Goal: Task Accomplishment & Management: Manage account settings

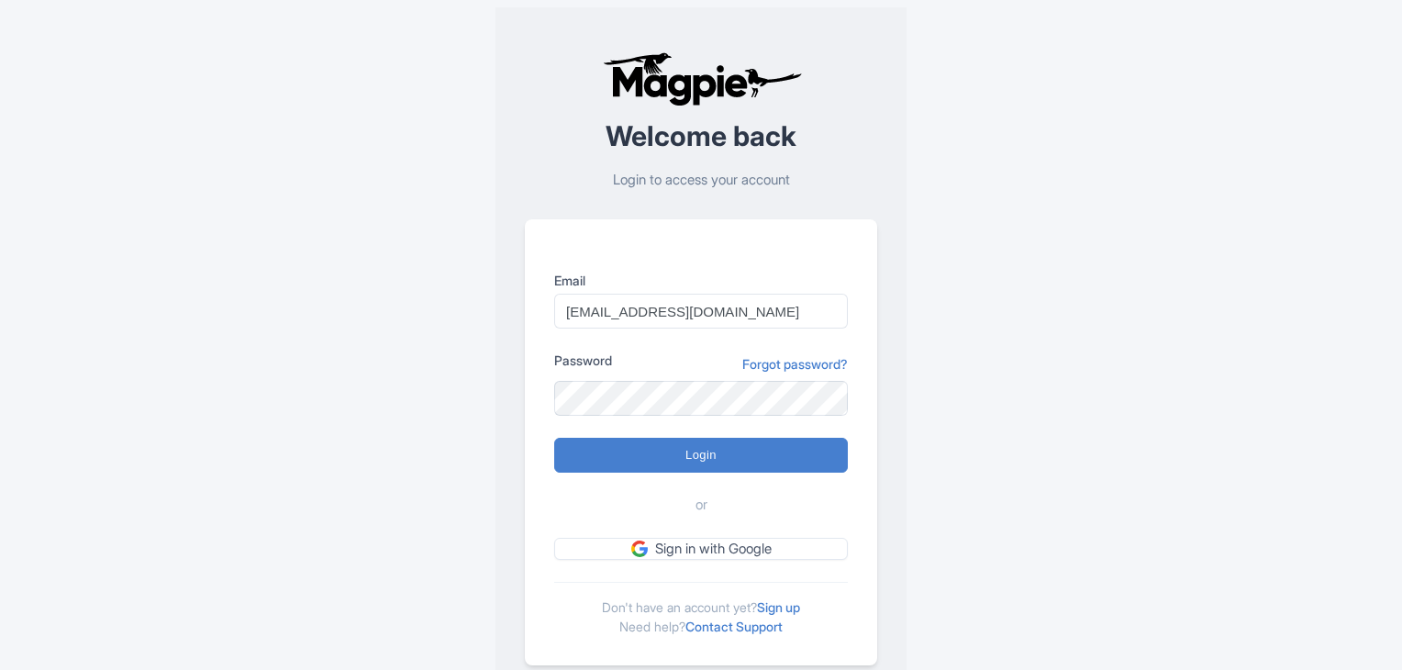
type input "Logging in..."
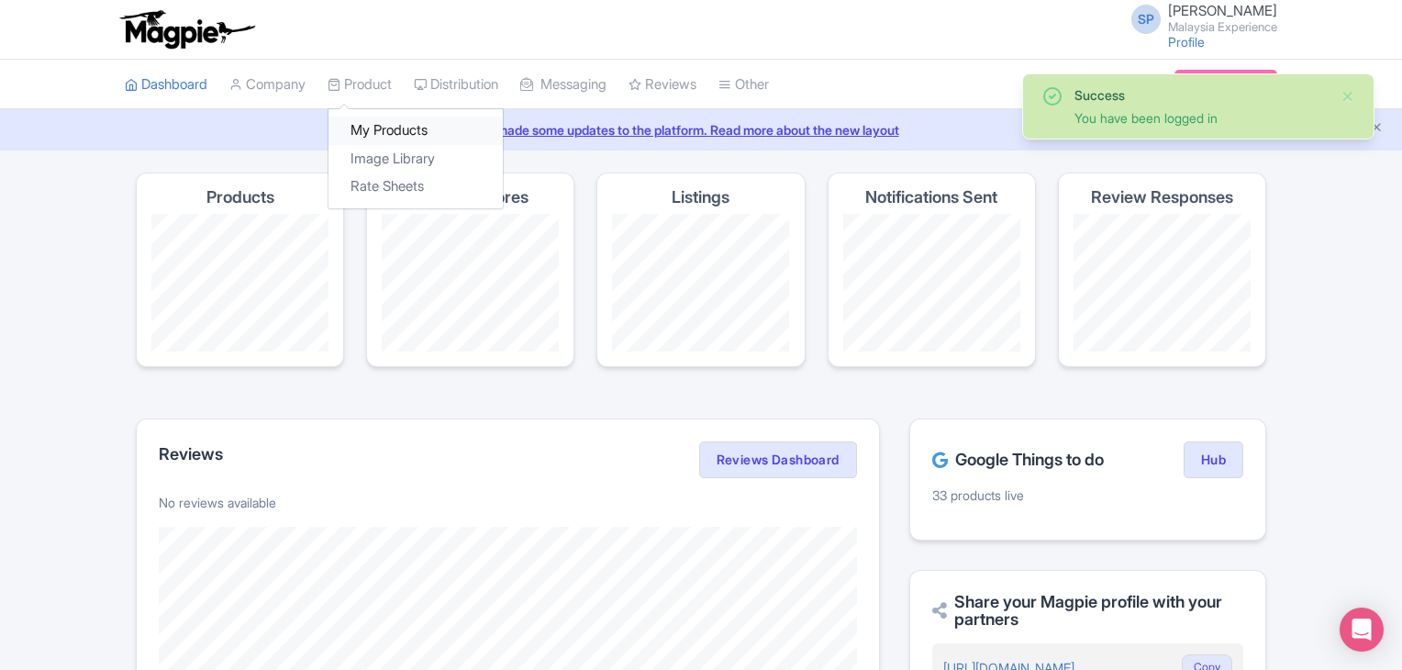
click at [393, 128] on link "My Products" at bounding box center [415, 130] width 174 height 28
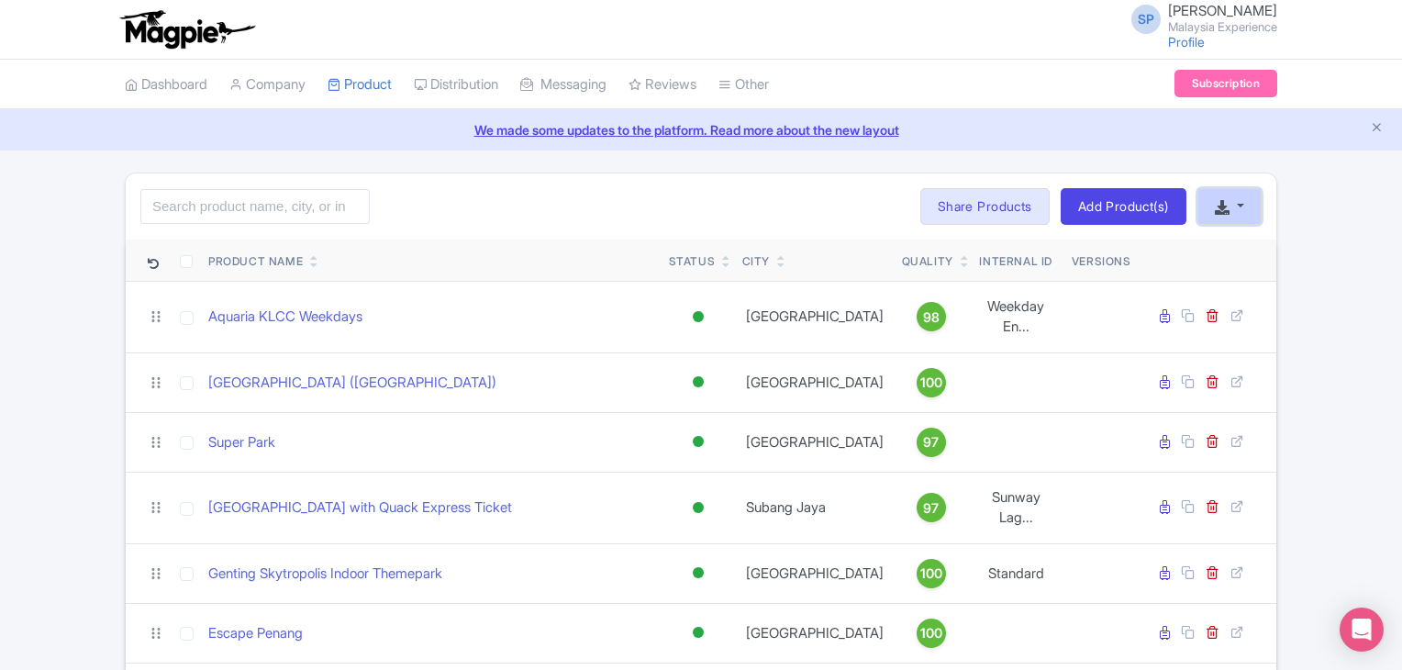
click at [1233, 205] on button "button" at bounding box center [1229, 206] width 64 height 37
click at [1264, 247] on link "Download Product List" at bounding box center [1288, 249] width 181 height 28
click at [205, 203] on input "search" at bounding box center [254, 206] width 229 height 35
paste input "Adventure Waterpark Desaru"
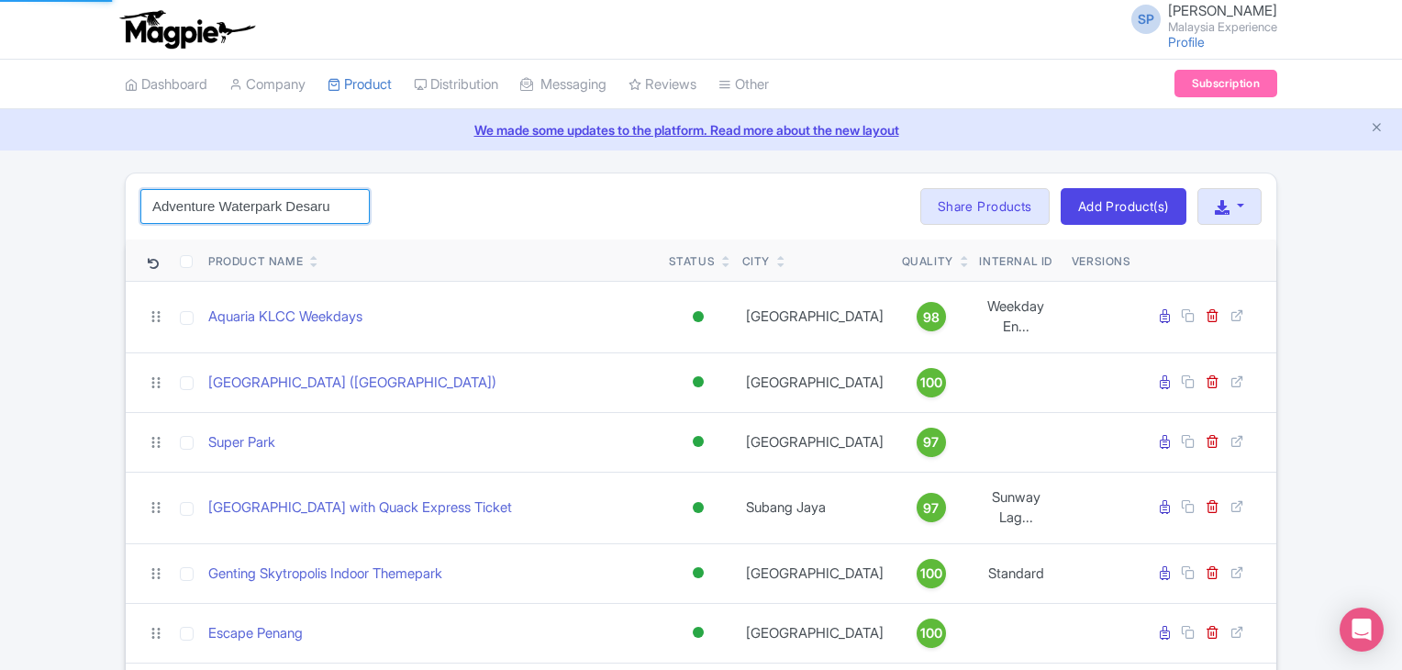
type input "Adventure Waterpark Desaru"
click button "Search" at bounding box center [0, 0] width 0 height 0
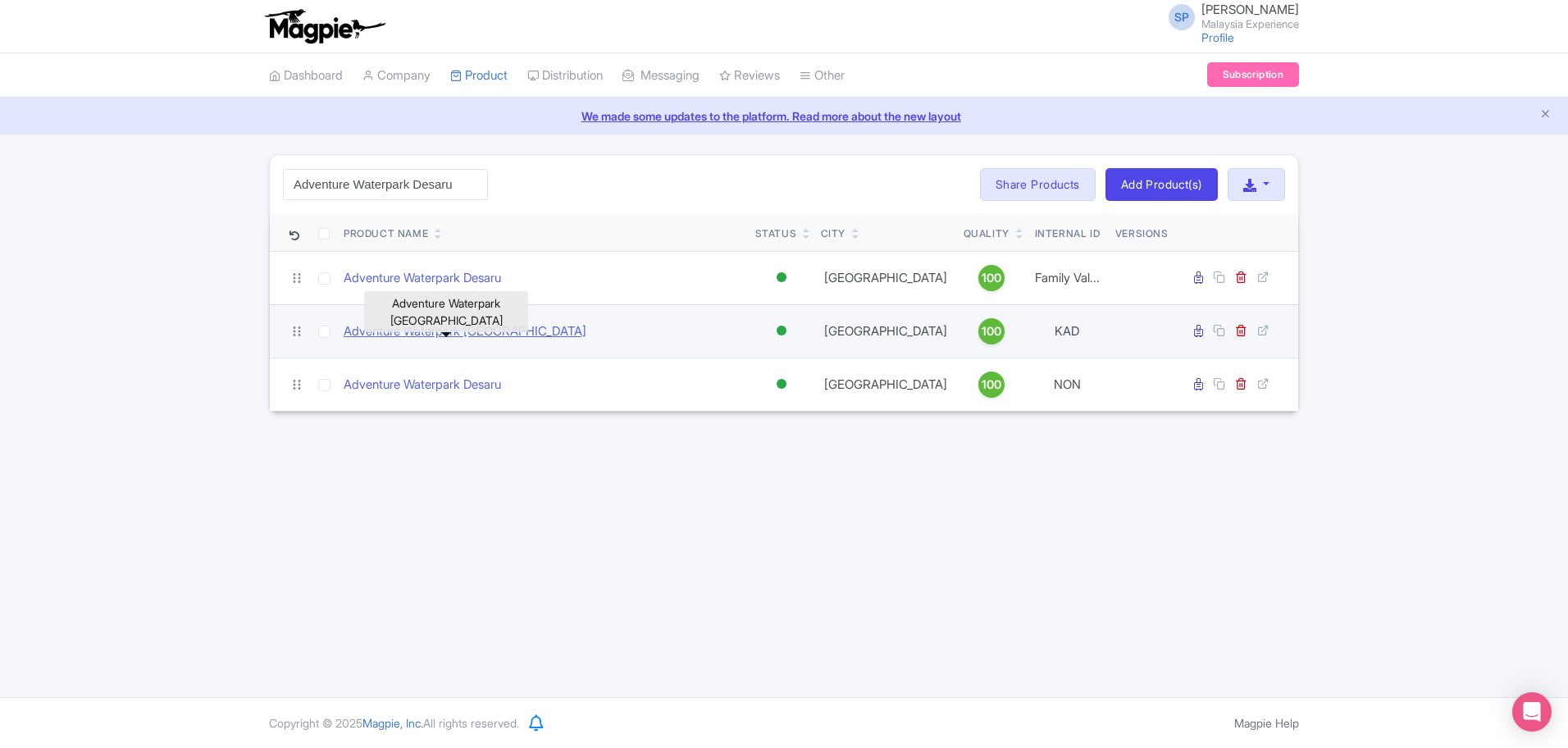
click at [448, 341] on link "Adventure Waterpark [GEOGRAPHIC_DATA]" at bounding box center [465, 331] width 243 height 19
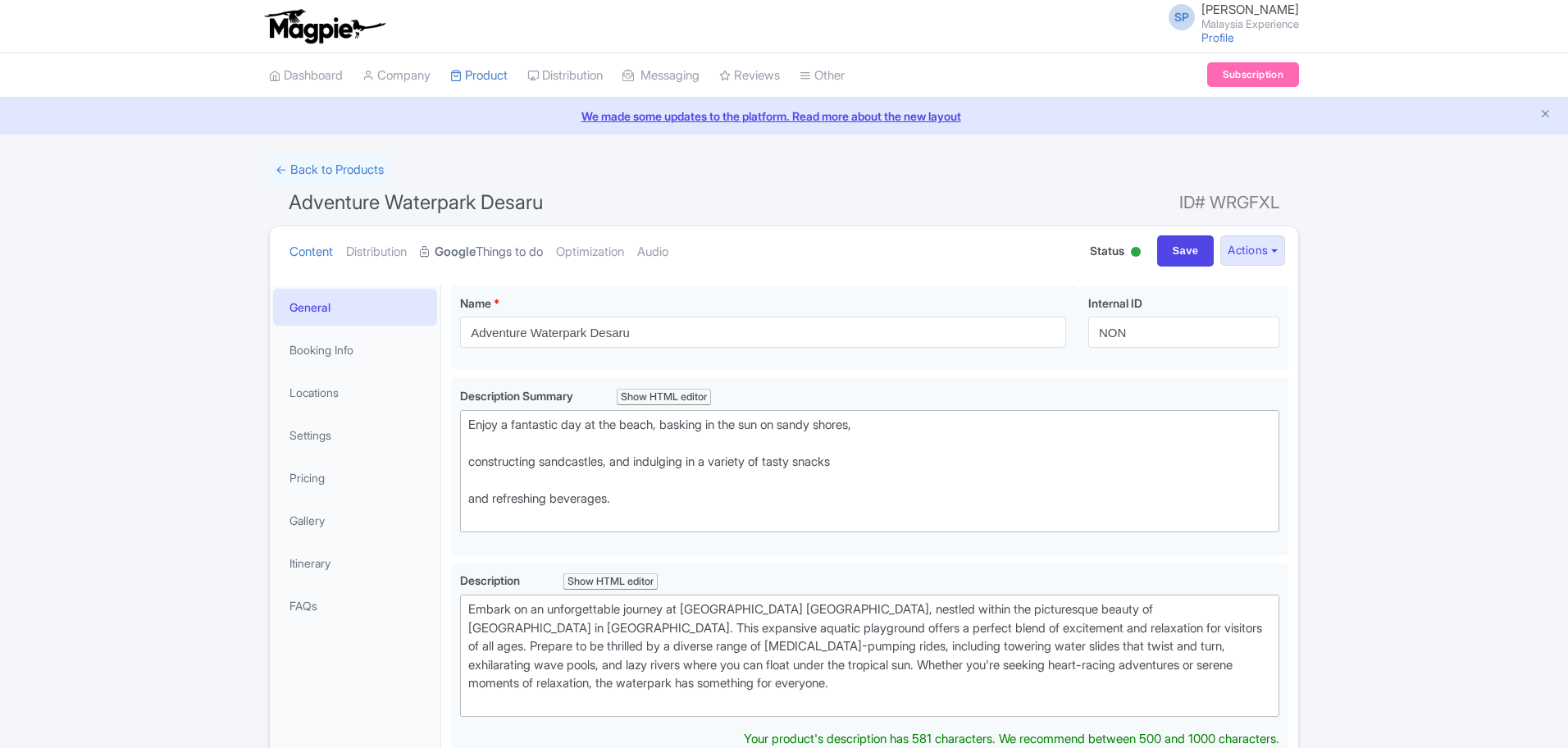
click at [476, 248] on strong "Google" at bounding box center [455, 252] width 41 height 19
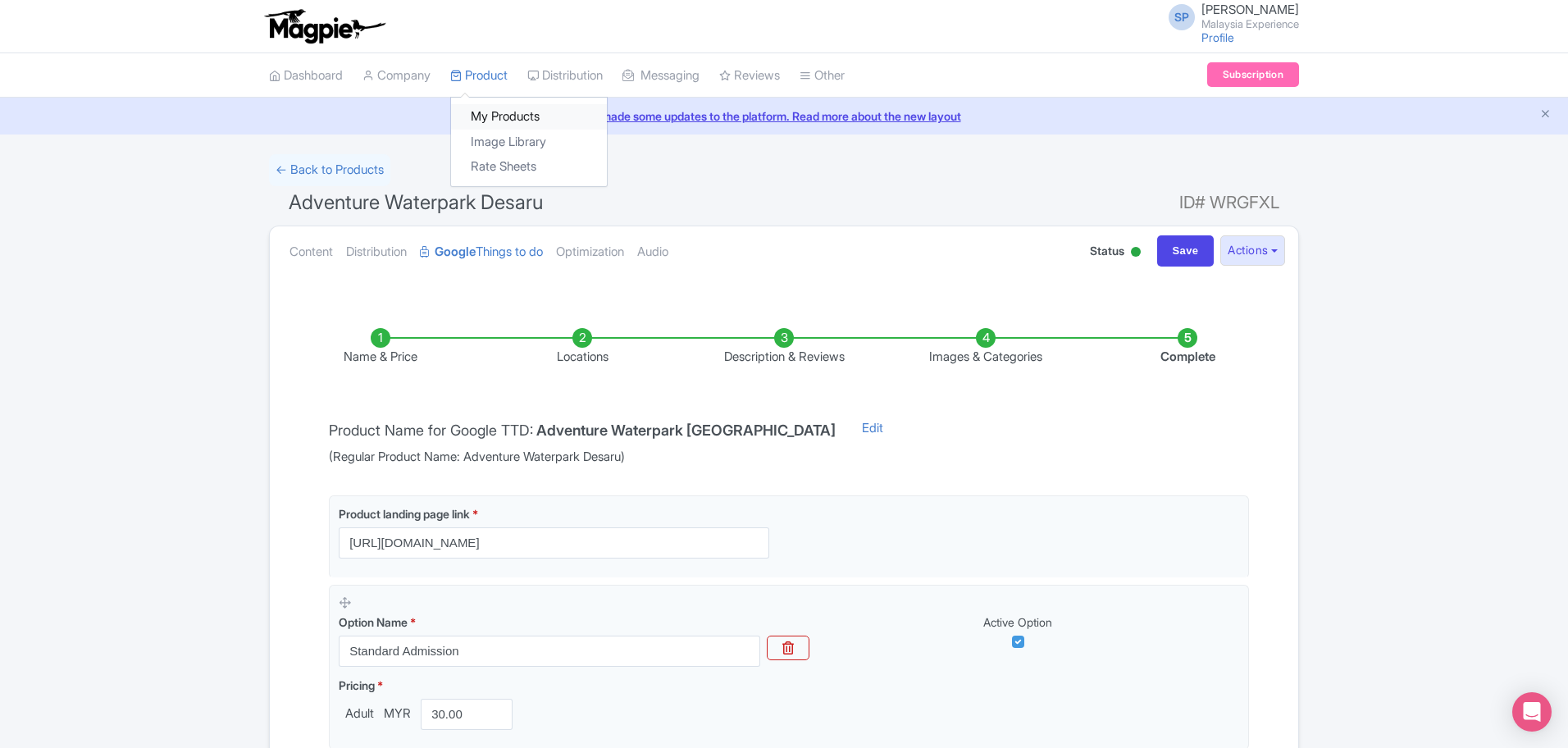
click at [528, 118] on link "My Products" at bounding box center [529, 116] width 156 height 25
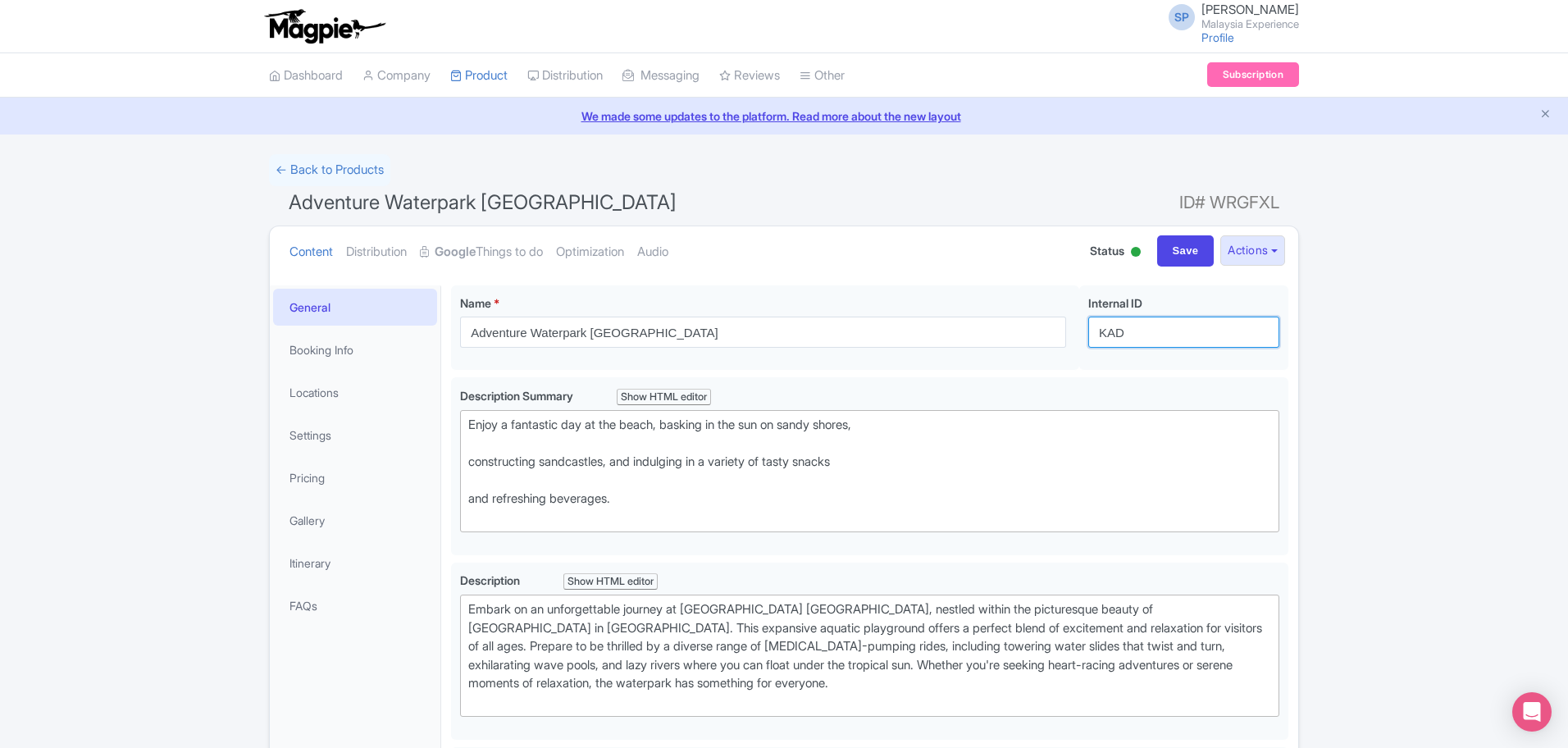
drag, startPoint x: 1194, startPoint y: 329, endPoint x: 567, endPoint y: 372, distance: 628.5
click at [576, 365] on div "Adventure Waterpark Desaru Coast Name * i Adventure Waterpark Desaru Coast Your…" at bounding box center [870, 331] width 838 height 92
click at [1188, 257] on input "Save" at bounding box center [1185, 250] width 57 height 31
type input "Saving..."
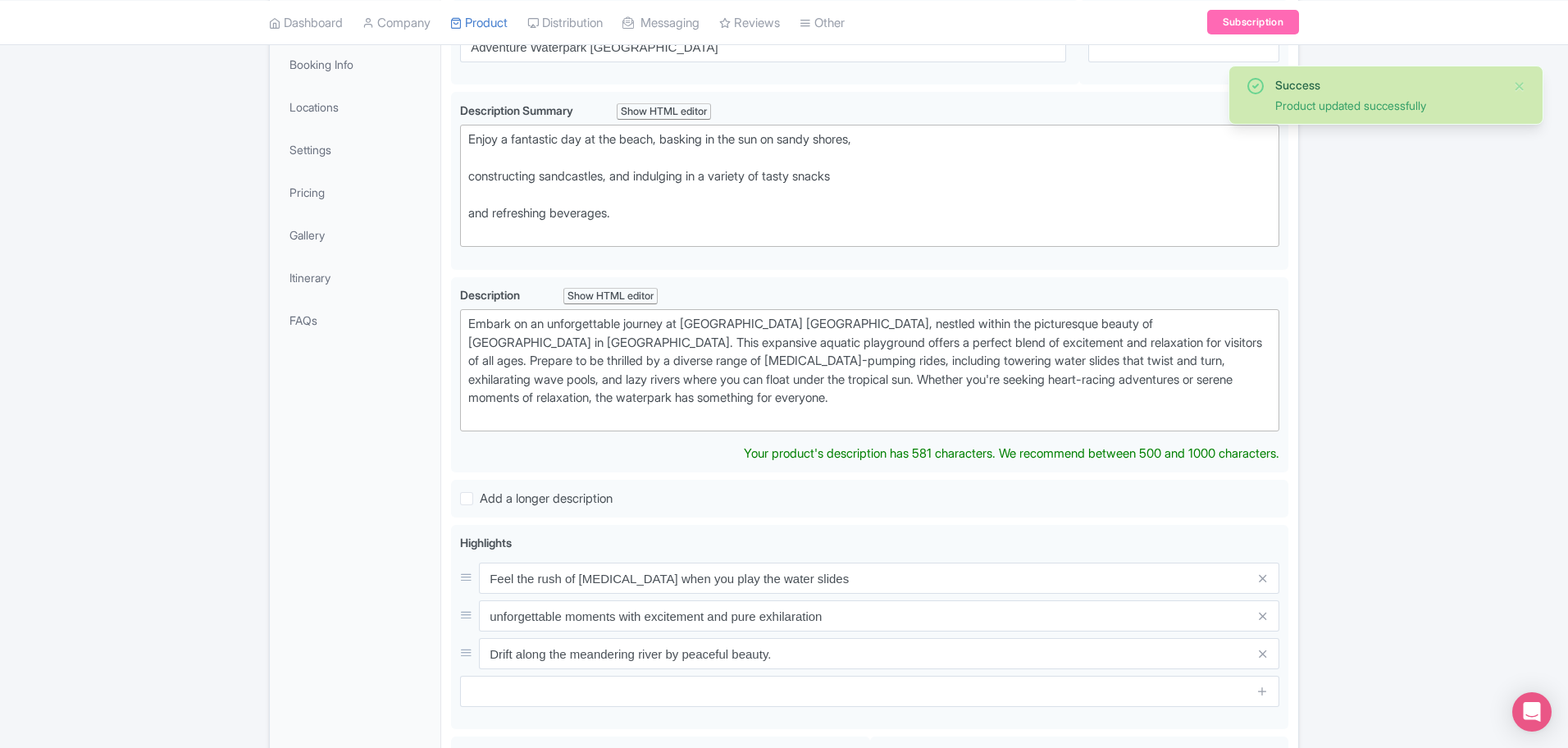
scroll to position [183, 0]
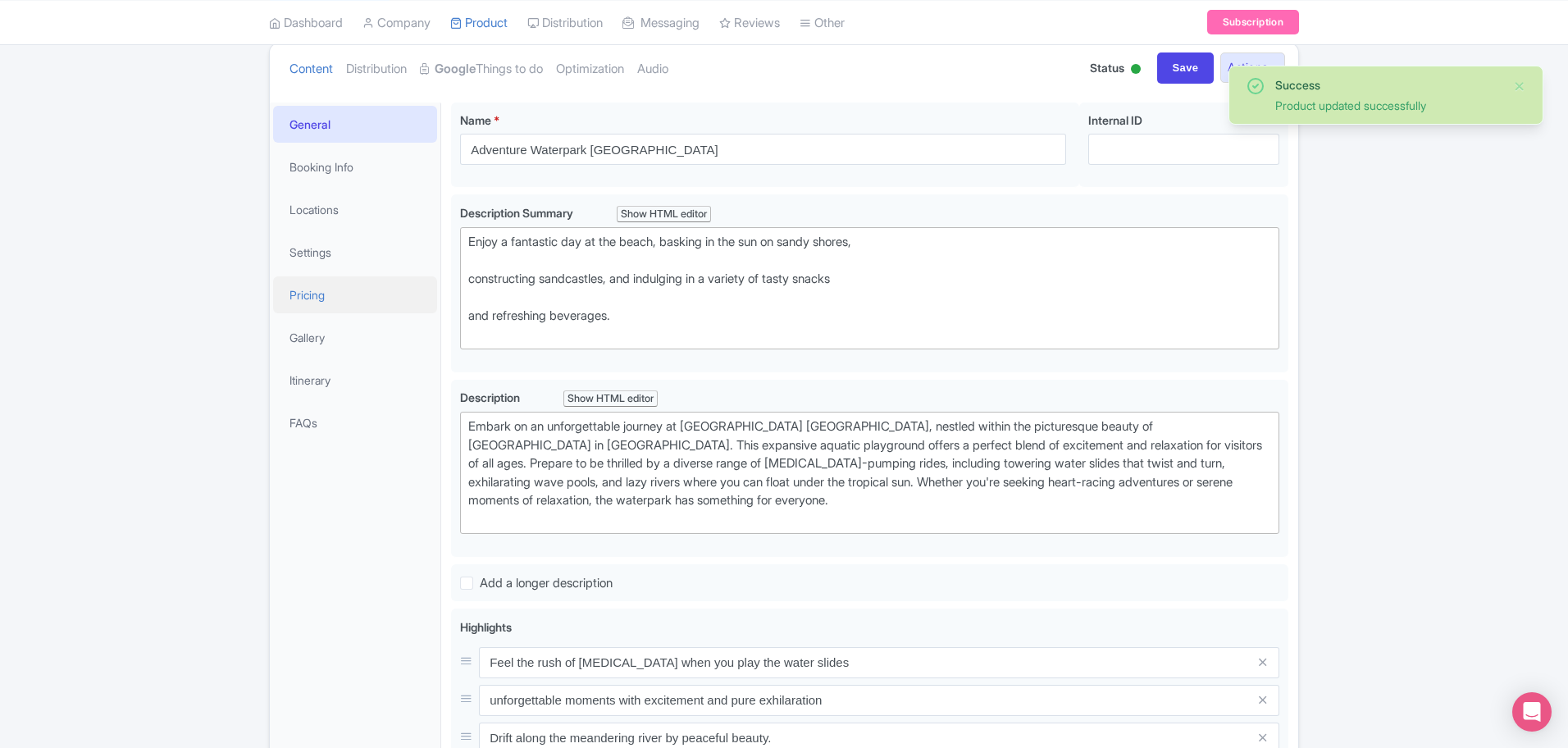
click at [328, 290] on link "Pricing" at bounding box center [354, 294] width 164 height 37
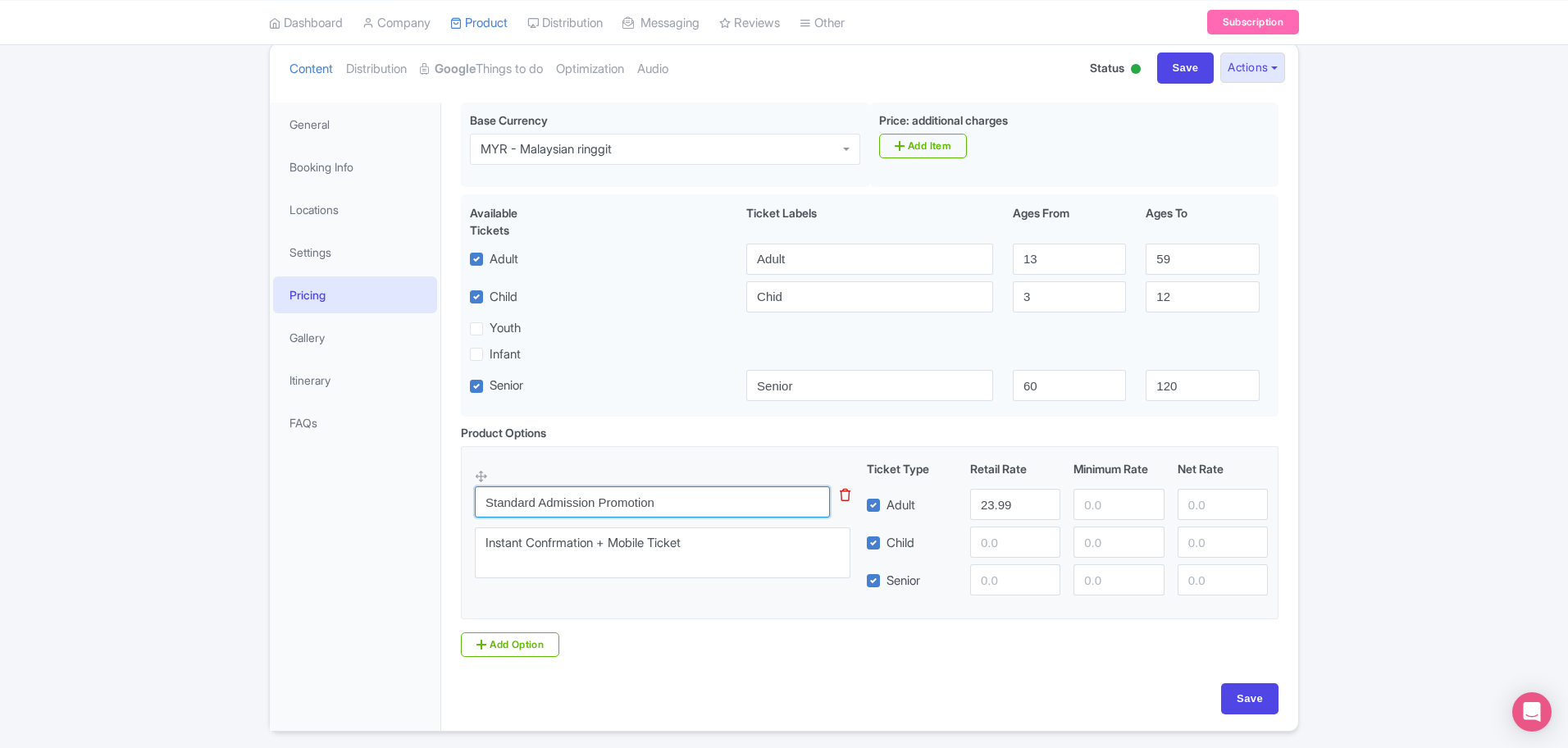
drag, startPoint x: 722, startPoint y: 495, endPoint x: 203, endPoint y: 375, distance: 532.7
click at [203, 375] on div "Success Product updated successfully ← Back to Products Adventure Waterpark Des…" at bounding box center [784, 351] width 1568 height 760
type input "Entrance Ticket Non Malaysian"
drag, startPoint x: 1026, startPoint y: 516, endPoint x: 755, endPoint y: 458, distance: 277.1
click at [755, 458] on fieldset "Entrance Ticket Non Malaysian This tip has not data. Code: tip_option_name Inst…" at bounding box center [870, 533] width 818 height 173
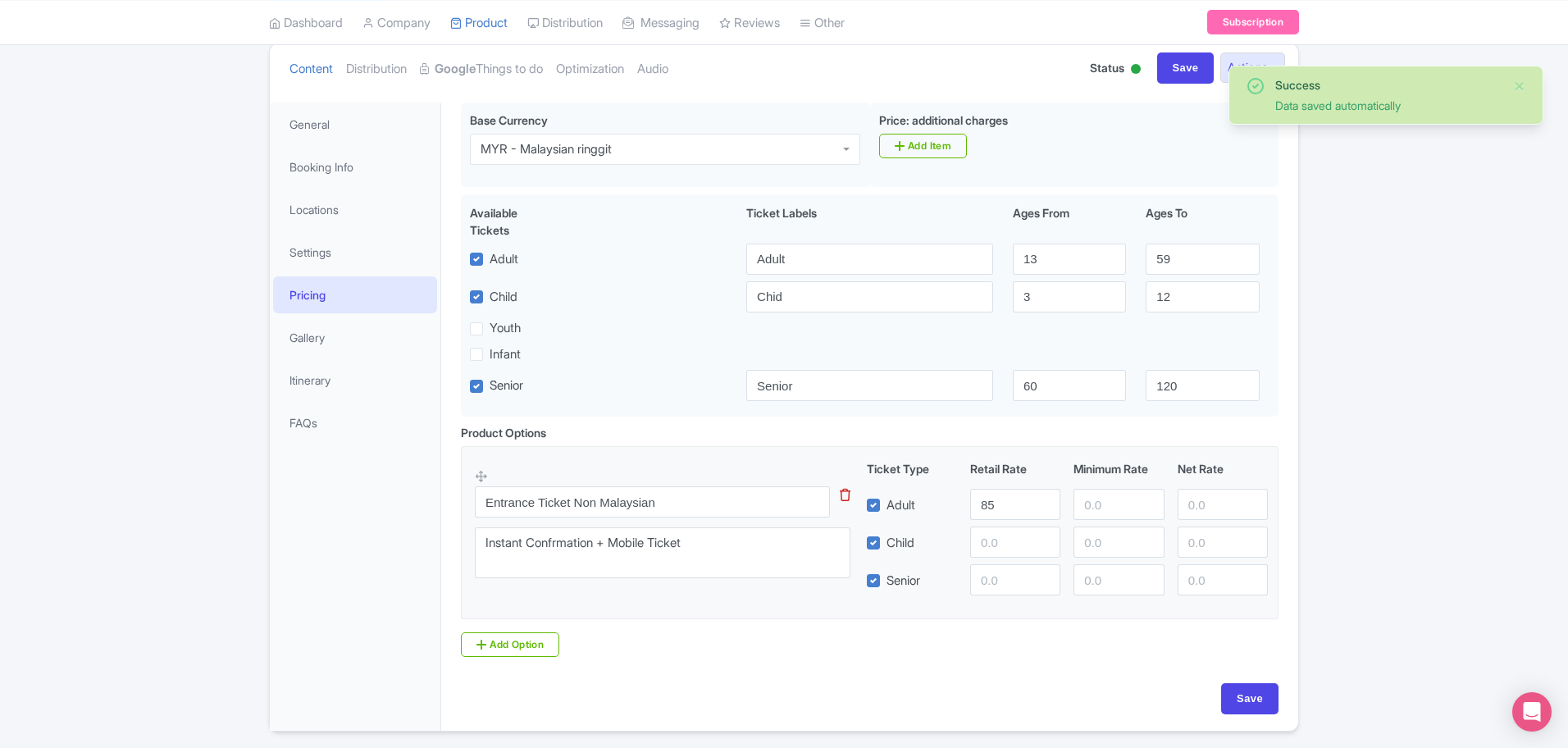
click at [1218, 694] on div "Save" at bounding box center [870, 698] width 818 height 31
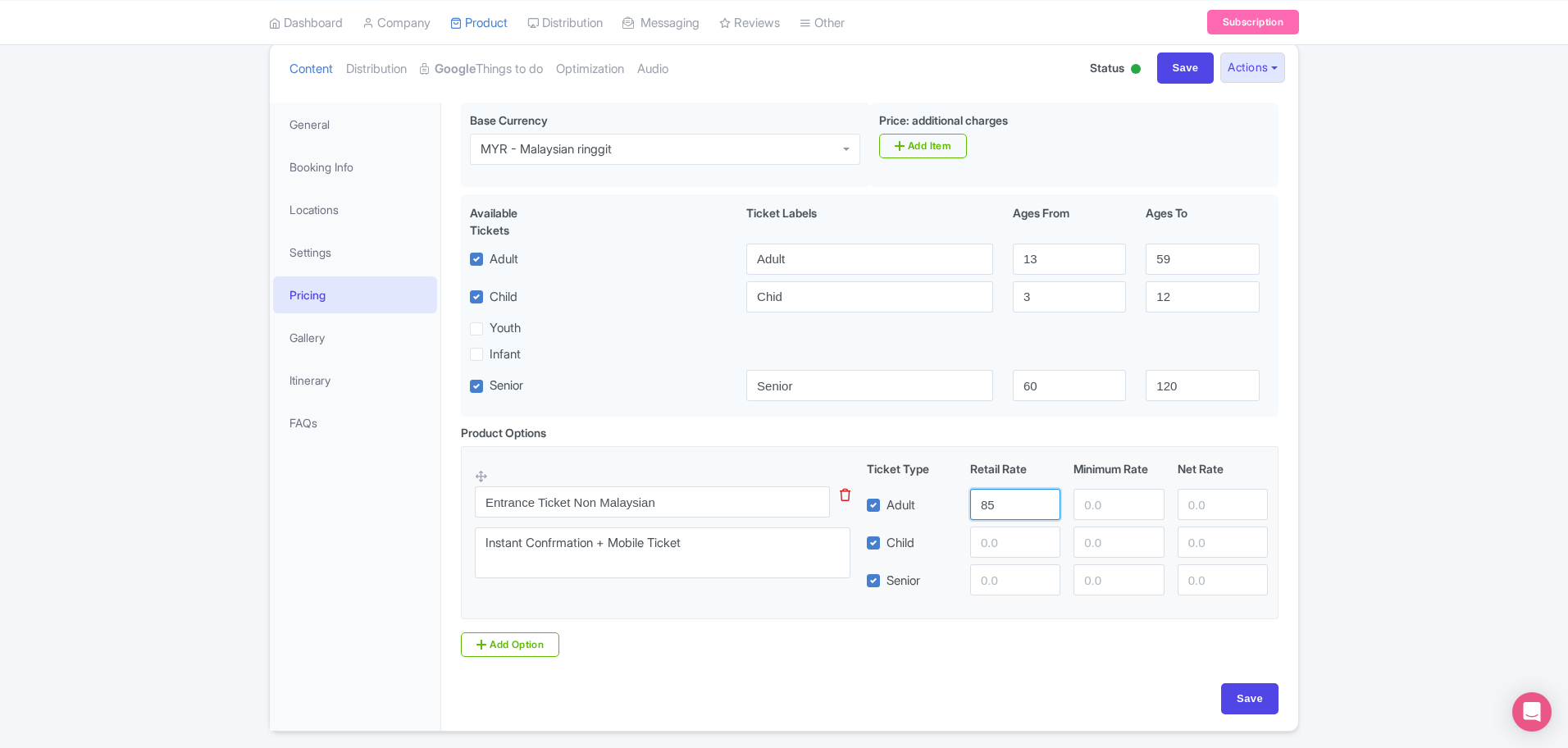
drag, startPoint x: 1016, startPoint y: 510, endPoint x: 716, endPoint y: 475, distance: 302.0
click at [716, 475] on div "Entrance Ticket Non Malaysian This tip has not data. Code: tip_option_name Inst…" at bounding box center [869, 527] width 789 height 135
type input "88"
click at [1229, 701] on input "Save" at bounding box center [1250, 698] width 57 height 31
type input "Saving..."
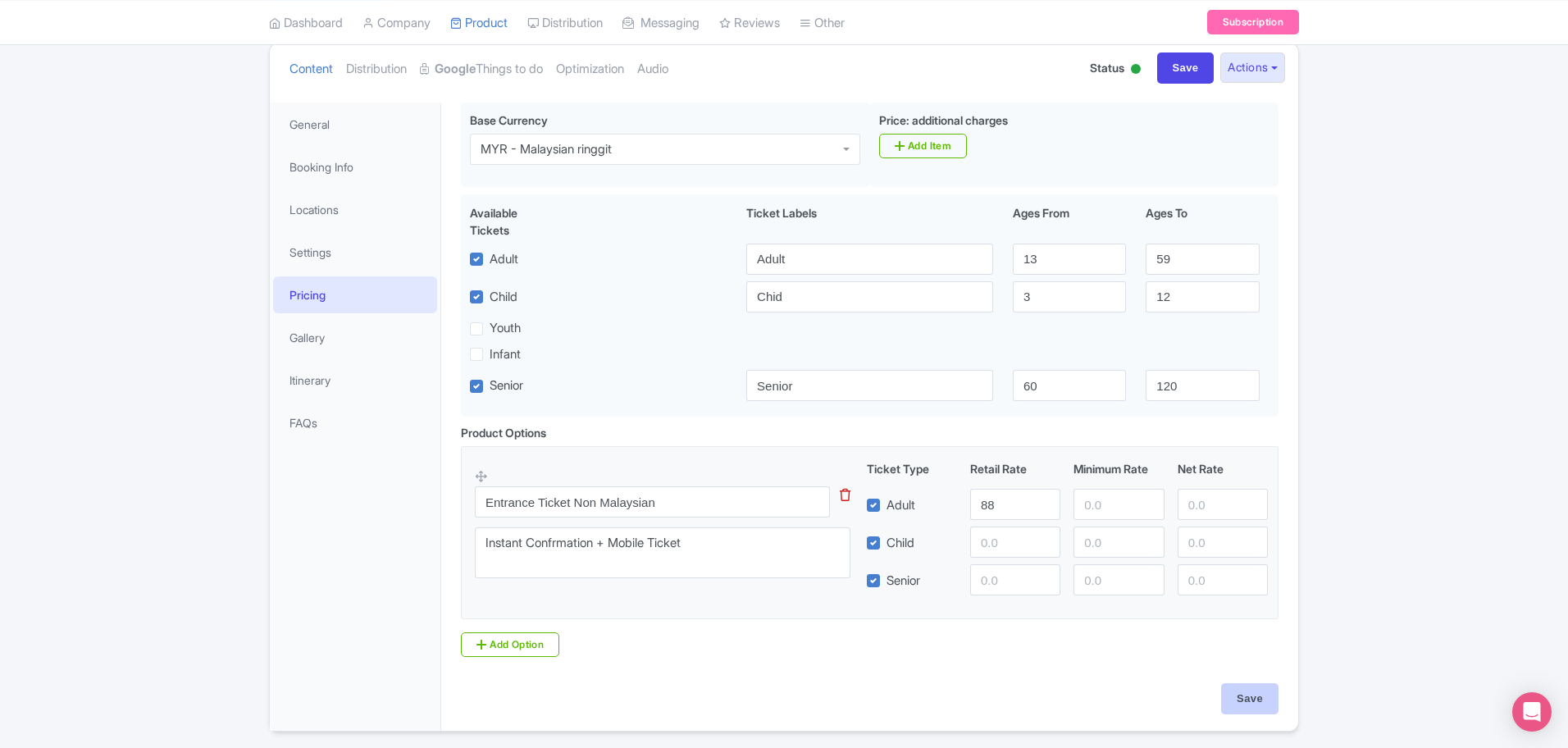
type input "Saving..."
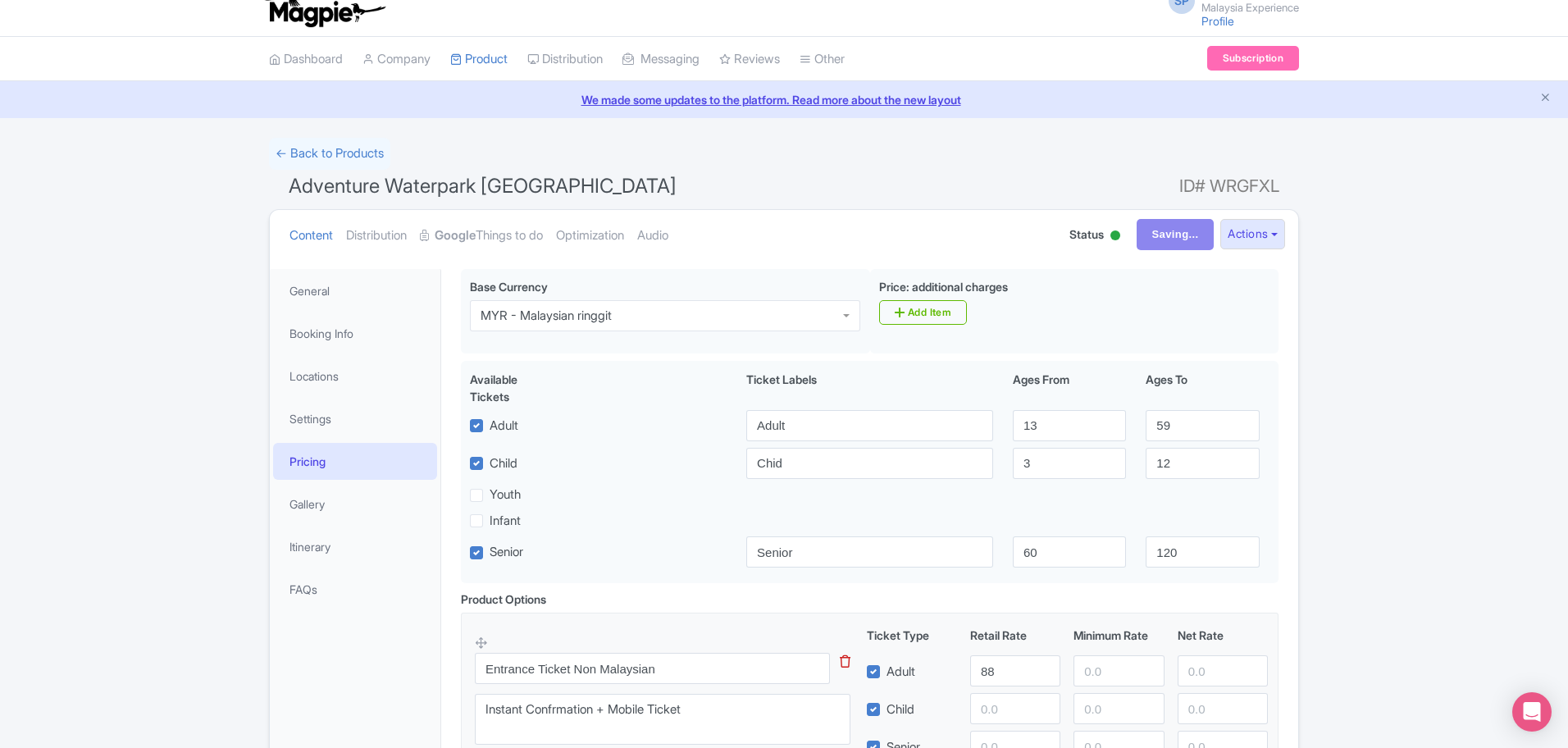
scroll to position [0, 0]
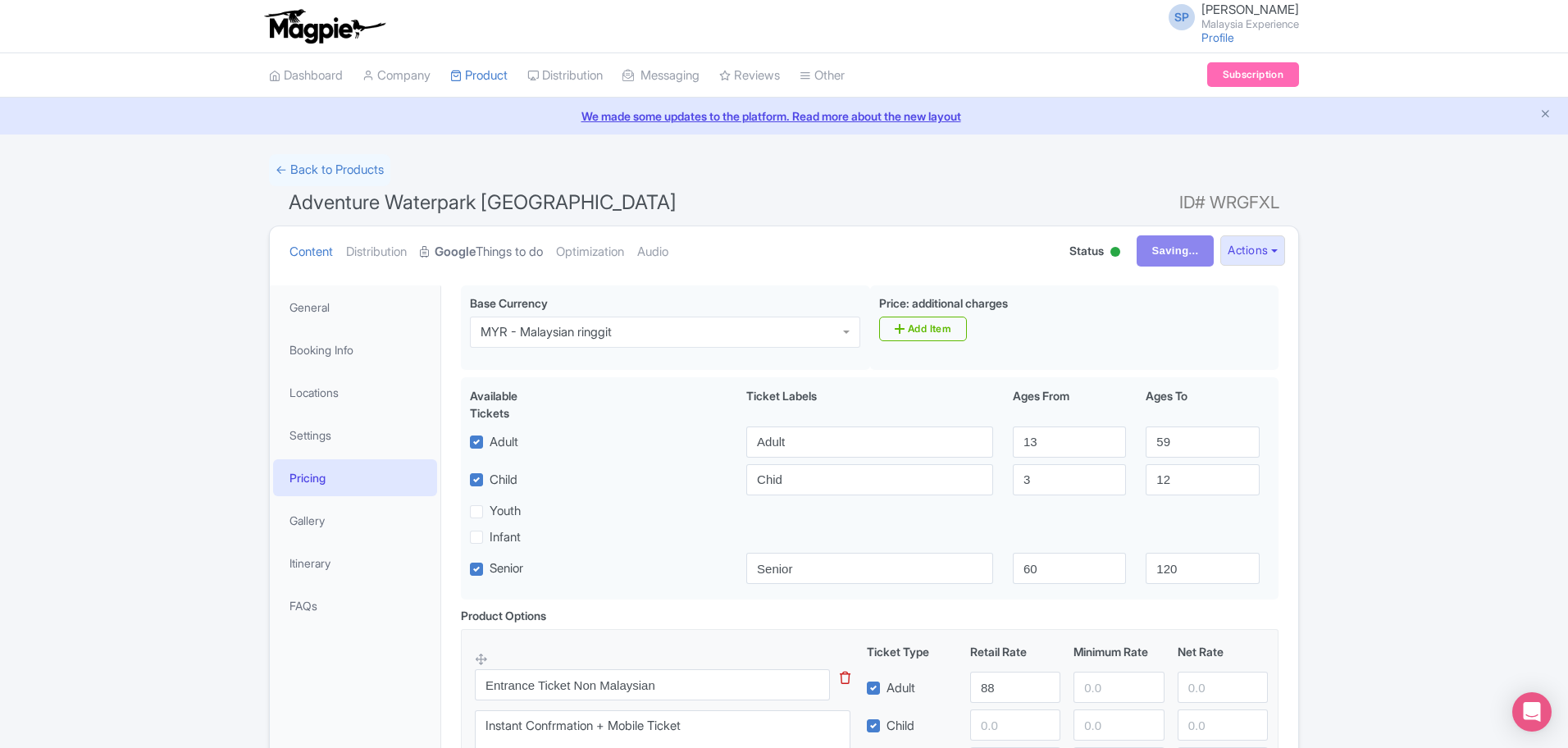
click at [510, 260] on link "Google Things to do" at bounding box center [482, 252] width 123 height 52
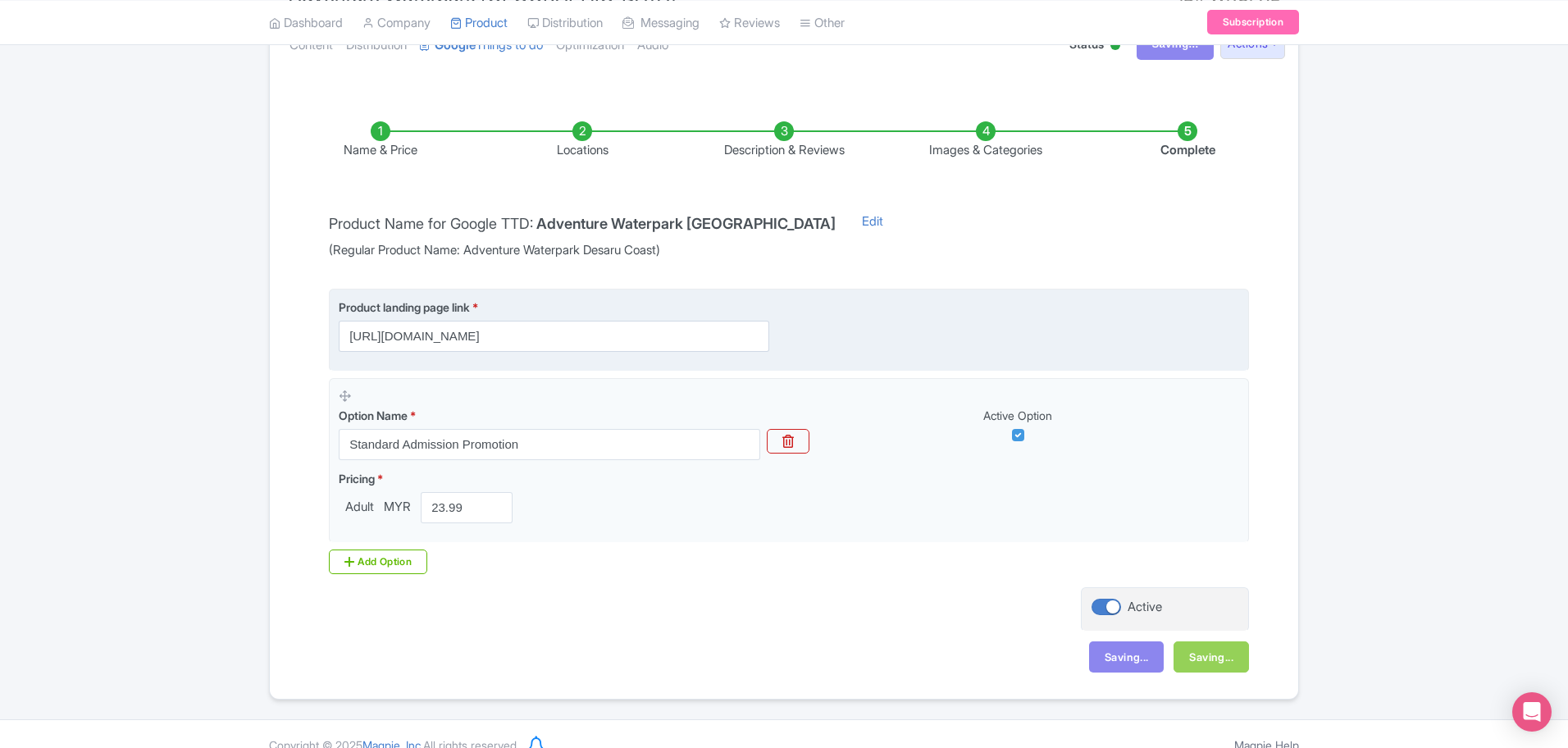
scroll to position [229, 0]
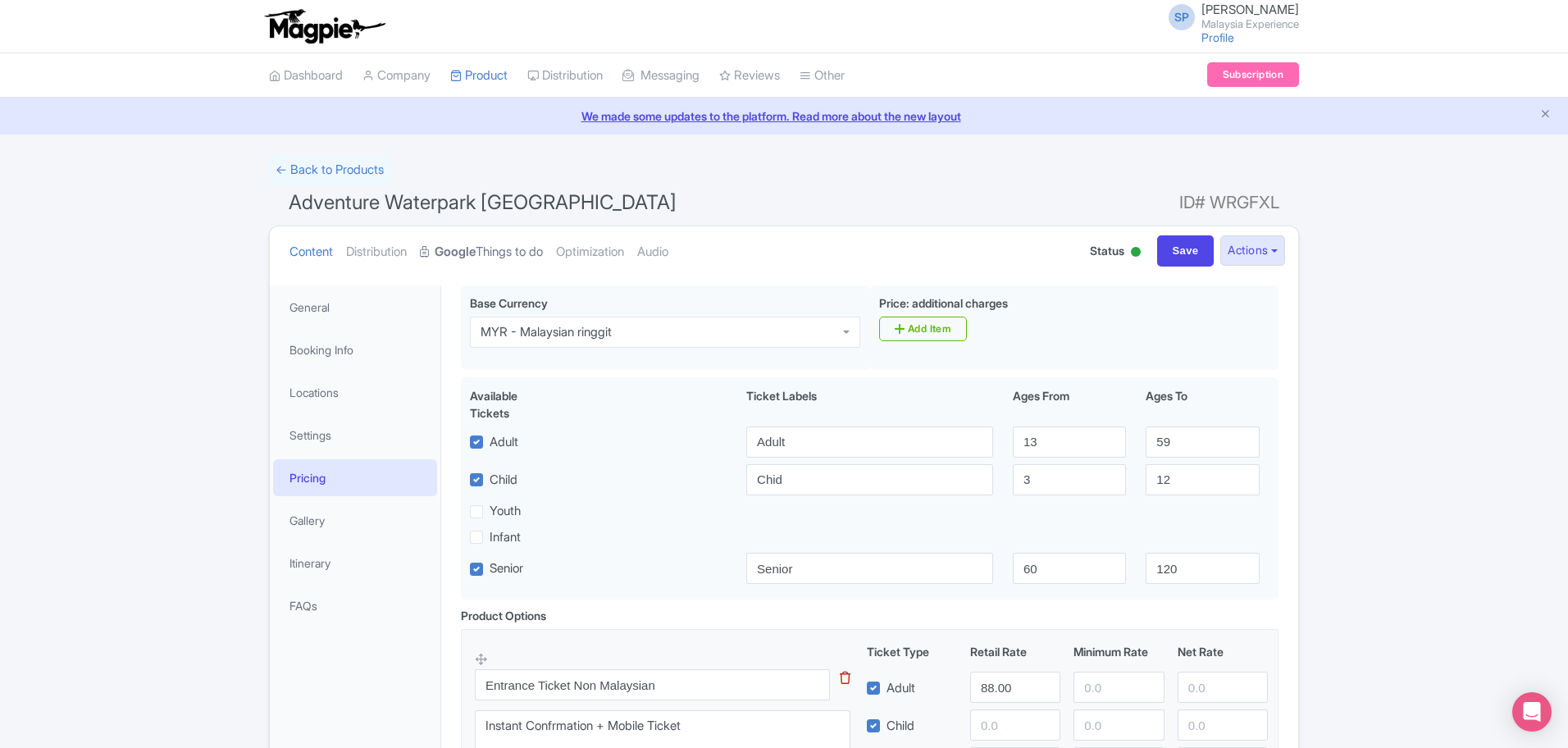
click at [458, 257] on strong "Google" at bounding box center [455, 252] width 41 height 19
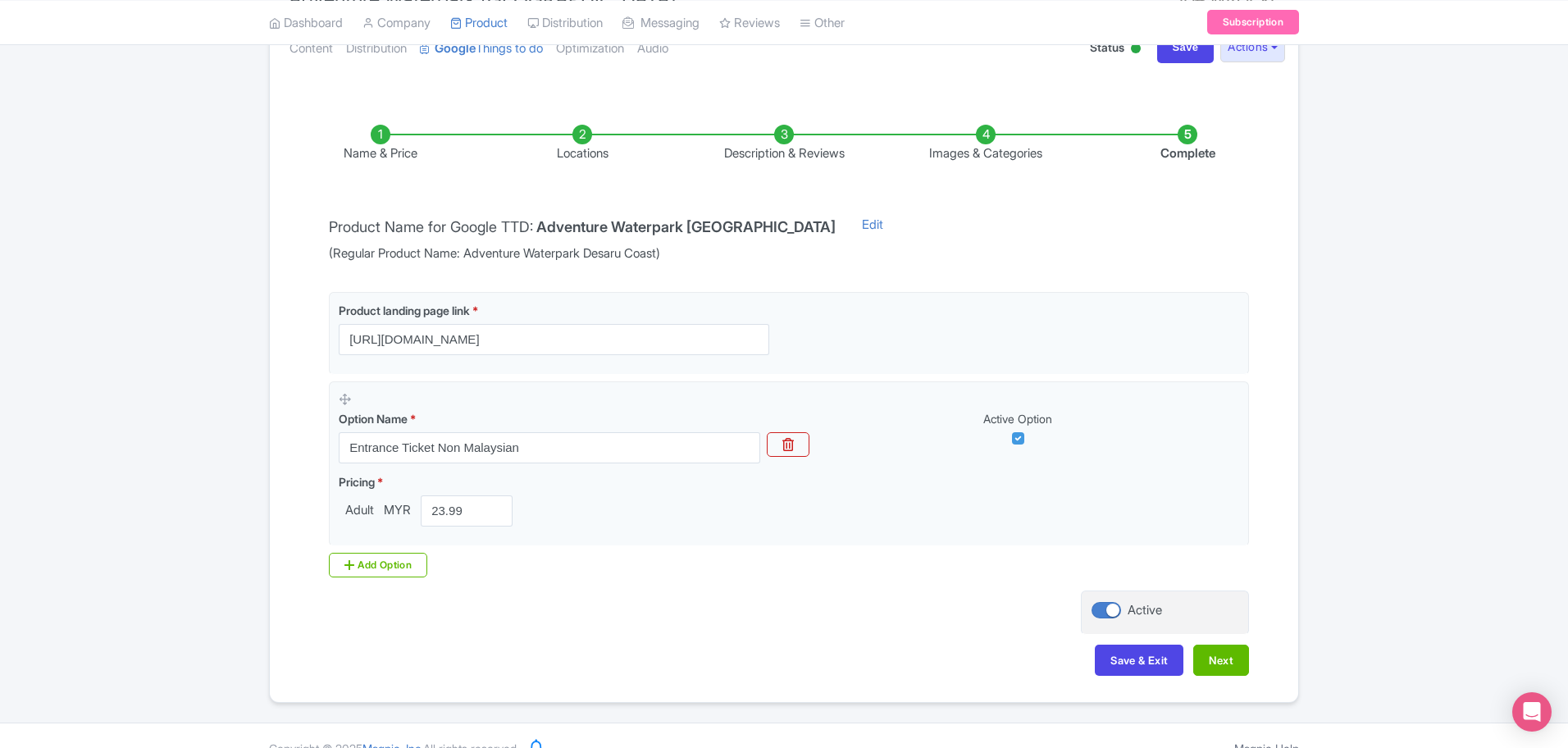
scroll to position [229, 0]
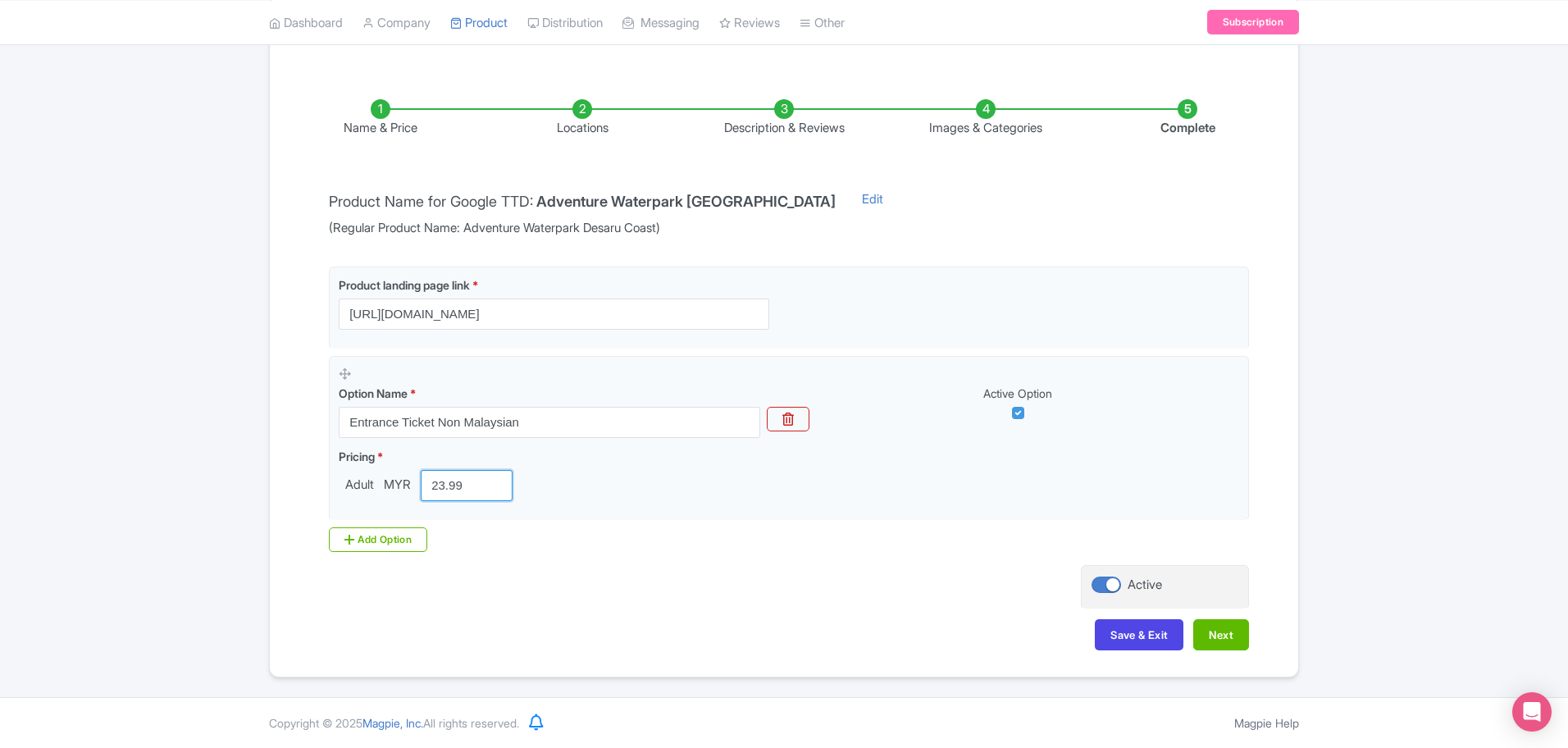
drag, startPoint x: 468, startPoint y: 491, endPoint x: 211, endPoint y: 439, distance: 262.2
click at [212, 440] on div "← Back to Products Adventure Waterpark Desaru Coast ID# WRGFXL Content Distribu…" at bounding box center [784, 301] width 1568 height 752
type input "88"
click at [1227, 630] on button "Next" at bounding box center [1221, 635] width 55 height 31
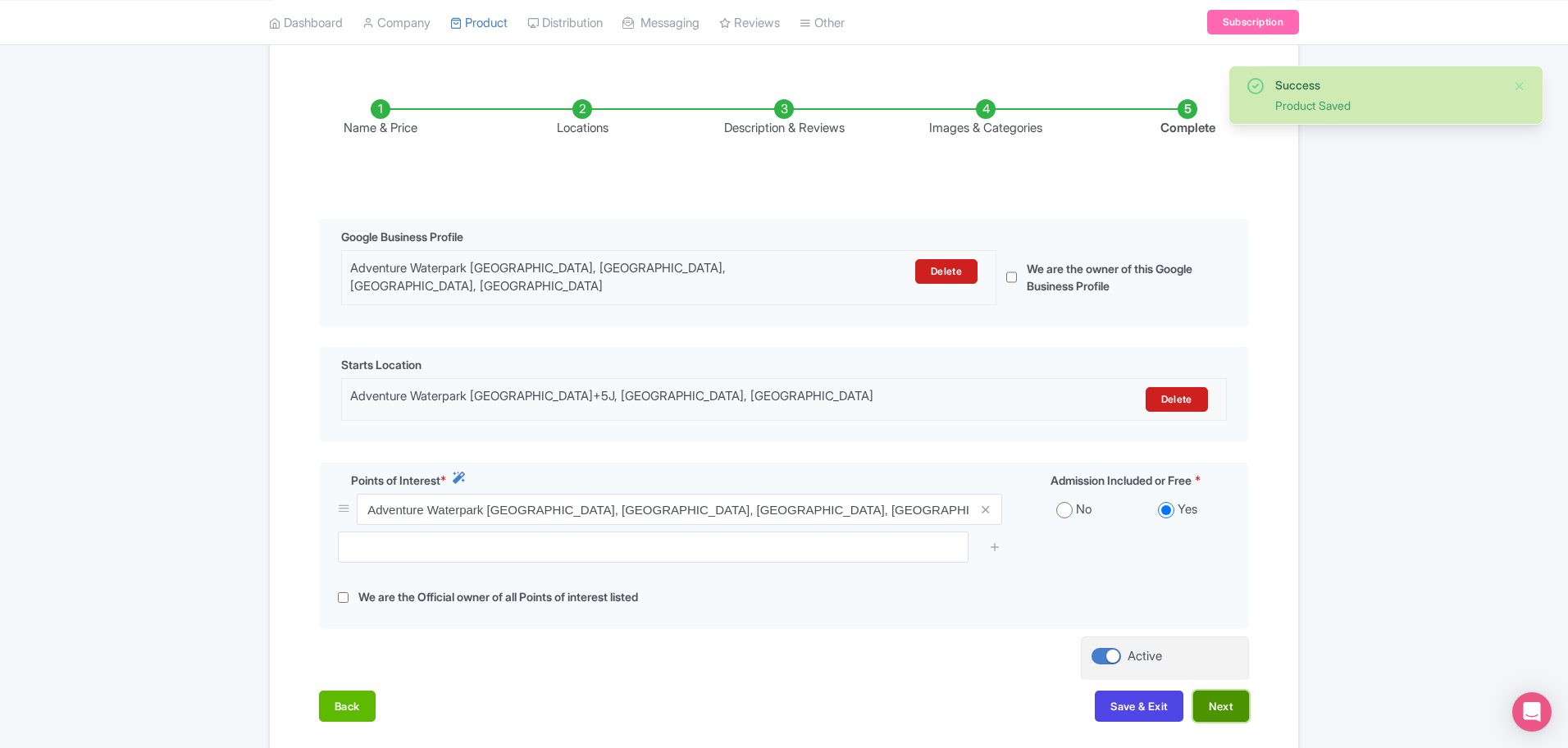
click at [1230, 690] on button "Next" at bounding box center [1221, 705] width 55 height 31
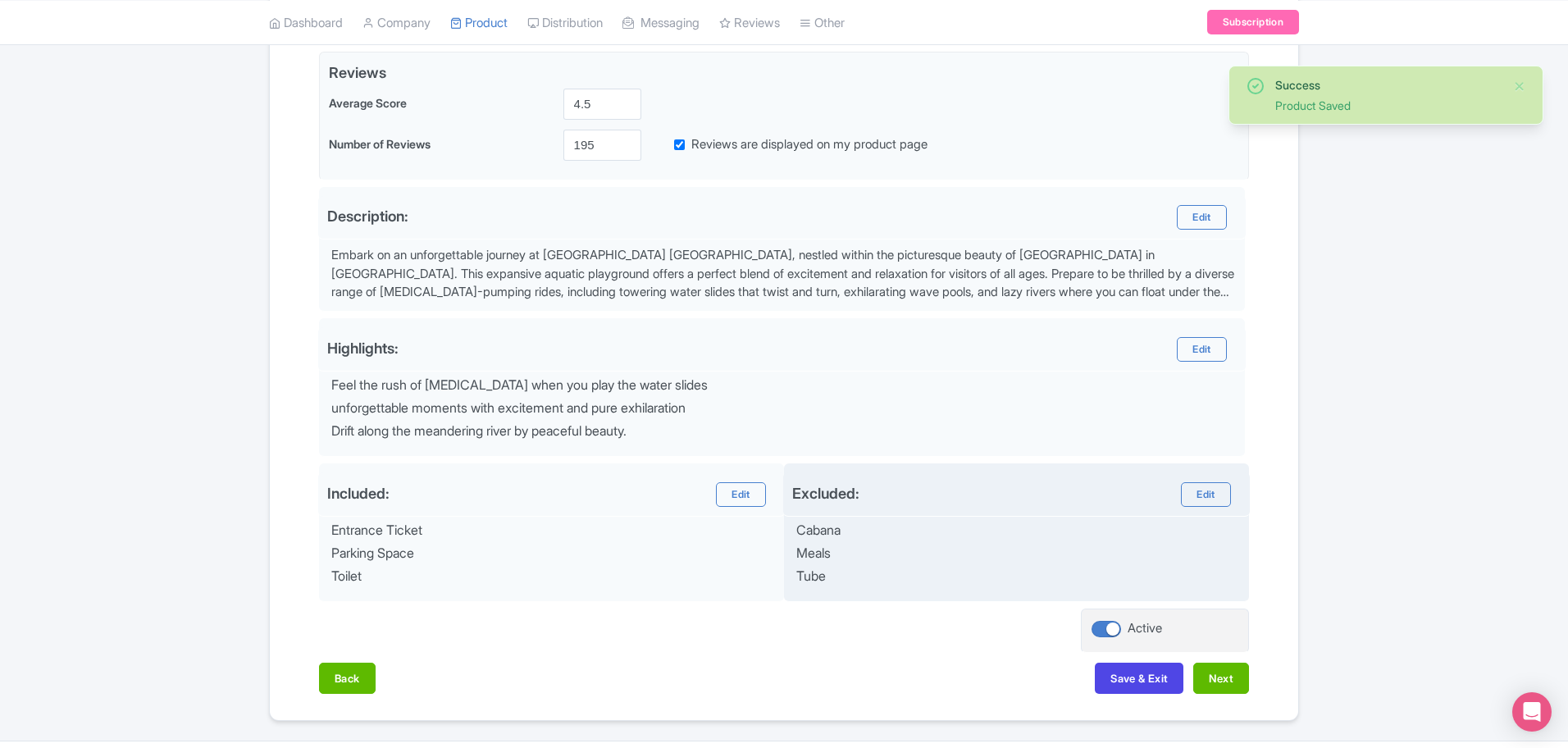
scroll to position [440, 0]
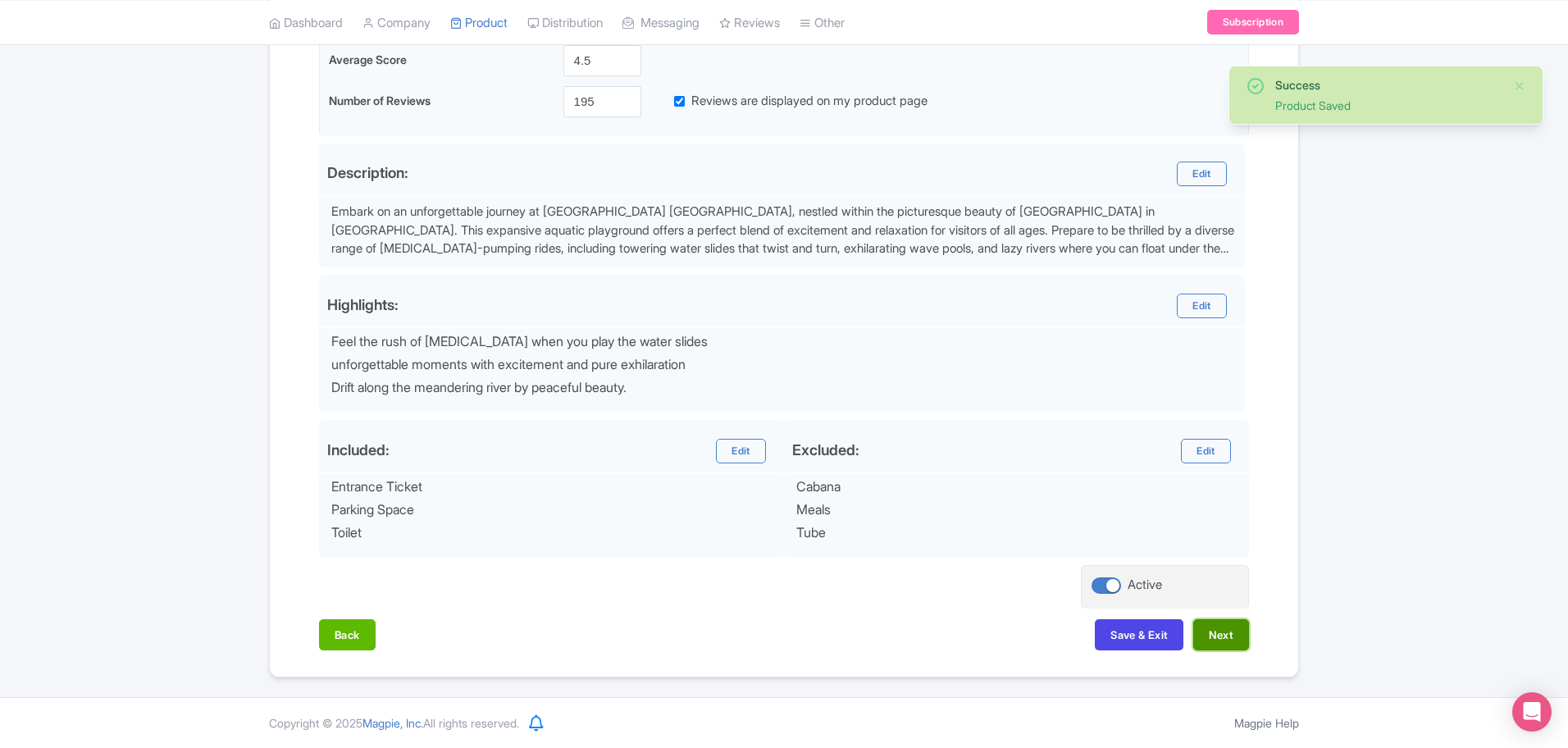
click at [1222, 642] on button "Next" at bounding box center [1221, 635] width 55 height 31
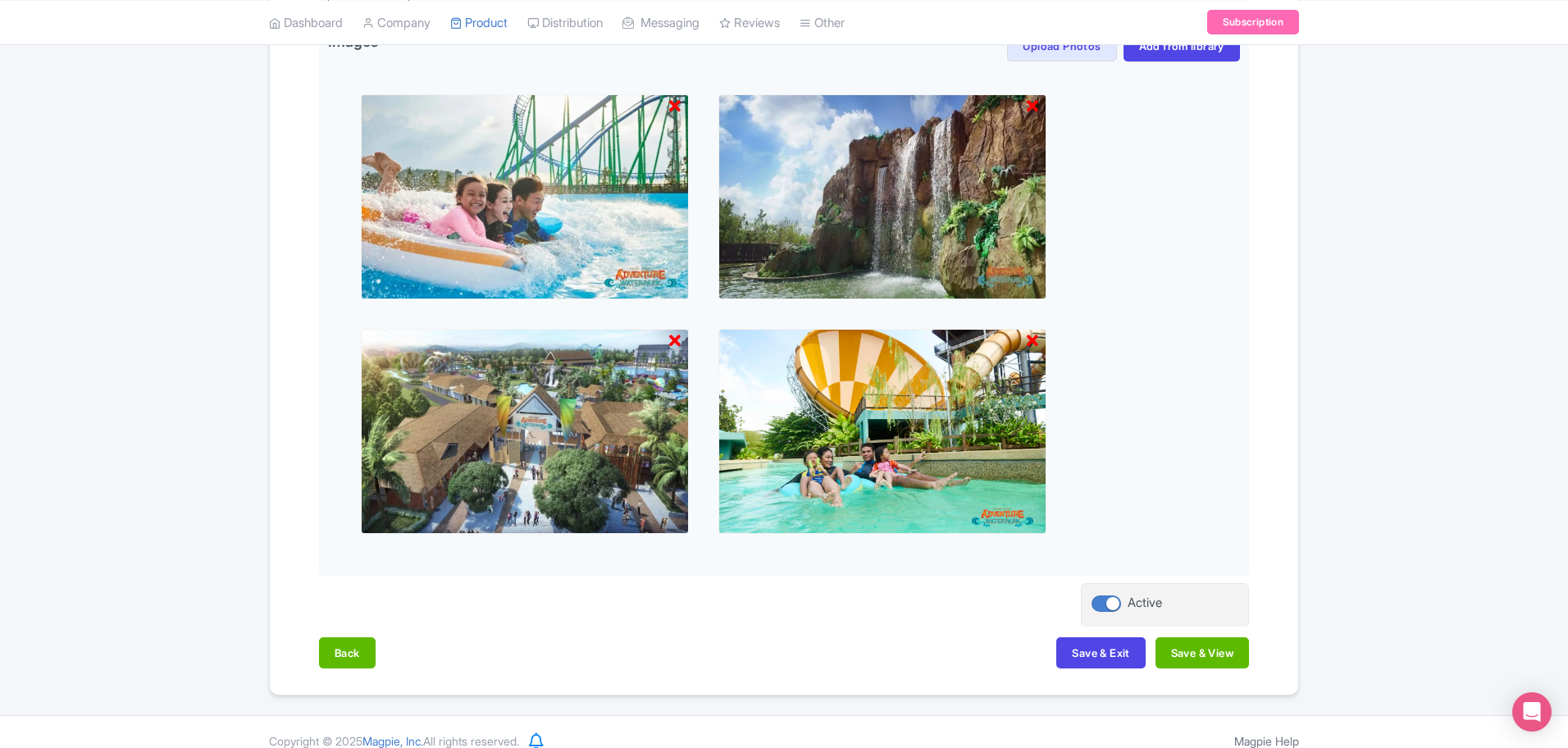
scroll to position [646, 0]
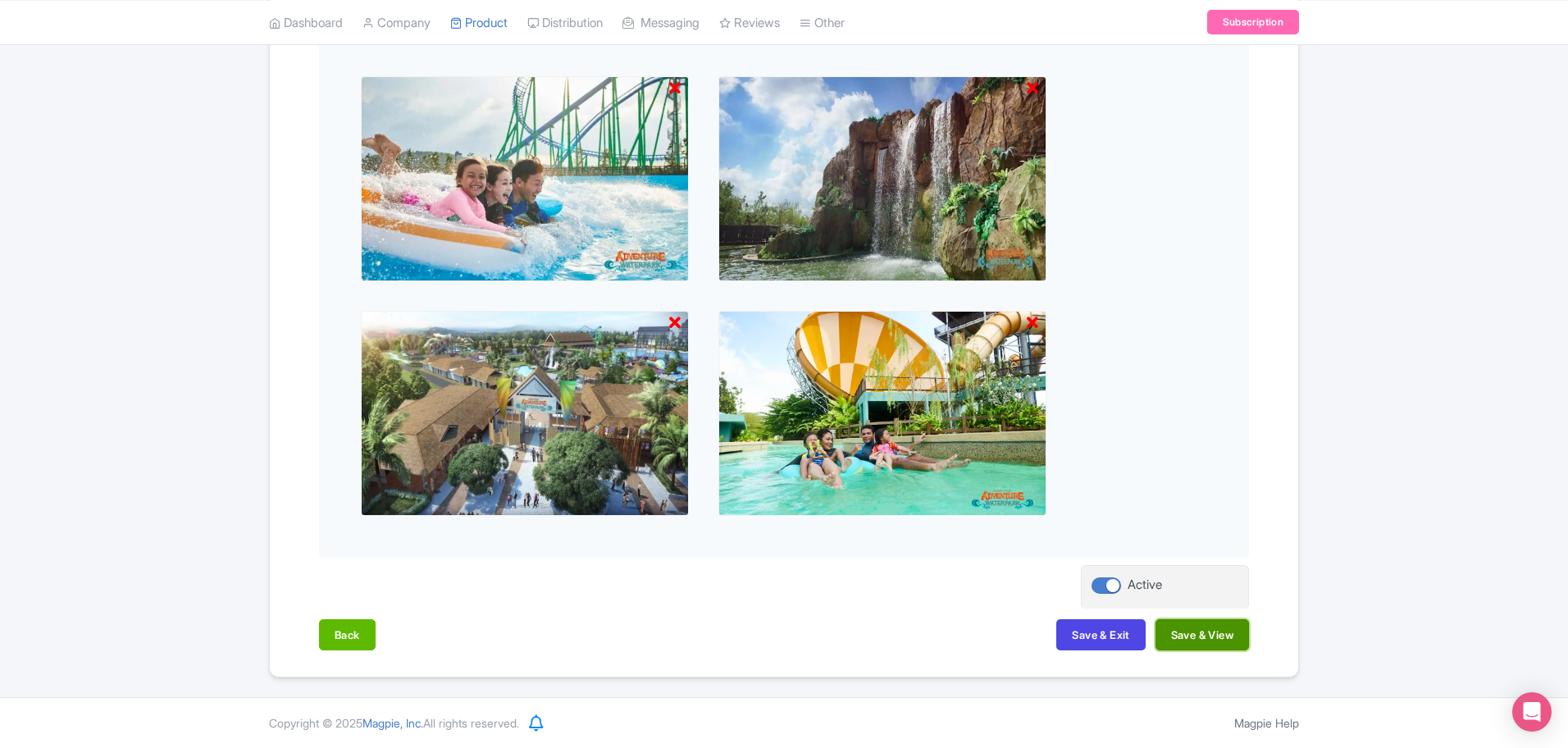
click at [1198, 629] on button "Save & View" at bounding box center [1201, 635] width 94 height 31
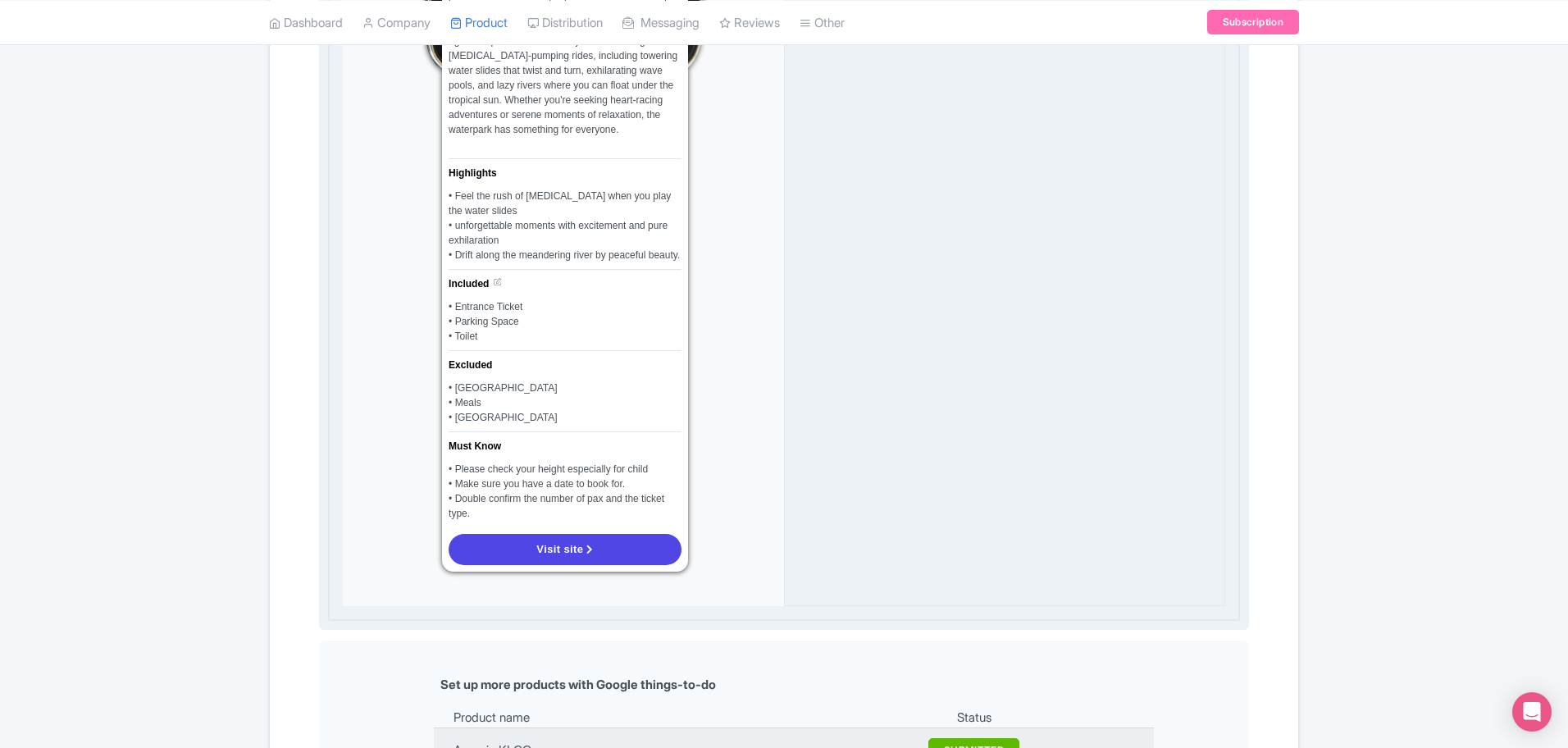
scroll to position [1363, 0]
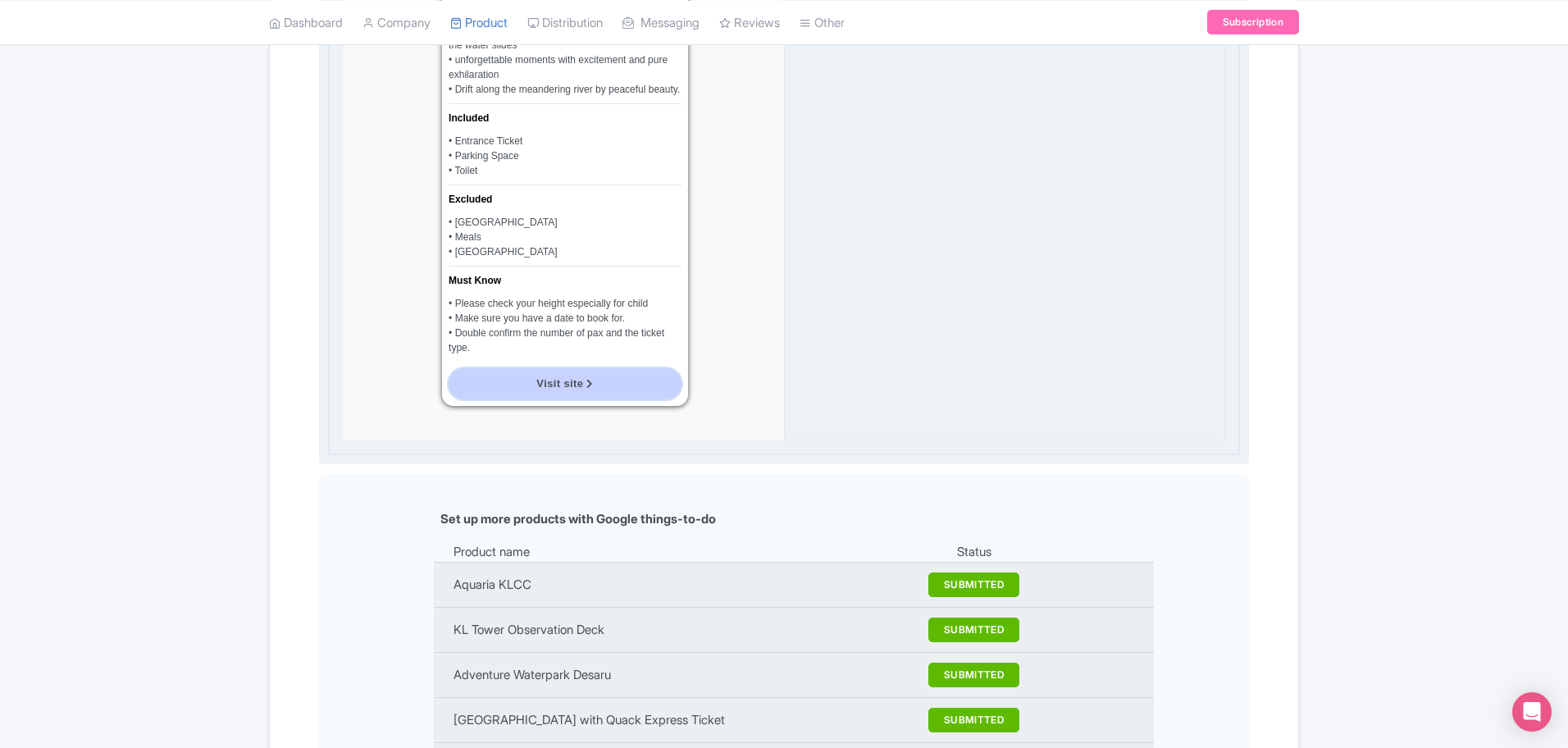
click at [599, 368] on link "Visit site" at bounding box center [565, 383] width 233 height 31
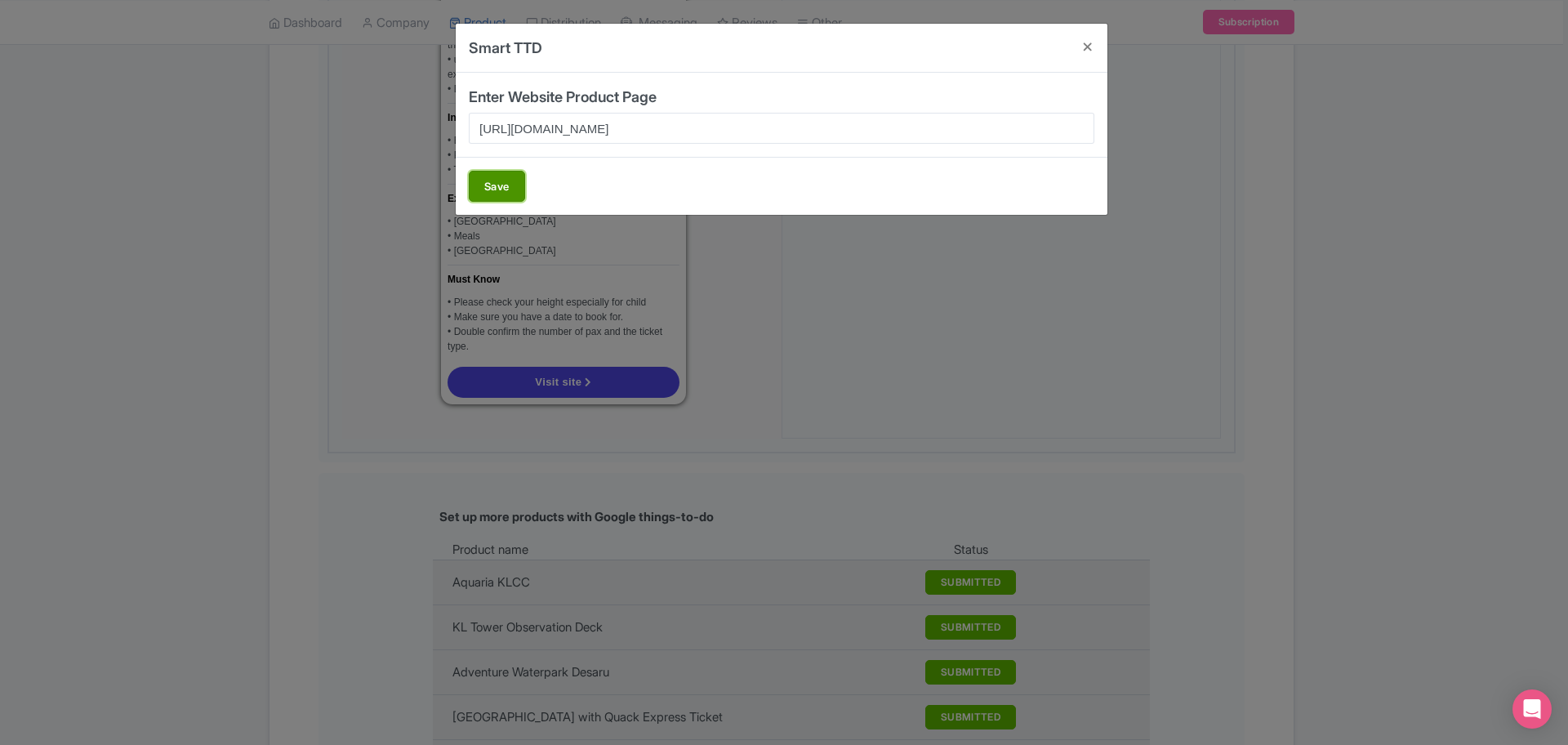
click at [518, 181] on button "Save" at bounding box center [497, 186] width 56 height 31
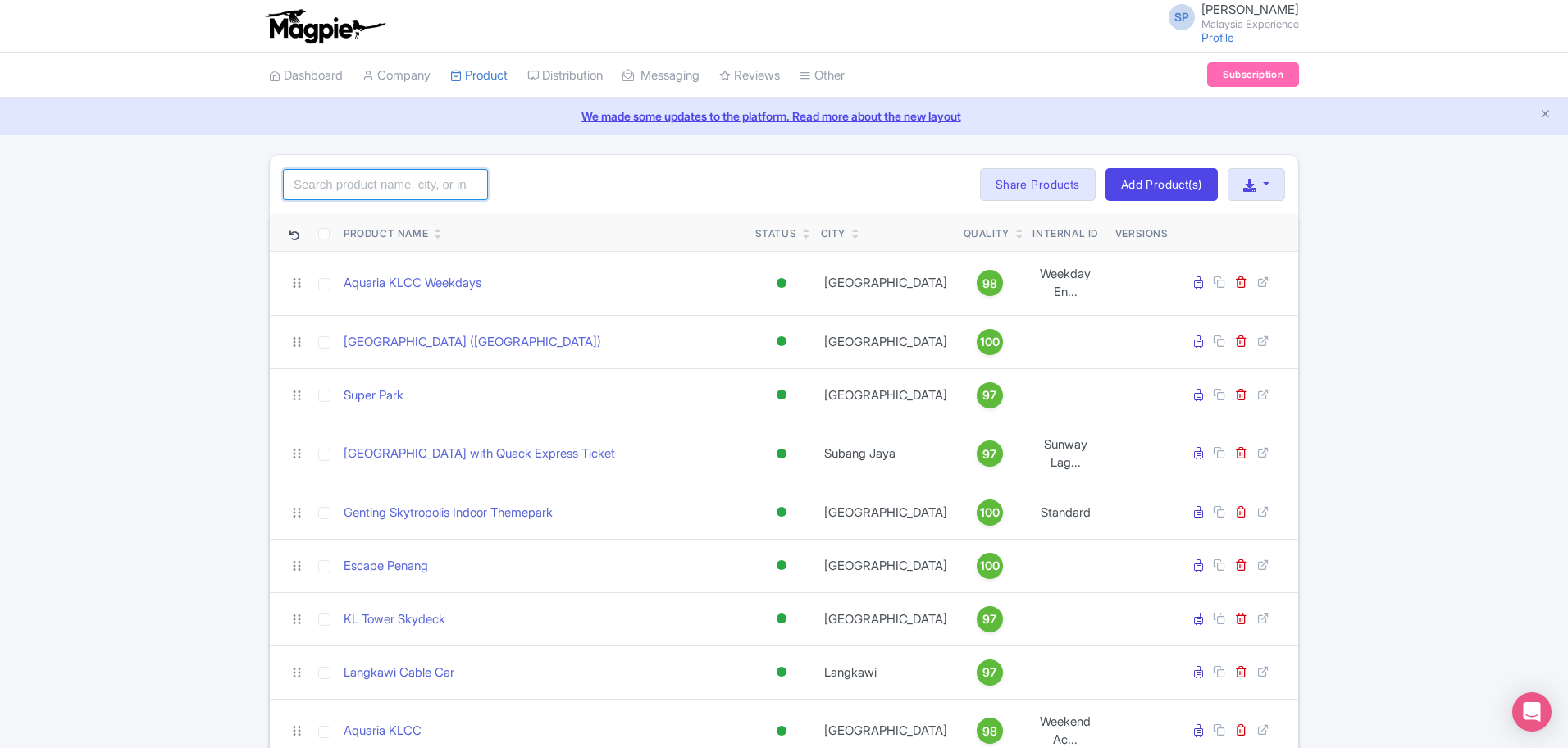
click at [452, 195] on input "search" at bounding box center [384, 184] width 205 height 31
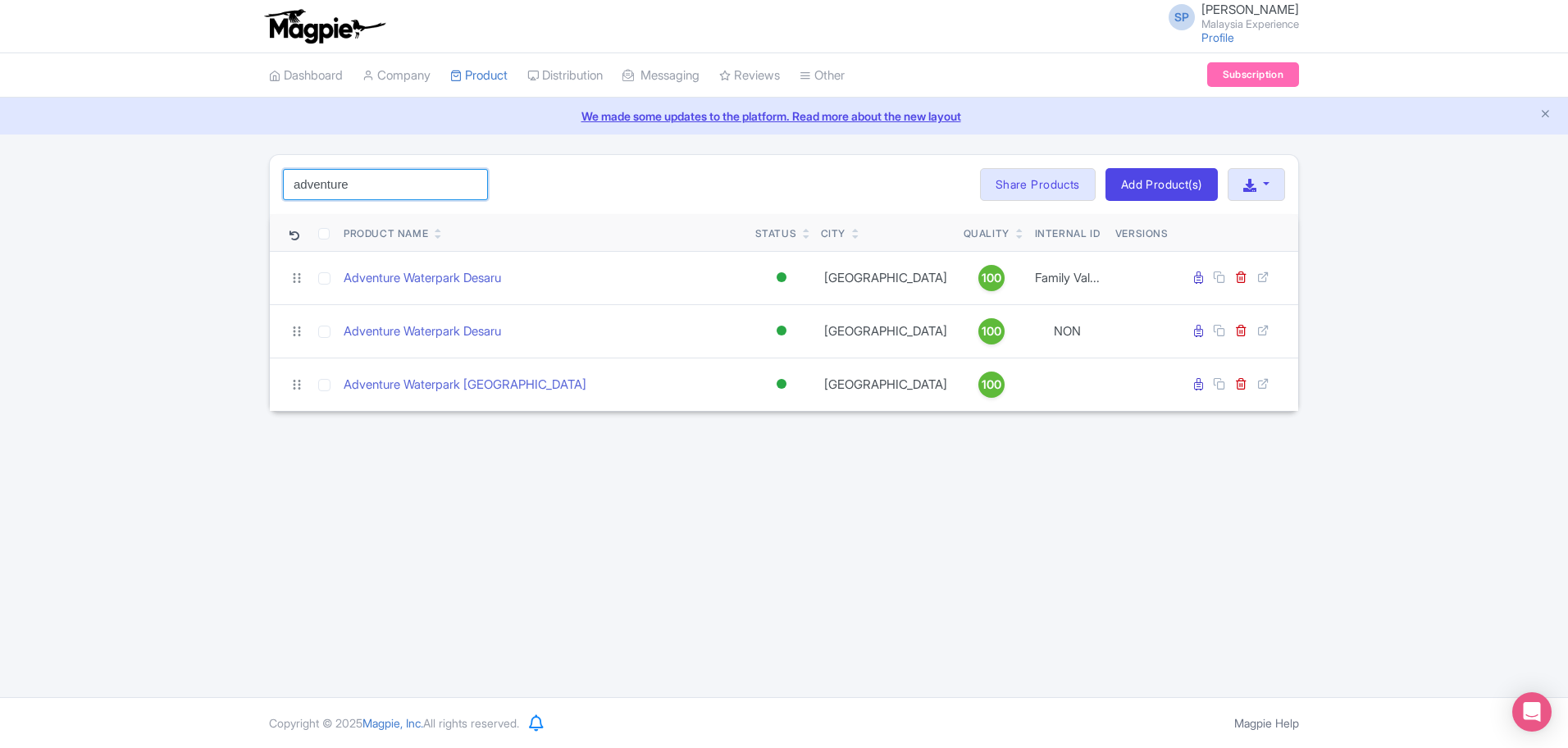
click at [402, 183] on input "adventure" at bounding box center [384, 184] width 205 height 31
paste input "Aquaria KLCC"
click button "Search" at bounding box center [0, 0] width 0 height 0
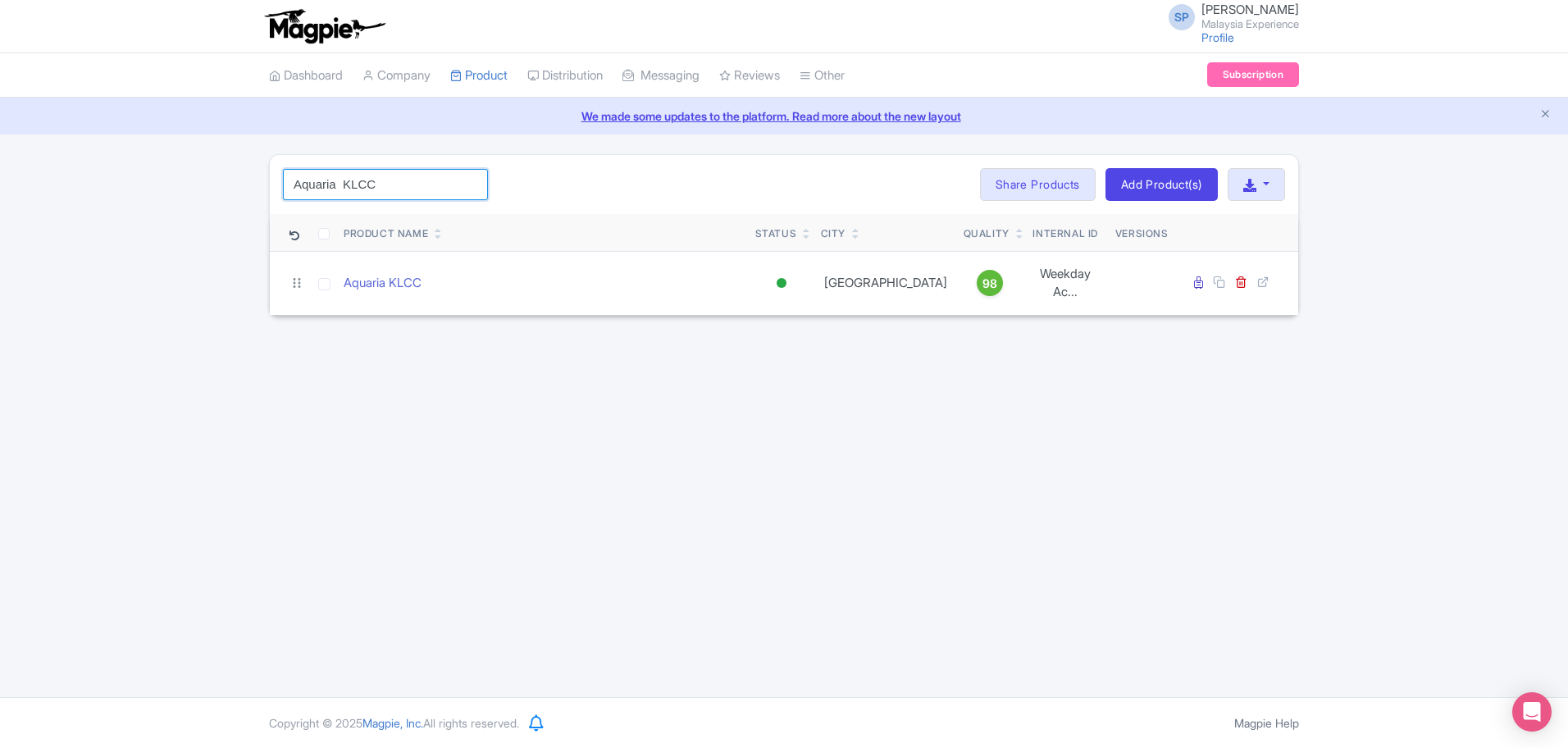
drag, startPoint x: 399, startPoint y: 181, endPoint x: 334, endPoint y: 212, distance: 72.0
click at [334, 212] on div "Aquaria KLCC Search Bulk Actions Delete Add to Collection Share Products Add to…" at bounding box center [784, 184] width 1028 height 59
type input "Aquaria"
click button "Search" at bounding box center [0, 0] width 0 height 0
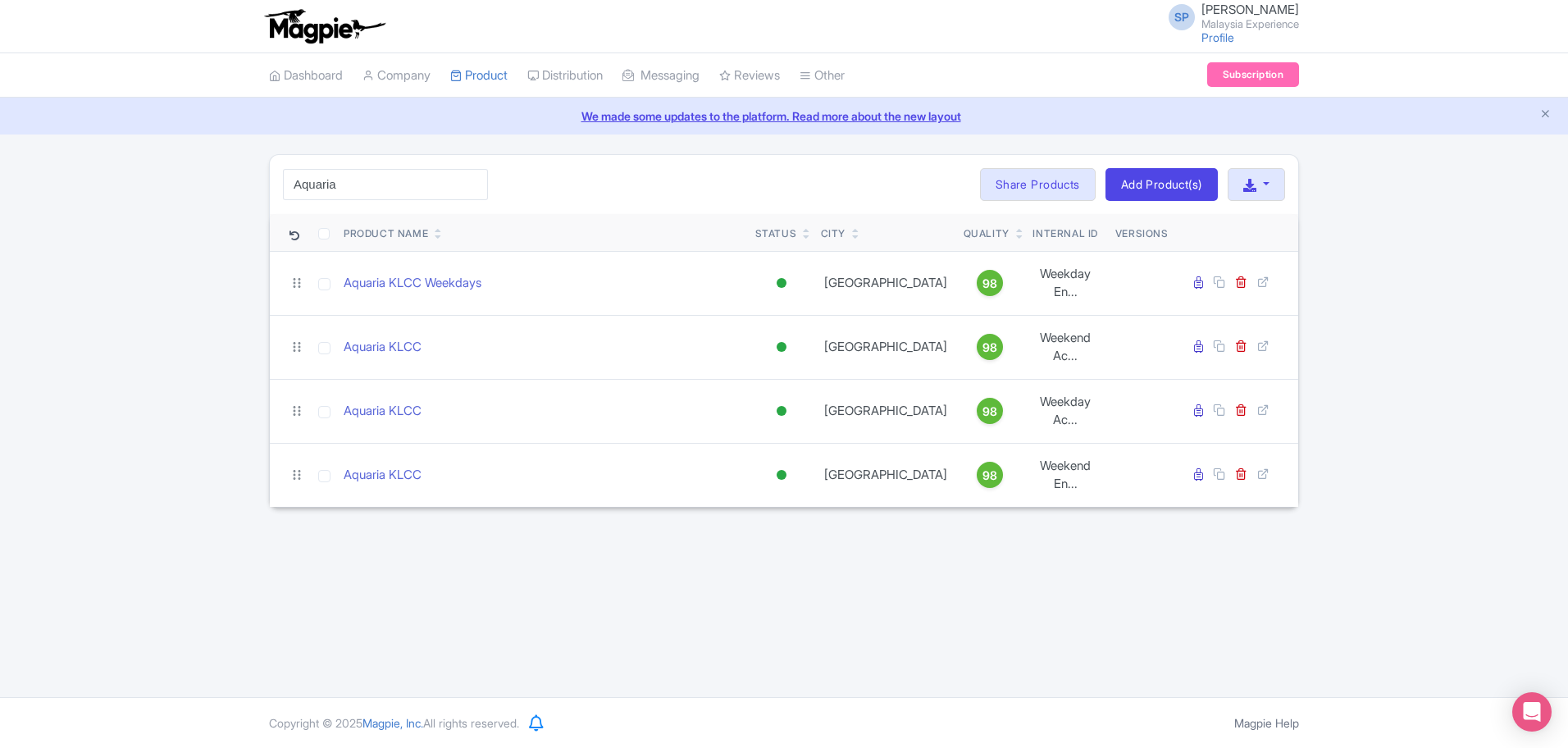
click at [1156, 660] on div "SP SOORIA PRAKASH SUNDER Malaysia Experience Profile Users Settings Sign out Da…" at bounding box center [784, 349] width 1568 height 697
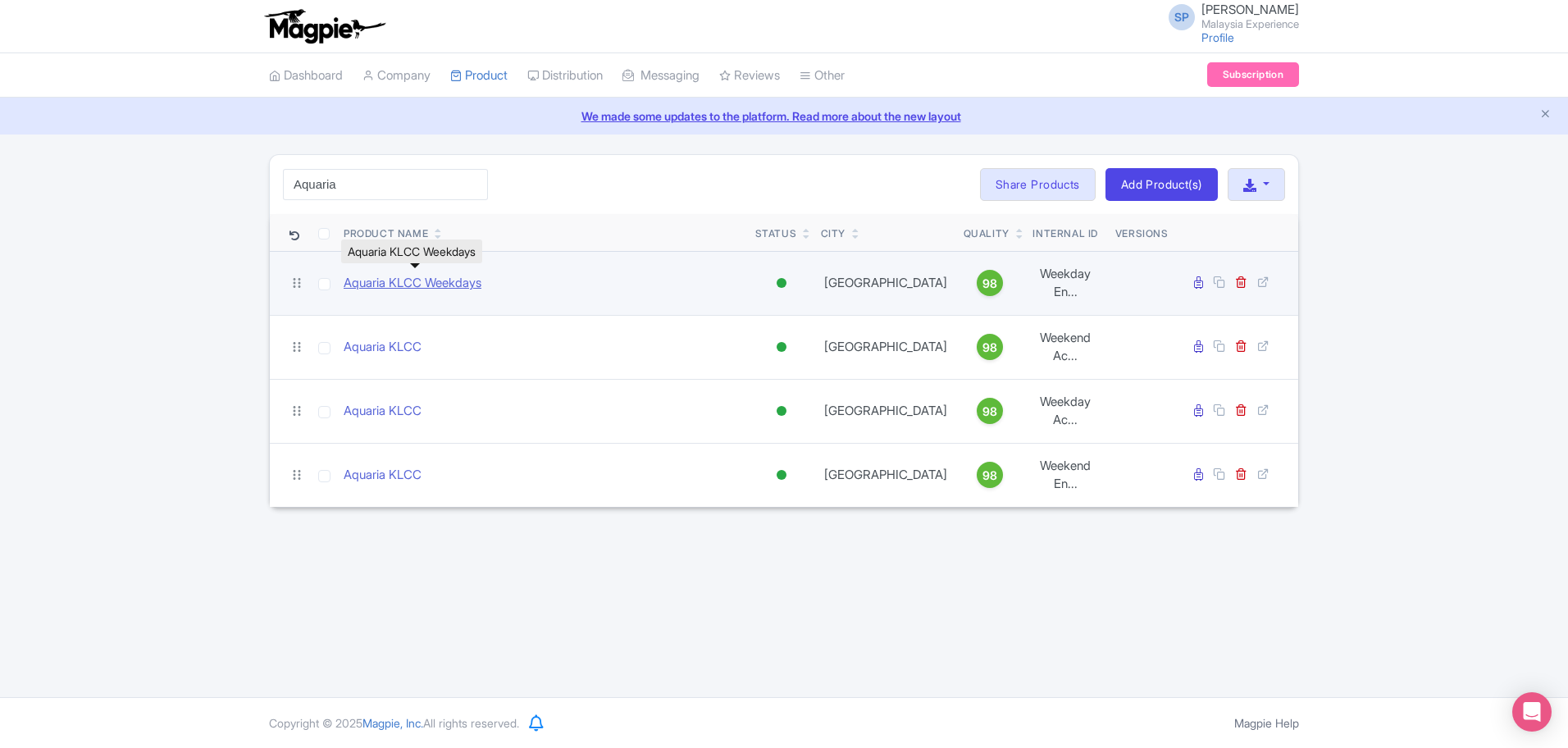
click at [458, 274] on link "Aquaria KLCC Weekdays" at bounding box center [412, 282] width 138 height 19
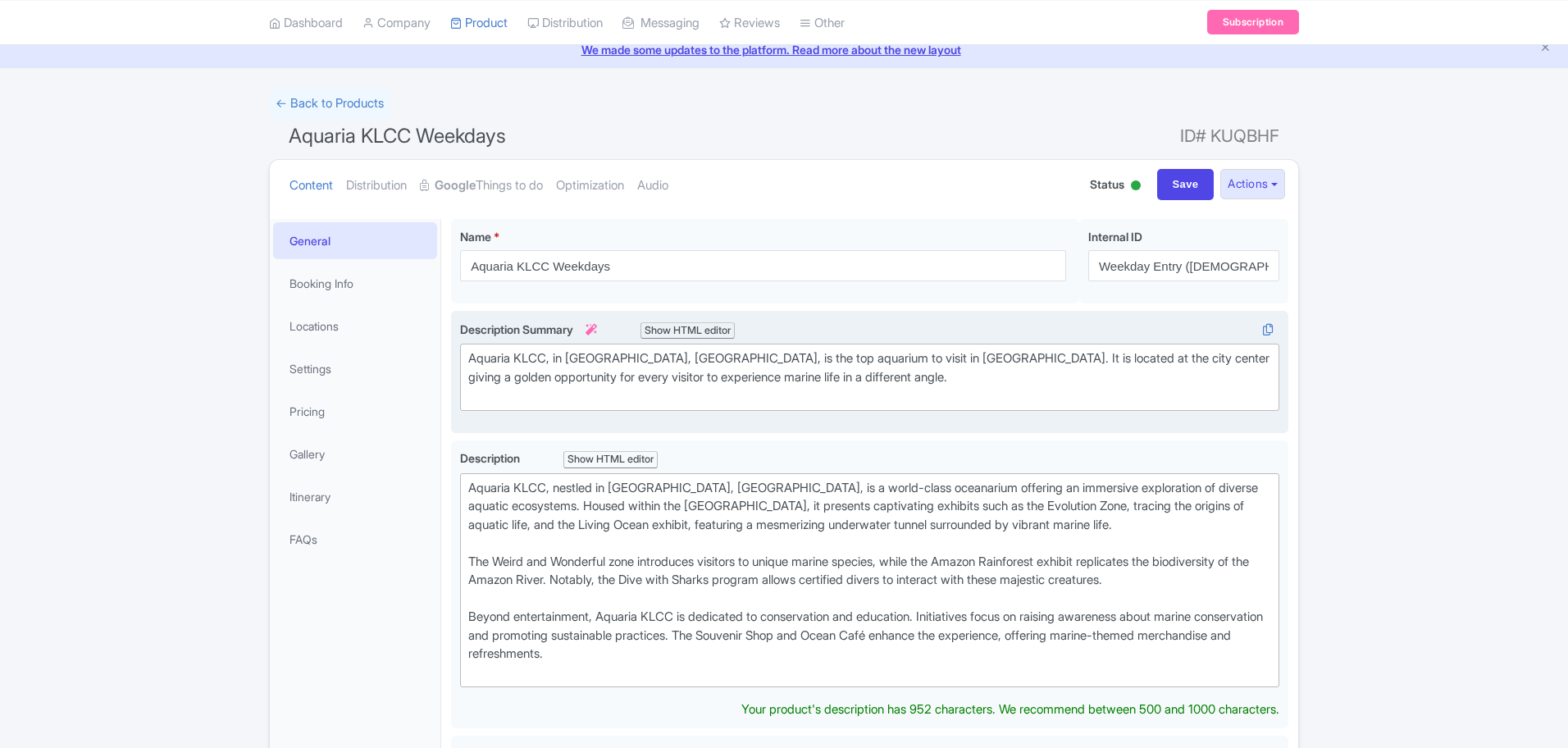
scroll to position [103, 0]
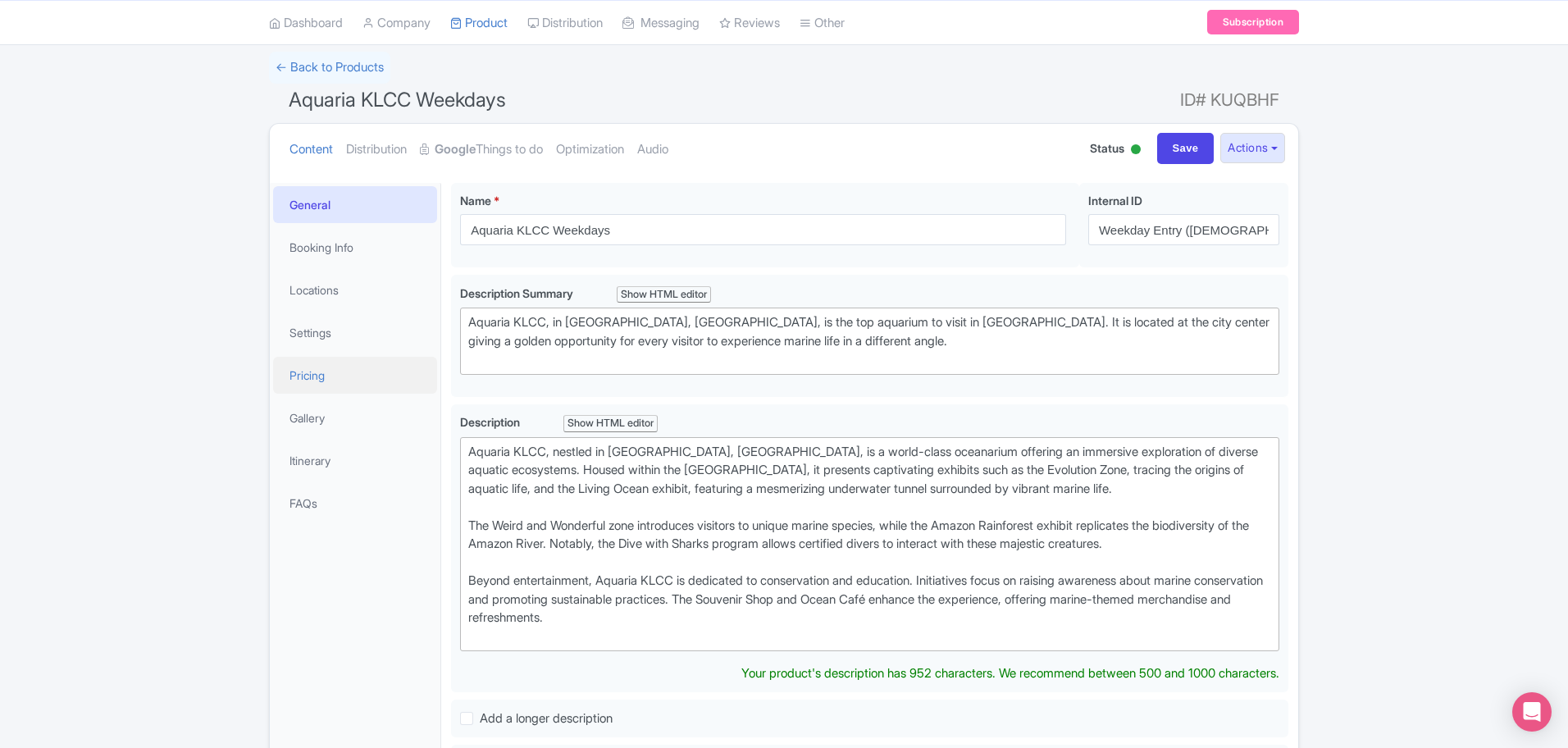
click at [334, 389] on link "Pricing" at bounding box center [354, 374] width 164 height 37
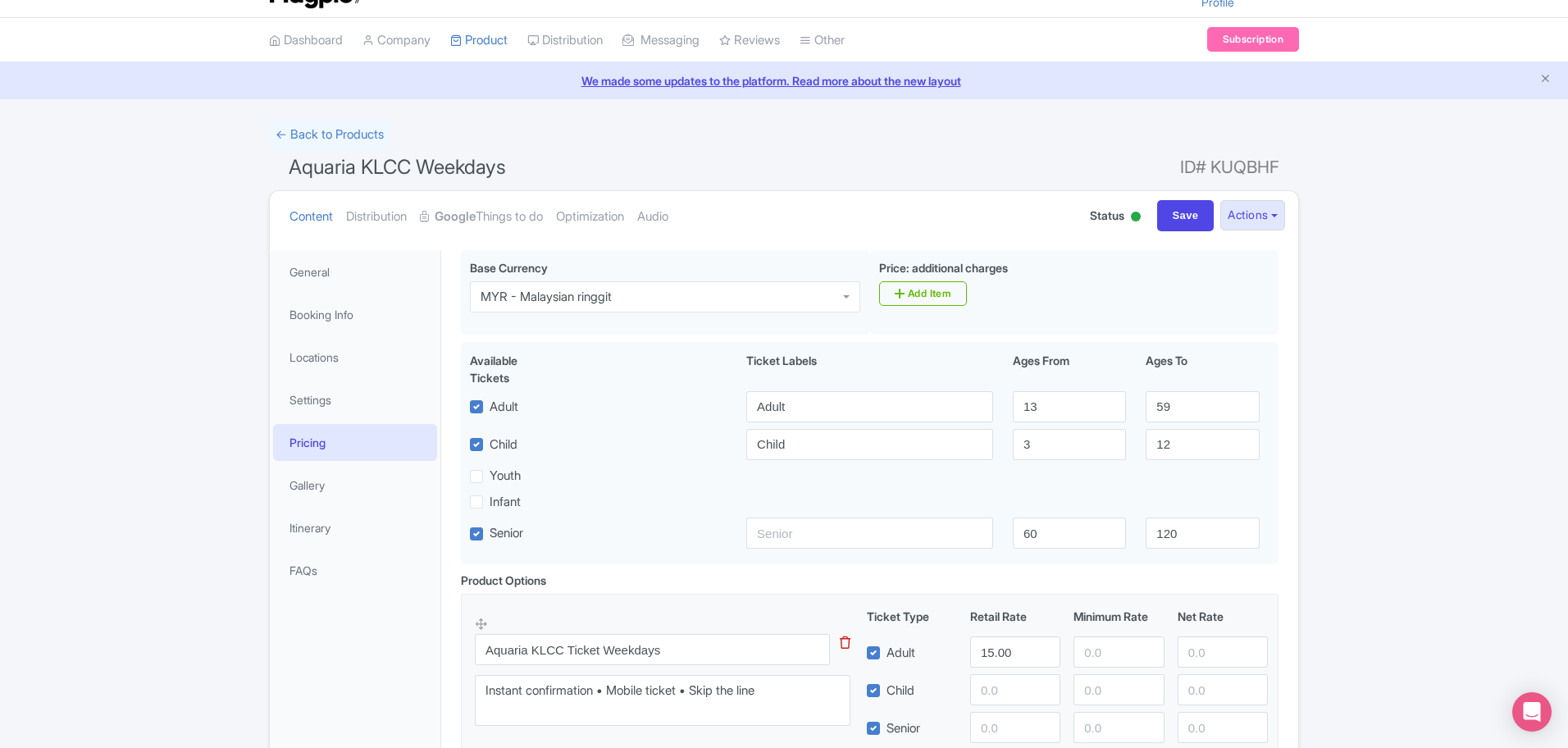
scroll to position [0, 0]
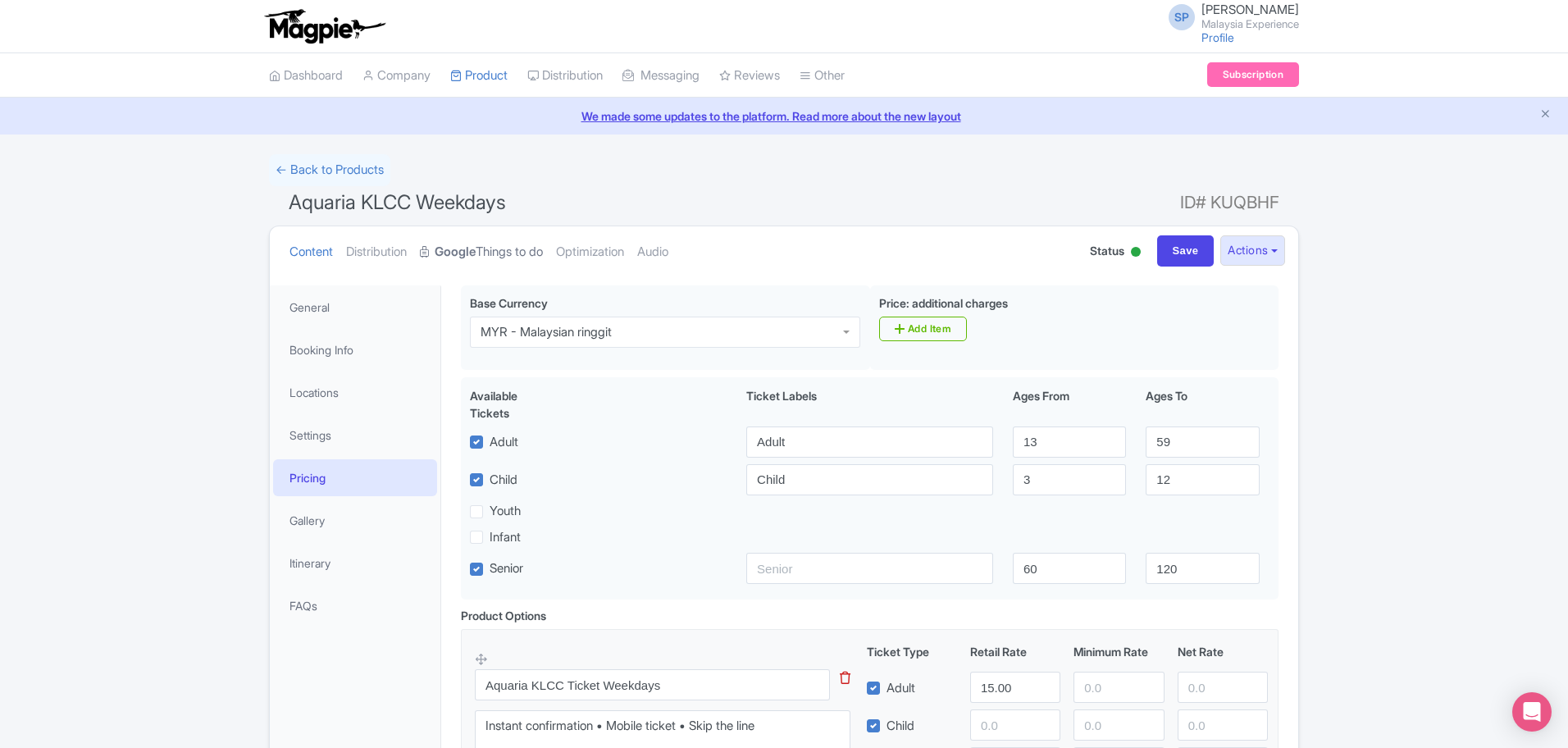
click at [514, 257] on link "Google Things to do" at bounding box center [482, 252] width 123 height 52
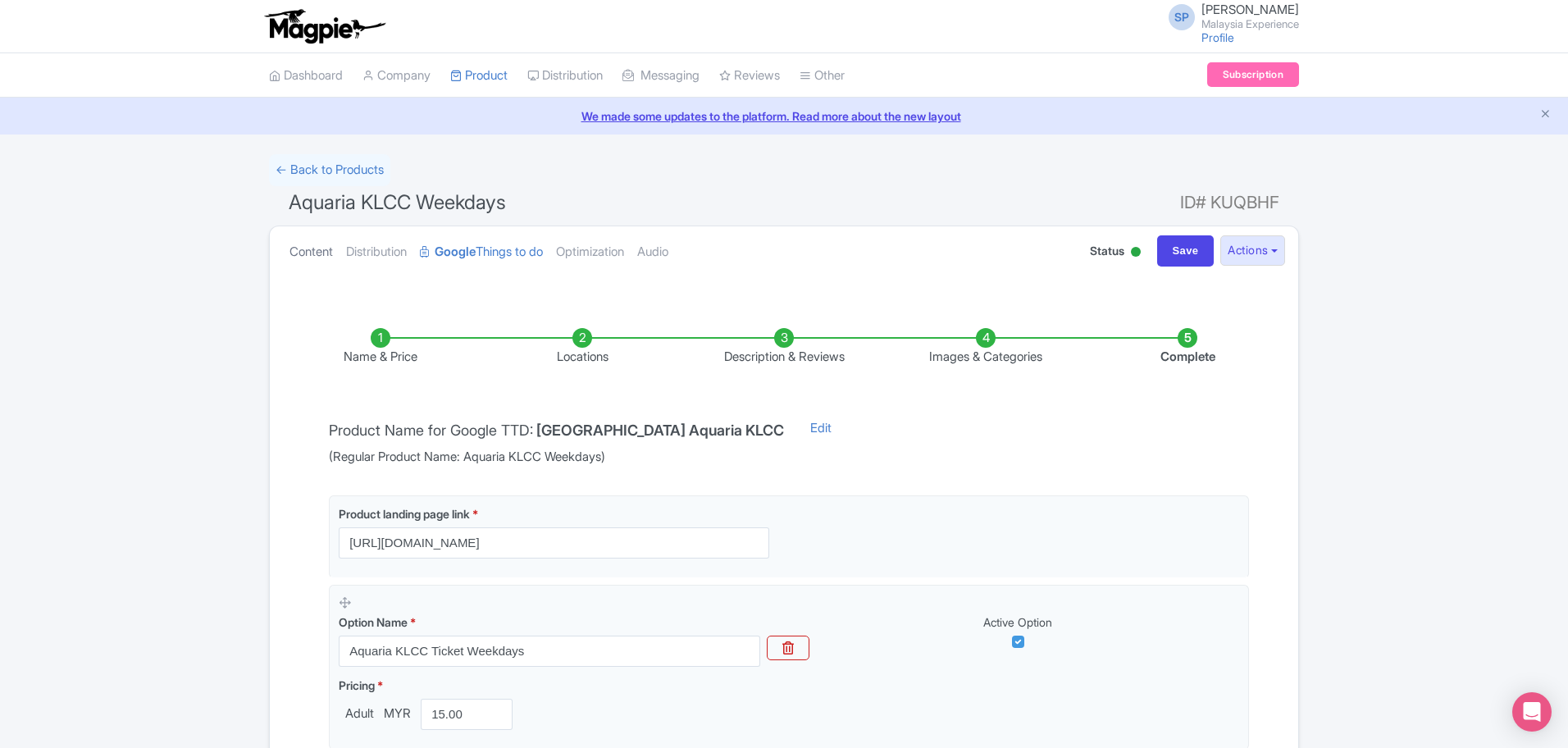
click at [319, 256] on link "Content" at bounding box center [311, 252] width 44 height 52
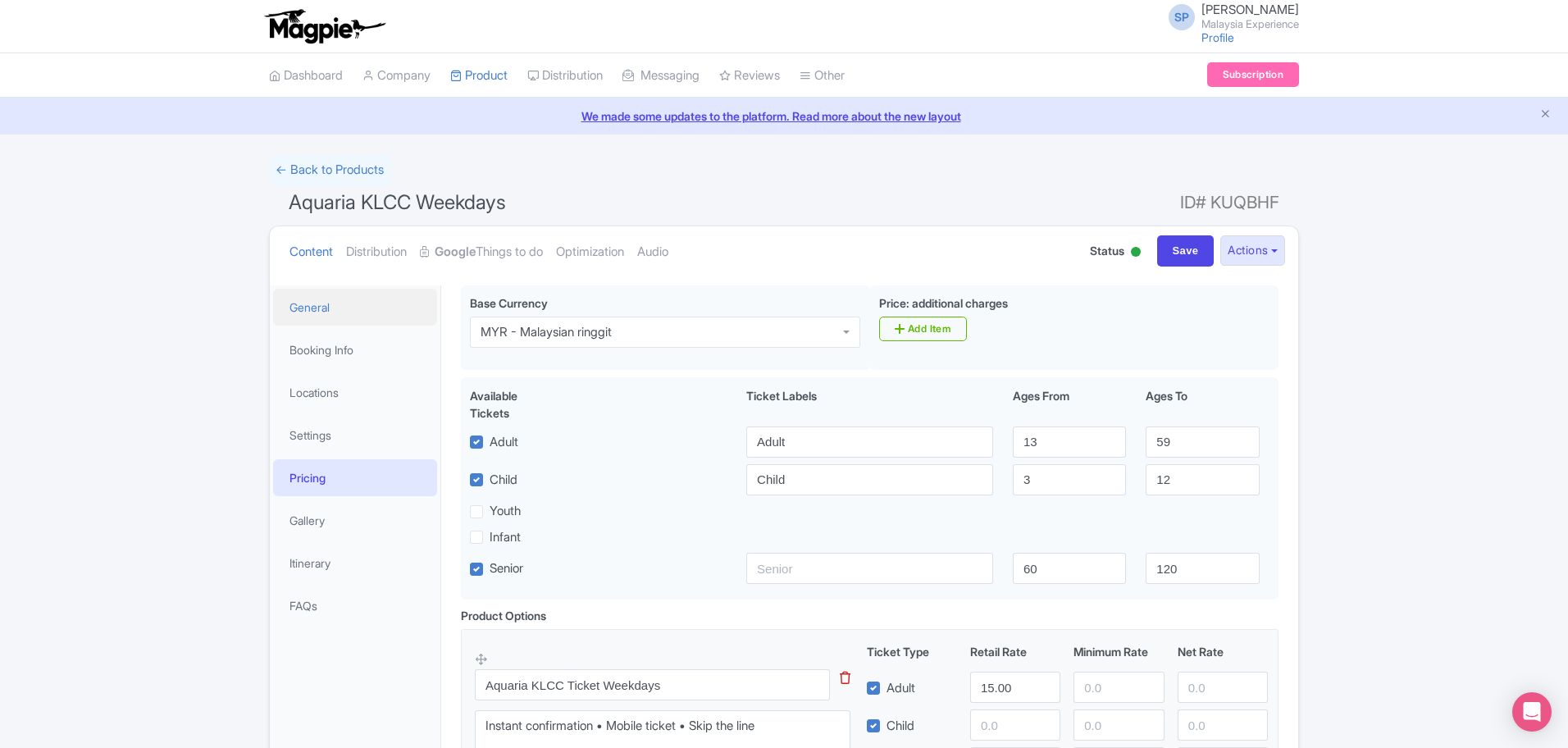
click at [325, 300] on link "General" at bounding box center [354, 307] width 164 height 37
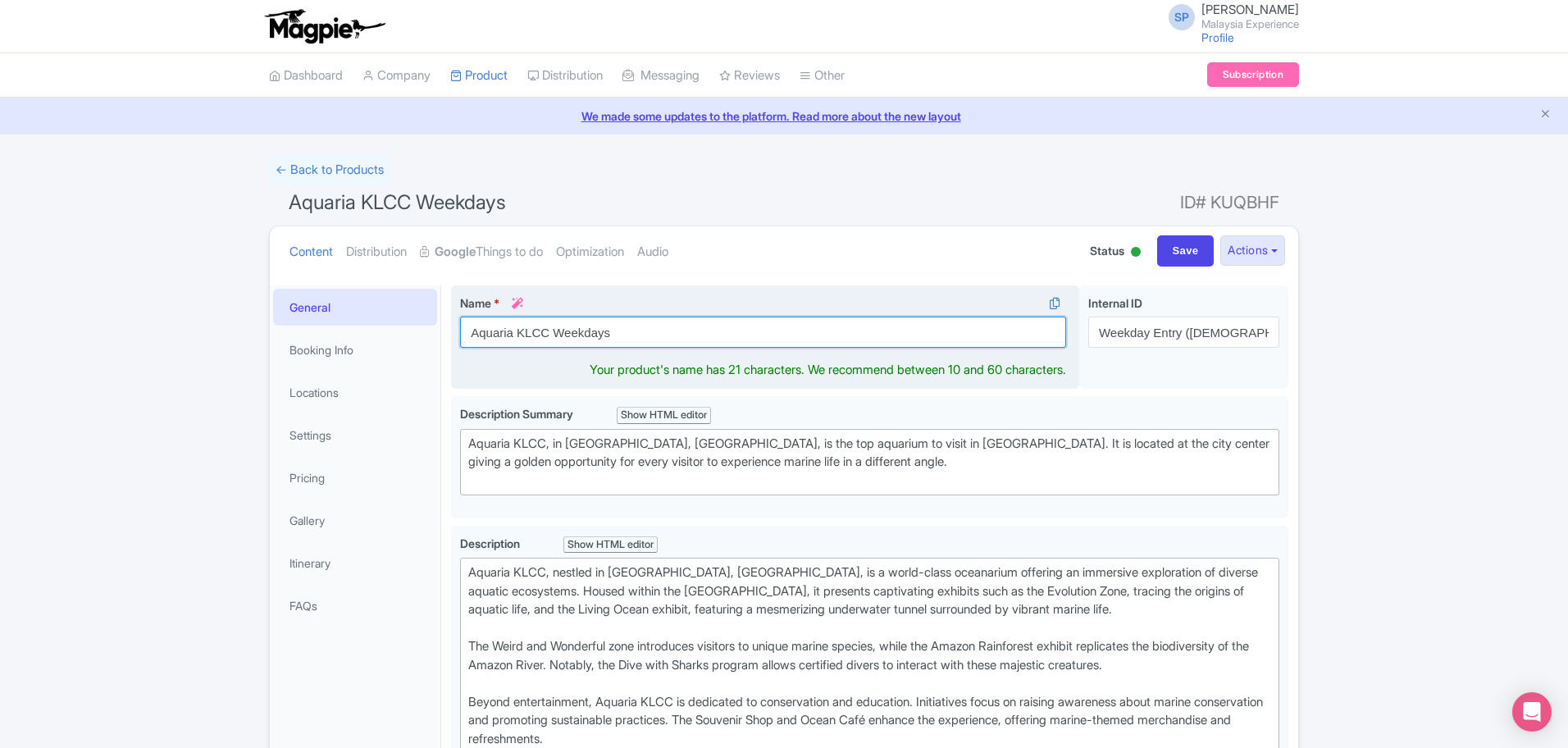
click at [681, 339] on input "Aquaria KLCC Weekdays" at bounding box center [763, 332] width 606 height 31
paste input "text"
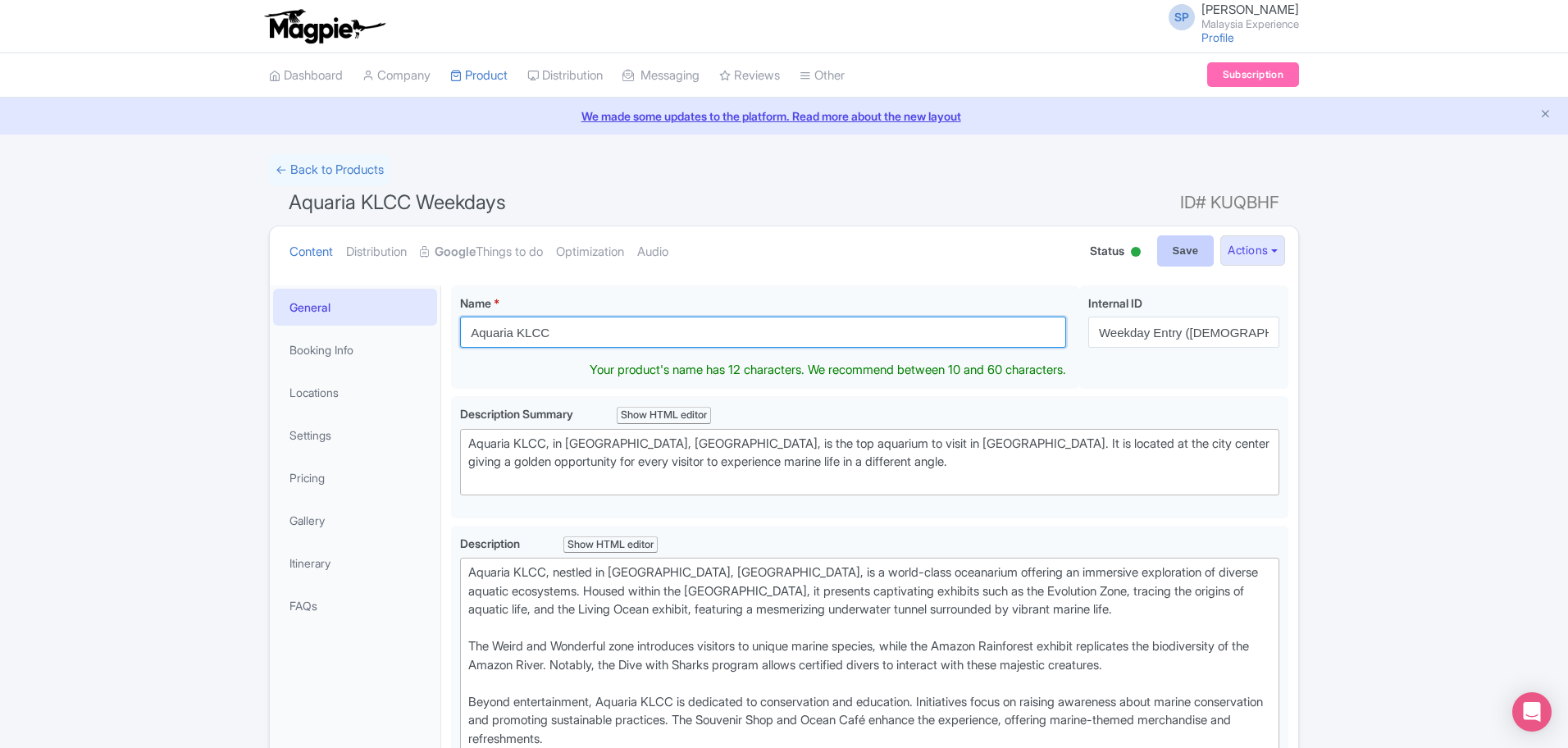
type input "Aquaria KLCC"
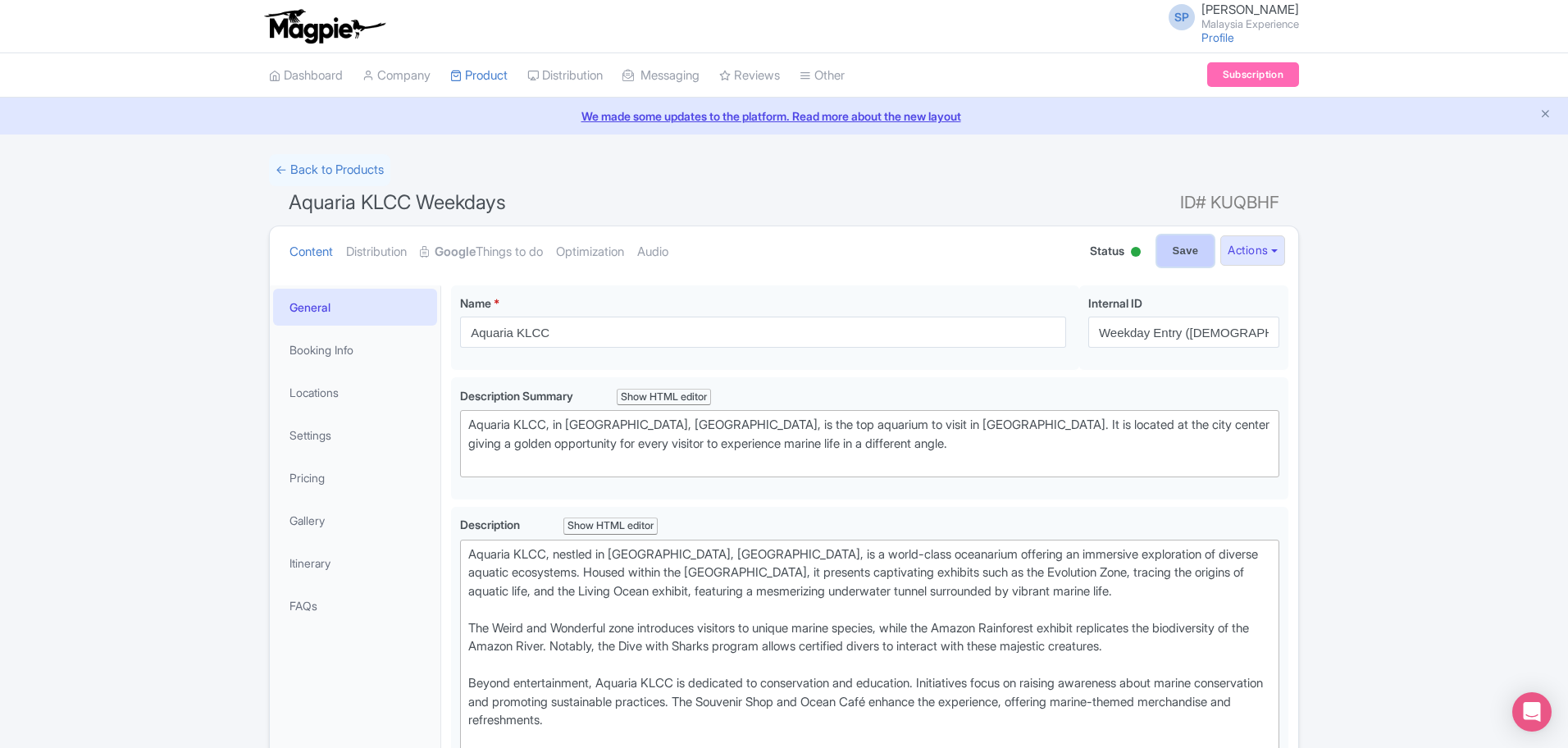
click at [1176, 249] on input "Save" at bounding box center [1185, 250] width 57 height 31
type input "Saving..."
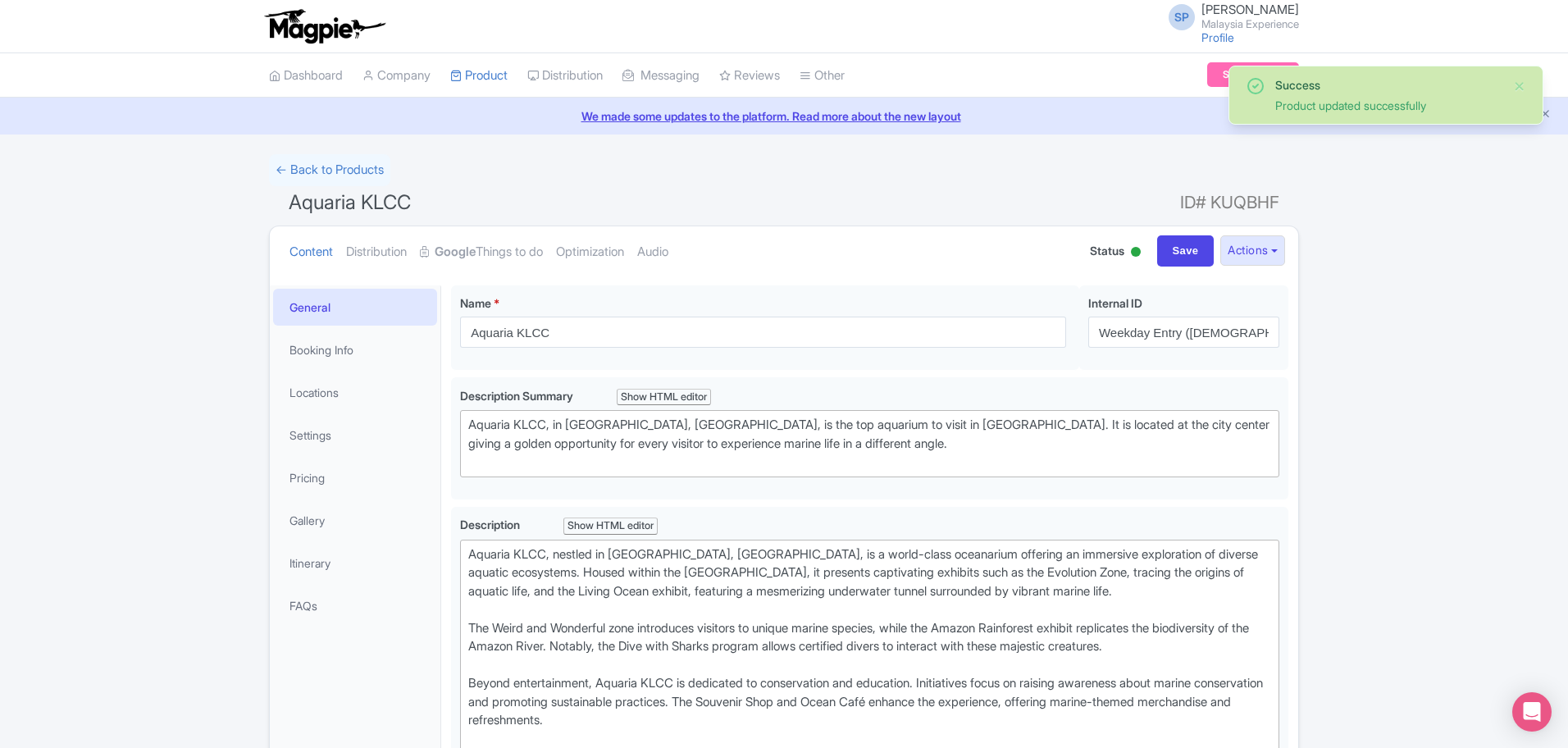
type trix-editor "<div>Aquaria KLCC, nestled in [GEOGRAPHIC_DATA], [GEOGRAPHIC_DATA], is a world-…"
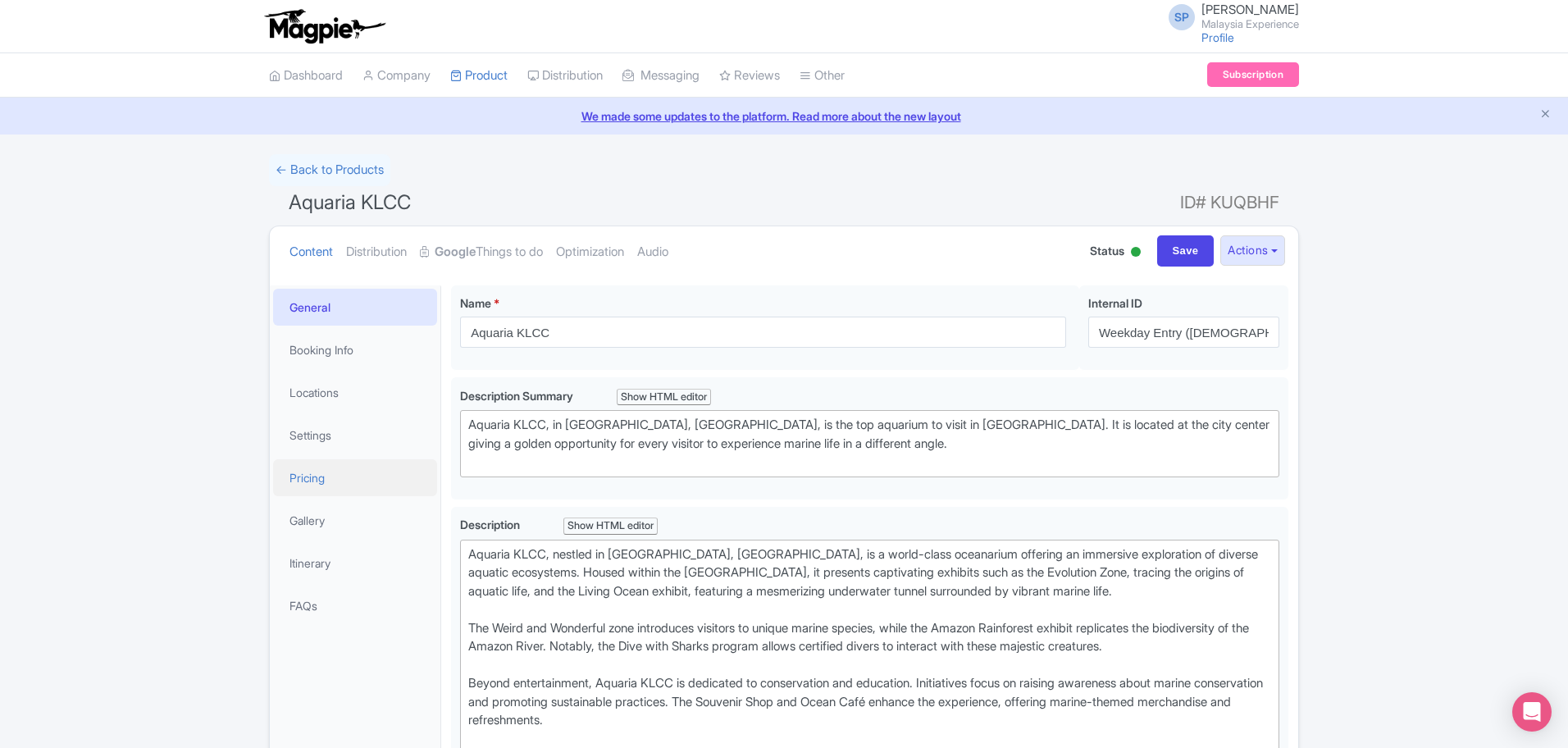
click at [312, 478] on link "Pricing" at bounding box center [354, 477] width 164 height 37
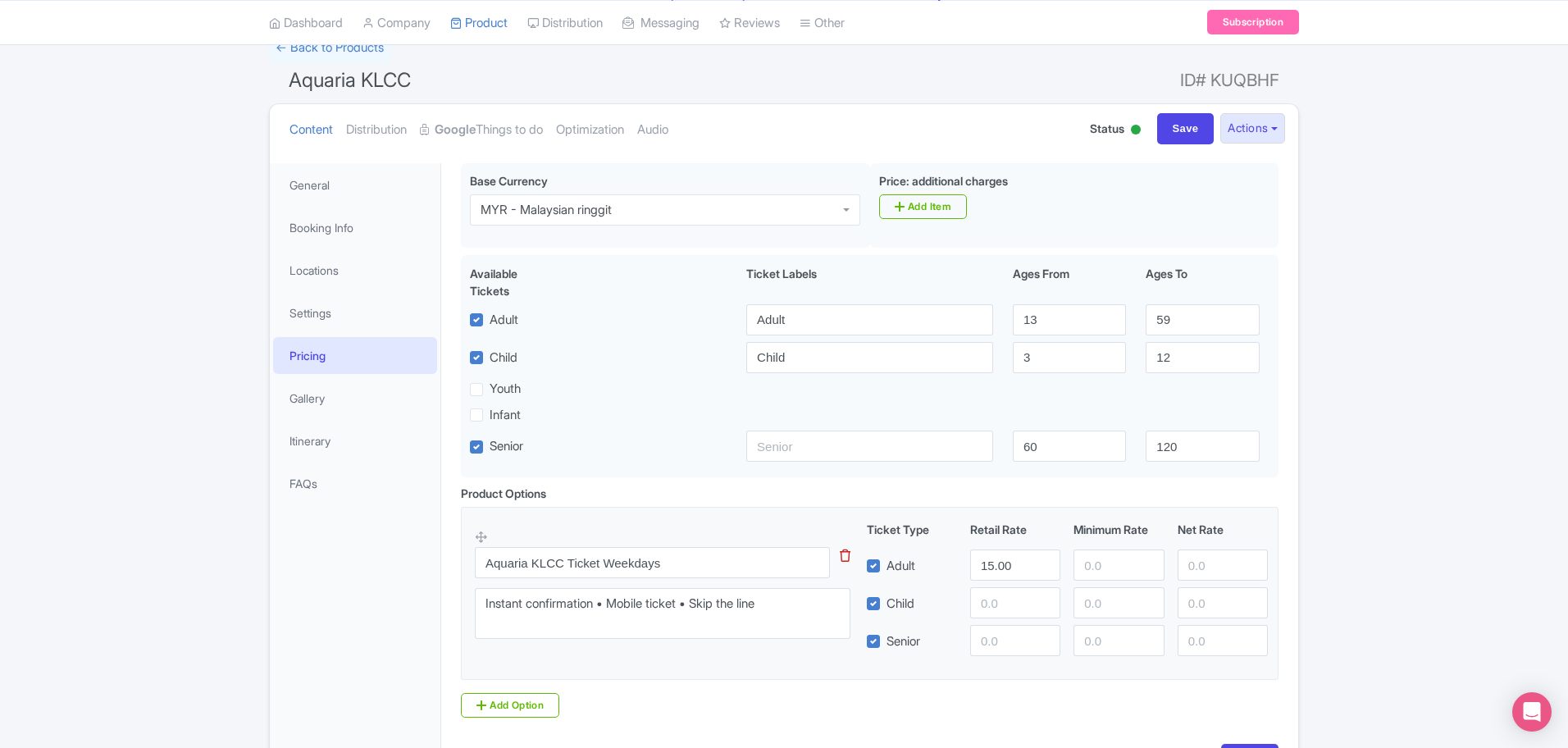
scroll to position [237, 0]
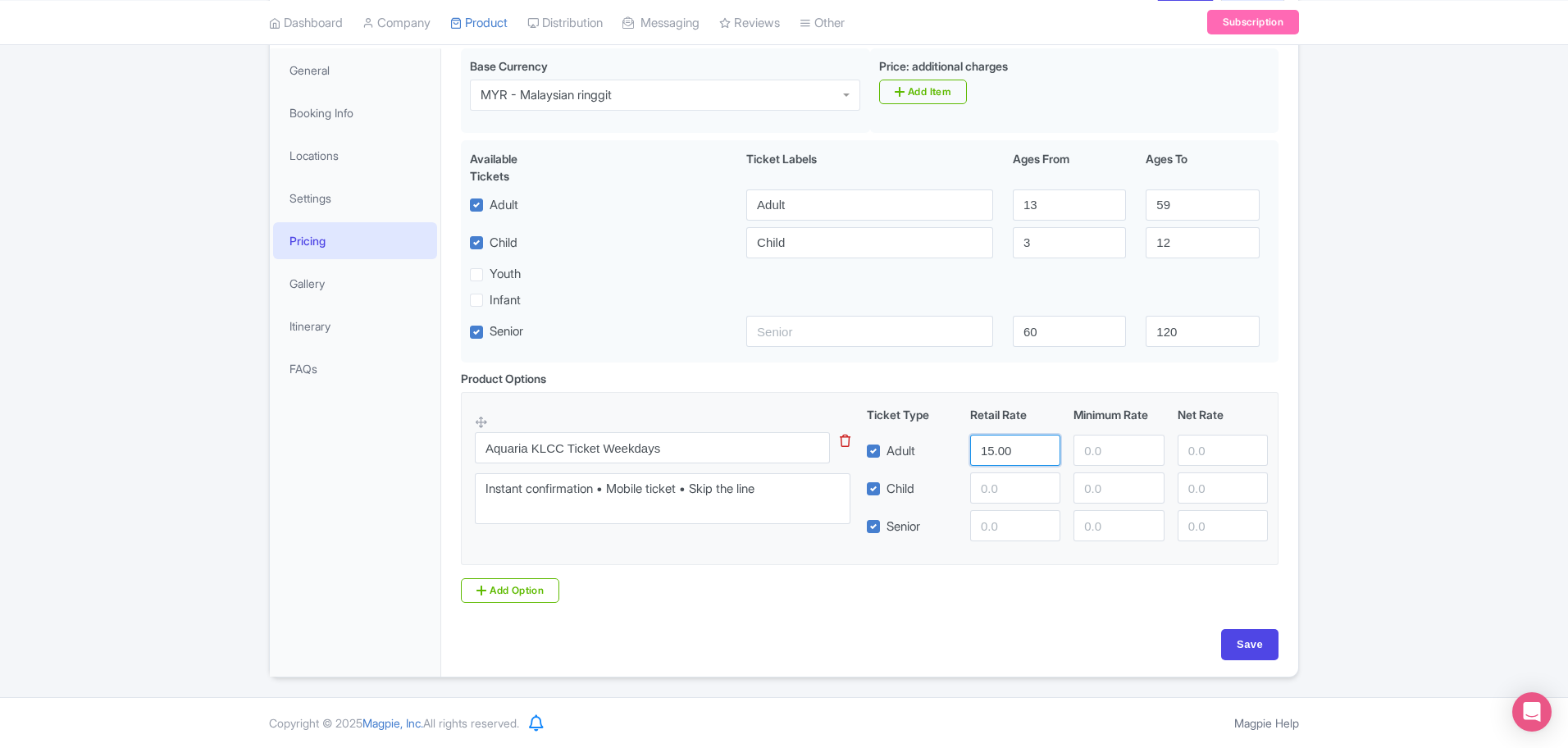
drag, startPoint x: 1016, startPoint y: 448, endPoint x: 667, endPoint y: 395, distance: 353.0
click at [668, 397] on fieldset "Aquaria KLCC Ticket Weekdays This tip has not data. Code: tip_option_name Insta…" at bounding box center [870, 478] width 818 height 173
type input "65"
click at [1254, 651] on input "Save" at bounding box center [1250, 644] width 57 height 31
type input "Saving..."
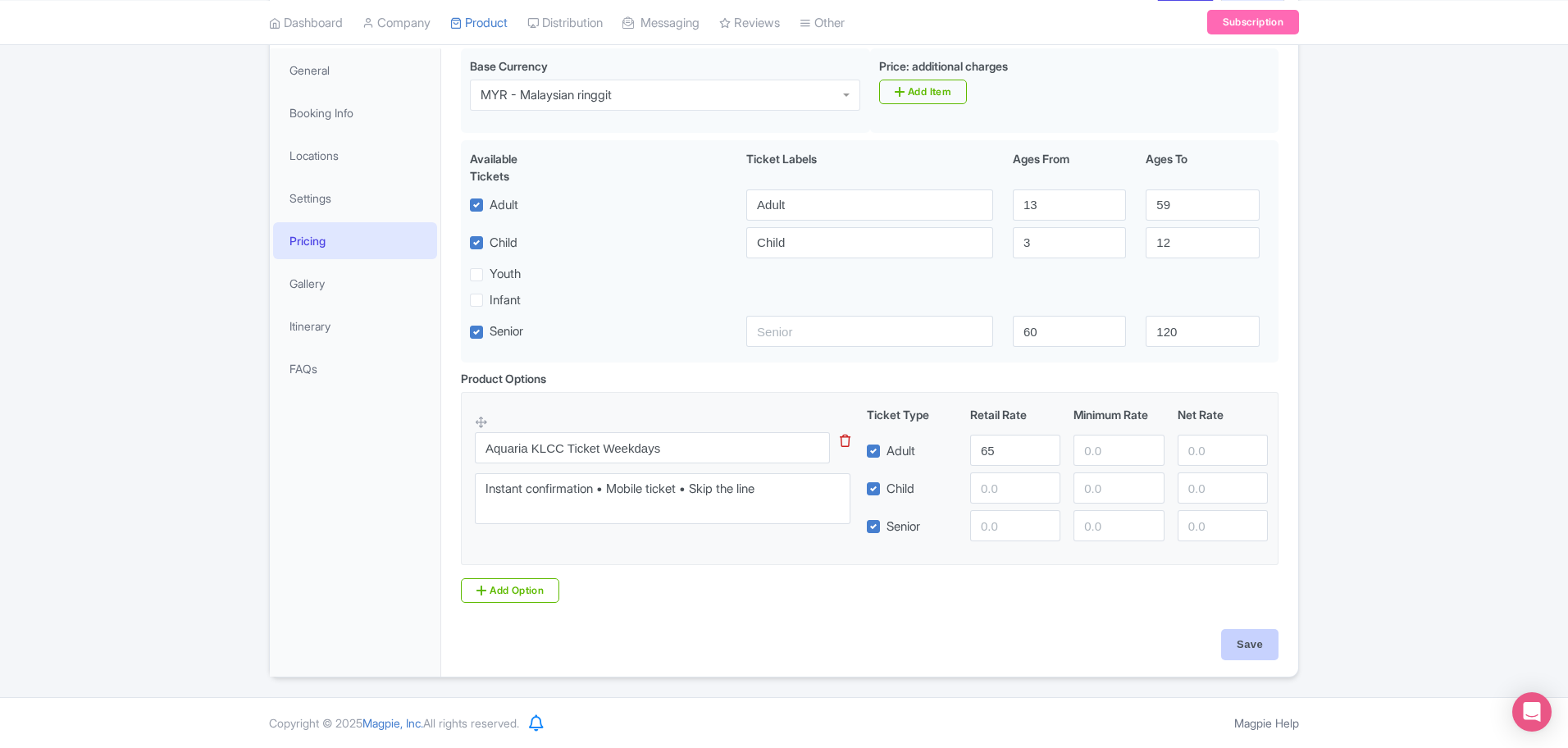
type input "Saving..."
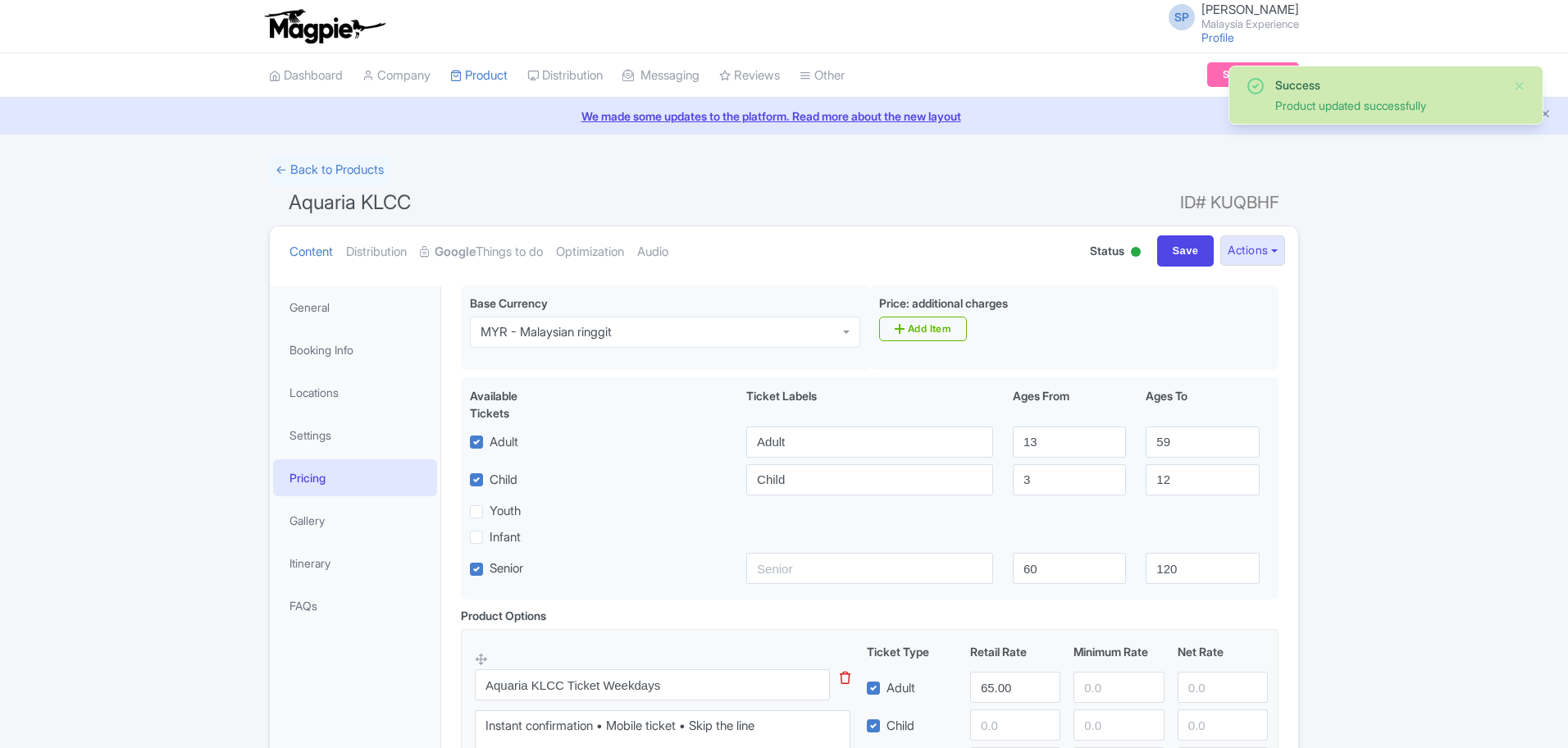
scroll to position [237, 0]
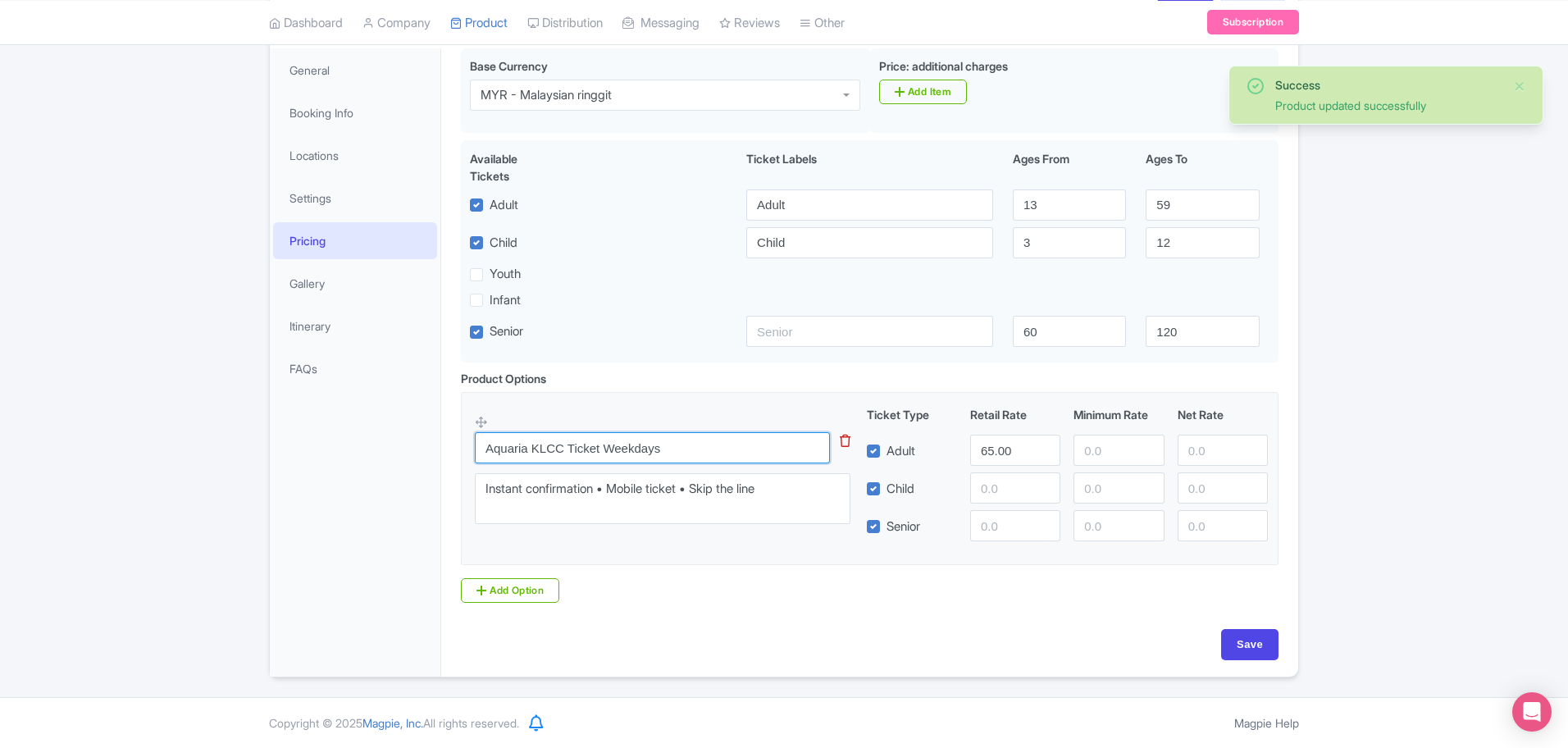
drag, startPoint x: 702, startPoint y: 441, endPoint x: 396, endPoint y: 407, distance: 307.9
click at [396, 407] on div "General Booking Info Locations Settings Pricing Gallery Itinerary FAQs You may …" at bounding box center [784, 357] width 1028 height 638
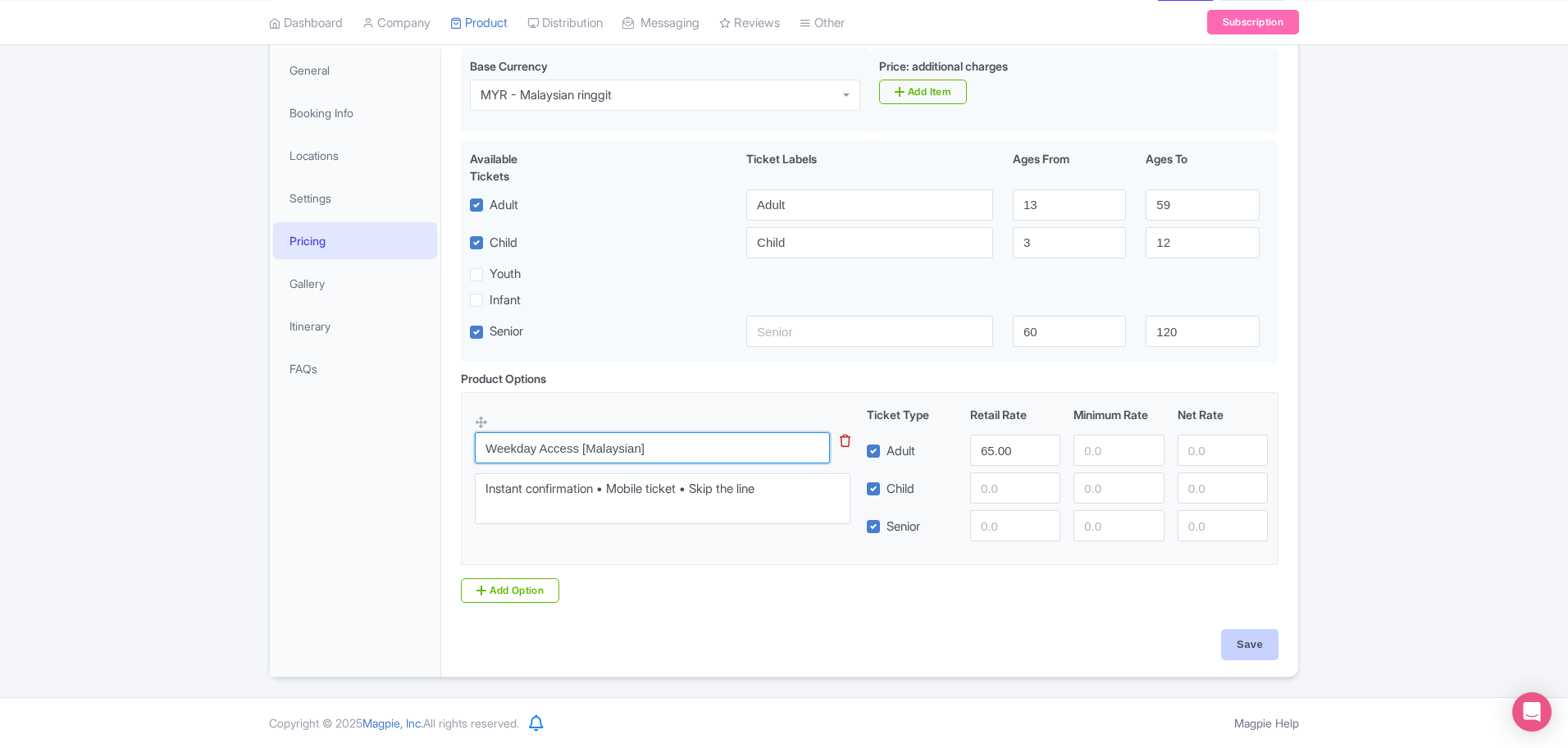
type input "Weekday Access [Malaysian]"
click at [1239, 648] on input "Save" at bounding box center [1250, 644] width 57 height 31
type input "Saving..."
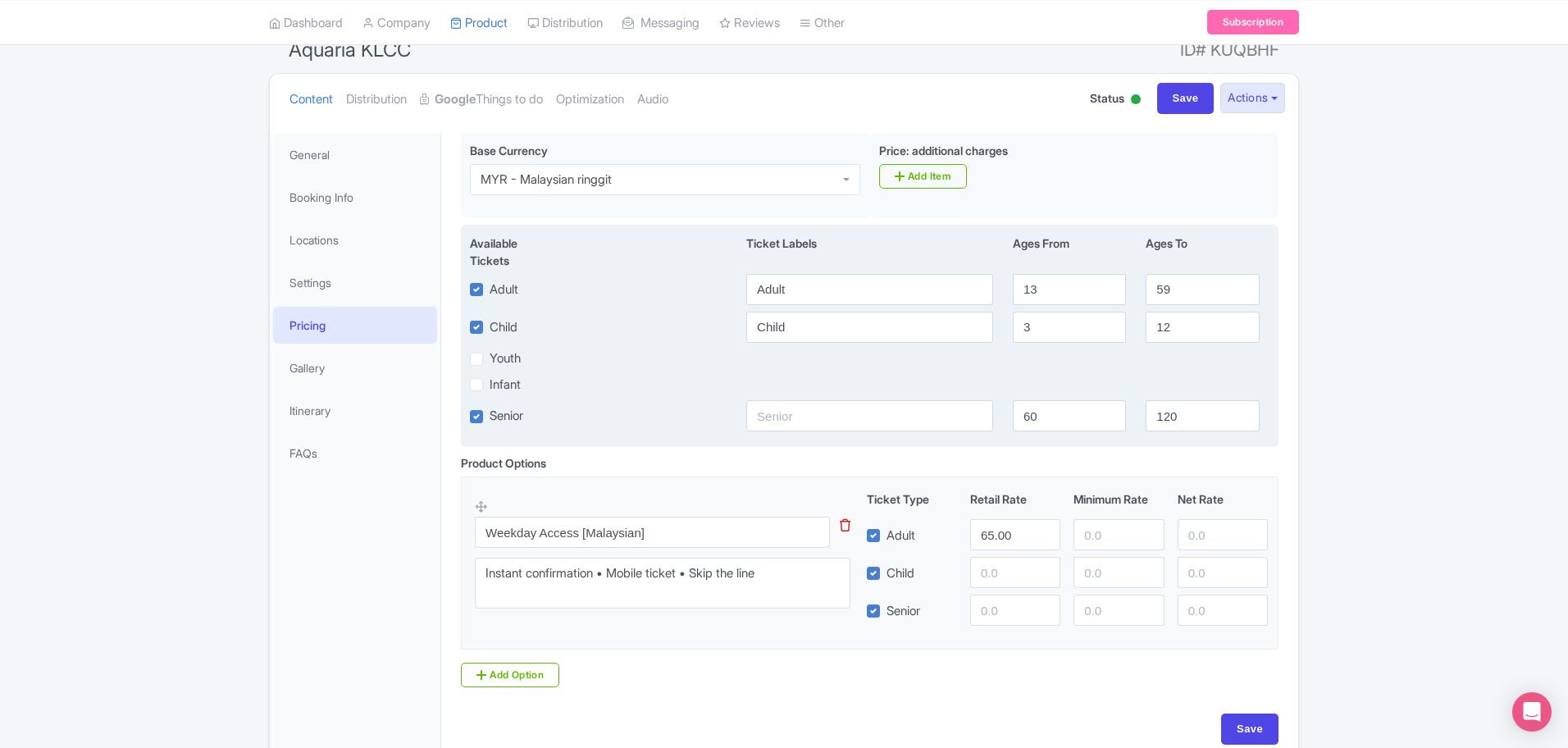
scroll to position [205, 0]
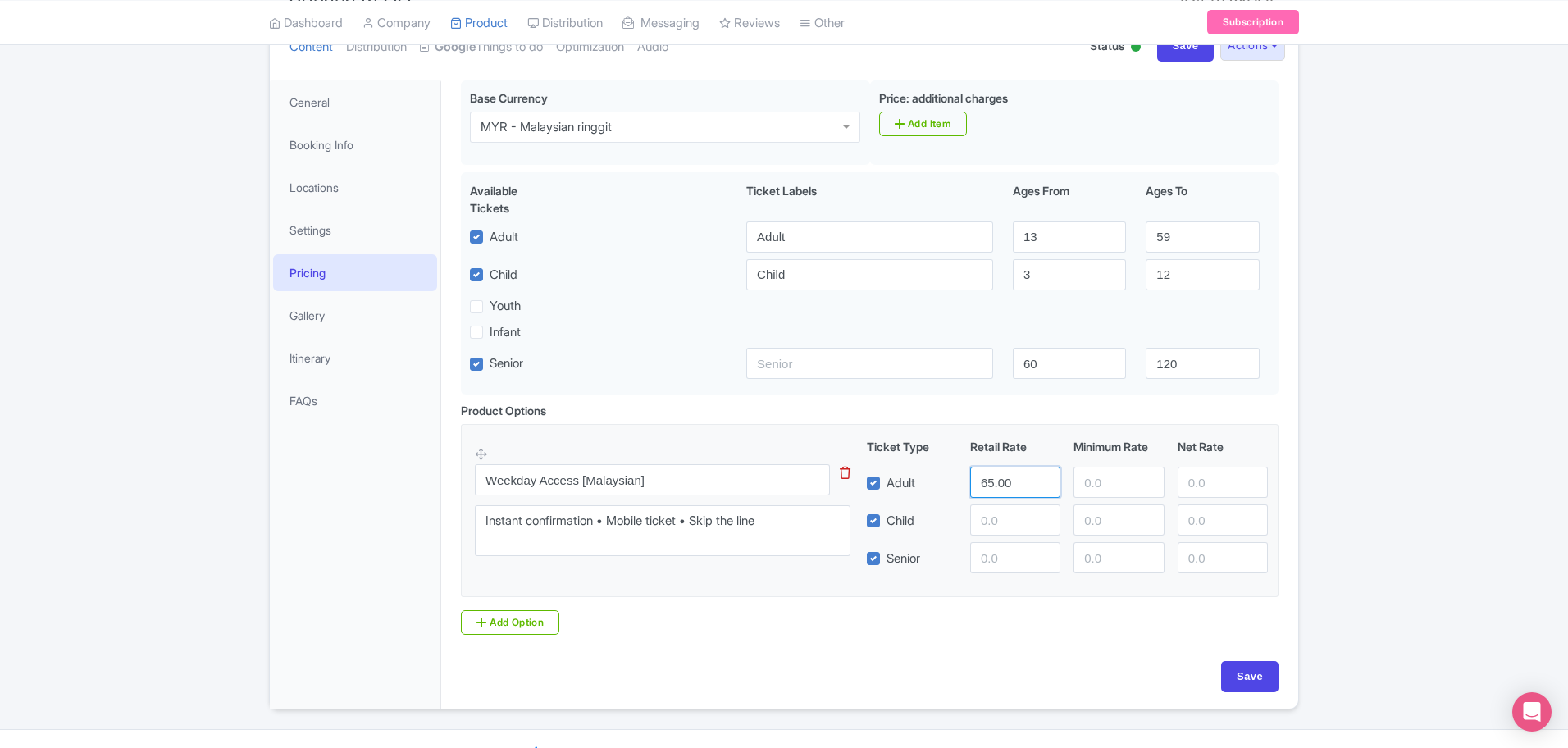
click at [1002, 487] on input "65.00" at bounding box center [1015, 482] width 90 height 31
click at [1018, 483] on input "65.00" at bounding box center [1015, 482] width 90 height 31
type input "49"
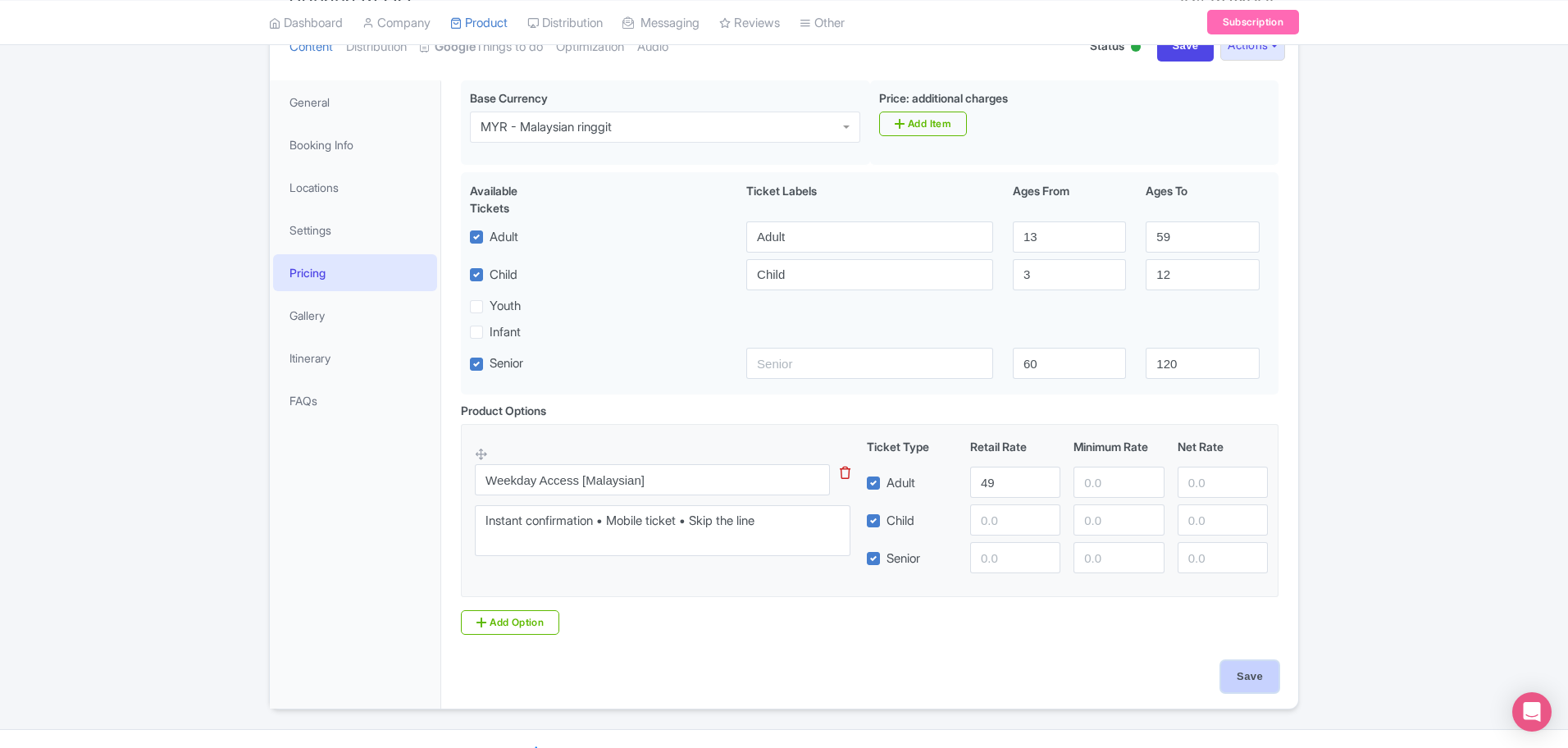
click at [1260, 676] on input "Save" at bounding box center [1250, 676] width 57 height 31
type input "Saving..."
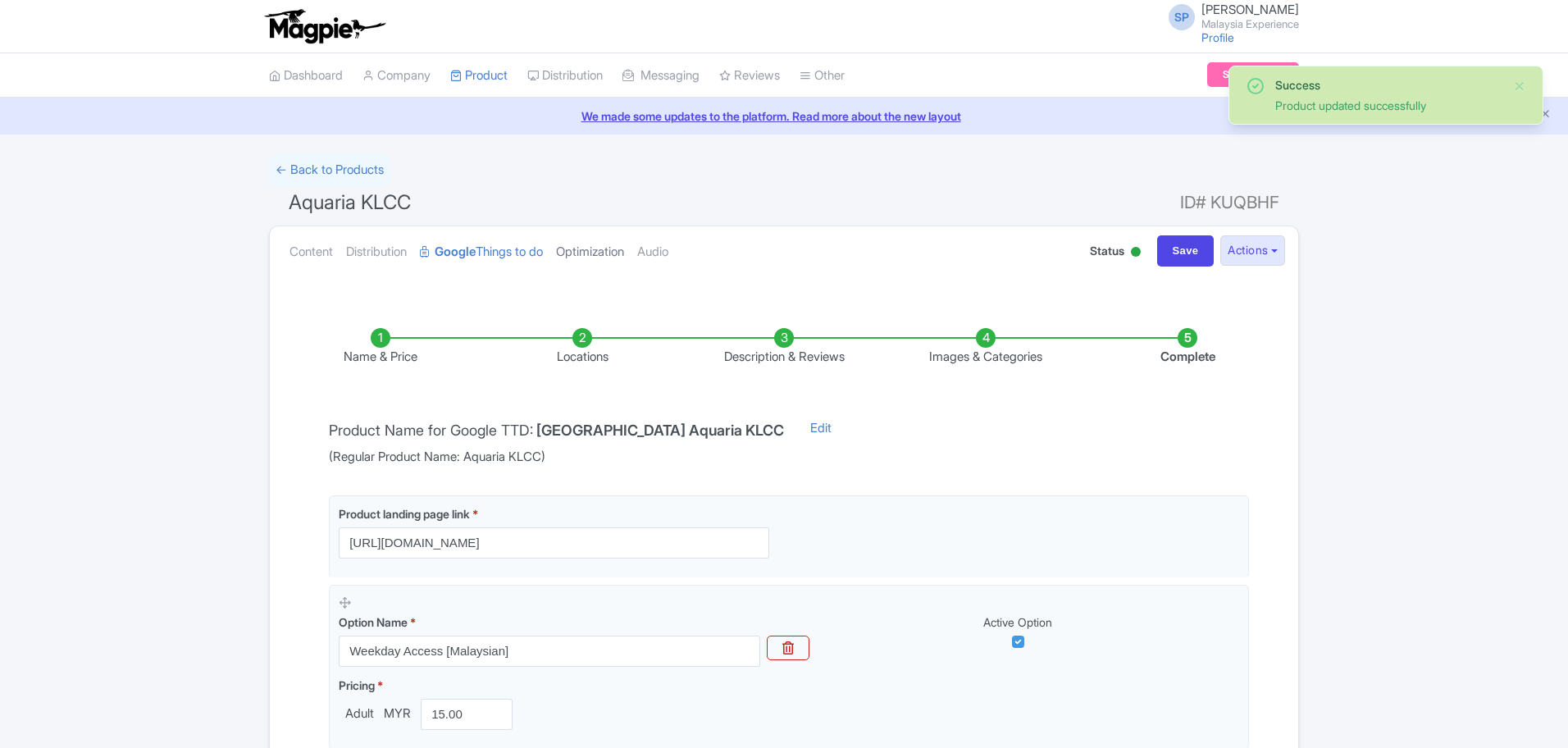
scroll to position [205, 0]
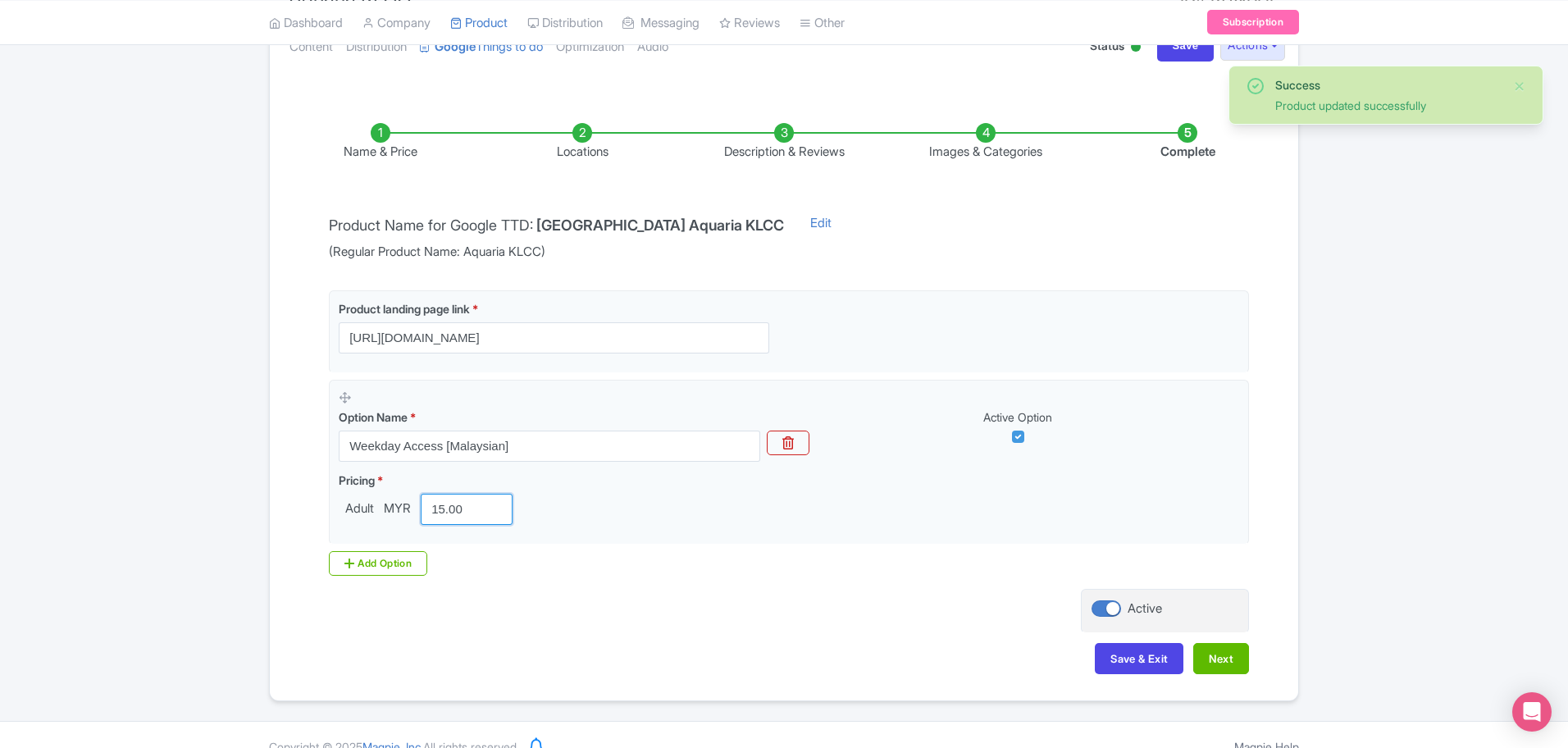
drag, startPoint x: 479, startPoint y: 508, endPoint x: 305, endPoint y: 508, distance: 174.0
click at [305, 510] on div "Name & Price Locations Description & Reviews Images & Categories Complete Produ…" at bounding box center [784, 390] width 1008 height 600
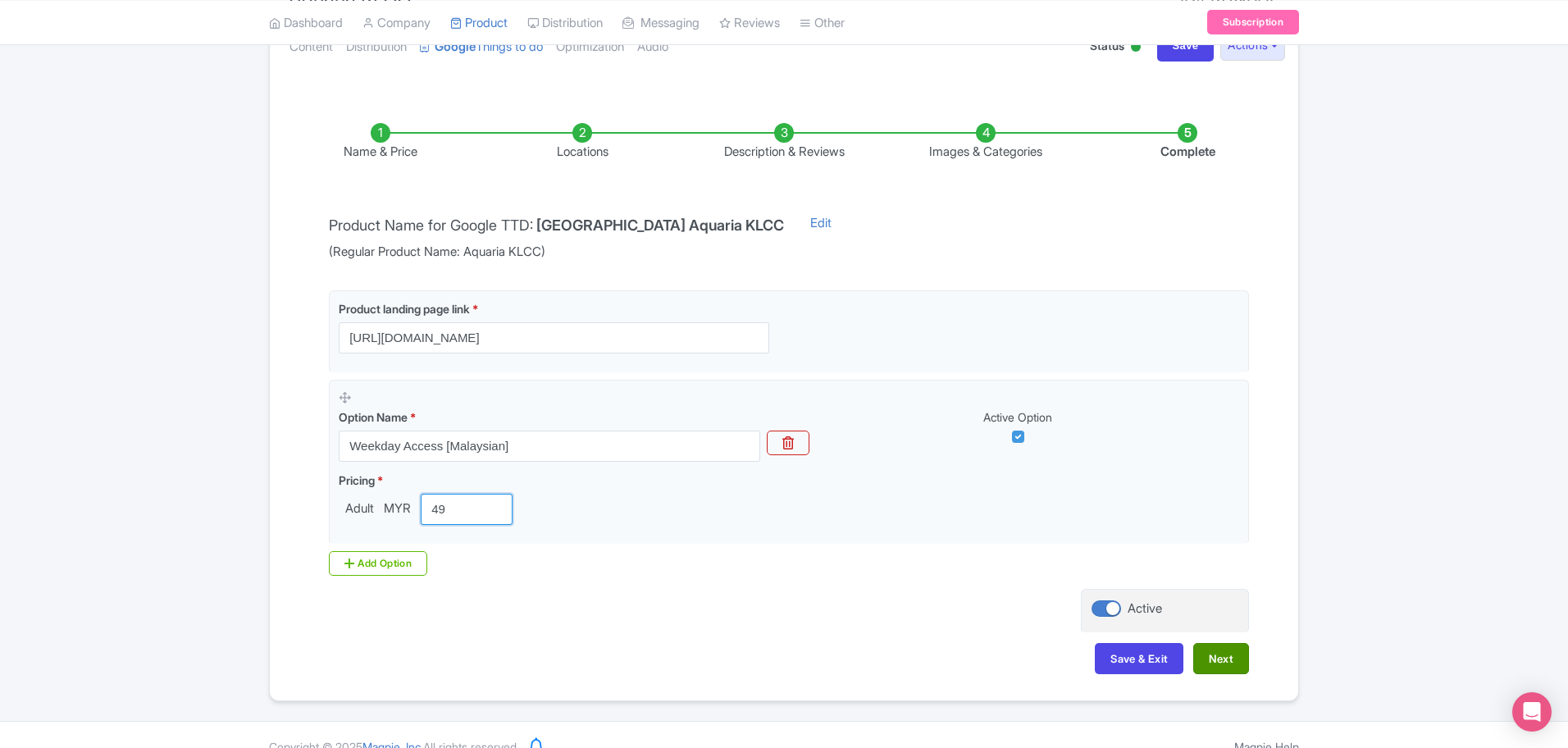
type input "49"
click at [1218, 660] on button "Next" at bounding box center [1221, 658] width 55 height 31
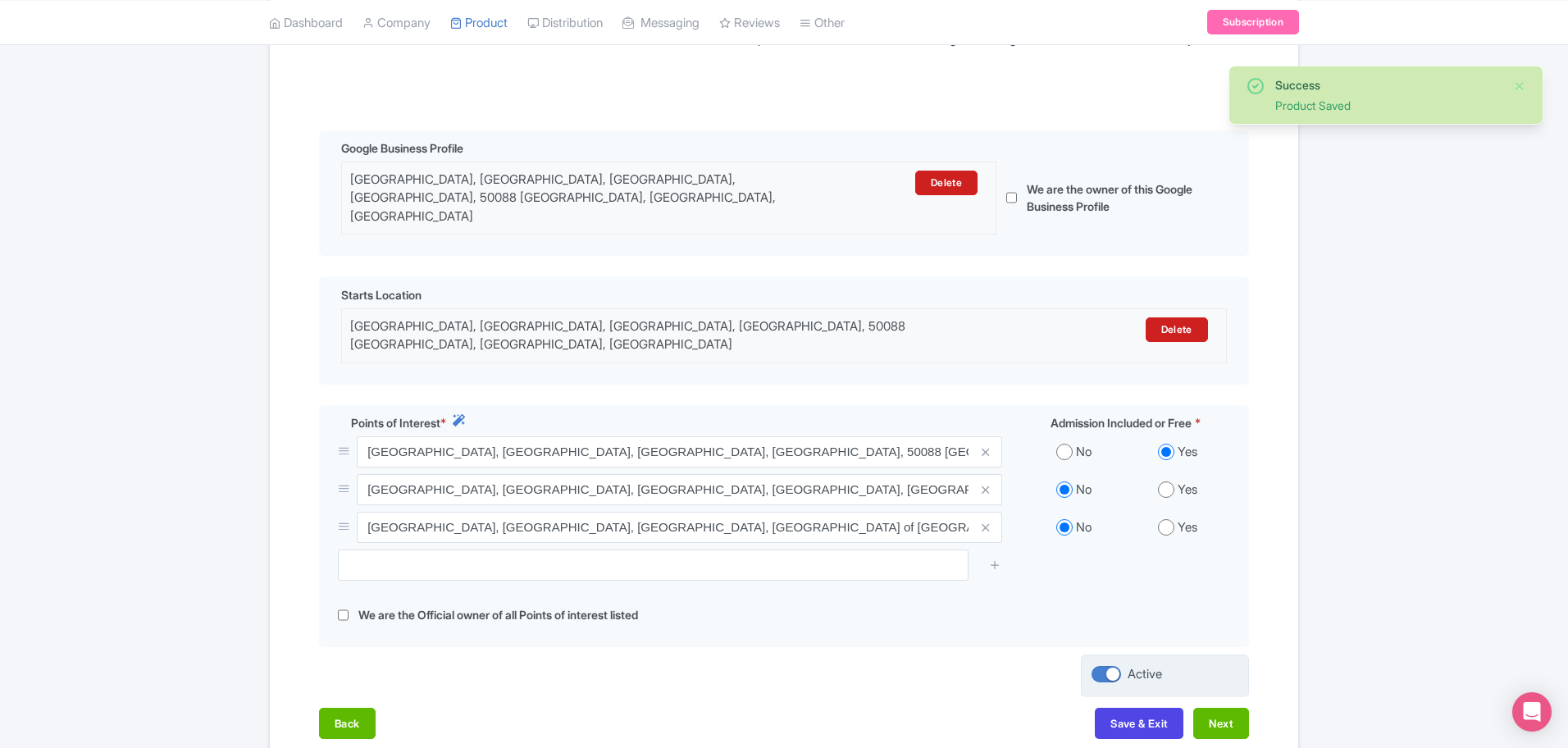
scroll to position [411, 0]
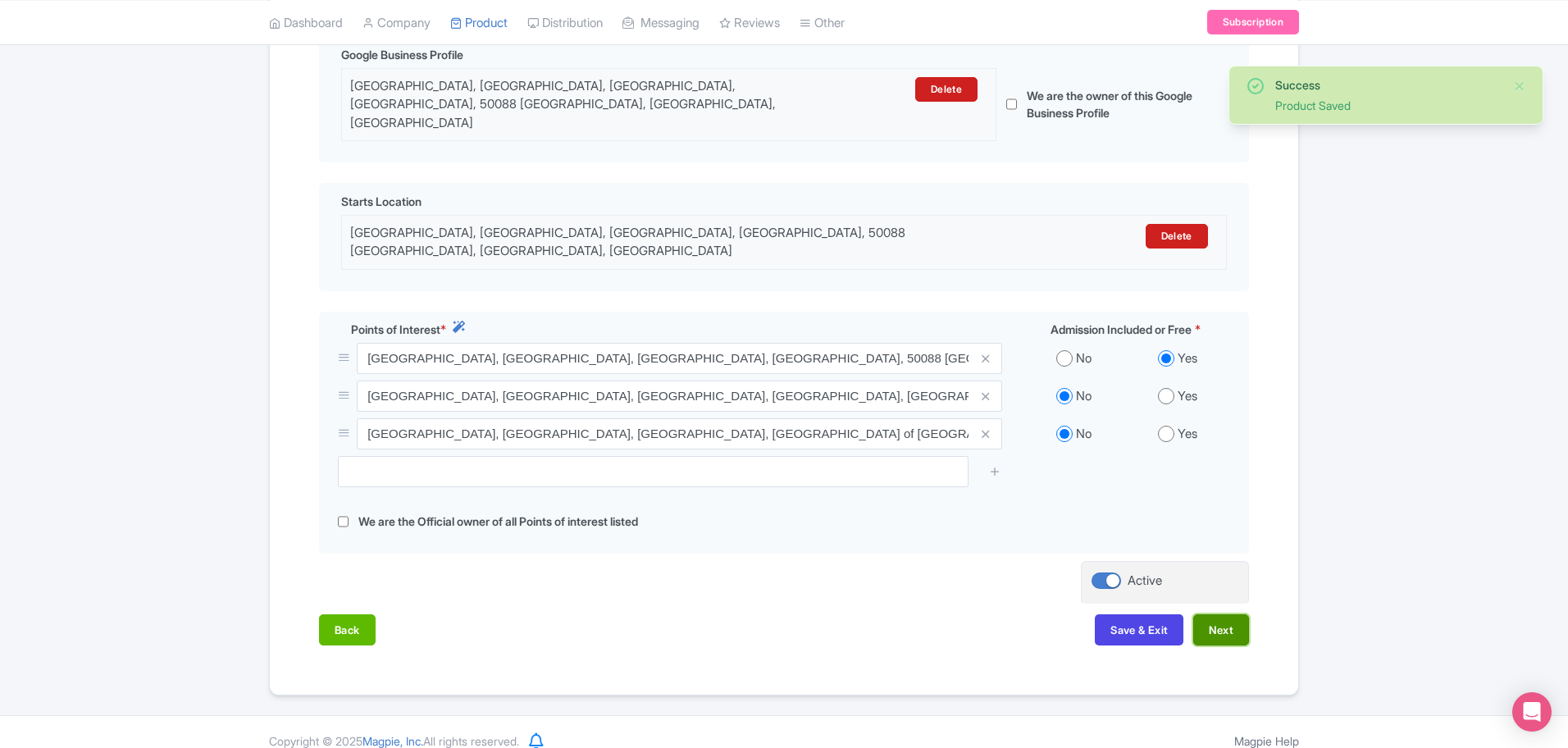
click at [1244, 622] on button "Next" at bounding box center [1221, 629] width 55 height 31
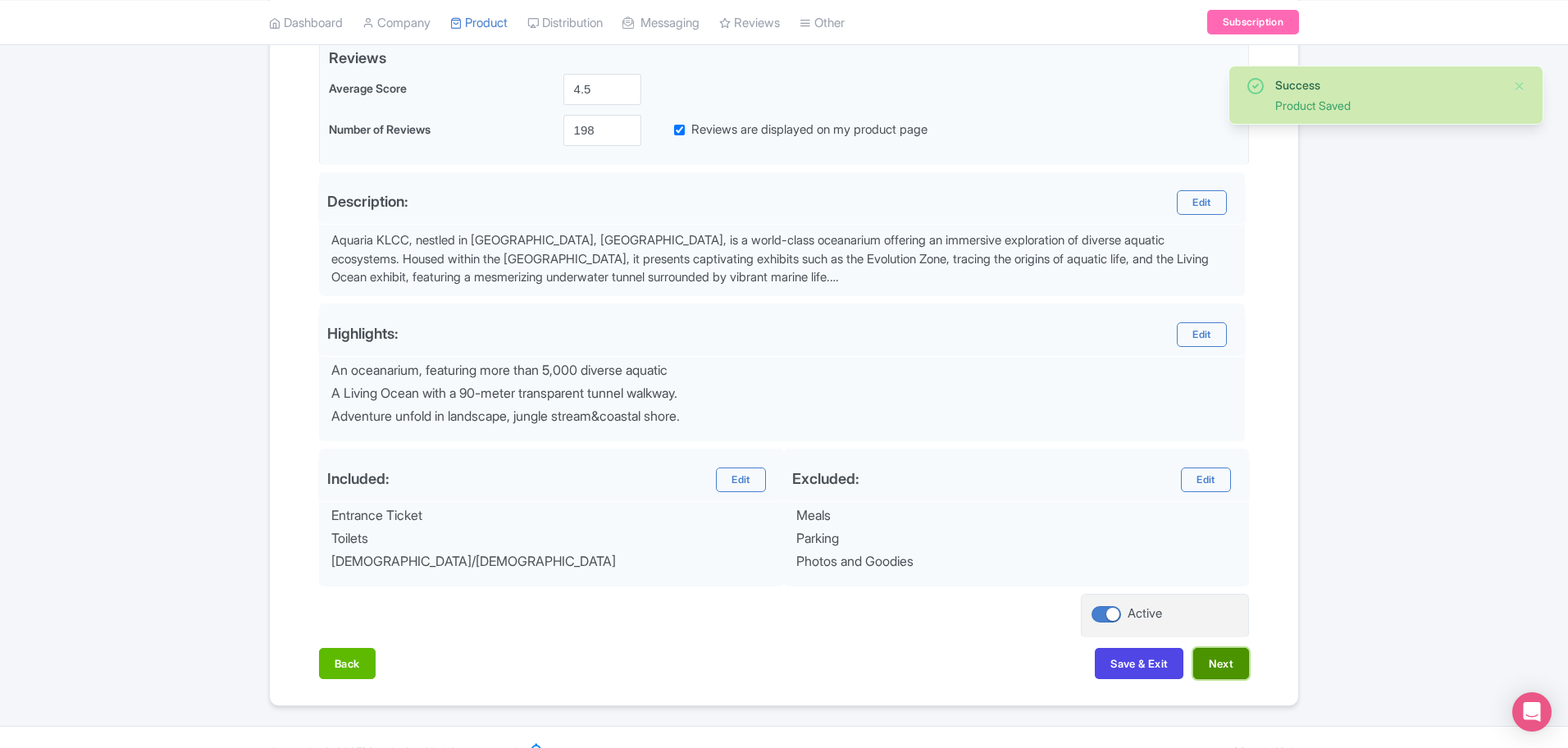
click at [1228, 668] on button "Next" at bounding box center [1221, 663] width 55 height 31
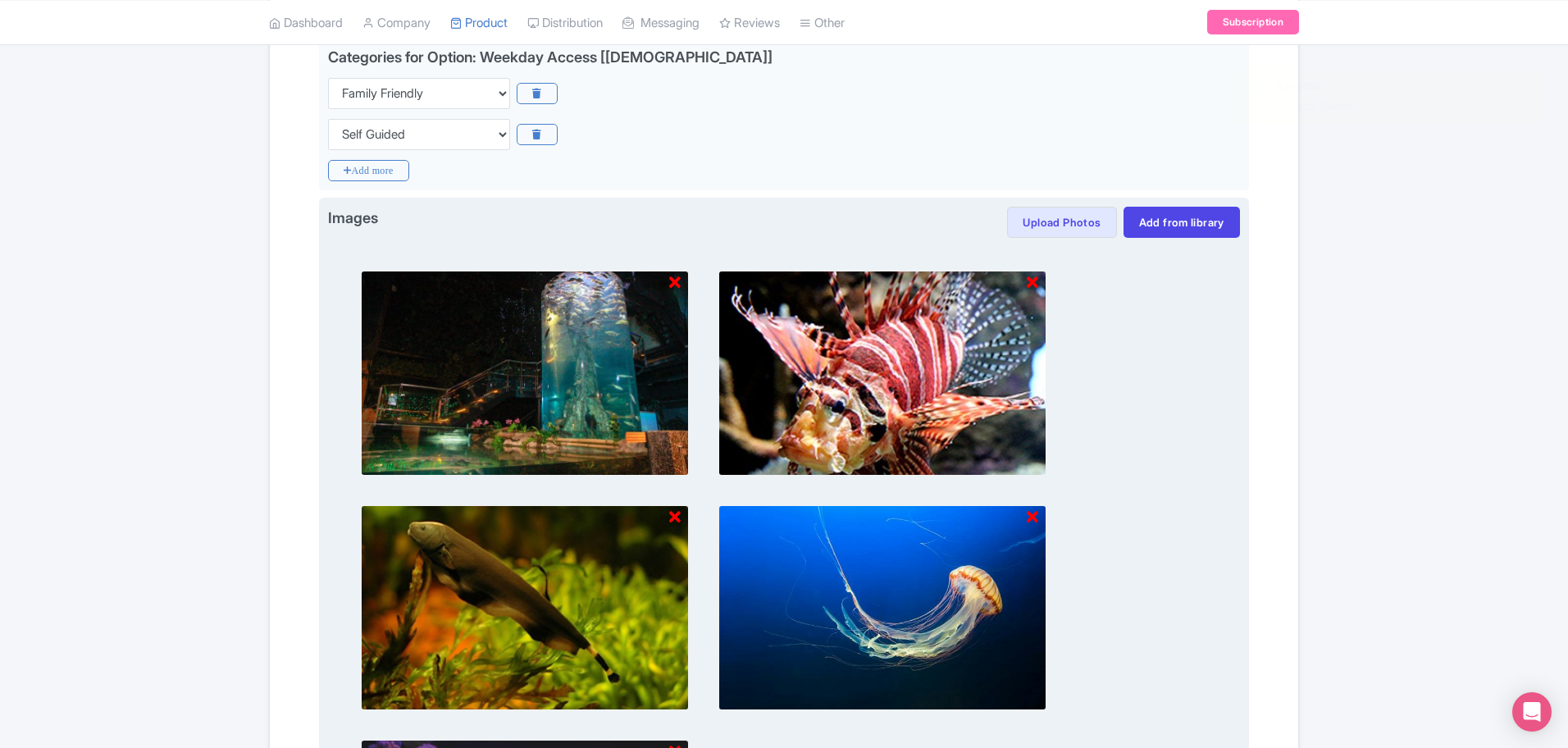
scroll to position [839, 0]
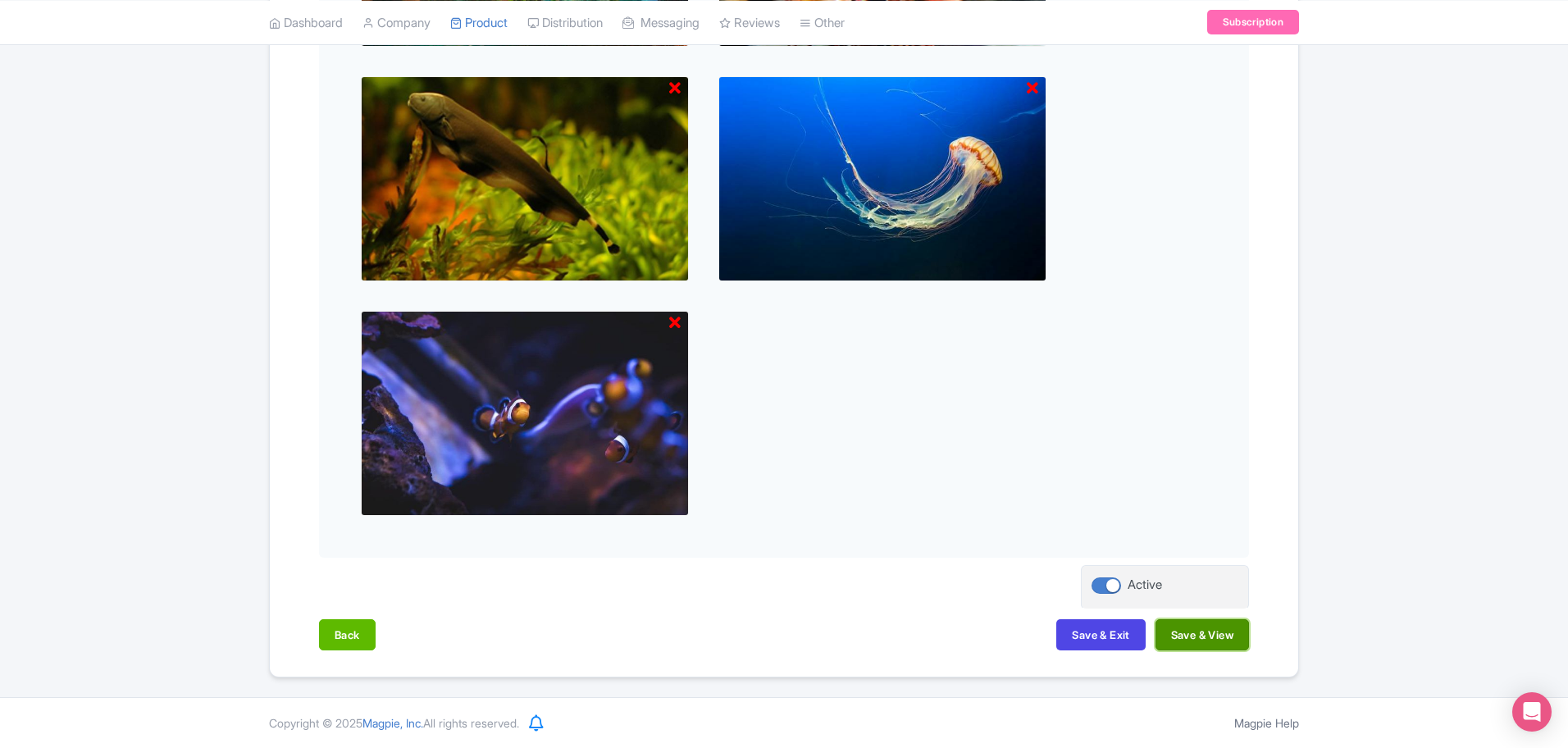
click at [1225, 638] on button "Save & View" at bounding box center [1201, 635] width 94 height 31
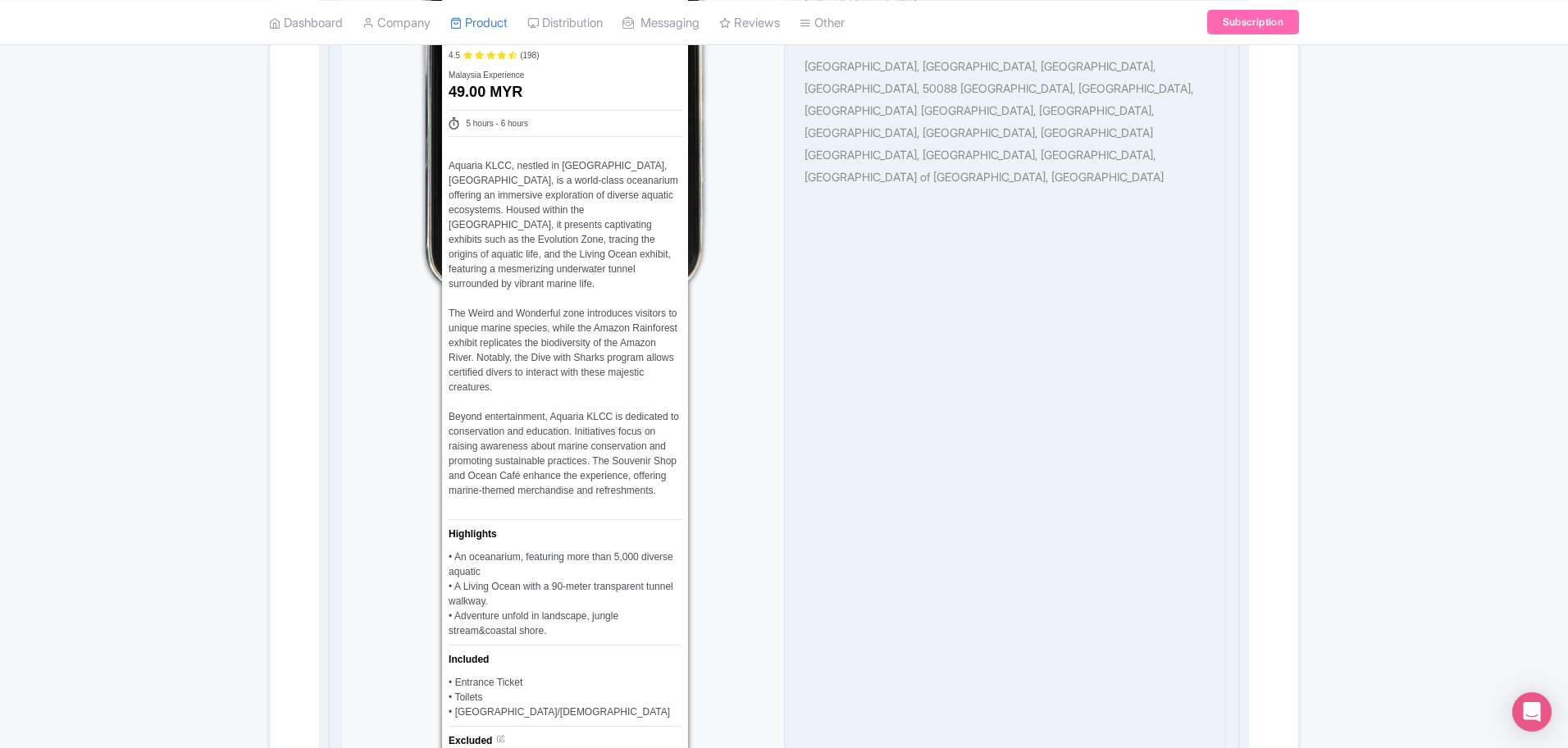
scroll to position [635, 0]
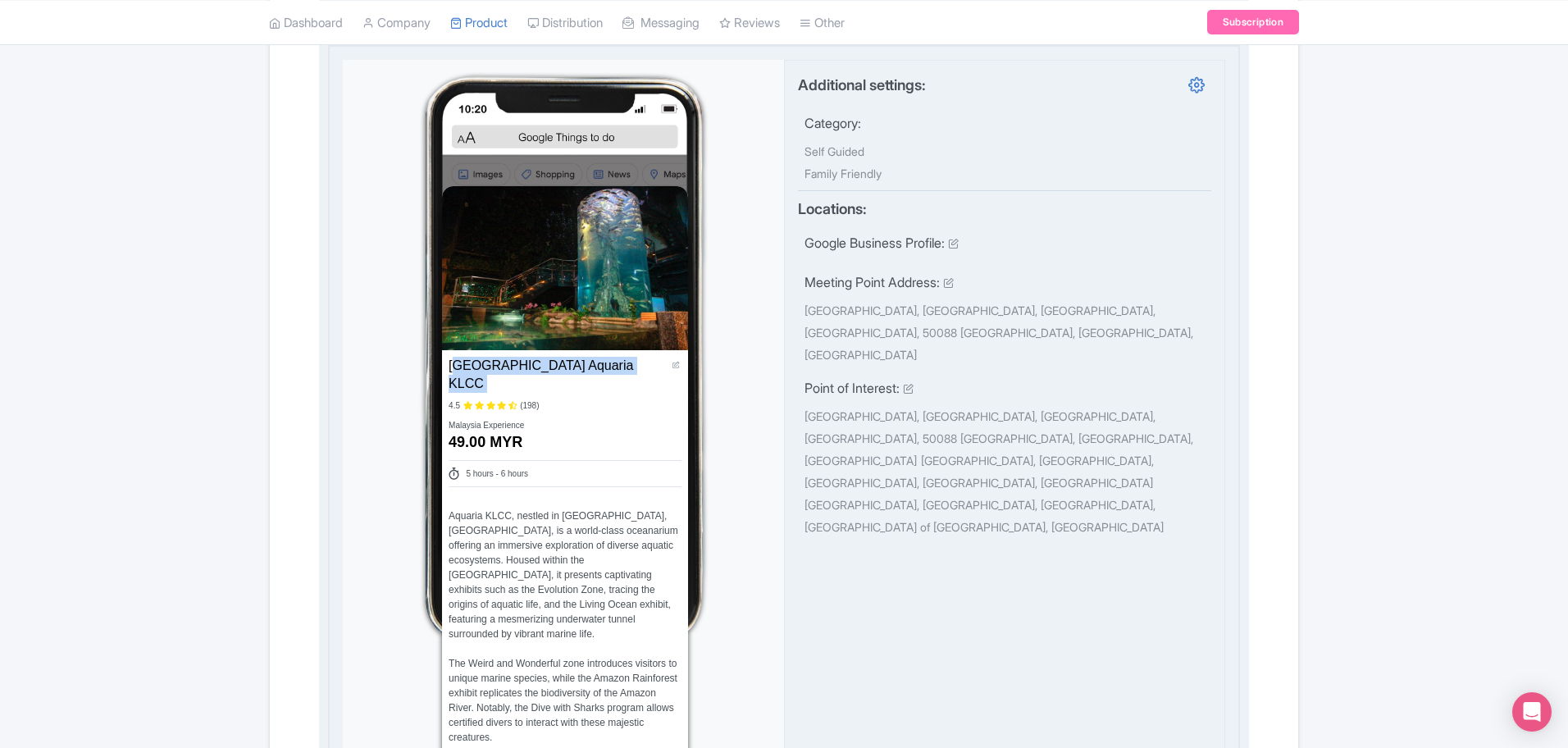
drag, startPoint x: 631, startPoint y: 367, endPoint x: 451, endPoint y: 365, distance: 180.0
click at [451, 365] on div "Kuala Lumpur Aquaria KLCC Name * Aquaria KLCC" at bounding box center [565, 374] width 233 height 36
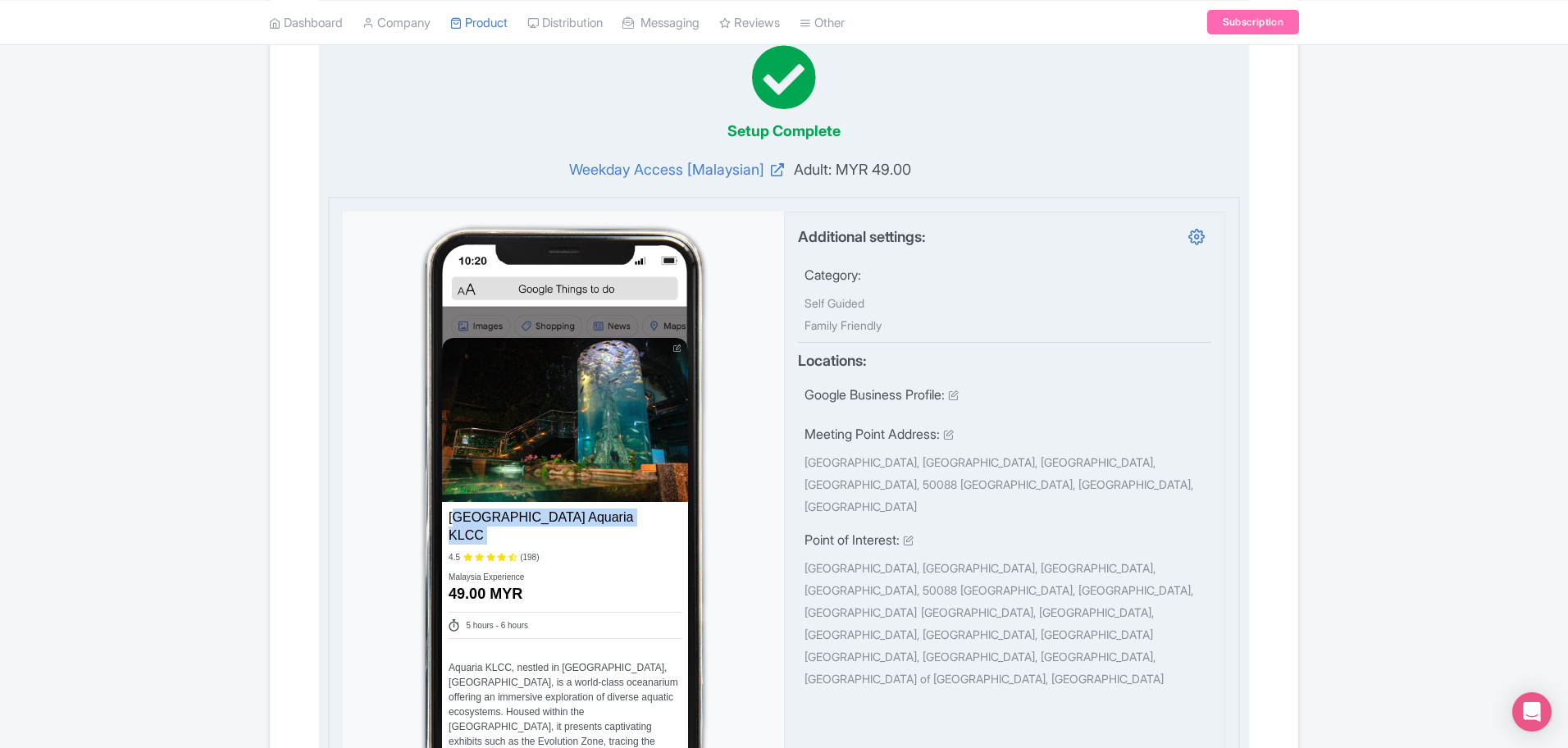
scroll to position [224, 0]
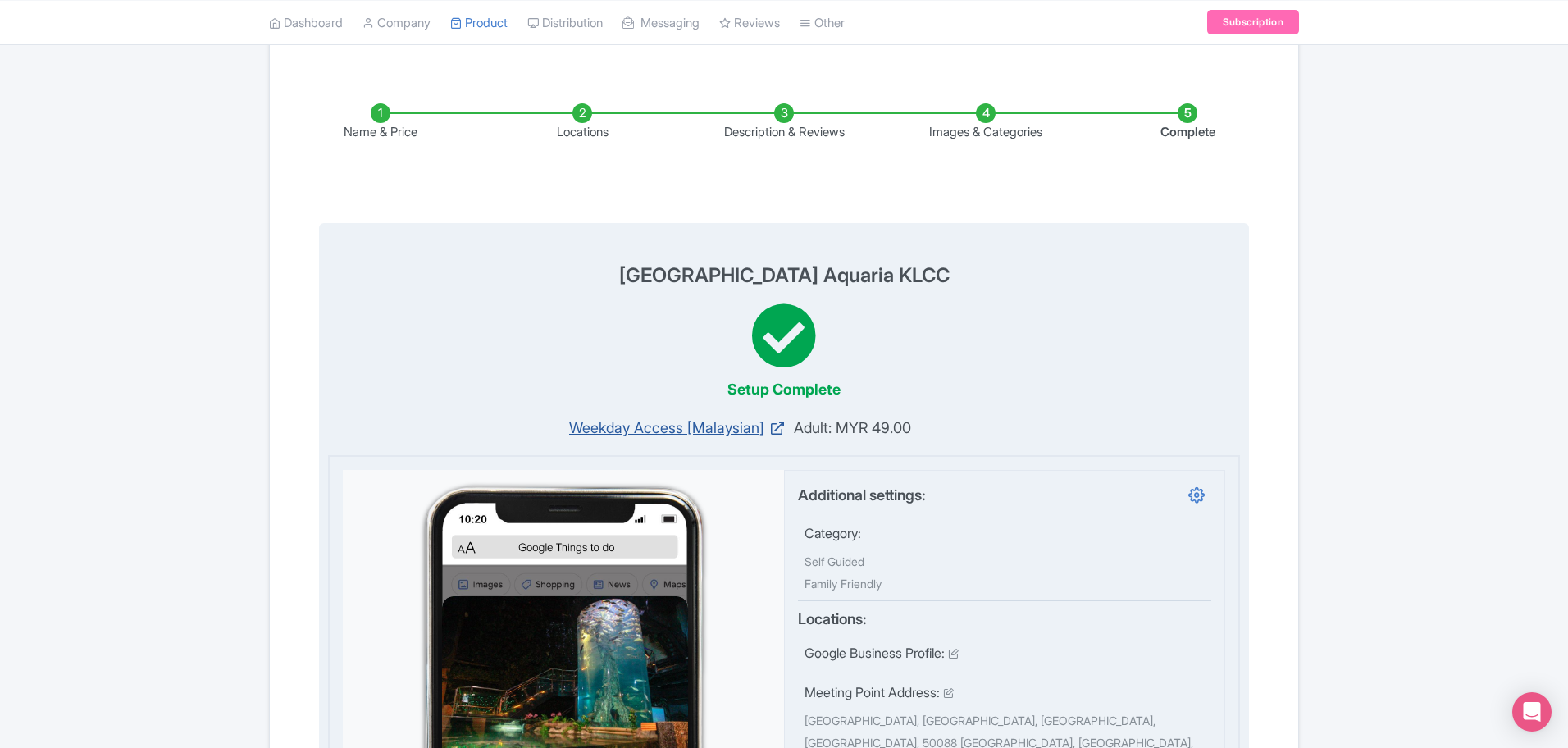
copy div "Kuala Lumpur Aquaria KLCC Name *"
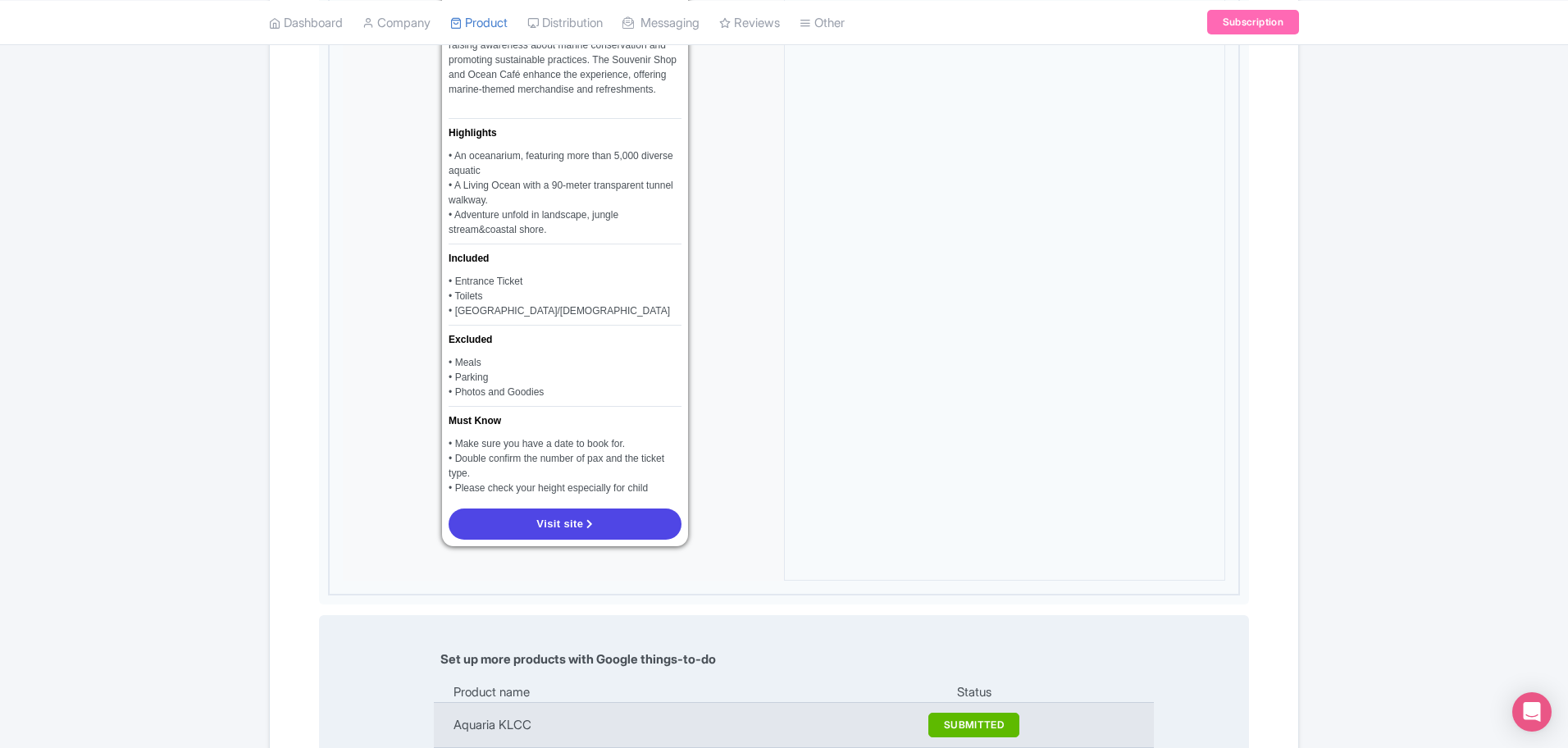
scroll to position [1660, 0]
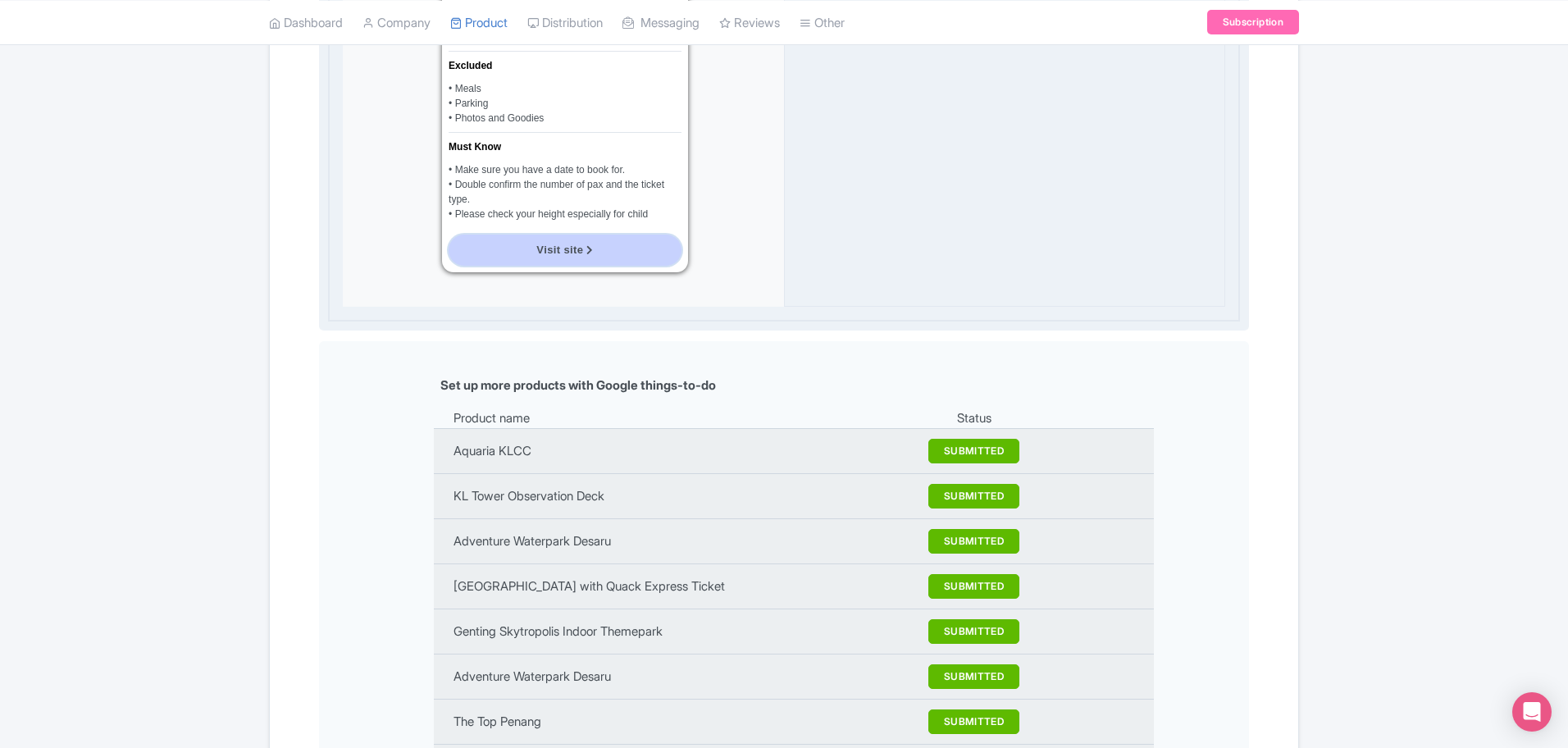
click at [577, 243] on span "Visit site" at bounding box center [560, 249] width 46 height 13
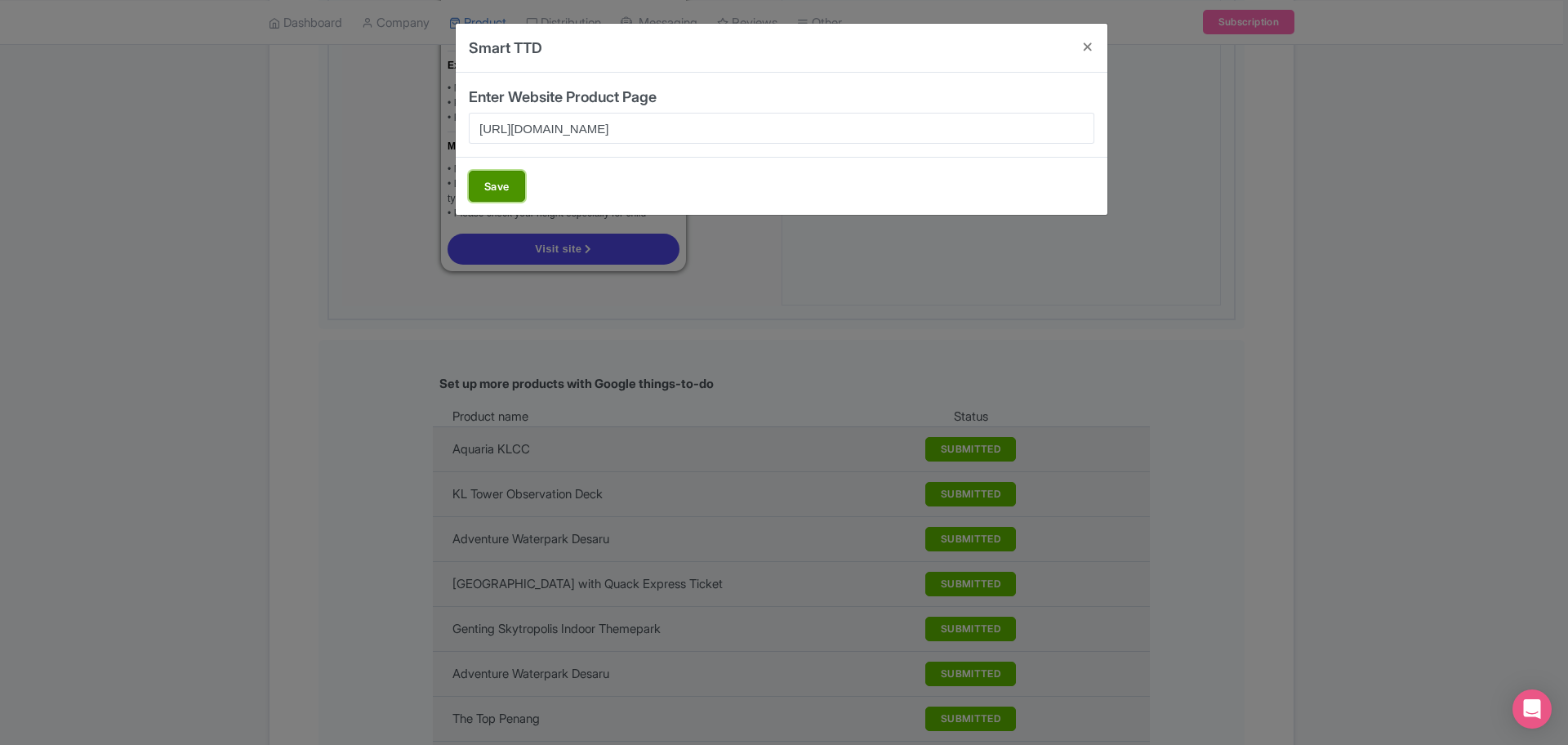
click at [512, 181] on button "Save" at bounding box center [497, 186] width 56 height 31
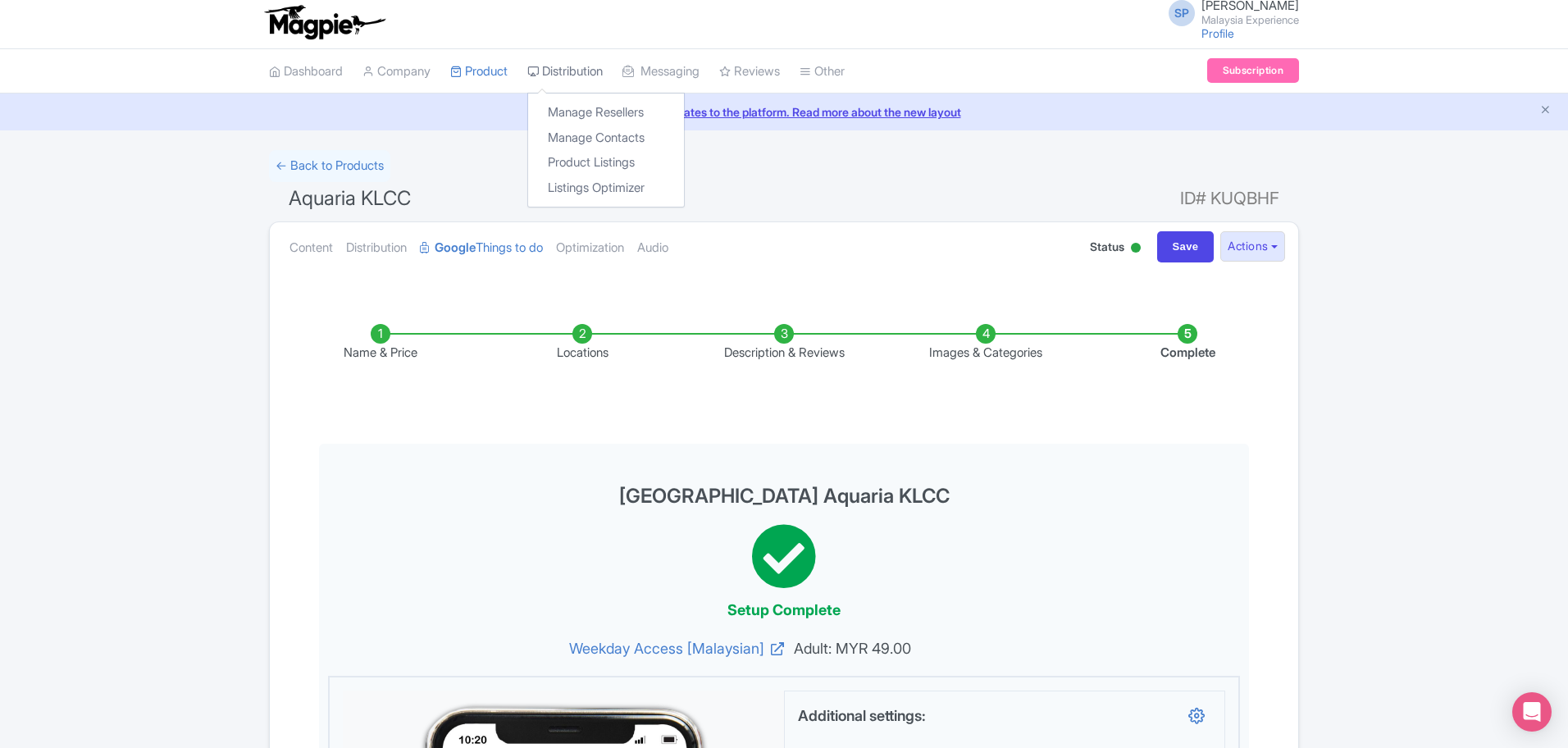
scroll to position [0, 0]
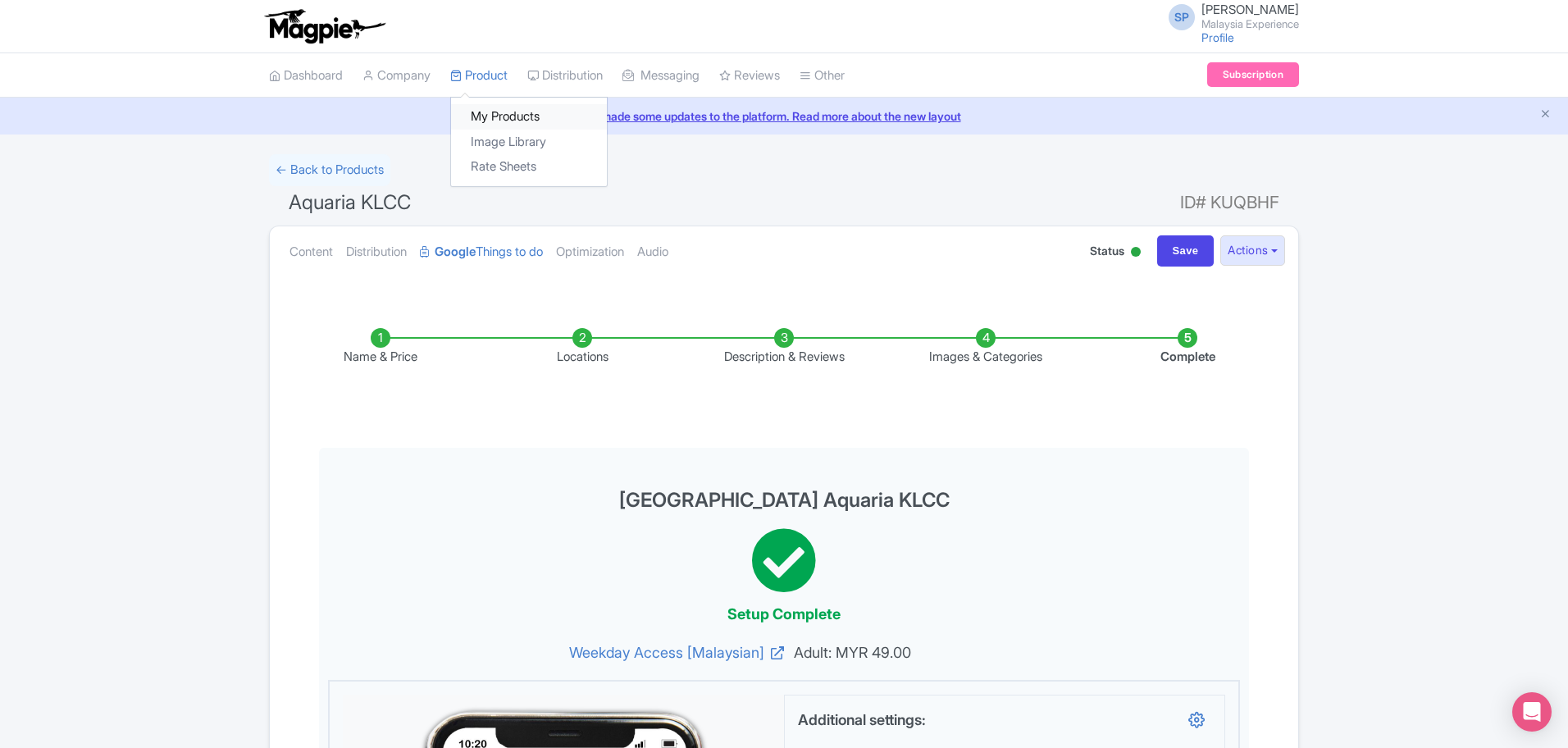
click at [519, 108] on link "My Products" at bounding box center [529, 116] width 156 height 25
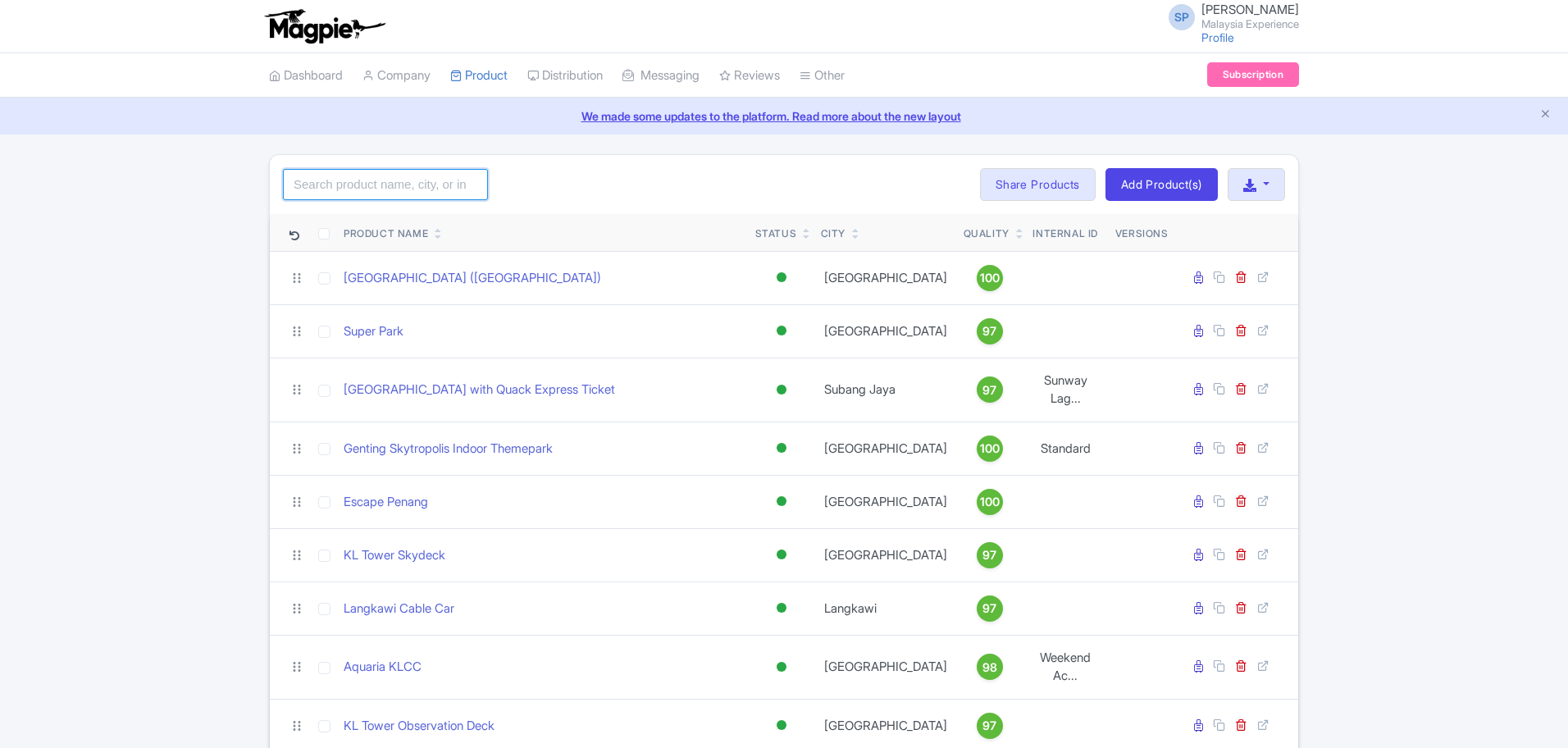
click at [381, 174] on input "search" at bounding box center [384, 184] width 205 height 31
type input "aquaria"
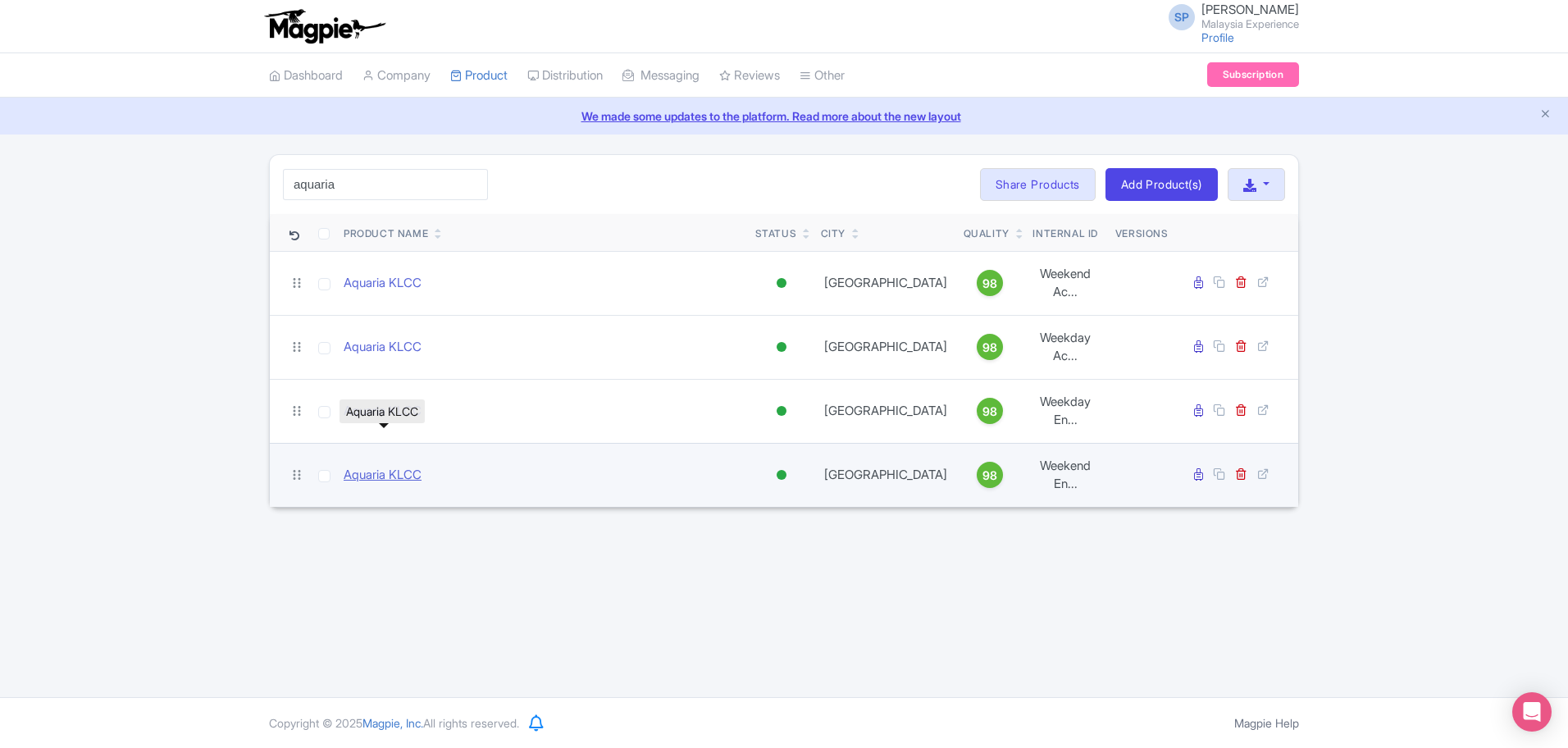
click at [385, 466] on link "Aquaria KLCC" at bounding box center [382, 475] width 78 height 19
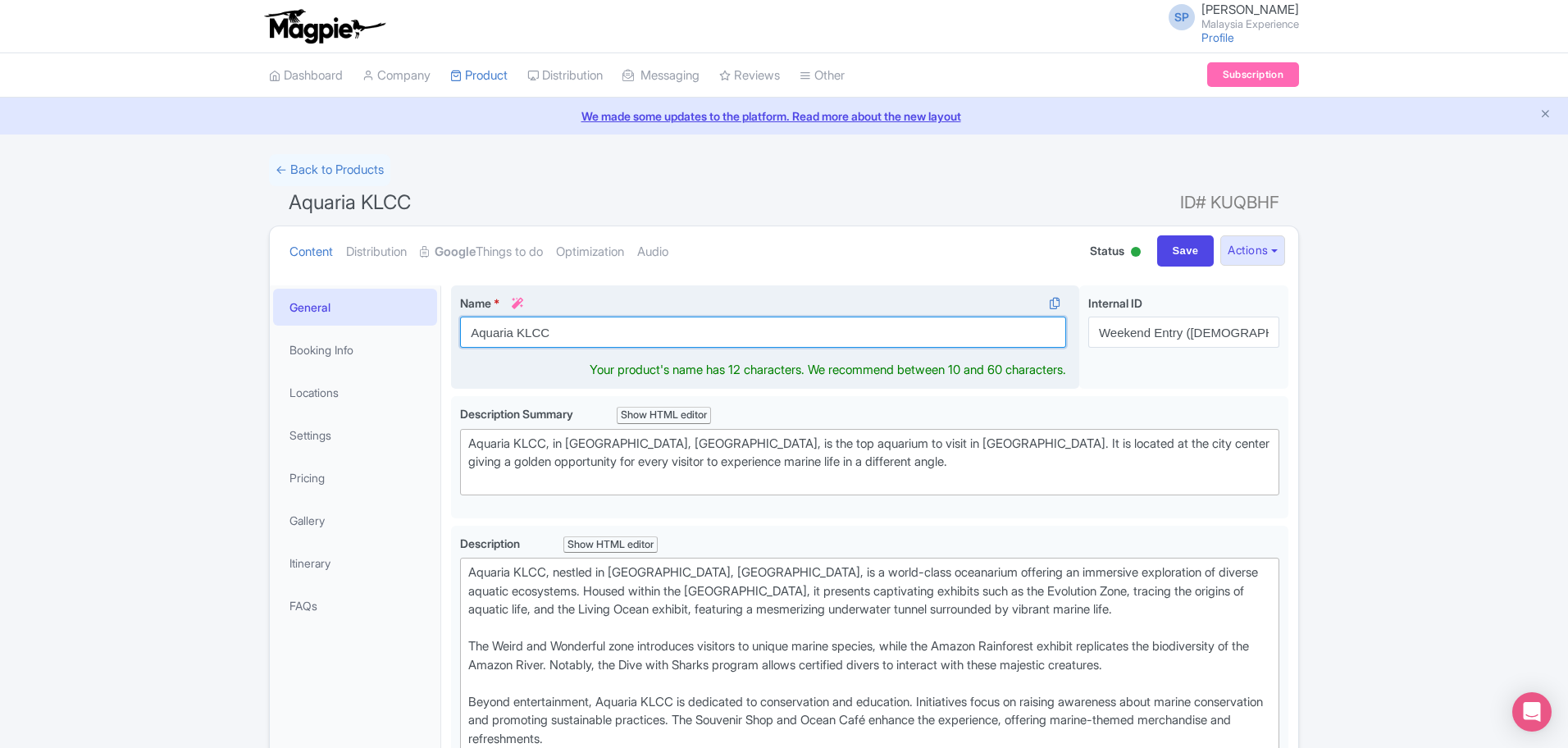
click at [662, 322] on input "Aquaria KLCC" at bounding box center [763, 332] width 606 height 31
paste input "[GEOGRAPHIC_DATA]"
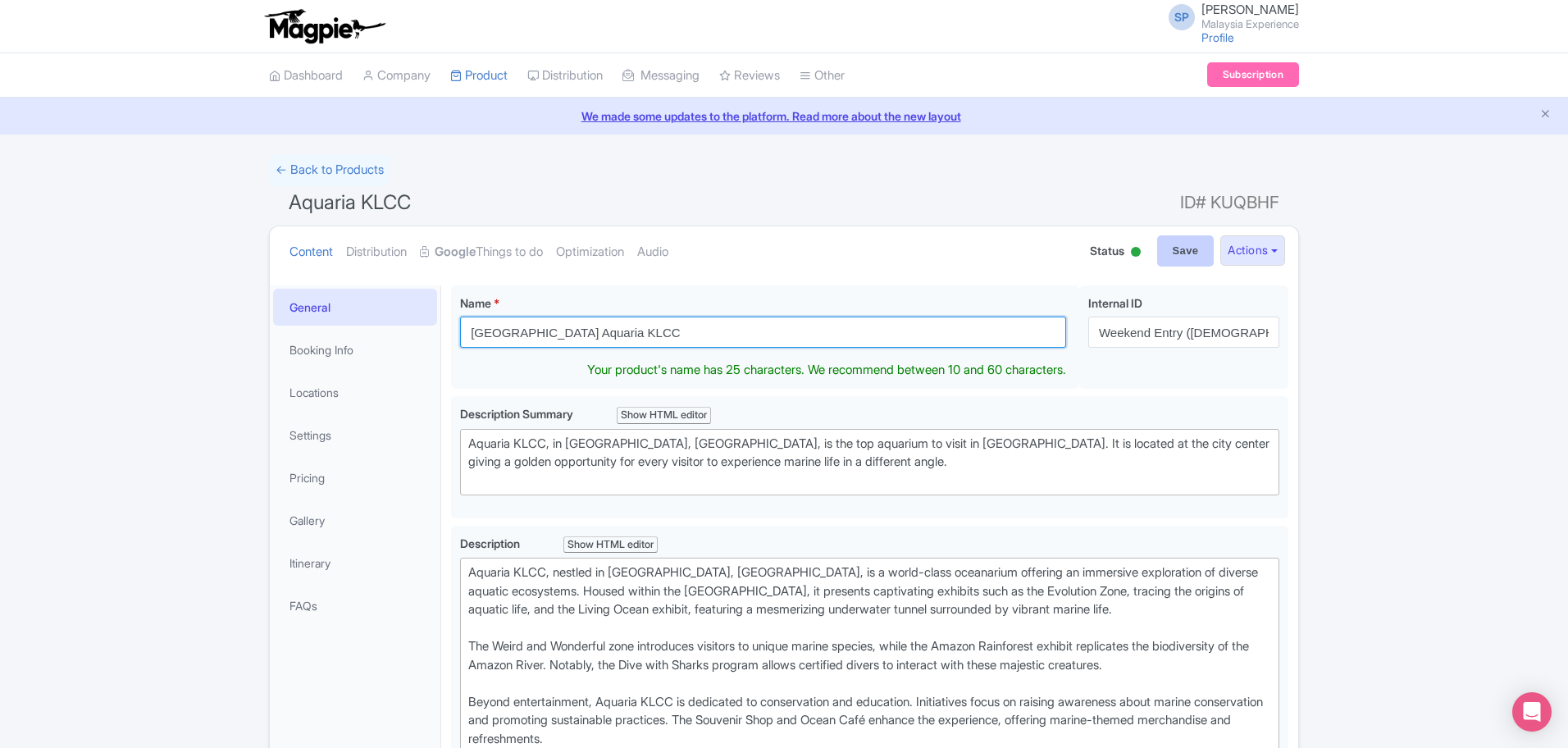
type input "[GEOGRAPHIC_DATA] Aquaria KLCC"
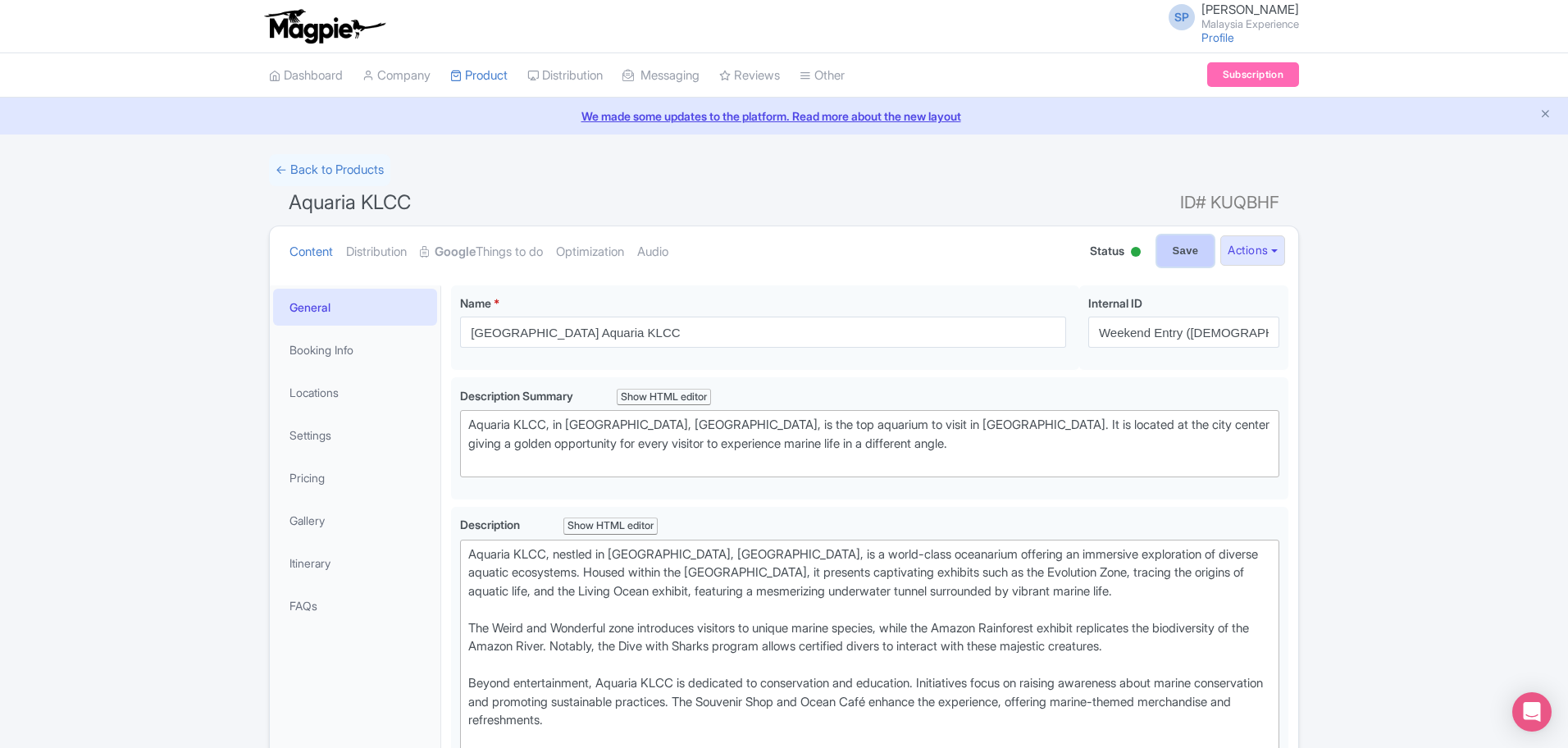
click at [1186, 253] on input "Save" at bounding box center [1185, 250] width 57 height 31
type input "Saving..."
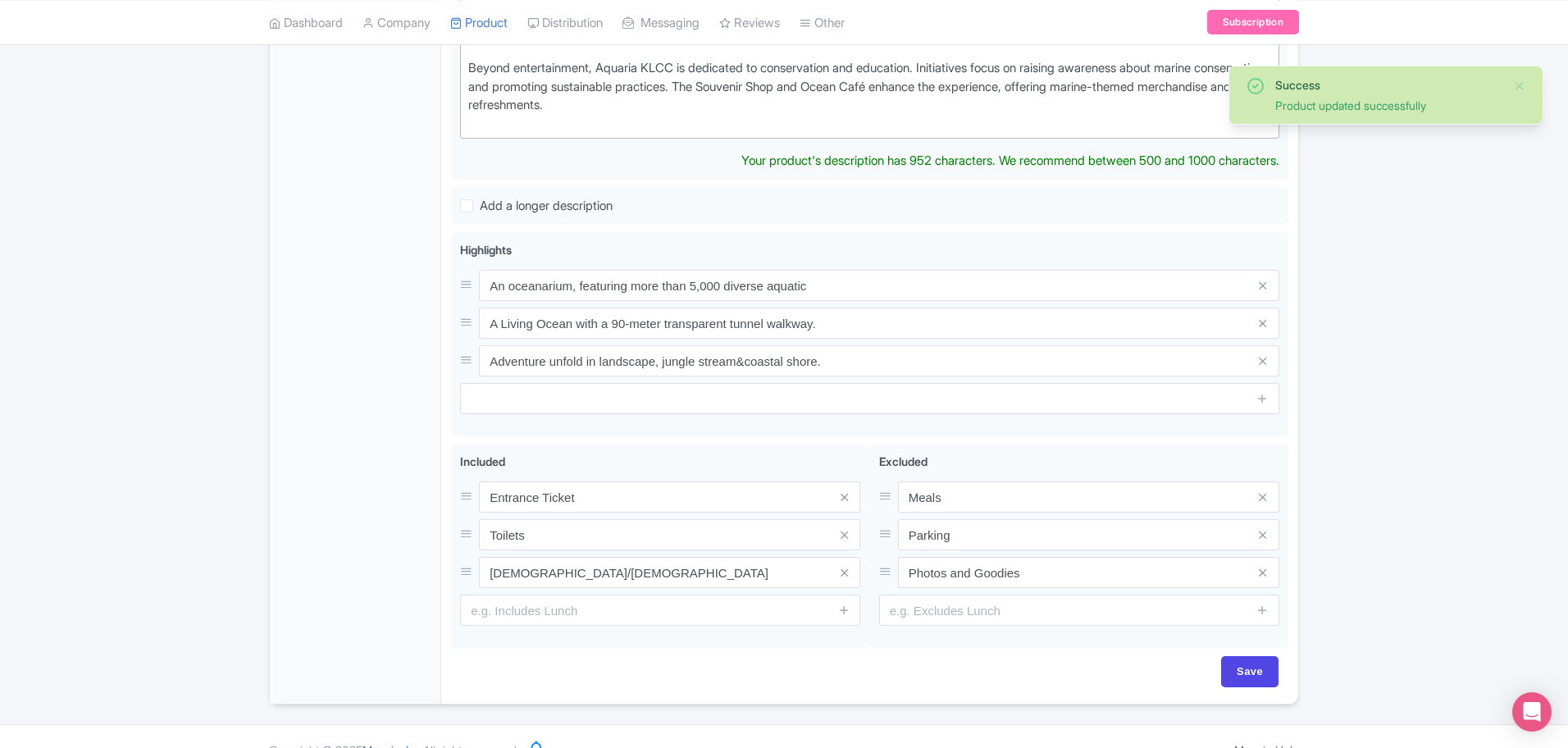
scroll to position [205, 0]
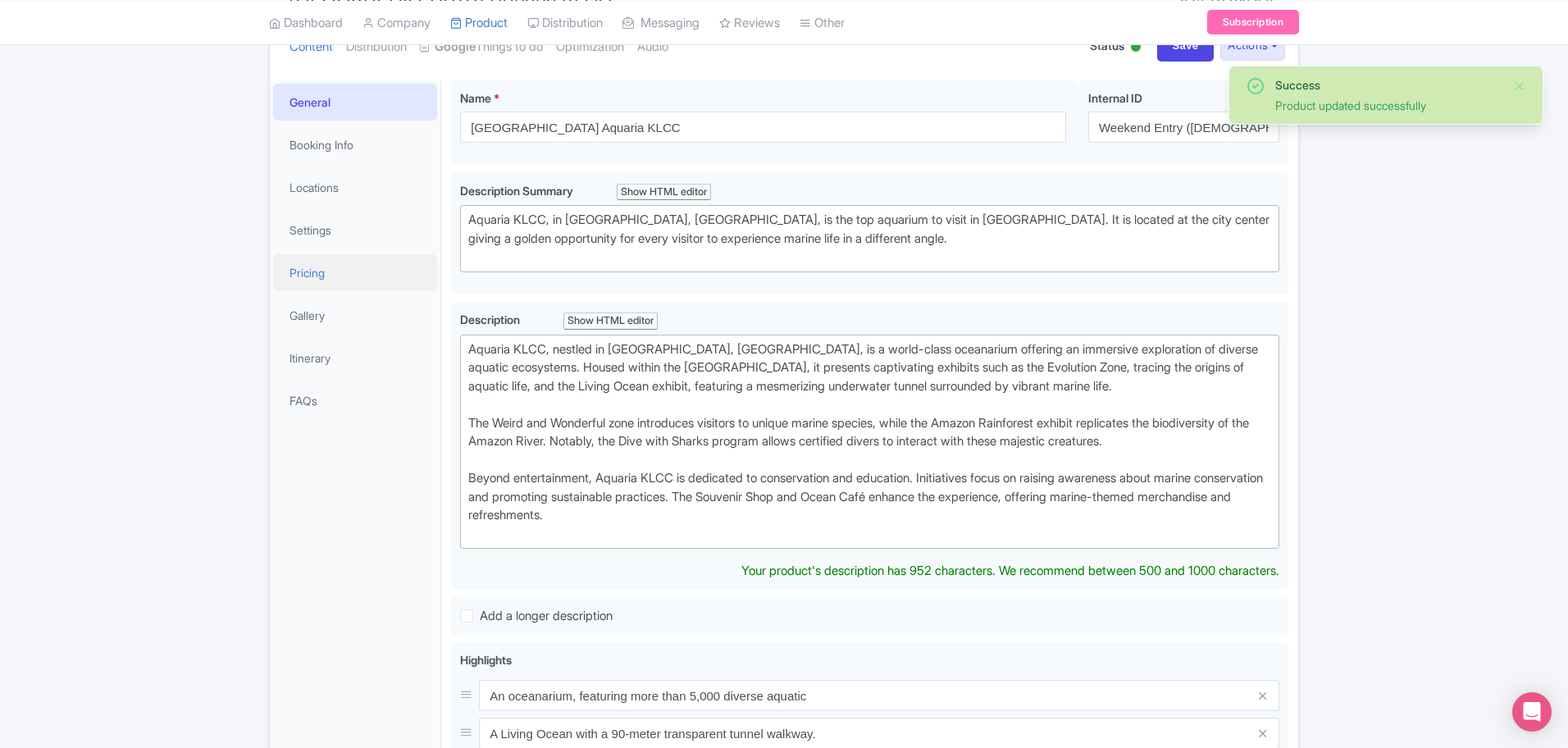
click at [333, 273] on link "Pricing" at bounding box center [354, 272] width 164 height 37
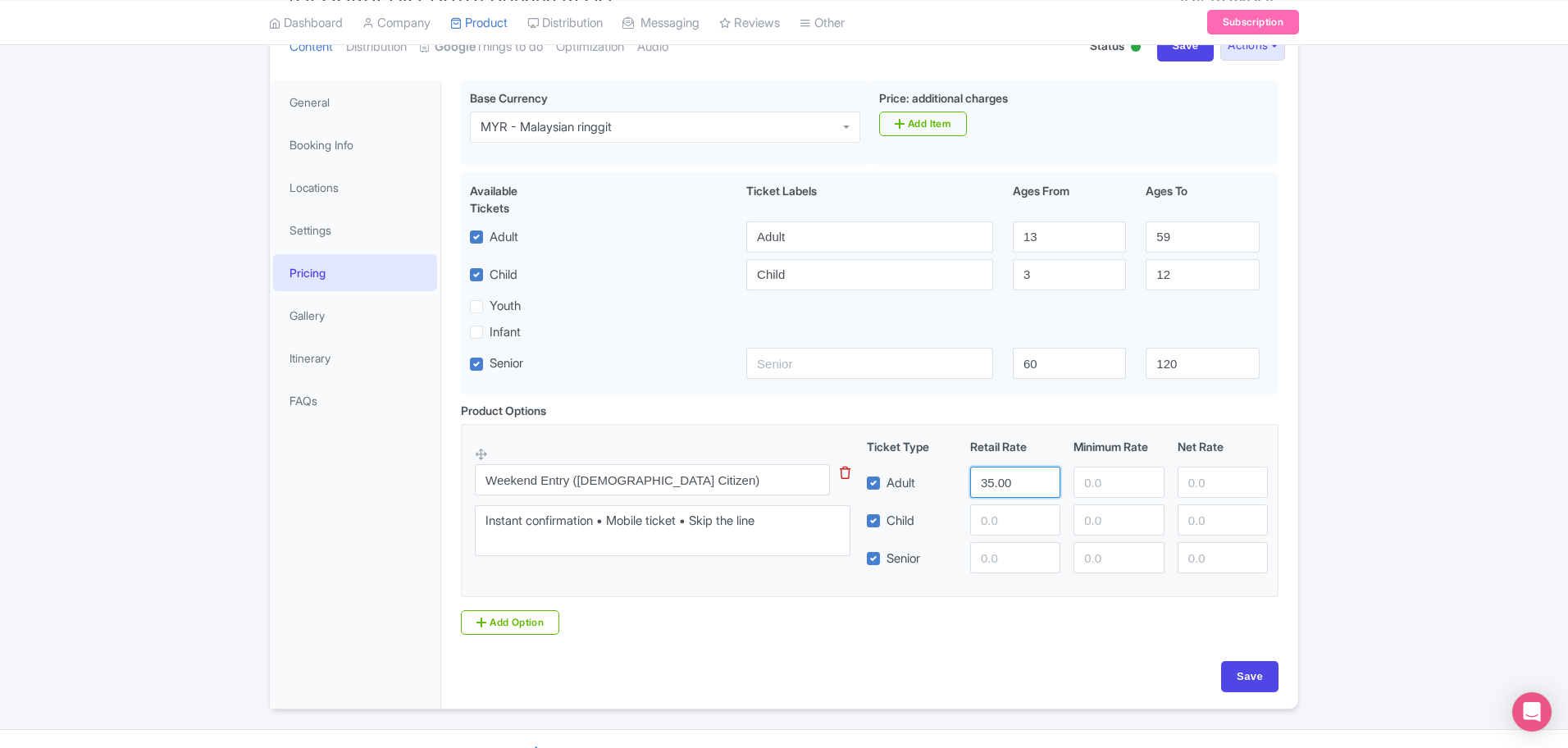
drag, startPoint x: 1018, startPoint y: 475, endPoint x: 652, endPoint y: 453, distance: 366.7
click at [651, 462] on div "Weekend Entry (Malaysian Citizen) This tip has not data. Code: tip_option_name …" at bounding box center [869, 505] width 789 height 135
type input "65"
click at [1257, 677] on input "Save" at bounding box center [1250, 676] width 57 height 31
type input "Saving..."
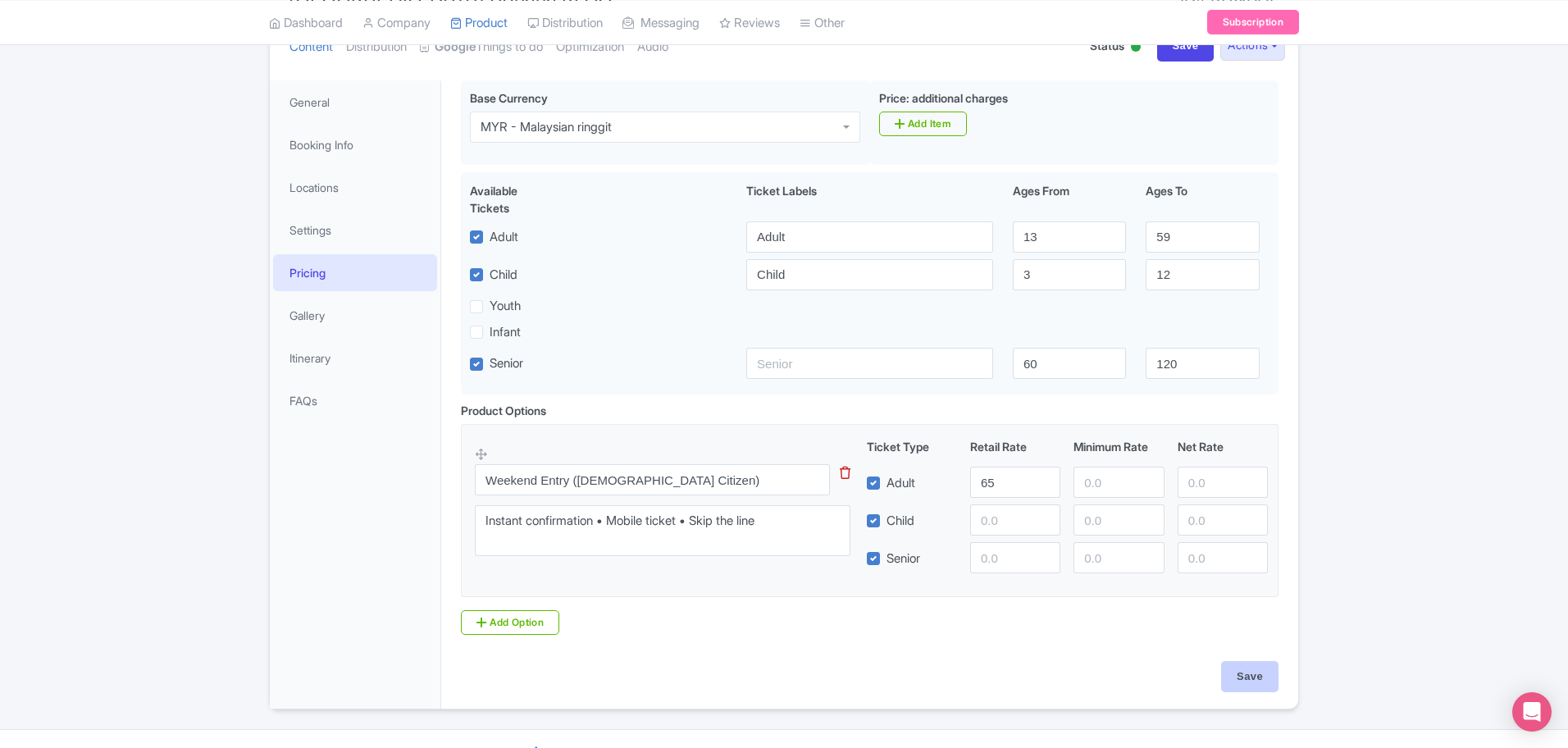
type input "Saving..."
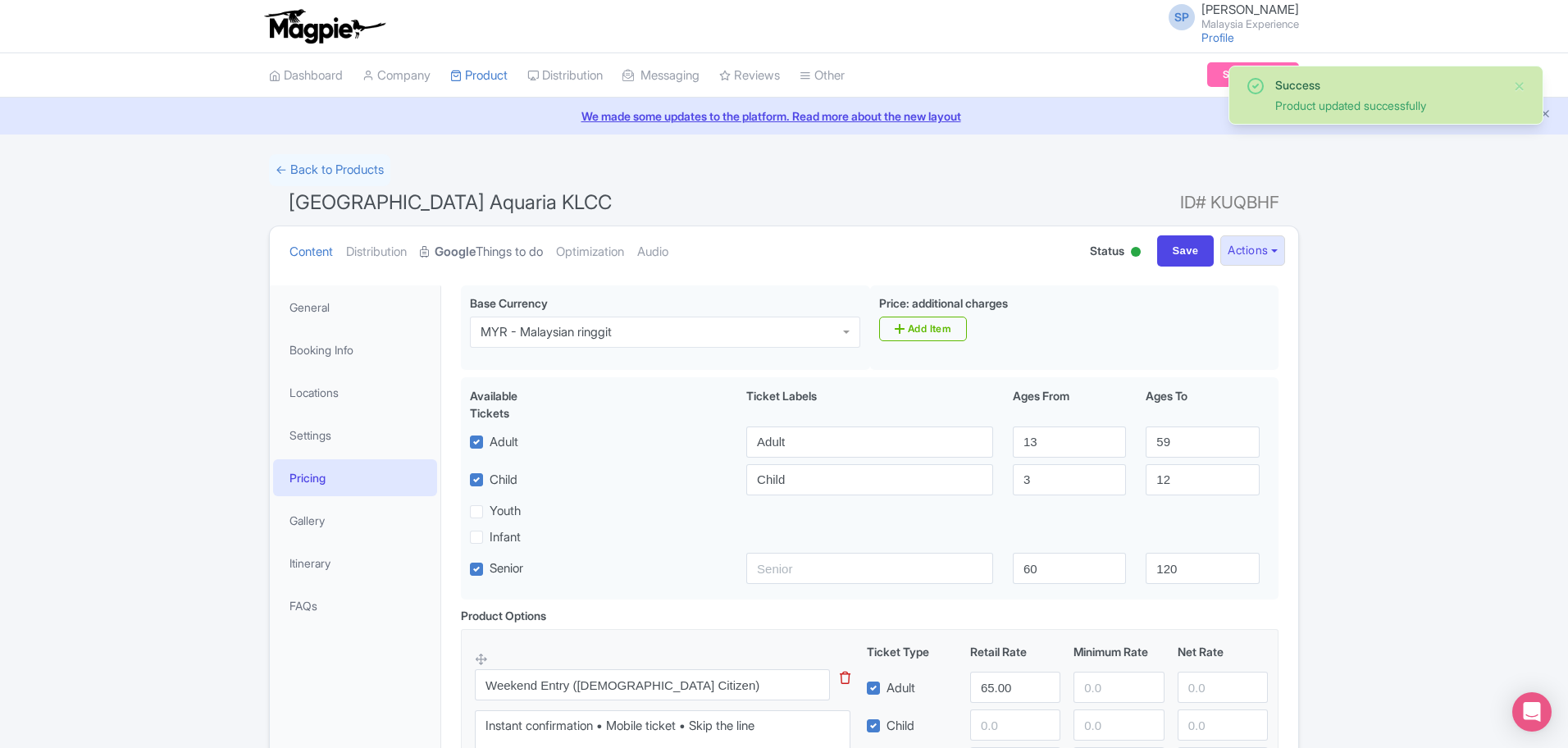
click at [493, 256] on link "Google Things to do" at bounding box center [482, 252] width 123 height 52
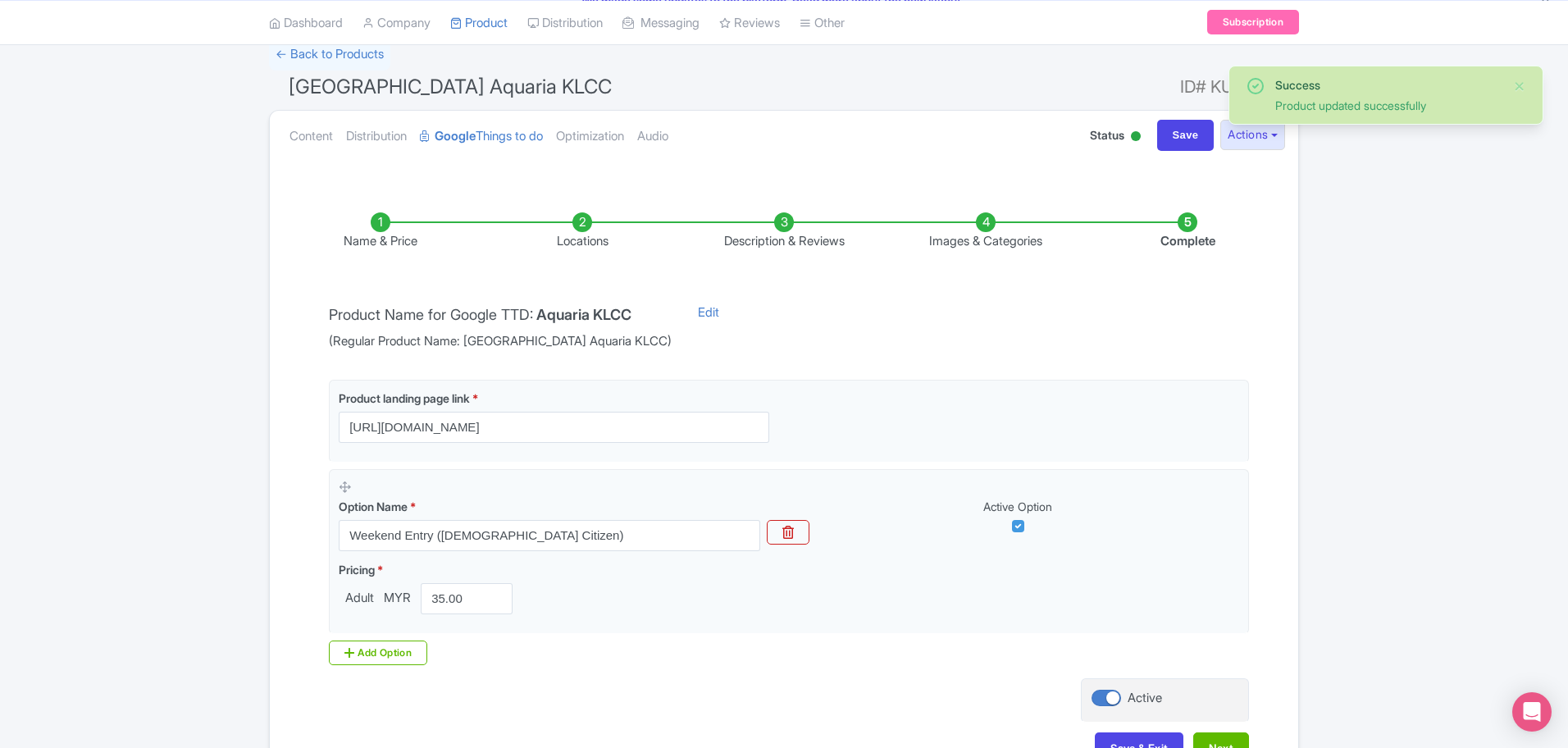
scroll to position [229, 0]
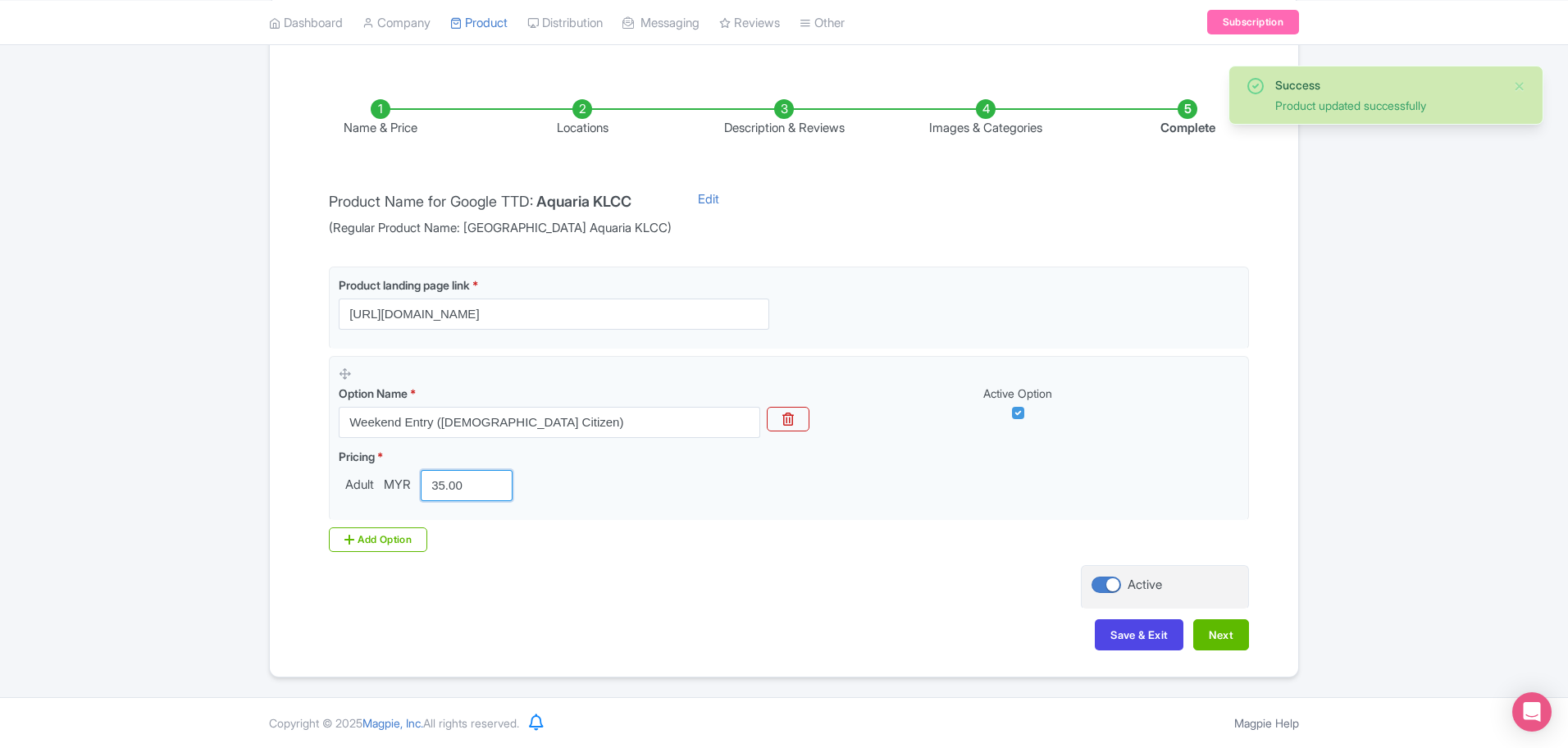
drag, startPoint x: 459, startPoint y: 480, endPoint x: 103, endPoint y: 451, distance: 357.2
click at [103, 451] on div "Success Product updated successfully ← Back to Products [GEOGRAPHIC_DATA] Aquar…" at bounding box center [784, 301] width 1568 height 752
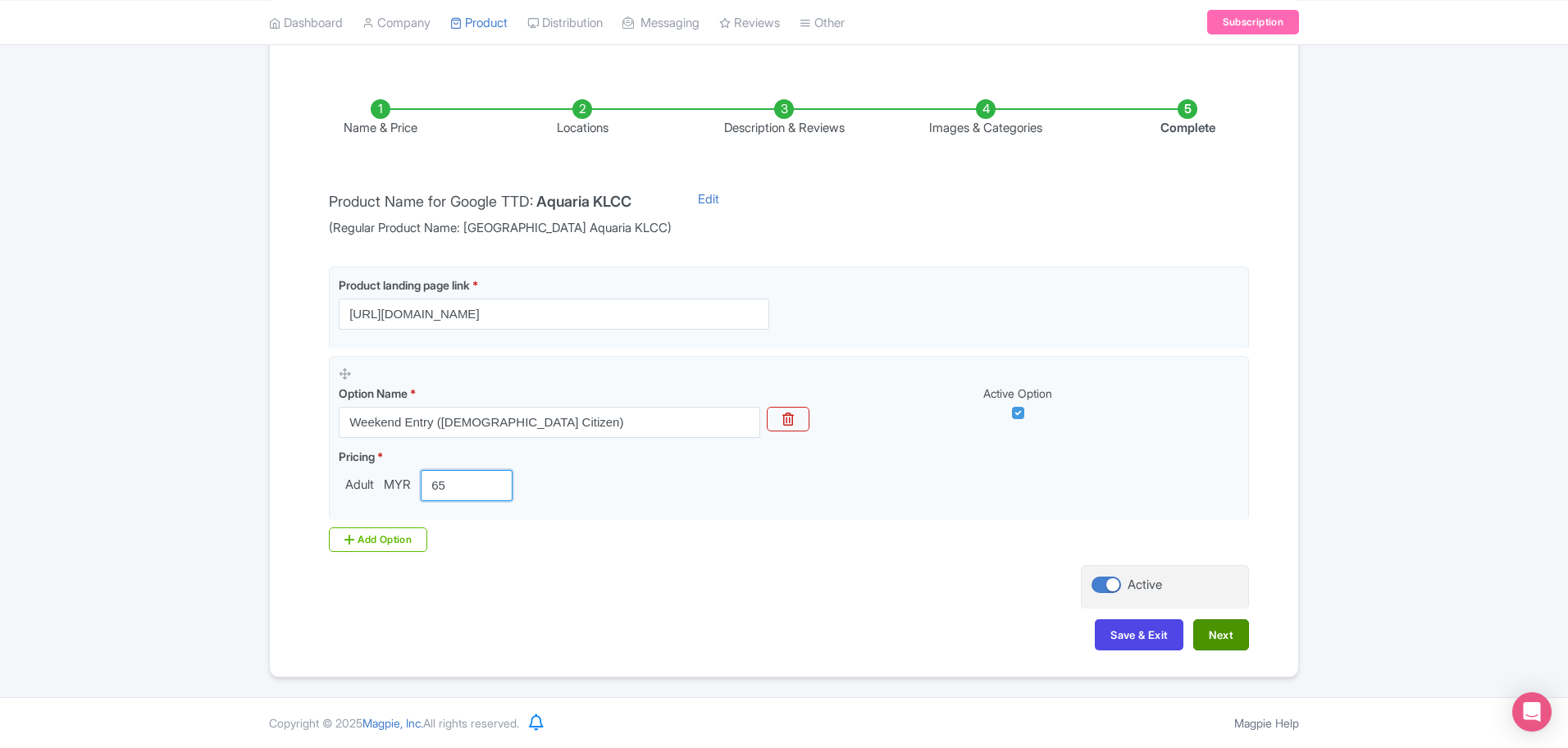
type input "65"
click at [1234, 625] on button "Next" at bounding box center [1221, 635] width 55 height 31
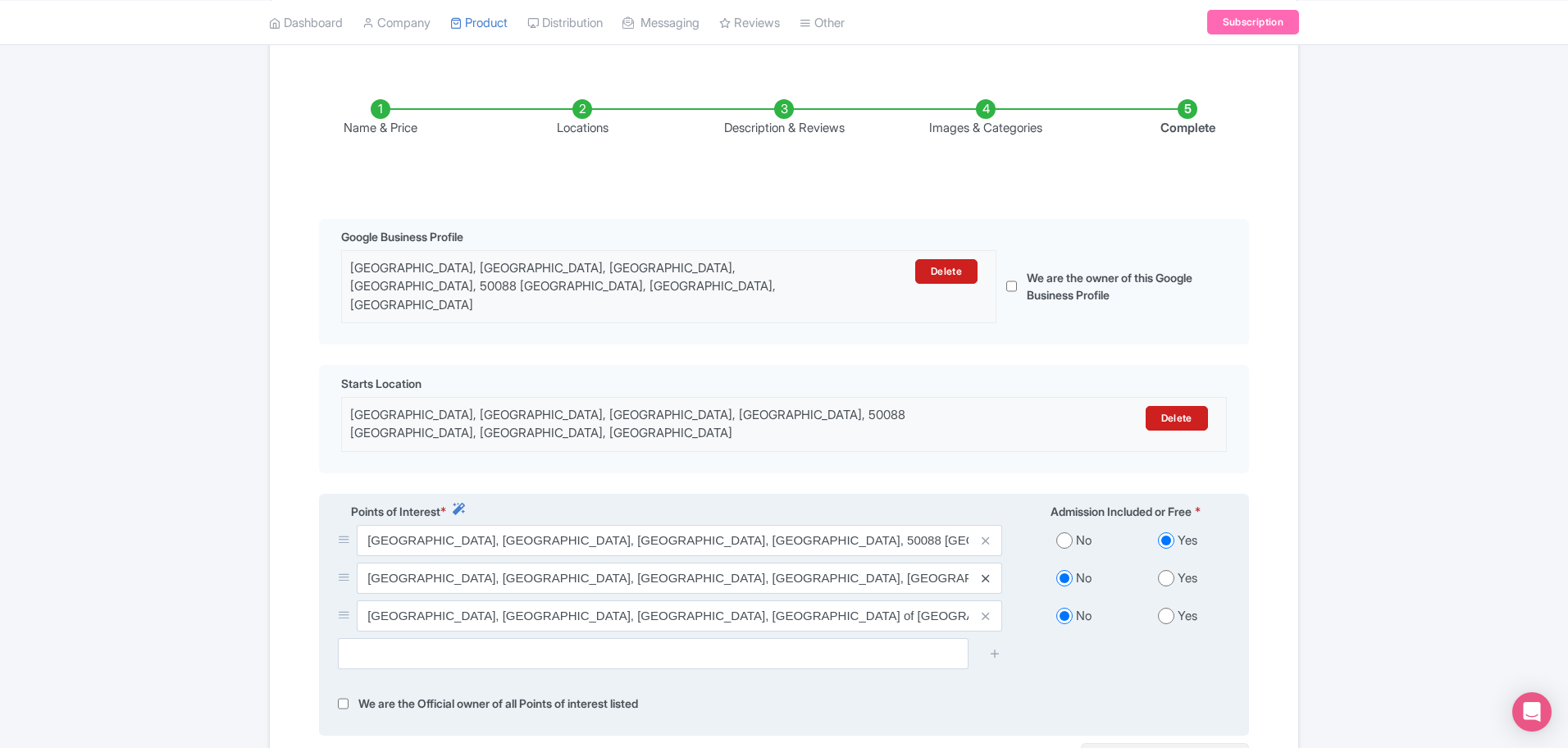
click at [988, 572] on icon at bounding box center [985, 578] width 7 height 13
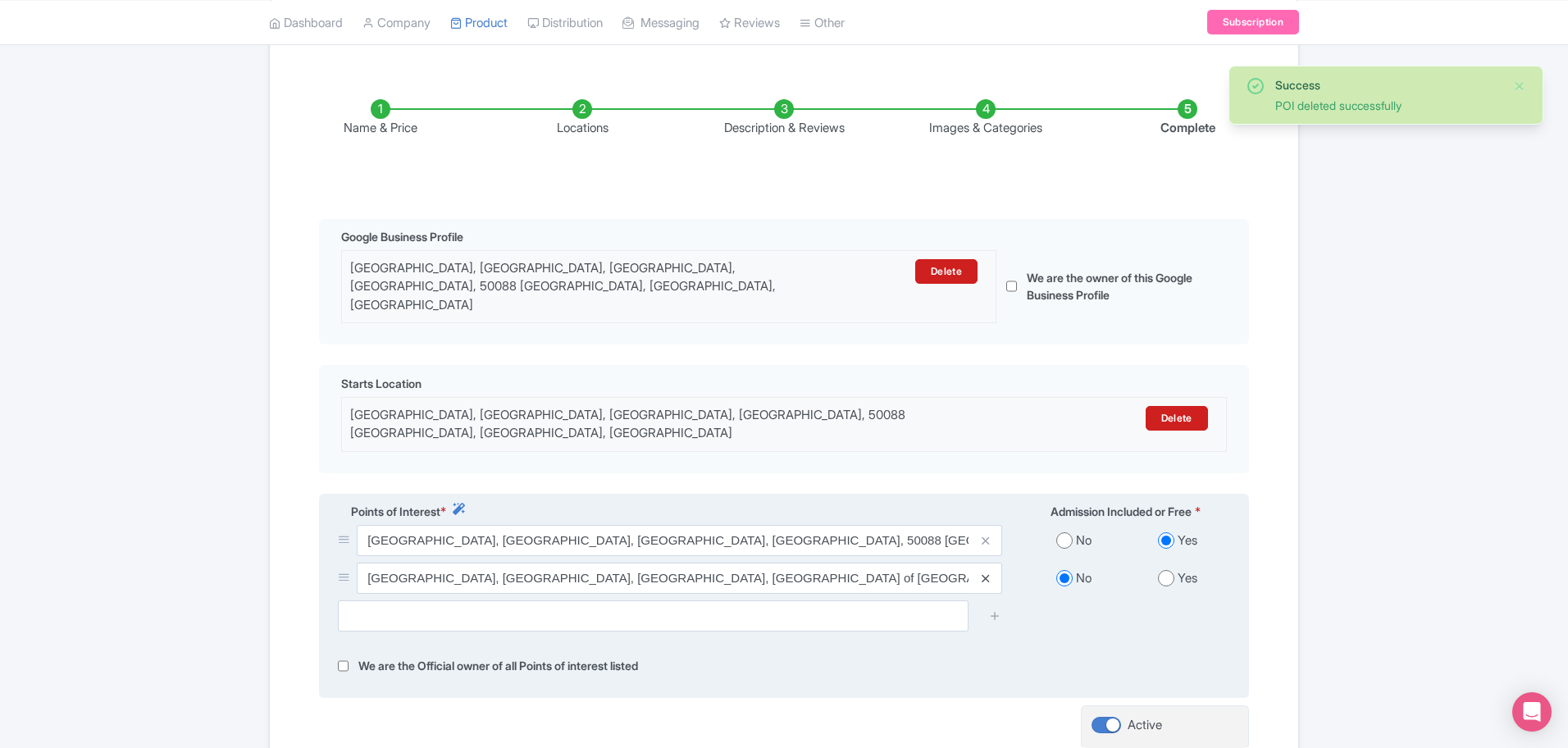
click at [989, 572] on icon at bounding box center [985, 578] width 7 height 13
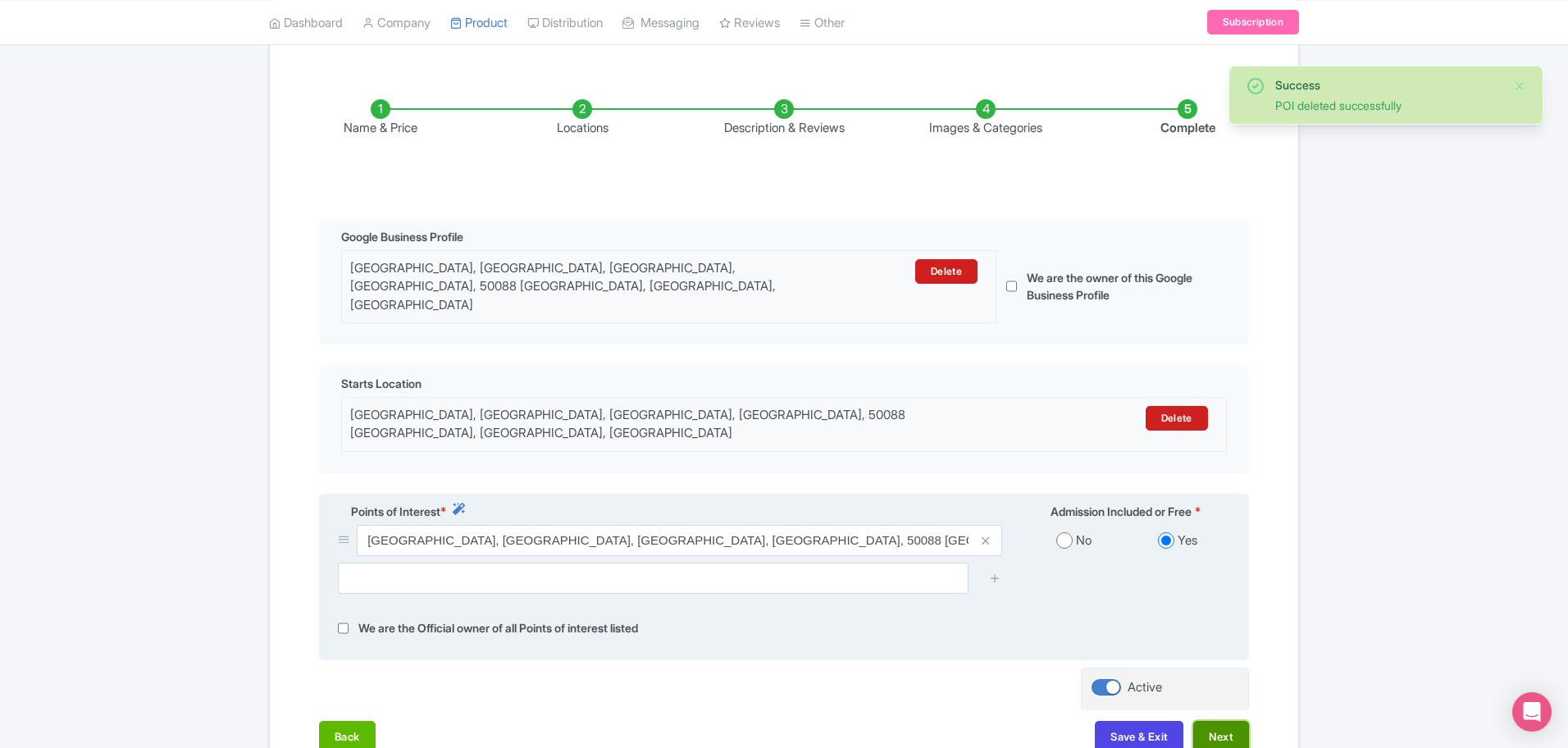
click at [1222, 720] on button "Next" at bounding box center [1221, 735] width 55 height 31
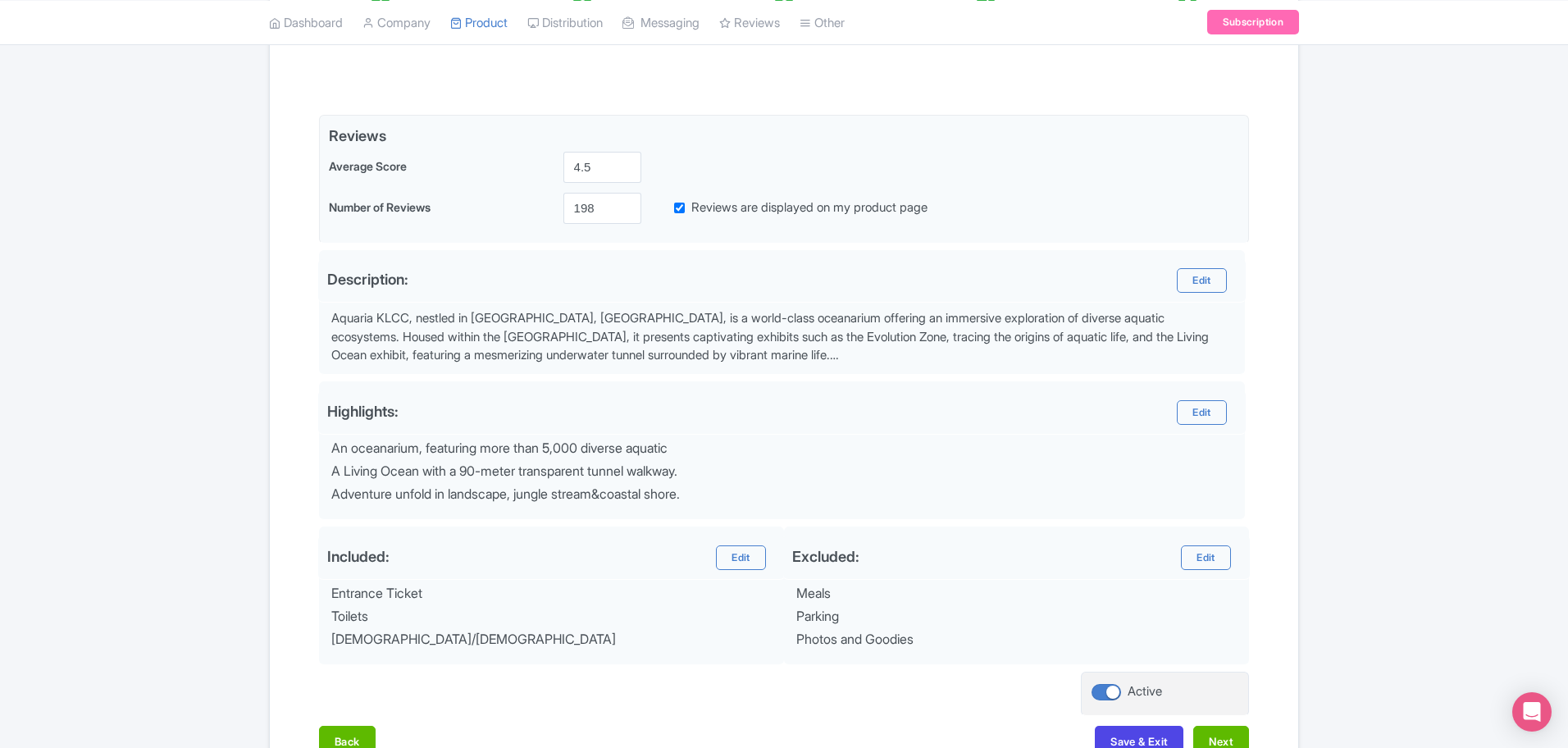
scroll to position [440, 0]
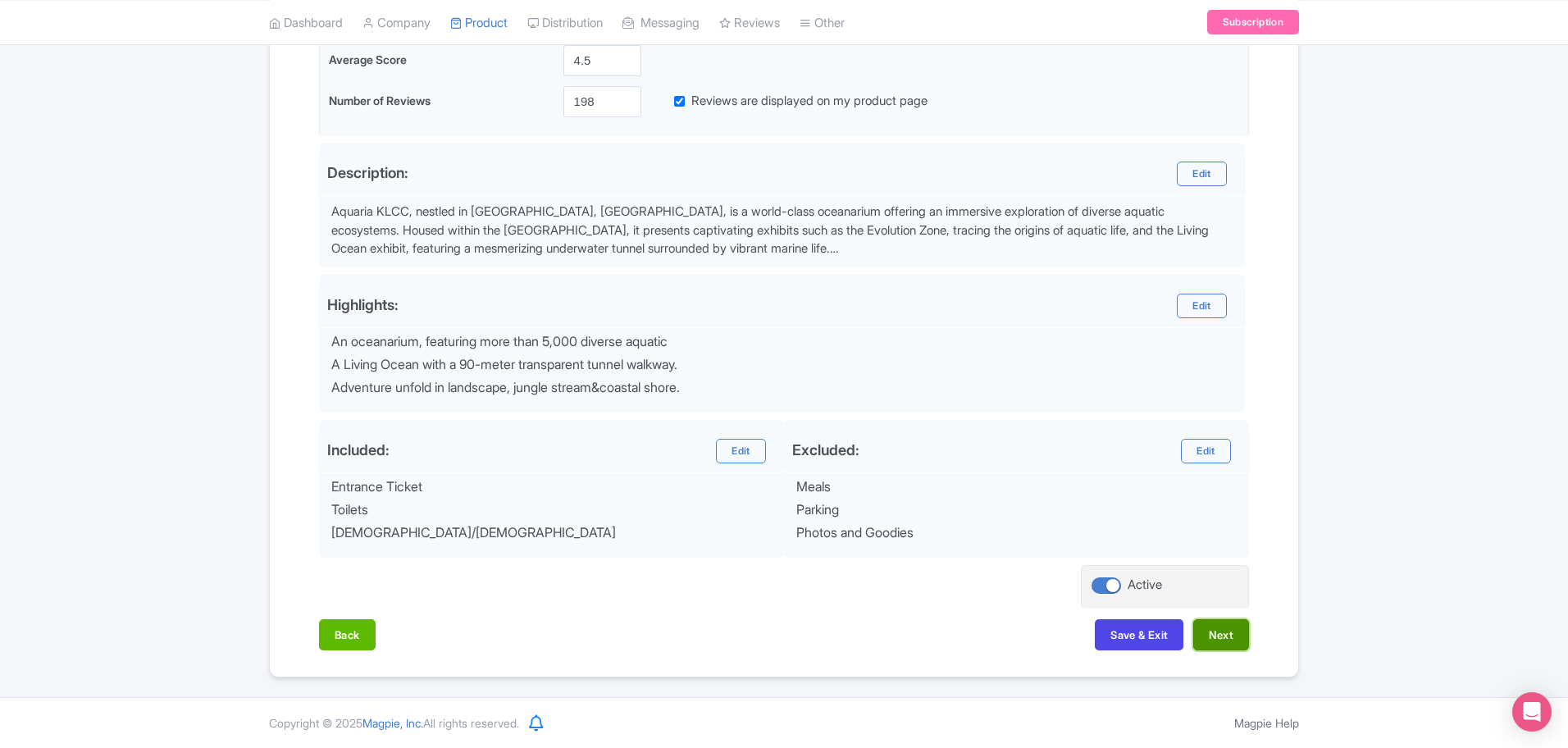
click at [1215, 643] on button "Next" at bounding box center [1221, 635] width 55 height 31
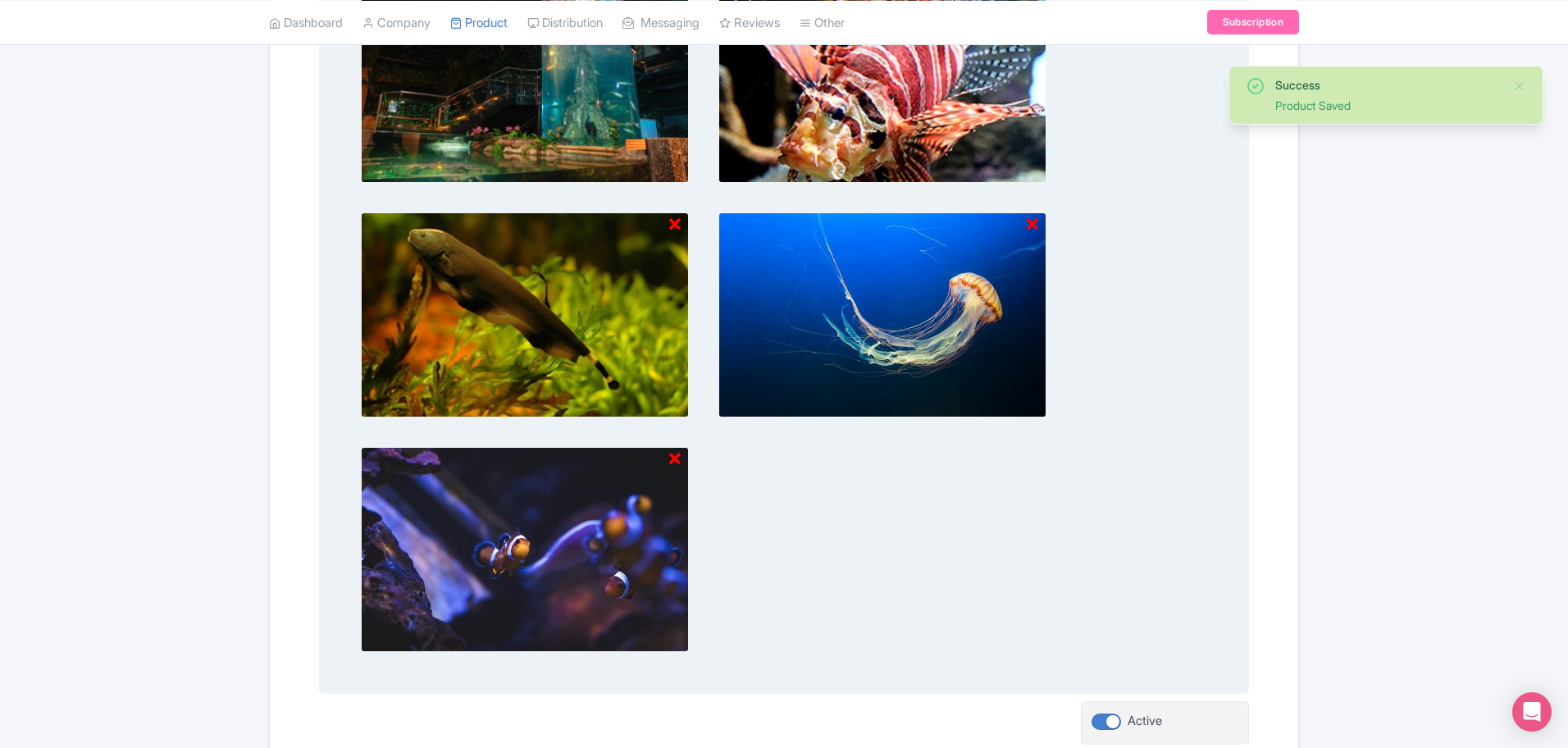
scroll to position [962, 0]
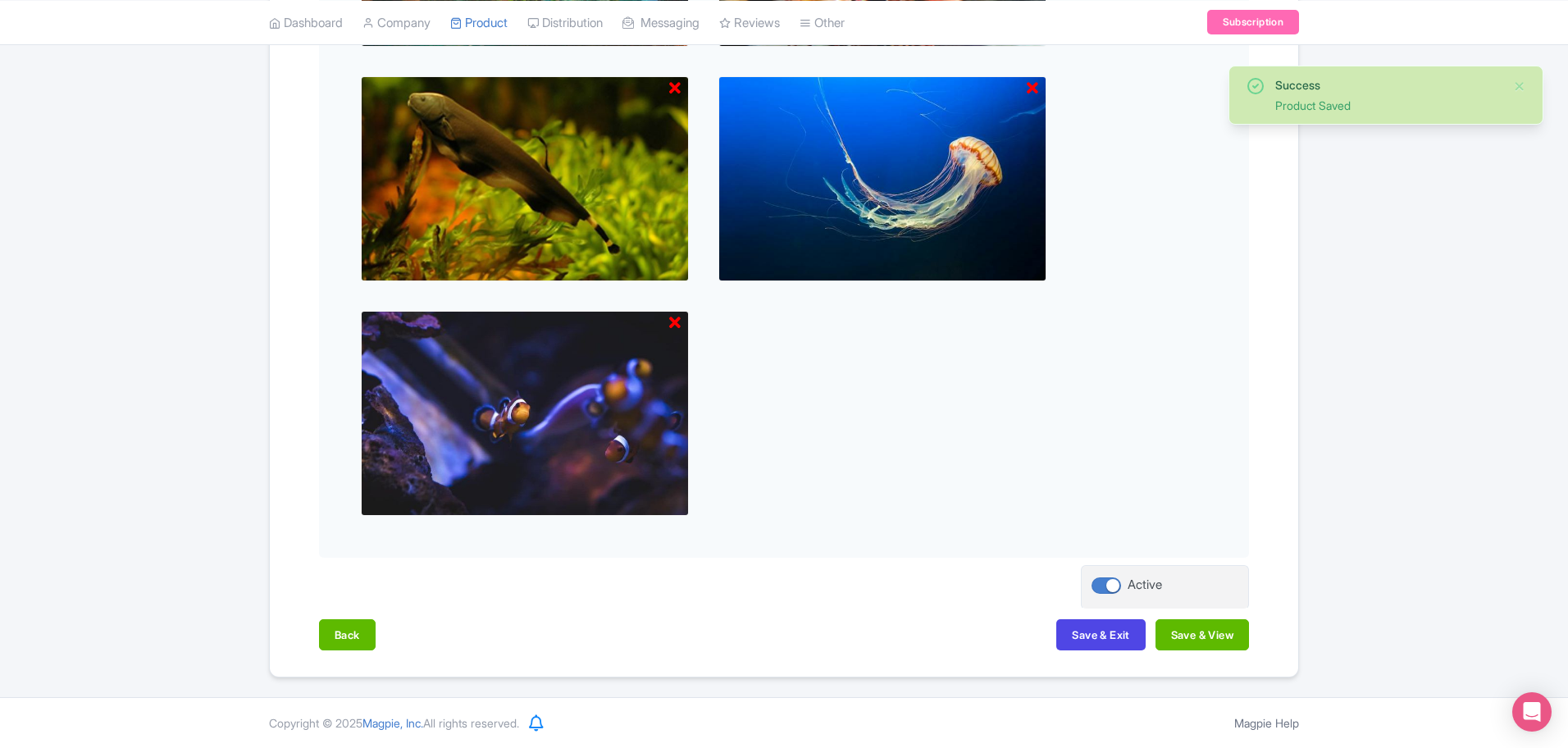
click at [1219, 654] on div "Back Save & Exit Save & View" at bounding box center [784, 643] width 930 height 47
click at [1231, 642] on button "Save & View" at bounding box center [1201, 635] width 94 height 31
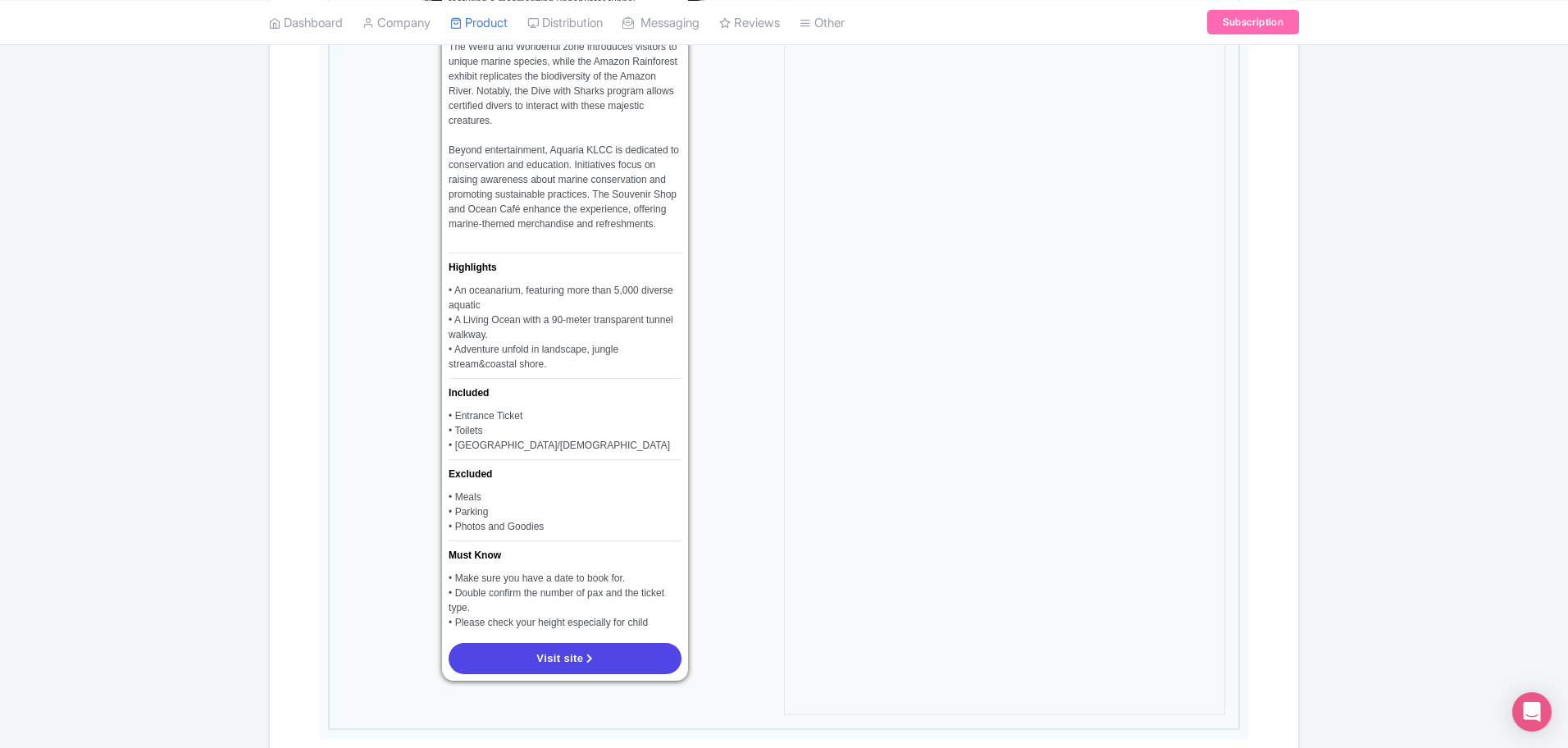
scroll to position [1475, 0]
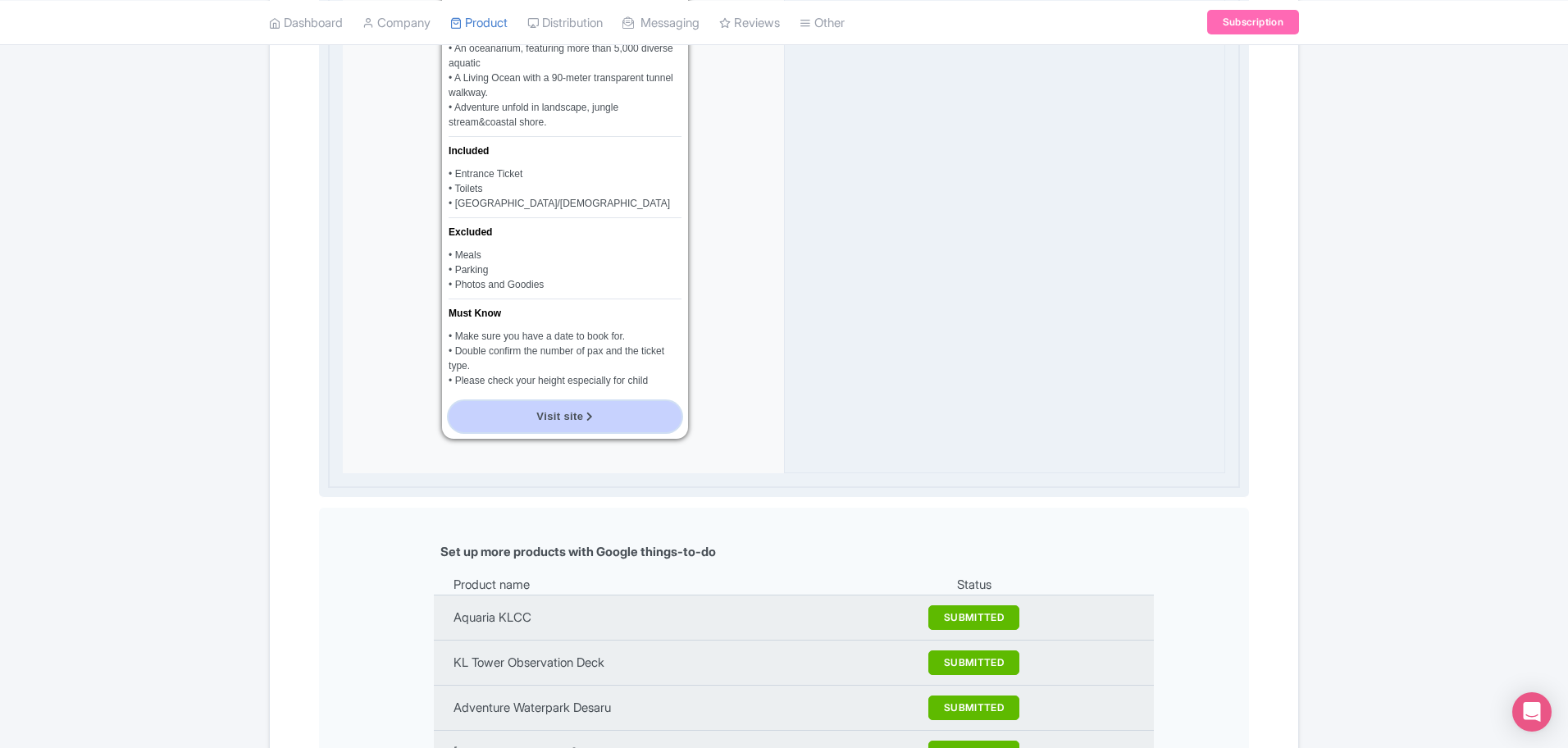
click at [599, 401] on link "Visit site" at bounding box center [565, 416] width 233 height 31
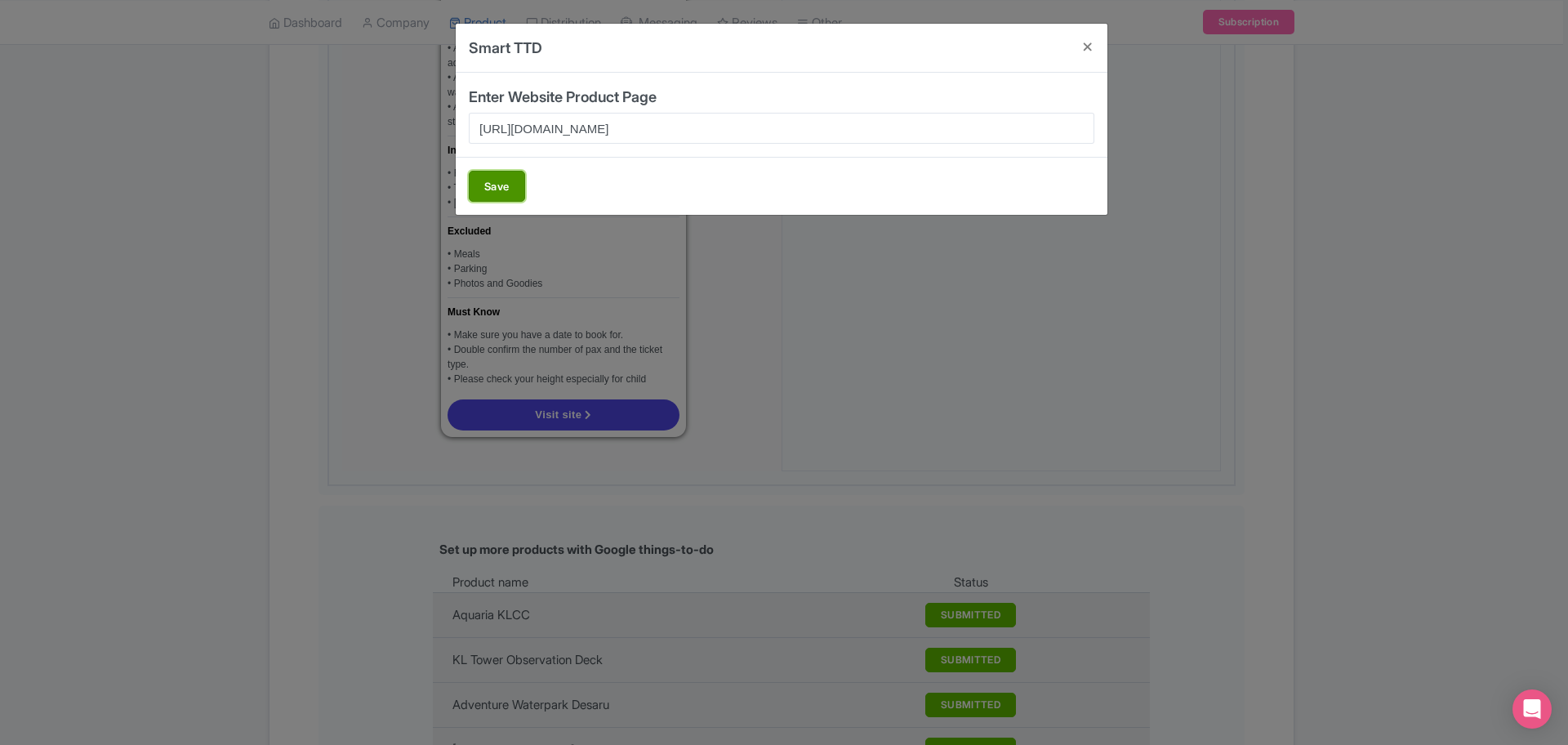
click at [495, 174] on button "Save" at bounding box center [497, 186] width 56 height 31
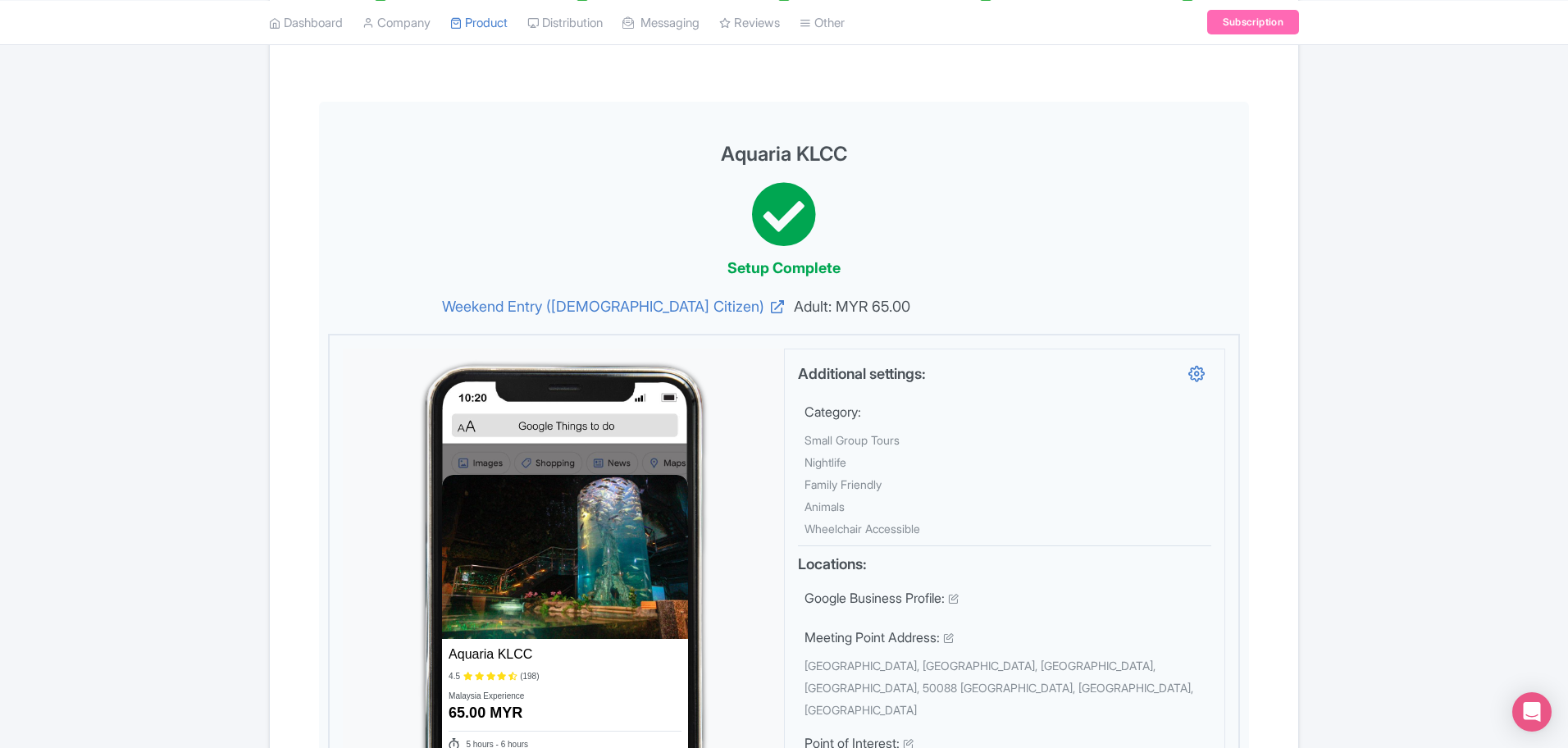
scroll to position [0, 0]
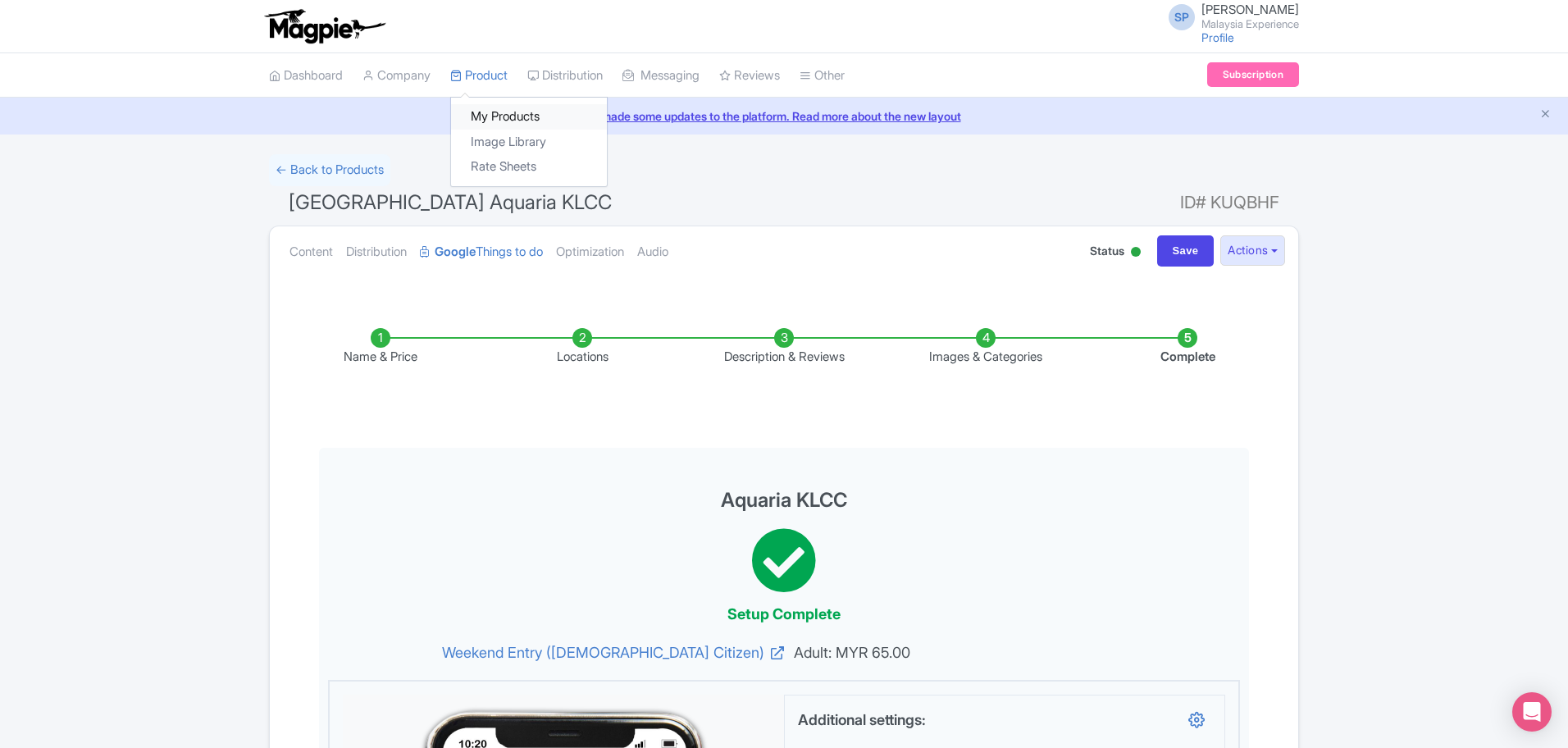
click at [493, 114] on link "My Products" at bounding box center [529, 116] width 156 height 25
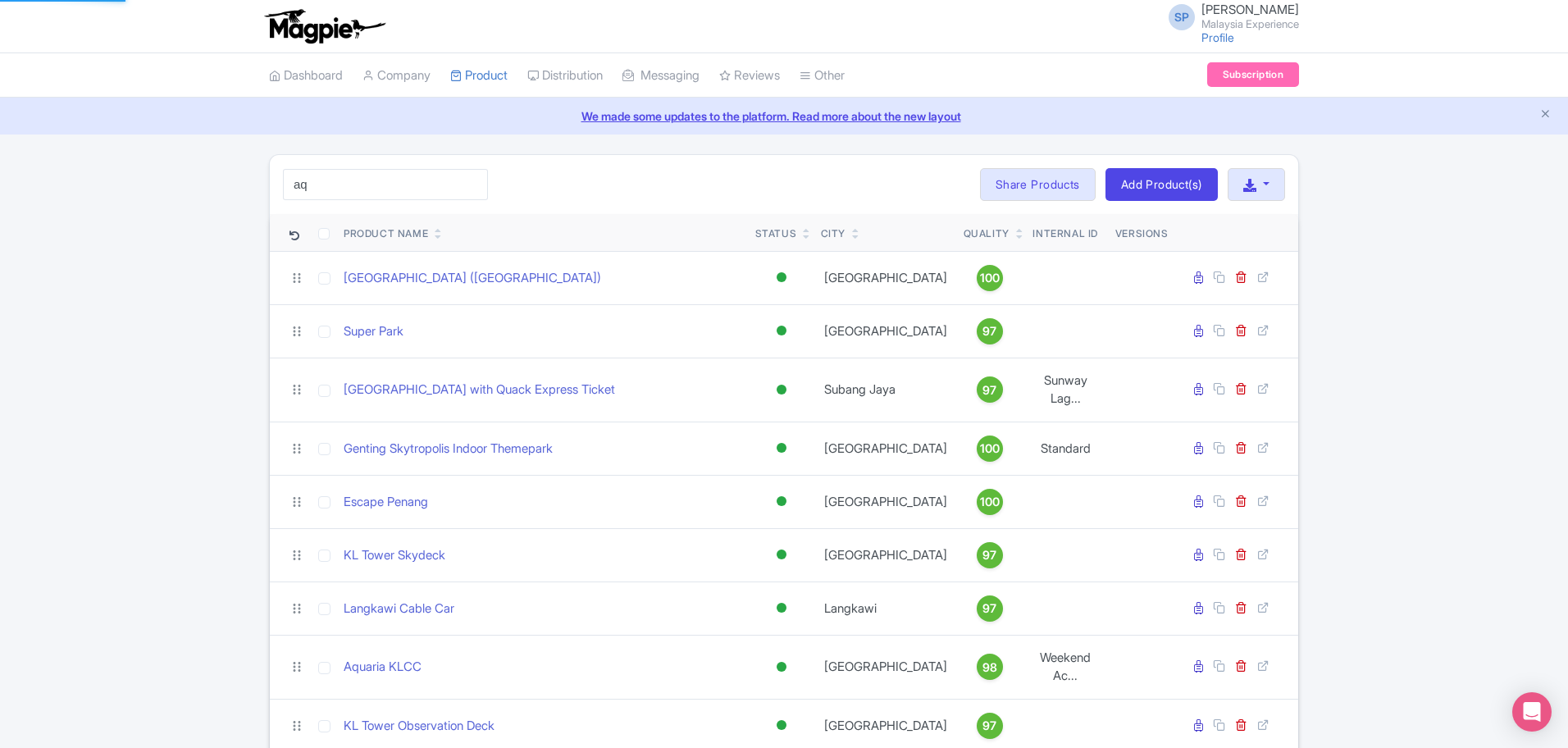
type input "aquaria"
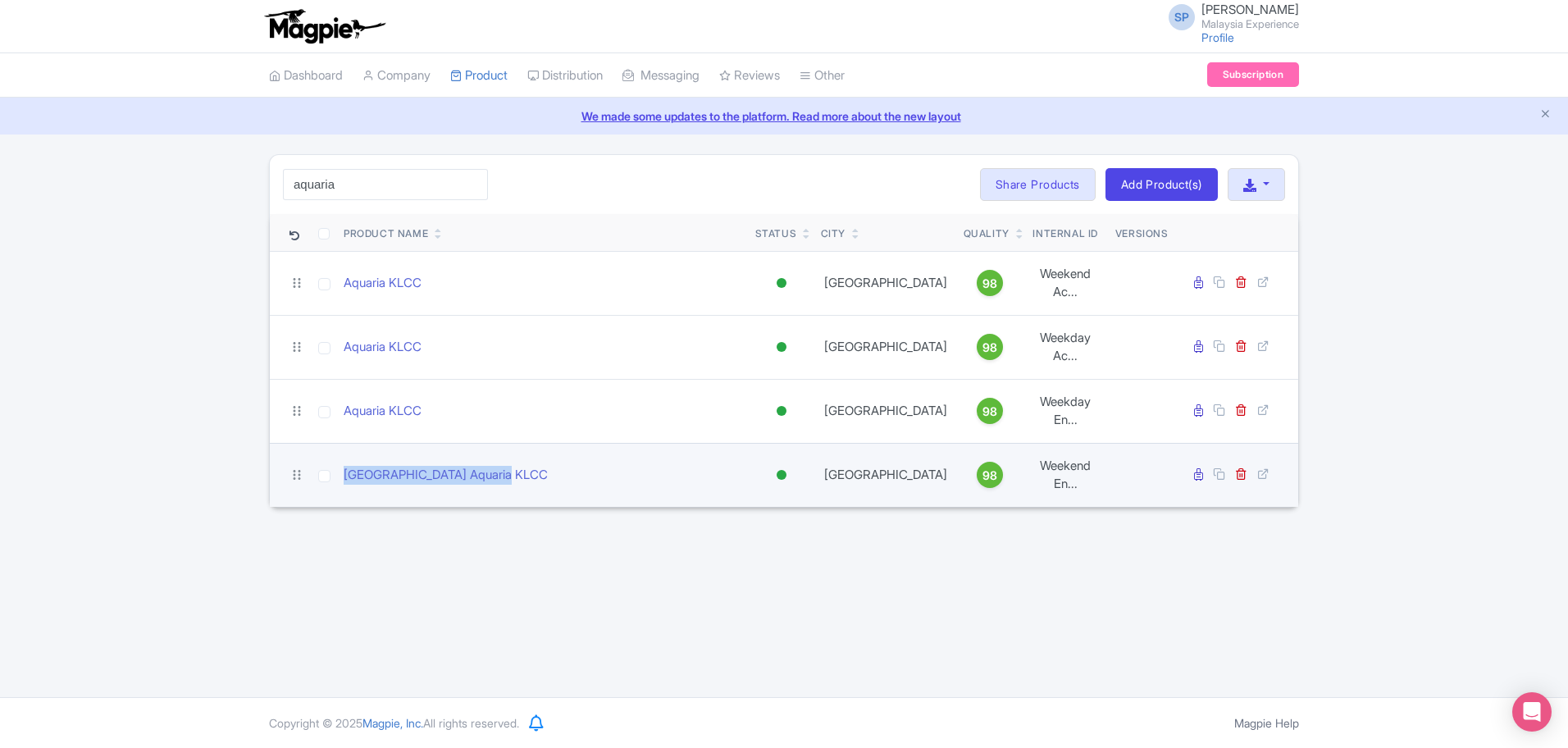
drag, startPoint x: 544, startPoint y: 440, endPoint x: 330, endPoint y: 432, distance: 214.1
click at [330, 442] on tr "Kuala Lumpur Aquaria KLCC Active Inactive Building Archived Kuala Lumpur 98 Wee…" at bounding box center [784, 475] width 1028 height 64
copy tr "[GEOGRAPHIC_DATA] Aquaria KLCC"
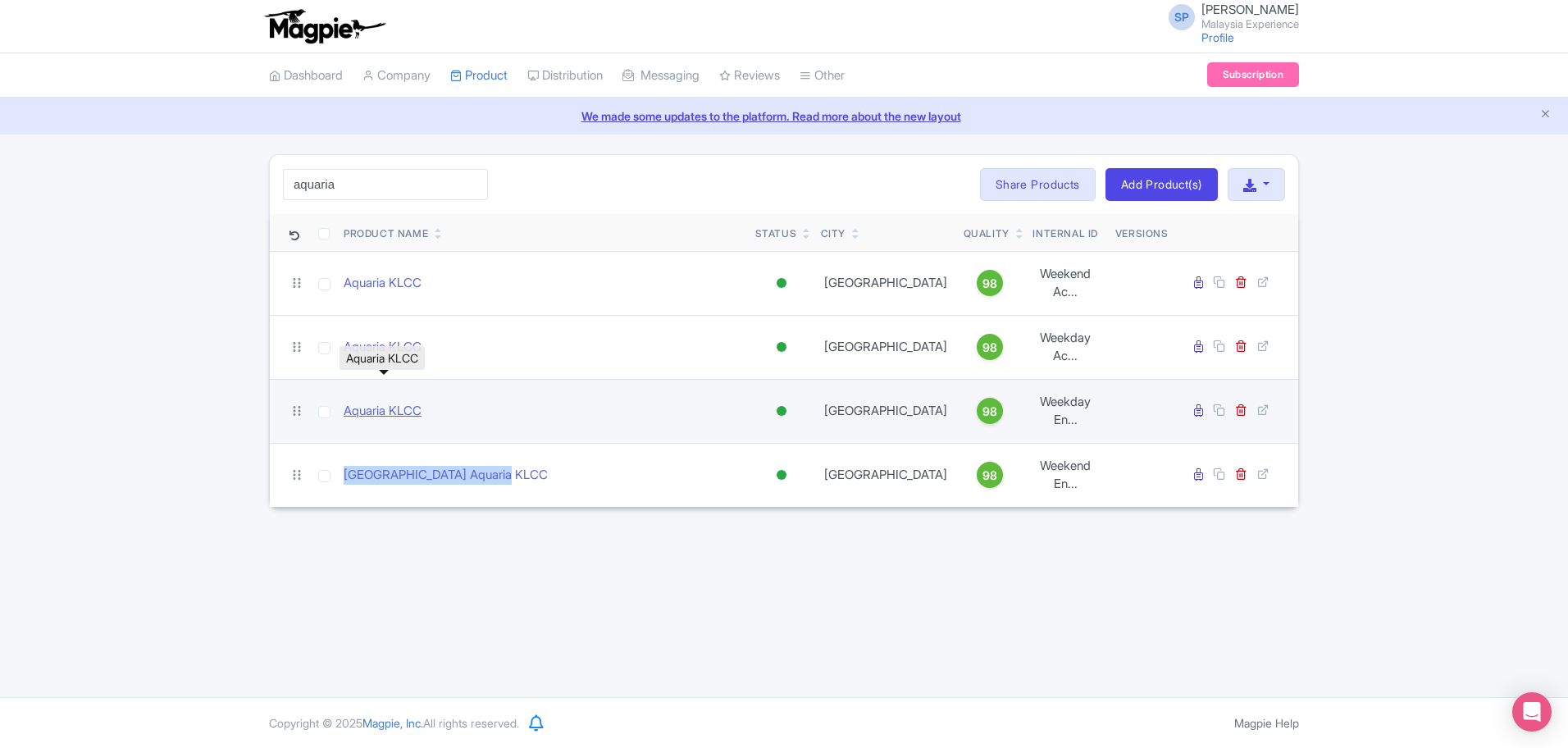
click at [396, 401] on link "Aquaria KLCC" at bounding box center [382, 410] width 78 height 19
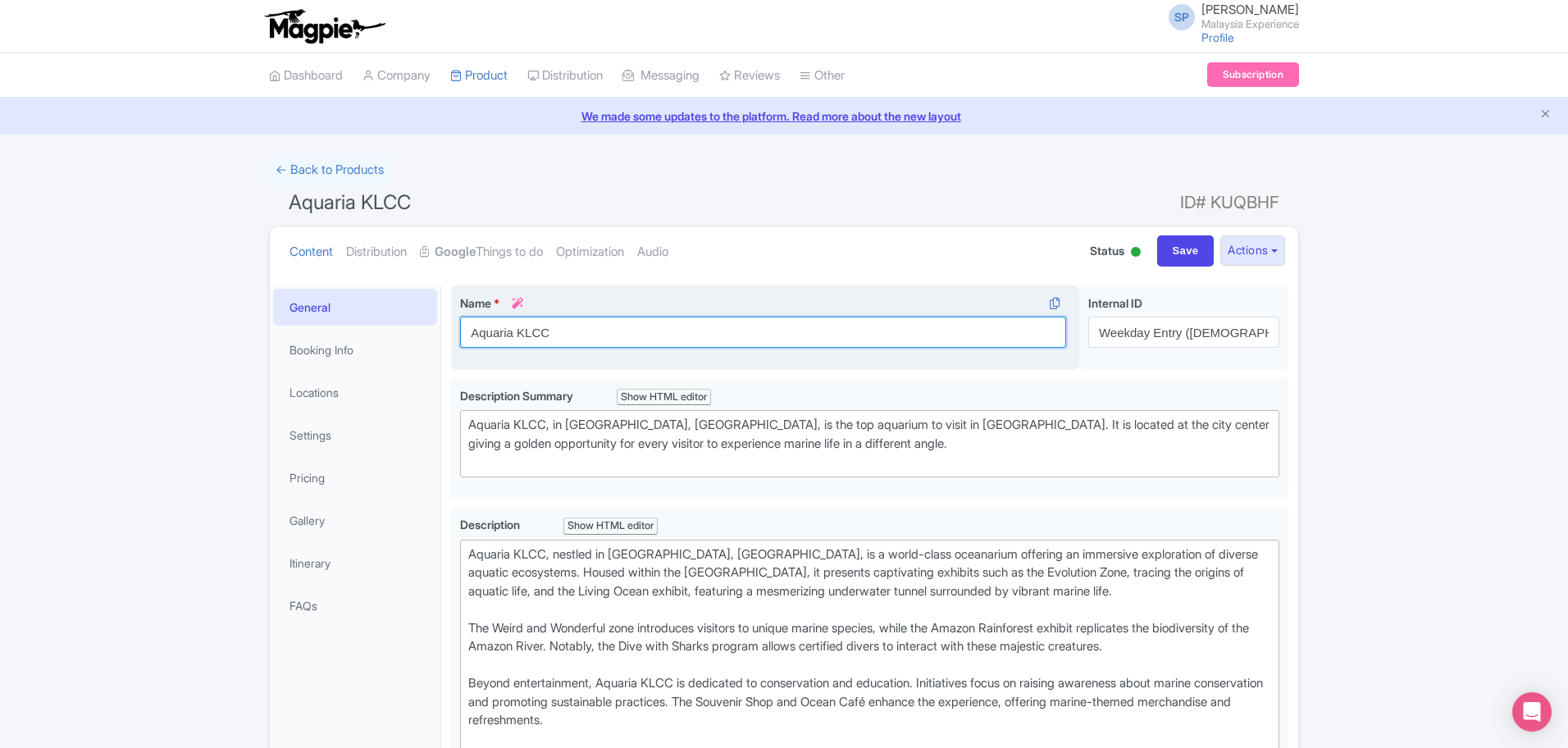
click at [642, 324] on input "Aquaria KLCC" at bounding box center [763, 332] width 606 height 31
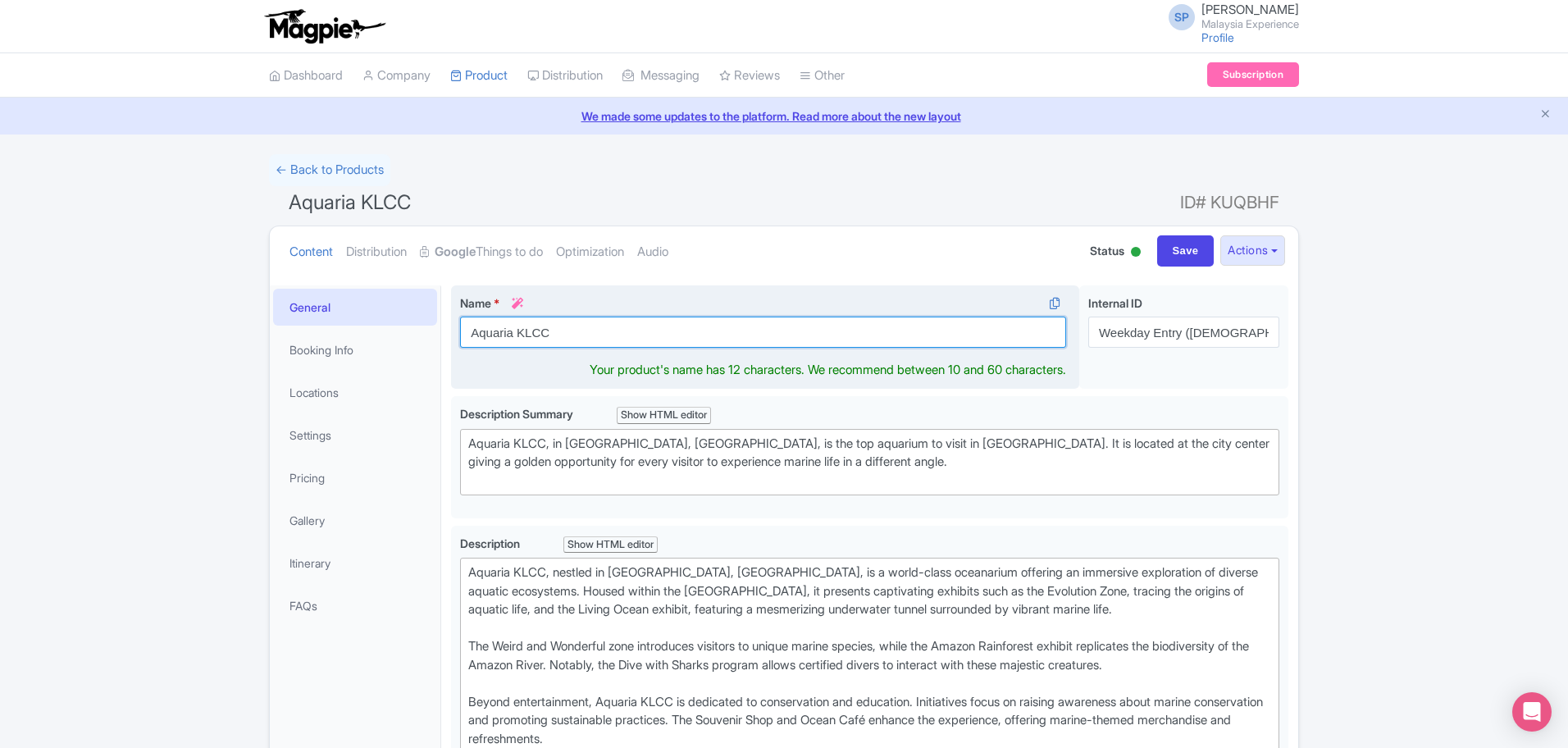
paste input "[GEOGRAPHIC_DATA]"
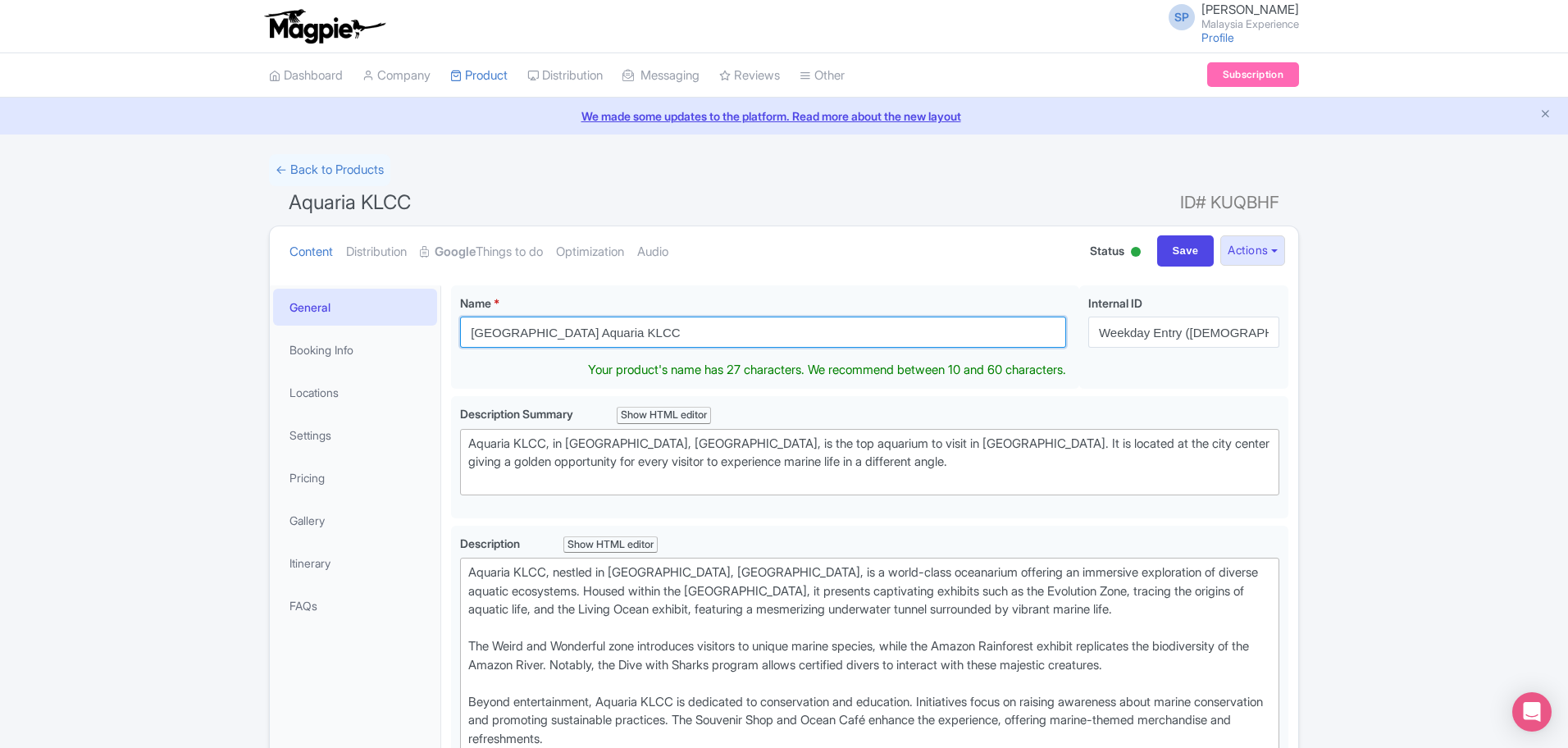
drag, startPoint x: 501, startPoint y: 329, endPoint x: 327, endPoint y: 329, distance: 174.0
type input "[GEOGRAPHIC_DATA] Aquaria KLCC"
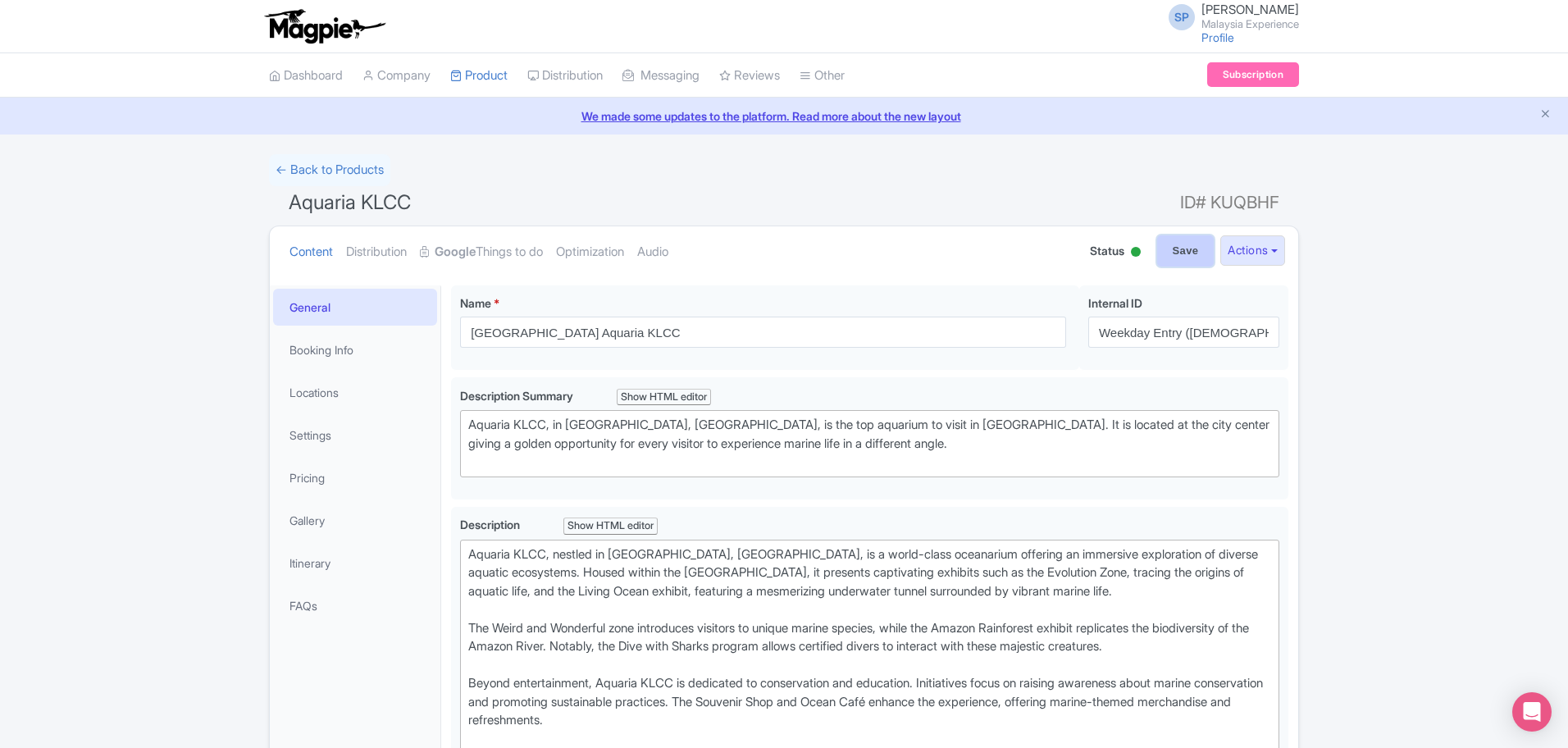
click at [1167, 254] on input "Save" at bounding box center [1185, 250] width 57 height 31
type input "Saving..."
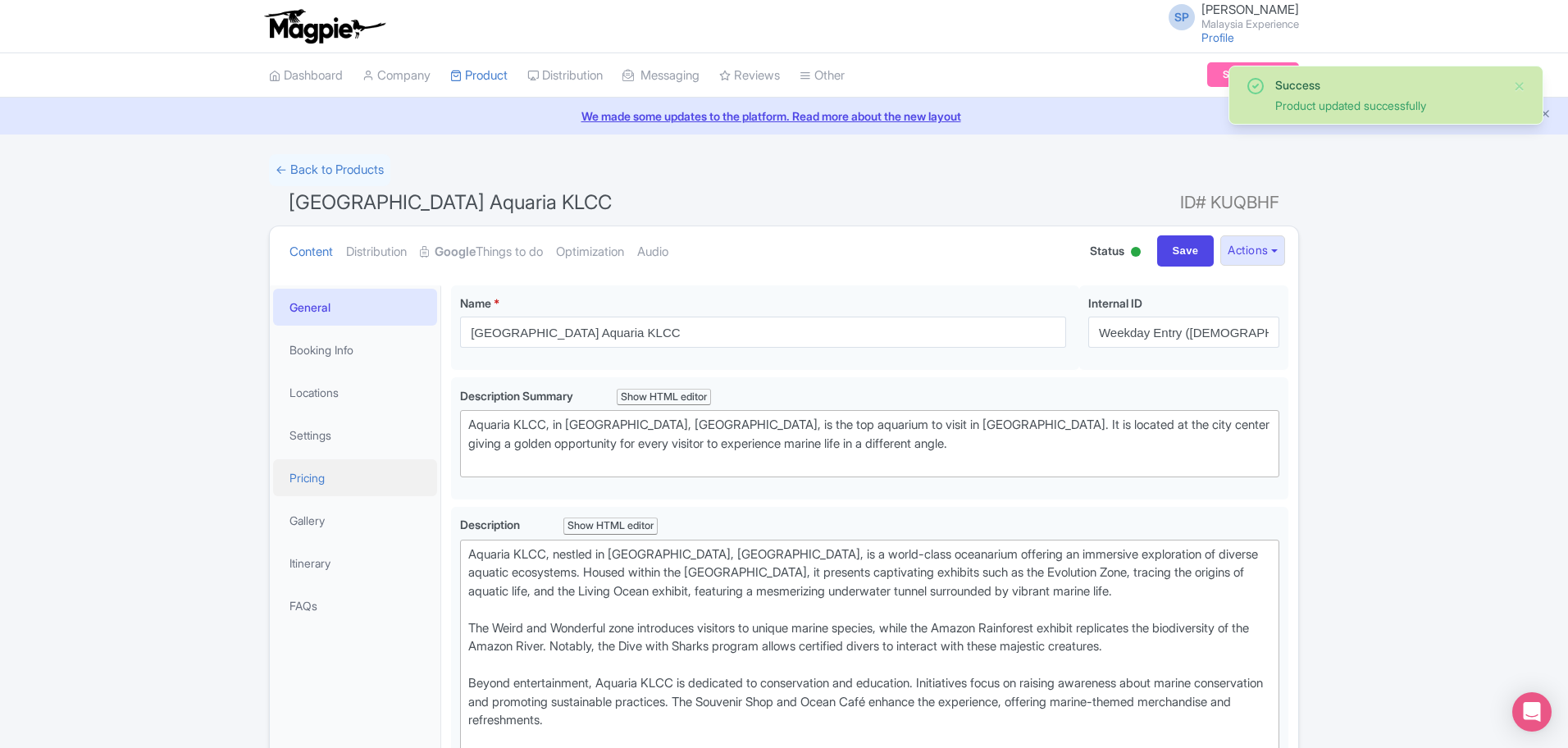
click at [308, 483] on link "Pricing" at bounding box center [354, 477] width 164 height 37
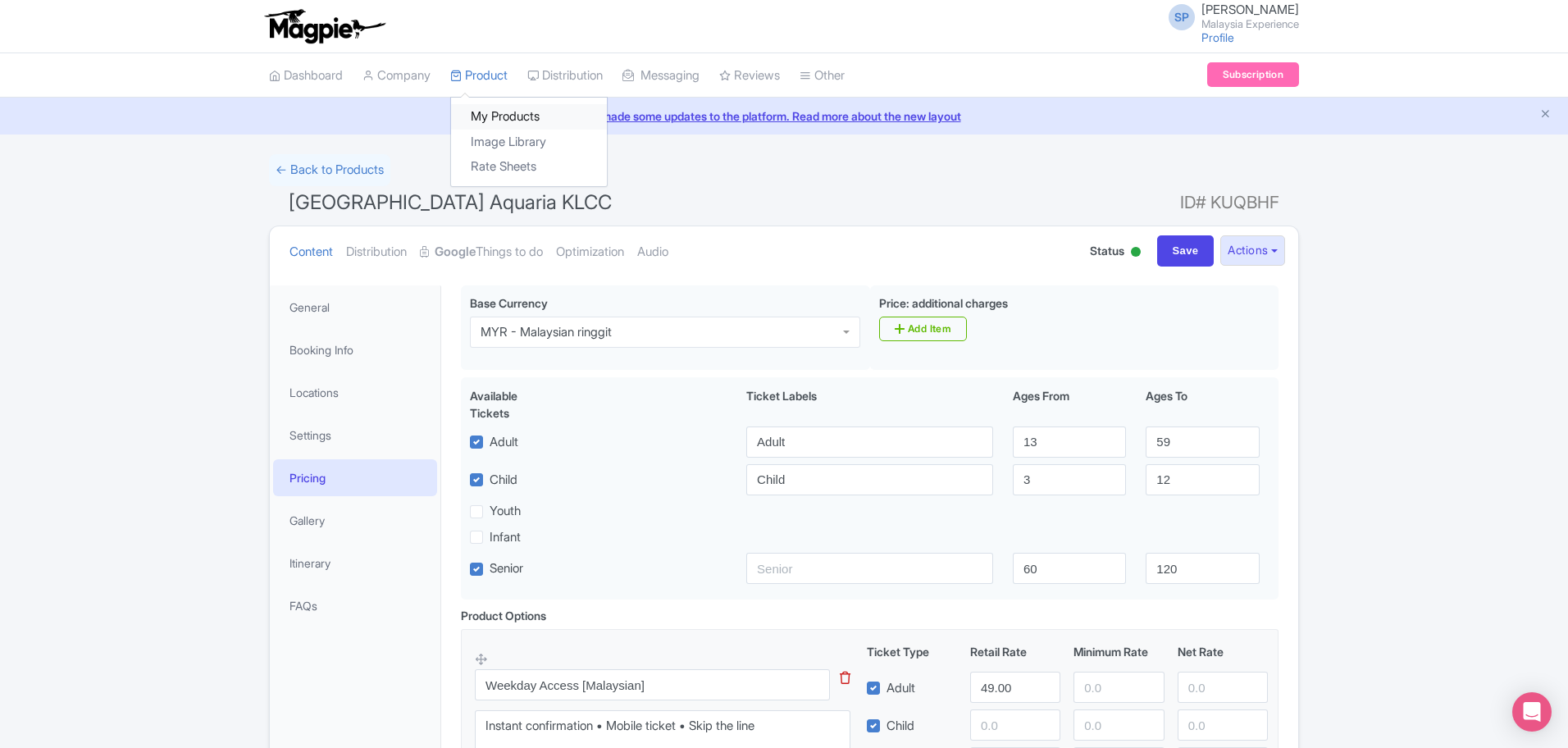
click at [510, 116] on link "My Products" at bounding box center [529, 116] width 156 height 25
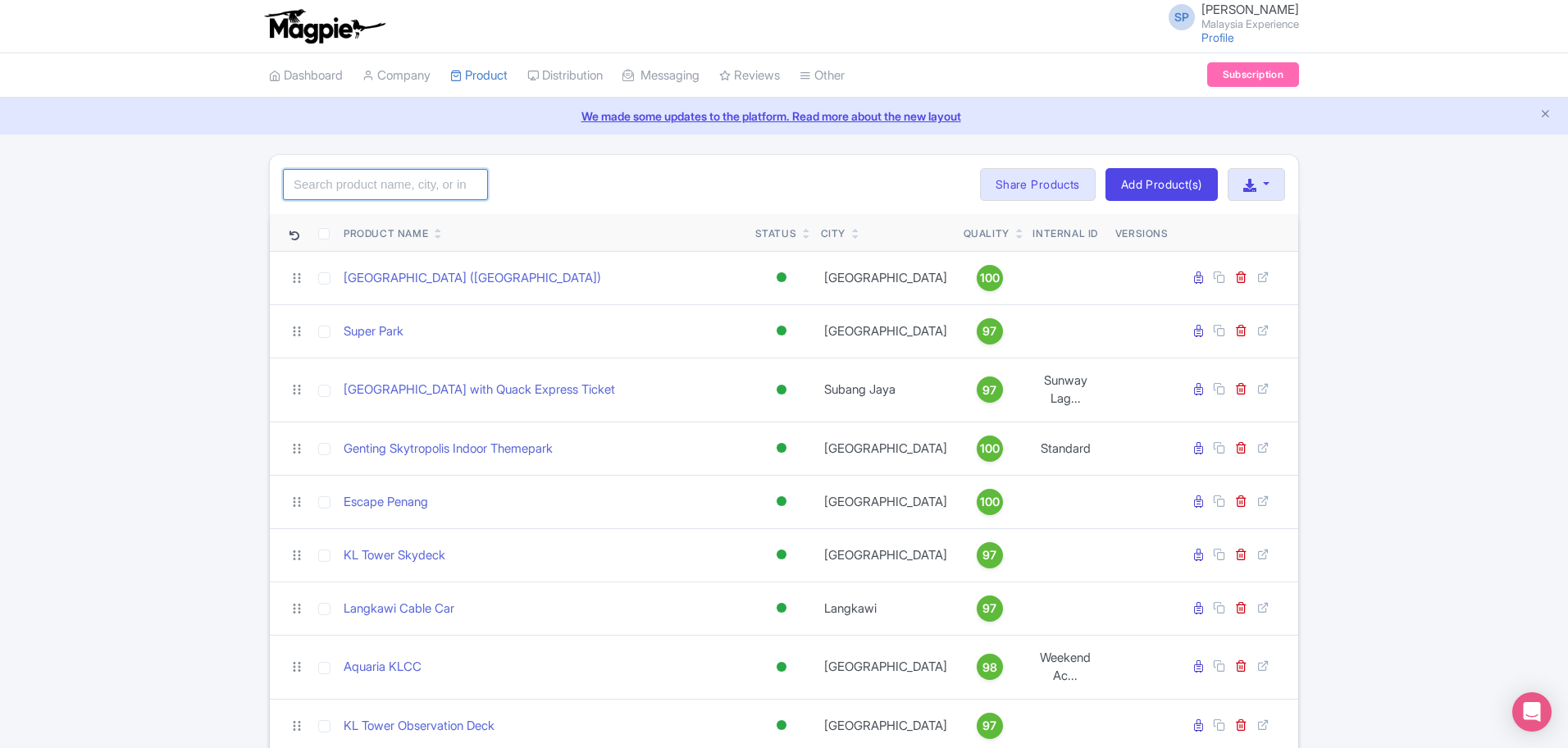
click at [392, 176] on input "search" at bounding box center [384, 184] width 205 height 31
type input "aquaria"
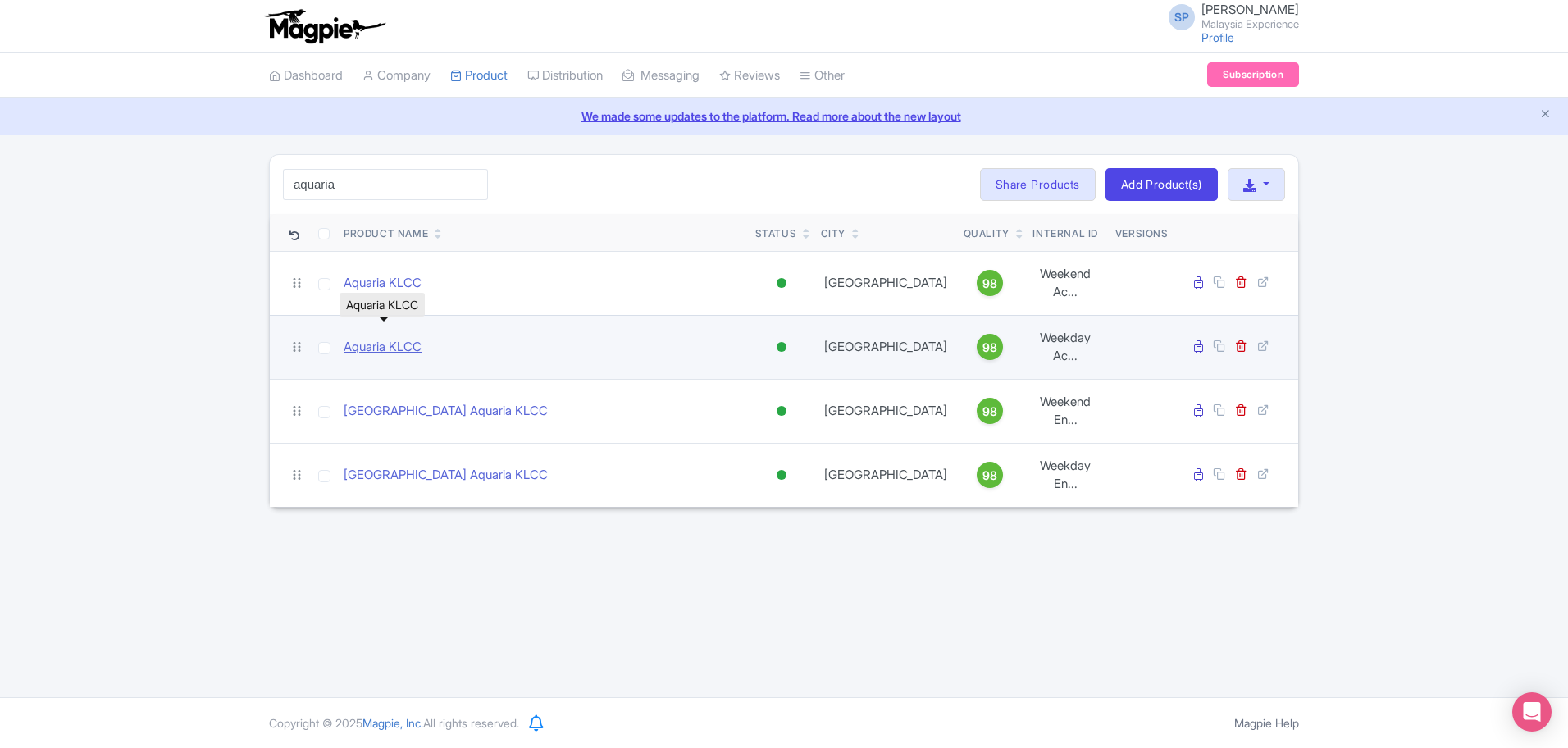
click at [386, 338] on link "Aquaria KLCC" at bounding box center [382, 347] width 78 height 19
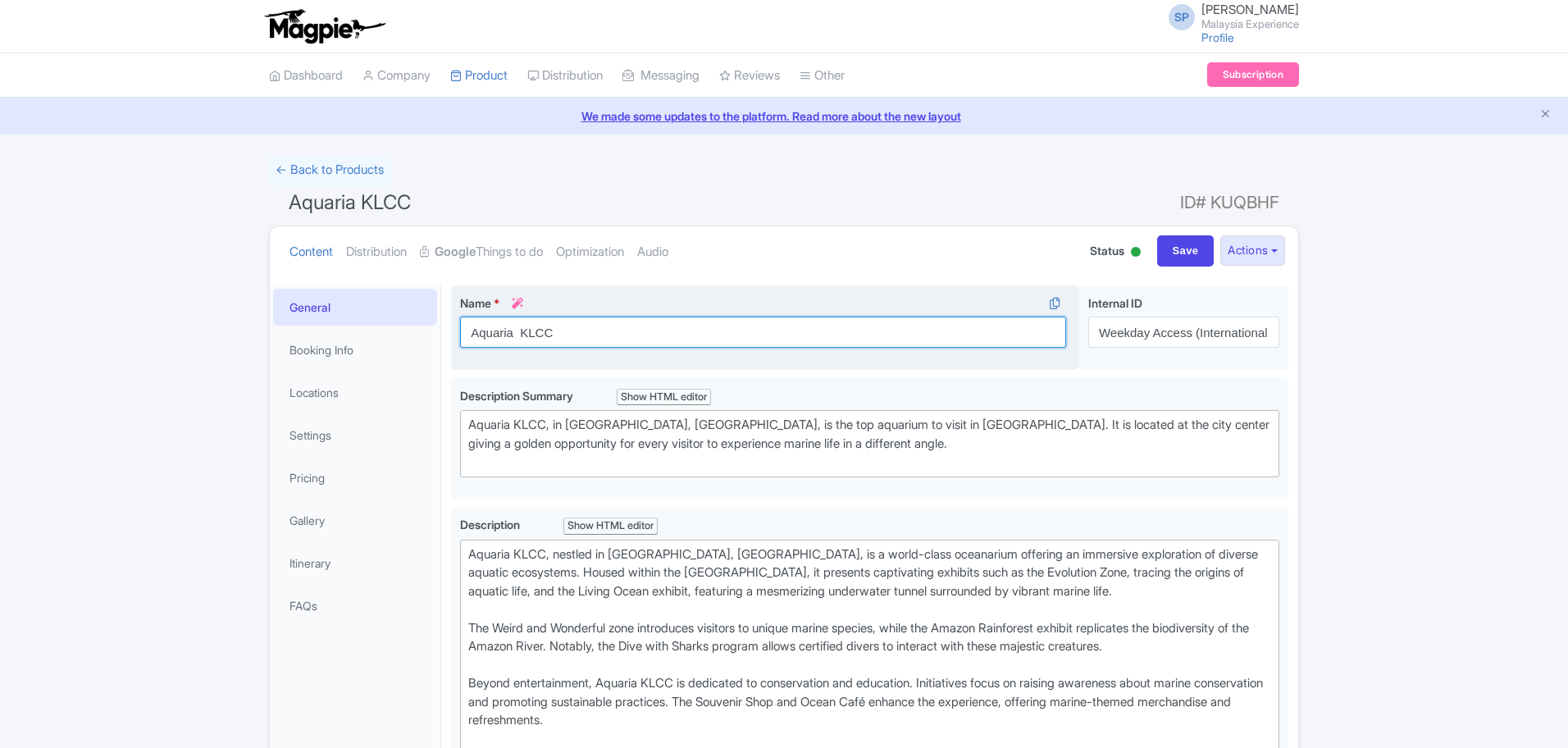
click at [876, 318] on input "Aquaria KLCC" at bounding box center [763, 332] width 606 height 31
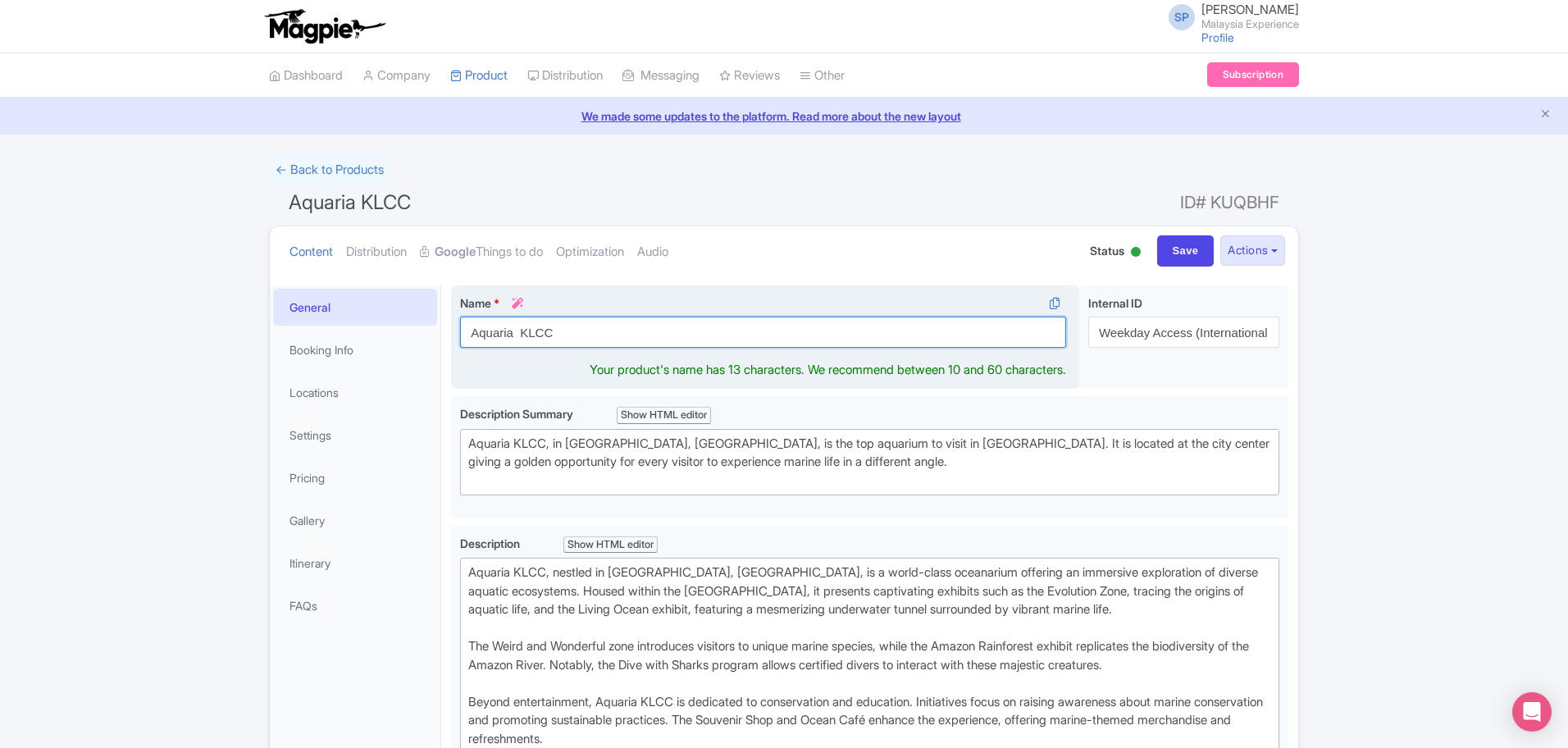
paste input "Kuala Lumpur Aquaria"
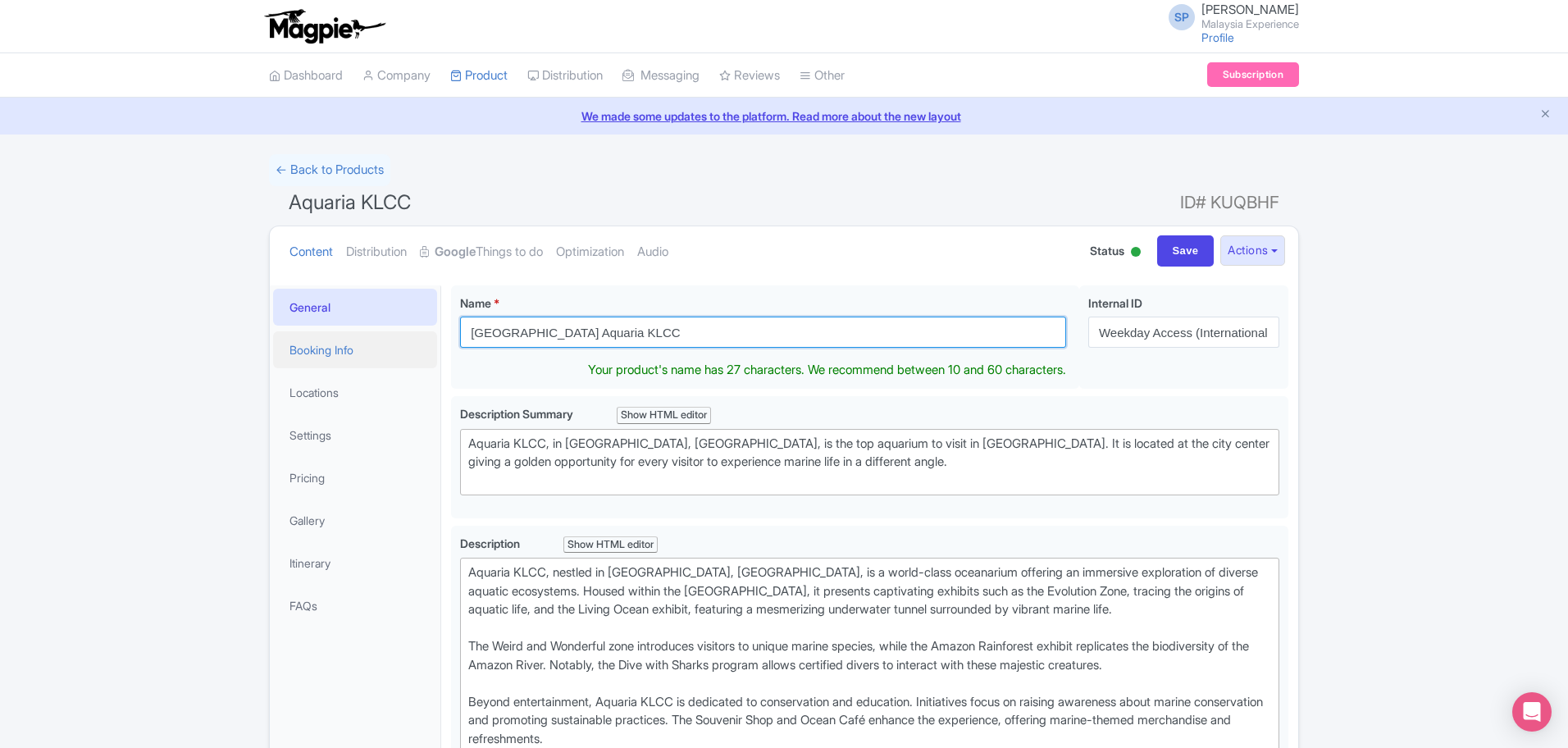
drag, startPoint x: 502, startPoint y: 336, endPoint x: 402, endPoint y: 341, distance: 100.1
type input "[GEOGRAPHIC_DATA] Aquaria KLCC"
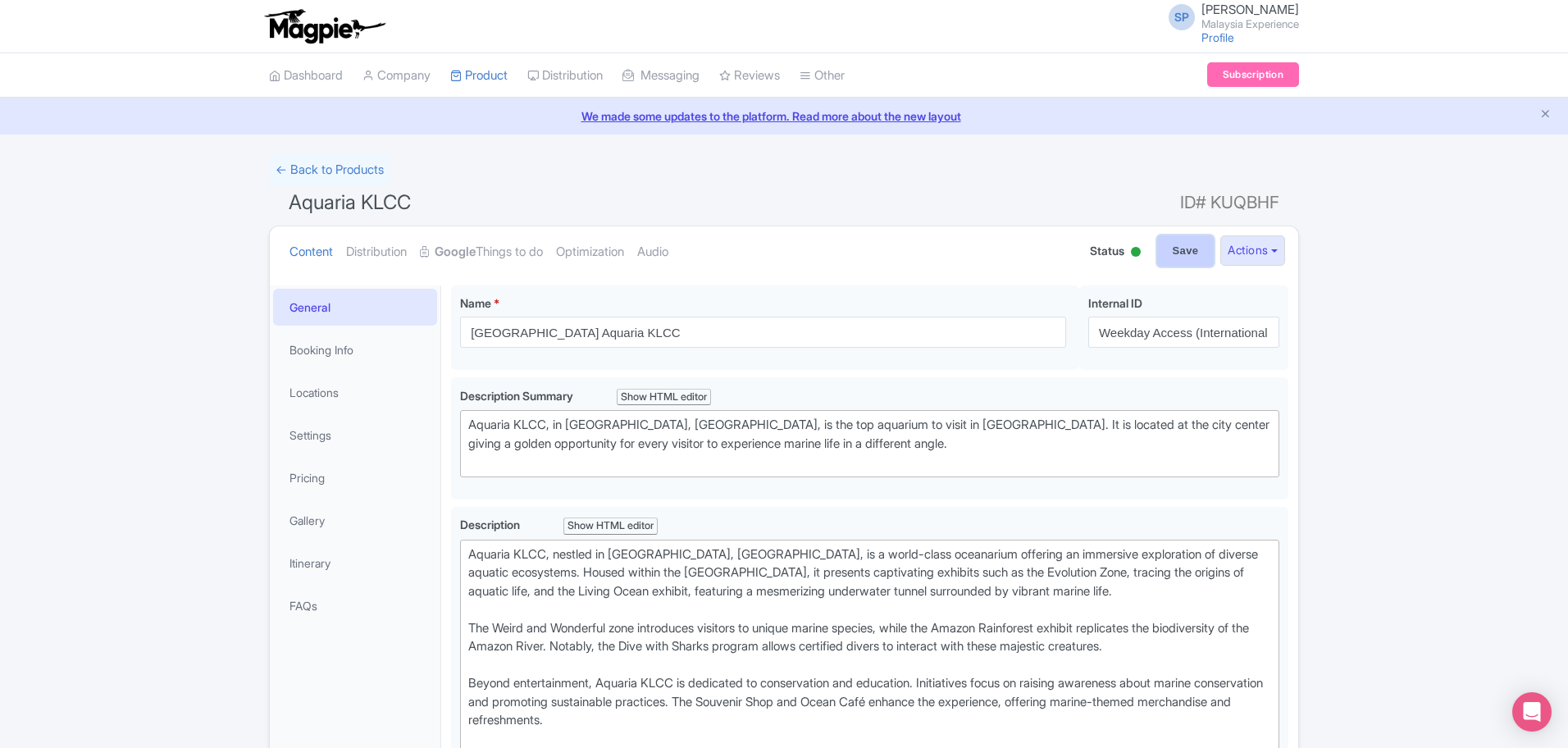
click at [1168, 252] on input "Save" at bounding box center [1185, 250] width 57 height 31
type input "Saving..."
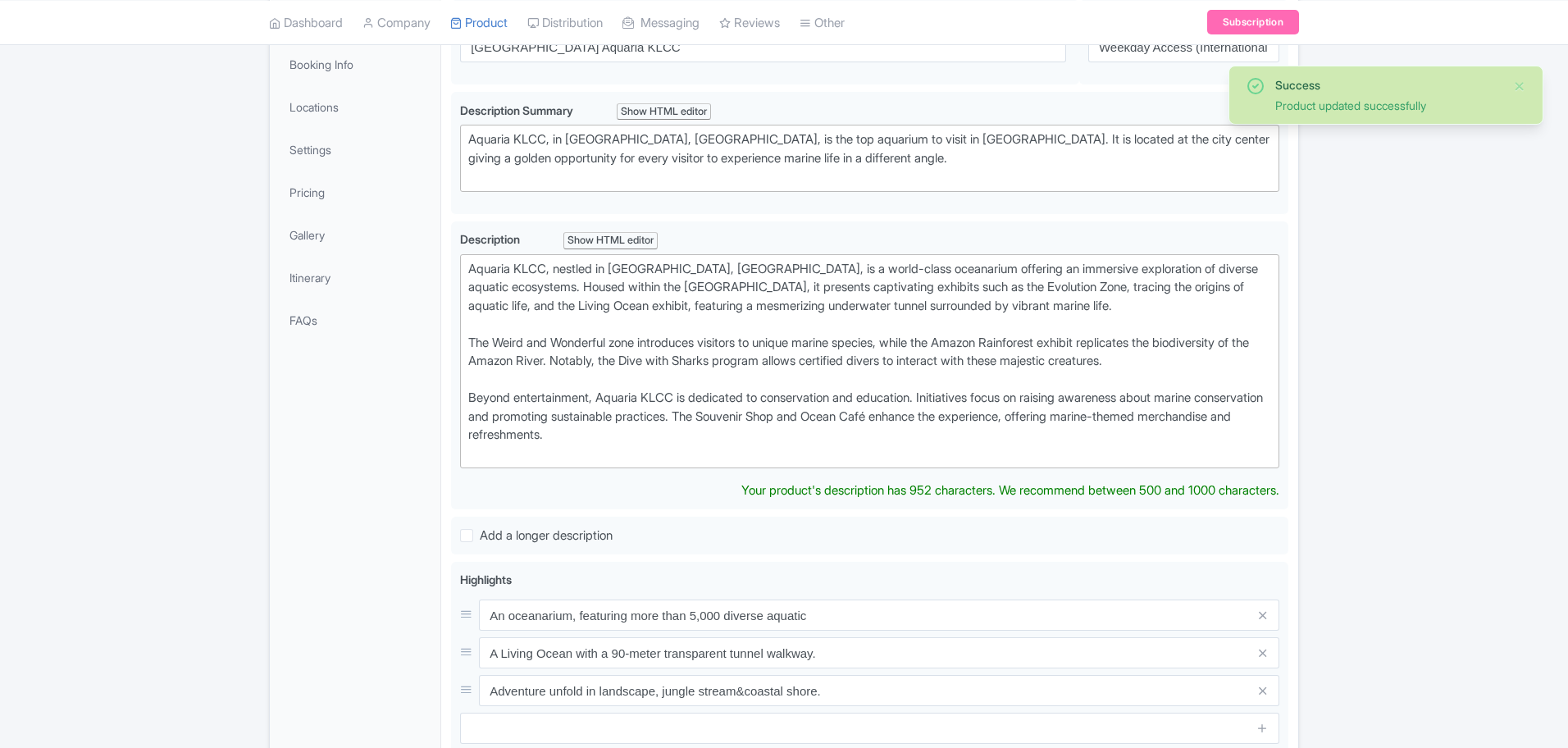
scroll to position [285, 0]
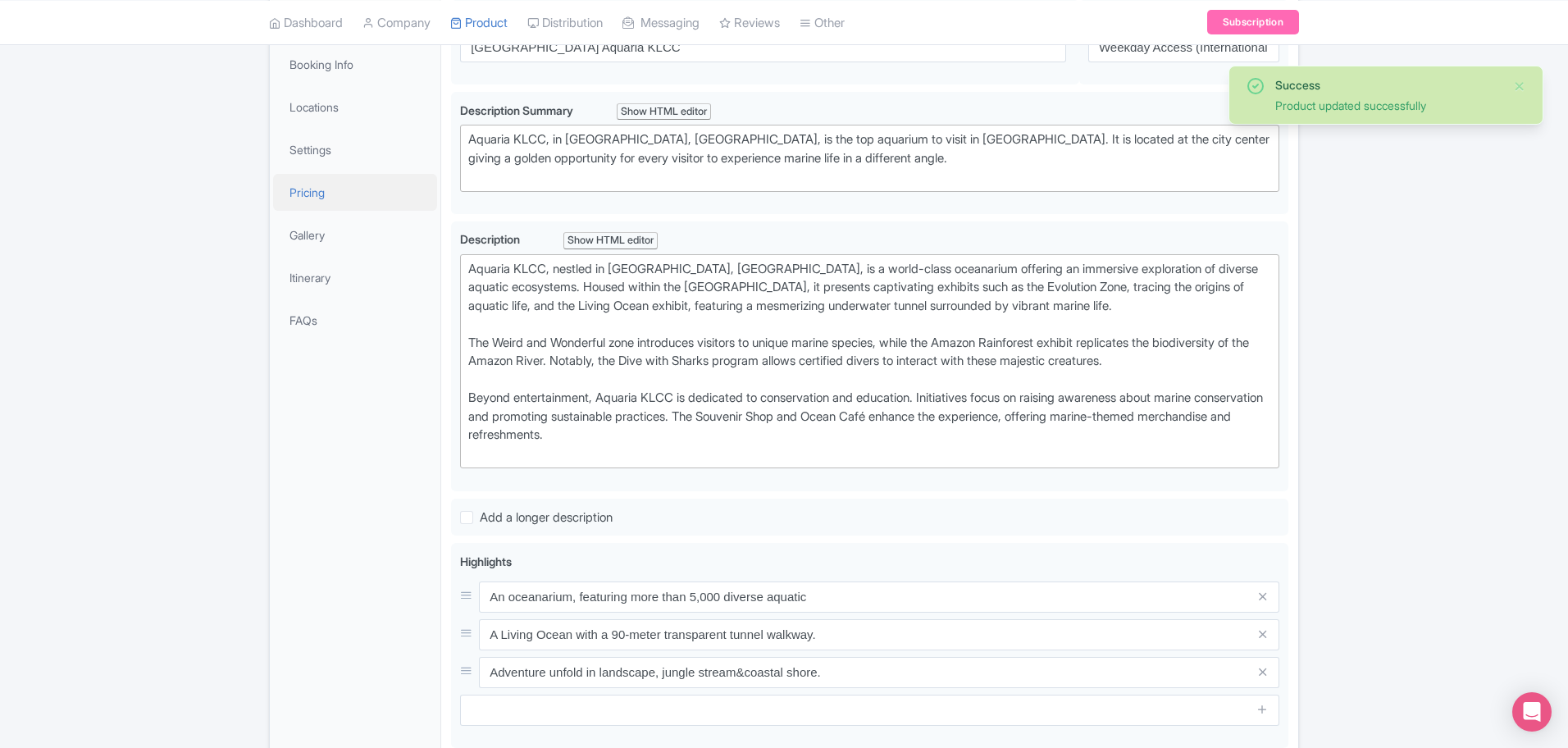
click at [333, 195] on link "Pricing" at bounding box center [354, 191] width 164 height 37
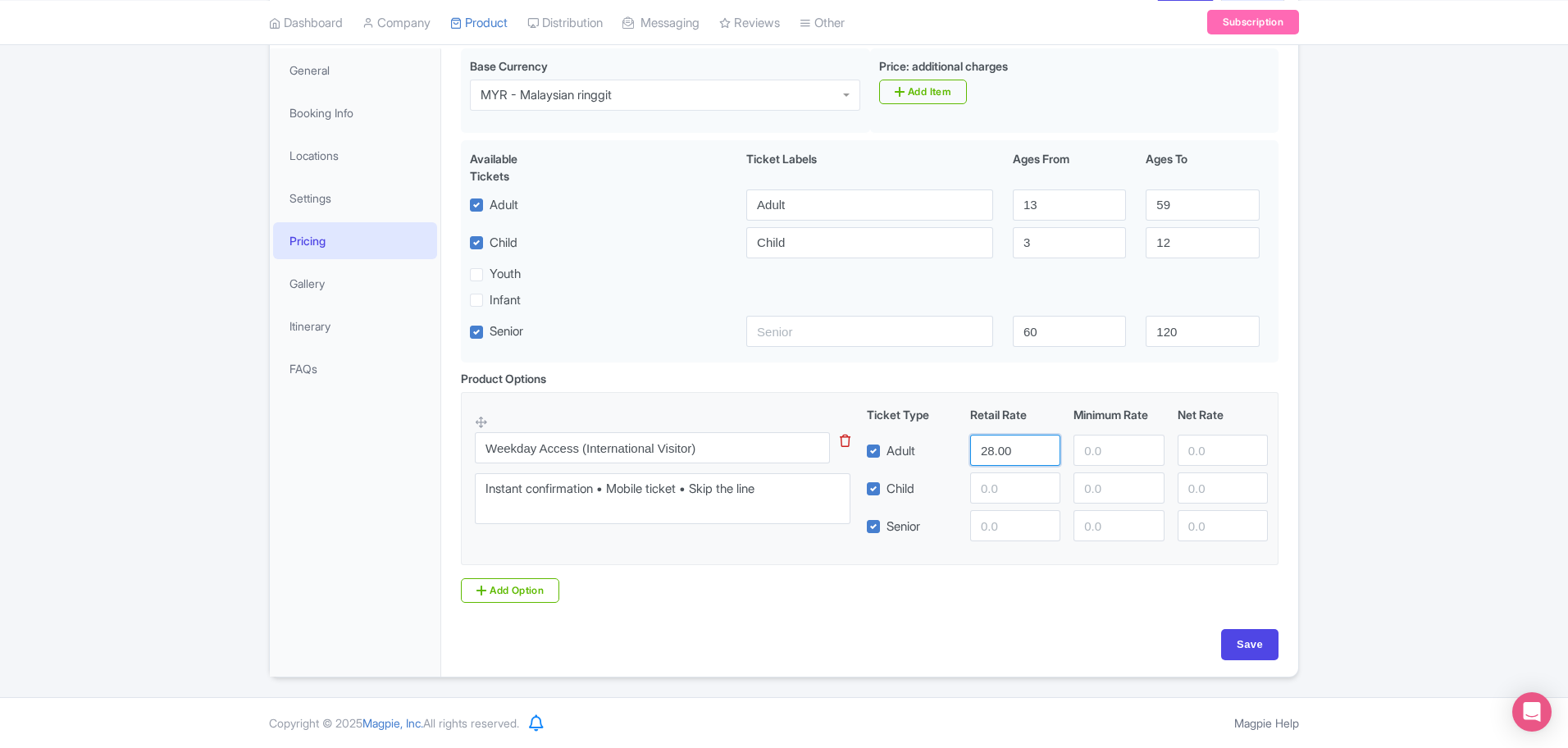
drag, startPoint x: 1021, startPoint y: 445, endPoint x: 933, endPoint y: 457, distance: 88.8
click at [933, 457] on div "Adult 28.00" at bounding box center [1067, 450] width 415 height 31
type input "23"
click at [1244, 645] on input "Save" at bounding box center [1250, 644] width 57 height 31
type input "Saving..."
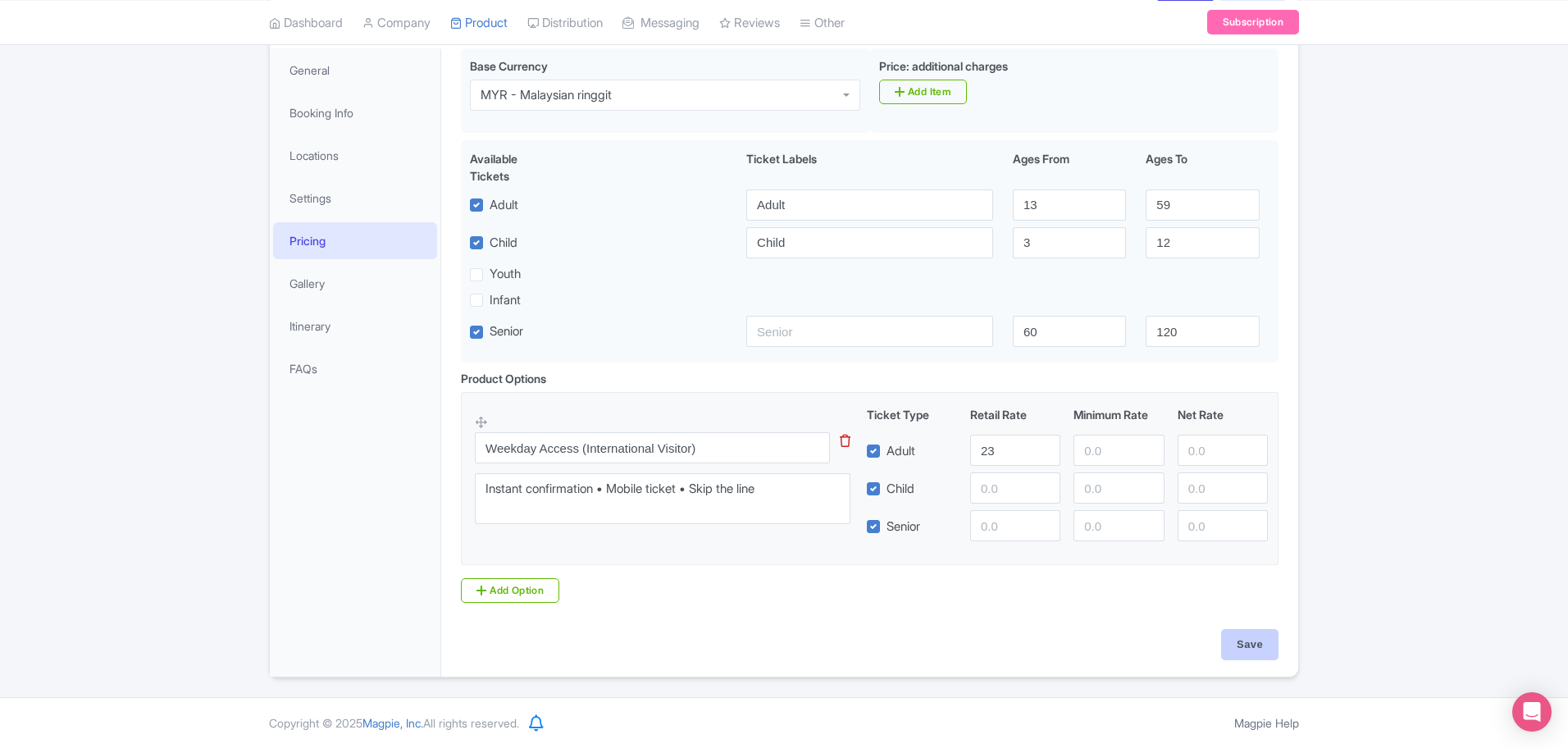
type input "Saving..."
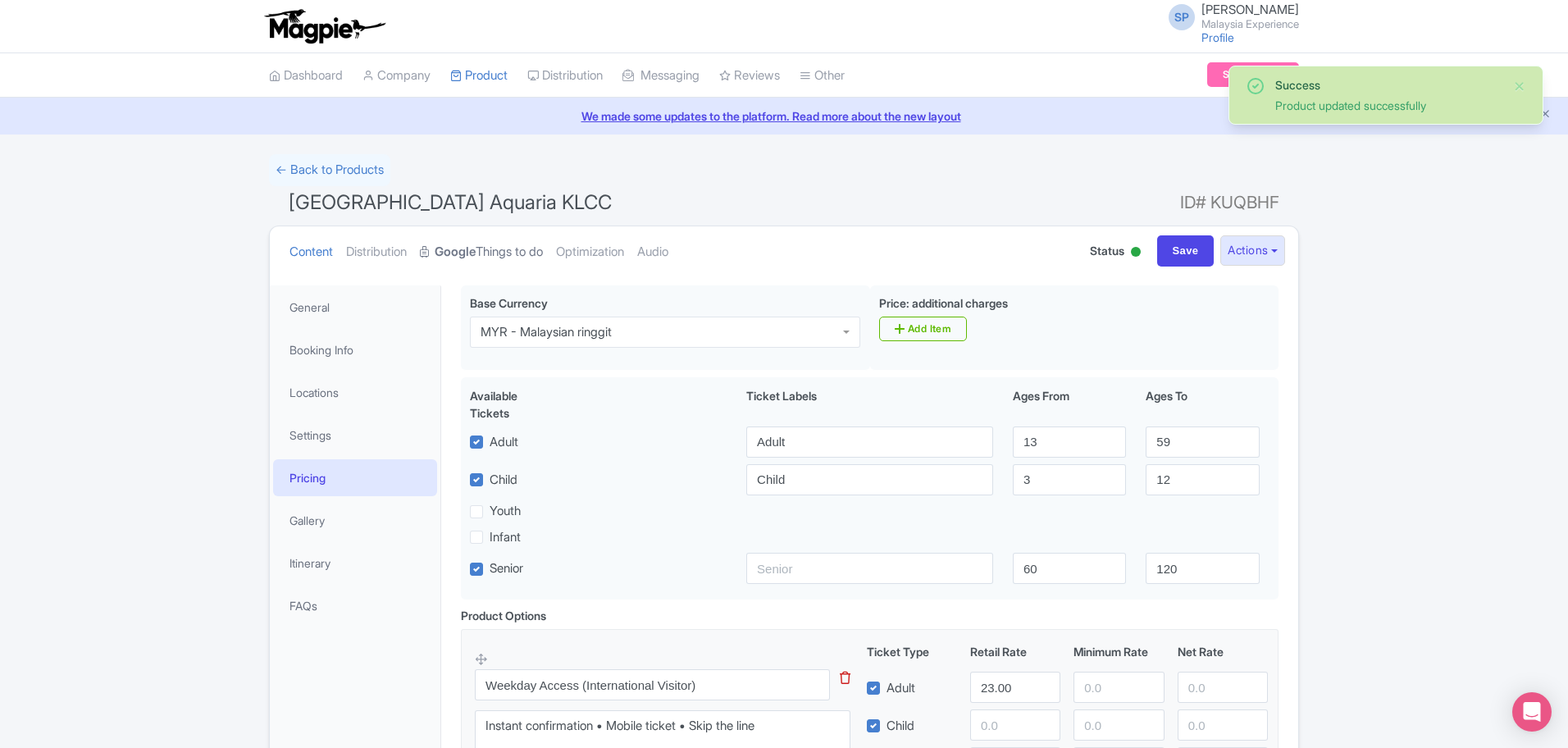
click at [471, 263] on link "Google Things to do" at bounding box center [482, 252] width 123 height 52
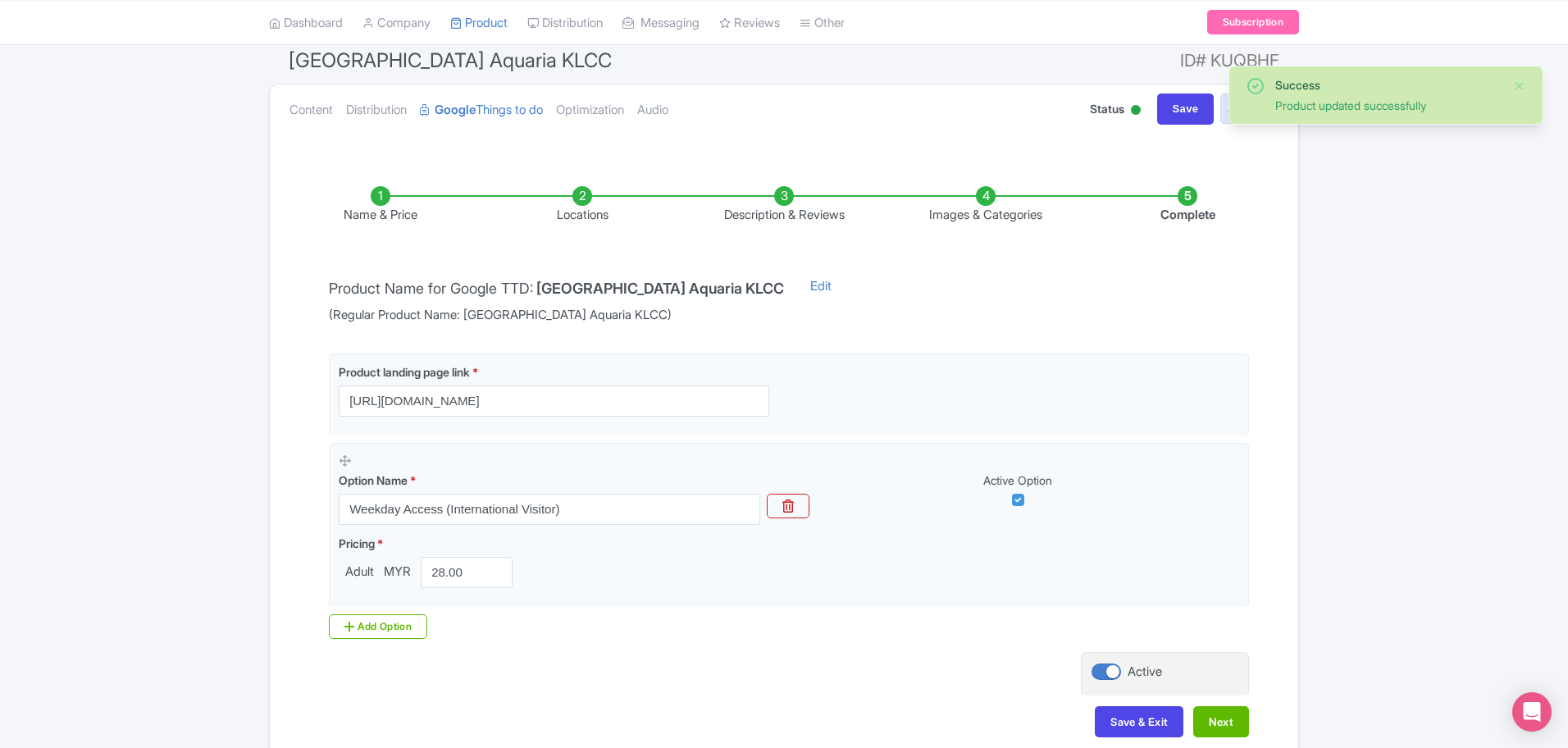
scroll to position [229, 0]
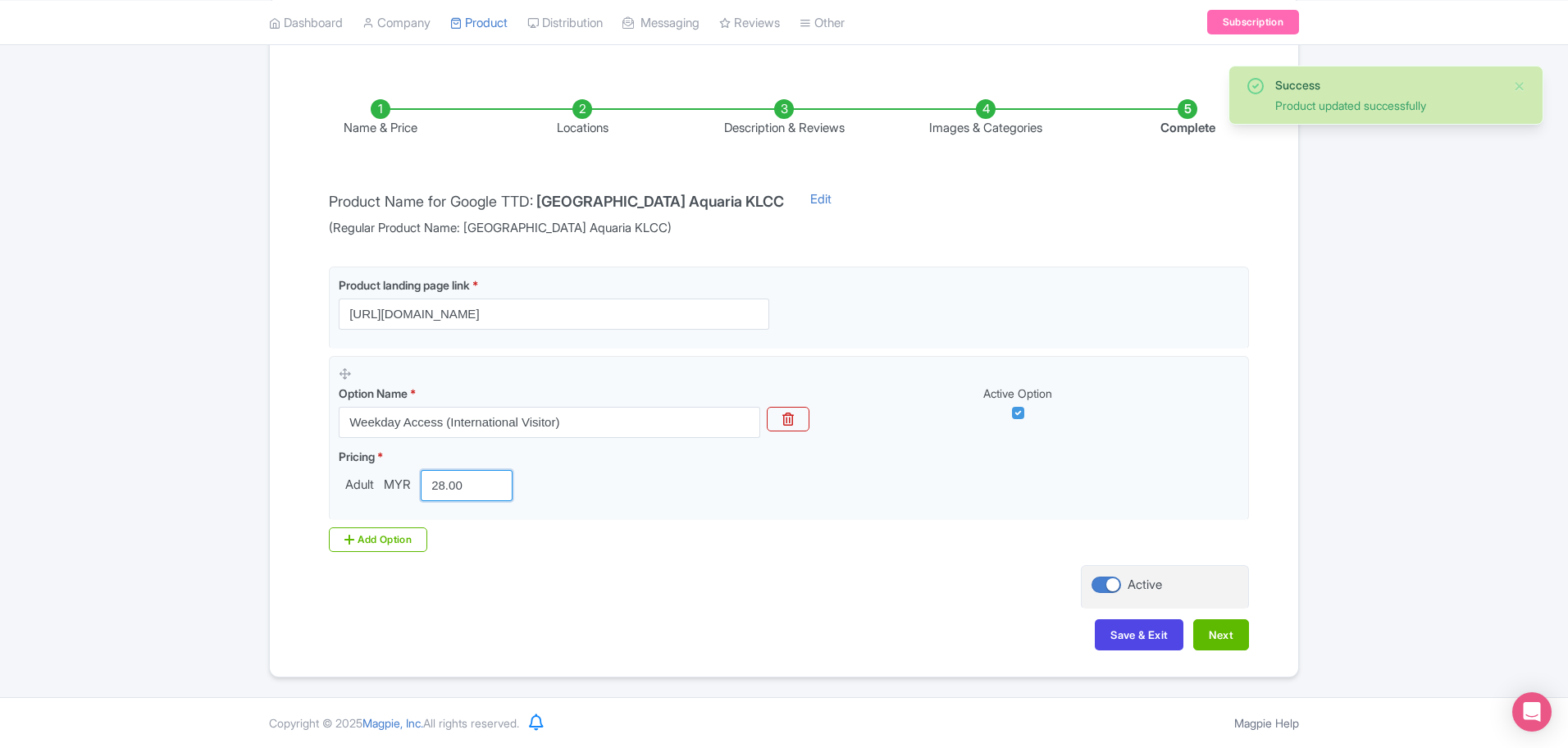
drag, startPoint x: 464, startPoint y: 483, endPoint x: 232, endPoint y: 474, distance: 232.2
click at [230, 478] on div "Success Product updated successfully ← Back to Products Kuala Lumpur Aquaria KL…" at bounding box center [784, 301] width 1568 height 752
type input "23"
click at [1243, 630] on button "Next" at bounding box center [1221, 635] width 55 height 31
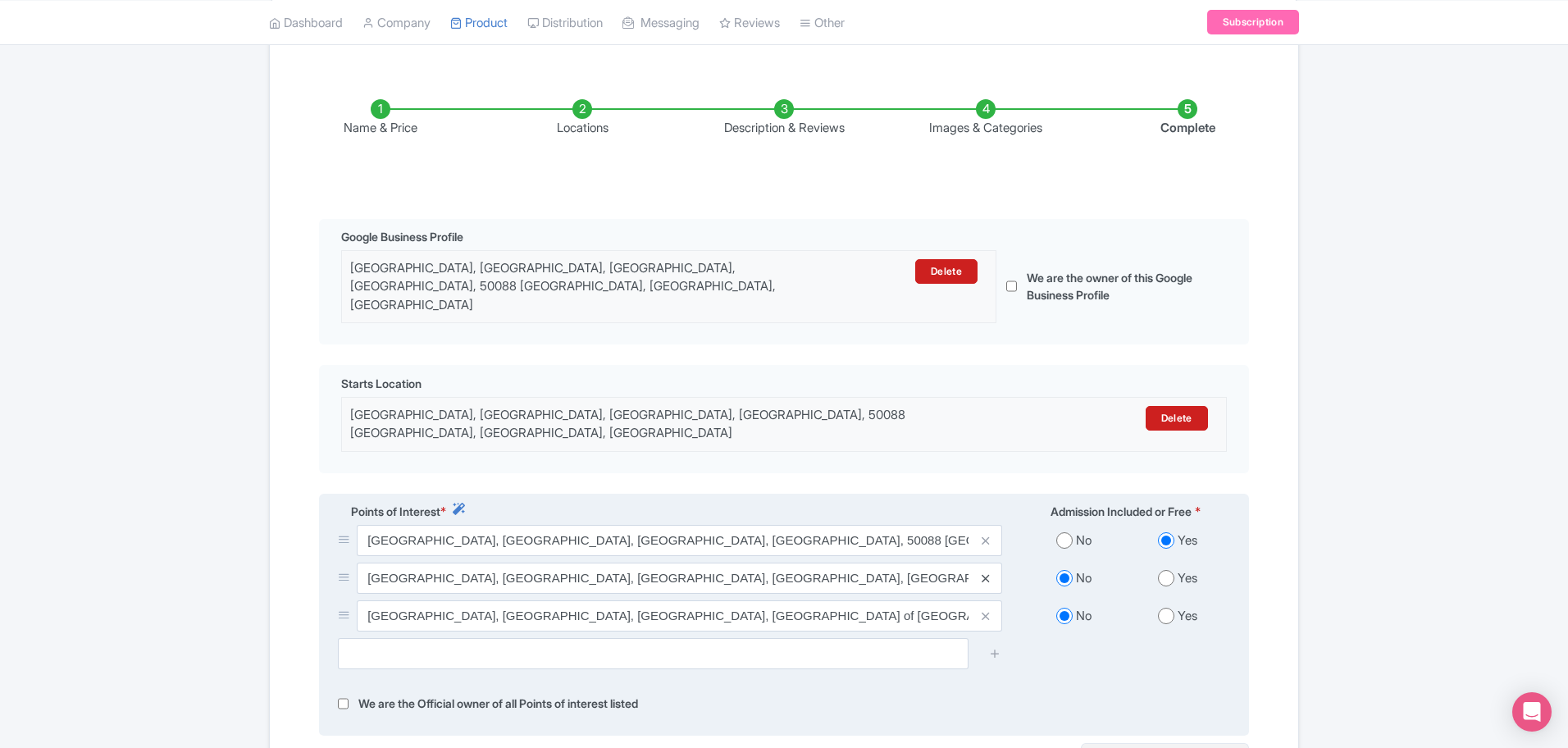
click at [985, 572] on icon at bounding box center [985, 578] width 7 height 13
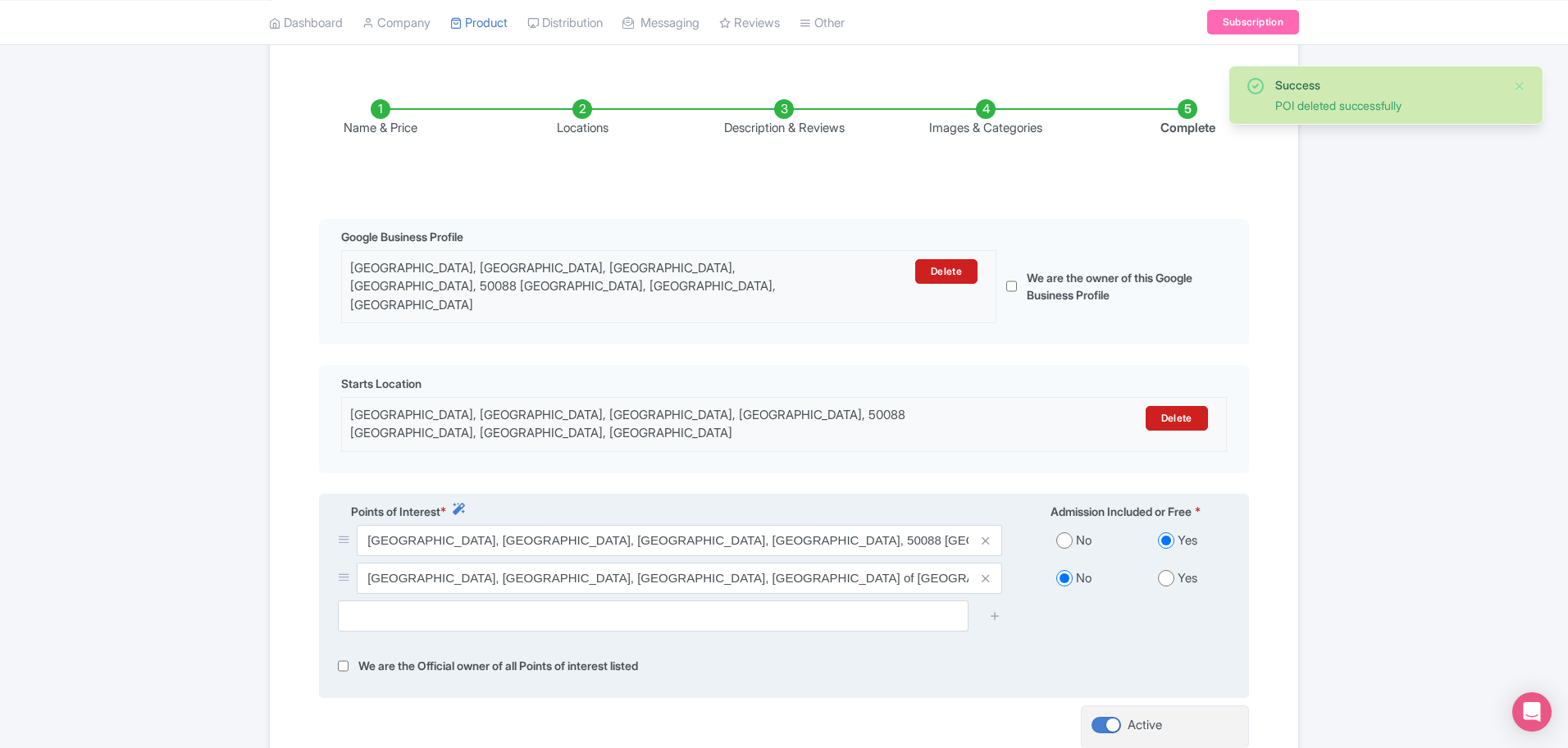
click at [985, 572] on icon at bounding box center [985, 578] width 7 height 13
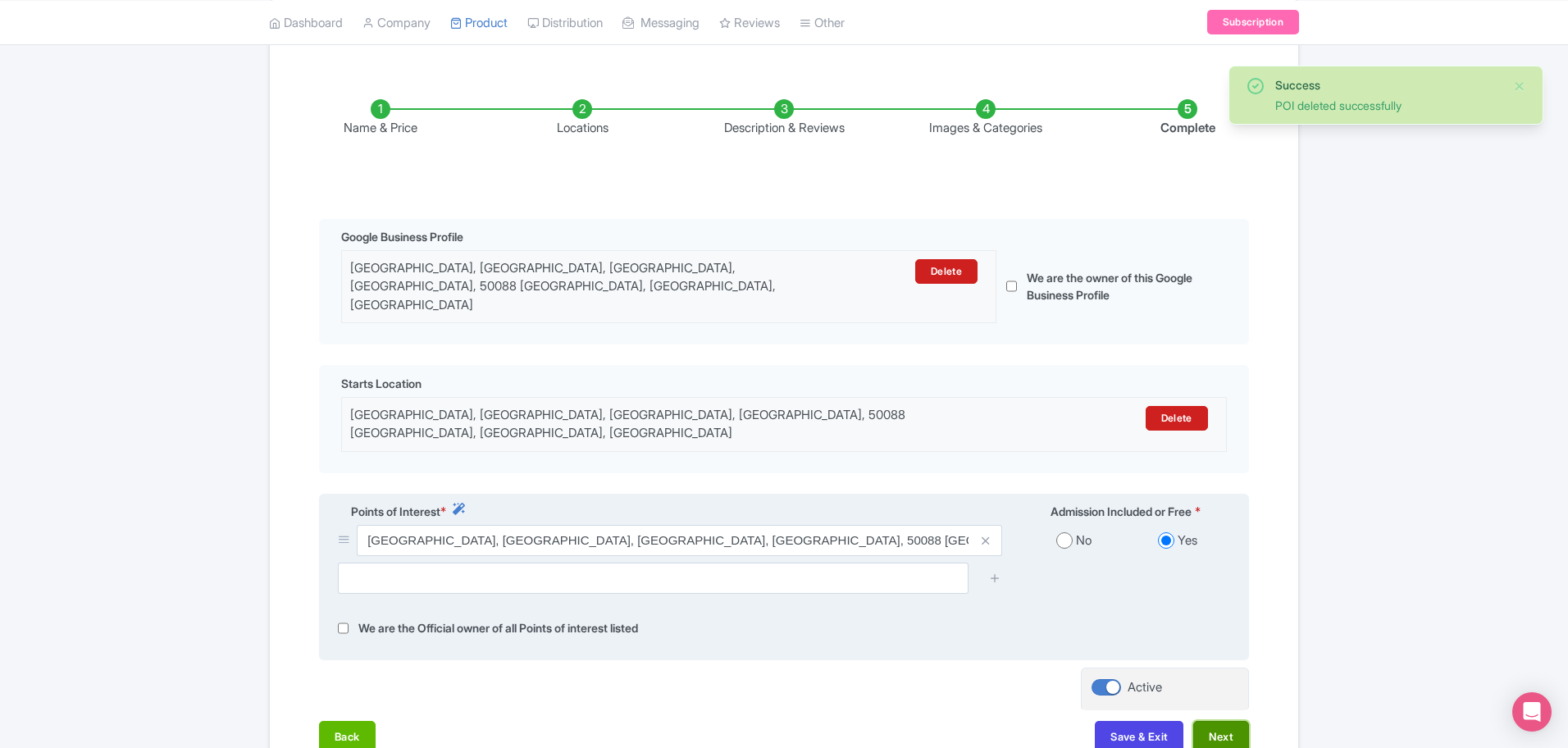
click at [1237, 720] on button "Next" at bounding box center [1221, 735] width 55 height 31
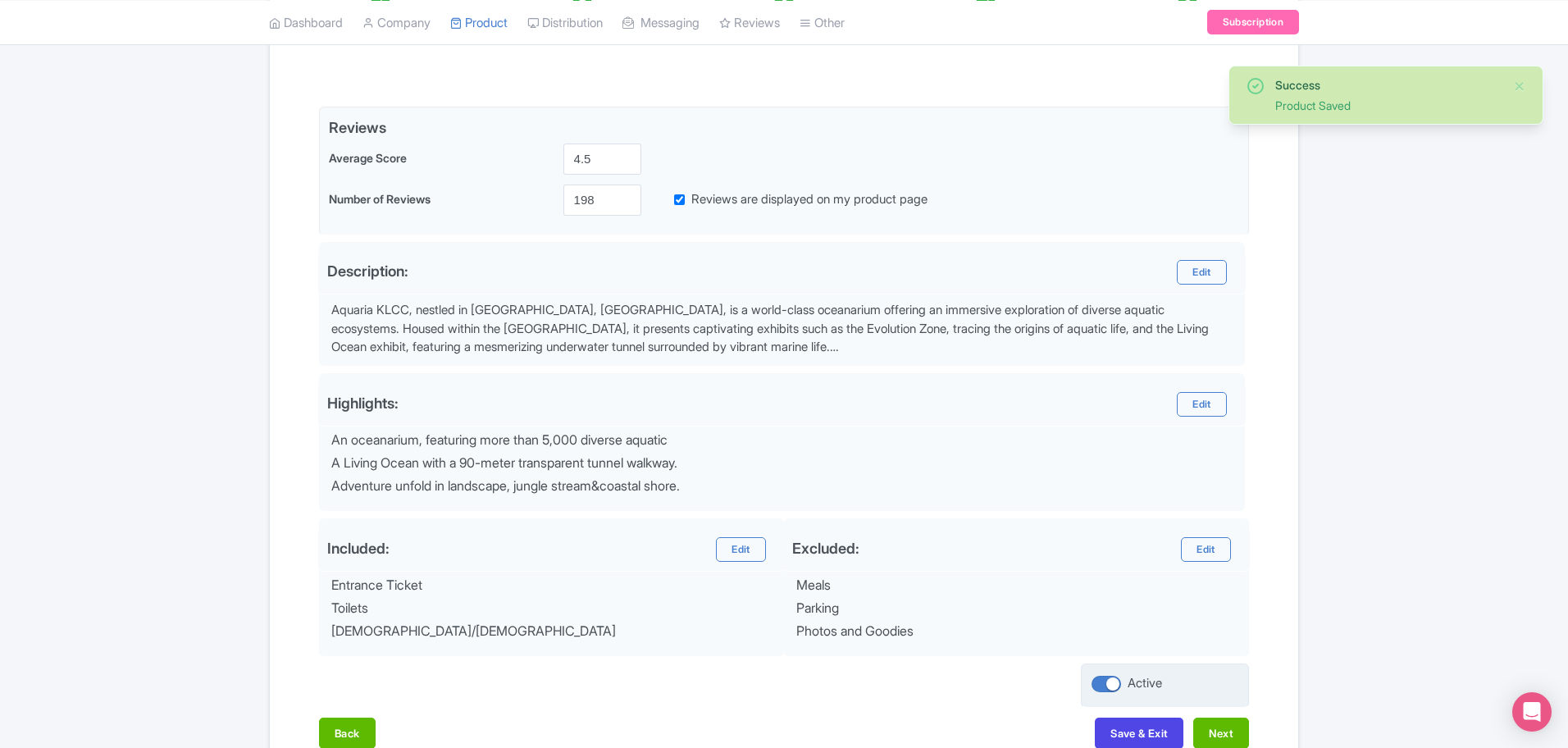
scroll to position [440, 0]
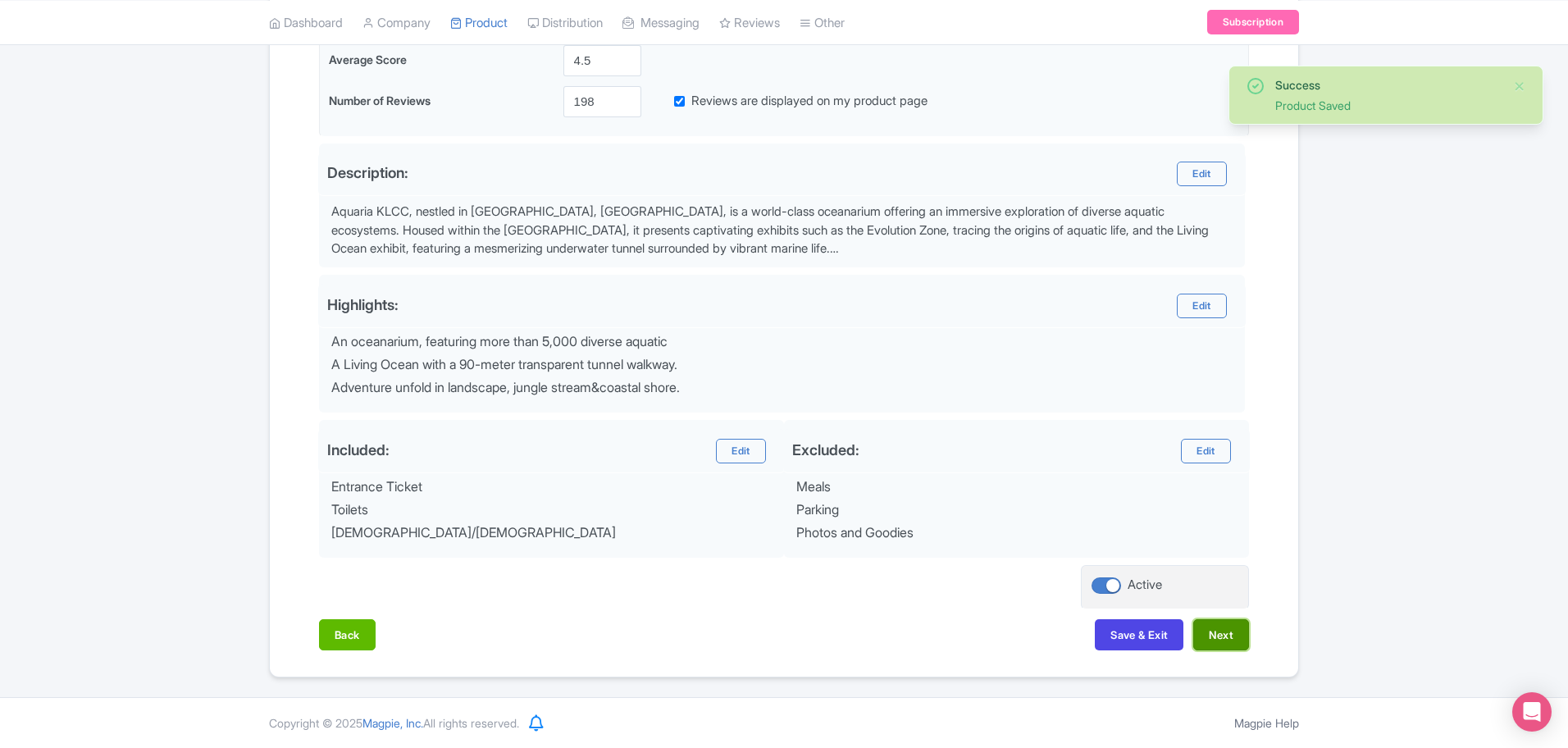
click at [1212, 630] on button "Next" at bounding box center [1221, 635] width 55 height 31
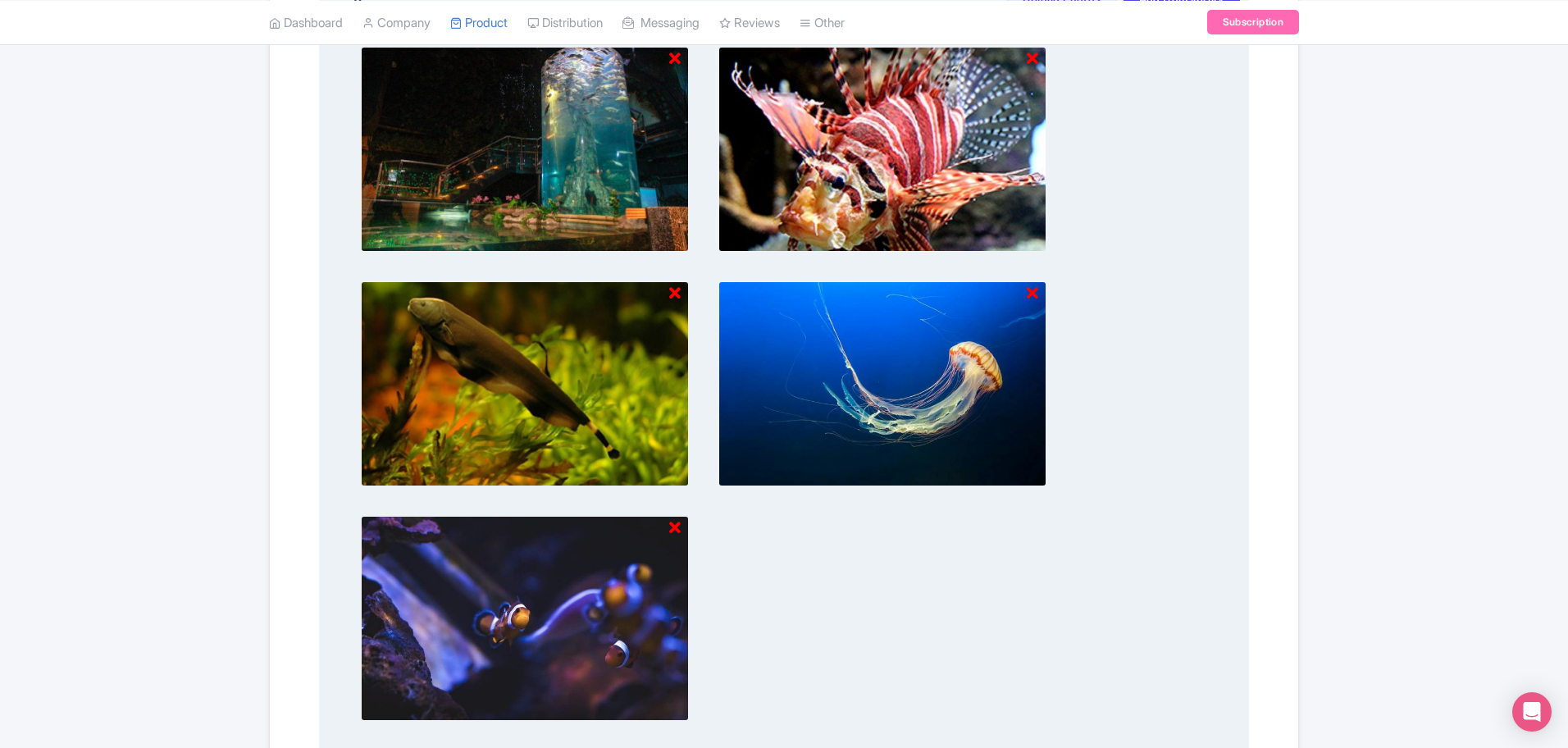
scroll to position [798, 0]
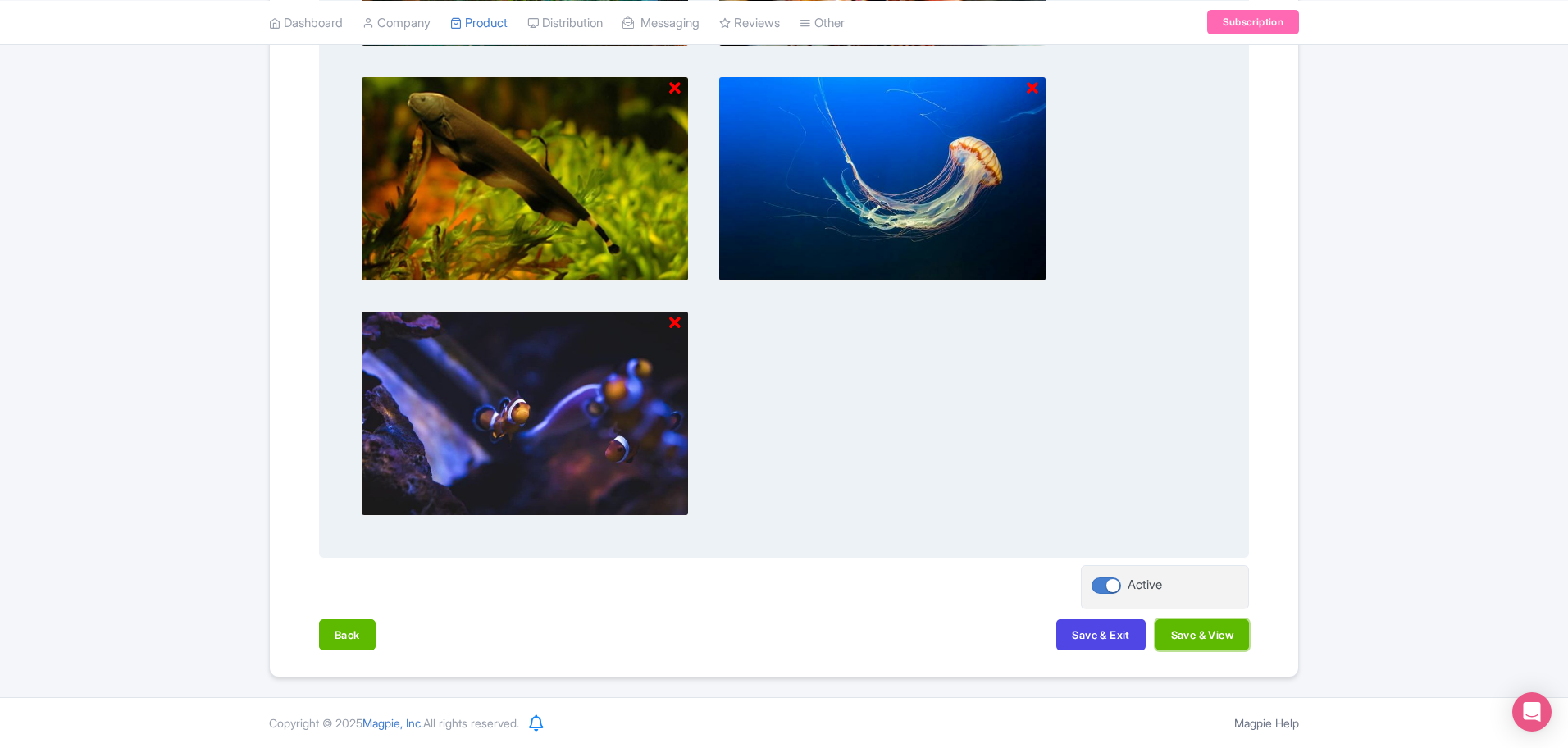
click at [1211, 640] on button "Save & View" at bounding box center [1201, 635] width 94 height 31
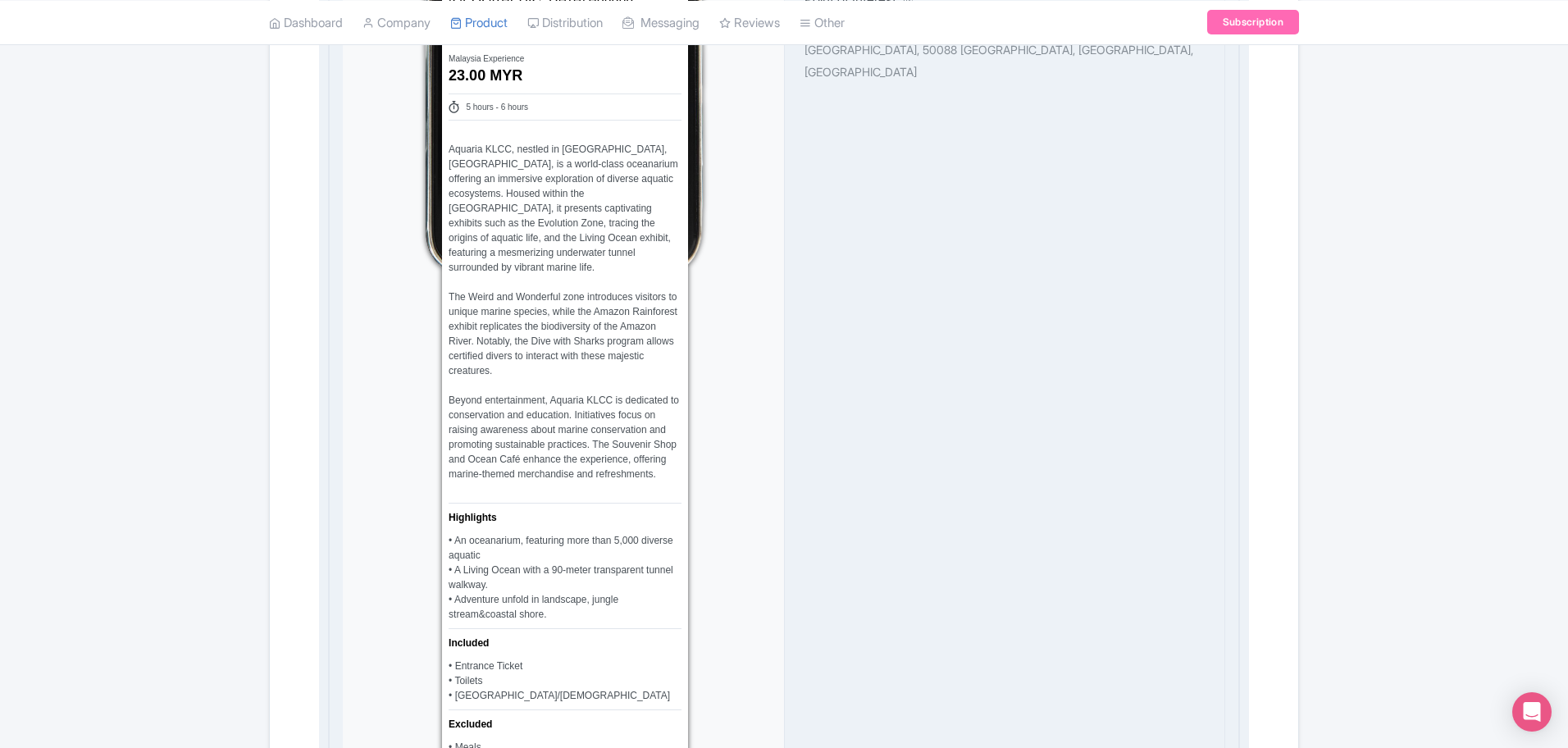
scroll to position [1516, 0]
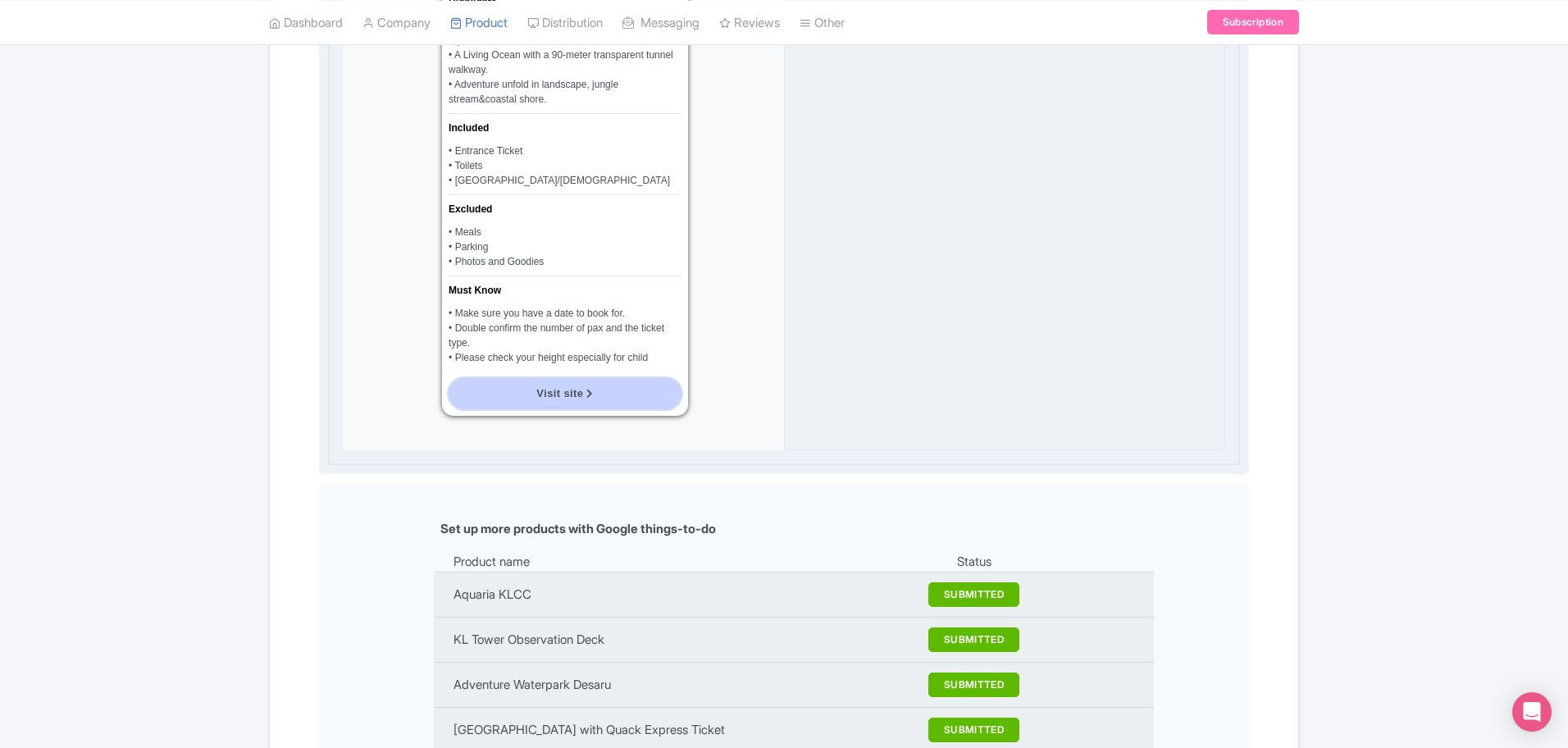
click at [544, 378] on link "Visit site" at bounding box center [565, 393] width 233 height 31
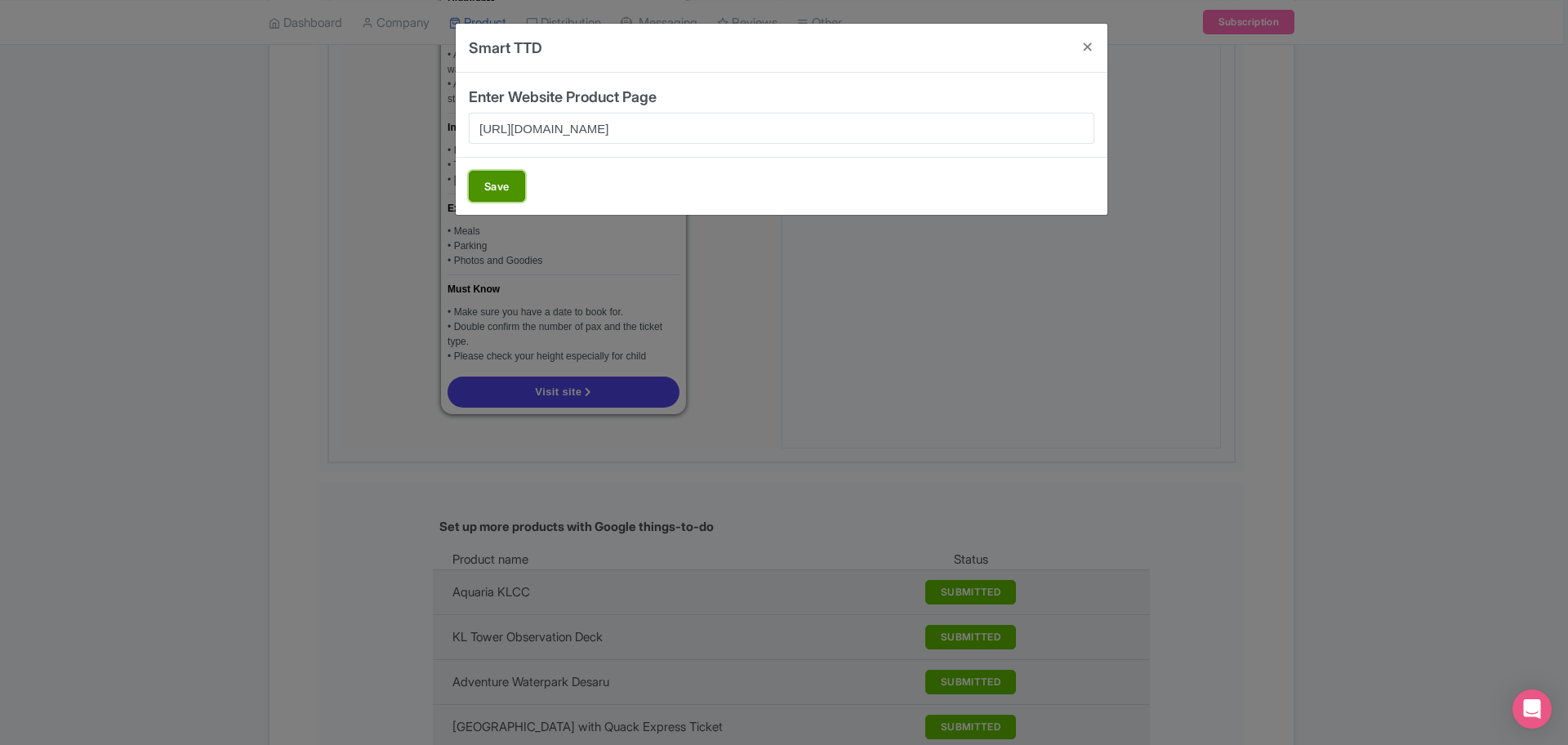
click at [501, 182] on button "Save" at bounding box center [497, 186] width 56 height 31
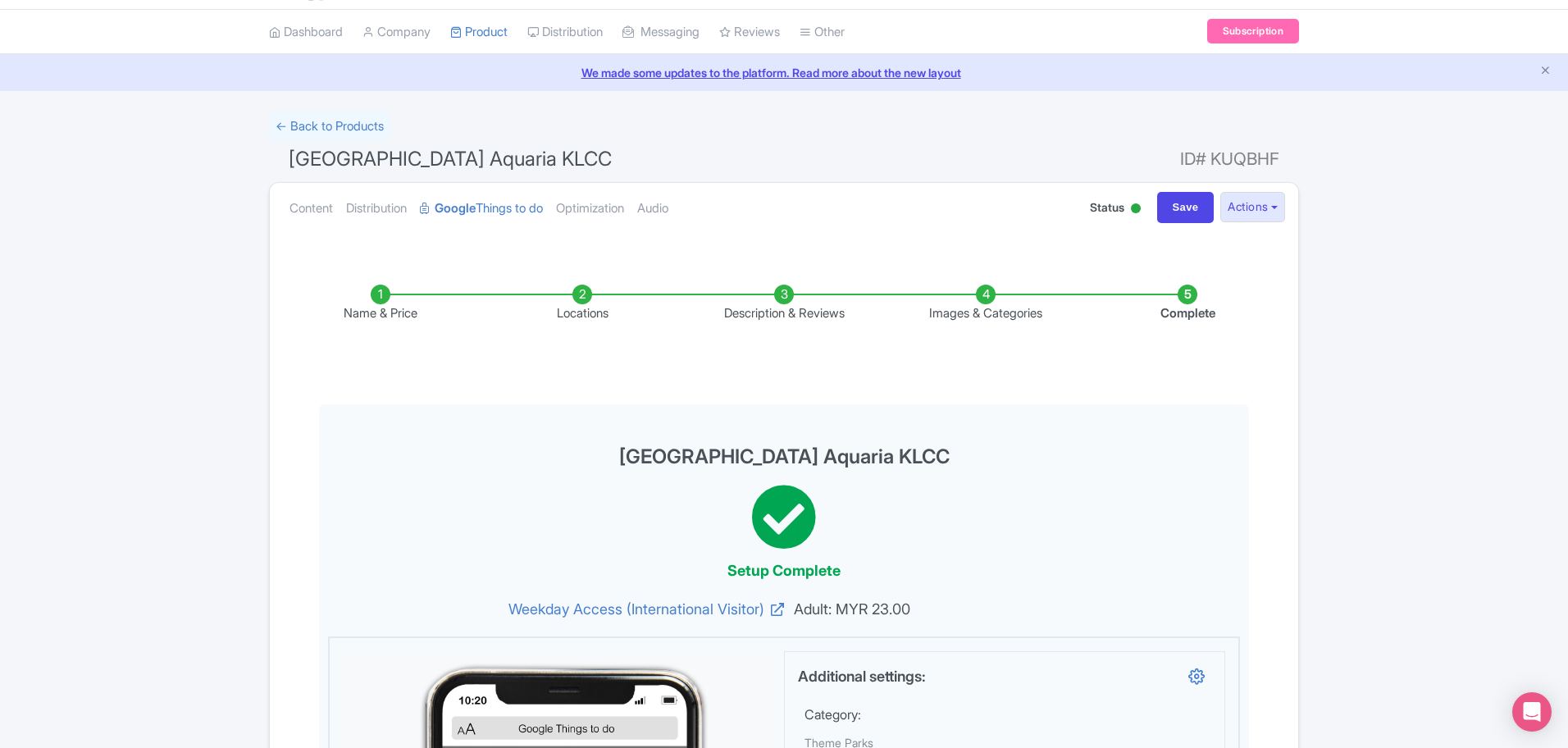
scroll to position [0, 0]
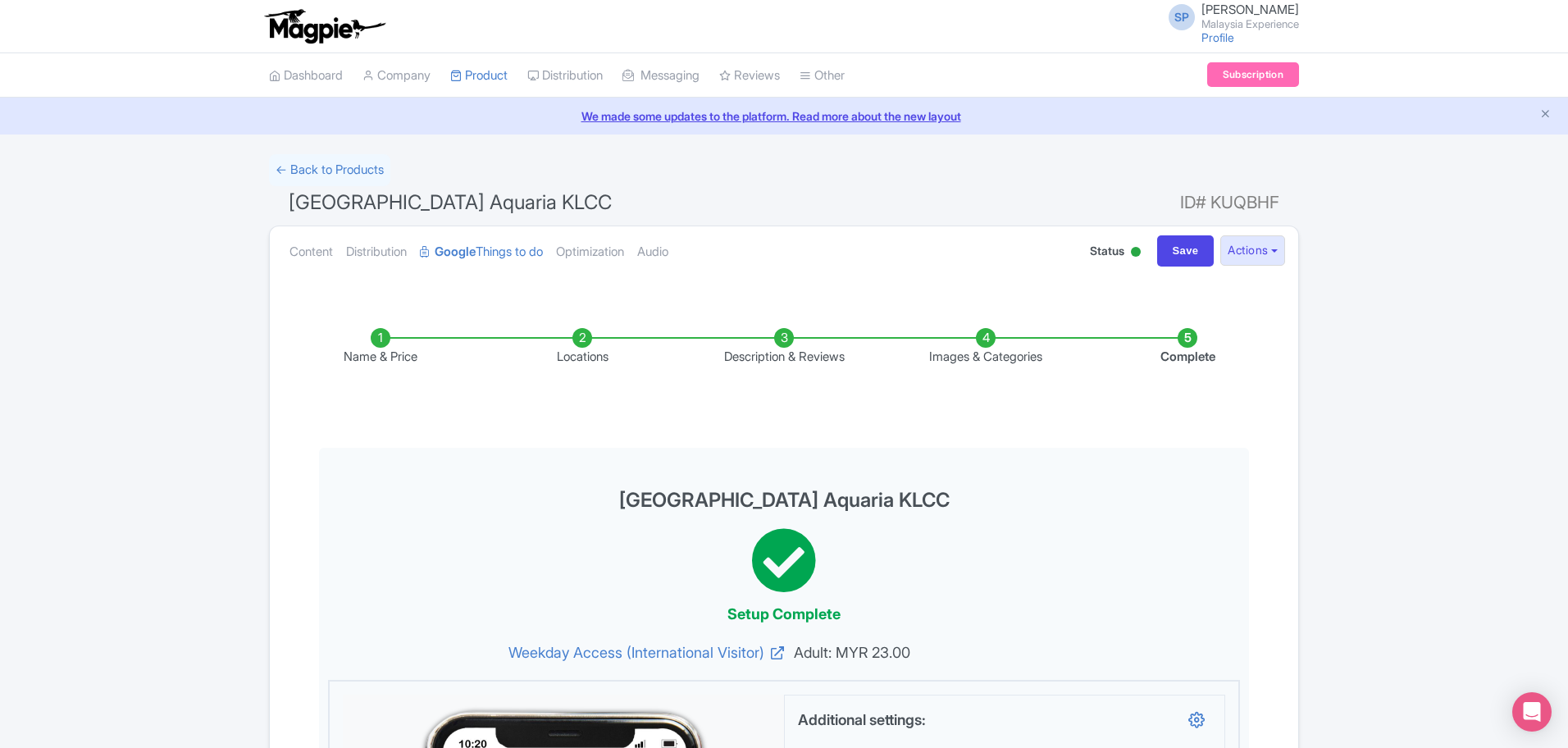
click at [343, 262] on ul "Content Distribution Google Things to do Optimization Audio" at bounding box center [670, 251] width 775 height 50
click at [501, 243] on link "Google Things to do" at bounding box center [482, 252] width 123 height 52
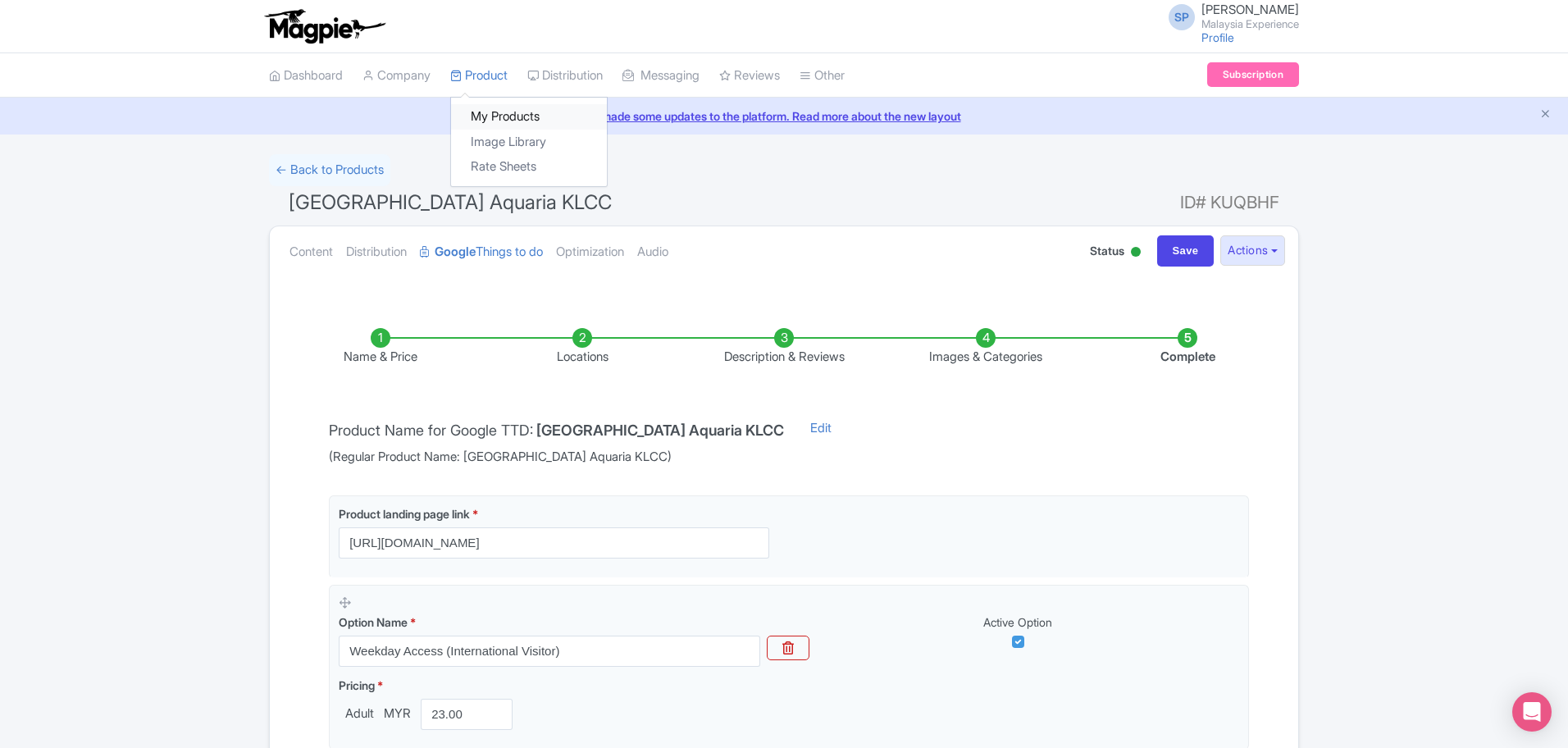
click at [501, 120] on link "My Products" at bounding box center [529, 116] width 156 height 25
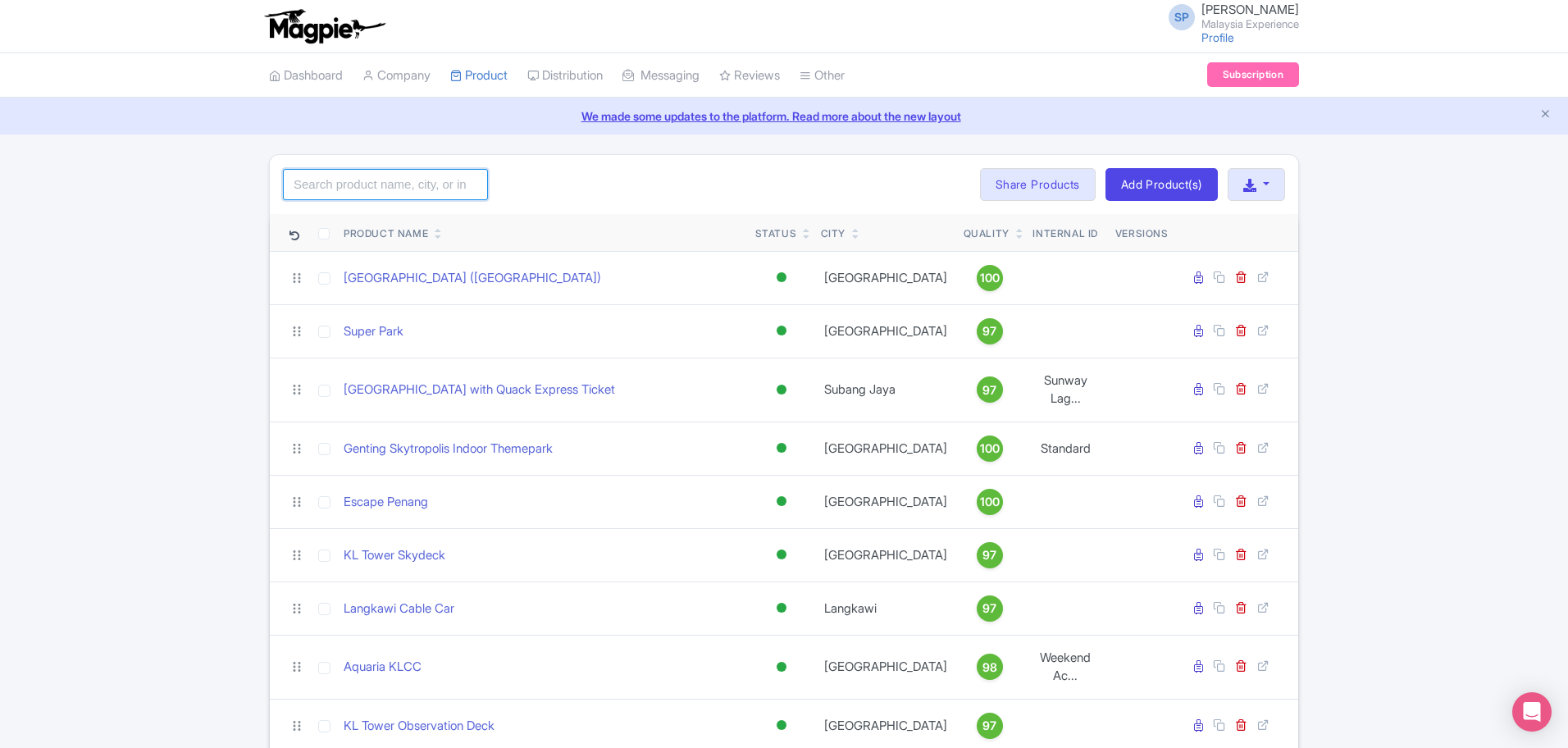
click at [384, 178] on input "search" at bounding box center [384, 184] width 205 height 31
type input "aquaria"
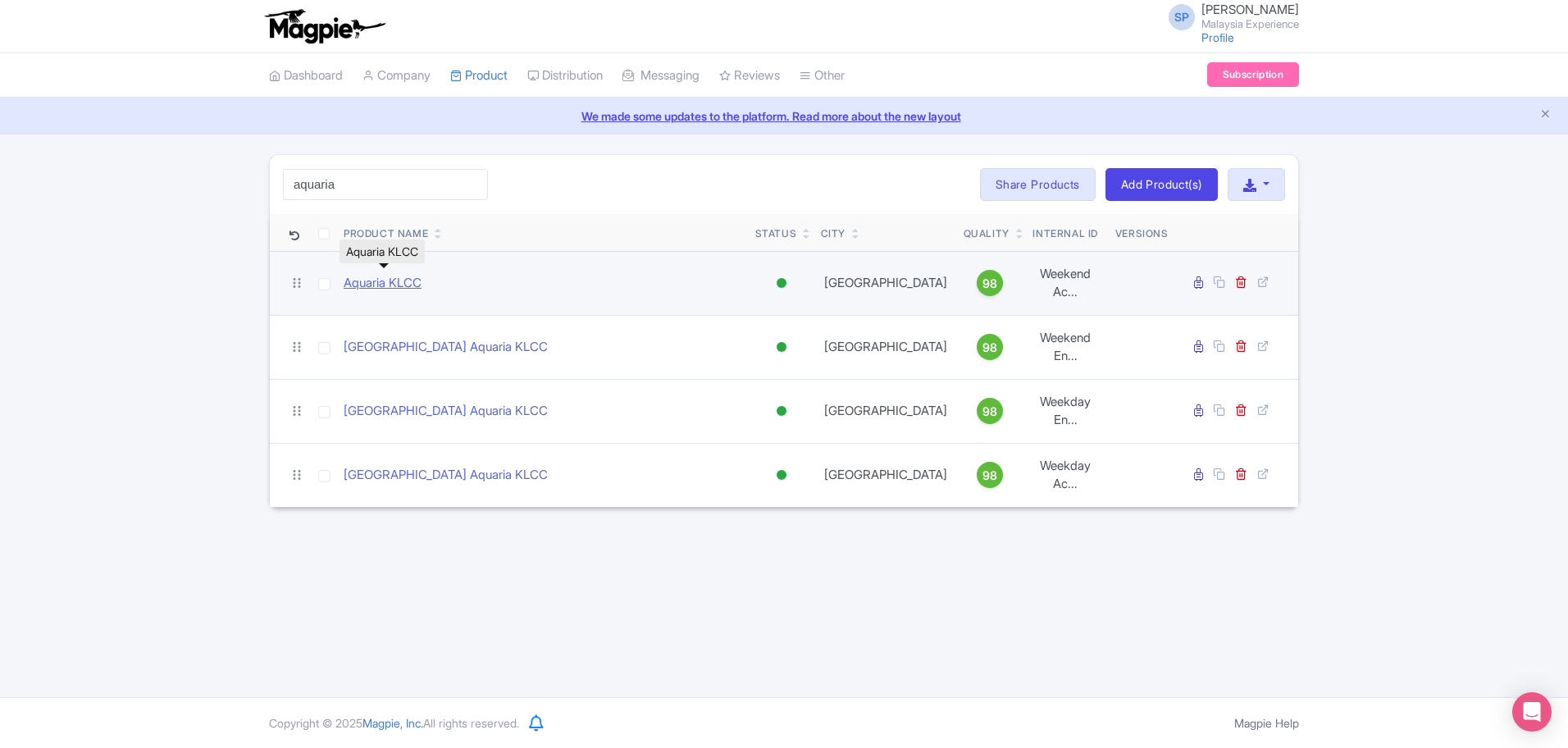
click at [386, 282] on link "Aquaria KLCC" at bounding box center [382, 282] width 78 height 19
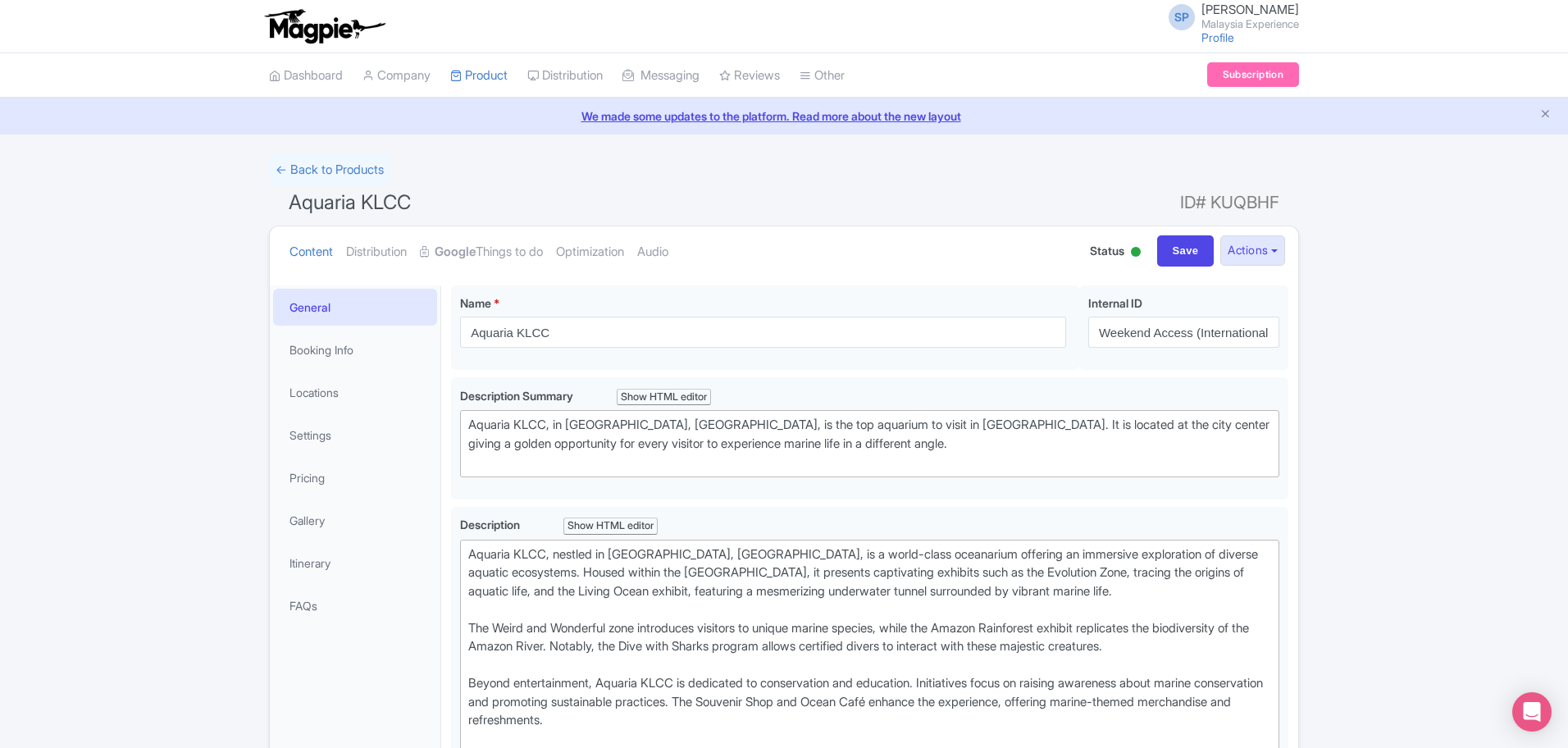
type trix-editor "<div>Aquaria KLCC, nestled in [GEOGRAPHIC_DATA], [GEOGRAPHIC_DATA], is a world-…"
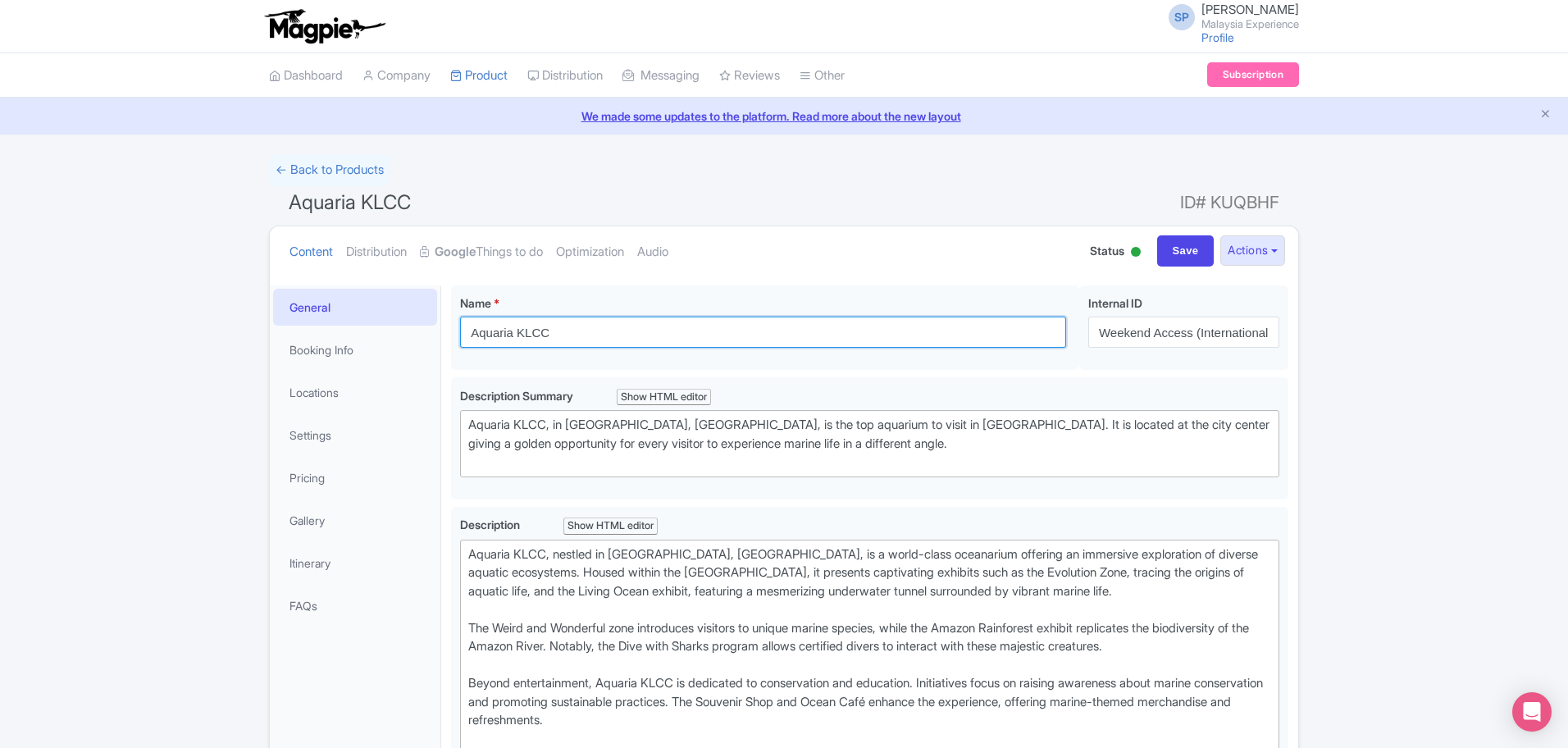
drag, startPoint x: 657, startPoint y: 333, endPoint x: 122, endPoint y: 296, distance: 536.3
click at [122, 296] on div "← Back to Products Aquaria KLCC ID# KUQBHF Content Distribution Google Things t…" at bounding box center [784, 743] width 1568 height 1178
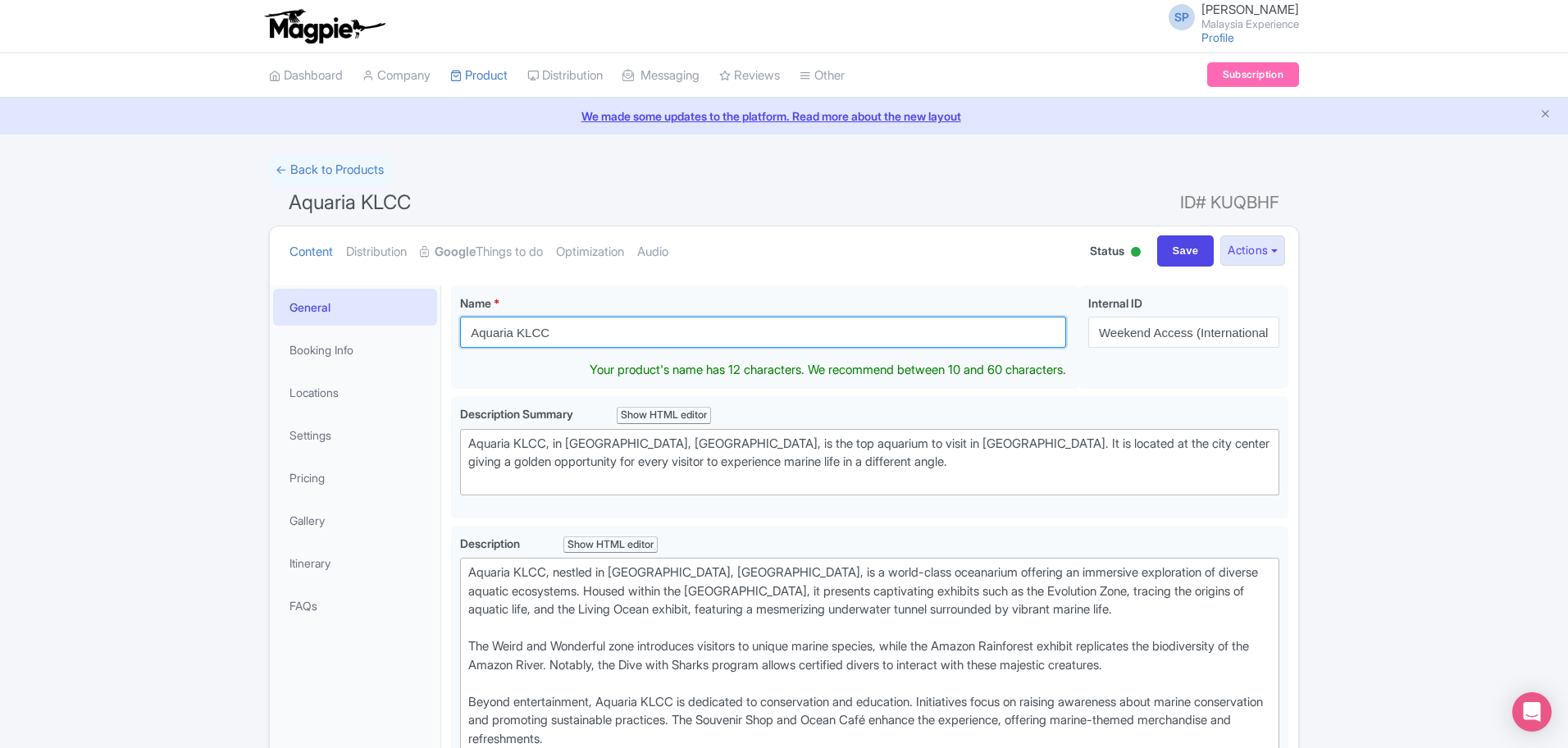
paste input "[GEOGRAPHIC_DATA]"
drag, startPoint x: 500, startPoint y: 327, endPoint x: 57, endPoint y: 281, distance: 445.4
click at [57, 286] on div "← Back to Products Aquaria KLCC ID# KUQBHF Content Distribution Google Things t…" at bounding box center [784, 743] width 1568 height 1178
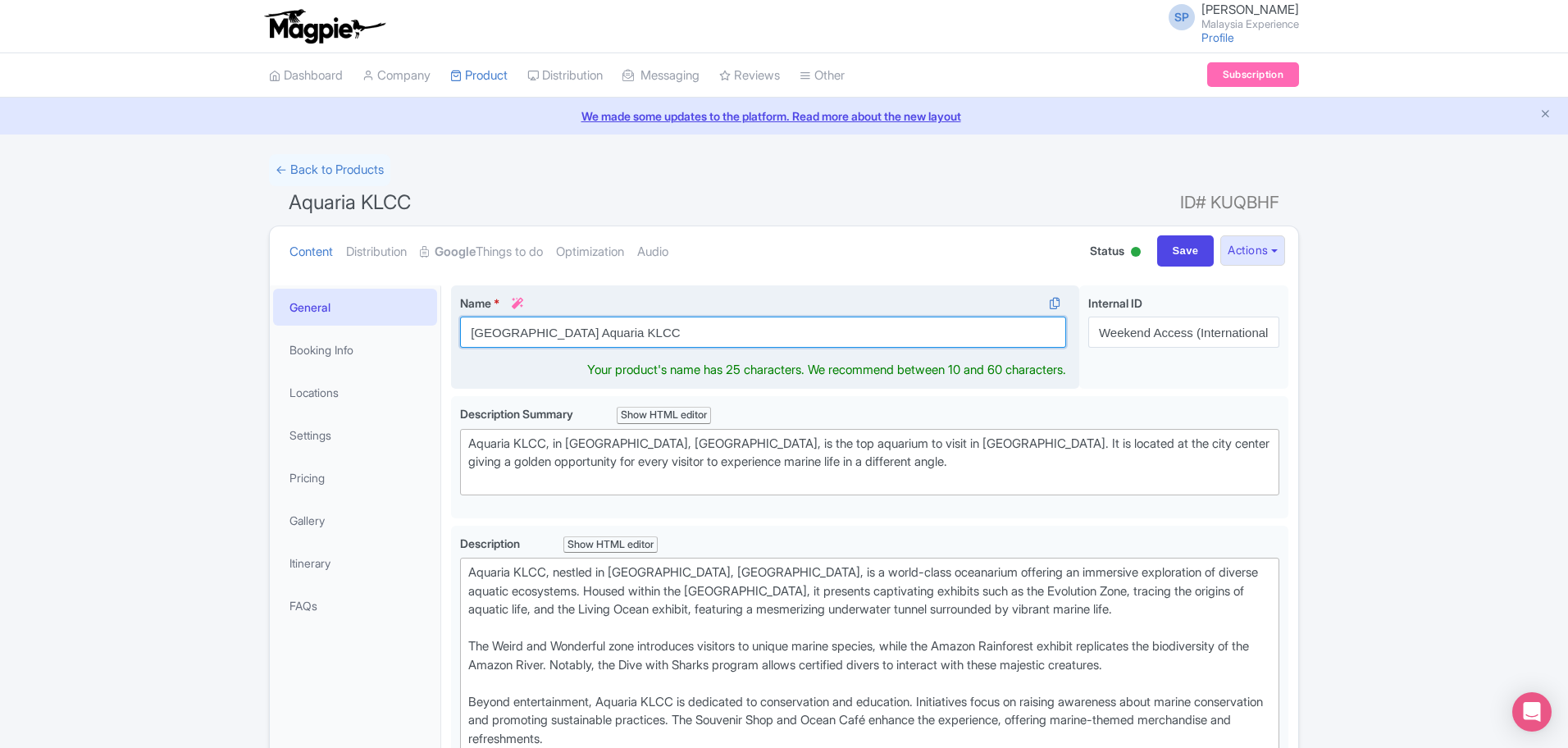
click at [718, 326] on input "[GEOGRAPHIC_DATA] Aquaria KLCC" at bounding box center [763, 332] width 606 height 31
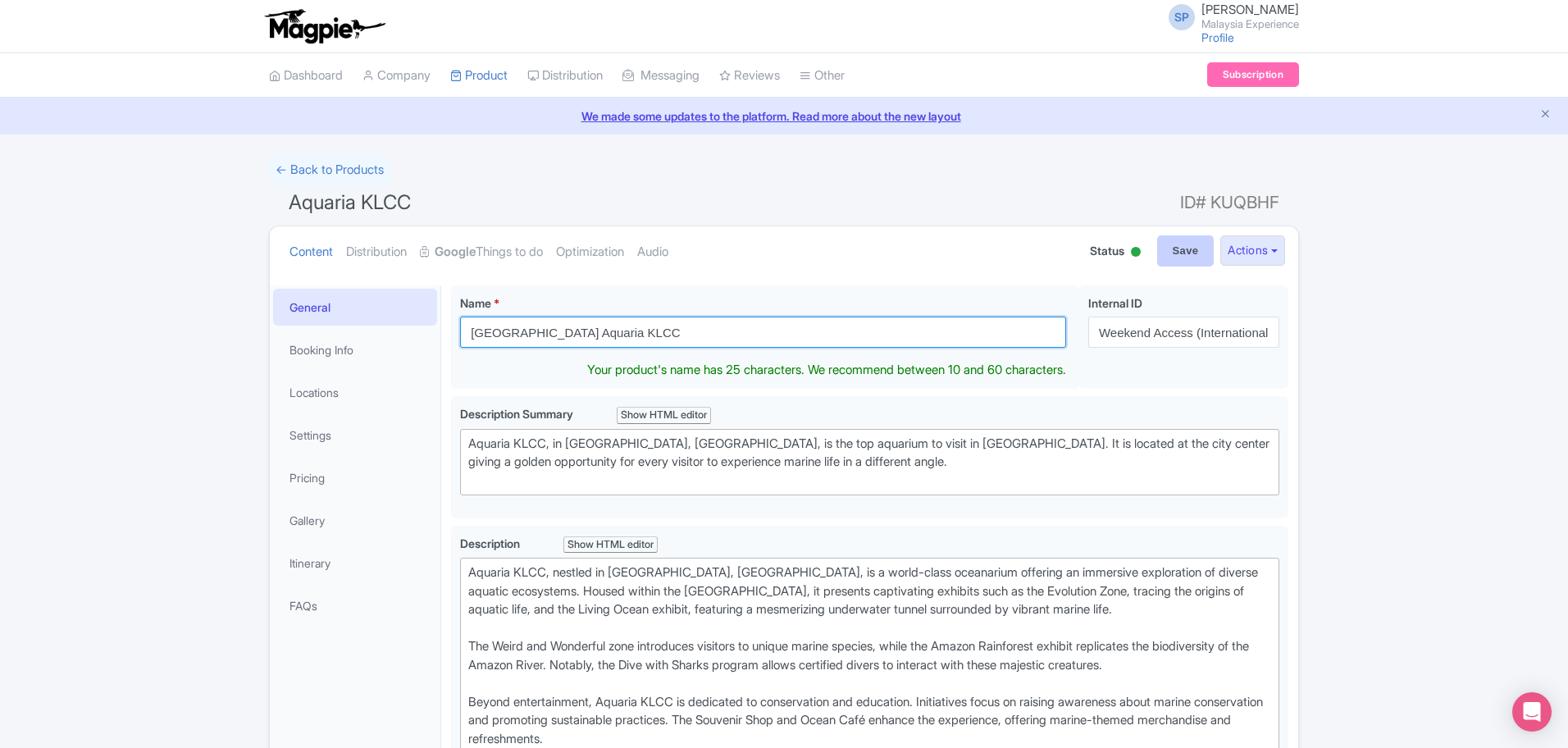
type input "[GEOGRAPHIC_DATA] Aquaria KLCC"
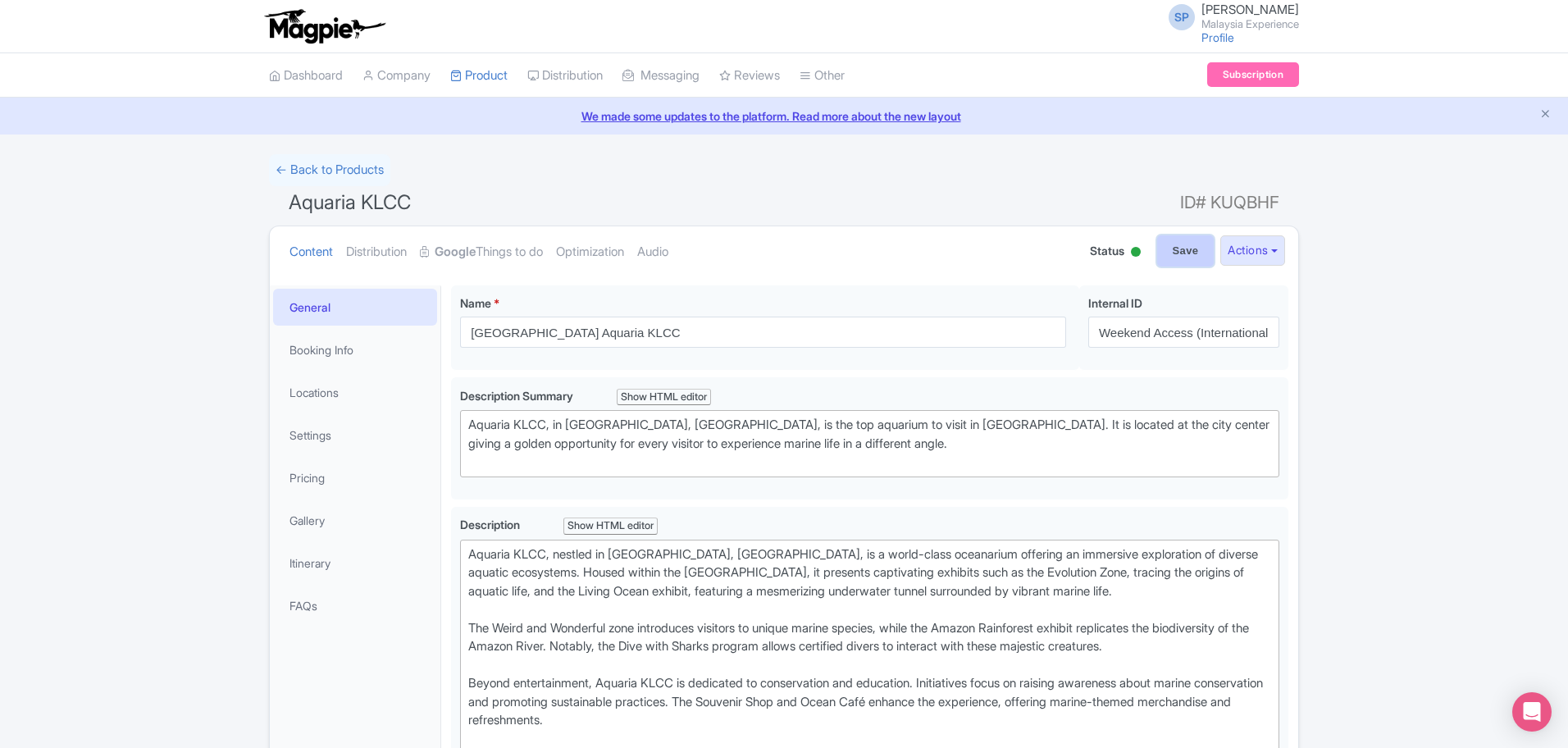
click at [1187, 255] on input "Save" at bounding box center [1185, 250] width 57 height 31
type input "Saving..."
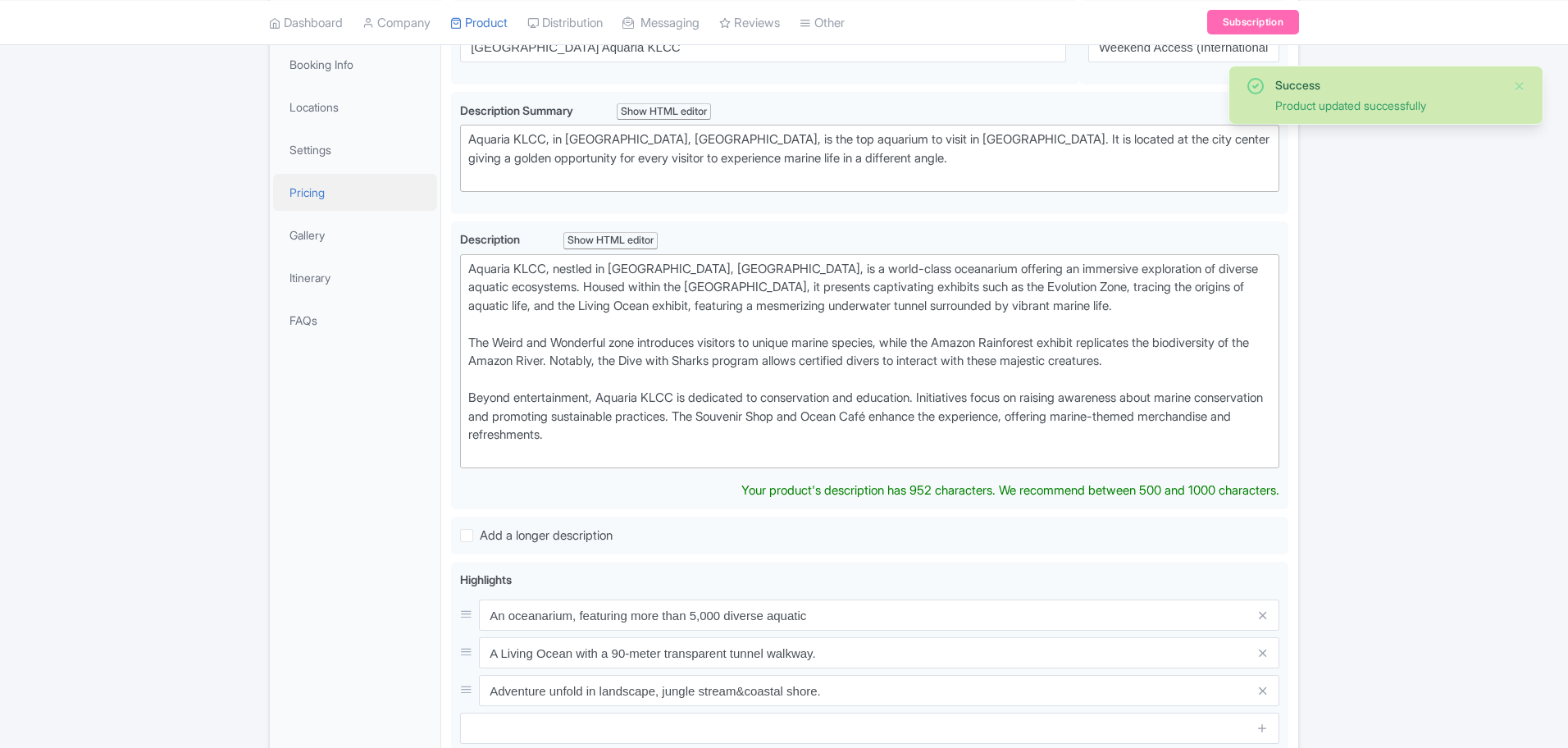
click at [351, 190] on link "Pricing" at bounding box center [354, 191] width 164 height 37
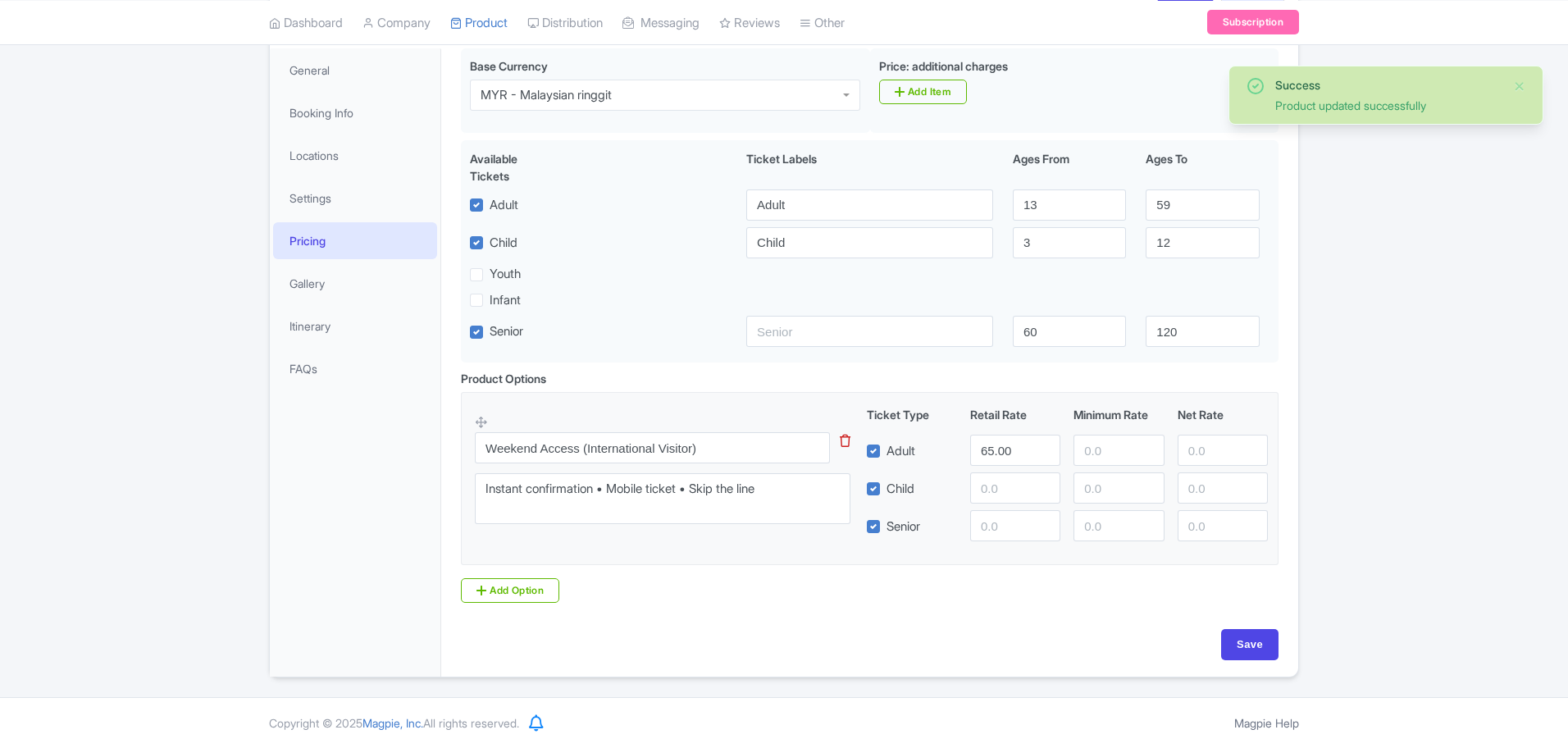
scroll to position [237, 0]
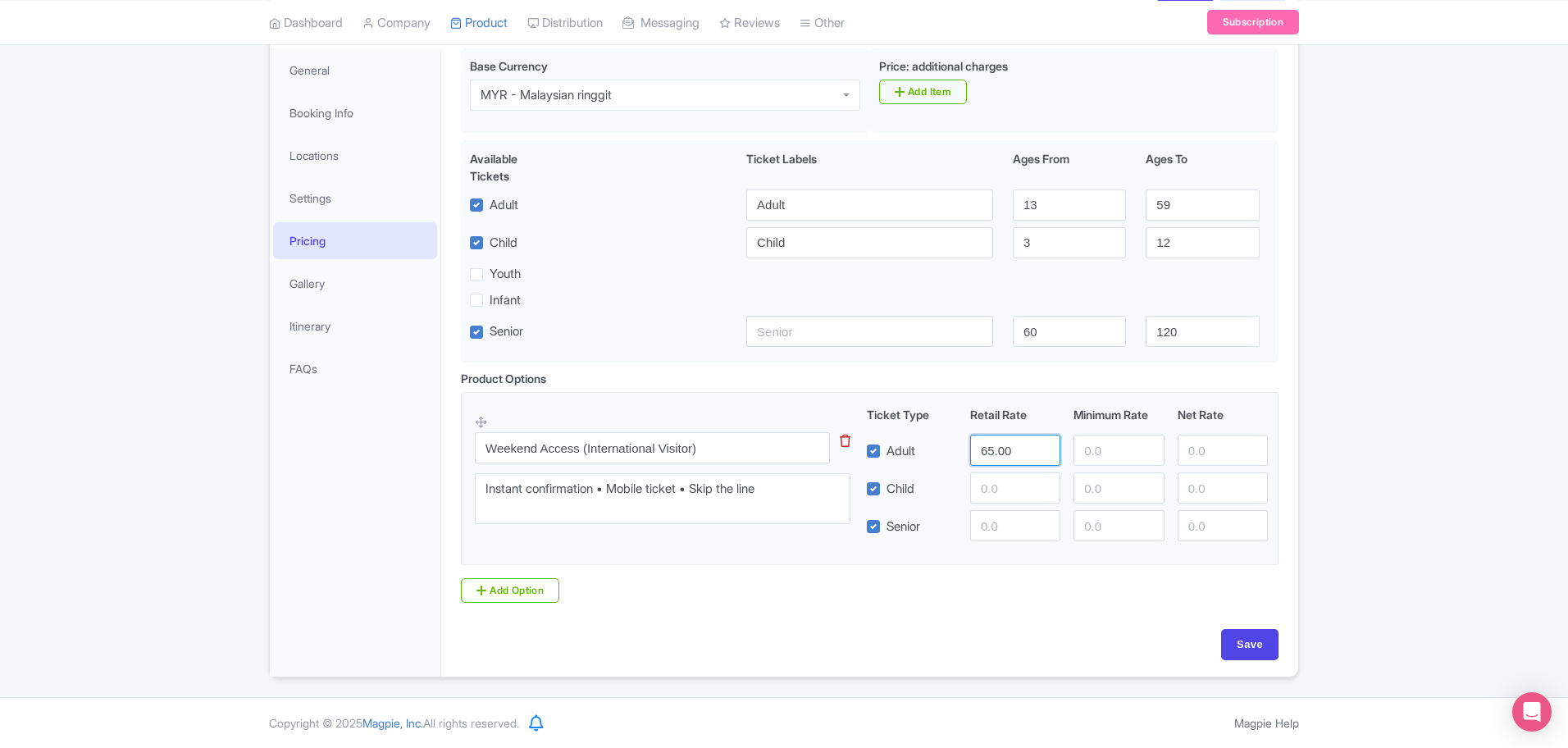
drag, startPoint x: 1020, startPoint y: 451, endPoint x: 877, endPoint y: 461, distance: 143.3
click at [877, 461] on div "Adult 65.00" at bounding box center [1067, 450] width 415 height 31
type input "71"
click at [1246, 636] on input "Save" at bounding box center [1250, 644] width 57 height 31
type input "Saving..."
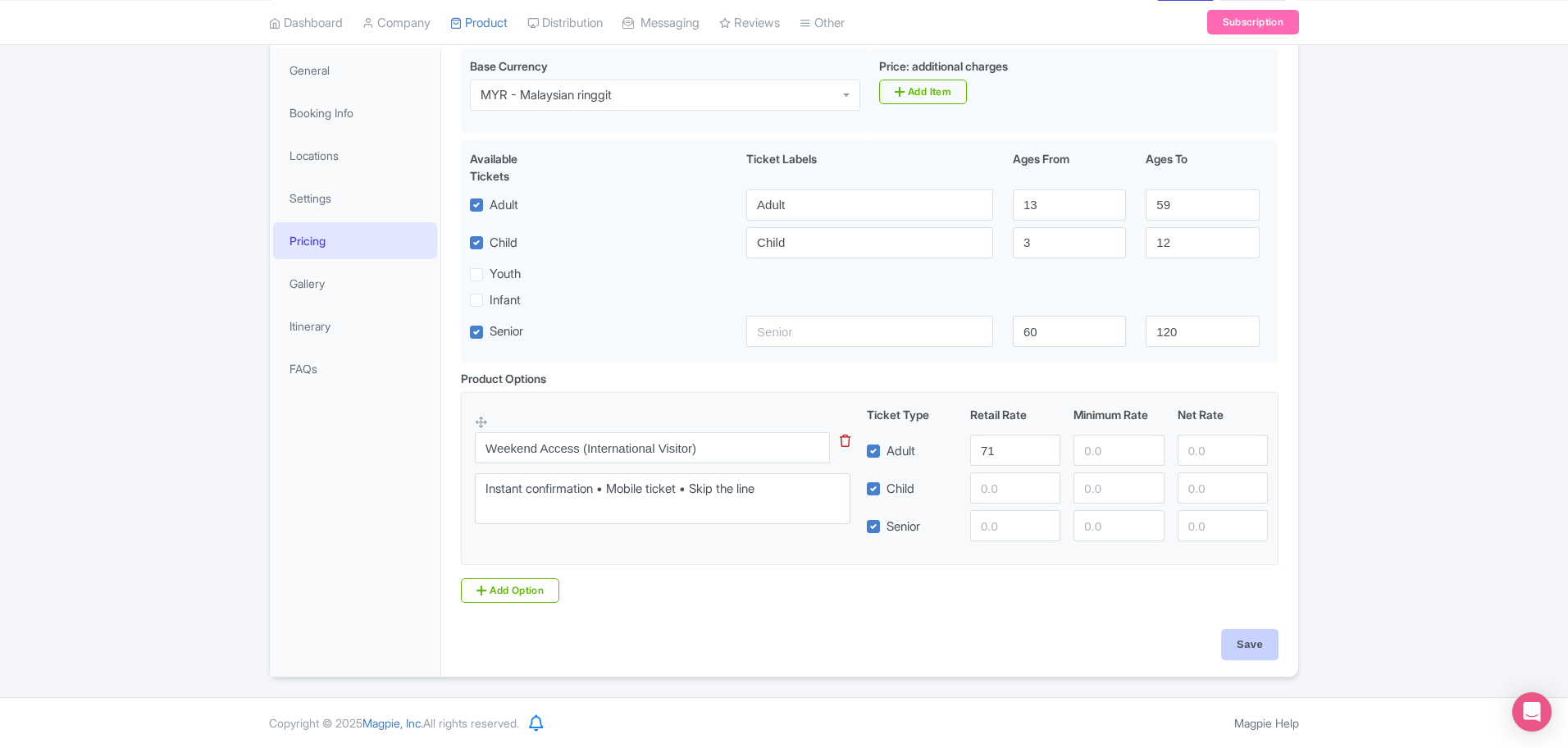
type input "Saving..."
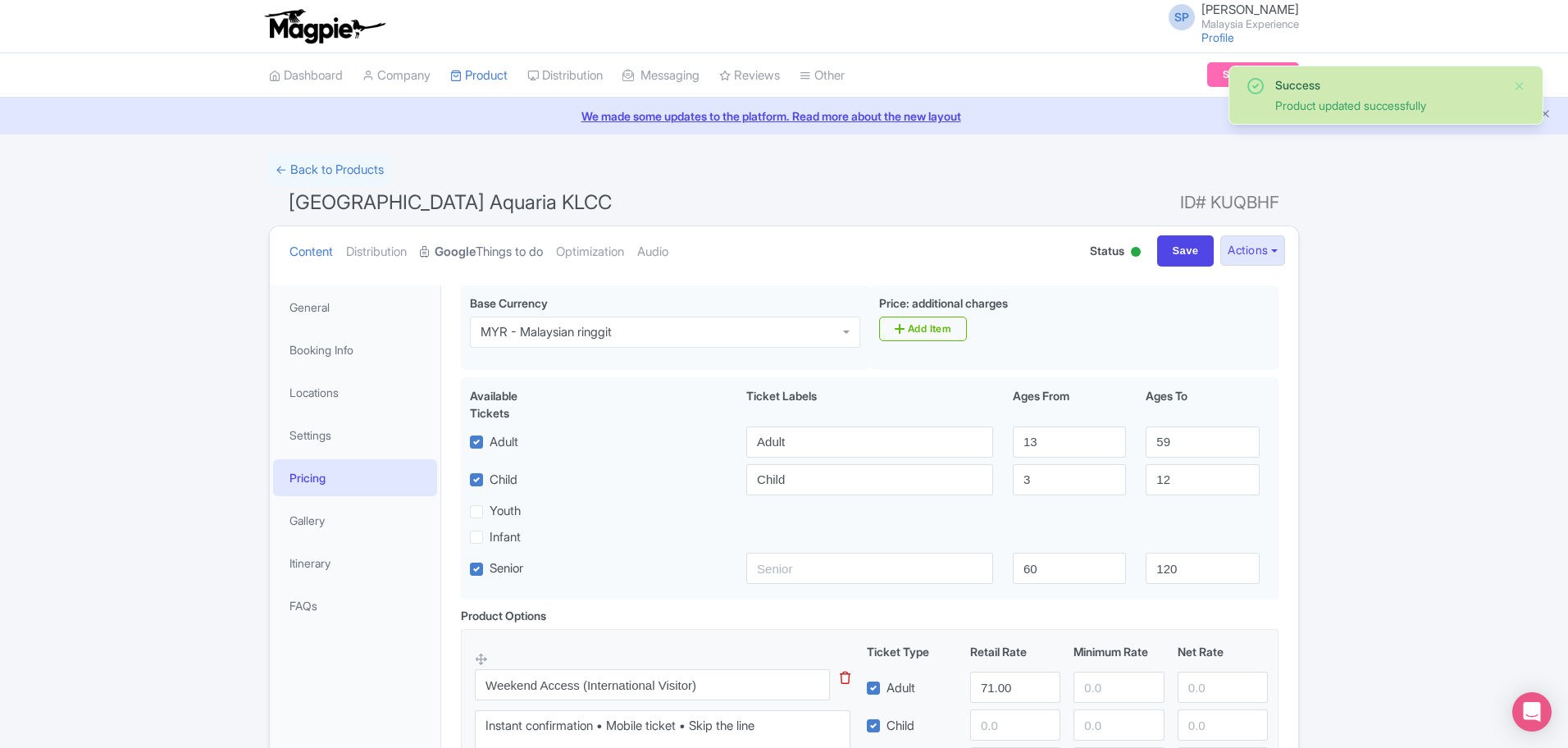
click at [498, 242] on link "Google Things to do" at bounding box center [482, 252] width 123 height 52
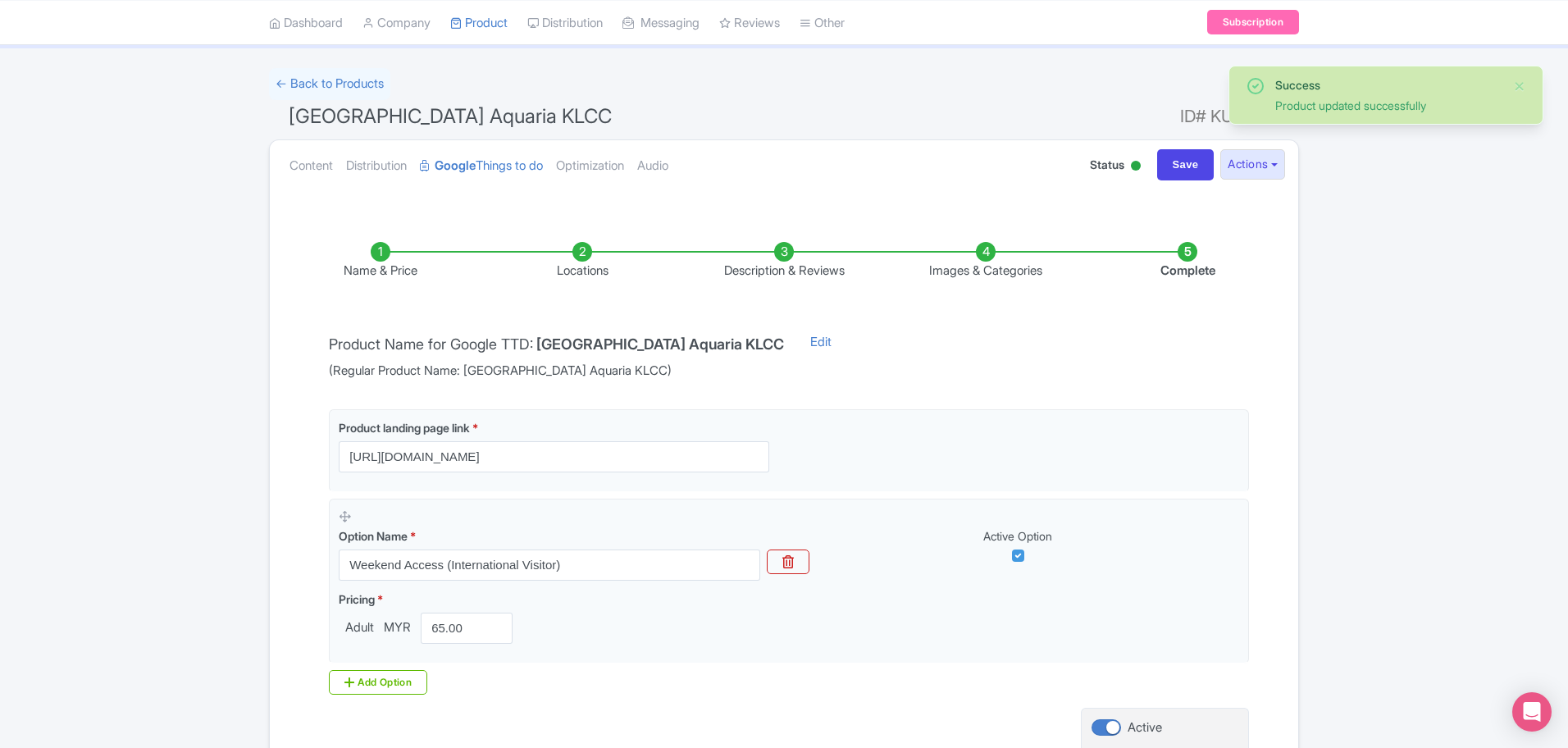
scroll to position [229, 0]
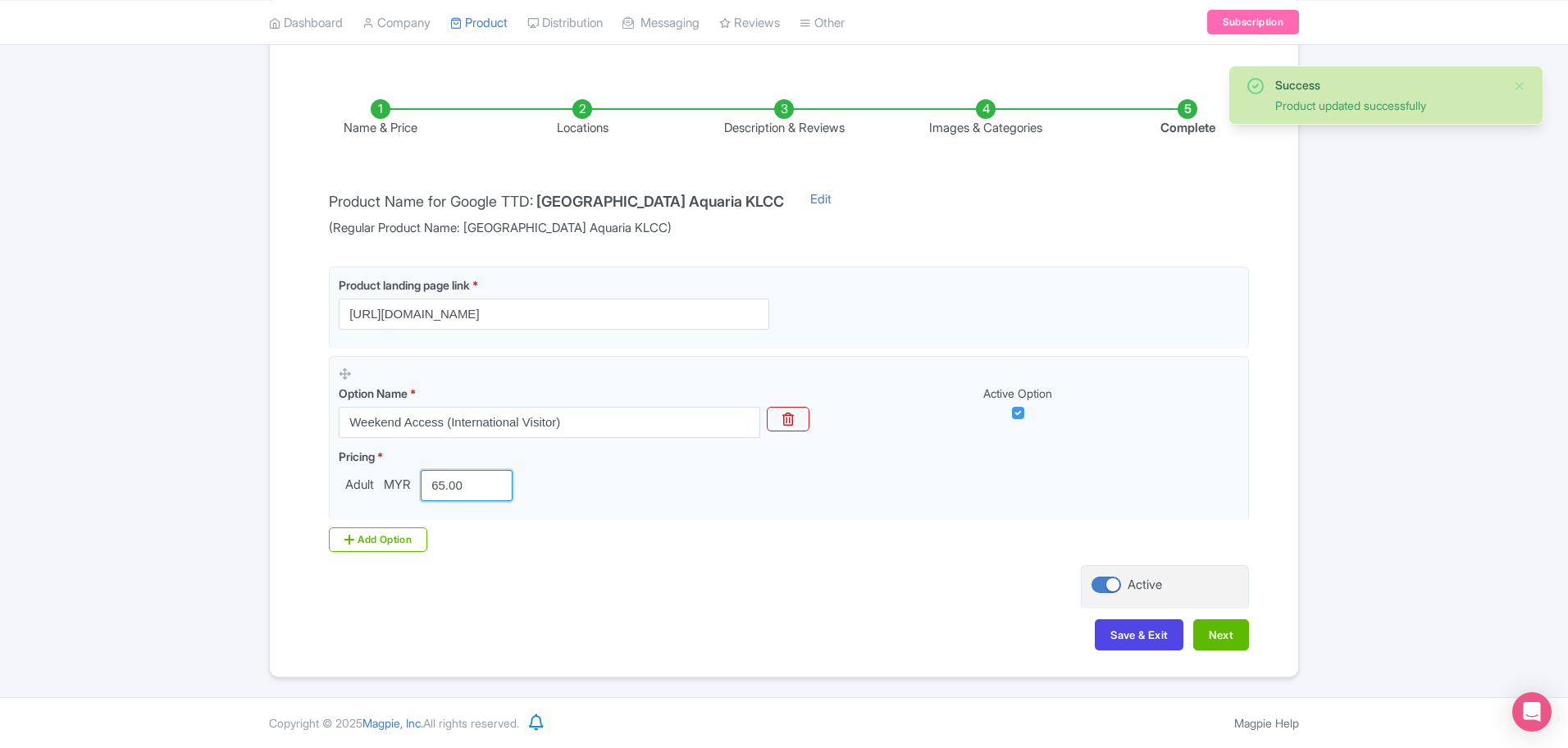
drag, startPoint x: 484, startPoint y: 483, endPoint x: 309, endPoint y: 466, distance: 175.8
click at [307, 470] on div "Name & Price Locations Description & Reviews Images & Categories Complete Produ…" at bounding box center [784, 366] width 1008 height 600
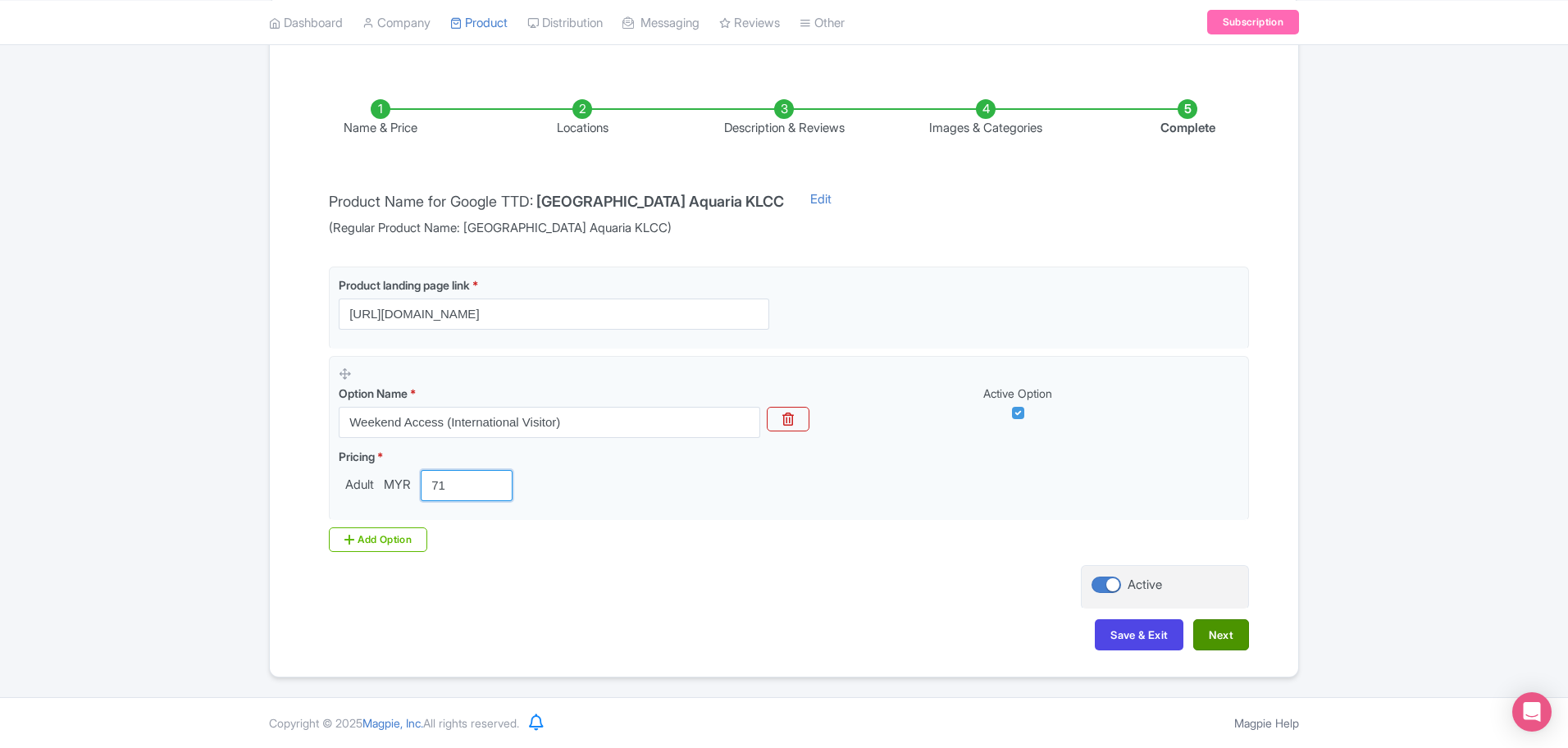
type input "71"
click at [1235, 640] on button "Next" at bounding box center [1221, 635] width 55 height 31
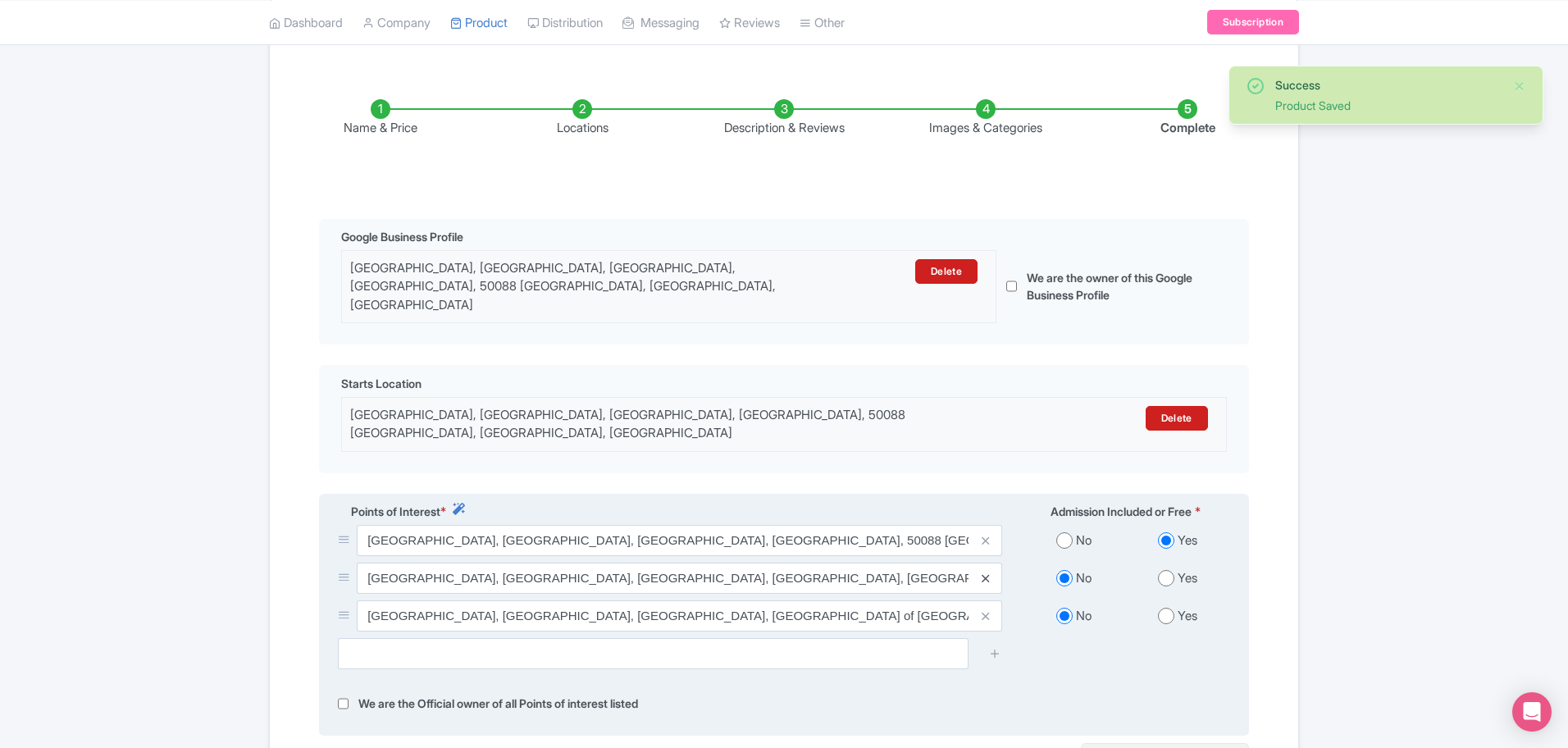
click at [985, 572] on icon at bounding box center [985, 578] width 7 height 13
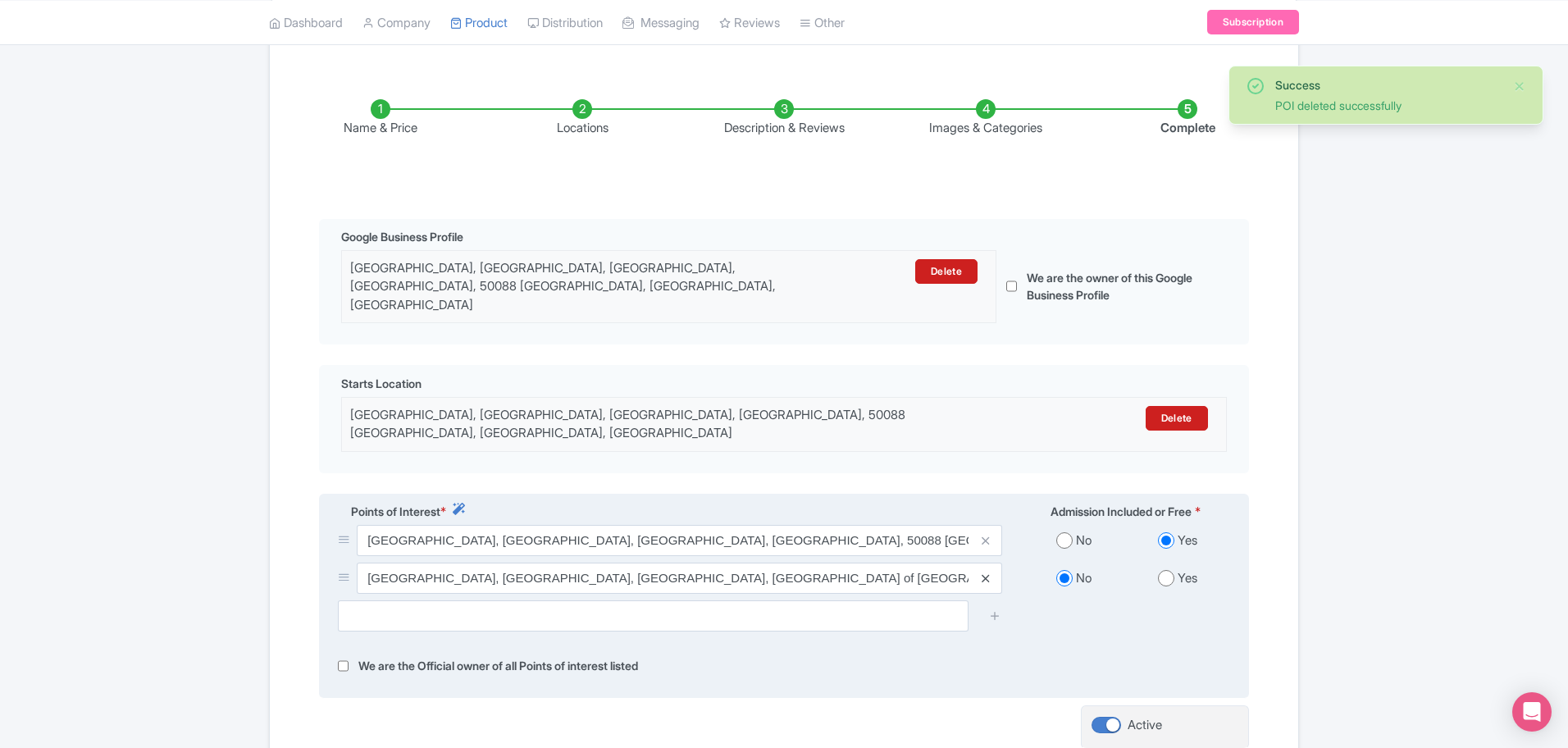
click at [985, 572] on icon at bounding box center [985, 578] width 7 height 13
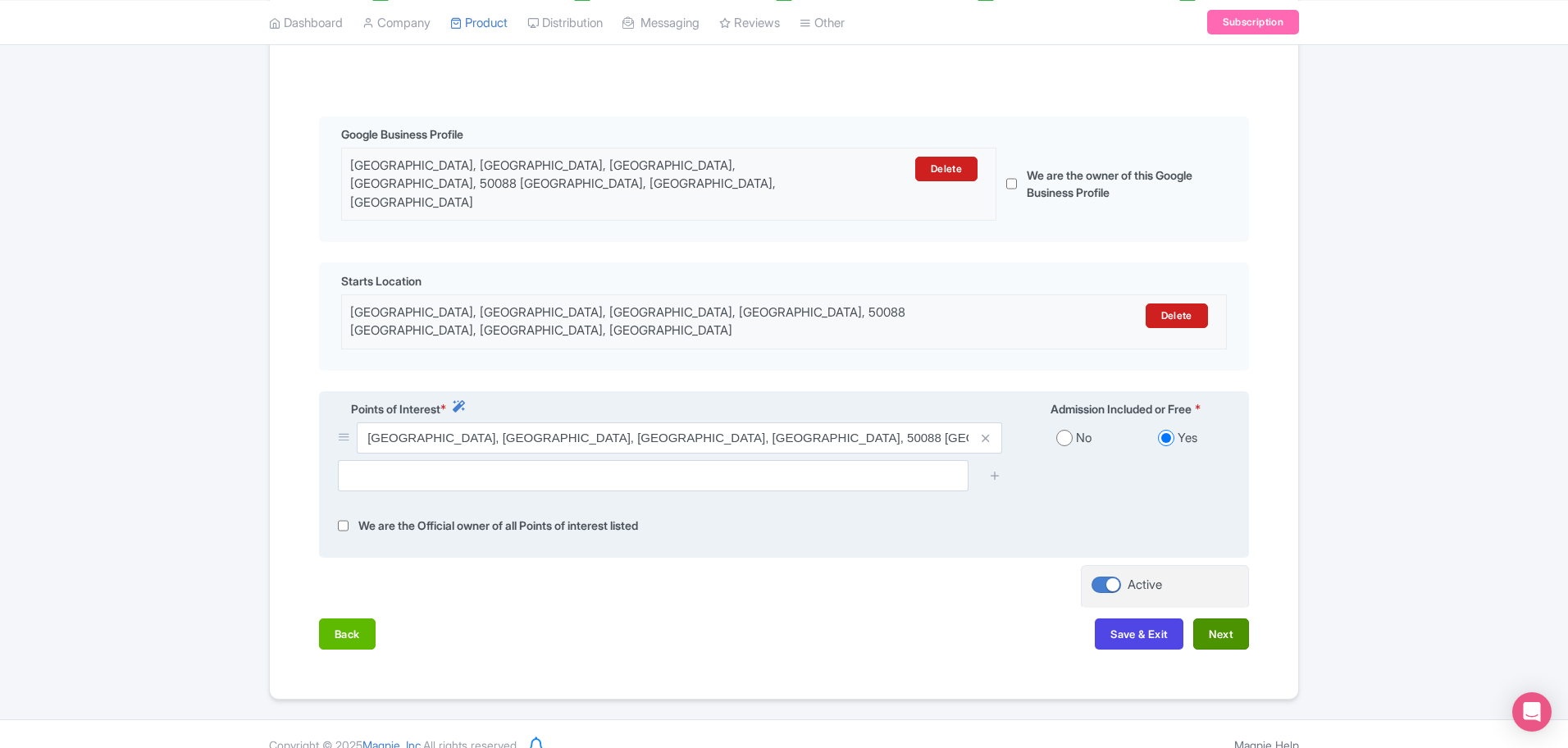
scroll to position [335, 0]
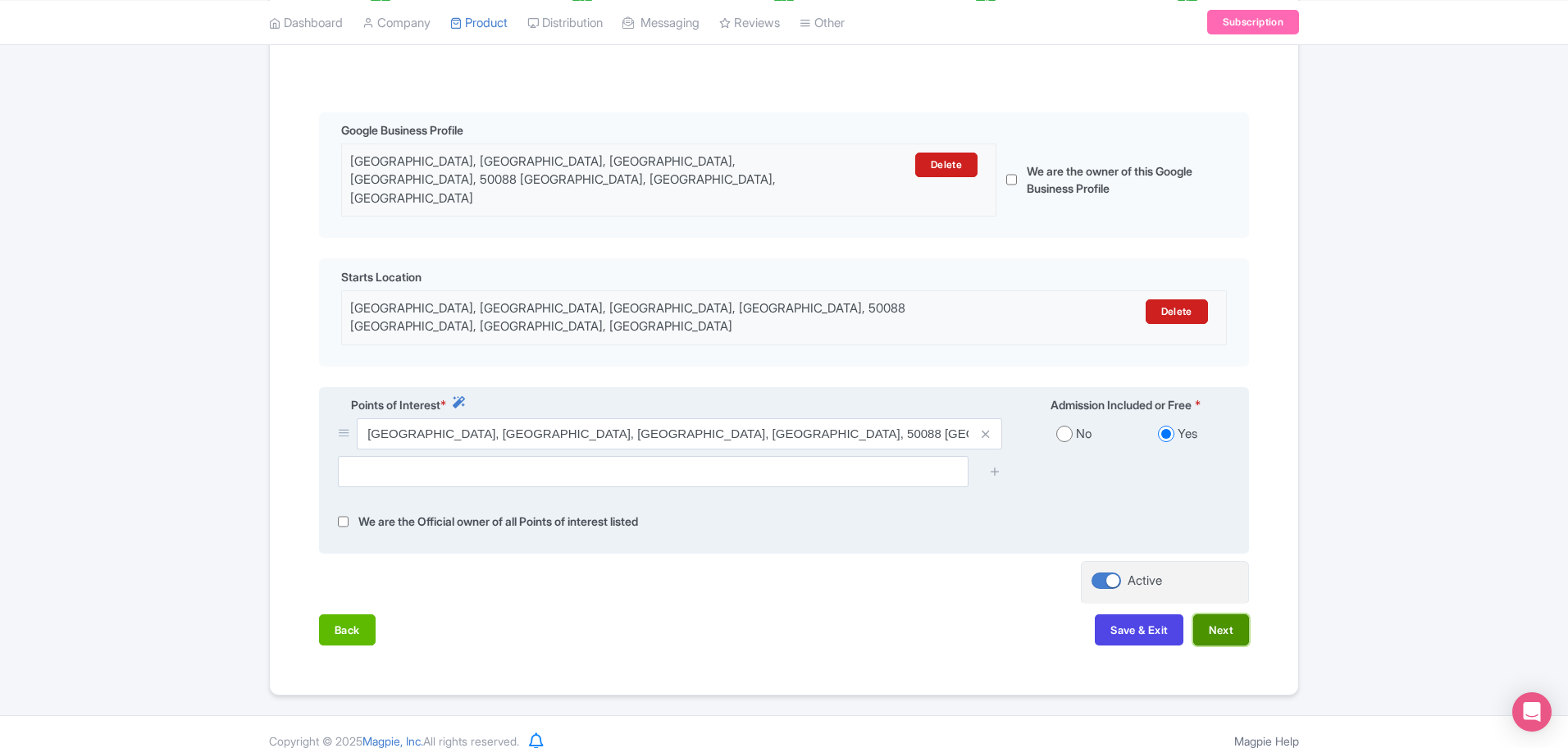
click at [1230, 618] on button "Next" at bounding box center [1221, 629] width 55 height 31
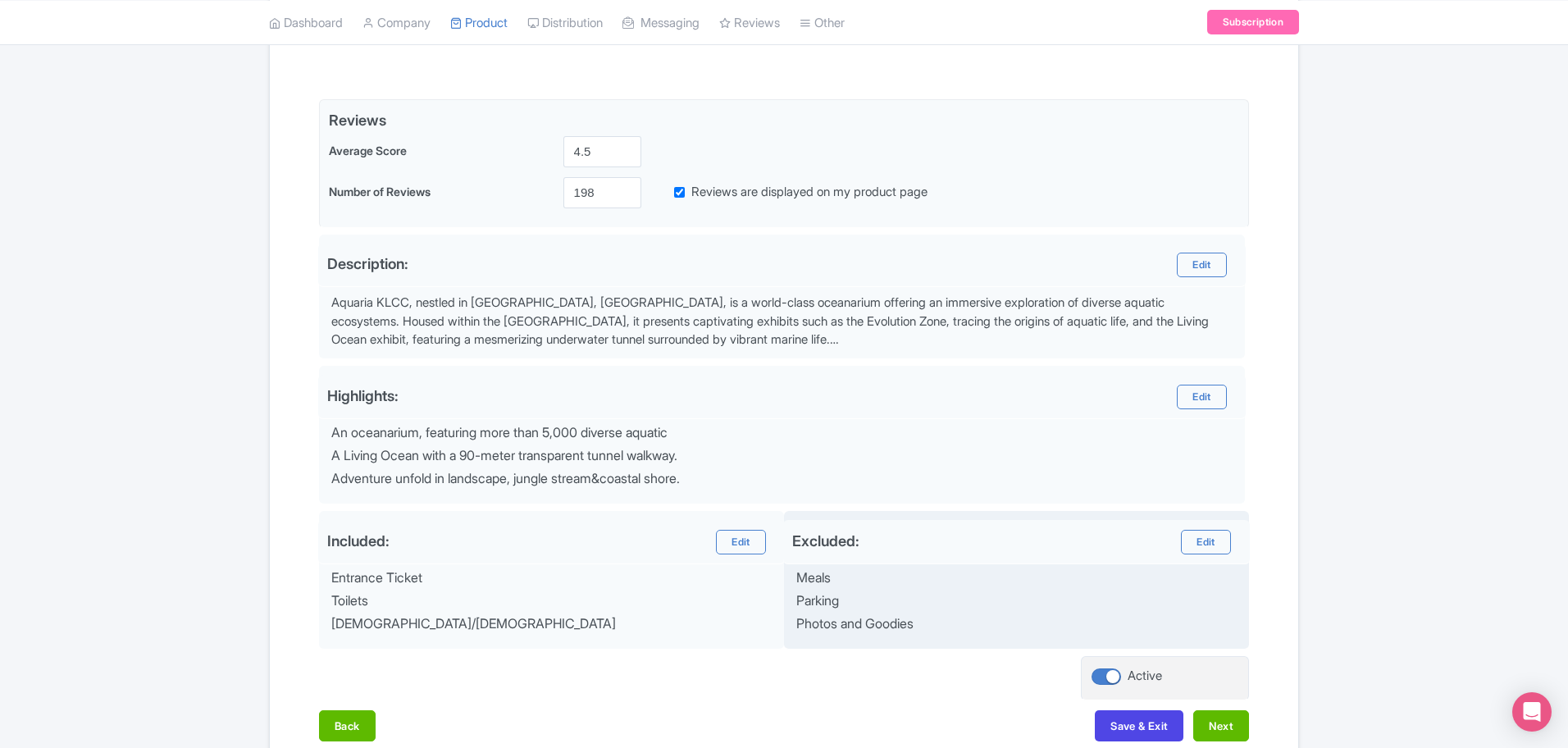
scroll to position [440, 0]
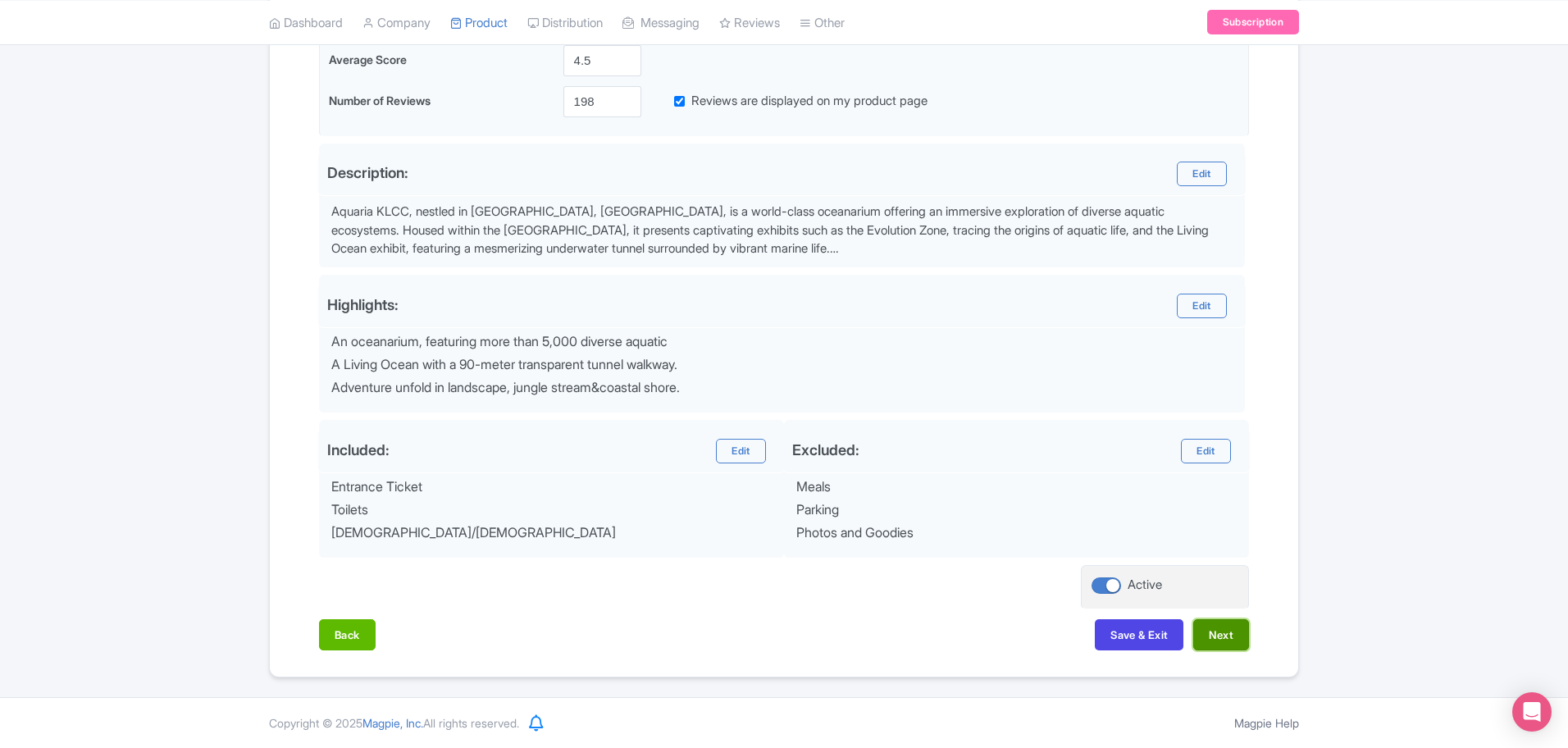
click at [1212, 631] on button "Next" at bounding box center [1221, 635] width 55 height 31
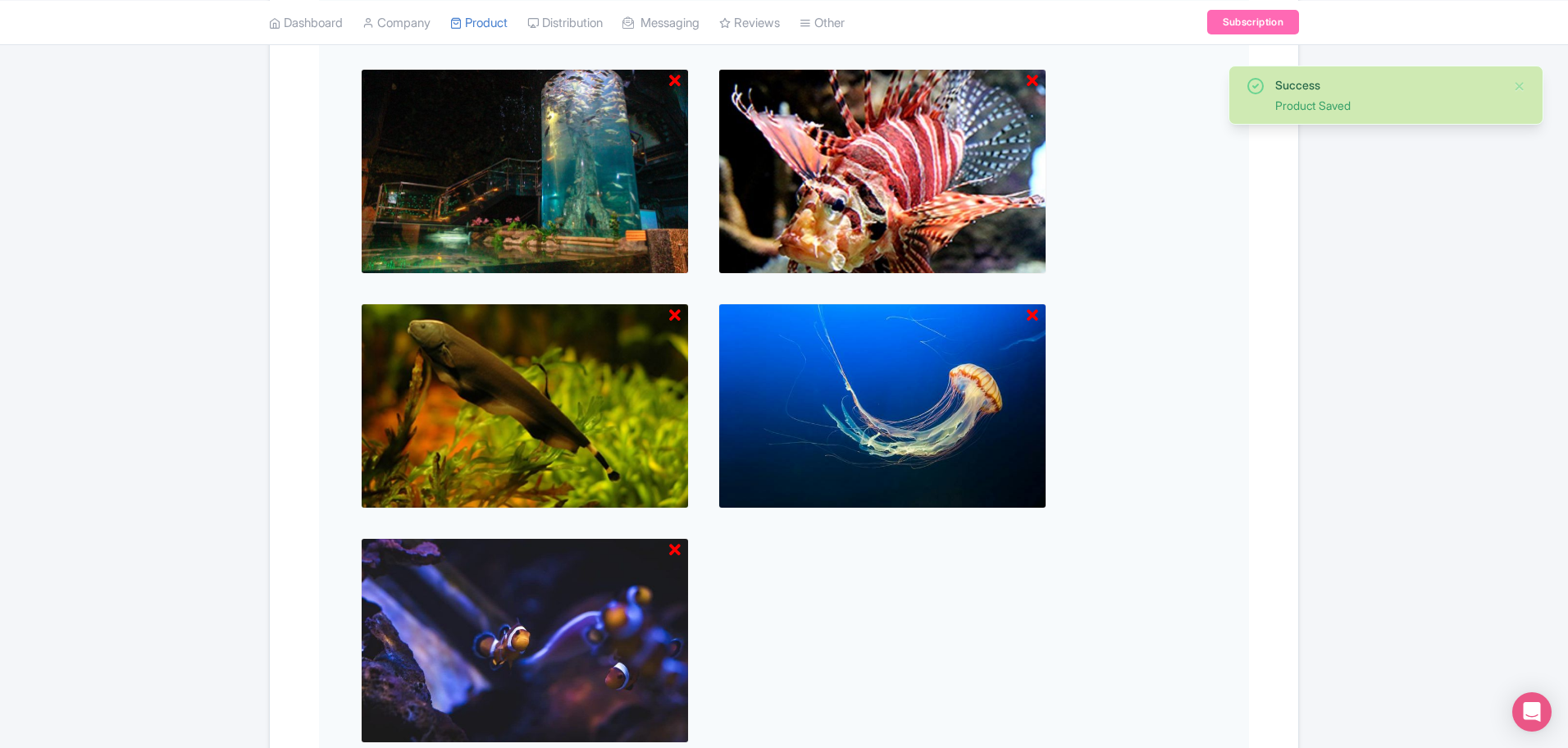
scroll to position [798, 0]
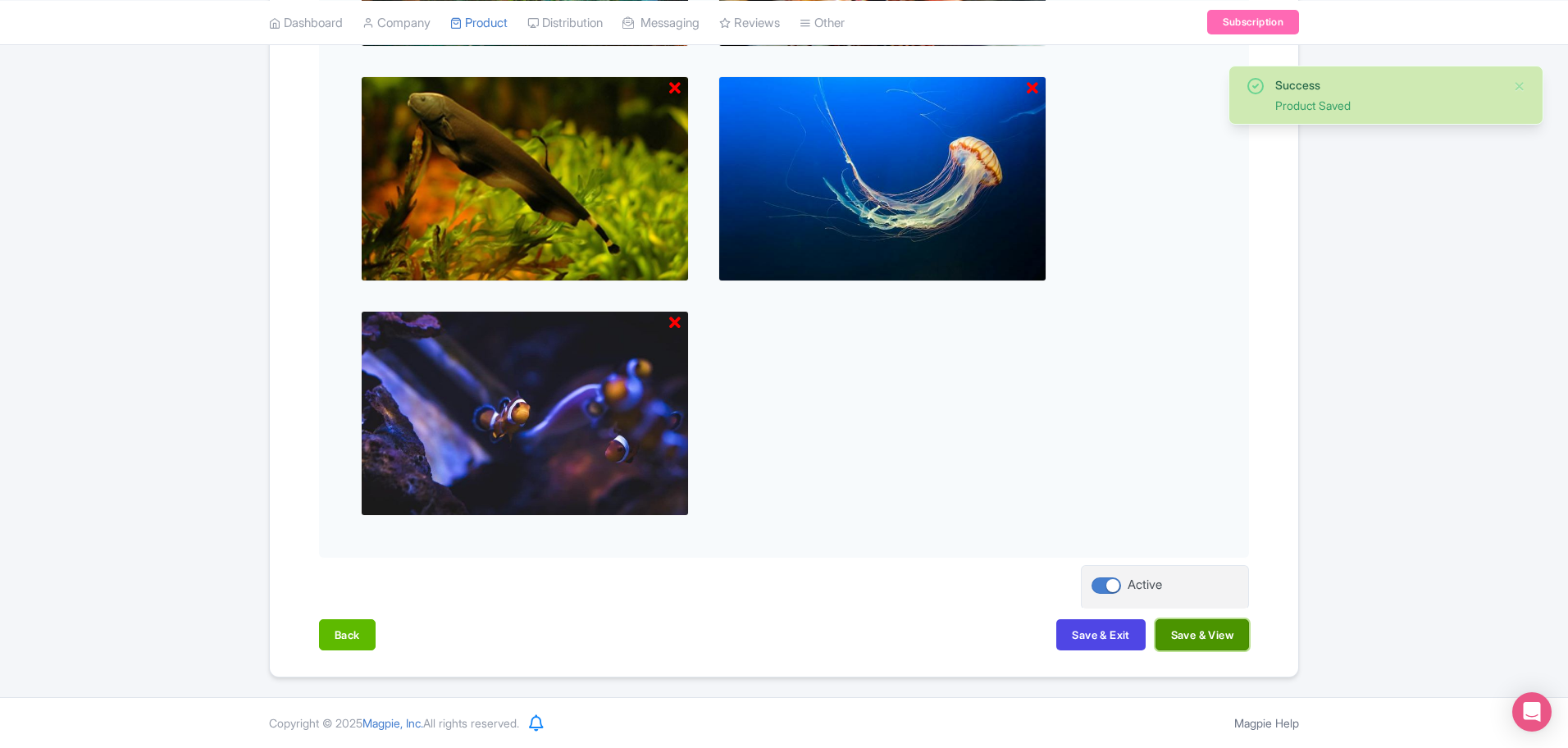
click at [1194, 635] on button "Save & View" at bounding box center [1201, 635] width 94 height 31
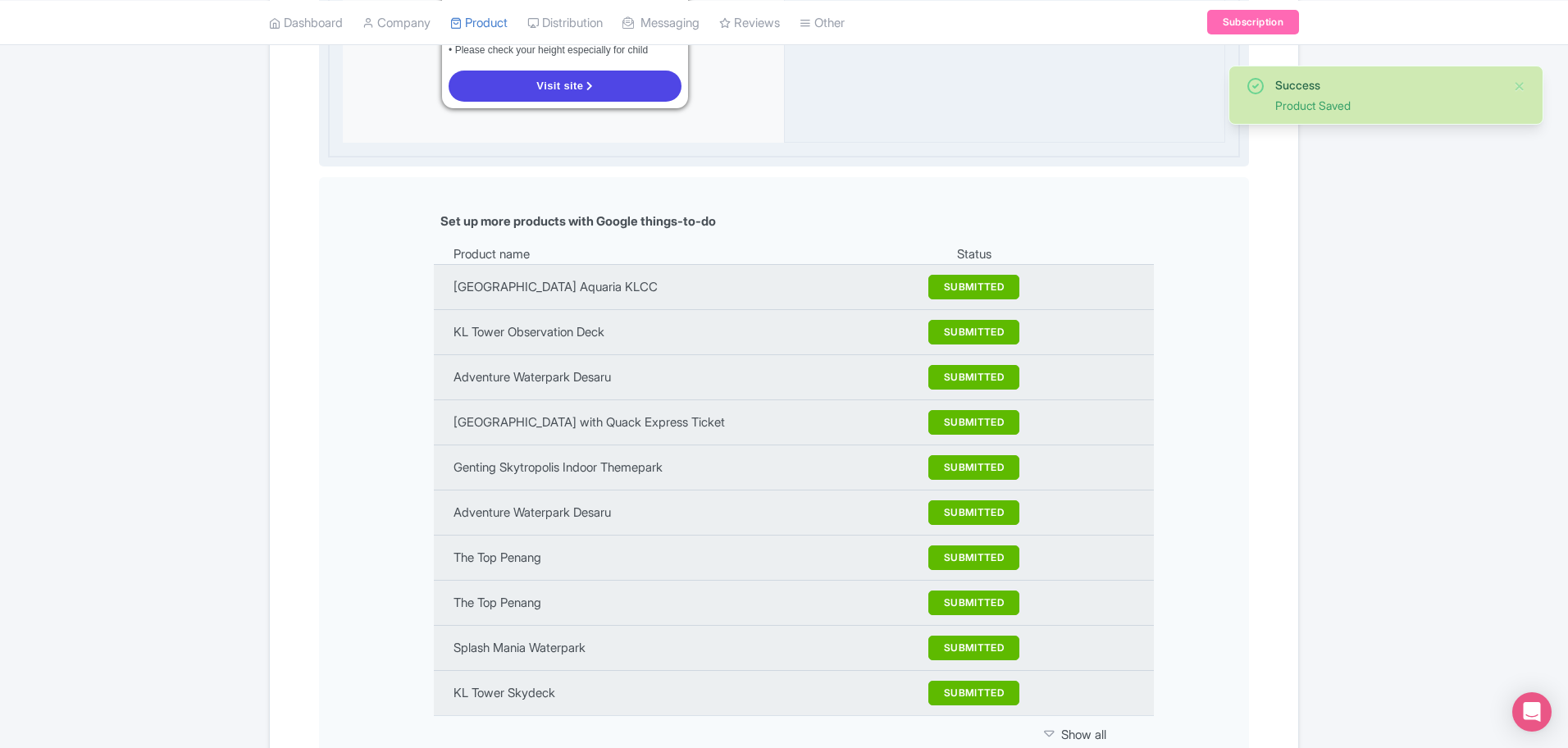
scroll to position [1720, 0]
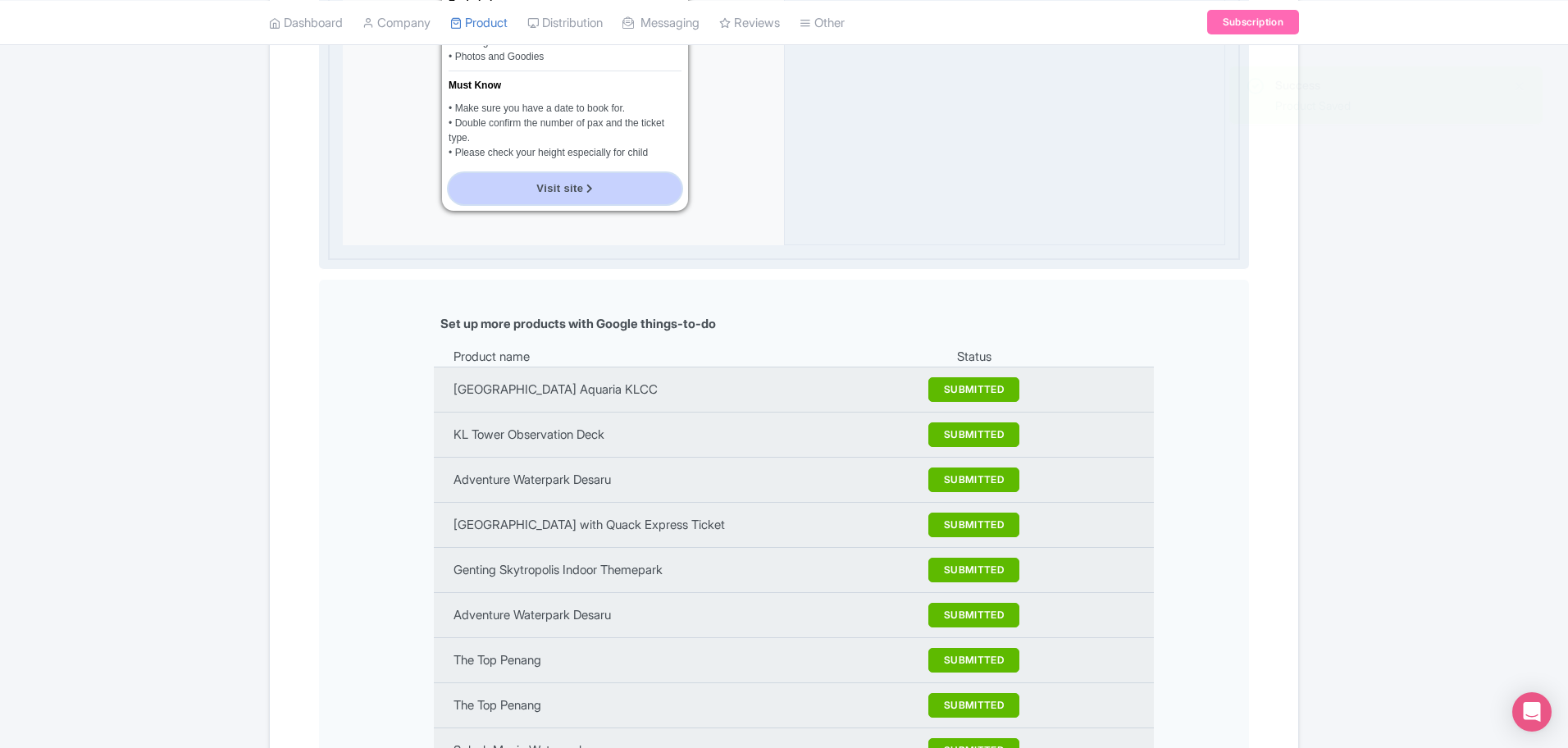
click at [577, 173] on link "Visit site" at bounding box center [565, 189] width 233 height 31
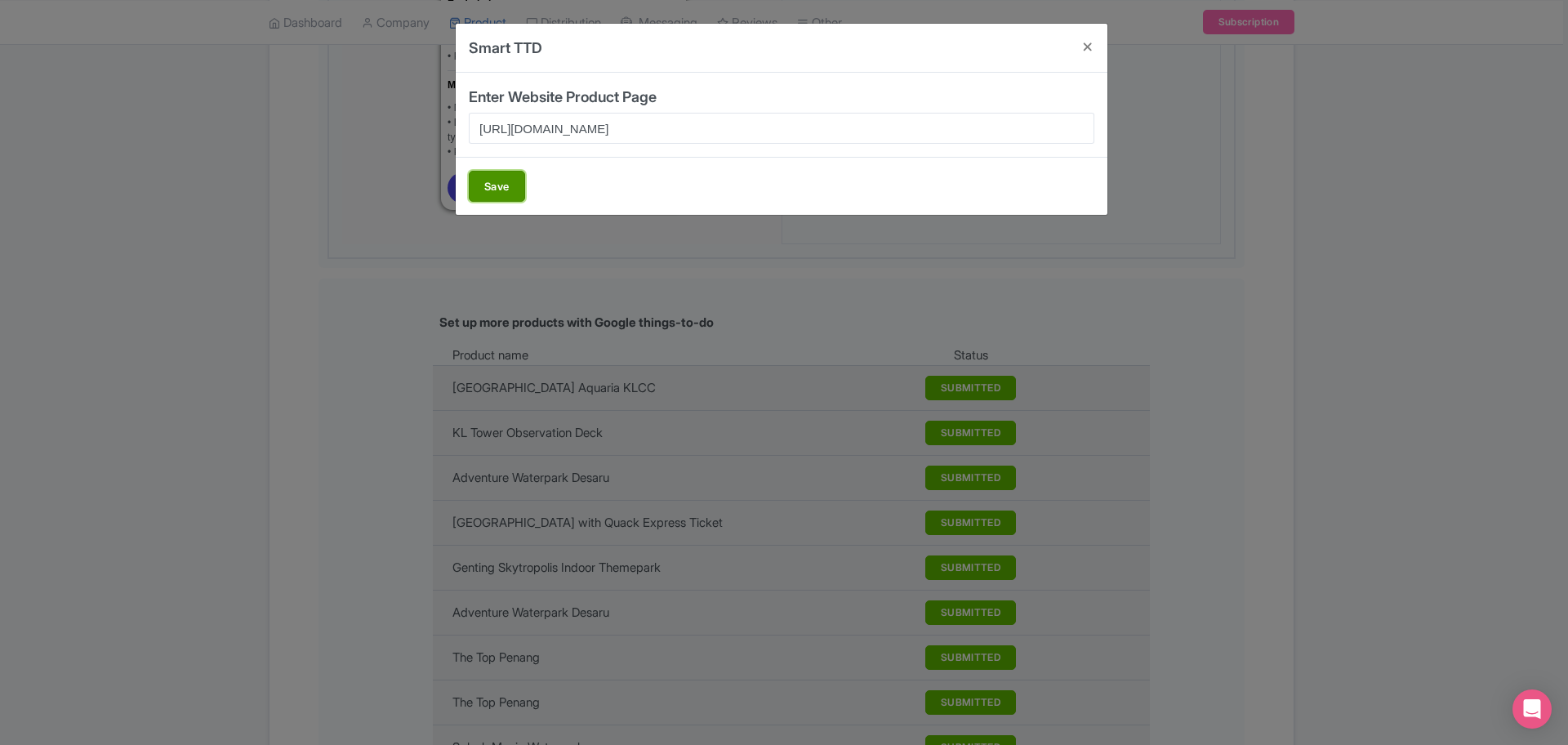
click at [483, 178] on button "Save" at bounding box center [497, 186] width 56 height 31
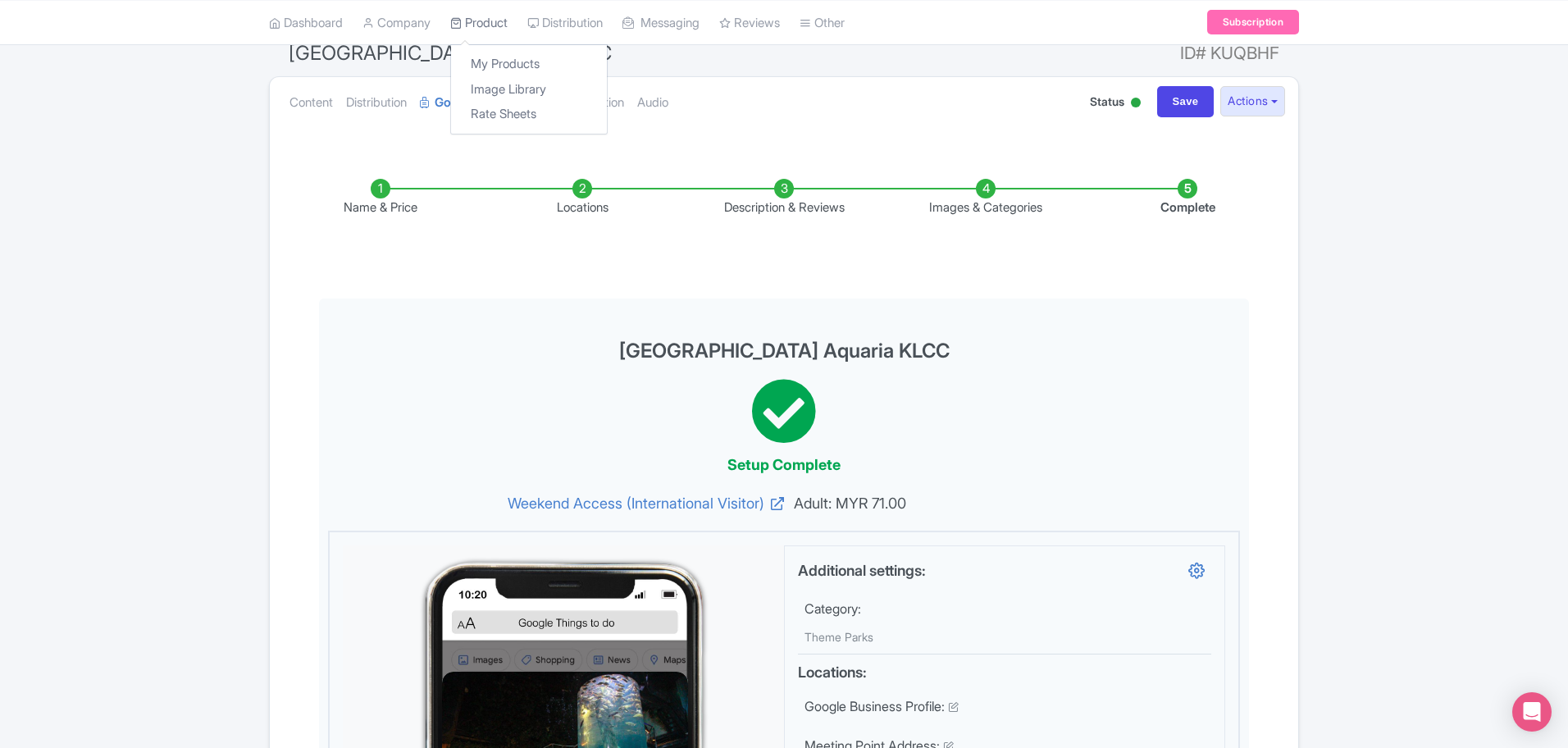
scroll to position [0, 0]
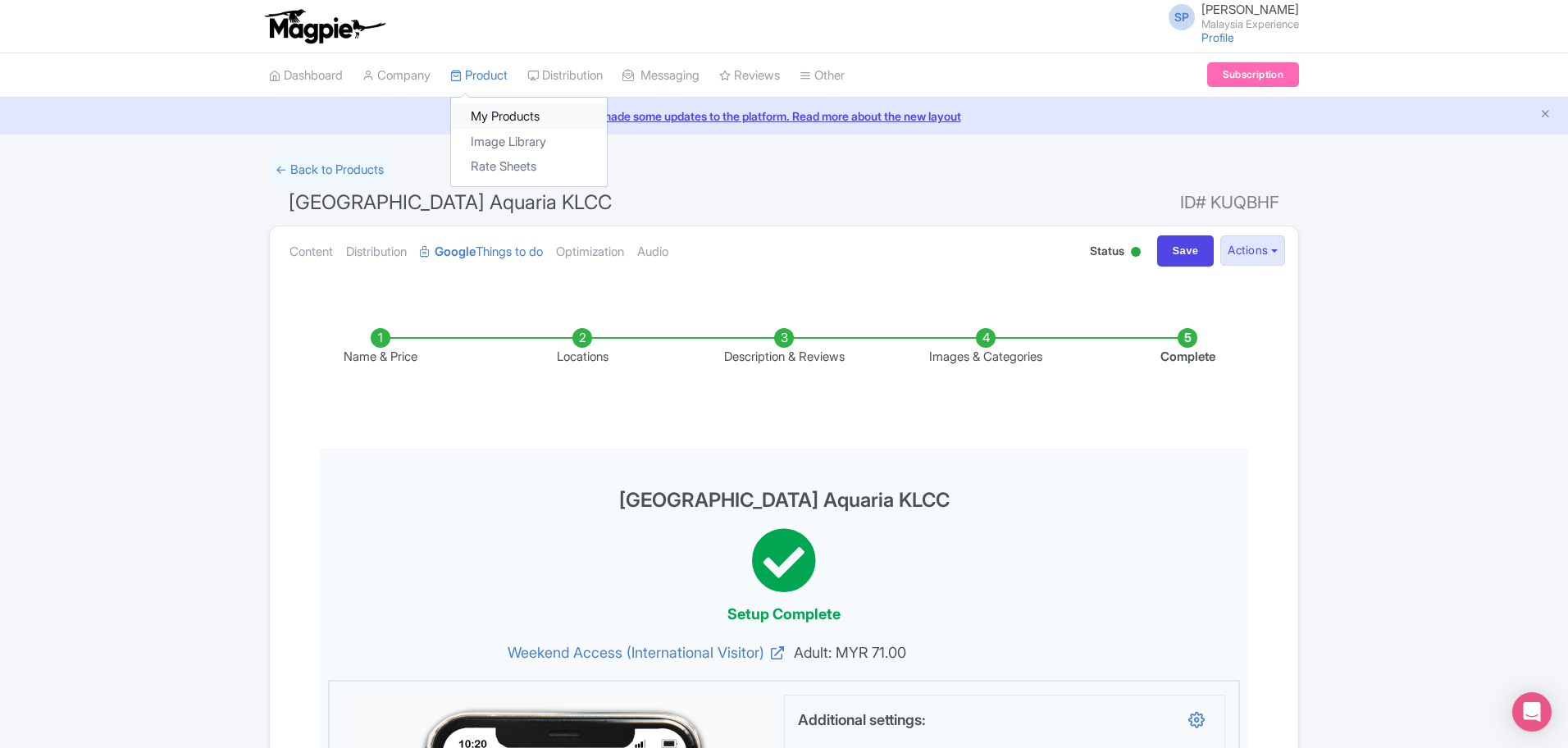
click at [516, 116] on link "My Products" at bounding box center [529, 116] width 156 height 25
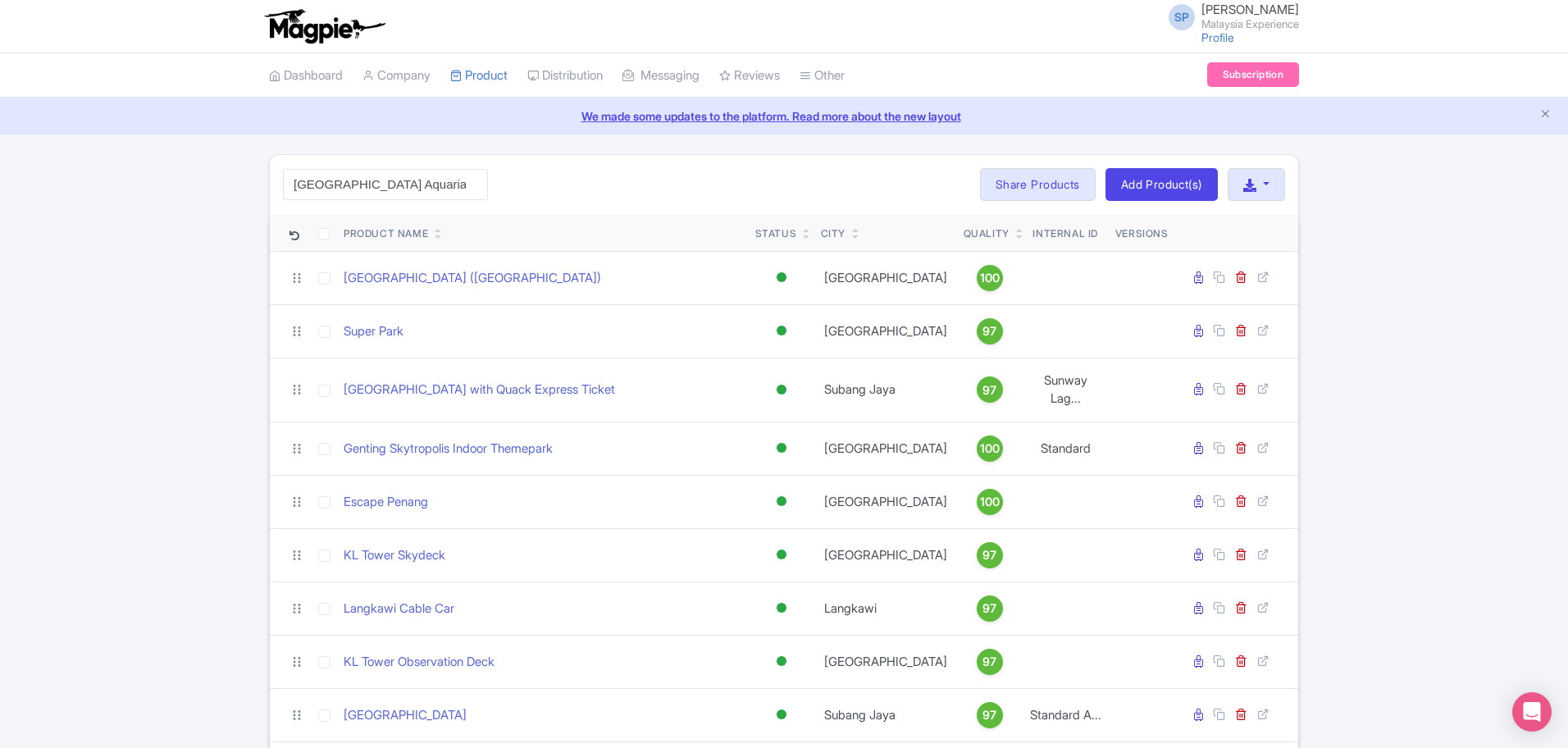
scroll to position [0, 16]
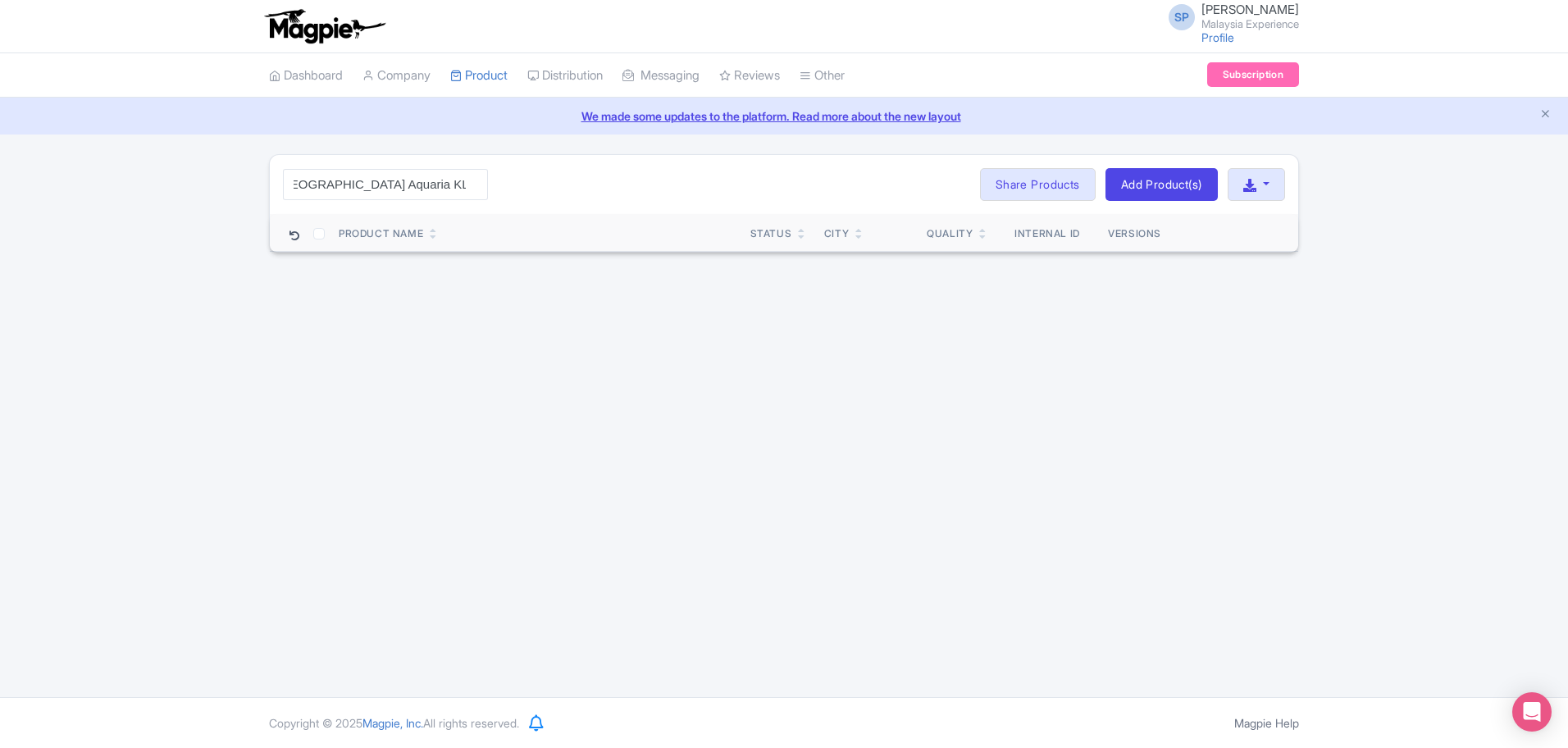
drag, startPoint x: 306, startPoint y: 180, endPoint x: 161, endPoint y: 173, distance: 145.2
click at [161, 173] on div "[GEOGRAPHIC_DATA] Aquaria KLCC Search Bulk Actions [GEOGRAPHIC_DATA] Add to Col…" at bounding box center [784, 203] width 1568 height 98
click at [299, 182] on input "[GEOGRAPHIC_DATA] Aquaria KLCC" at bounding box center [384, 184] width 205 height 31
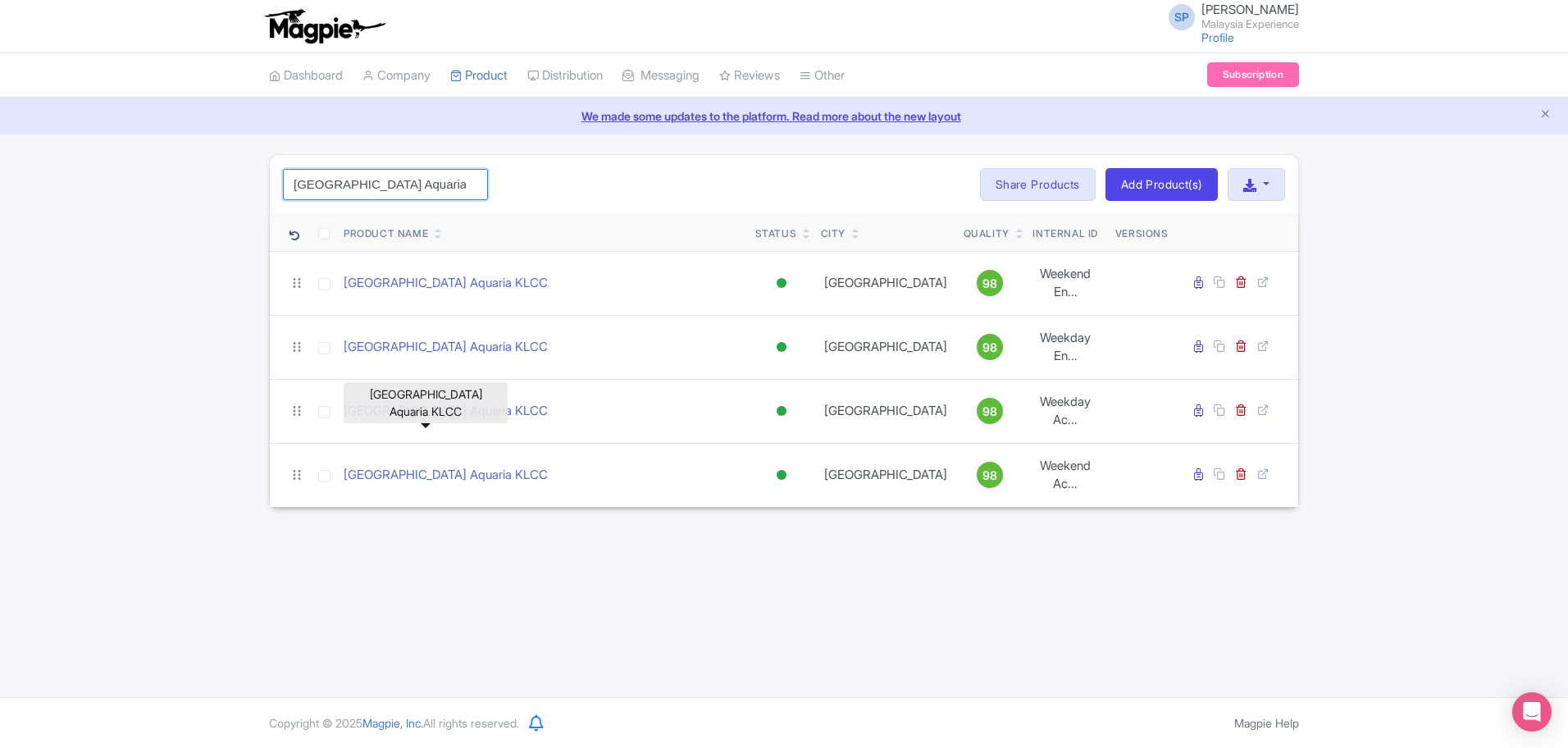
click at [467, 172] on input "[GEOGRAPHIC_DATA] Aquaria KLCC" at bounding box center [384, 184] width 205 height 31
type input "esca"
click button "Search" at bounding box center [0, 0] width 0 height 0
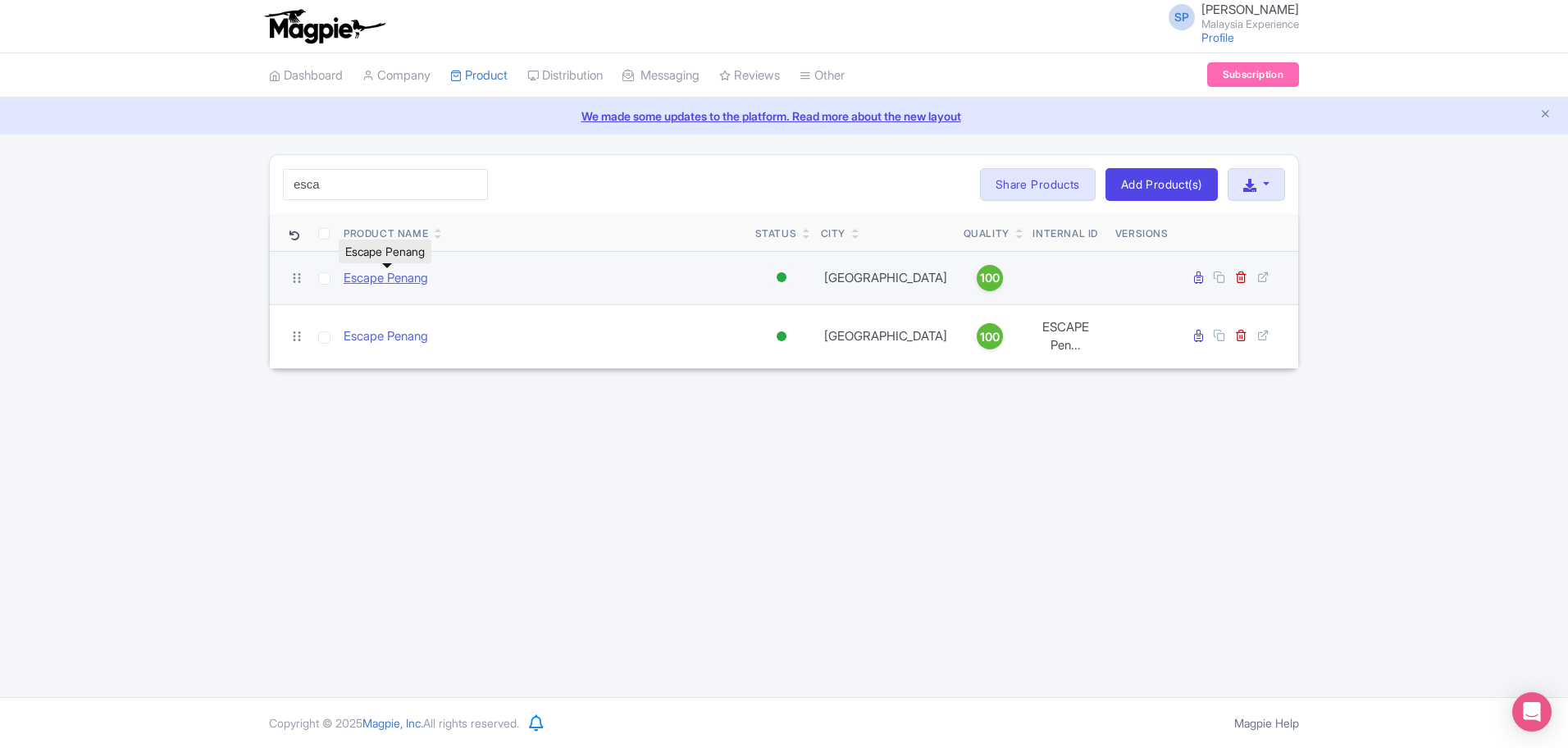
click at [411, 283] on link "Escape Penang" at bounding box center [385, 278] width 84 height 19
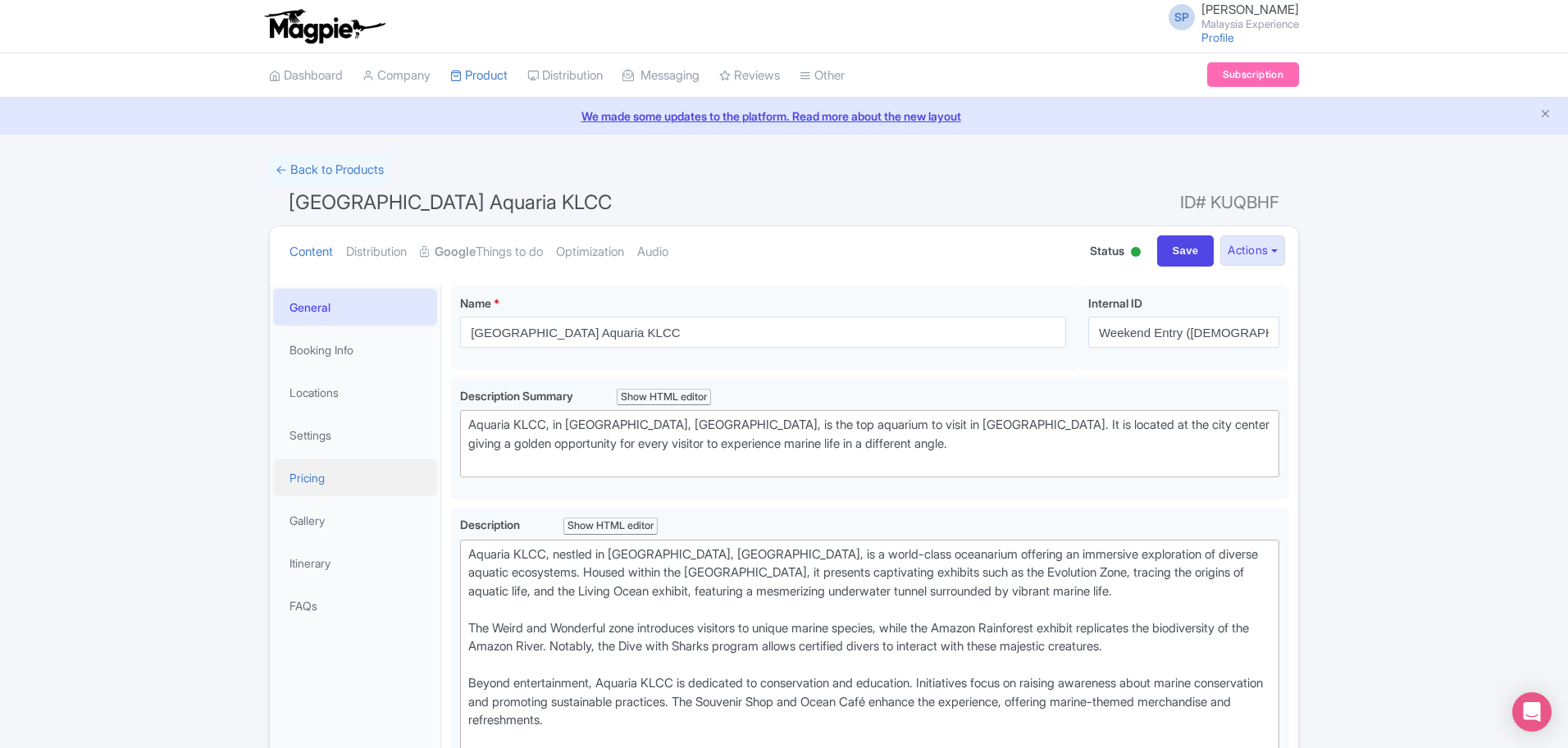
click at [312, 481] on link "Pricing" at bounding box center [354, 477] width 164 height 37
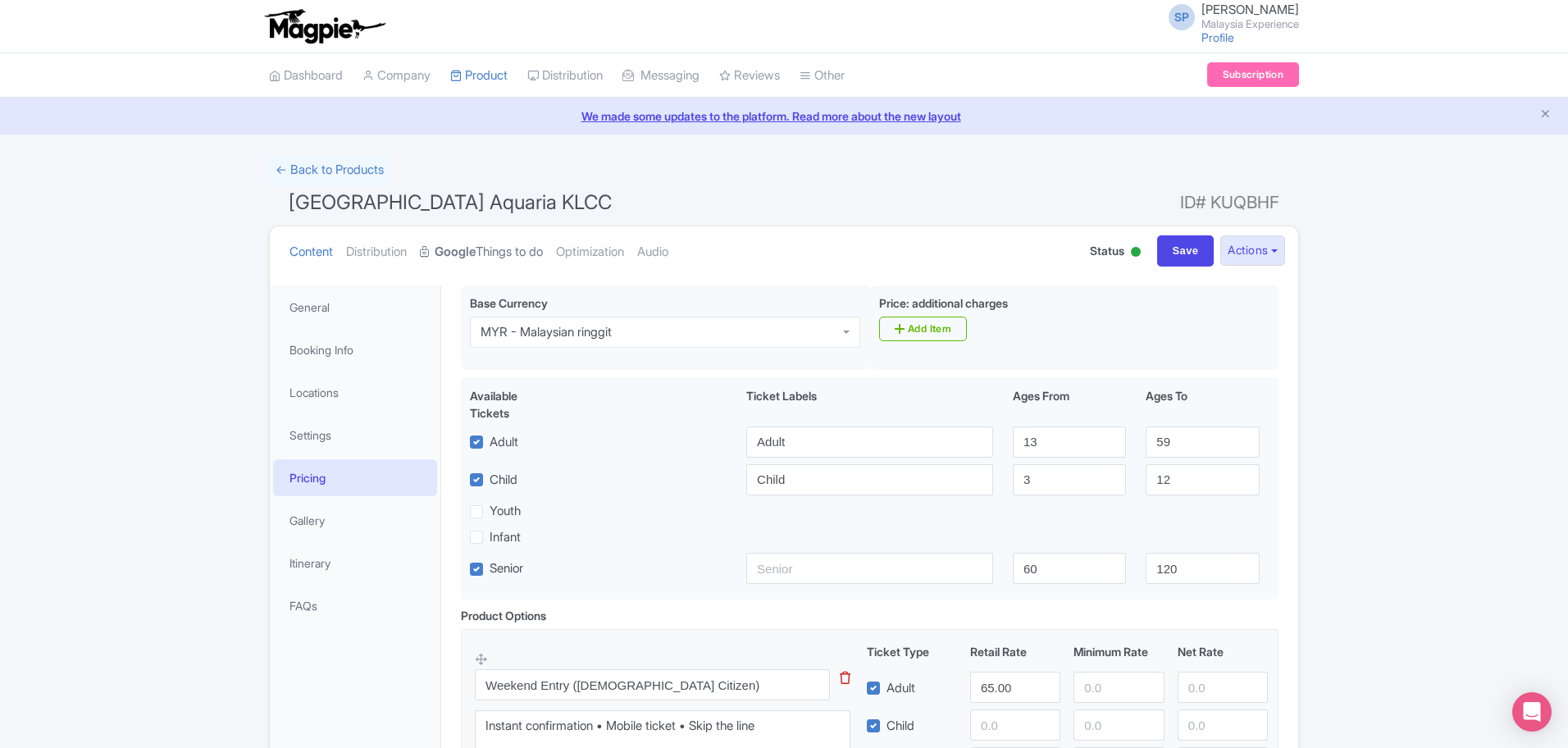
click at [476, 243] on strong "Google" at bounding box center [455, 252] width 41 height 19
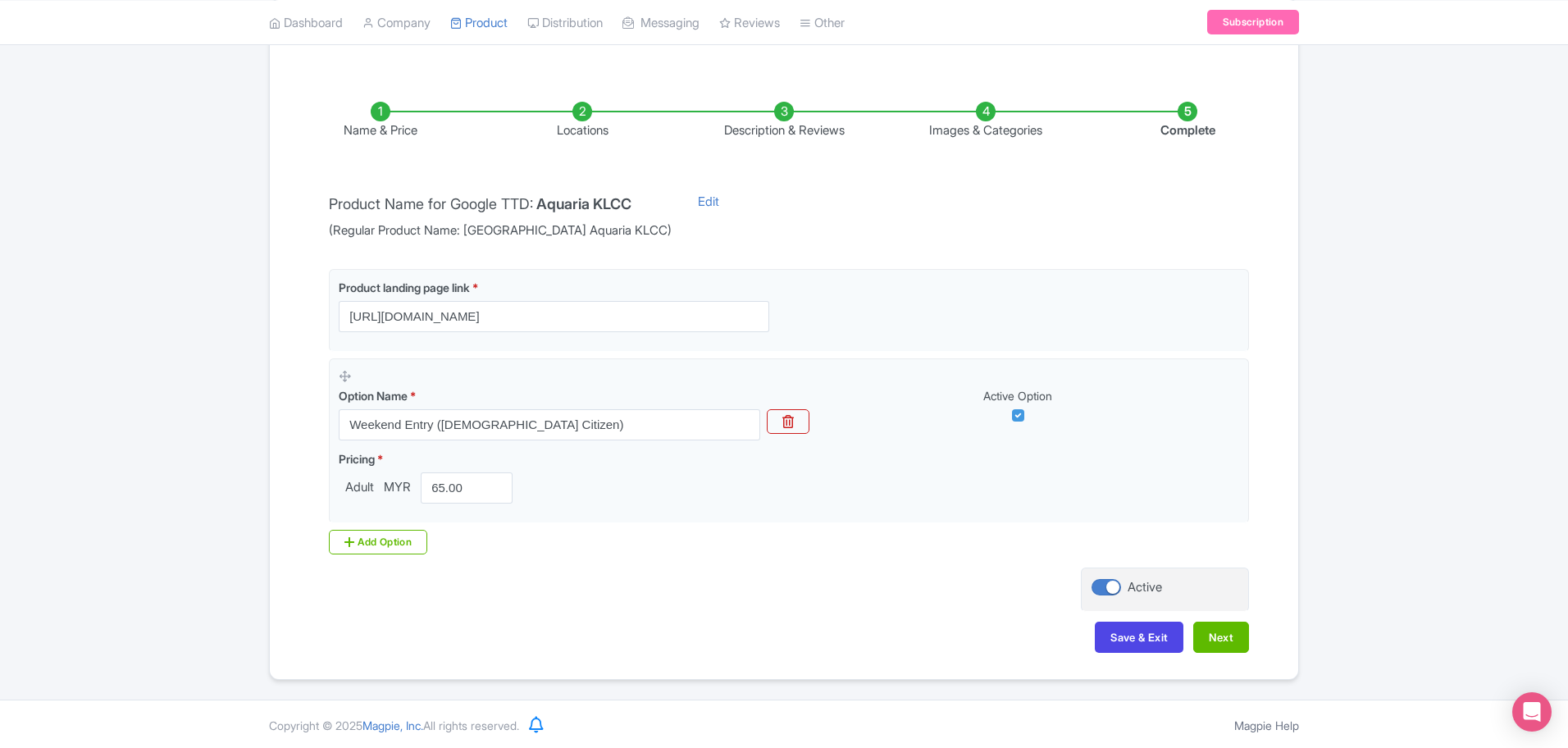
scroll to position [229, 0]
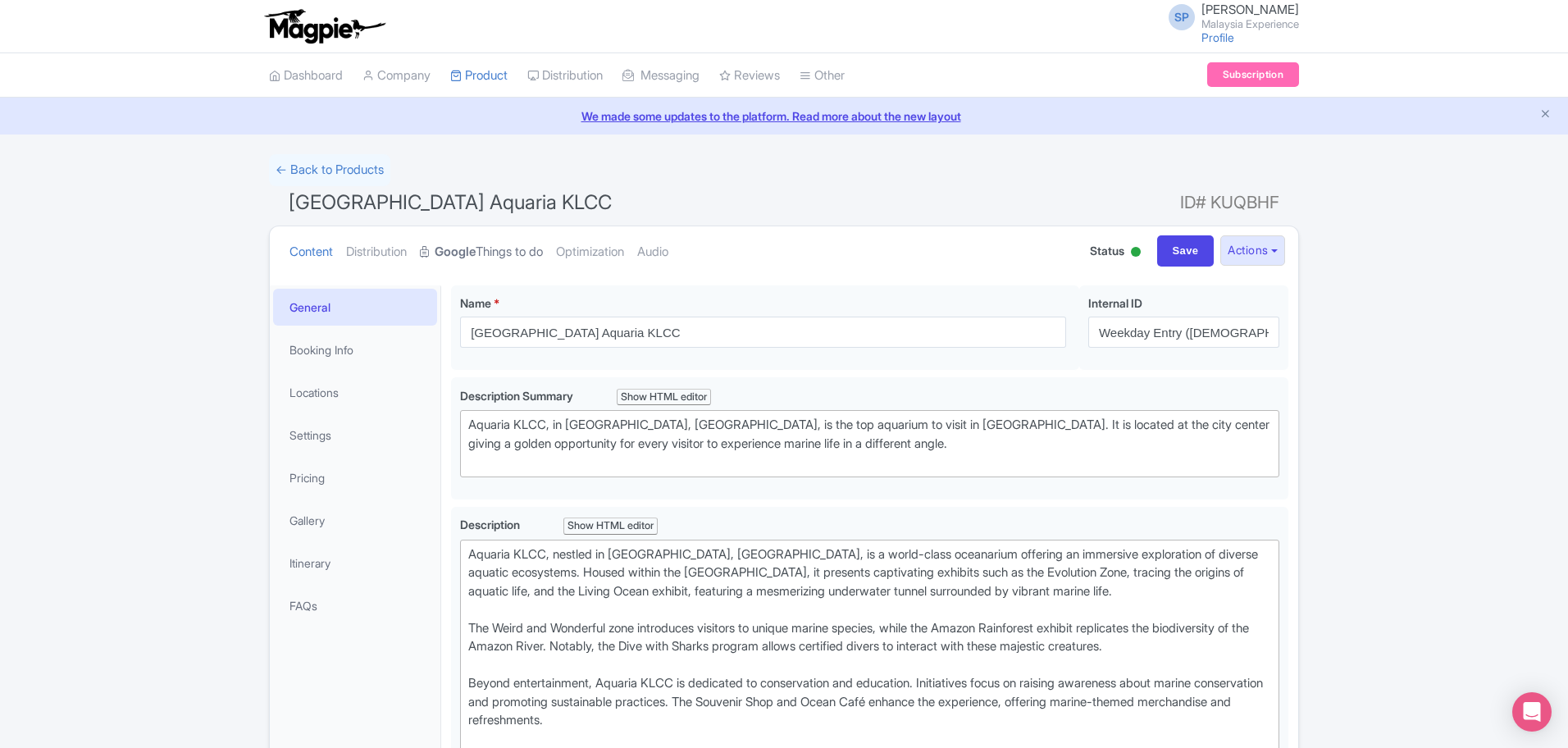
click at [504, 242] on link "Google Things to do" at bounding box center [482, 252] width 123 height 52
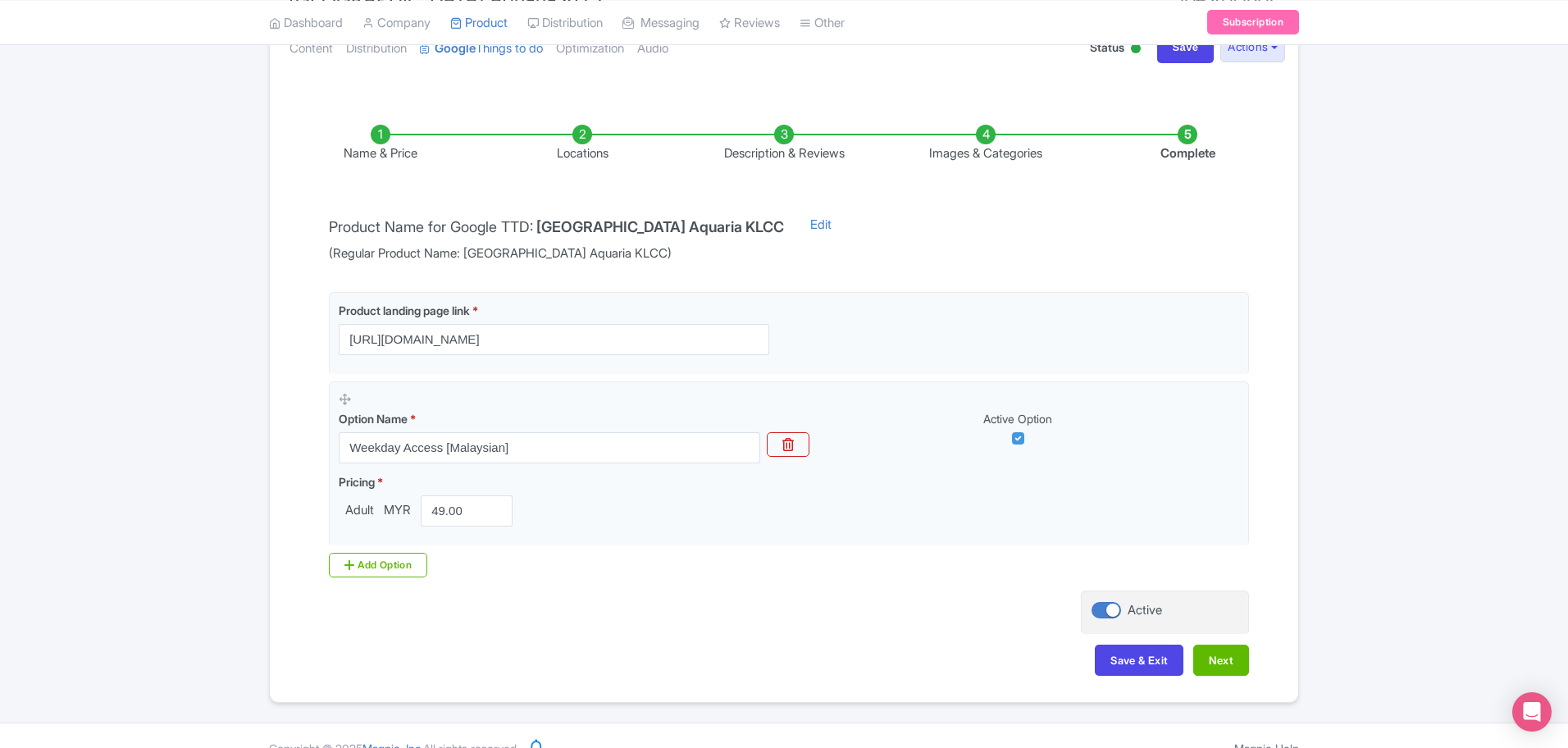
scroll to position [205, 0]
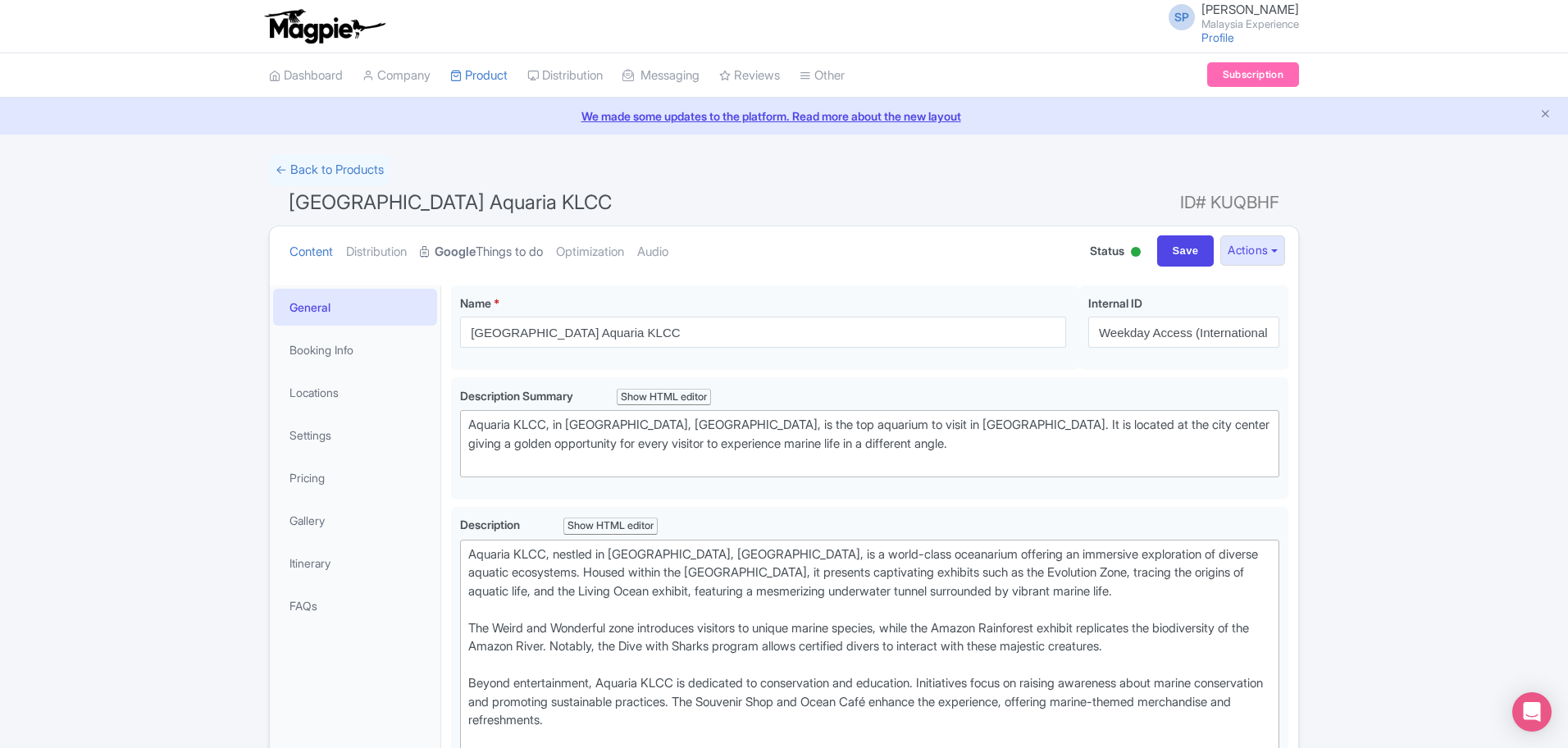
click at [481, 262] on link "Google Things to do" at bounding box center [482, 252] width 123 height 52
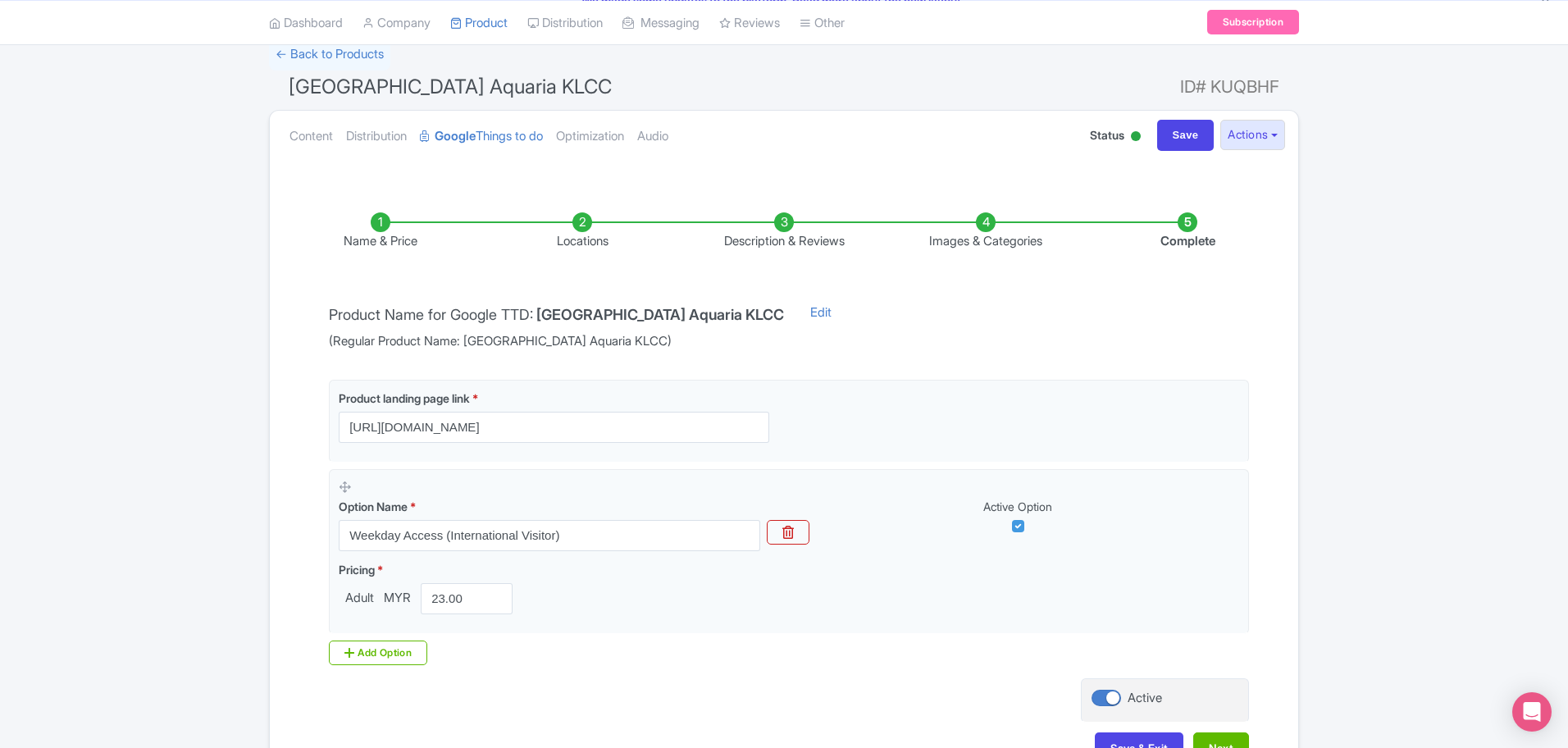
scroll to position [229, 0]
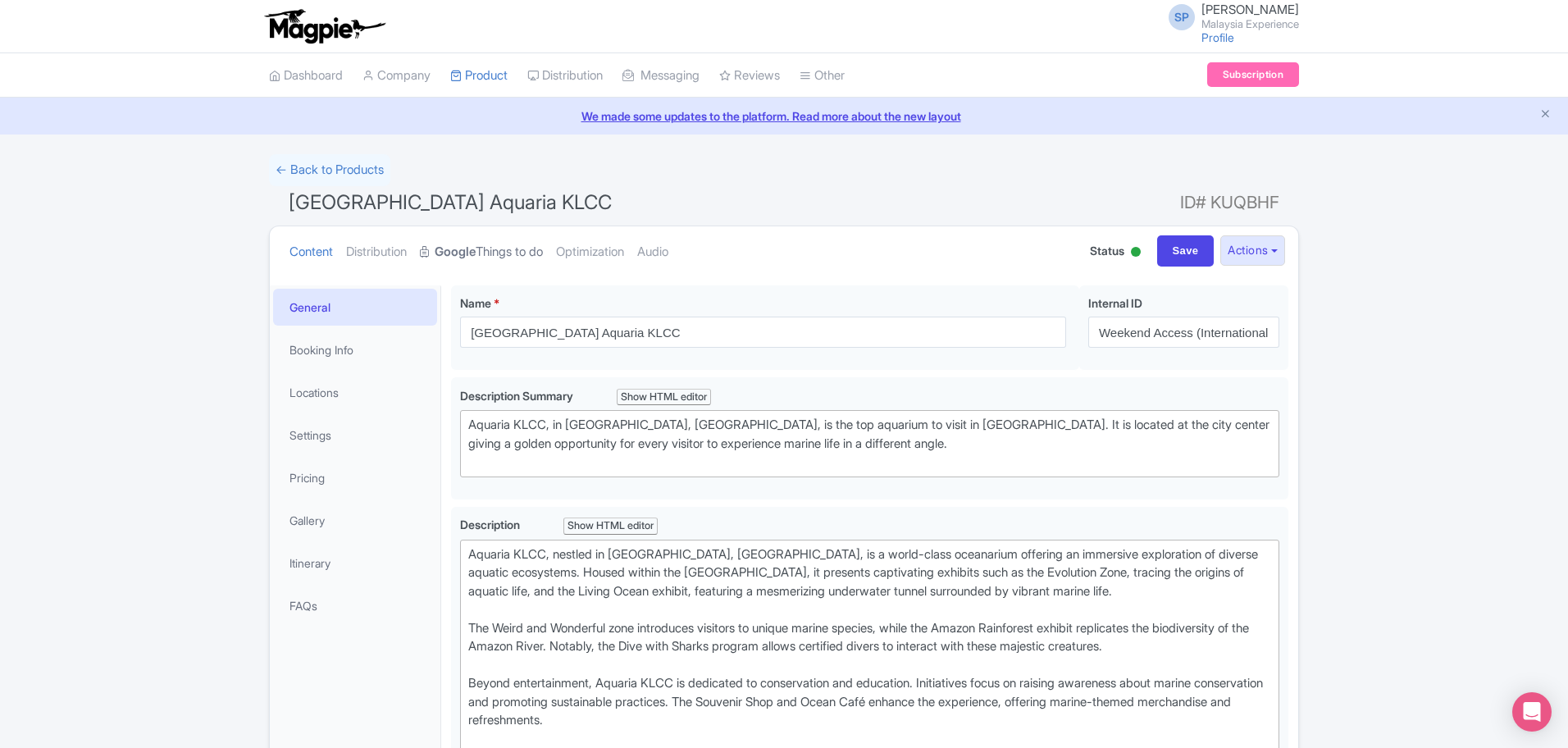
click at [486, 247] on link "Google Things to do" at bounding box center [482, 252] width 123 height 52
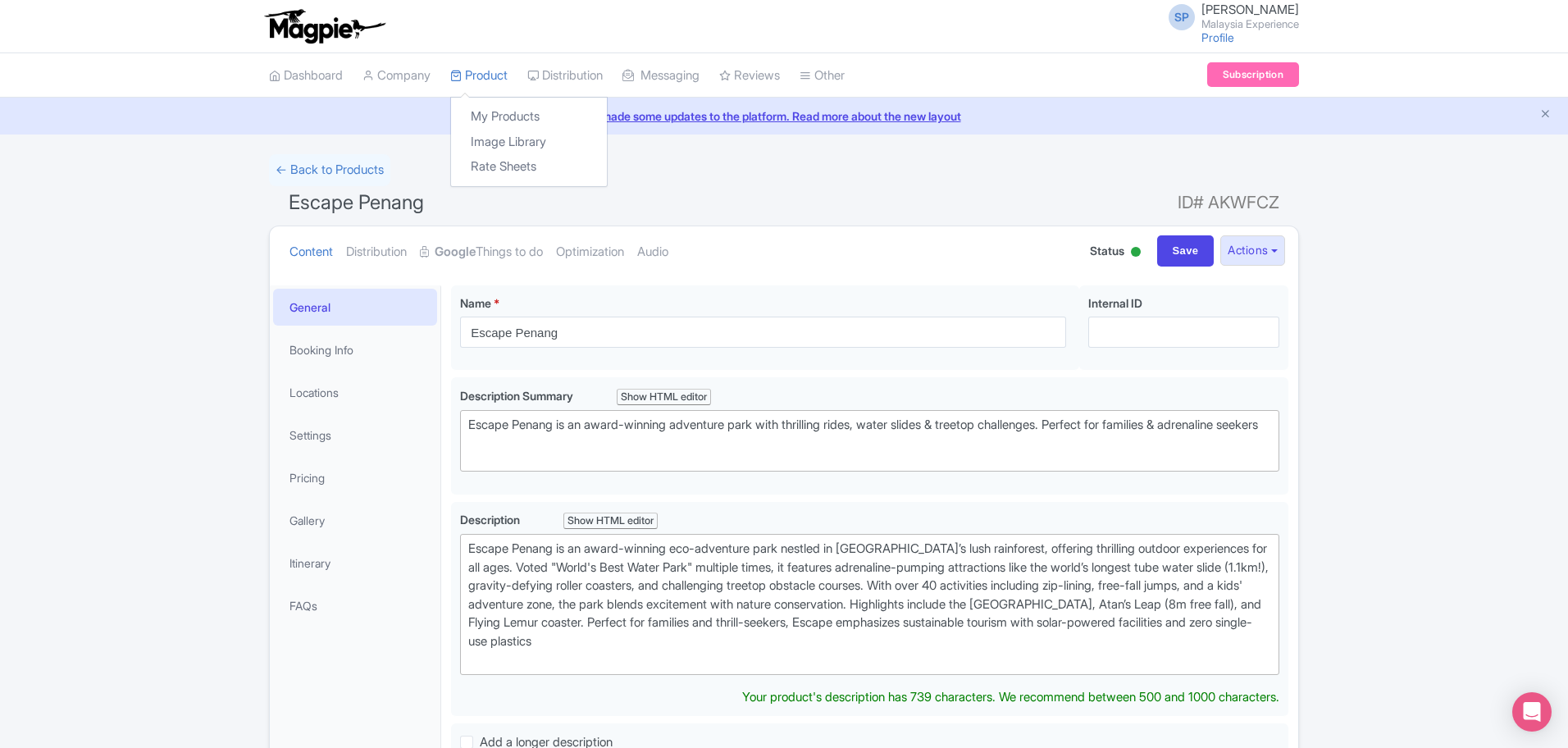
type trix-editor "<div>Escape Penang is an award-winning eco-adventure park nestled in [GEOGRAPHI…"
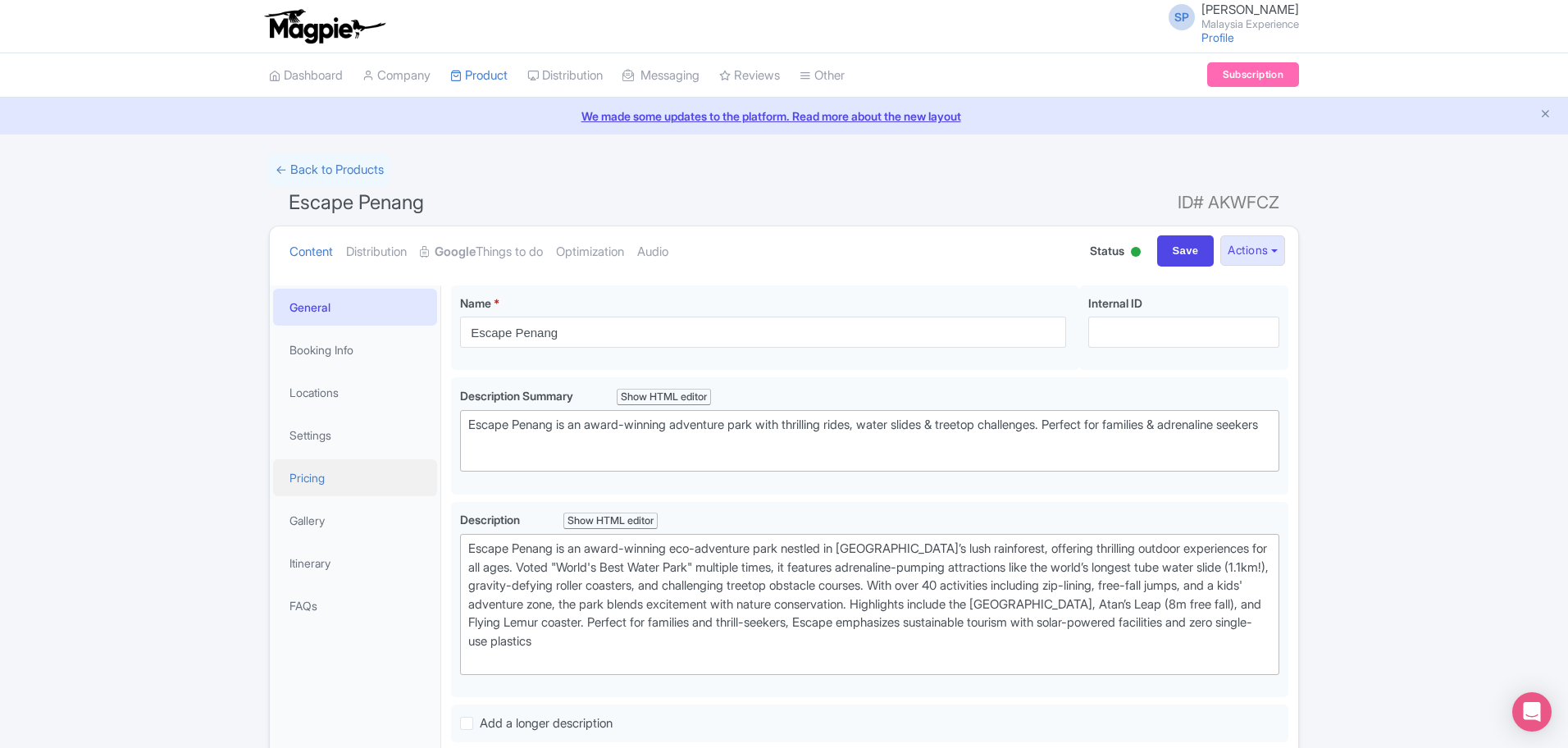
click at [352, 490] on link "Pricing" at bounding box center [354, 477] width 164 height 37
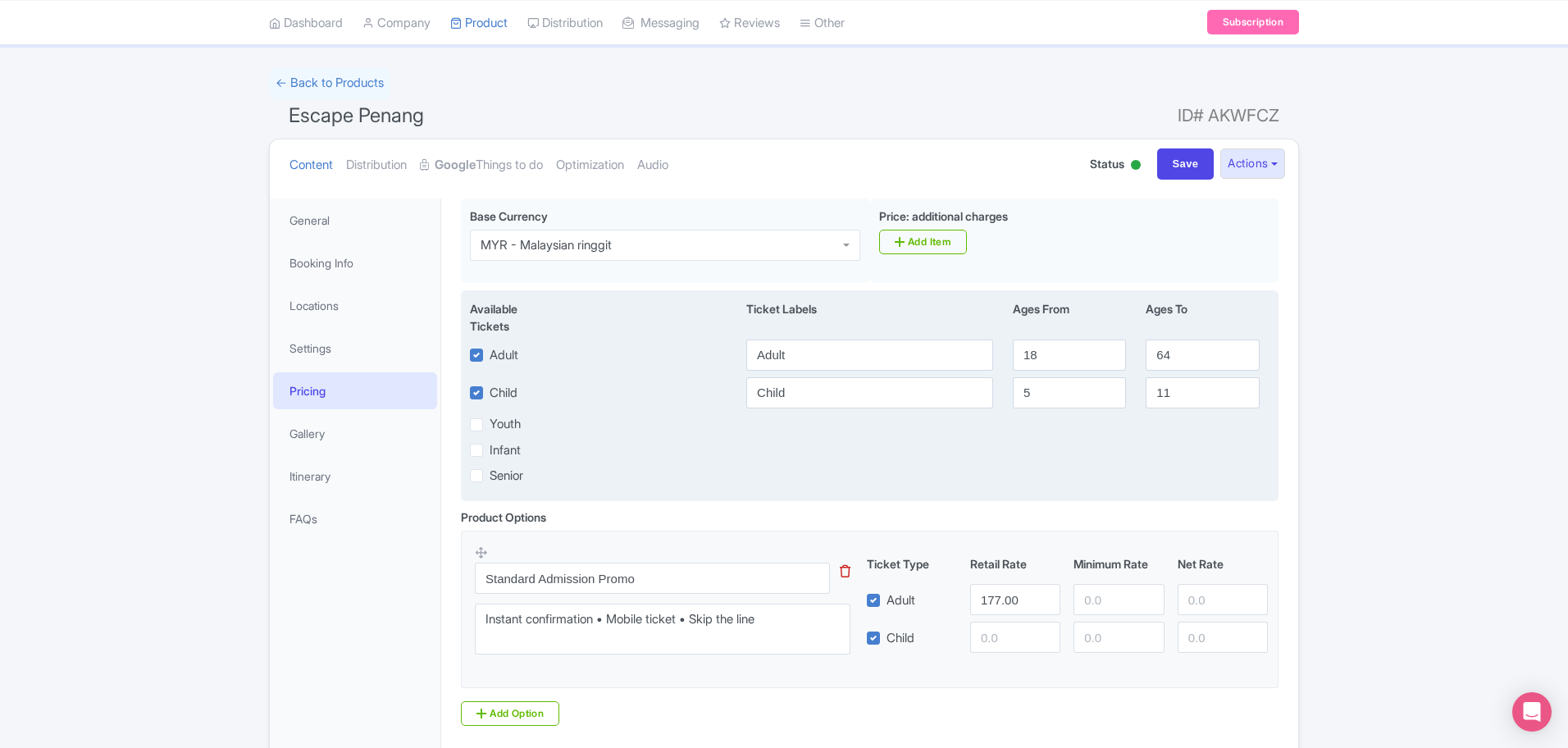
scroll to position [210, 0]
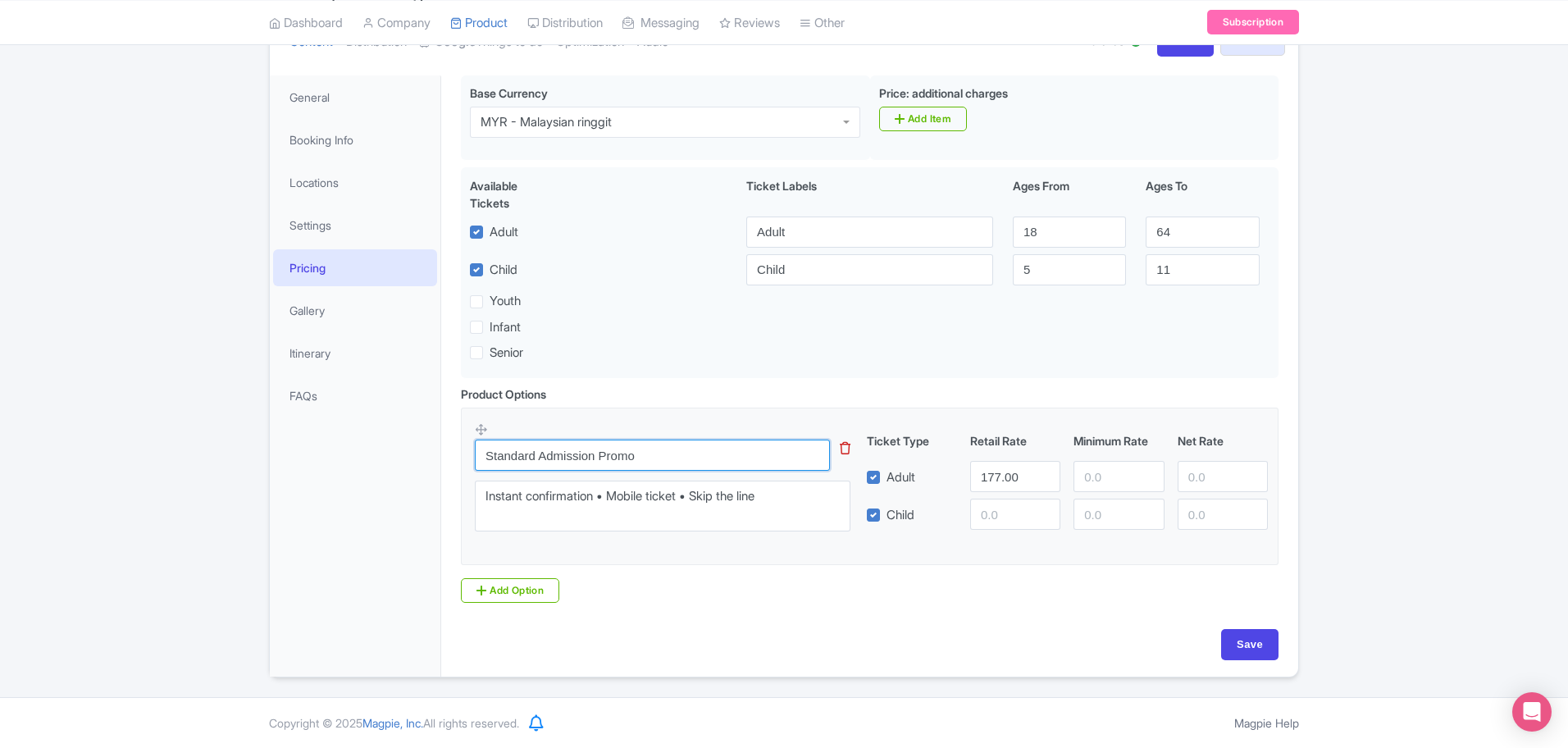
click at [649, 461] on input "Standard Admission Promo" at bounding box center [652, 455] width 355 height 31
paste input "ESCAPE Penang Entrance"
type input "ESCAPE Penang Entrance"
drag, startPoint x: 1020, startPoint y: 473, endPoint x: 925, endPoint y: 481, distance: 95.3
click at [925, 481] on div "Adult 177.00" at bounding box center [1067, 476] width 415 height 31
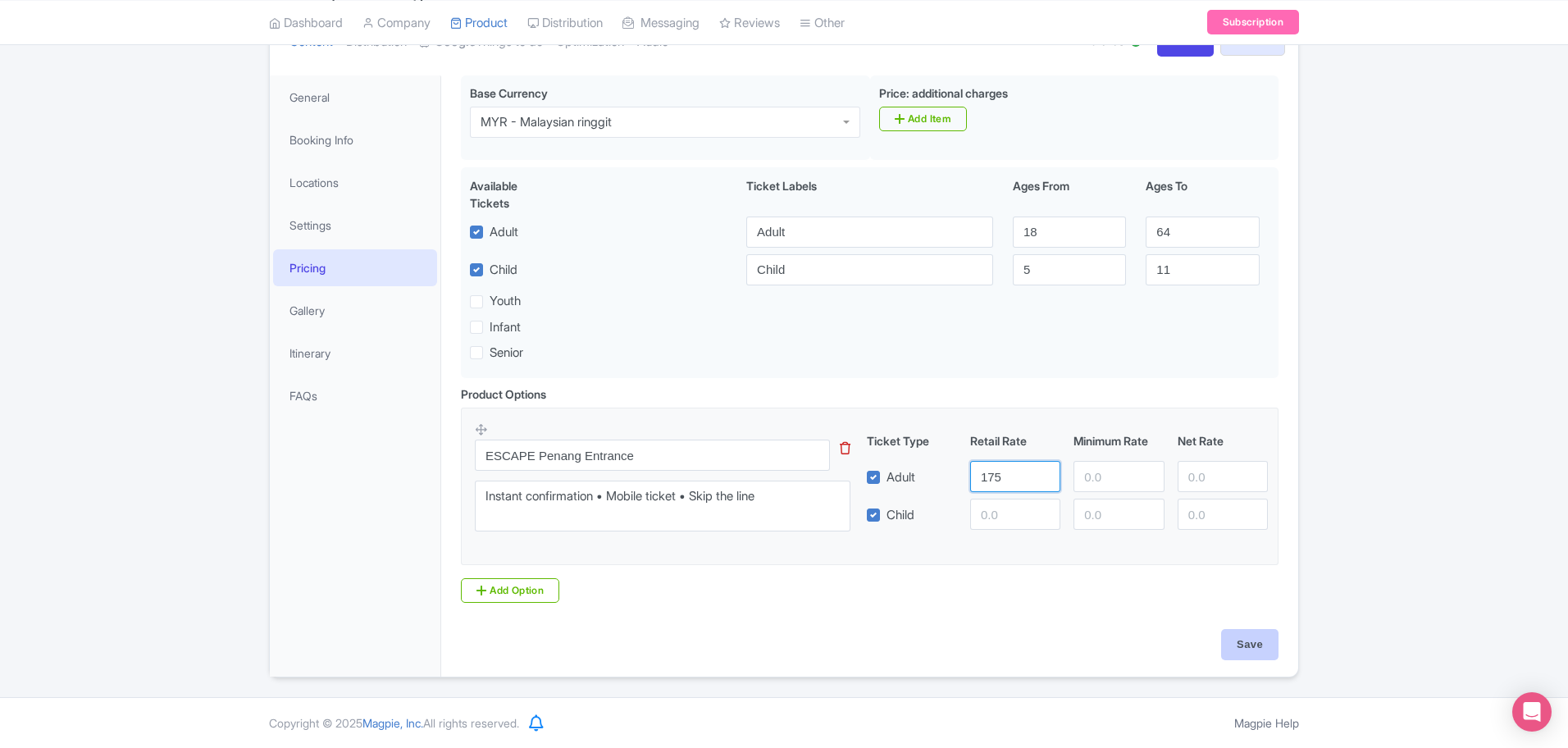
type input "175"
click at [1235, 651] on input "Save" at bounding box center [1250, 644] width 57 height 31
type input "Saving..."
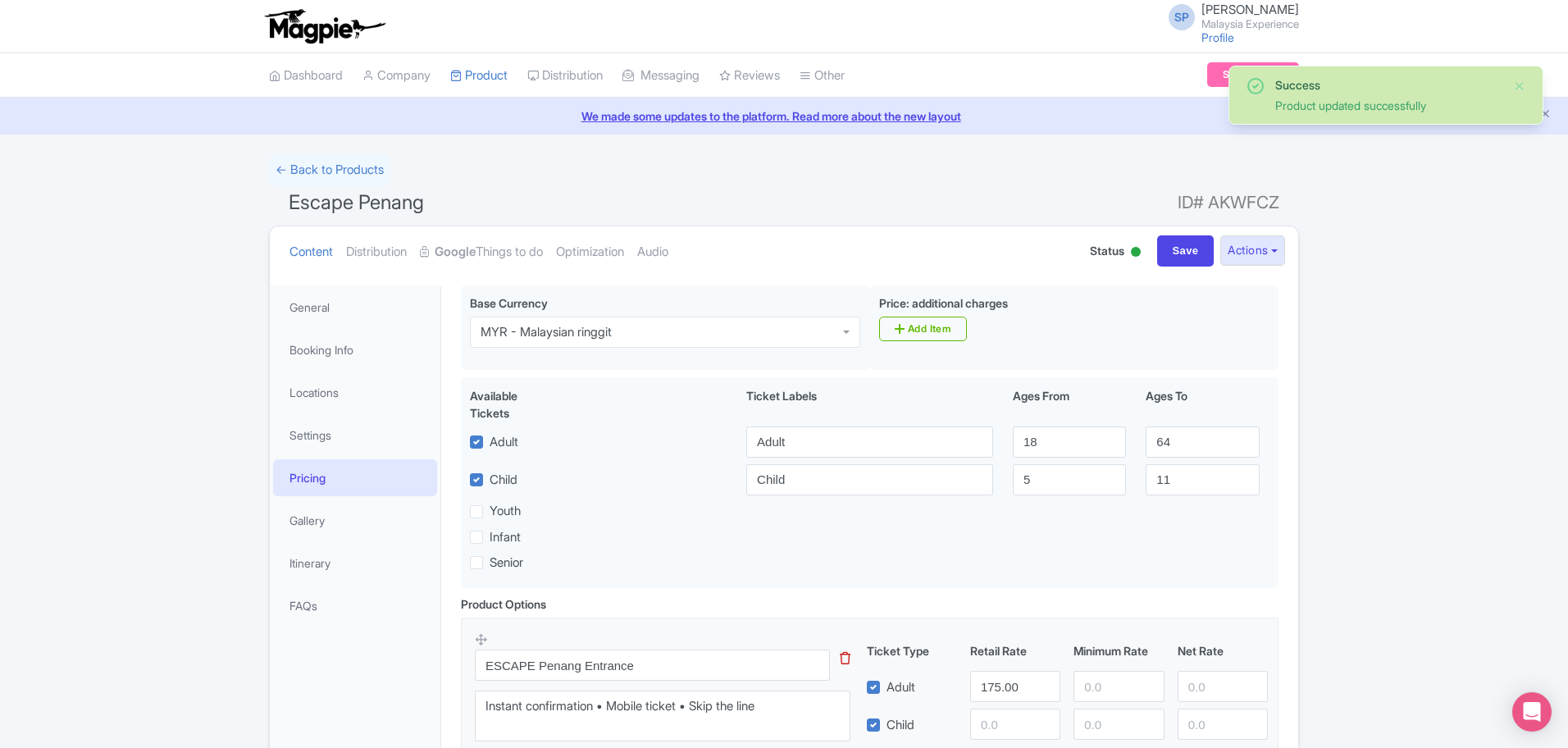
click at [491, 275] on div "Dress Smart Height/Weight Rules Cashless Payments Sun Protection Know Before Yo…" at bounding box center [870, 580] width 857 height 610
click at [493, 262] on link "Google Things to do" at bounding box center [482, 252] width 123 height 52
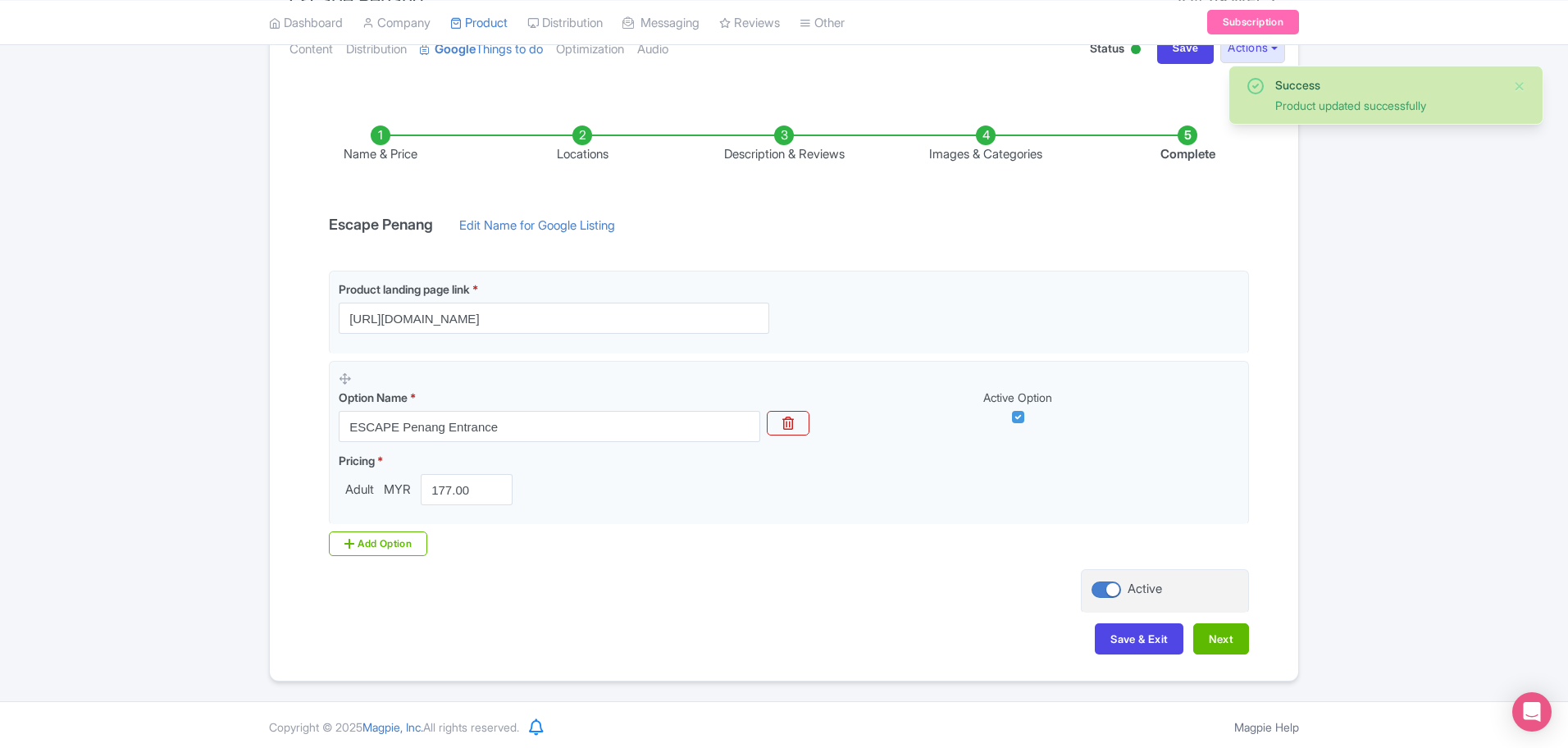
scroll to position [206, 0]
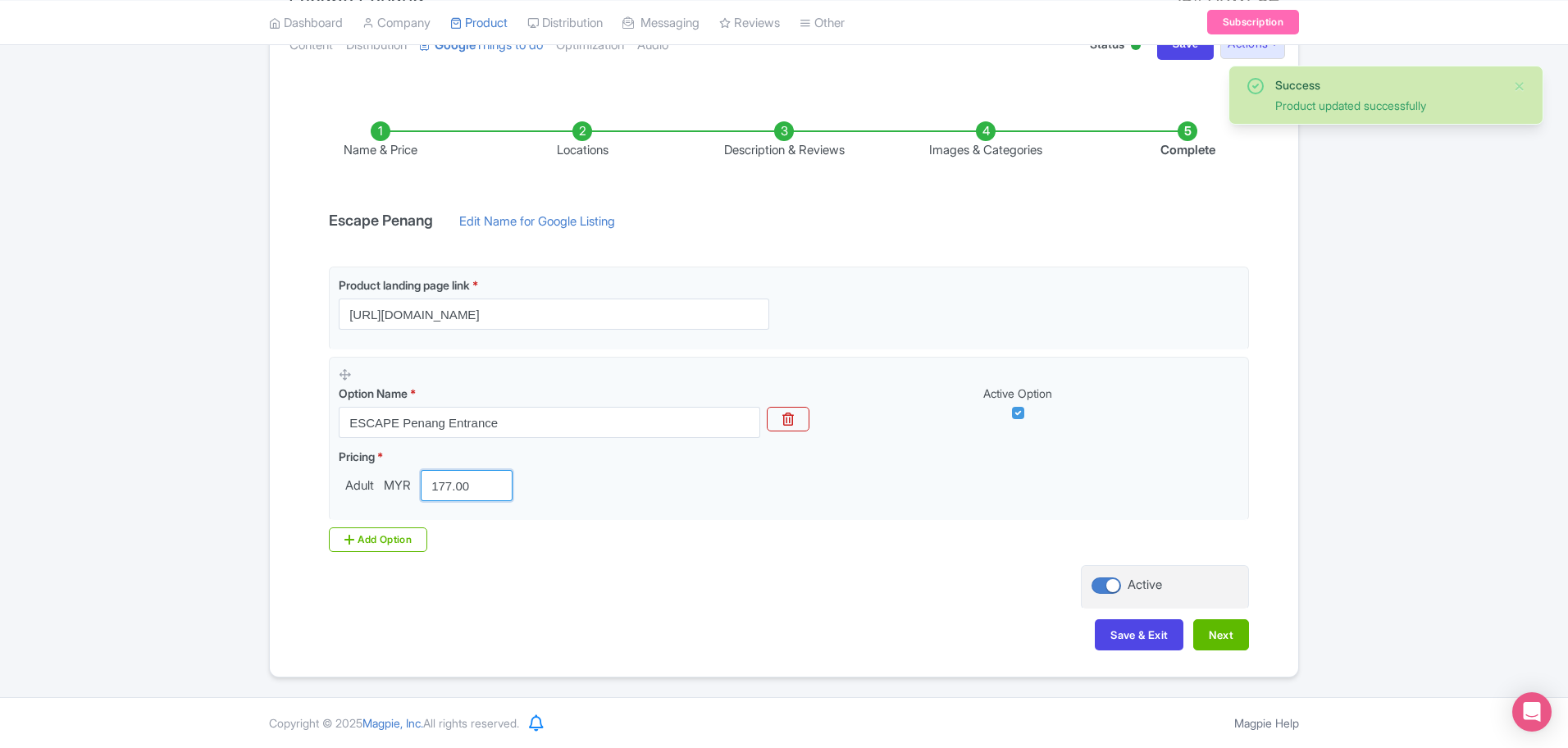
drag, startPoint x: 481, startPoint y: 486, endPoint x: 291, endPoint y: 491, distance: 190.1
click at [291, 491] on div "Name & Price Locations Description & Reviews Images & Categories Complete Escap…" at bounding box center [784, 377] width 1008 height 578
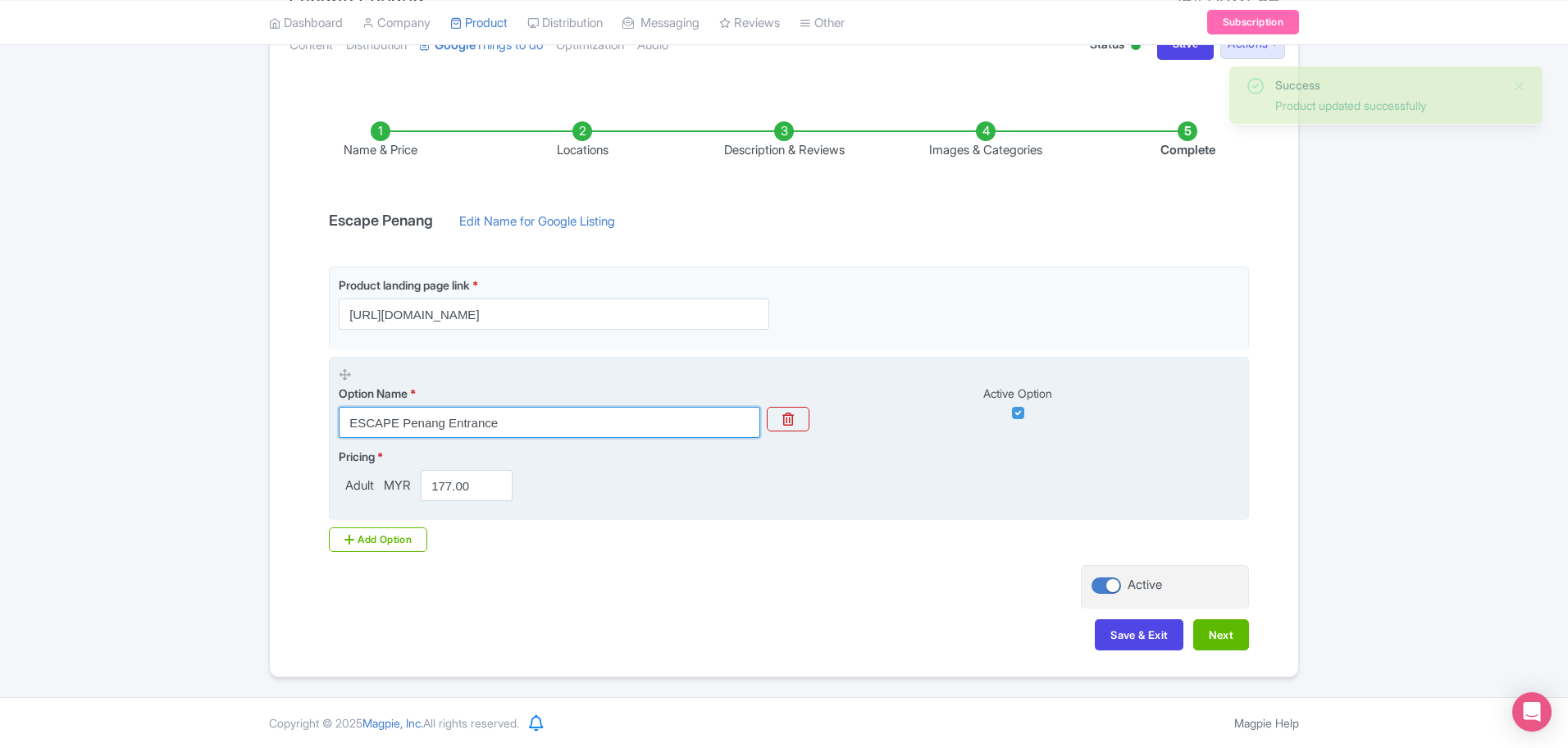
click at [583, 422] on input "ESCAPE Penang Entrance" at bounding box center [549, 422] width 421 height 31
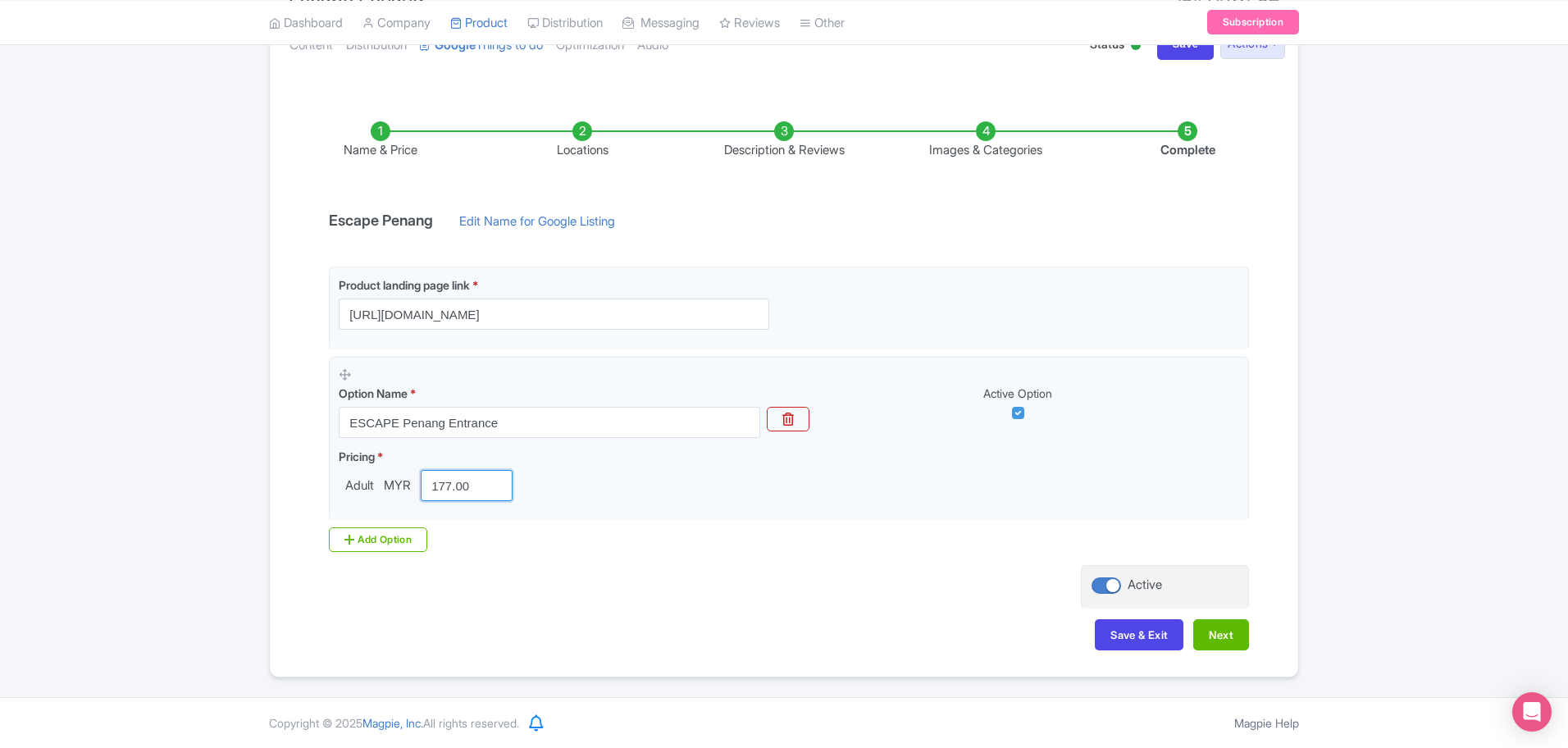
drag, startPoint x: 481, startPoint y: 488, endPoint x: 256, endPoint y: 487, distance: 225.0
click at [257, 490] on div "Success Product updated successfully ← Back to Products Escape Penang ID# AKWFC…" at bounding box center [784, 312] width 1568 height 729
type input "175"
click at [1213, 623] on button "Next" at bounding box center [1221, 635] width 55 height 31
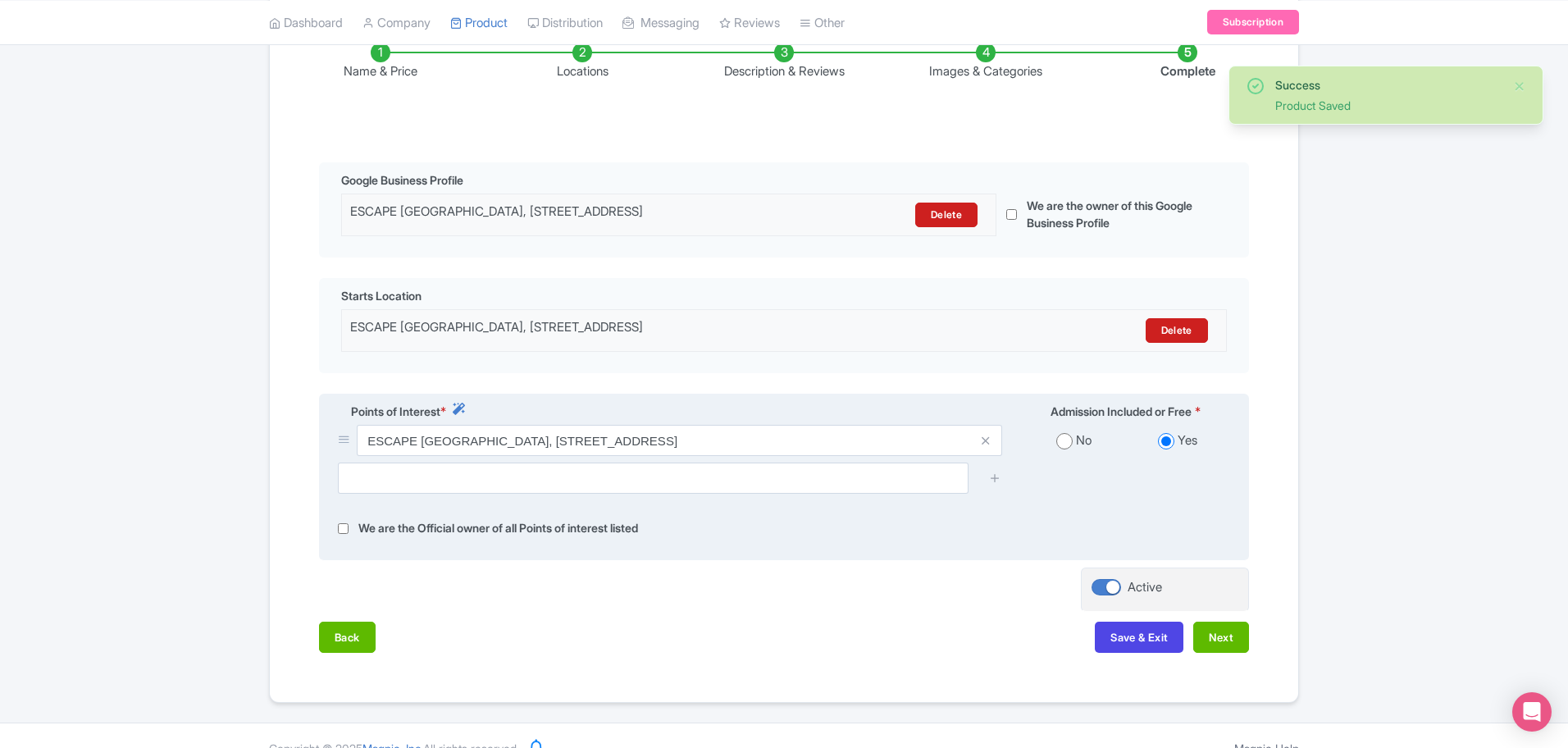
scroll to position [323, 0]
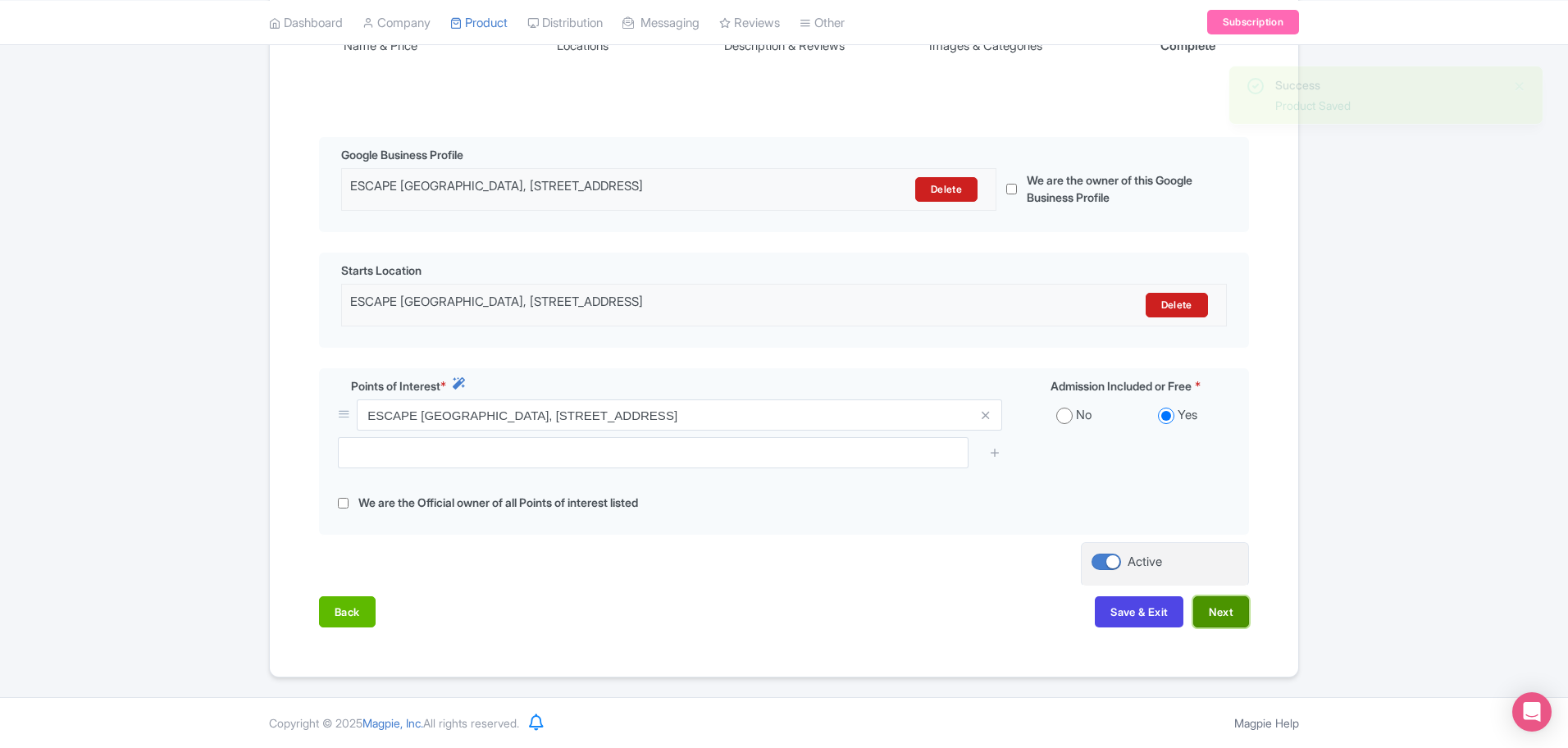
click at [1218, 605] on button "Next" at bounding box center [1221, 611] width 55 height 31
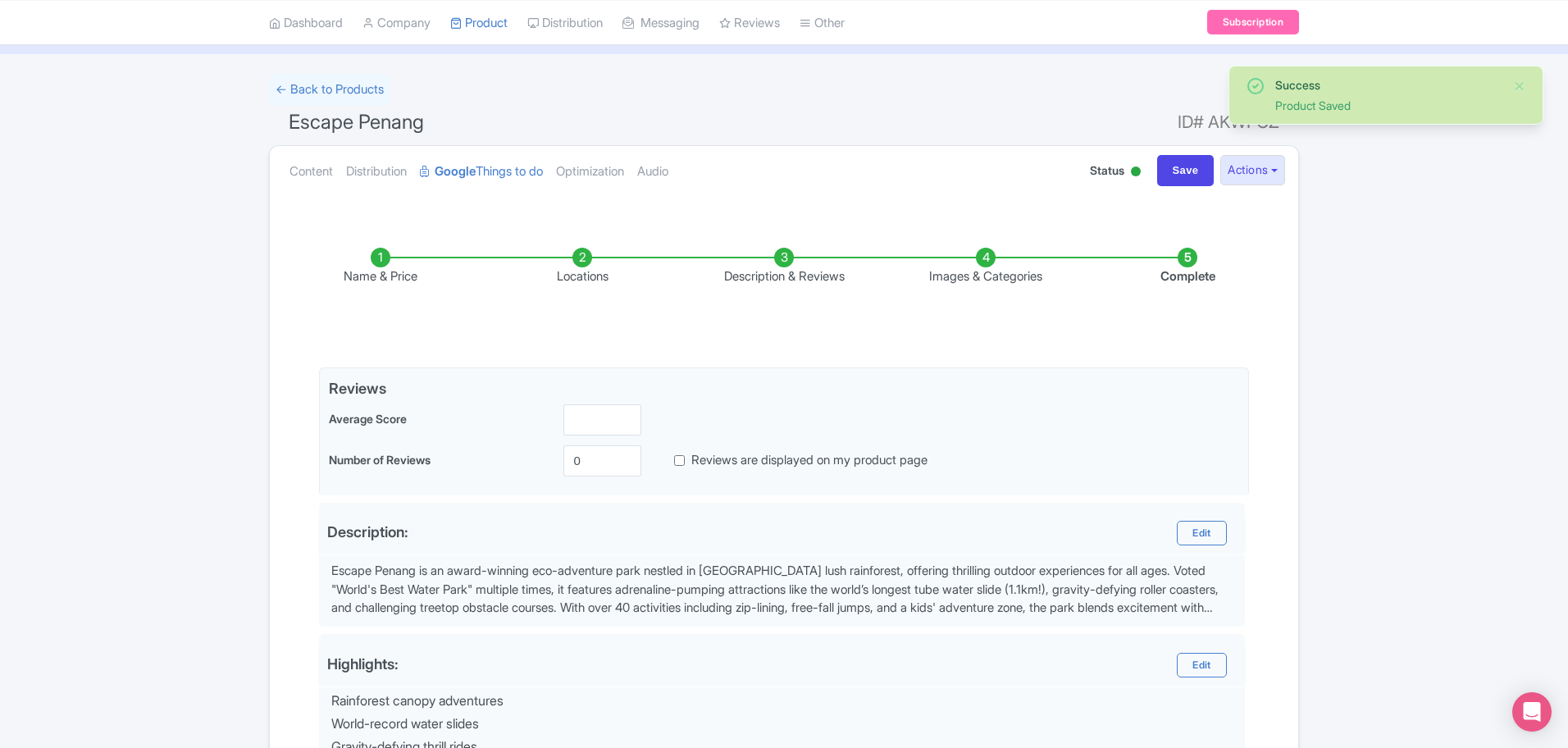
scroll to position [76, 0]
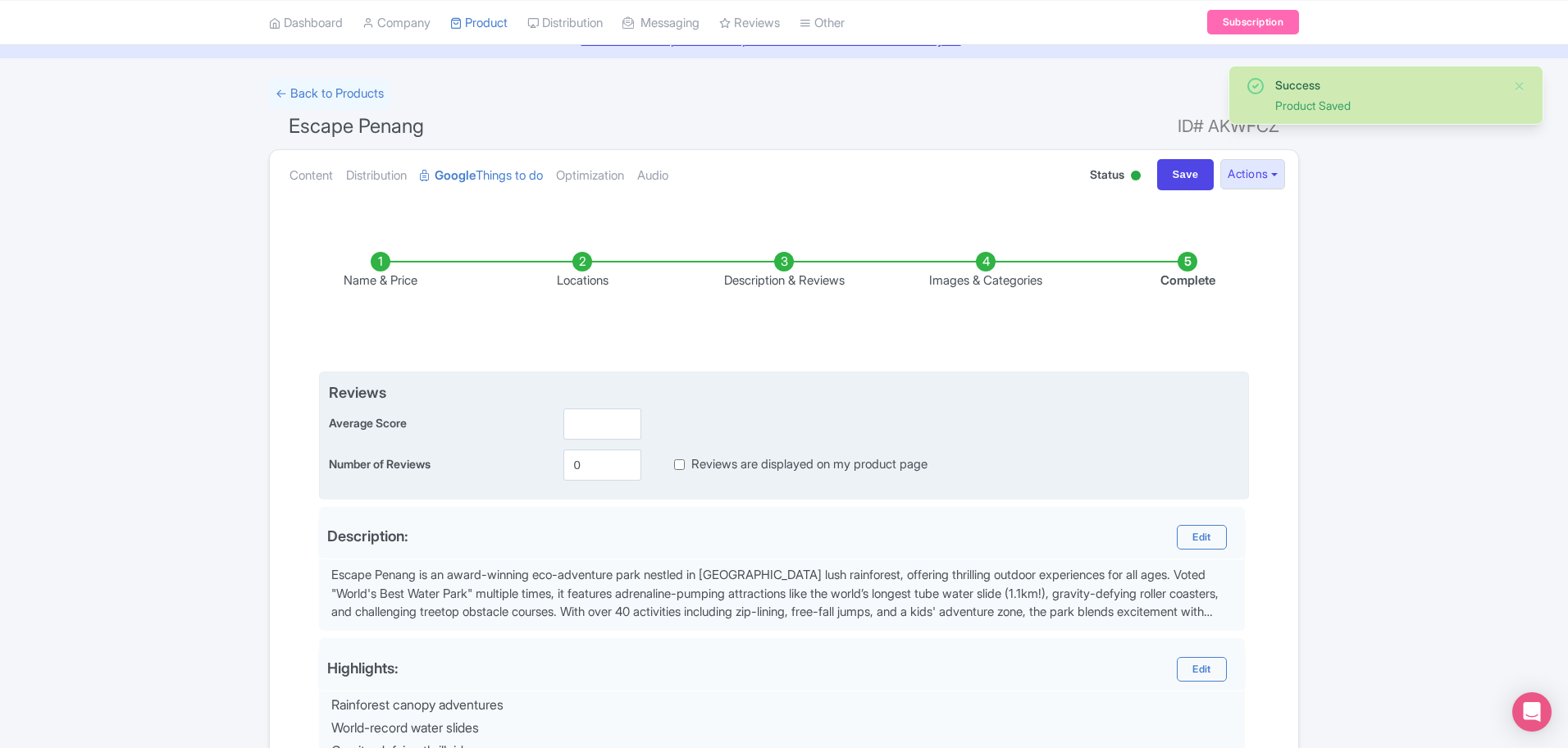
click at [679, 461] on input "Reviews are displayed on my product page" at bounding box center [679, 464] width 11 height 19
checkbox input "true"
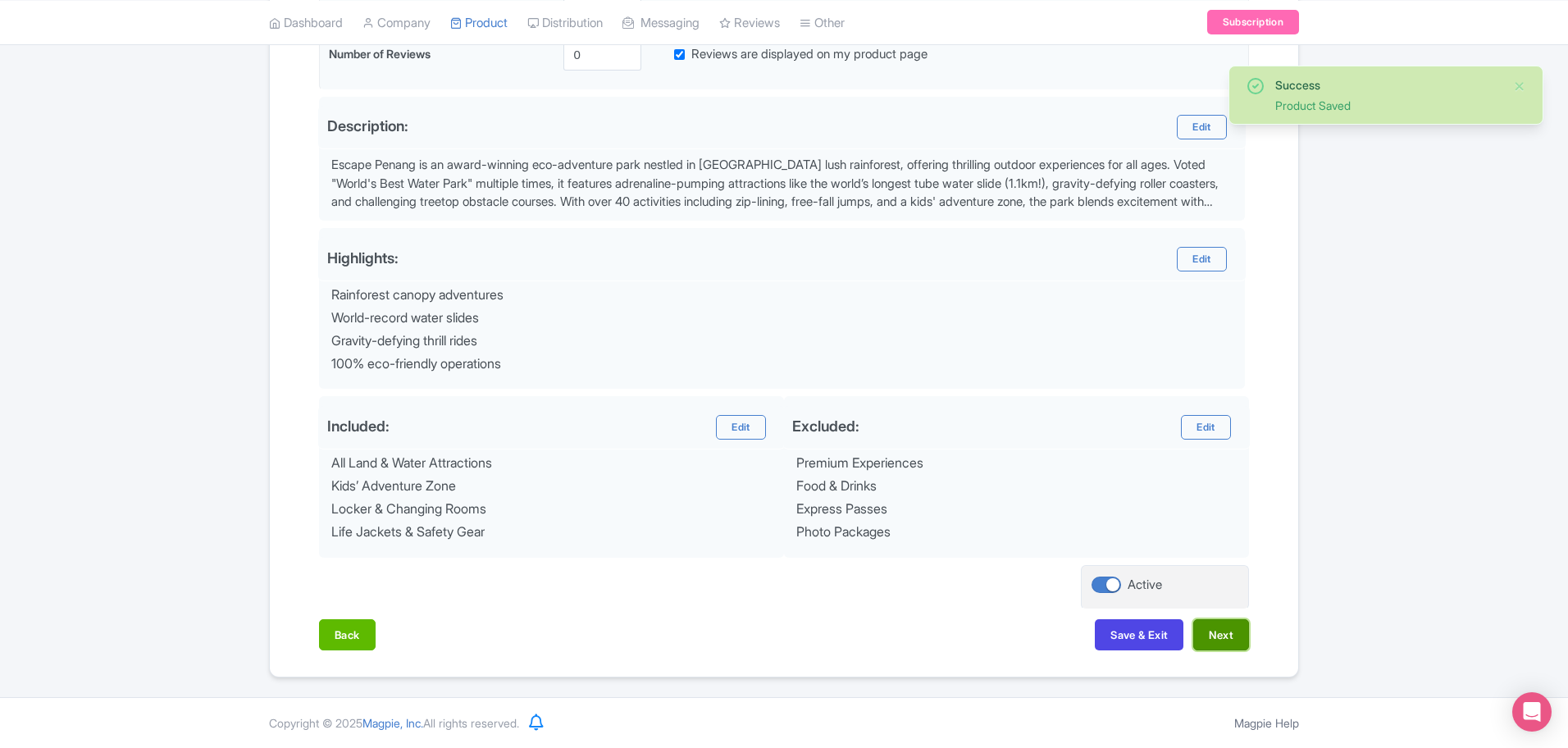
click at [1223, 640] on button "Next" at bounding box center [1221, 635] width 55 height 31
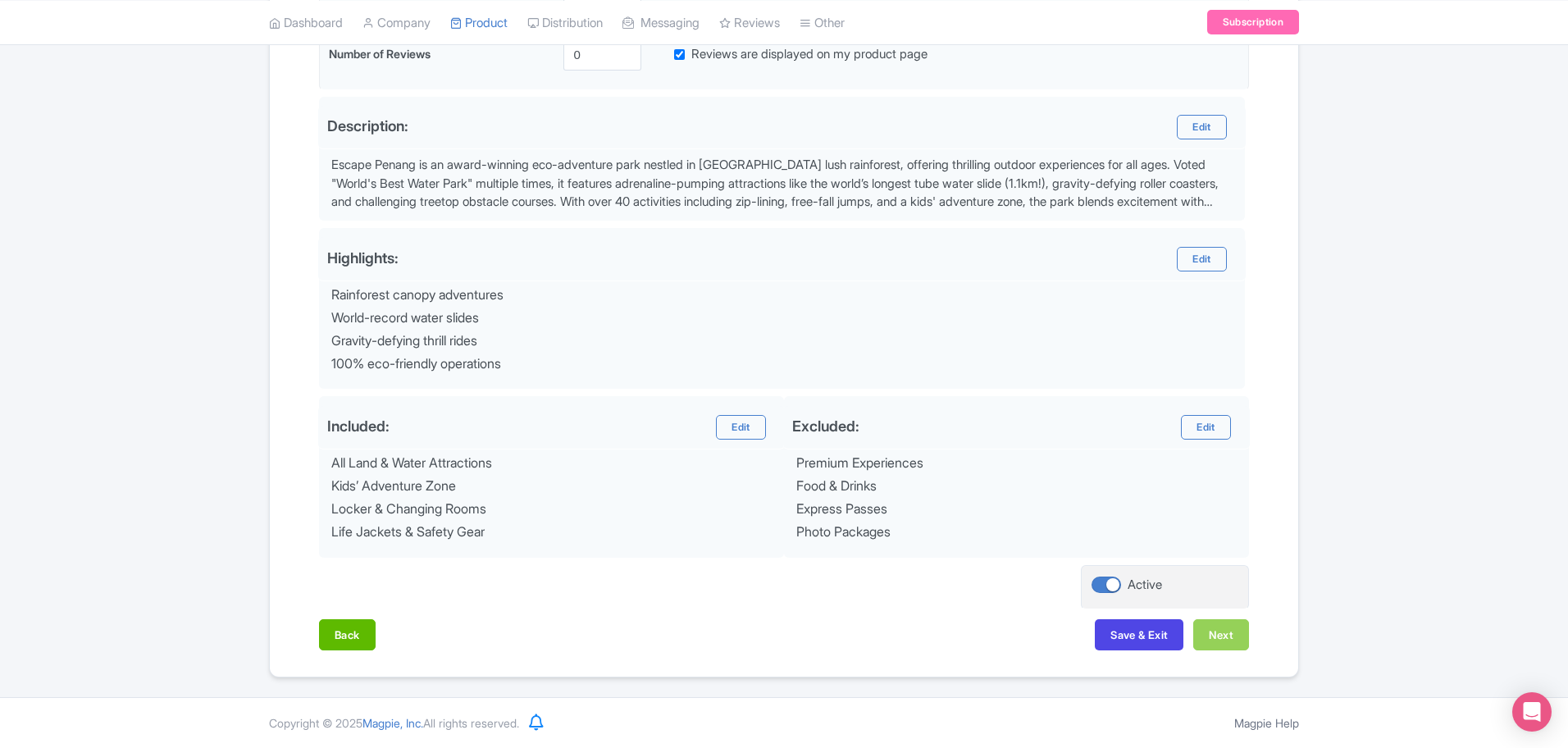
scroll to position [330, 0]
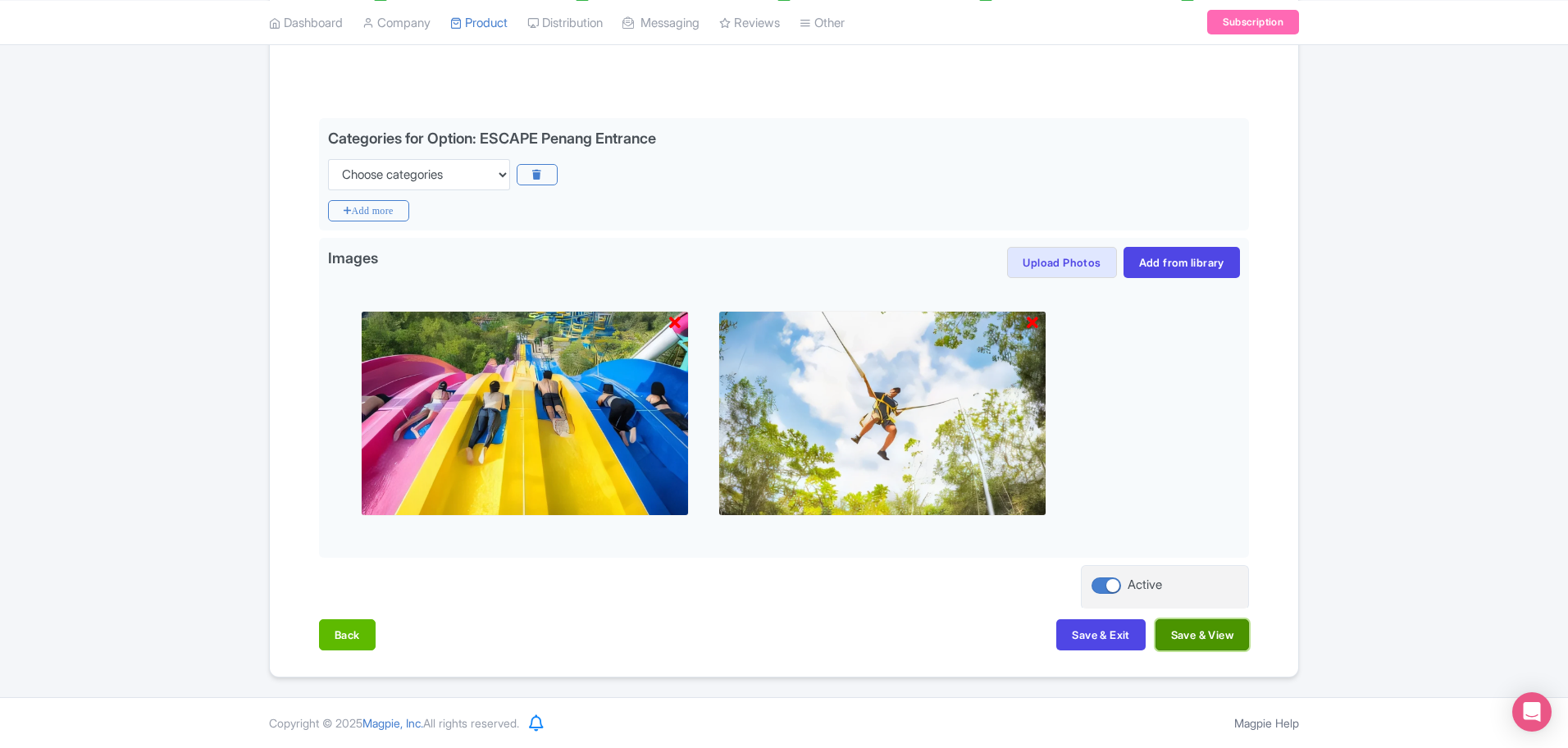
click at [1209, 639] on button "Save & View" at bounding box center [1201, 635] width 94 height 31
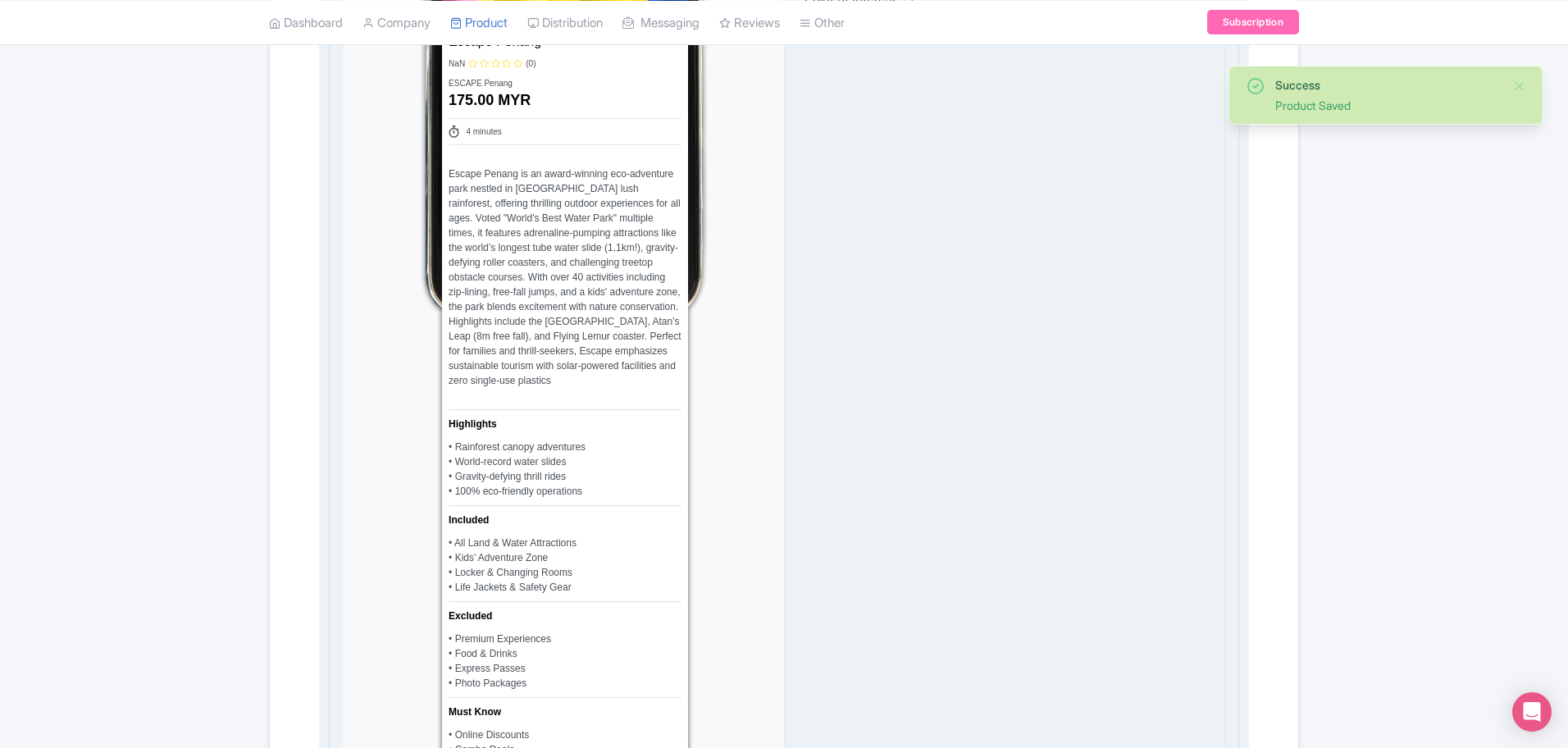
scroll to position [1252, 0]
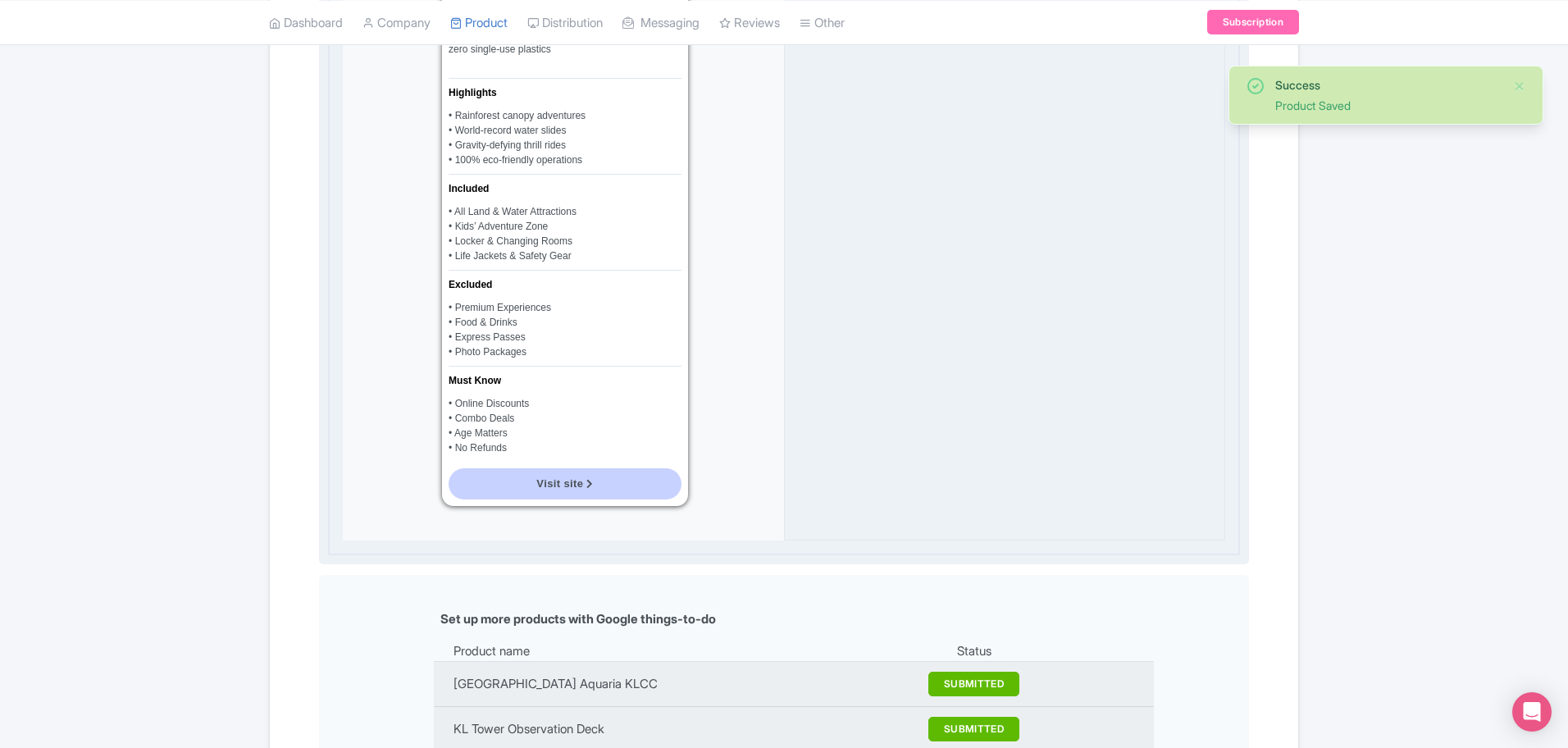
click at [561, 500] on div "Visit site" at bounding box center [564, 483] width 246 height 45
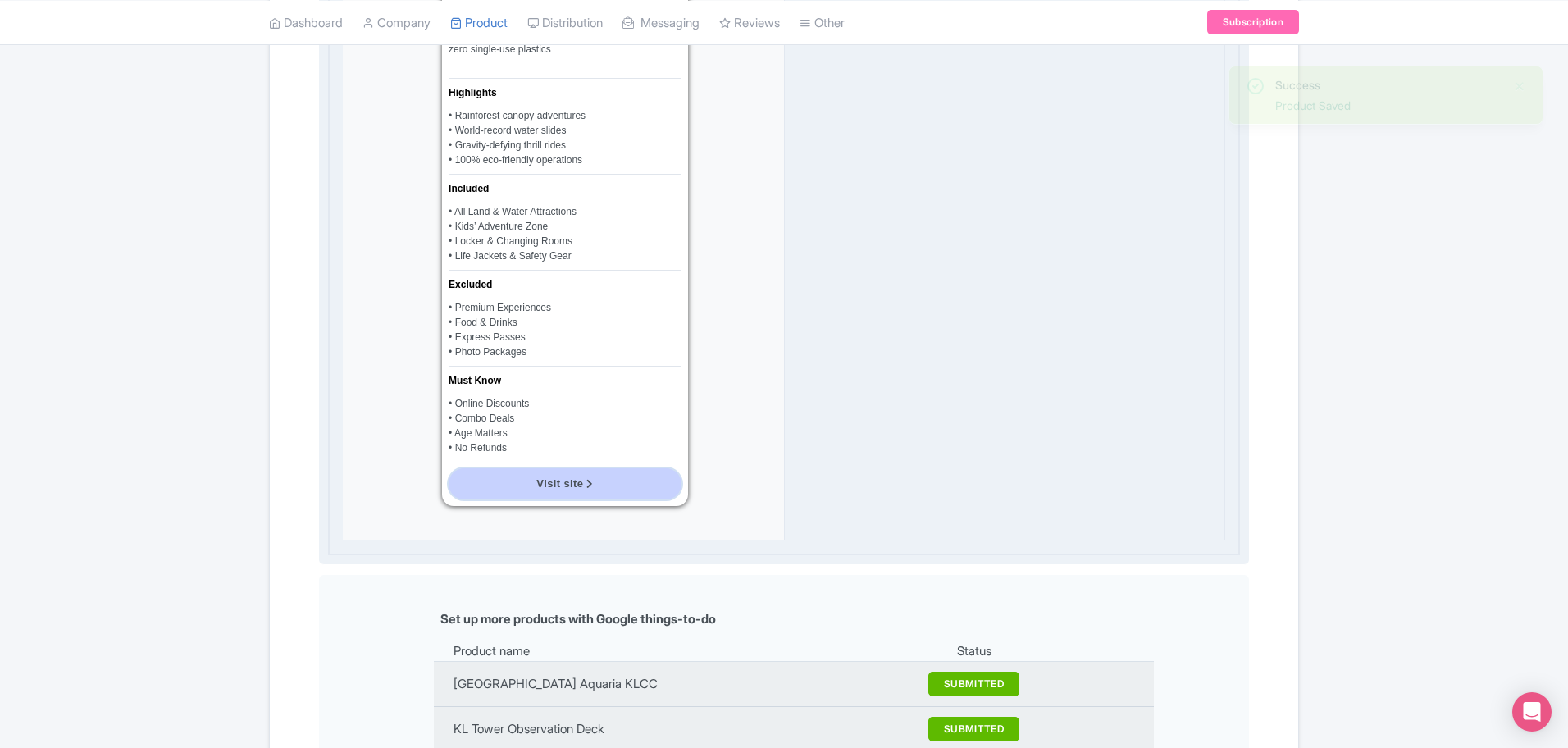
click at [573, 487] on span "Visit site" at bounding box center [560, 483] width 46 height 13
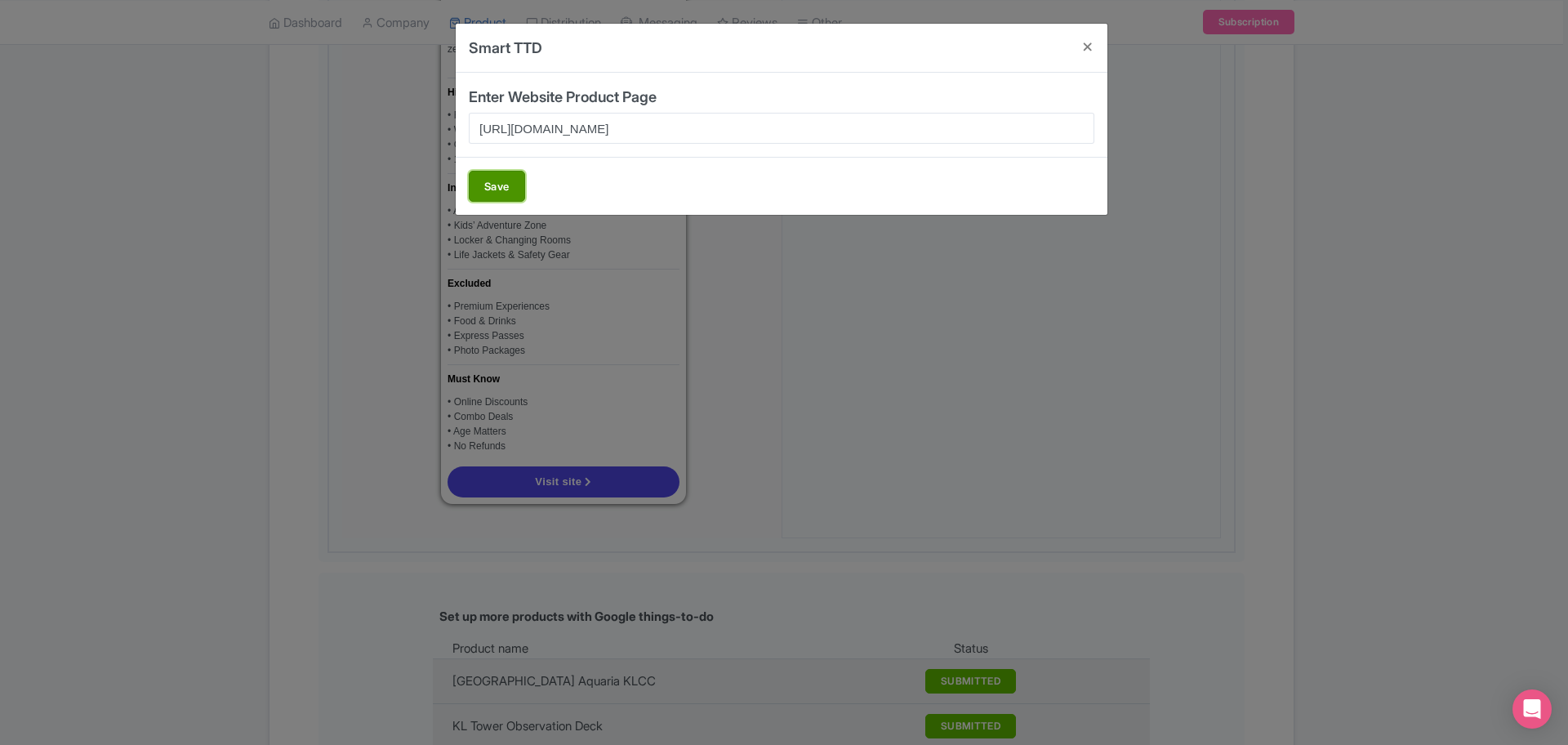
click at [484, 192] on button "Save" at bounding box center [497, 186] width 56 height 31
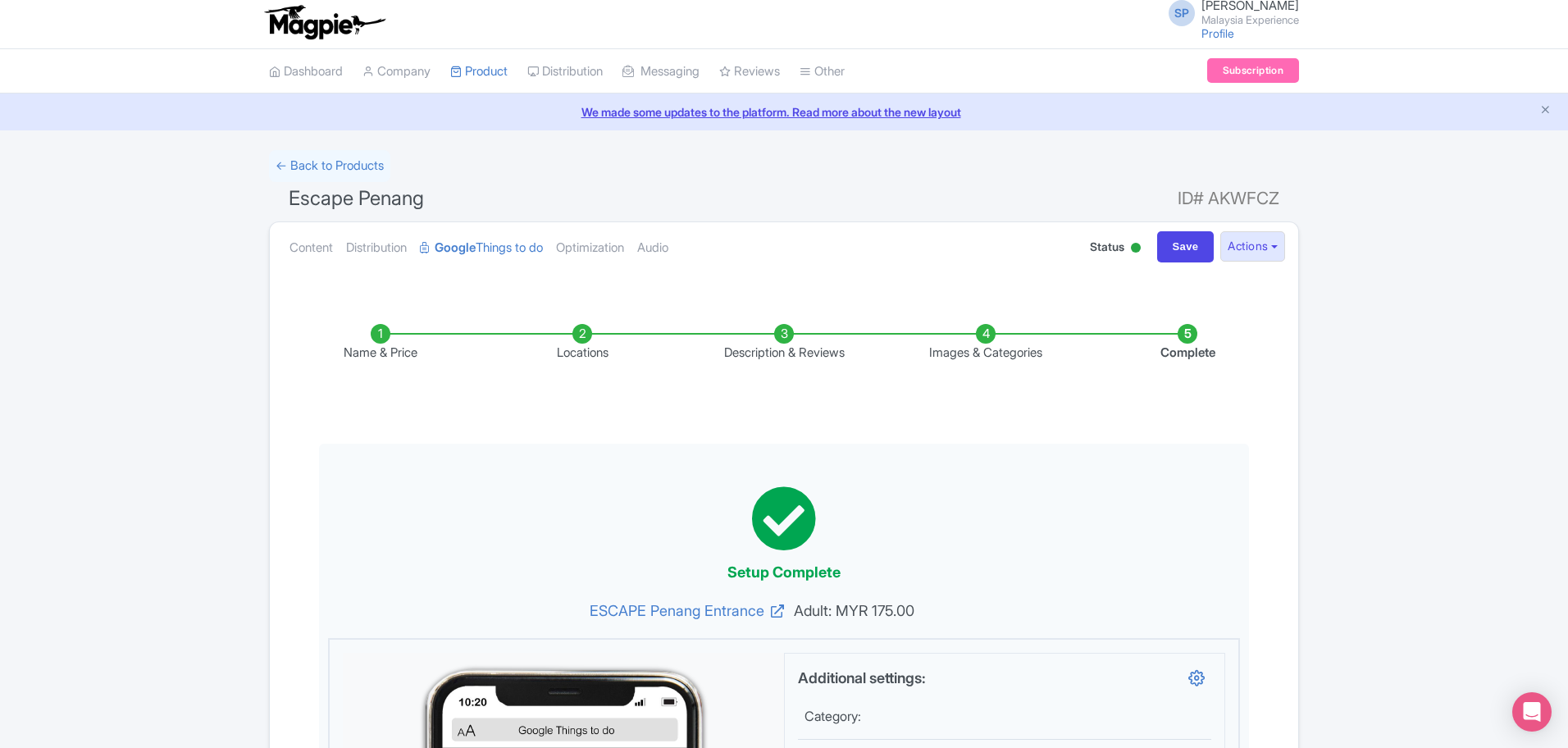
scroll to position [0, 0]
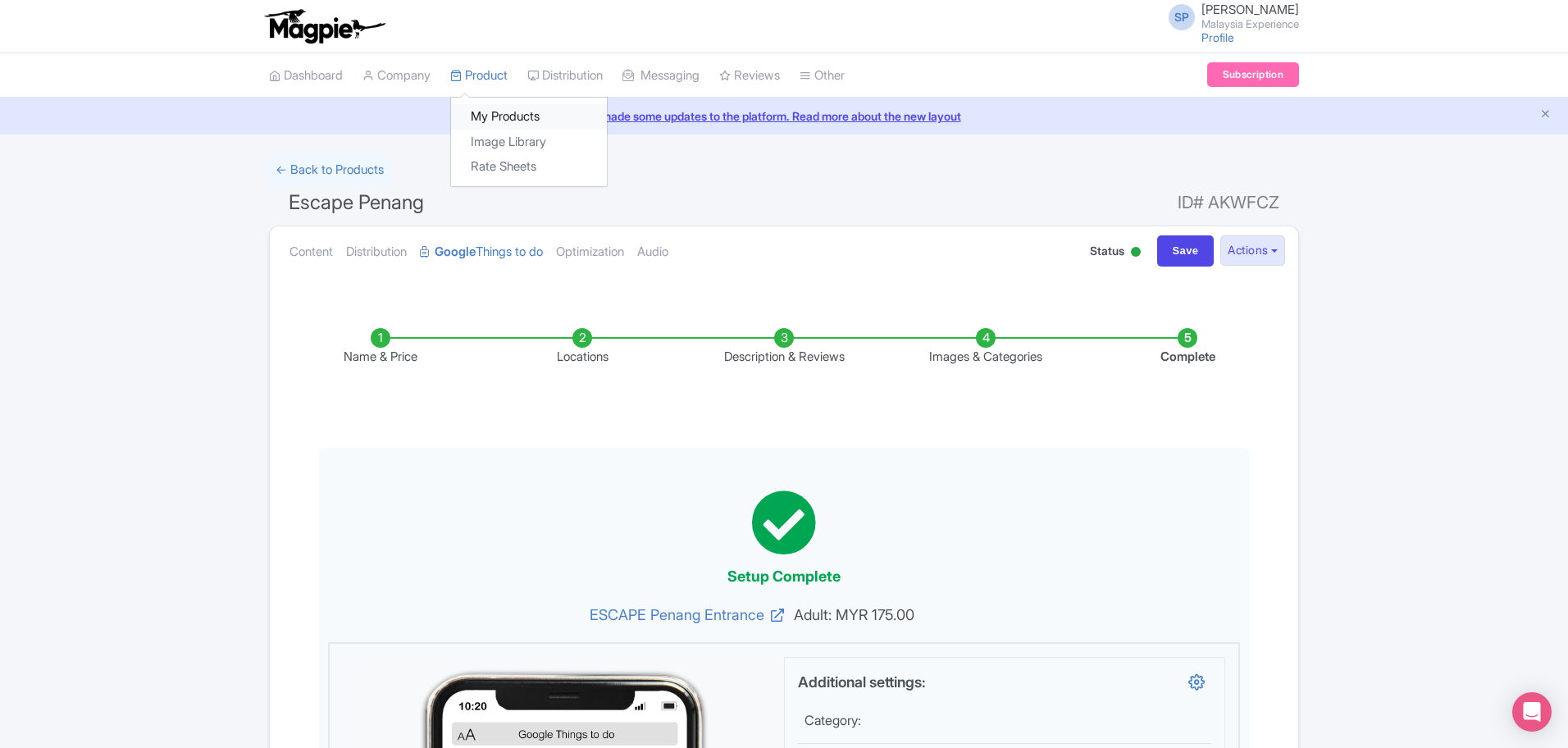
click at [499, 118] on link "My Products" at bounding box center [529, 116] width 156 height 25
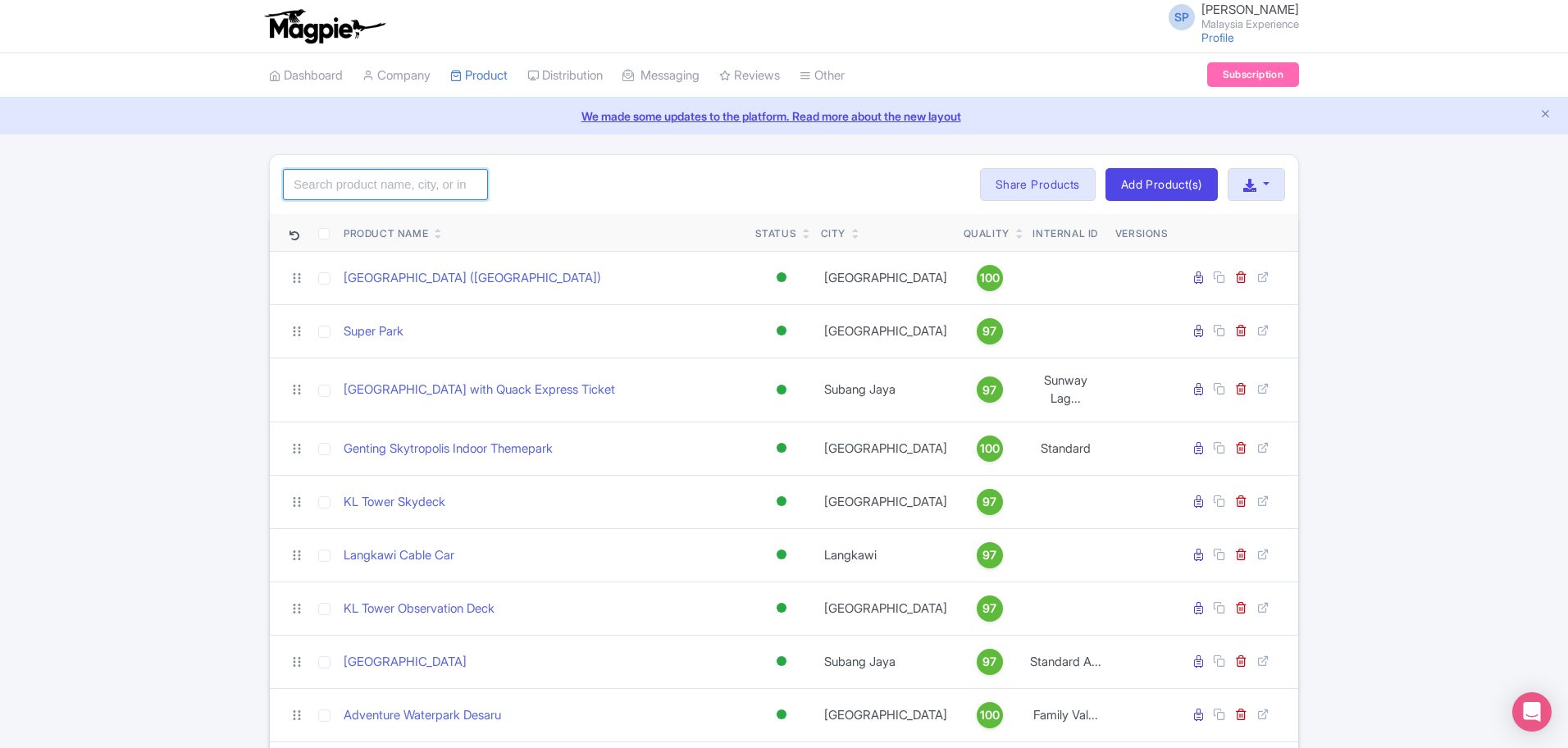
click at [388, 183] on input "search" at bounding box center [384, 184] width 205 height 31
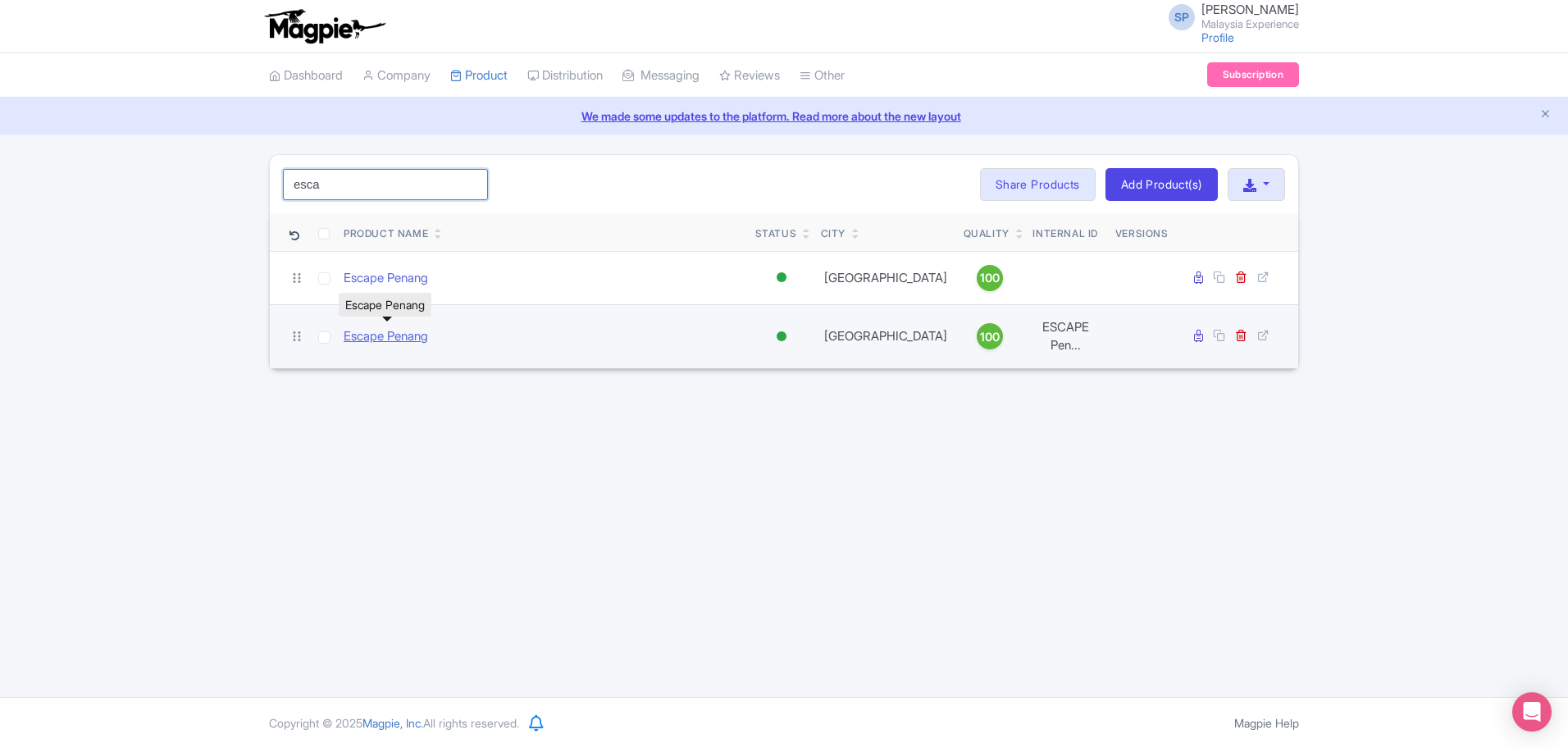
type input "esca"
click at [389, 332] on link "Escape Penang" at bounding box center [385, 336] width 84 height 19
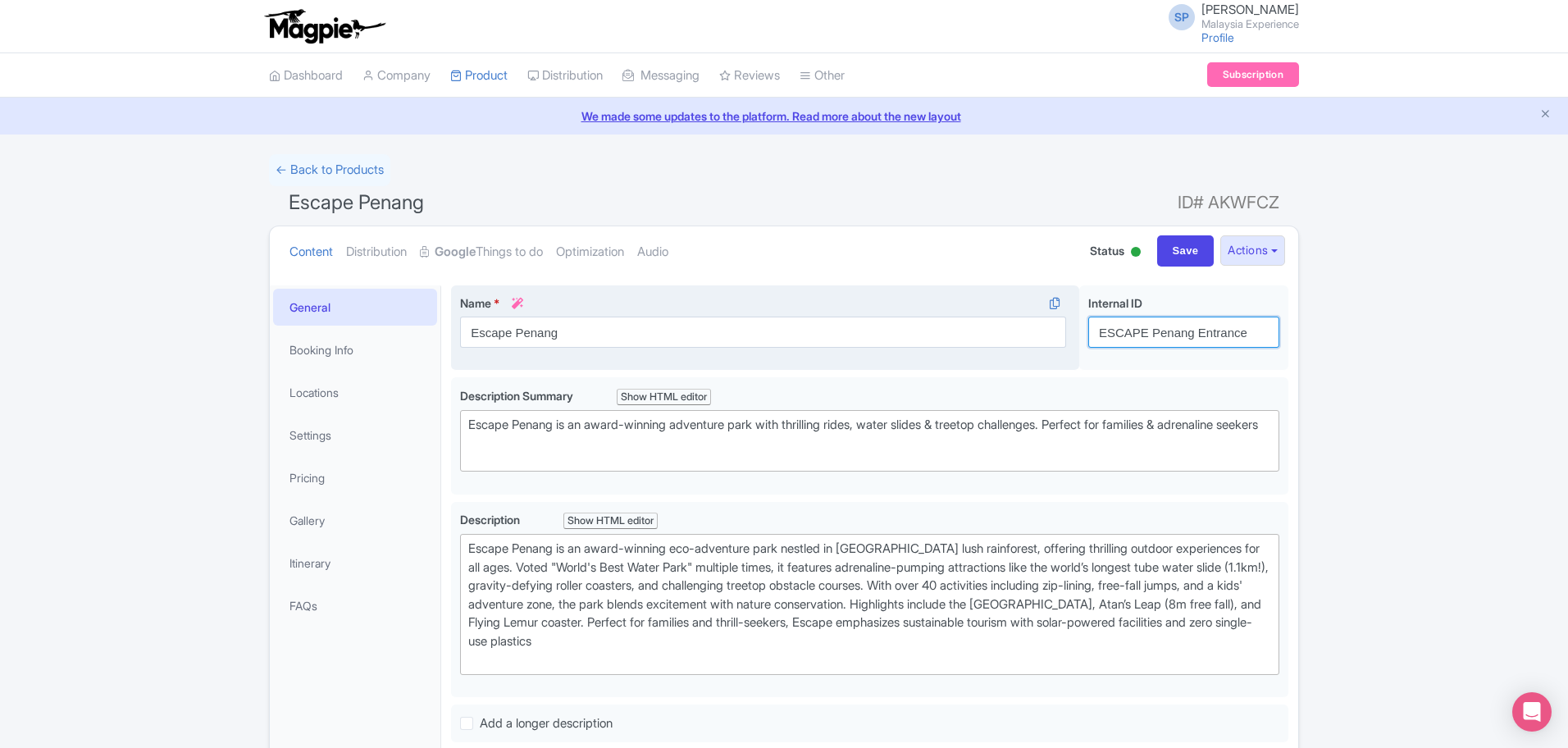
drag, startPoint x: 1260, startPoint y: 335, endPoint x: 981, endPoint y: 322, distance: 279.3
click at [981, 322] on div "Escape Penang Name * i Escape Penang Your product's name has 13 characters. We …" at bounding box center [870, 331] width 838 height 92
type input "Combo"
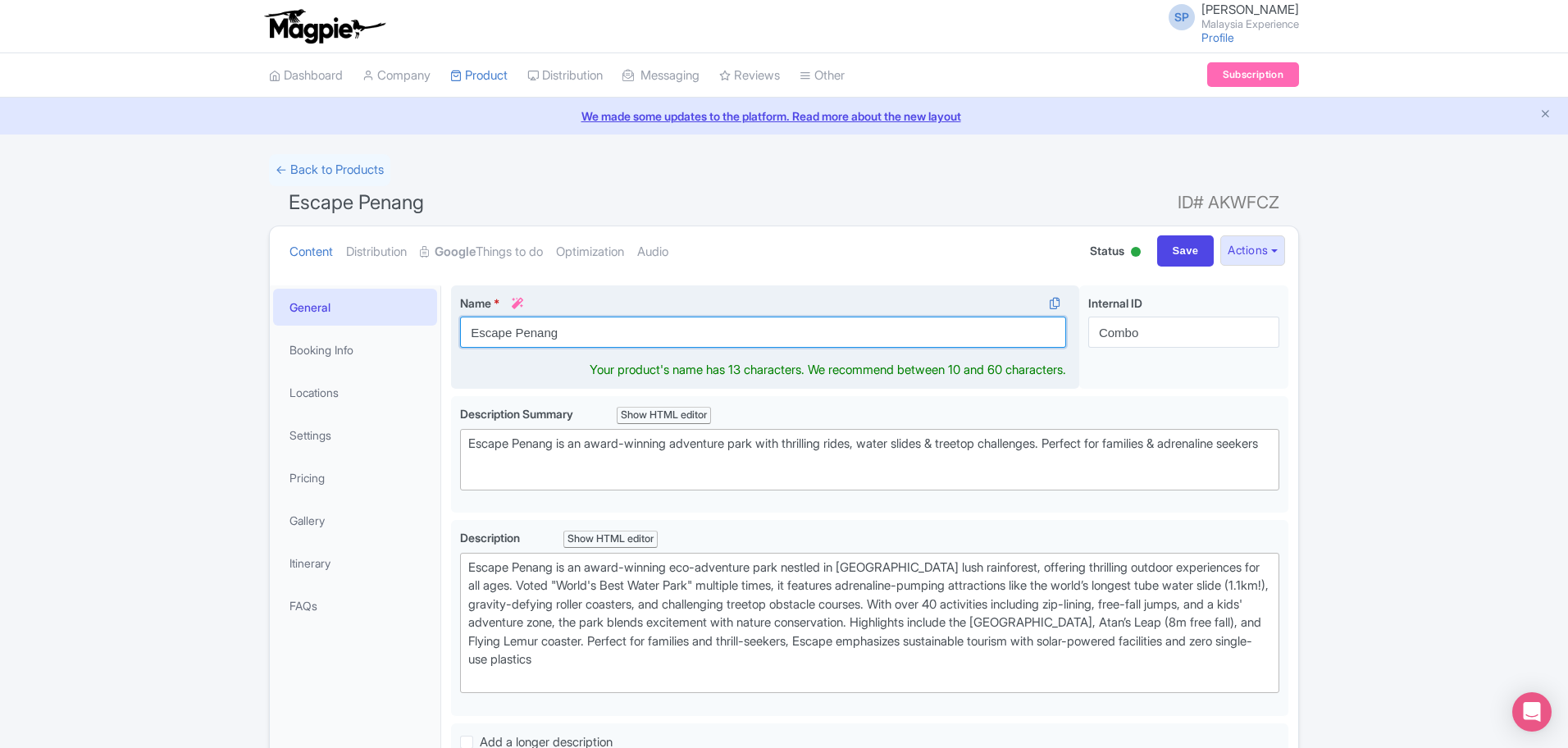
click at [897, 333] on input "Escape Penang" at bounding box center [763, 332] width 606 height 31
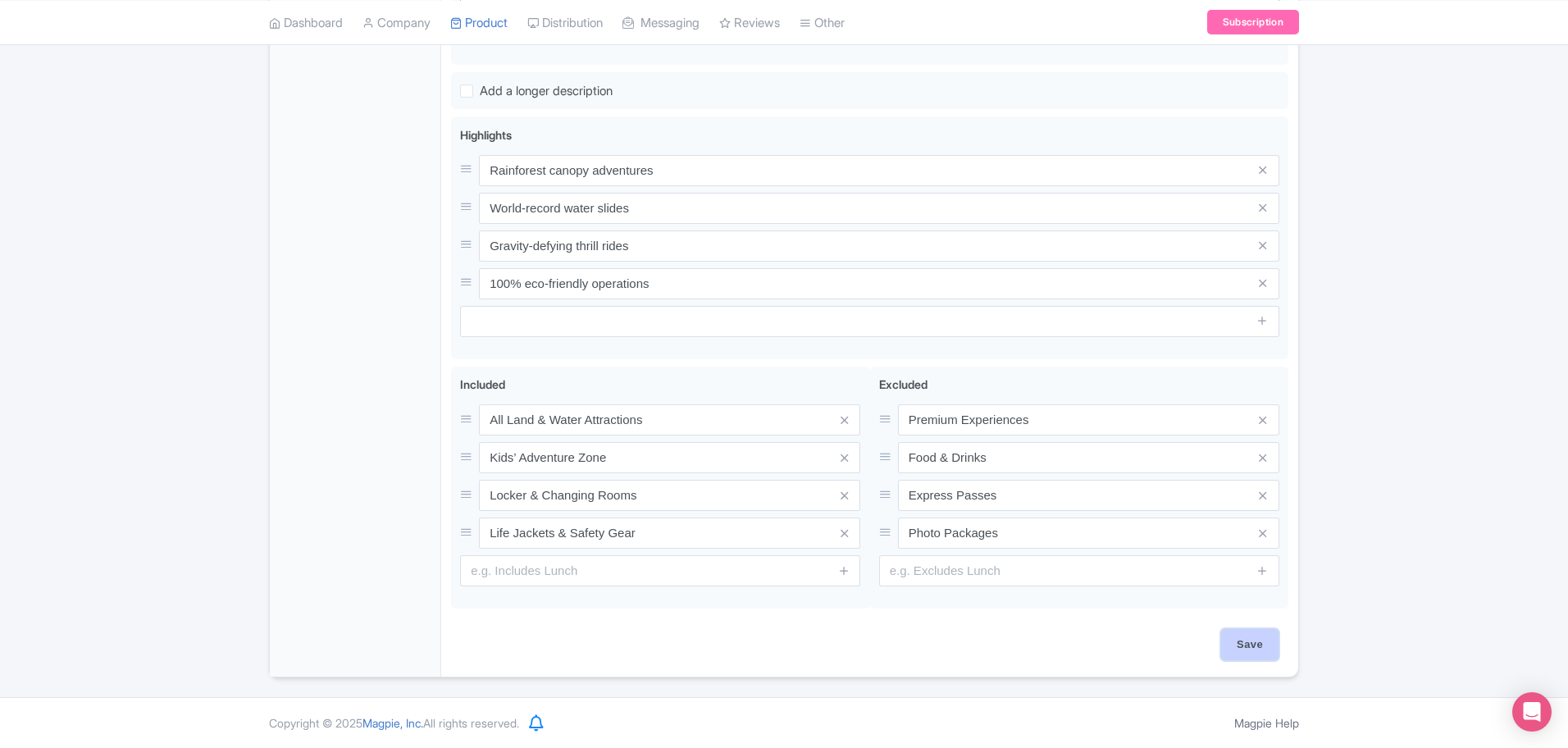
scroll to position [638, 0]
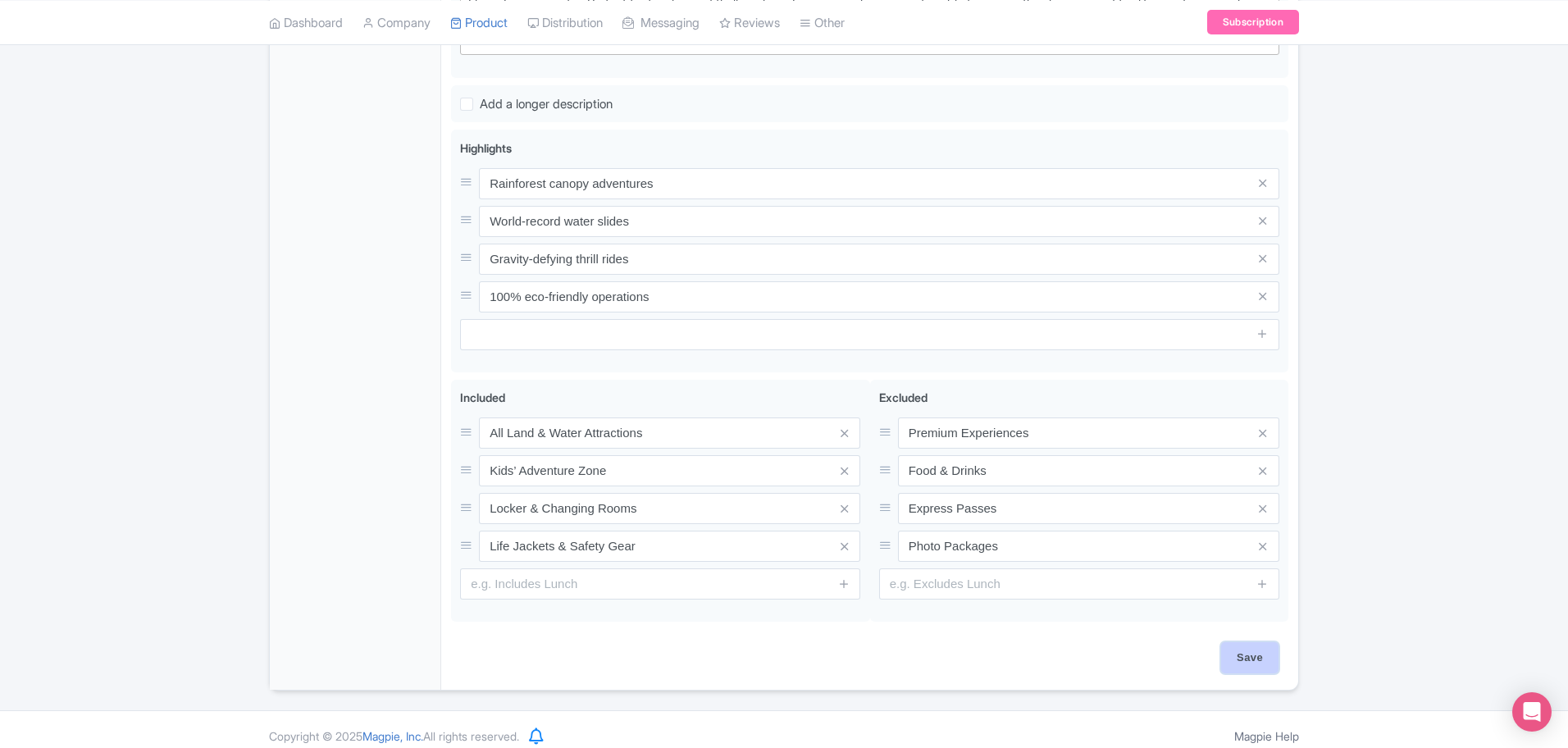
click at [1269, 659] on input "Save" at bounding box center [1250, 657] width 57 height 31
type input "Saving..."
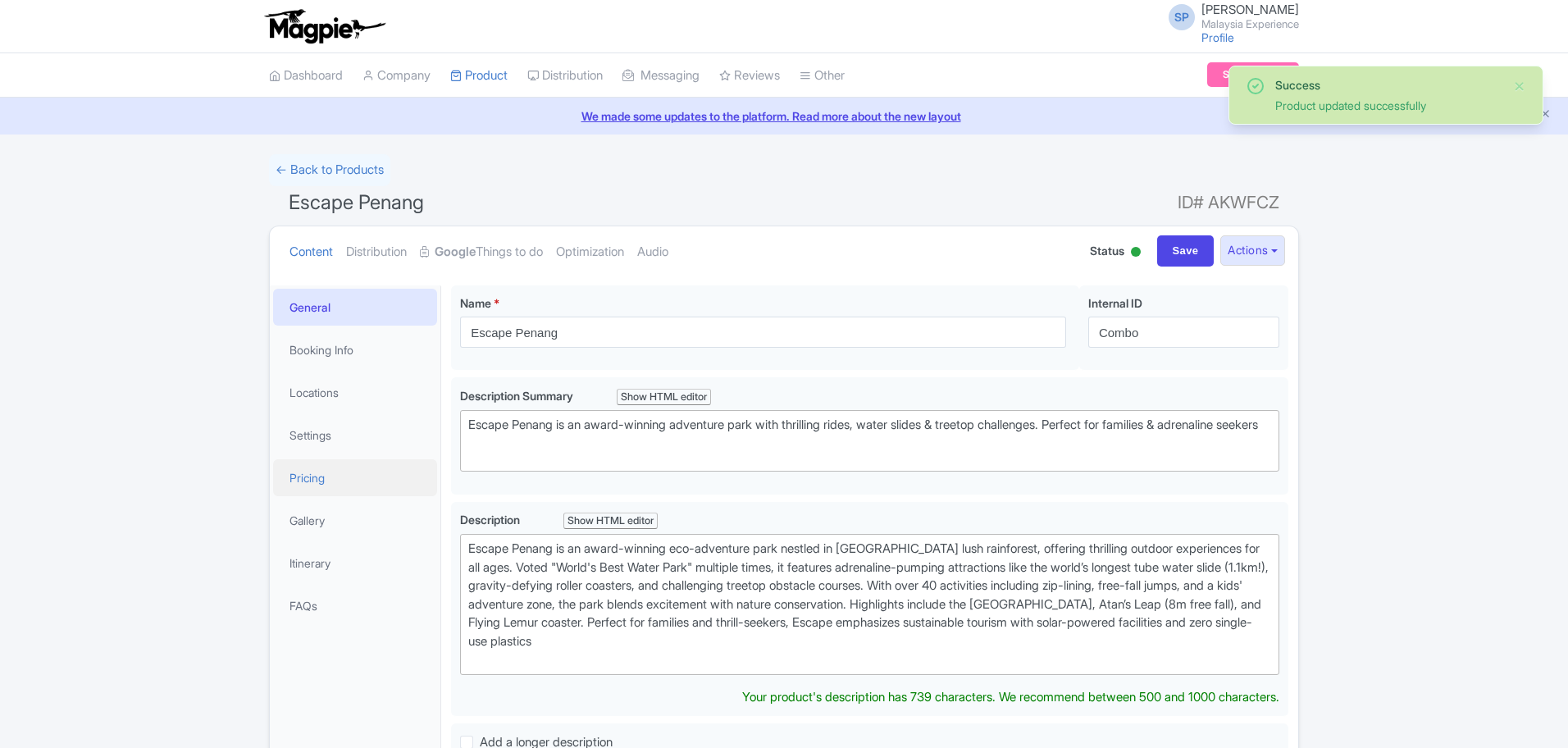
click at [358, 467] on link "Pricing" at bounding box center [354, 477] width 164 height 37
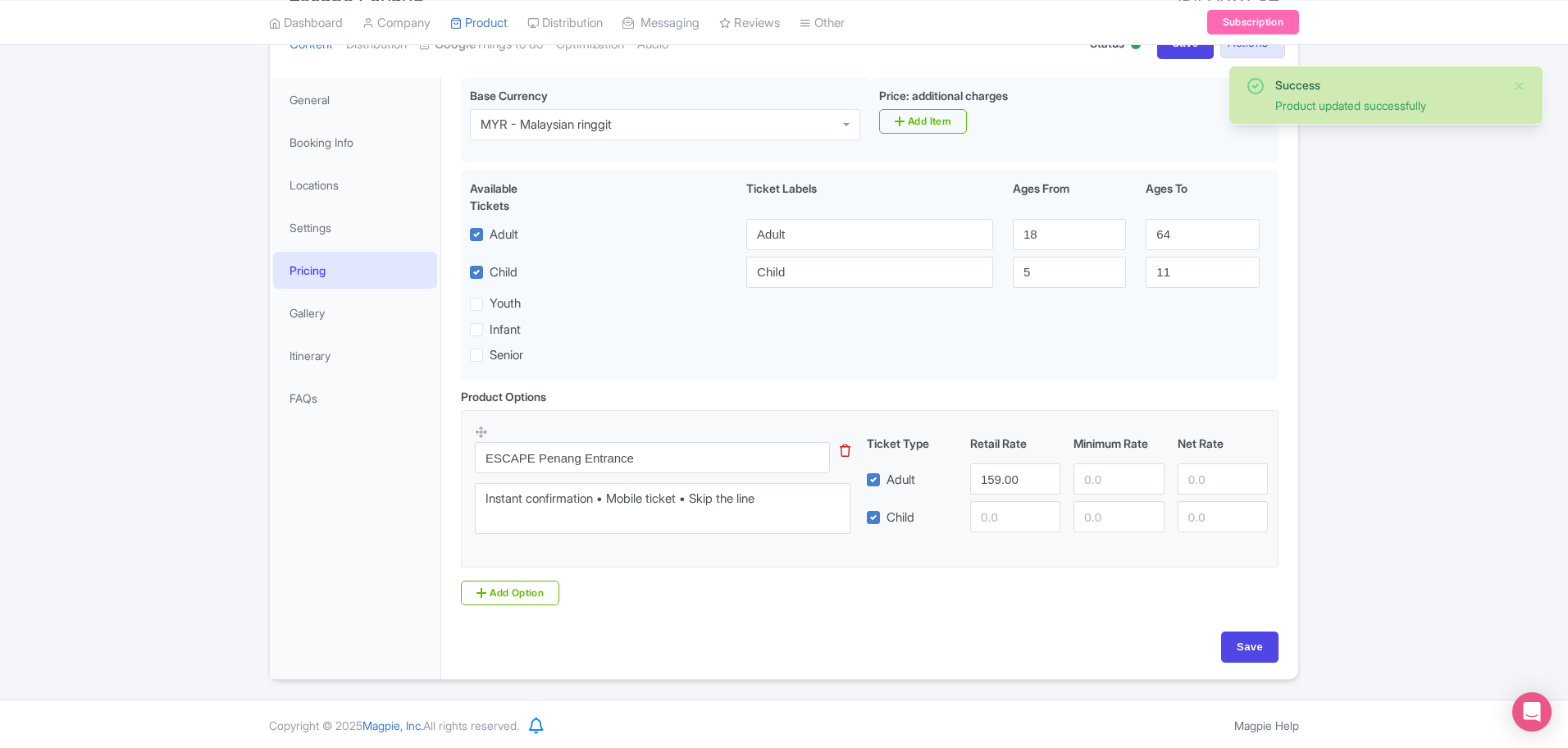
scroll to position [210, 0]
drag, startPoint x: 702, startPoint y: 453, endPoint x: 514, endPoint y: 494, distance: 192.4
click at [515, 495] on div "ESCAPE Penang Entrance This tip has not data. Code: tip_option_name Instant con…" at bounding box center [672, 481] width 395 height 121
click at [670, 441] on input "ESCAPE Penang Entrance" at bounding box center [652, 455] width 355 height 31
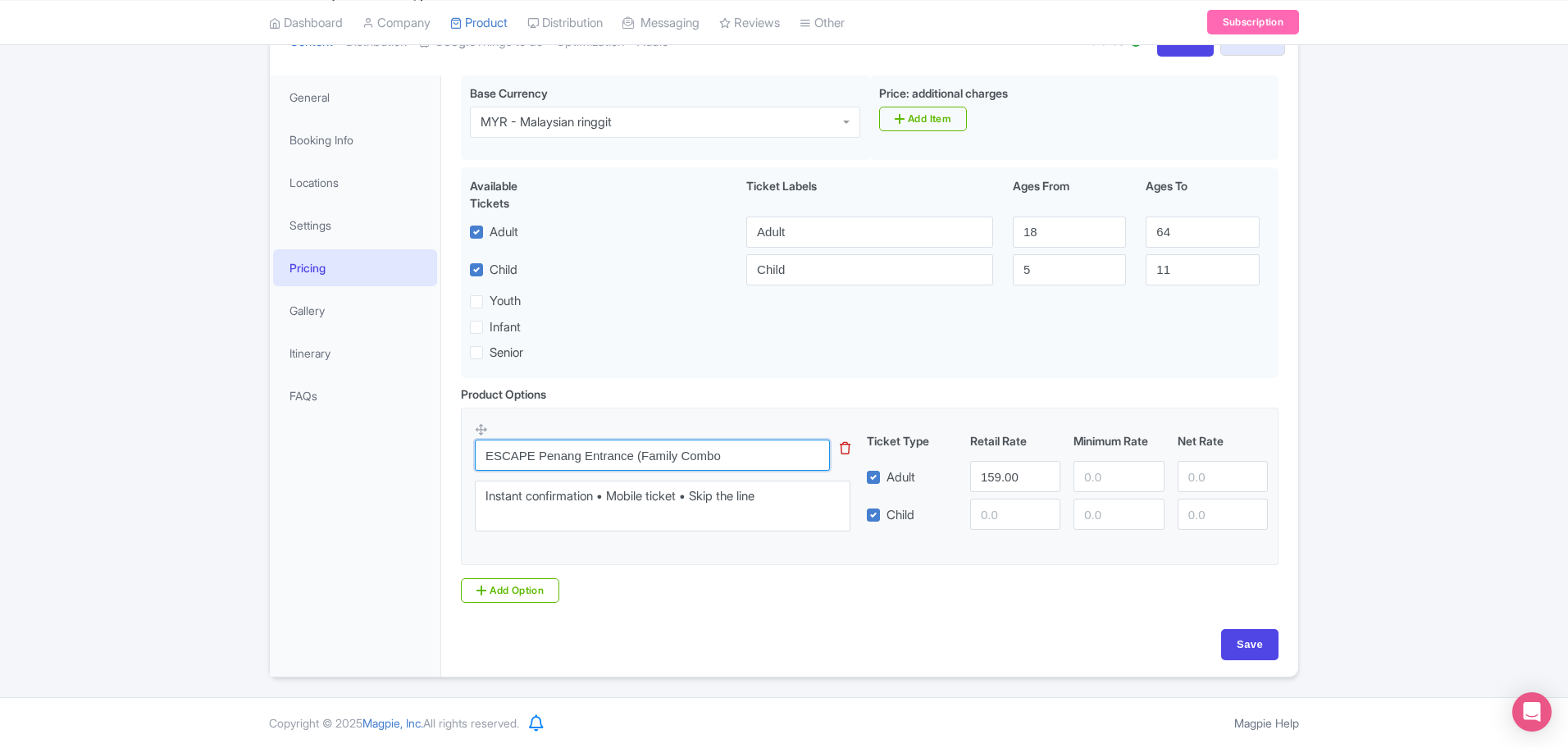
type input "ESCAPE Penang Entrance (Family Combo"
drag, startPoint x: 1029, startPoint y: 479, endPoint x: 817, endPoint y: 441, distance: 215.4
click at [818, 441] on div "ESCAPE Penang Entrance (Family Combo This tip has not data. Code: tip_option_na…" at bounding box center [869, 481] width 789 height 121
type input "386"
click at [1256, 648] on input "Save" at bounding box center [1250, 644] width 57 height 31
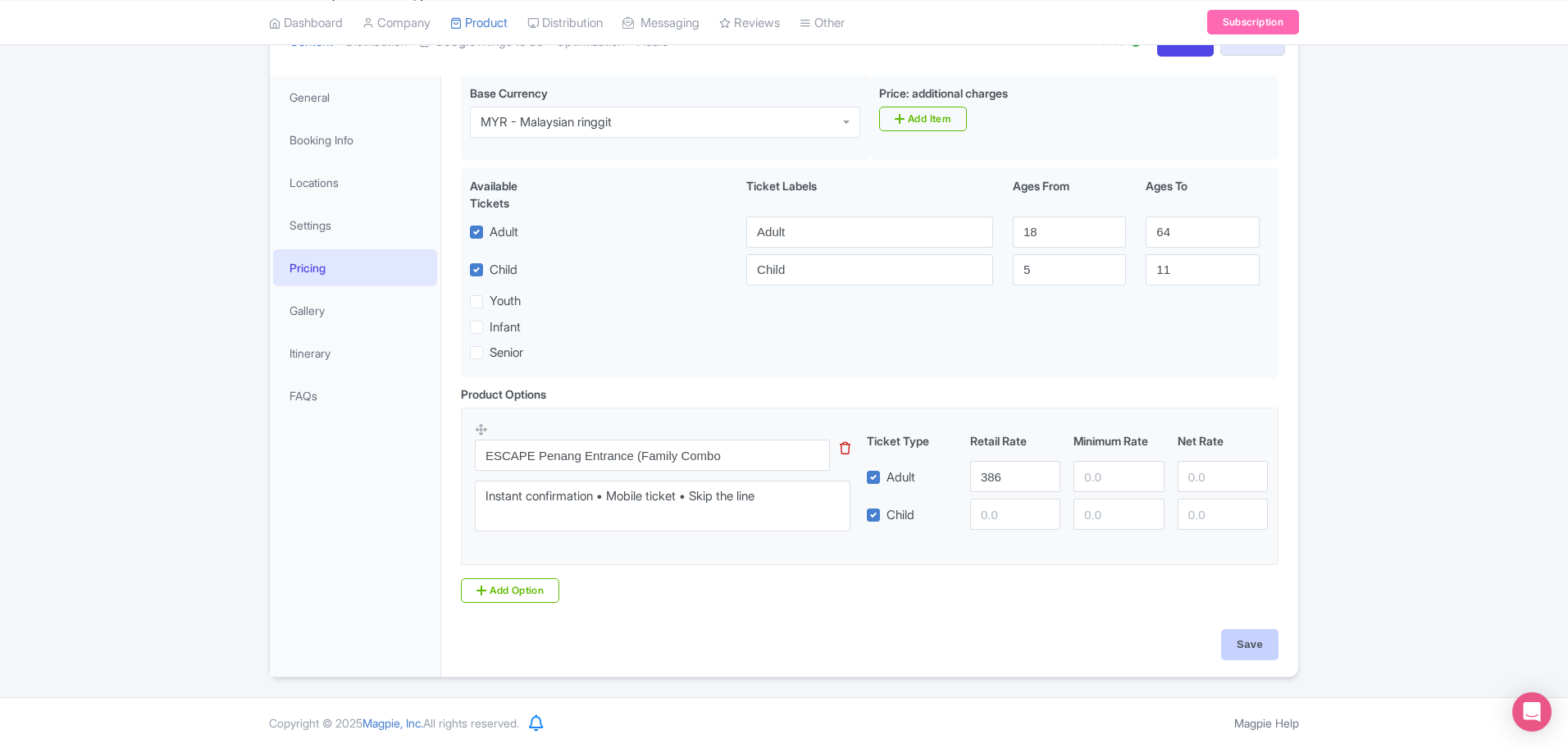
type input "Saving..."
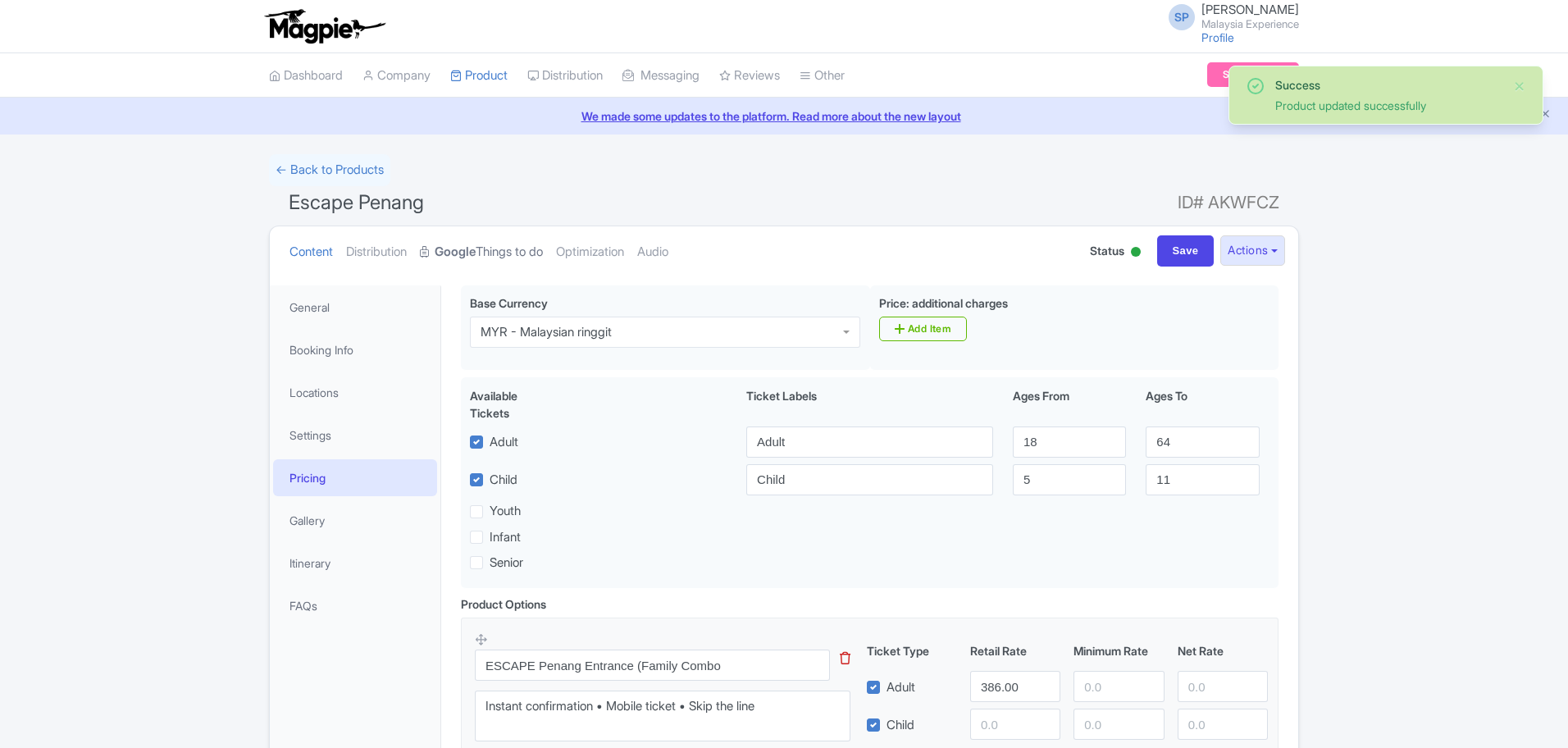
click at [447, 241] on link "Google Things to do" at bounding box center [482, 252] width 123 height 52
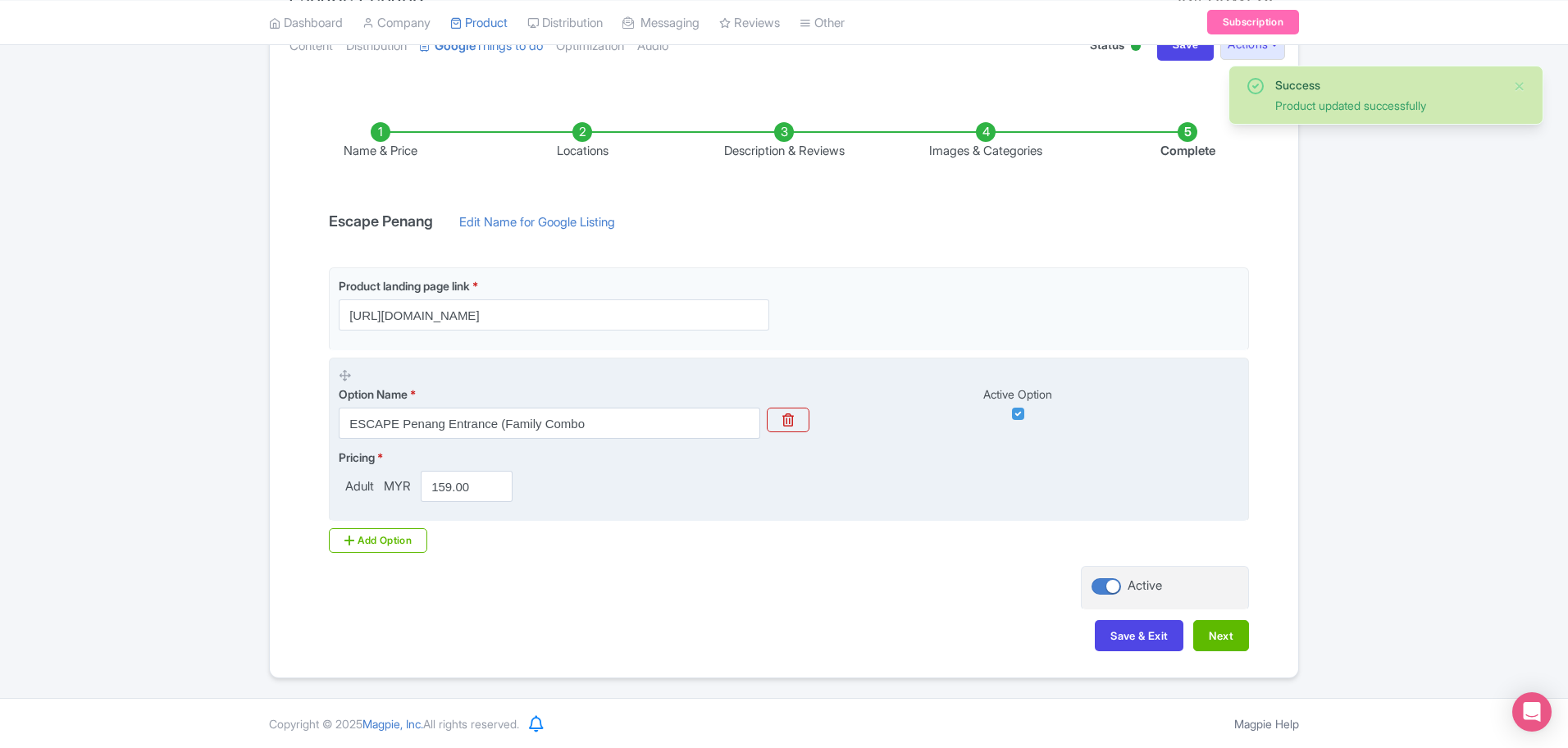
scroll to position [206, 0]
click at [629, 416] on input "ESCAPE Penang Entrance (Family Combo" at bounding box center [549, 422] width 421 height 31
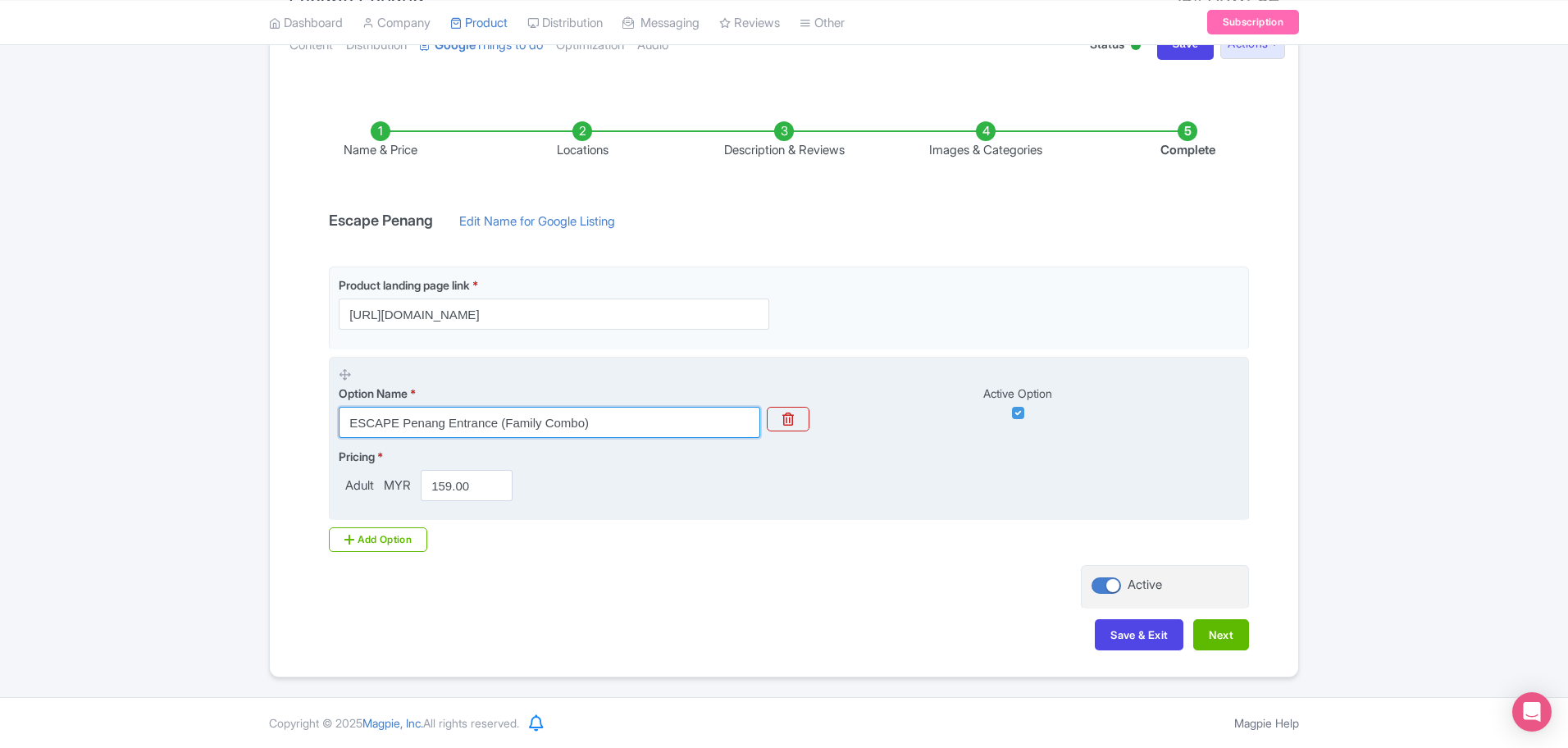
type input "ESCAPE Penang Entrance (Family Combo)"
drag, startPoint x: 467, startPoint y: 489, endPoint x: 360, endPoint y: 503, distance: 107.9
click at [380, 506] on fieldset "Option Name * ESCAPE Penang Entrance (Family Combo) Active Option Pricing * Adu…" at bounding box center [788, 439] width 920 height 164
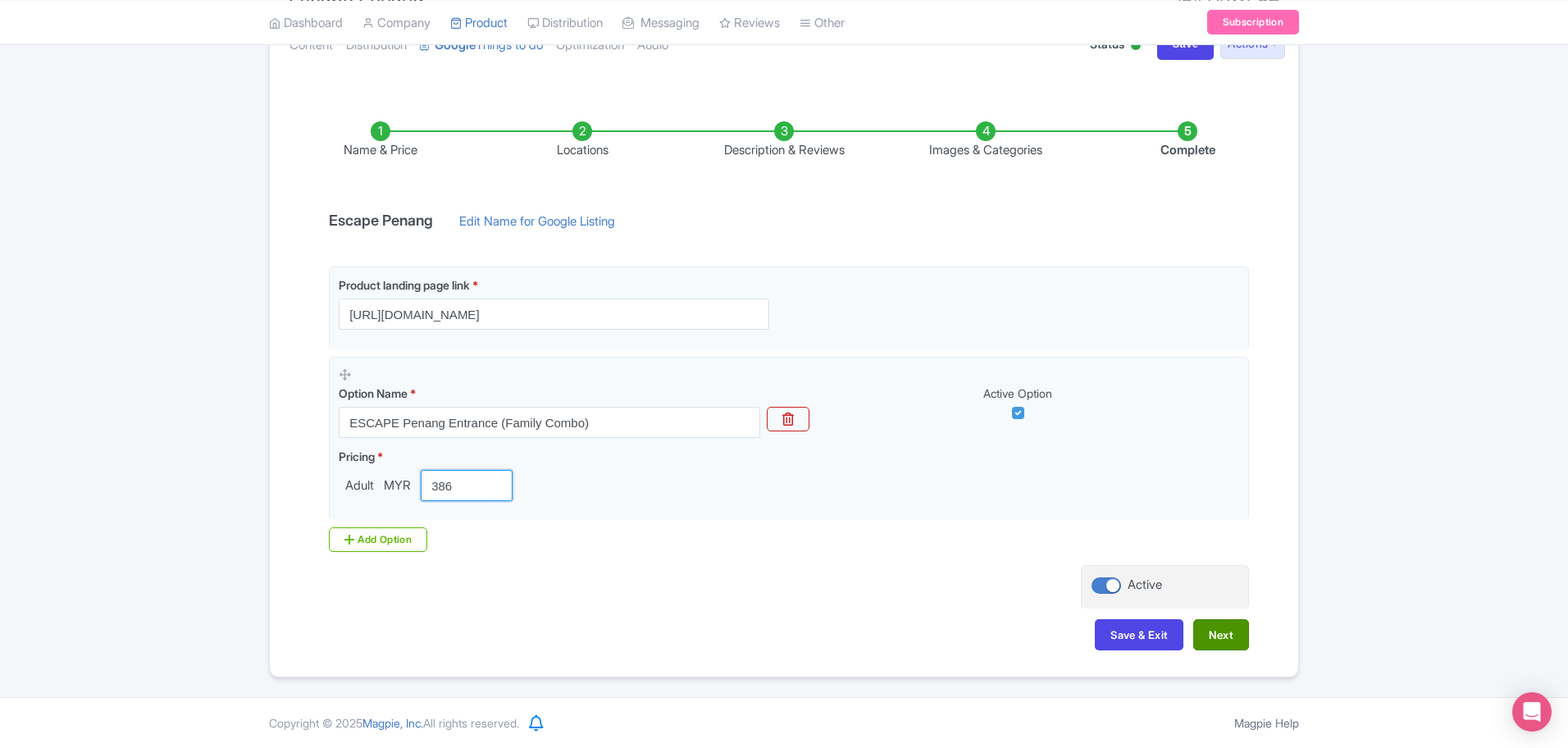
type input "386"
click at [1235, 632] on button "Next" at bounding box center [1221, 635] width 55 height 31
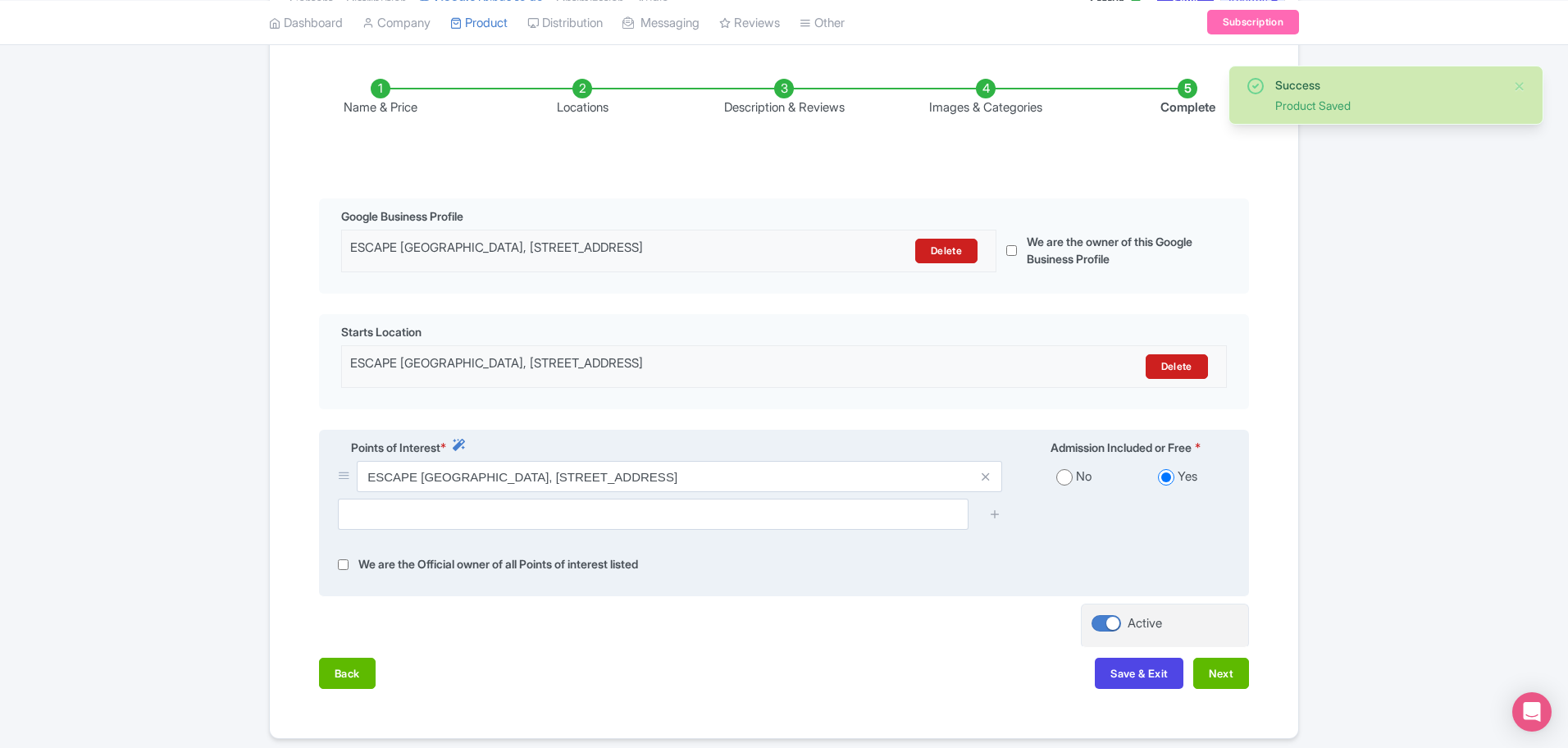
scroll to position [323, 0]
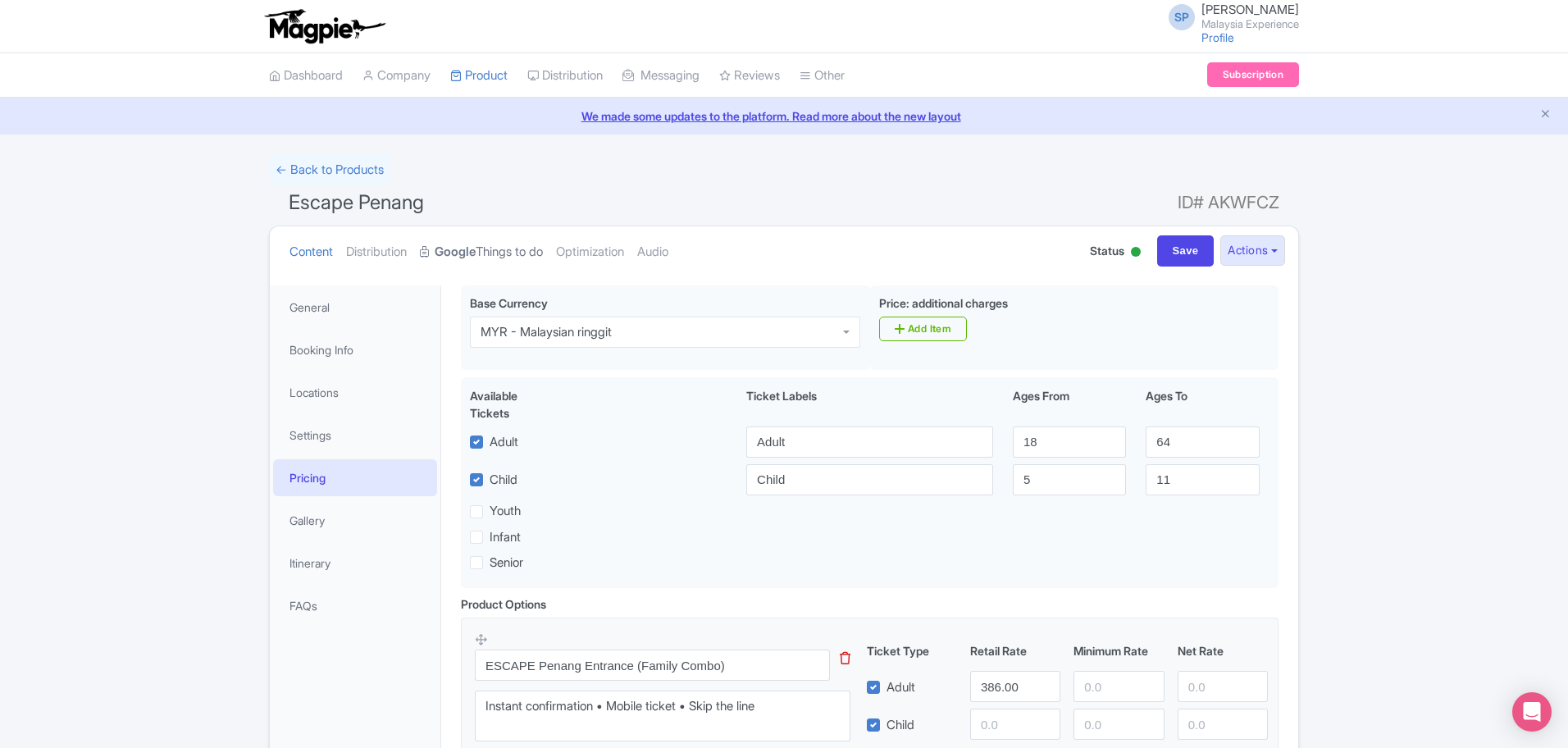
click at [476, 252] on strong "Google" at bounding box center [455, 252] width 41 height 19
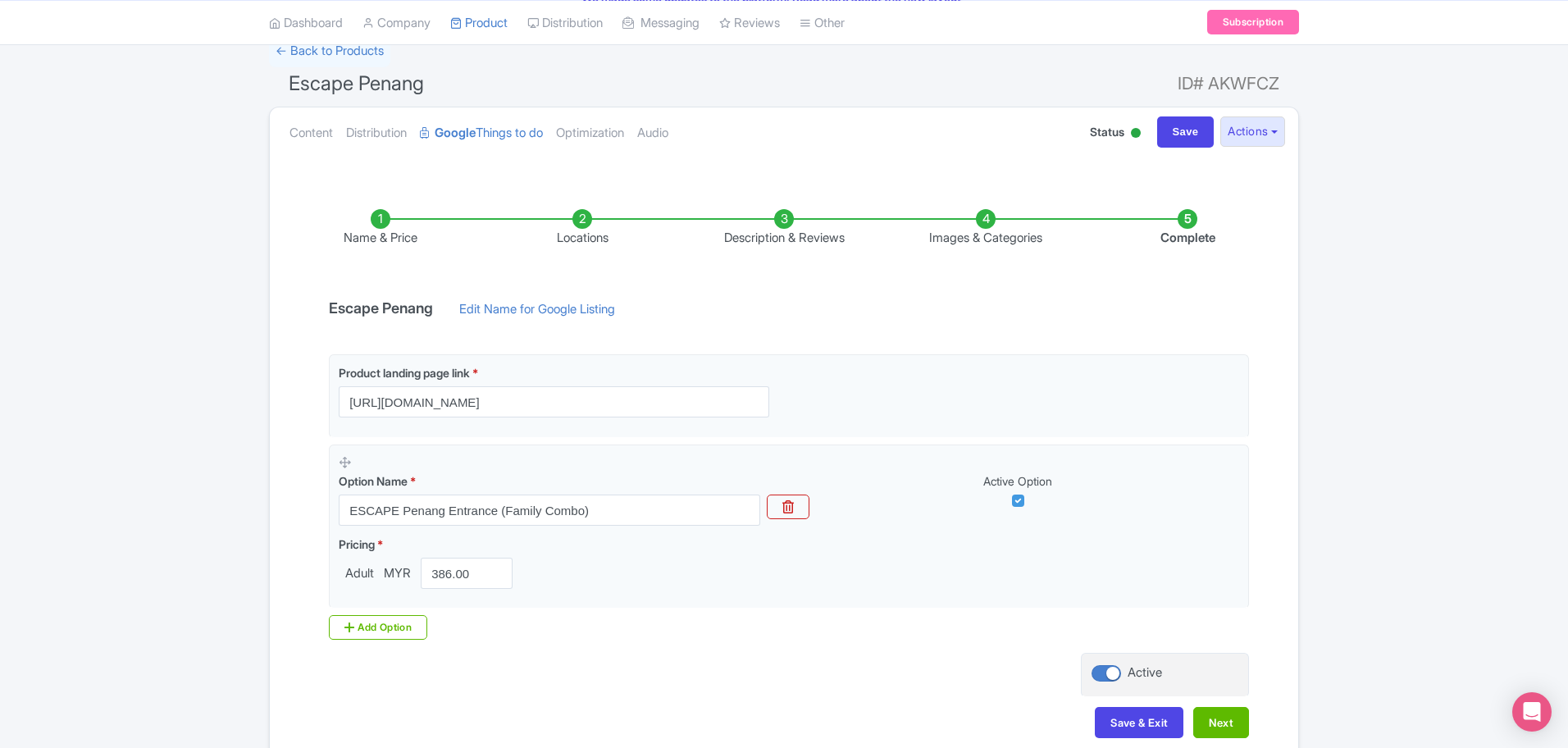
scroll to position [206, 0]
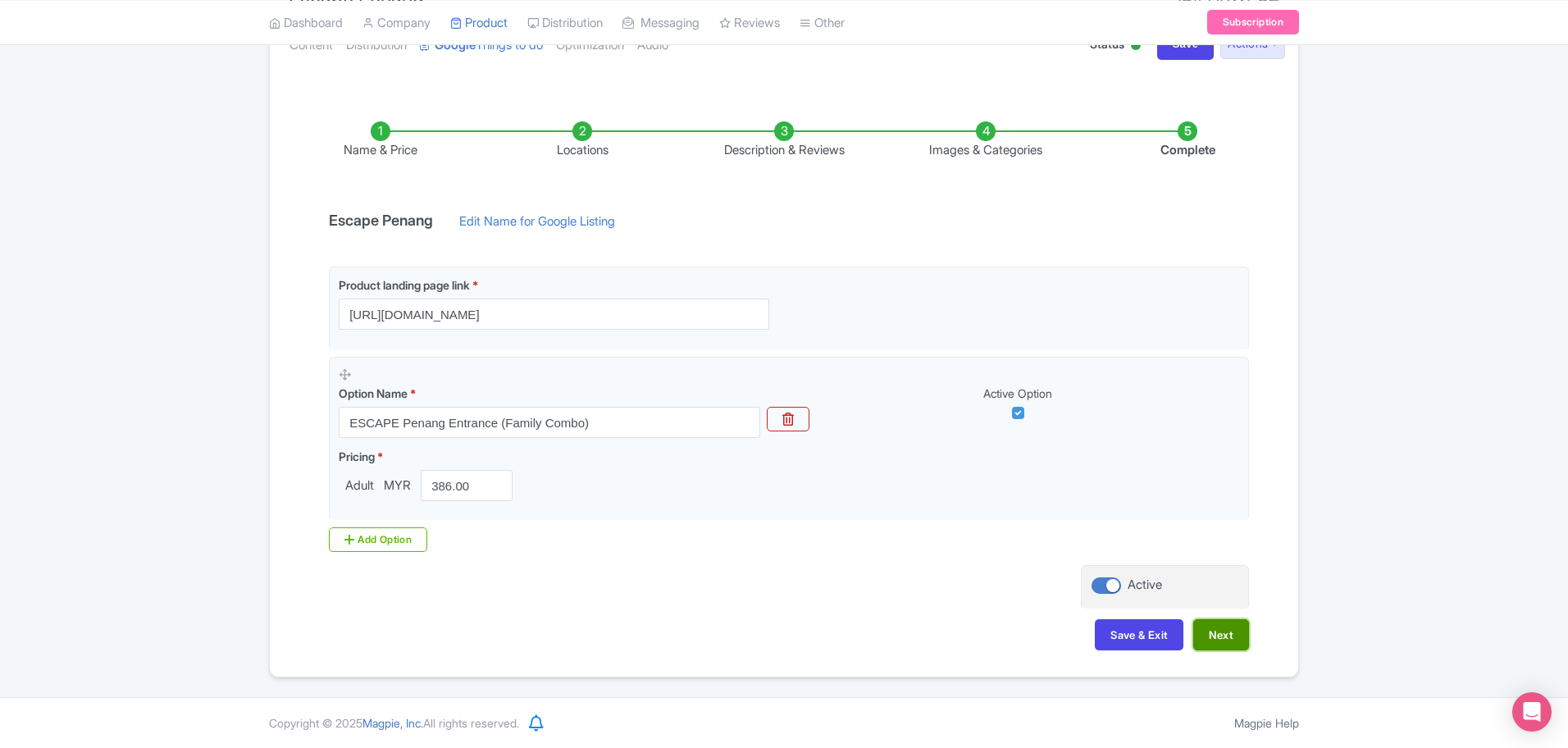
click at [1200, 635] on button "Next" at bounding box center [1221, 635] width 55 height 31
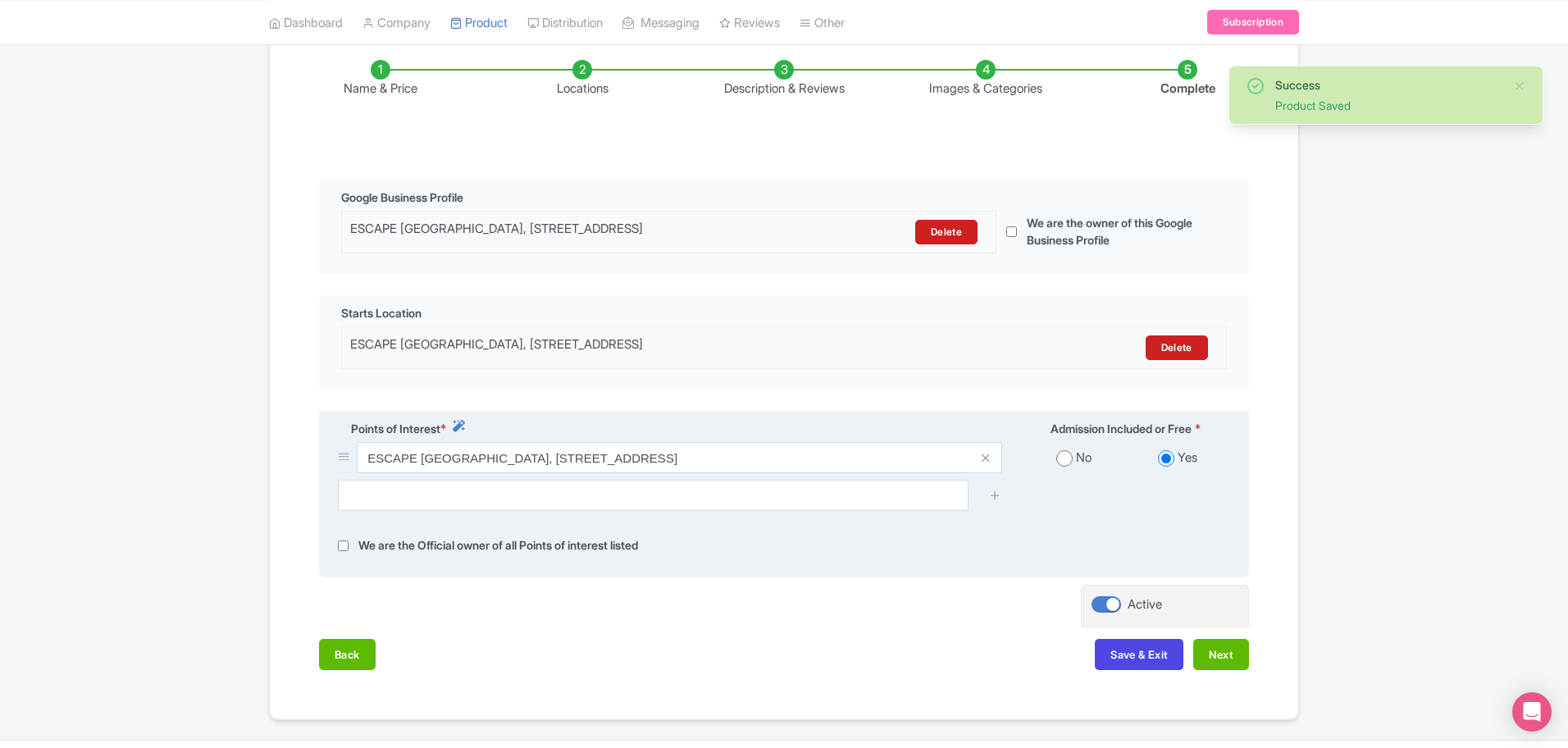
scroll to position [323, 0]
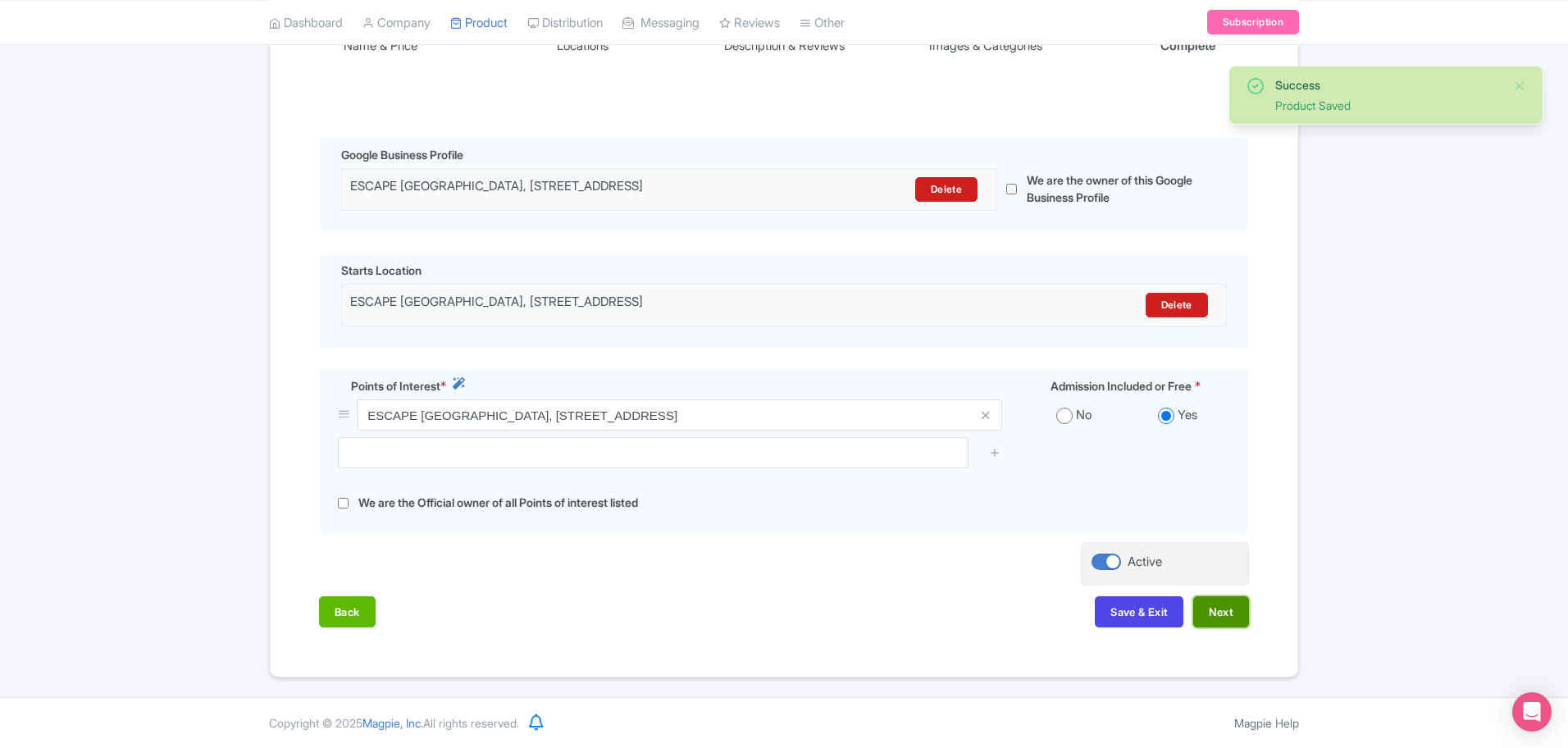
click at [1231, 614] on button "Next" at bounding box center [1221, 611] width 55 height 31
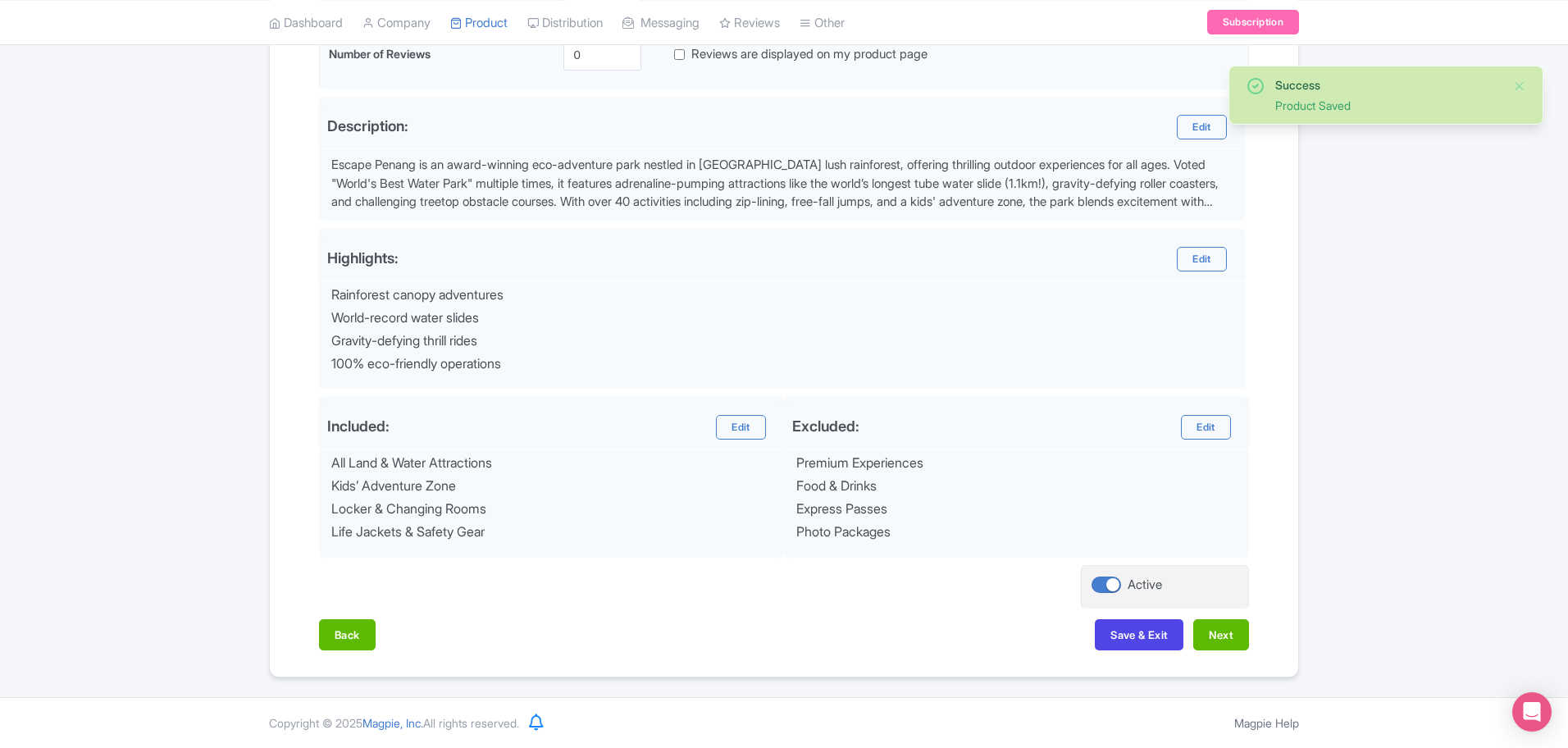
scroll to position [0, 0]
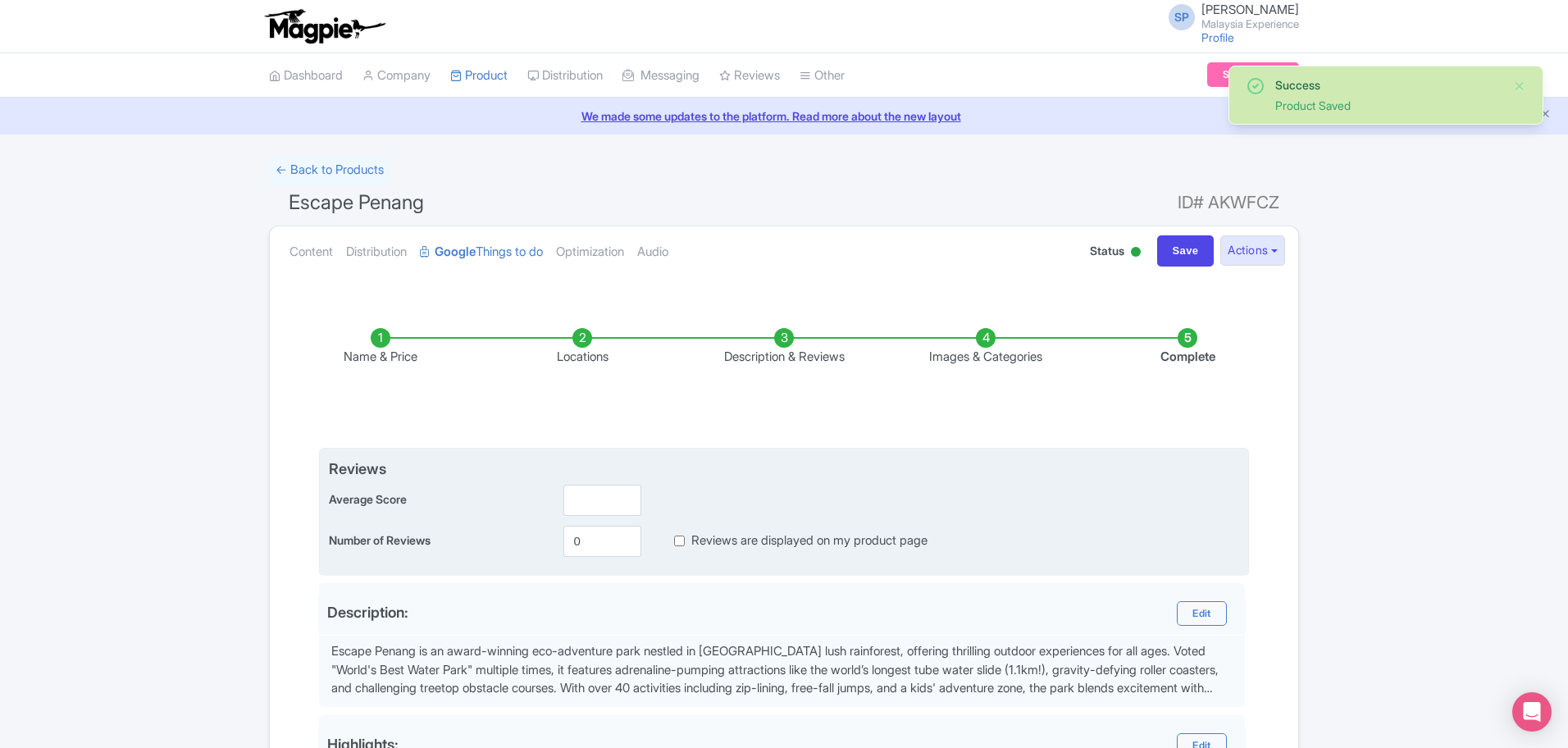
click at [676, 543] on input "Reviews are displayed on my product page" at bounding box center [679, 540] width 11 height 19
checkbox input "true"
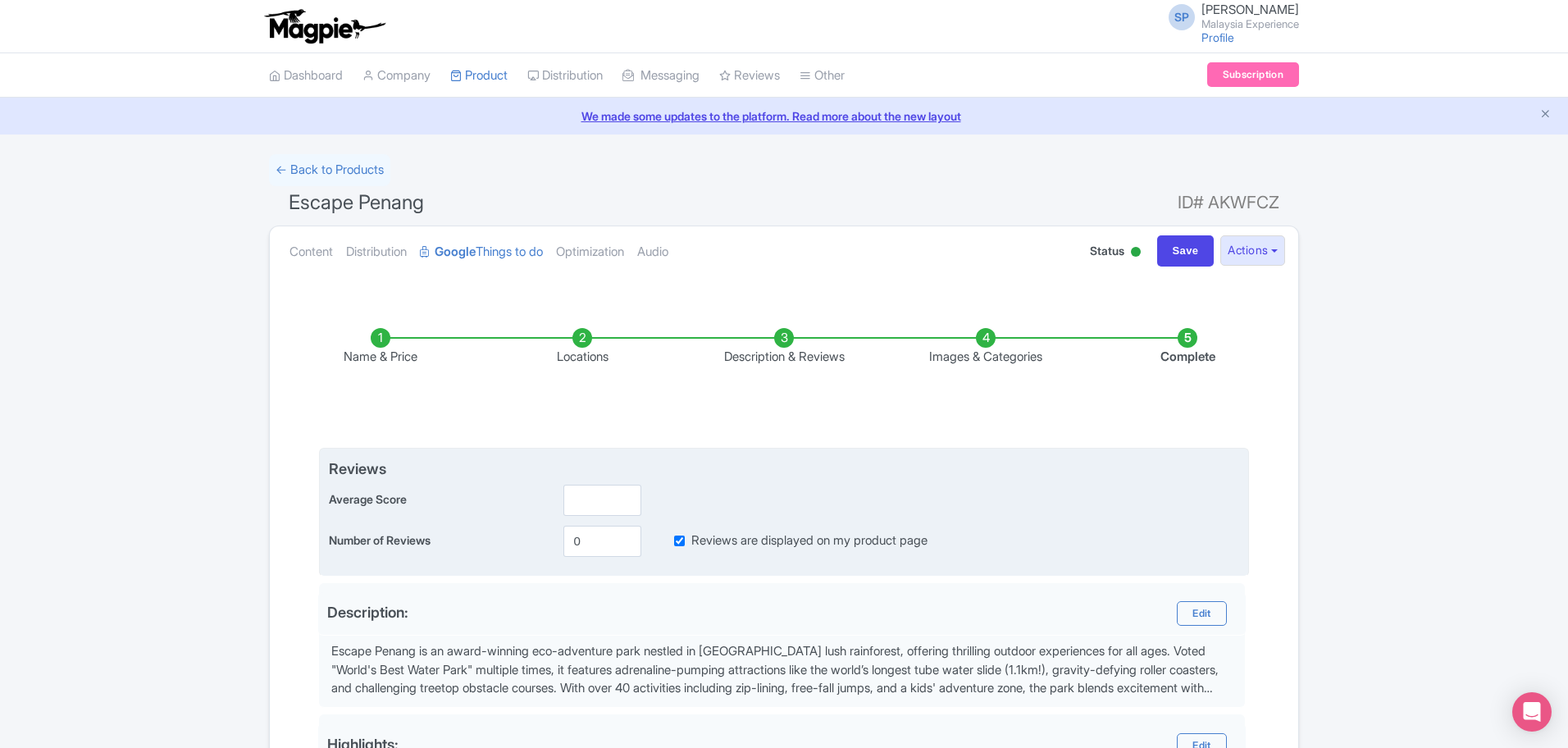
scroll to position [486, 0]
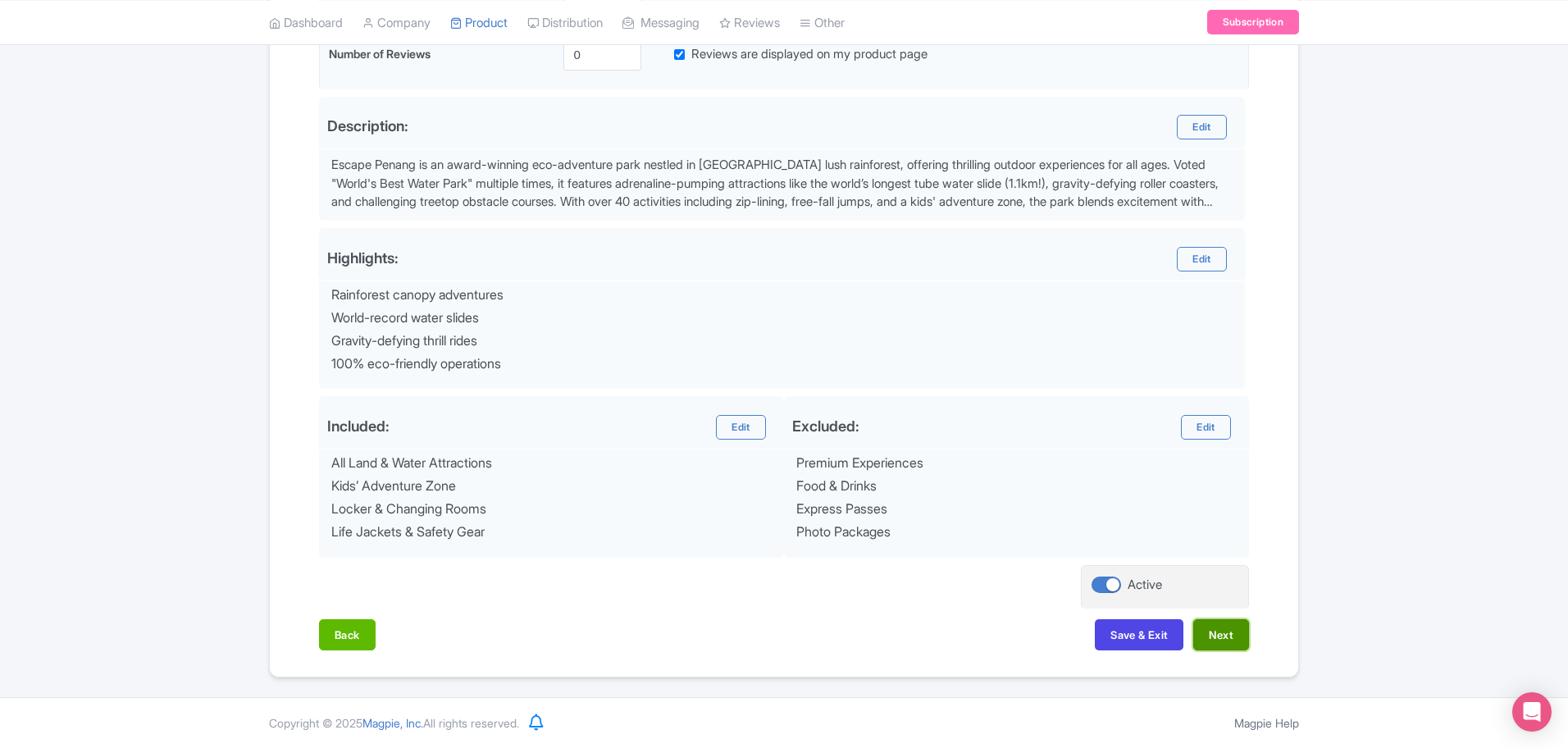
click at [1222, 633] on button "Next" at bounding box center [1221, 635] width 55 height 31
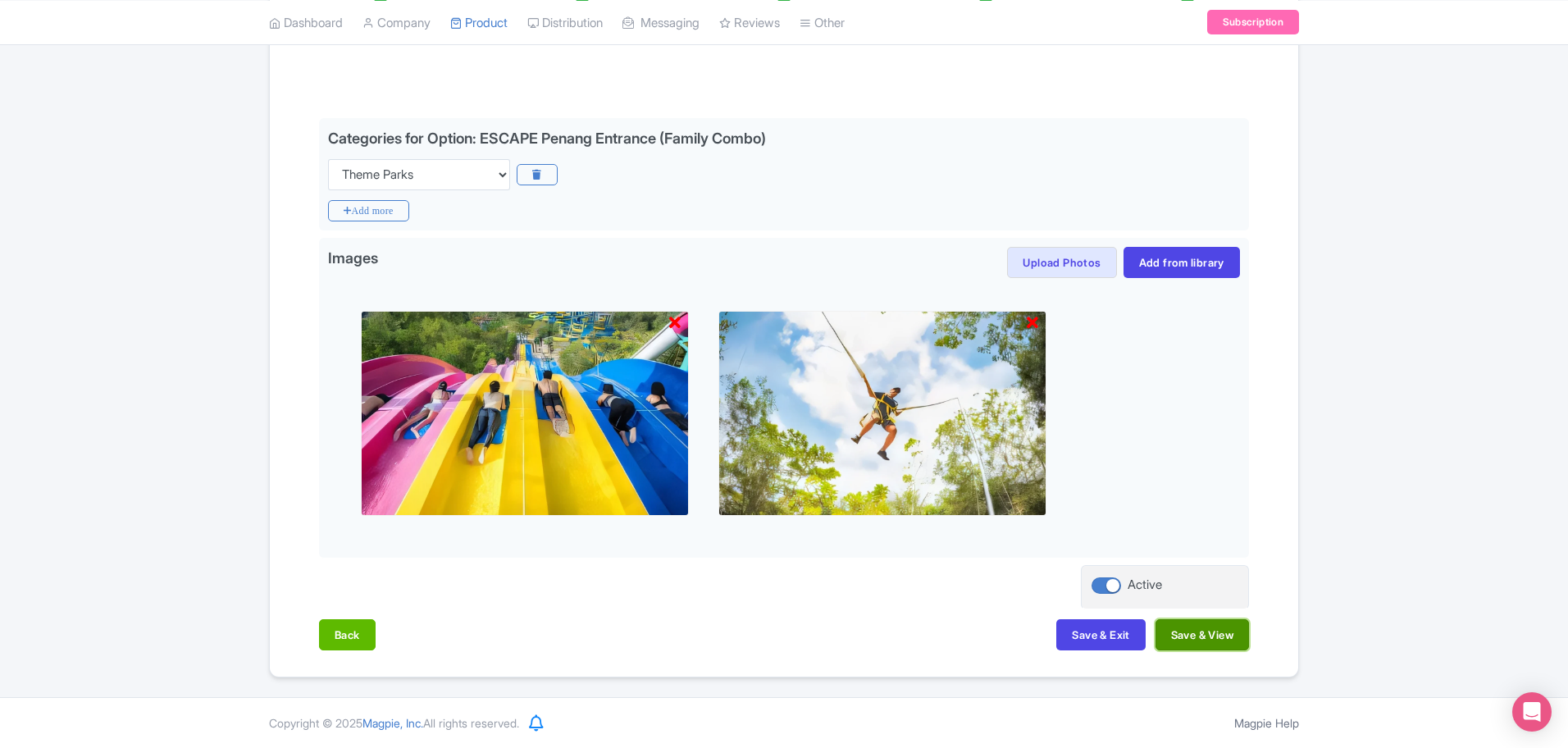
click at [1199, 636] on button "Save & View" at bounding box center [1201, 635] width 94 height 31
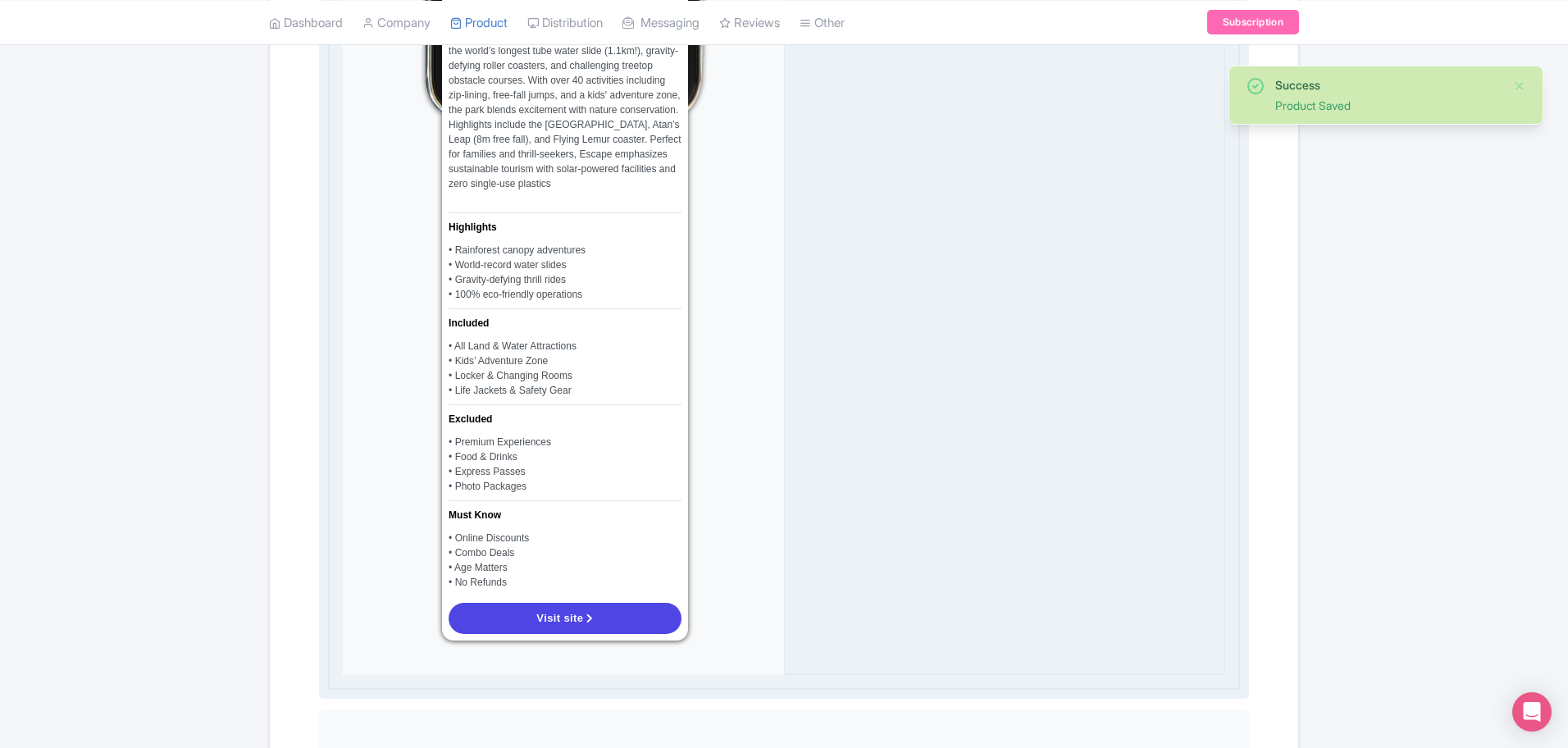
scroll to position [1149, 0]
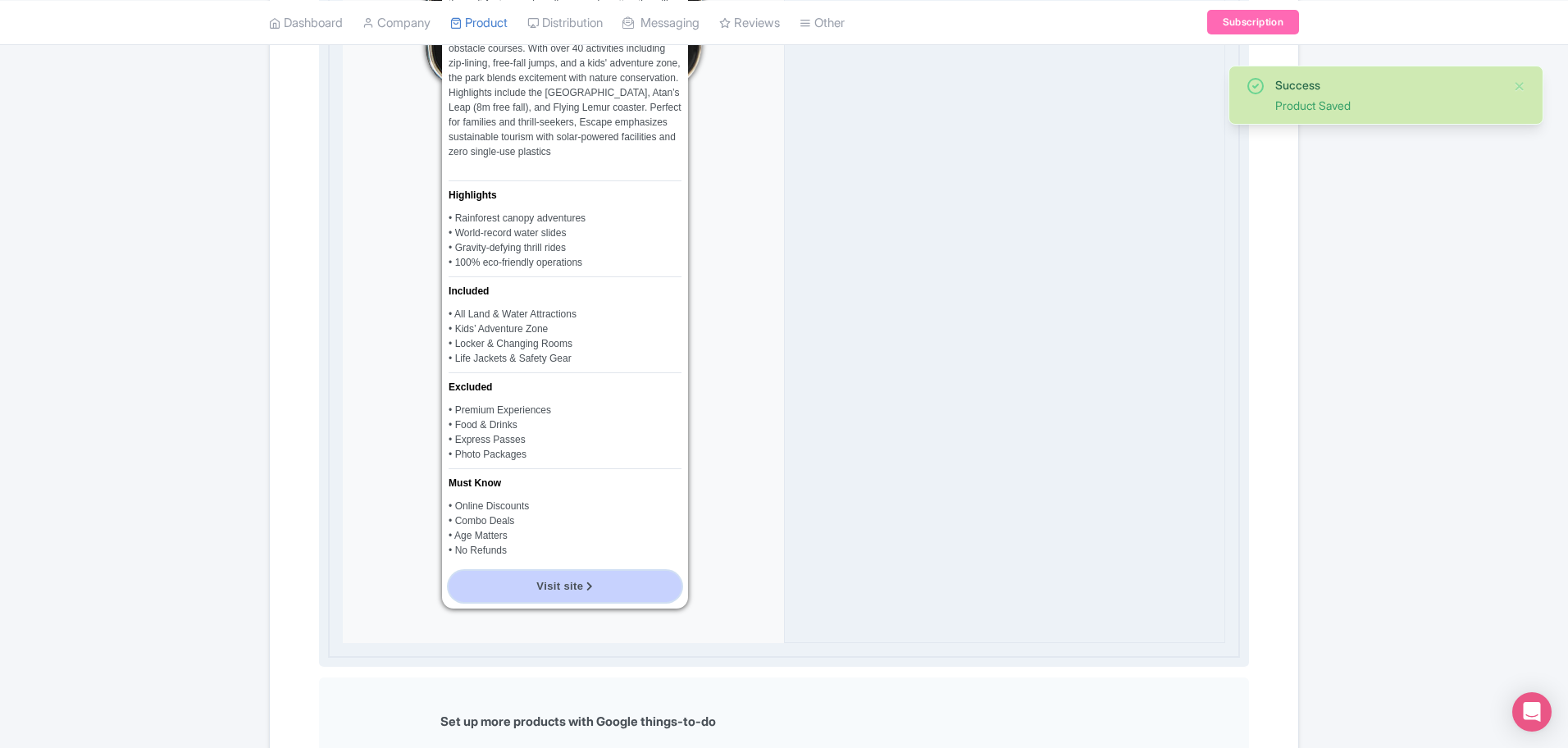
click at [578, 573] on link "Visit site" at bounding box center [565, 585] width 233 height 31
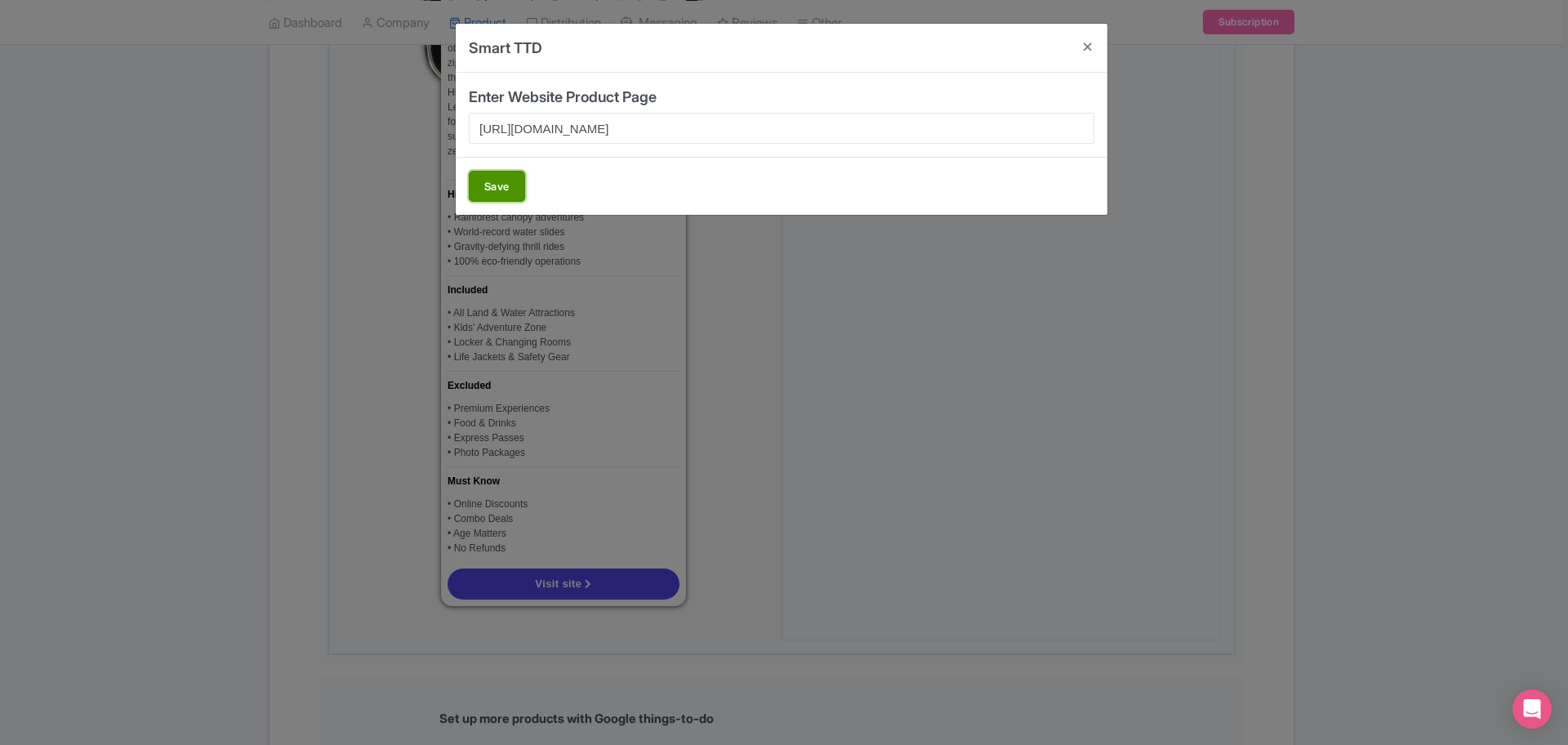
click at [484, 184] on button "Save" at bounding box center [497, 186] width 56 height 31
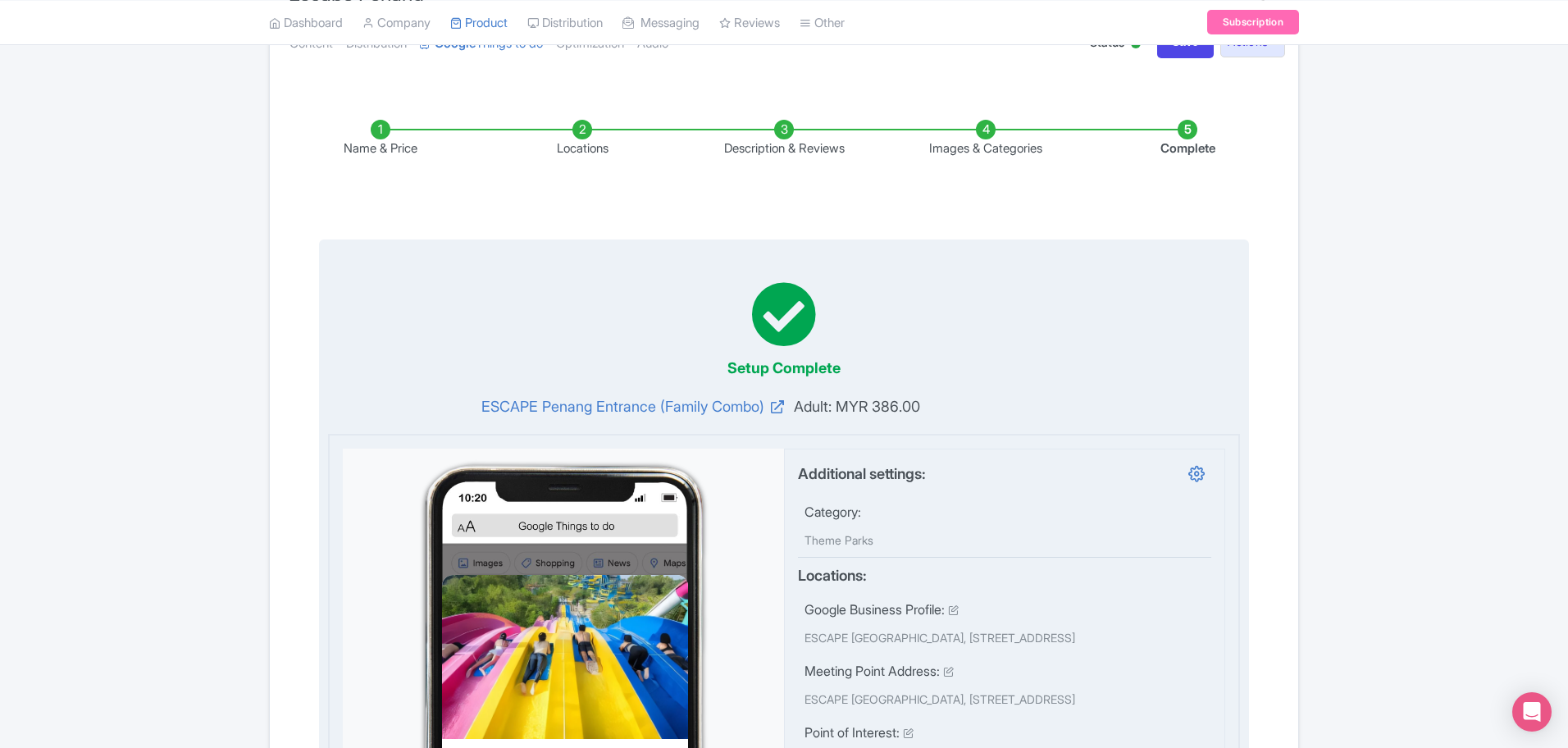
scroll to position [0, 0]
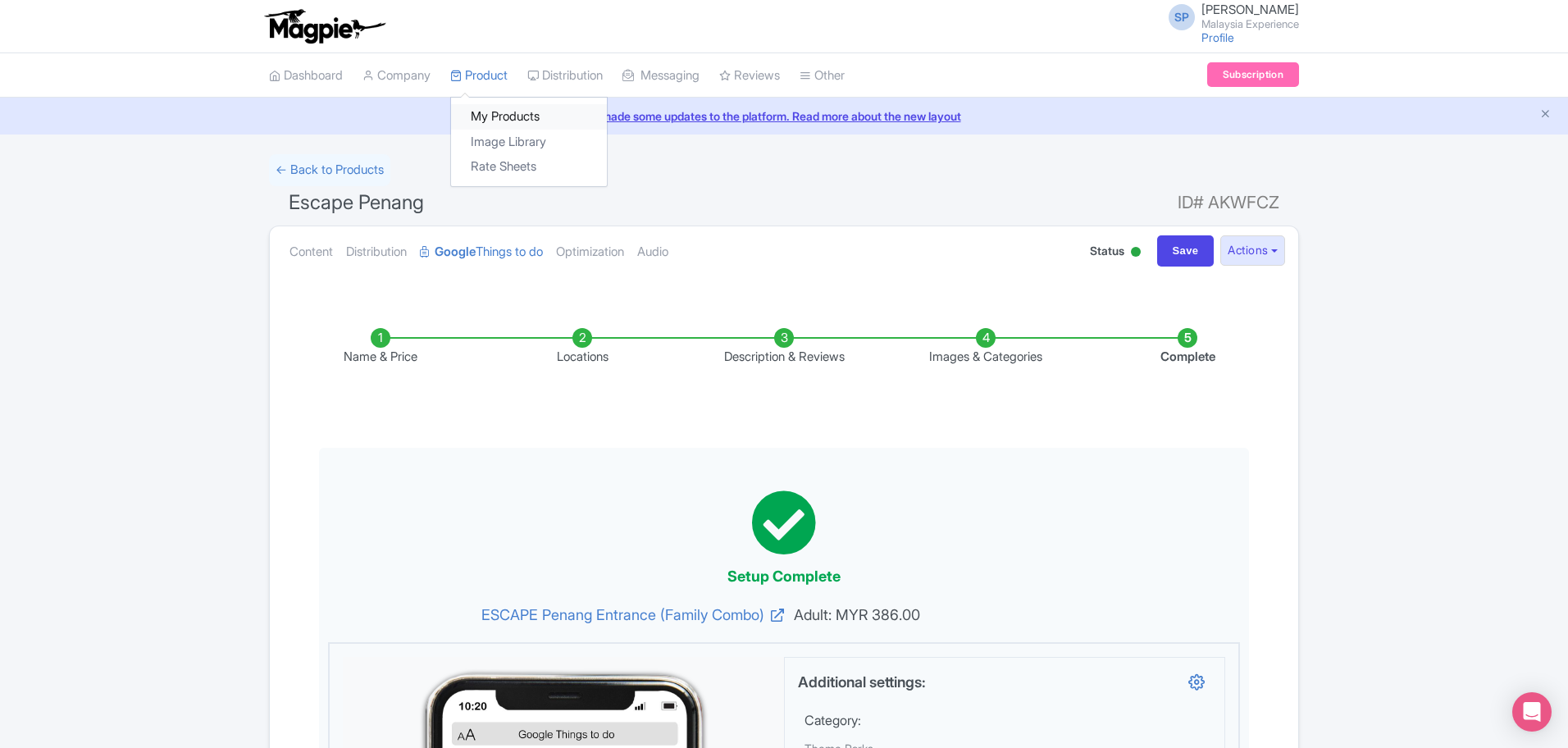
click at [510, 123] on link "My Products" at bounding box center [529, 116] width 156 height 25
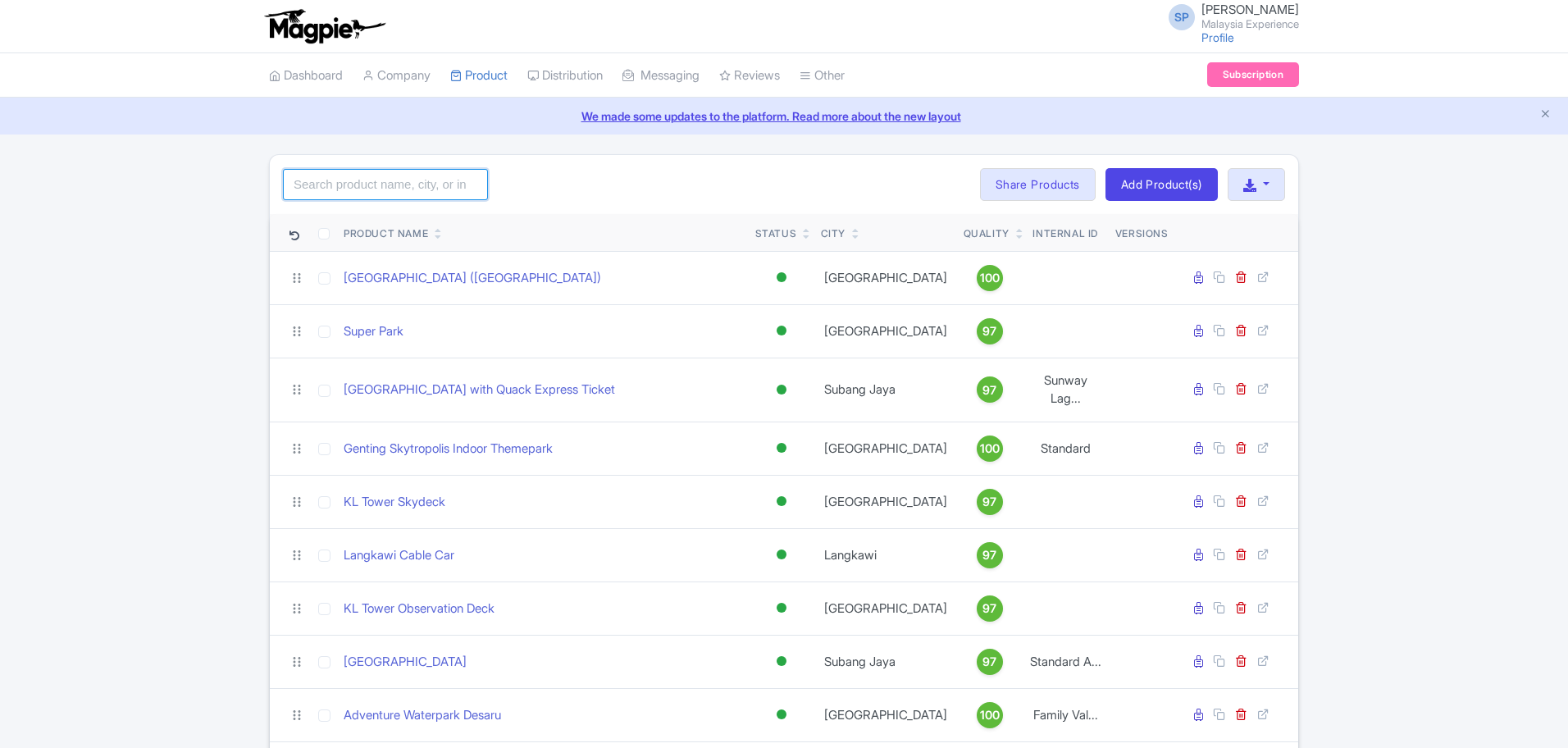
drag, startPoint x: 0, startPoint y: 0, endPoint x: 411, endPoint y: 194, distance: 454.5
click at [411, 194] on input "search" at bounding box center [384, 184] width 205 height 31
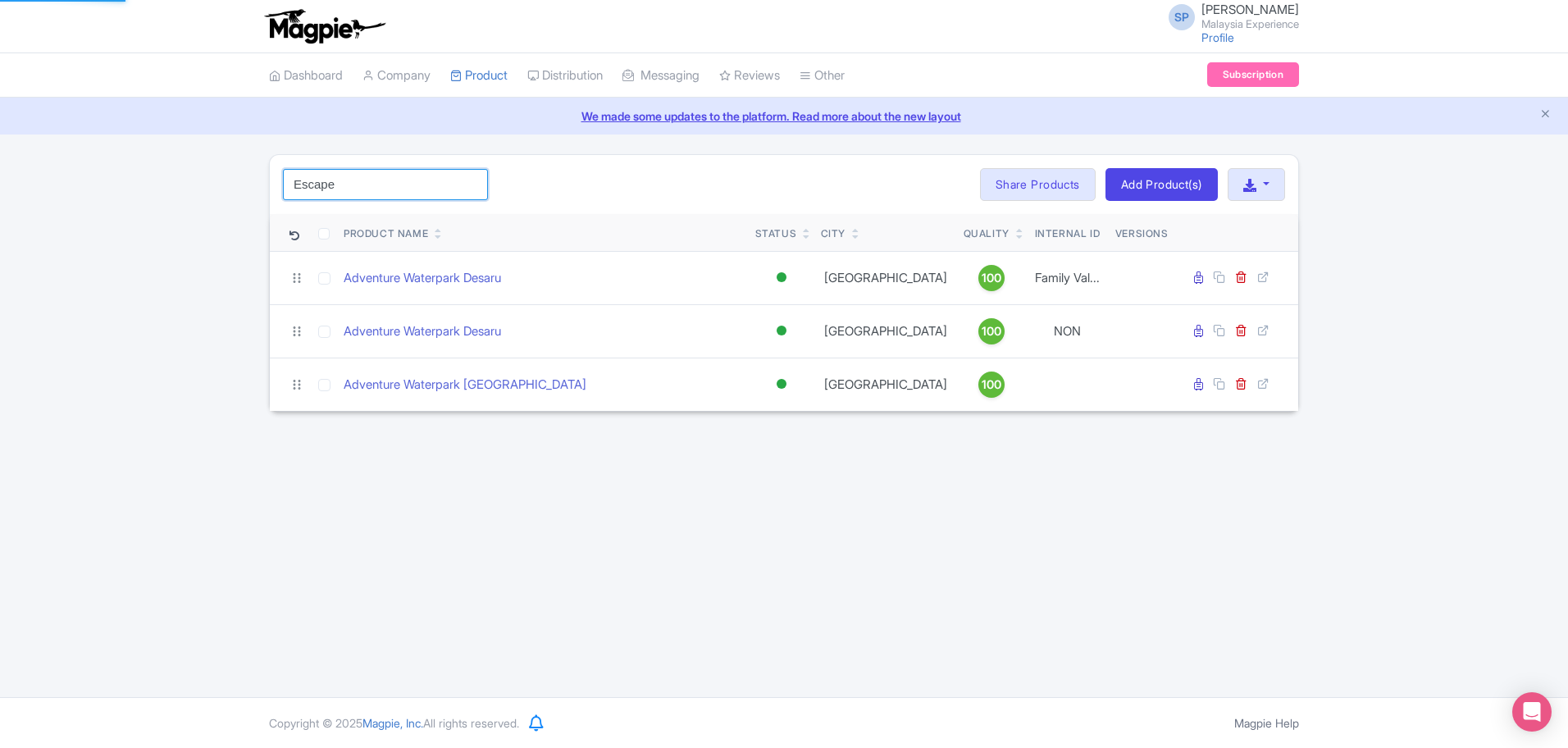
type input "Escape"
click button "Search" at bounding box center [0, 0] width 0 height 0
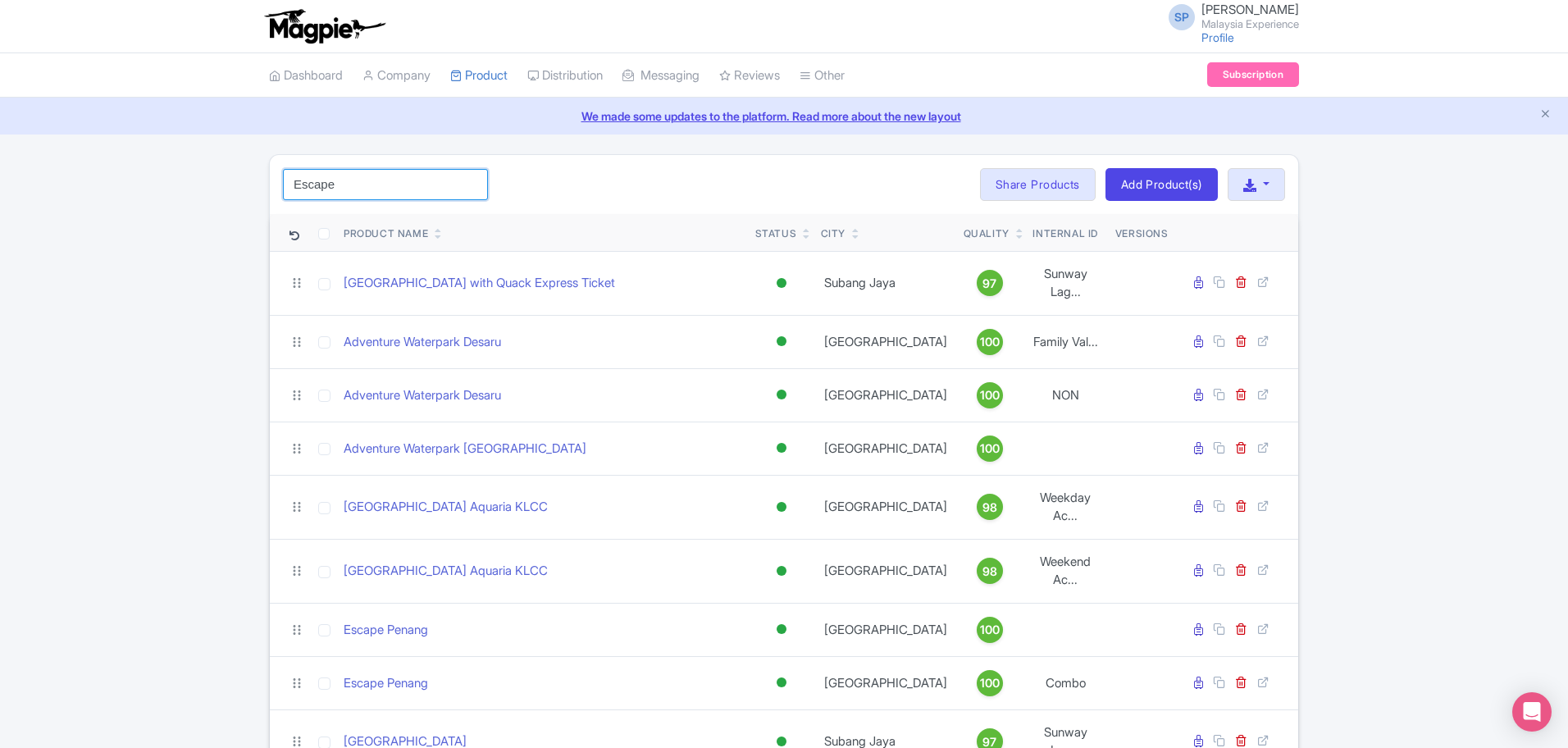
click at [362, 193] on input "Escape" at bounding box center [384, 184] width 205 height 31
click button "Search" at bounding box center [0, 0] width 0 height 0
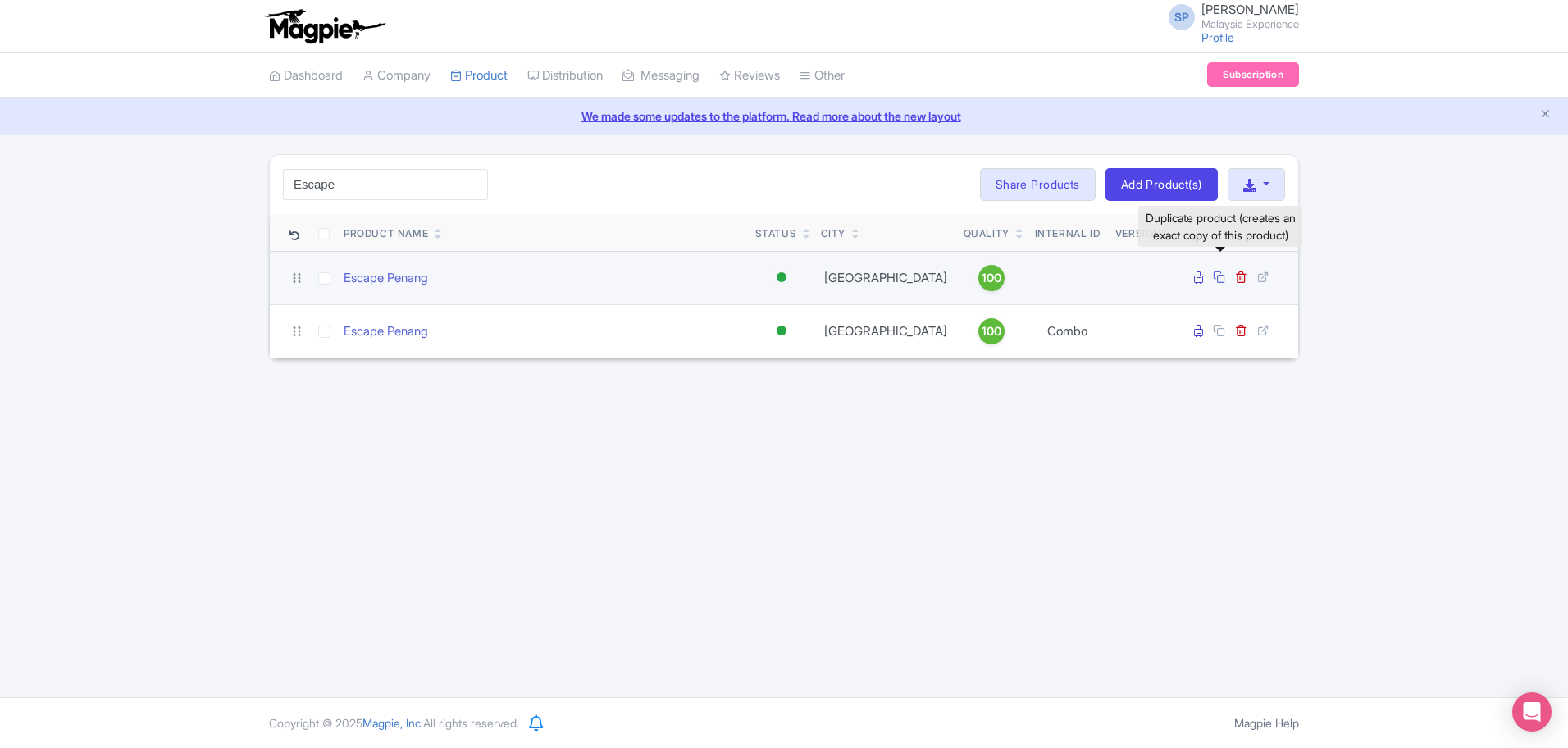
click at [1220, 277] on icon at bounding box center [1219, 277] width 13 height 13
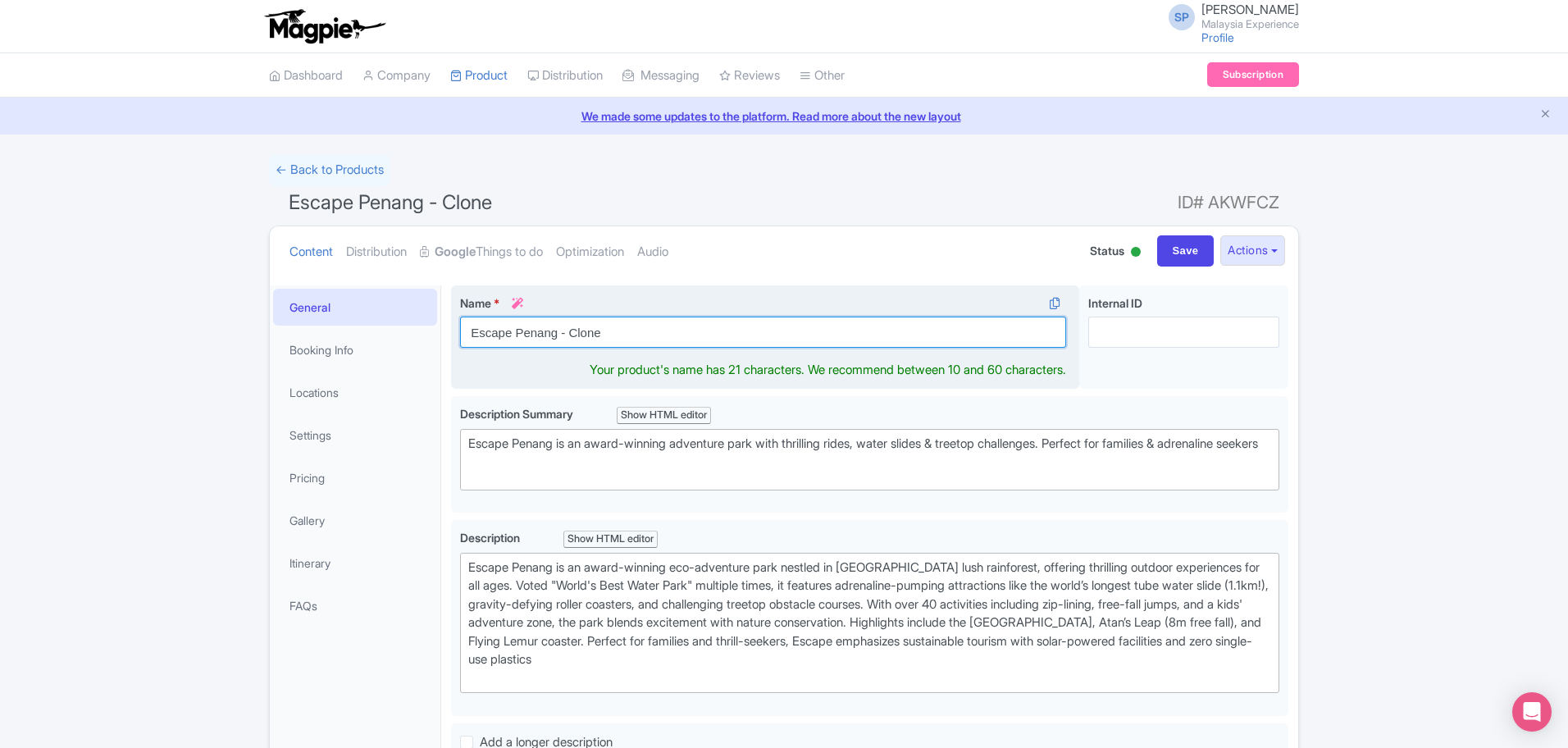
drag, startPoint x: 672, startPoint y: 333, endPoint x: 555, endPoint y: 333, distance: 117.0
click at [555, 333] on input "Escape Penang - Clone" at bounding box center [763, 332] width 606 height 31
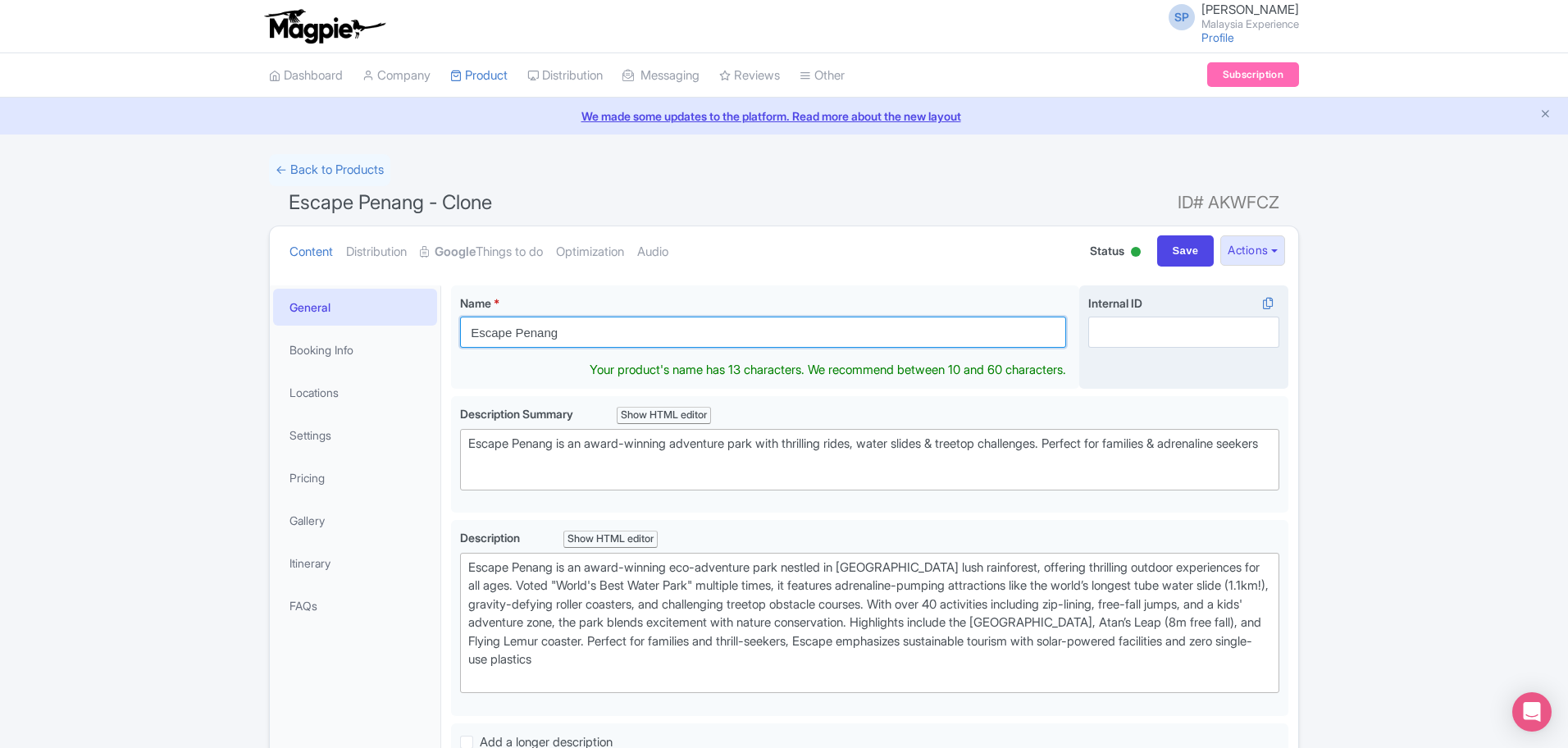
type input "Escape Penang"
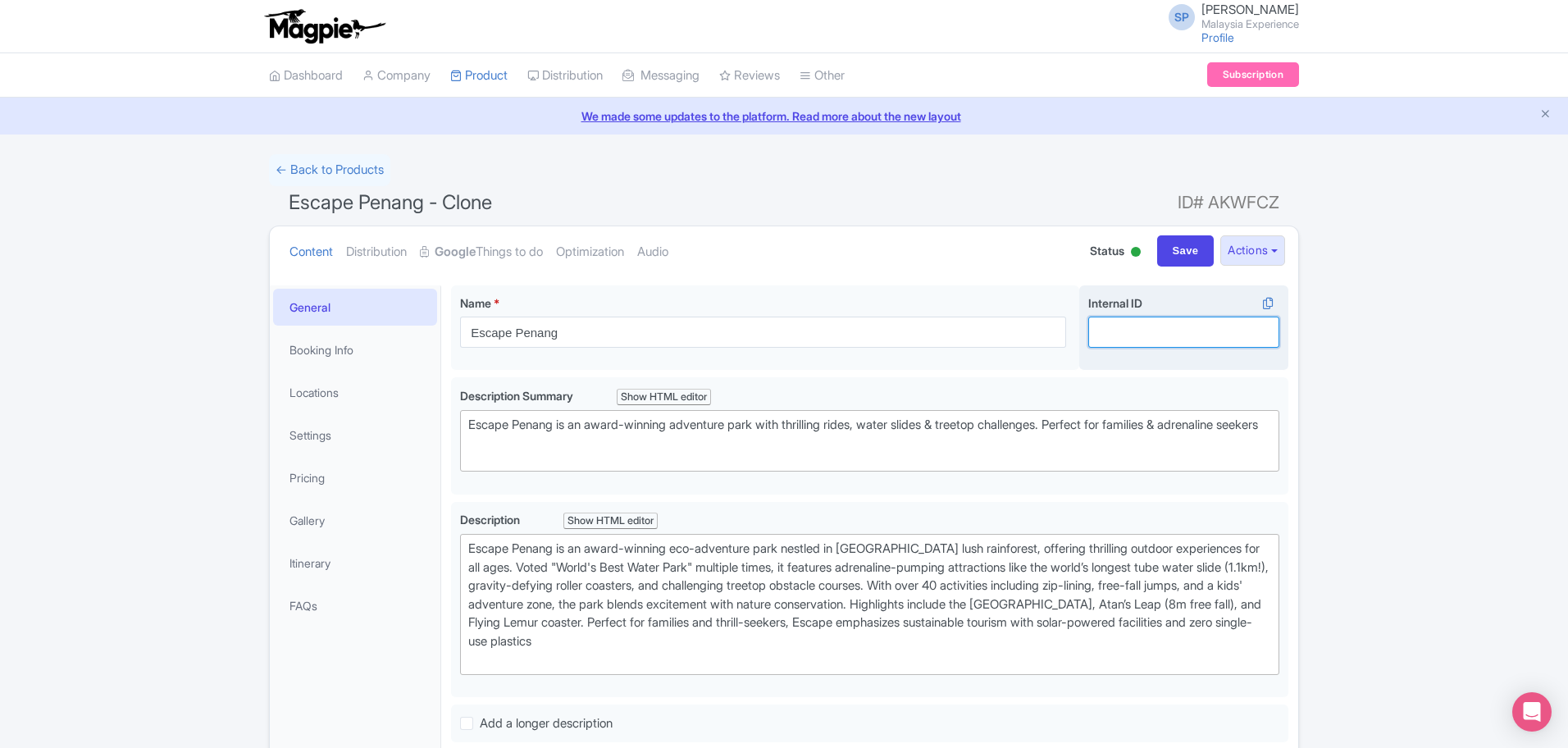
click at [1225, 330] on input "Internal ID i" at bounding box center [1184, 332] width 191 height 31
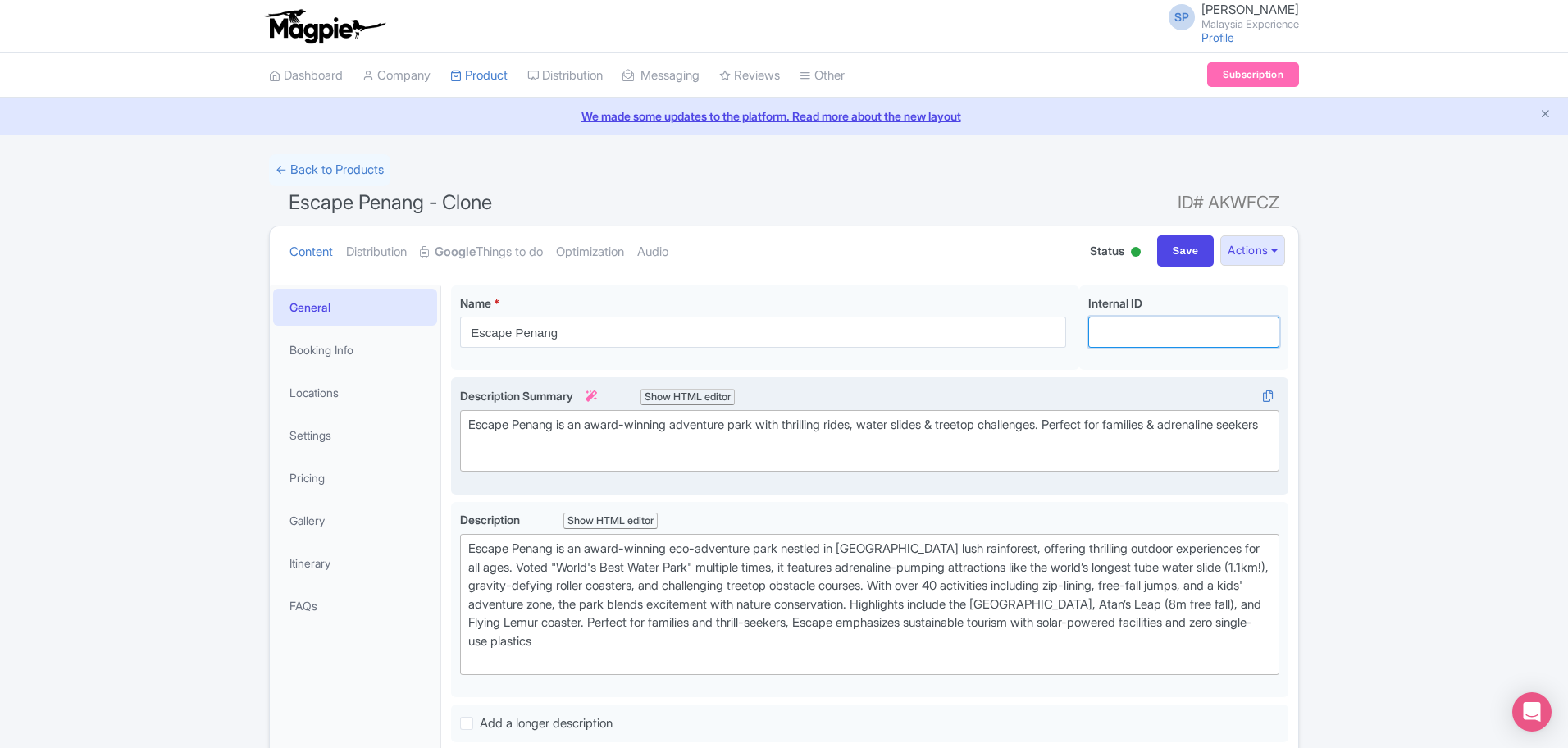
paste input "Esacape Penang + The Top Penang"
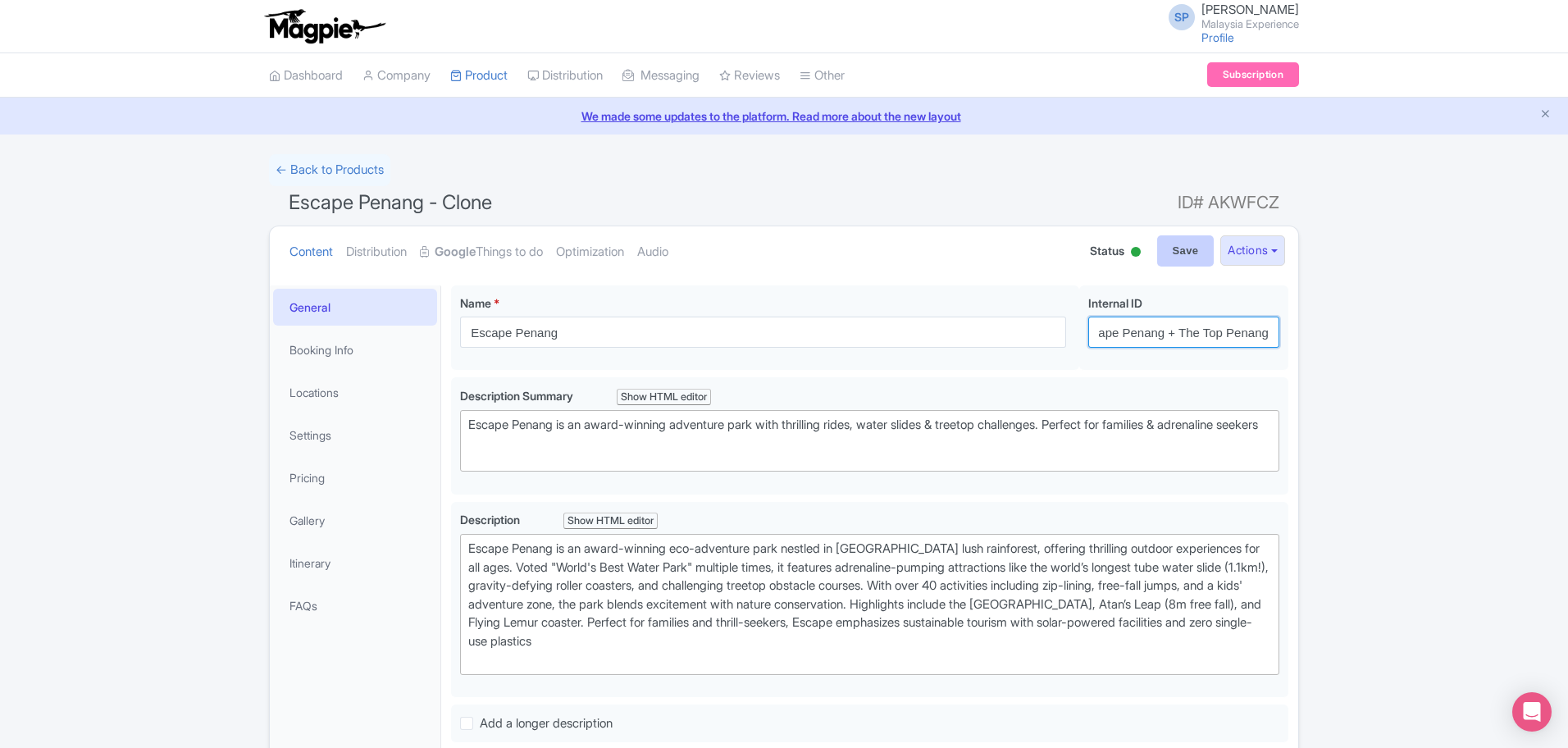
type input "Esacape Penang + The Top Penang"
click at [1184, 245] on input "Save" at bounding box center [1185, 250] width 57 height 31
type input "Saving..."
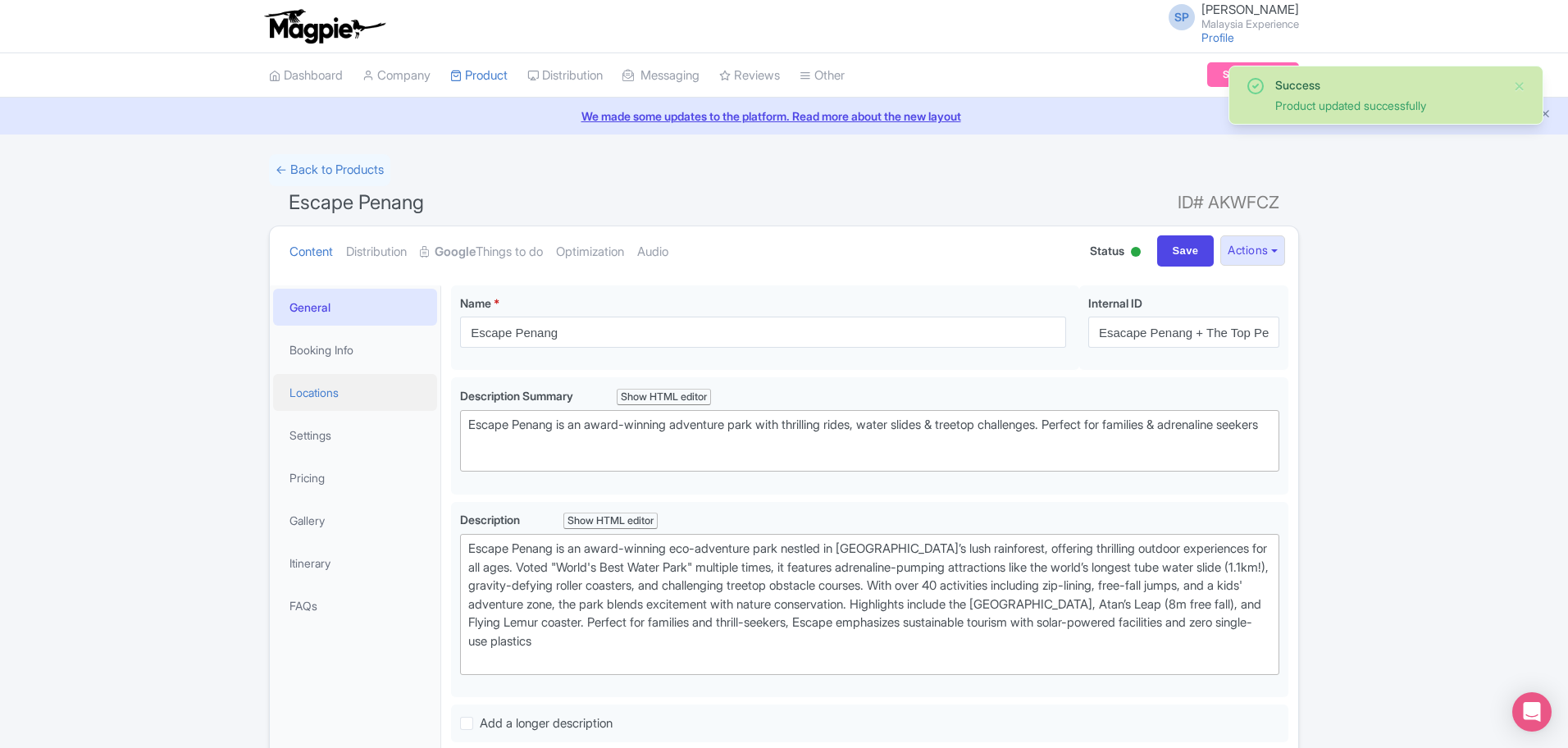
click at [335, 401] on link "Locations" at bounding box center [354, 391] width 164 height 37
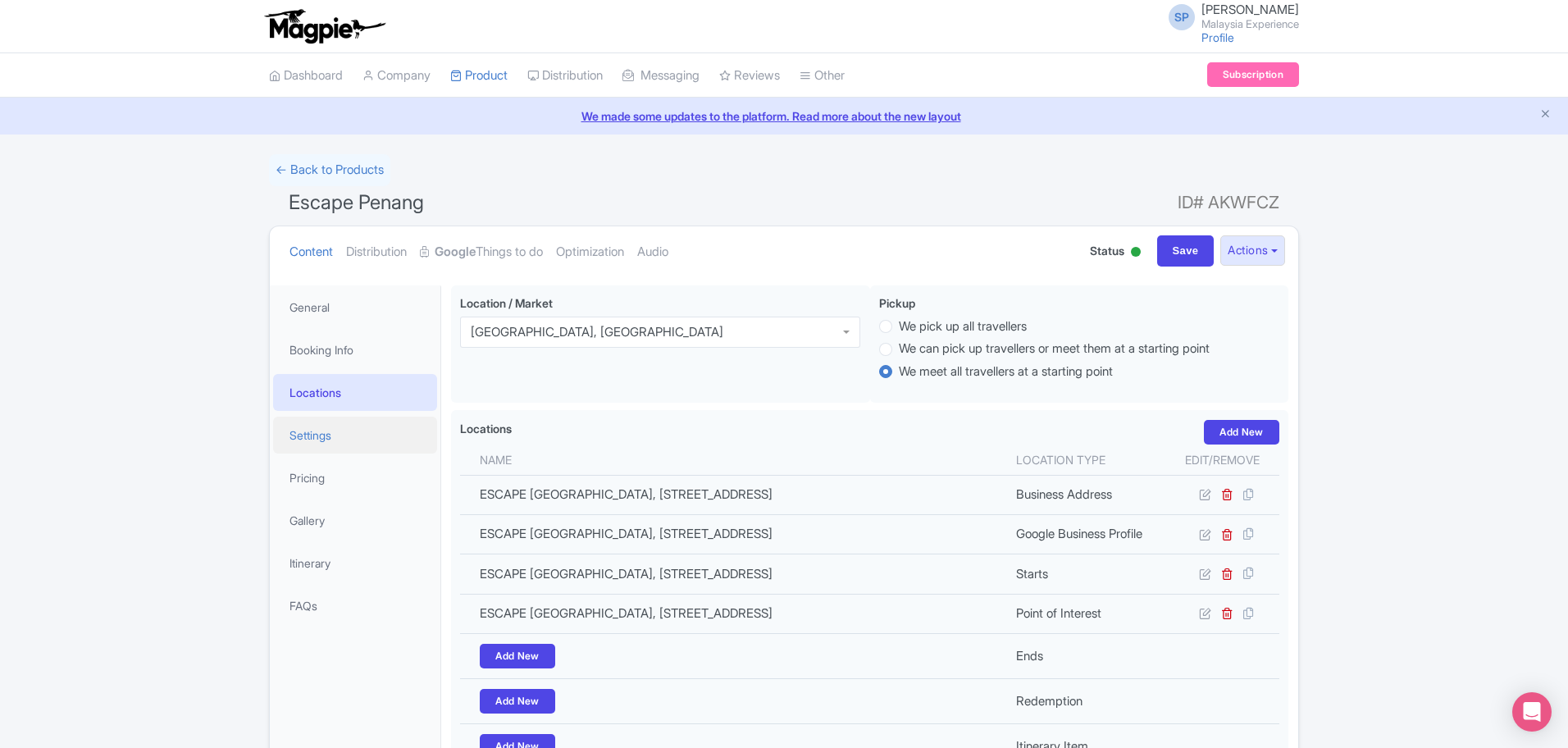
click at [340, 448] on link "Settings" at bounding box center [354, 434] width 164 height 37
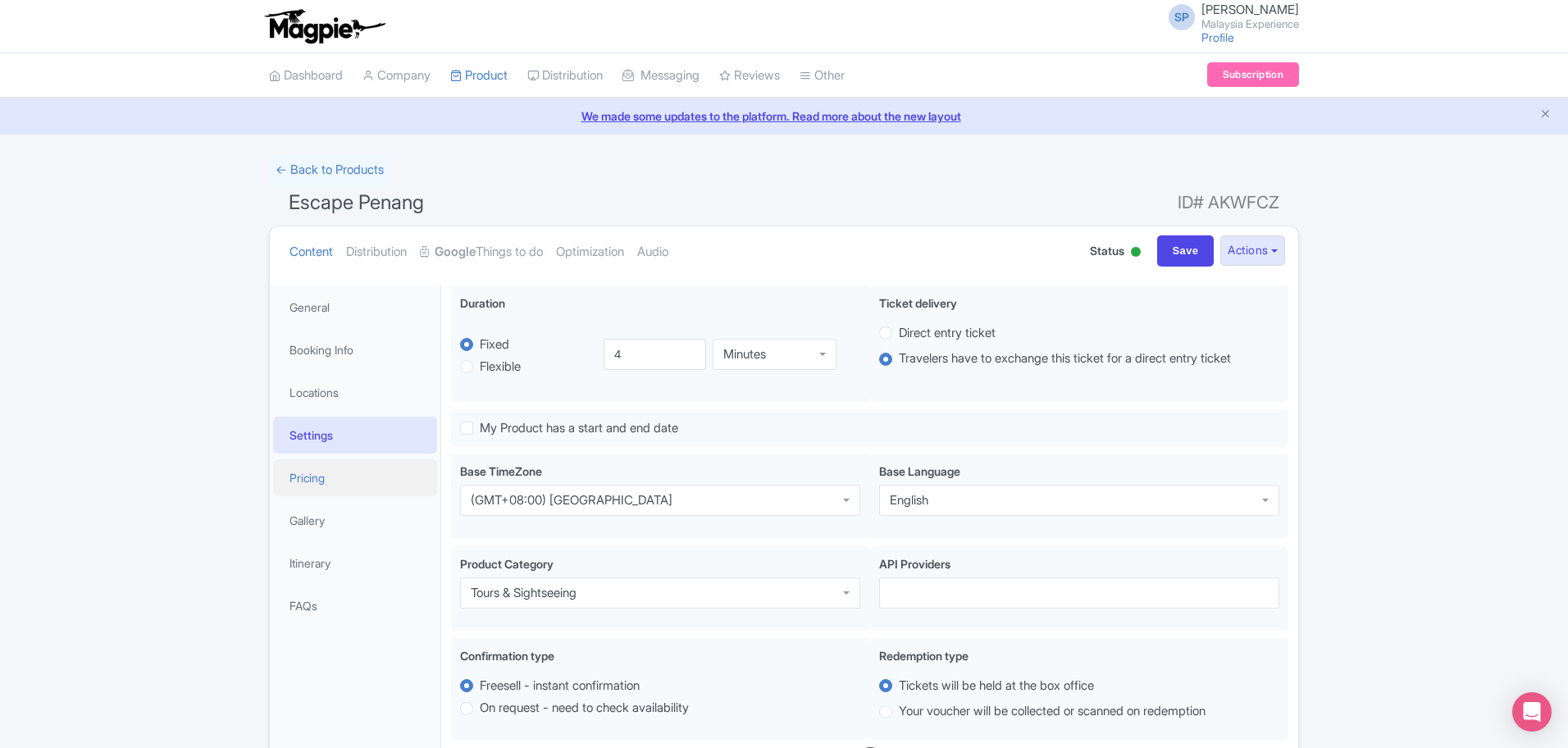
click at [333, 481] on link "Pricing" at bounding box center [354, 477] width 164 height 37
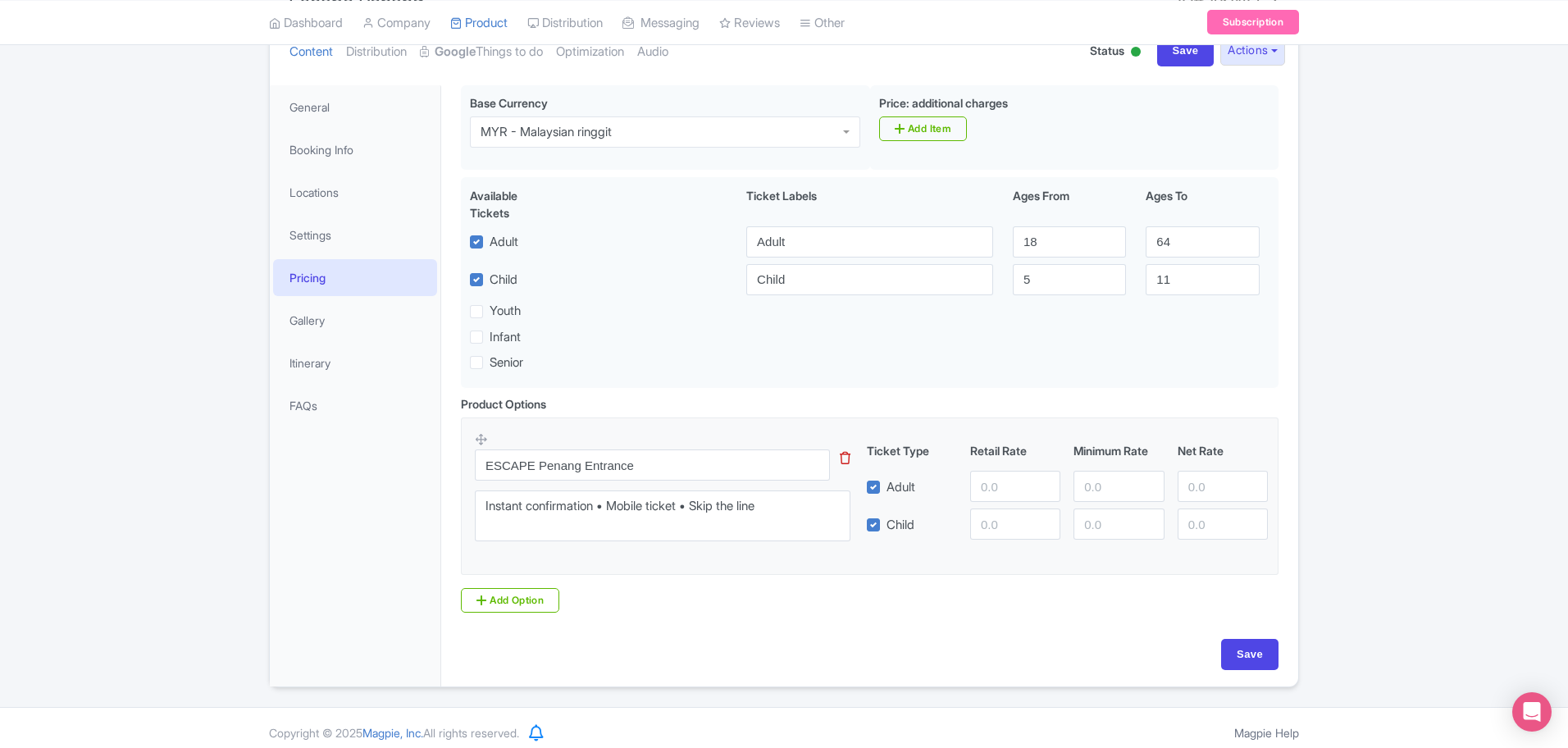
scroll to position [210, 0]
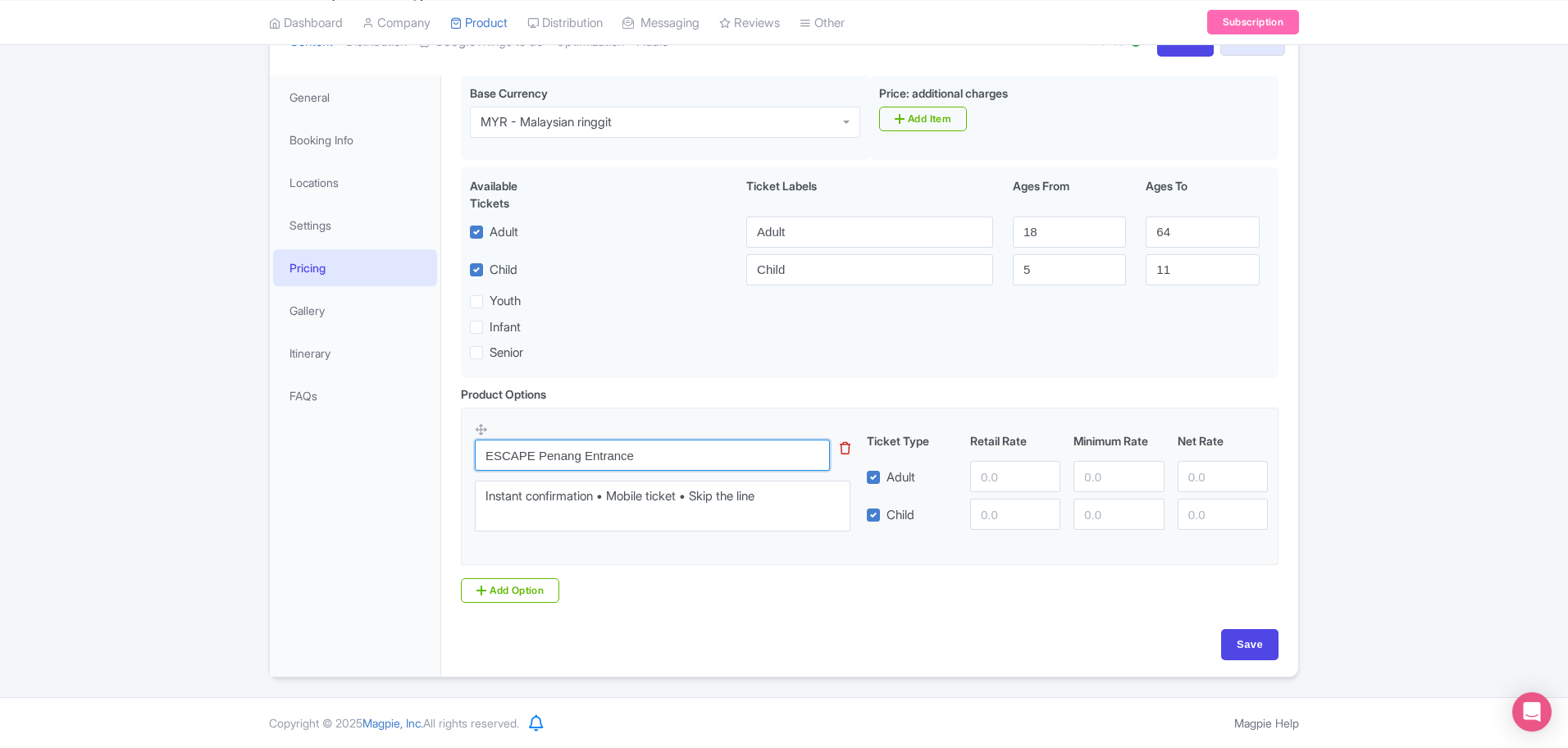
drag, startPoint x: 671, startPoint y: 462, endPoint x: 155, endPoint y: 374, distance: 523.5
click at [155, 374] on div "Success Product updated successfully ← Back to Products Escape Penang ID# AKWFC…" at bounding box center [784, 311] width 1568 height 733
paste input "sacape Penang + The Top Penang"
type input "Esacape Penang + The Top Penang"
click at [1036, 479] on input "number" at bounding box center [1015, 476] width 90 height 31
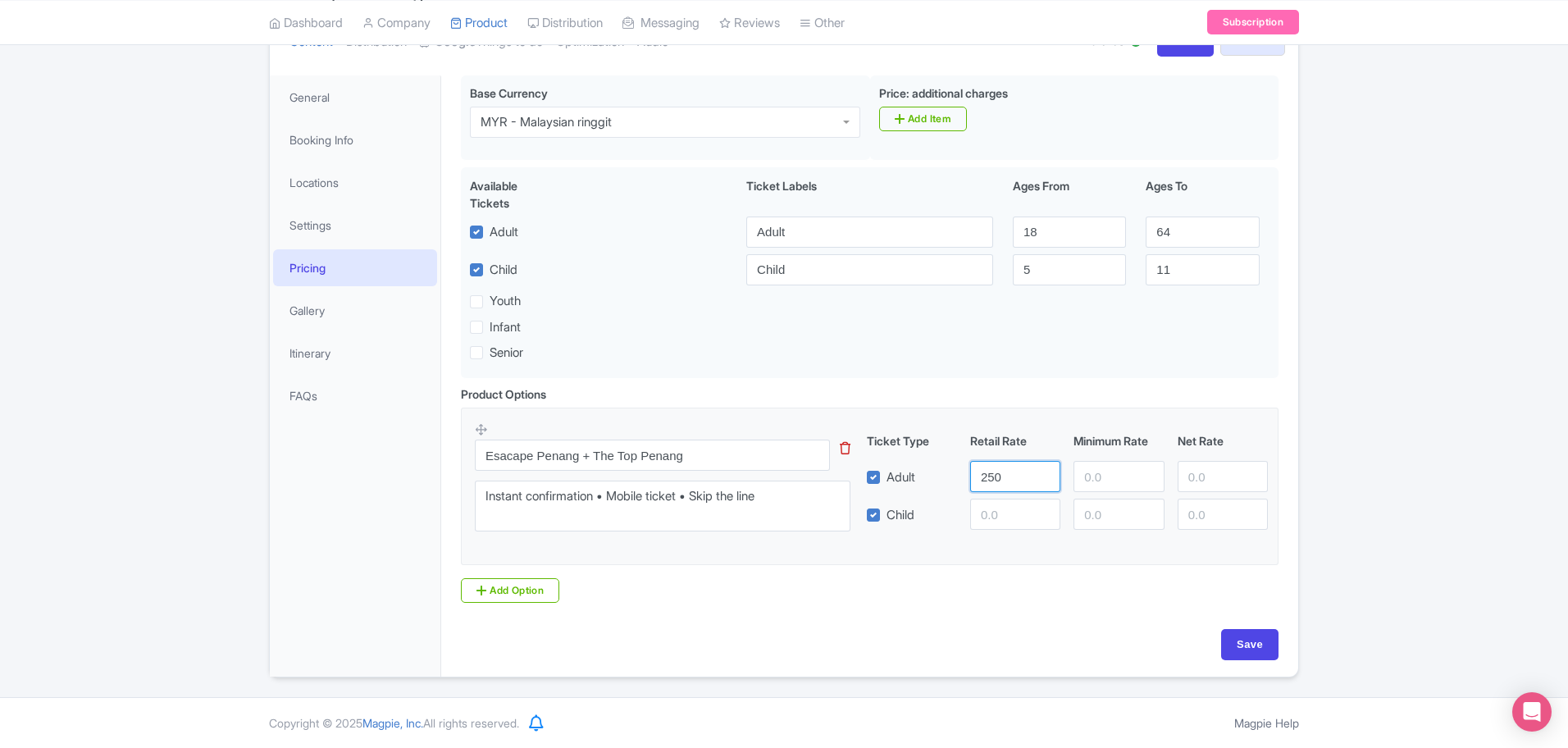
type input "250"
click at [1218, 637] on div "Save" at bounding box center [870, 644] width 818 height 31
click at [1244, 648] on input "Save" at bounding box center [1250, 644] width 57 height 31
type input "Saving..."
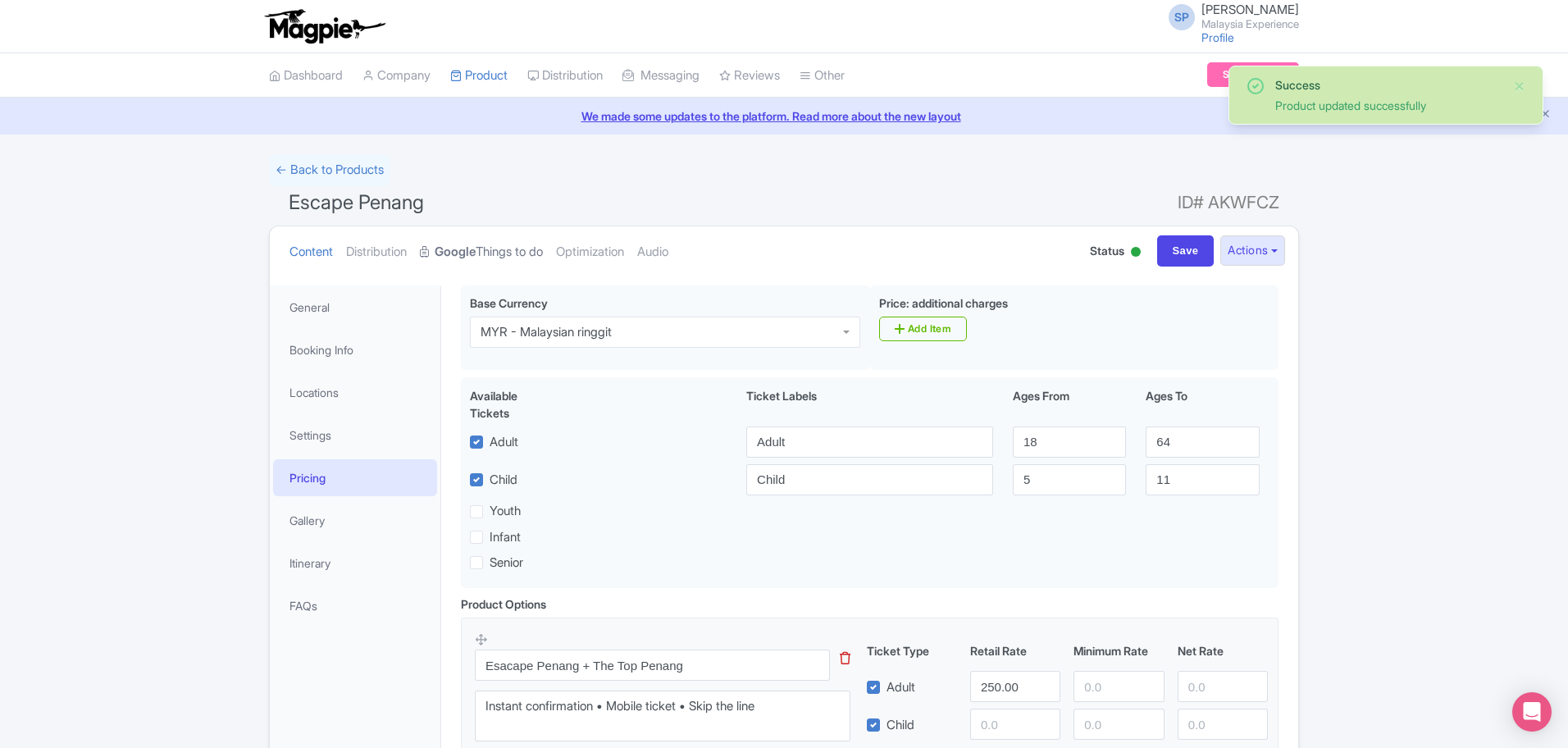
click at [476, 254] on strong "Google" at bounding box center [455, 252] width 41 height 19
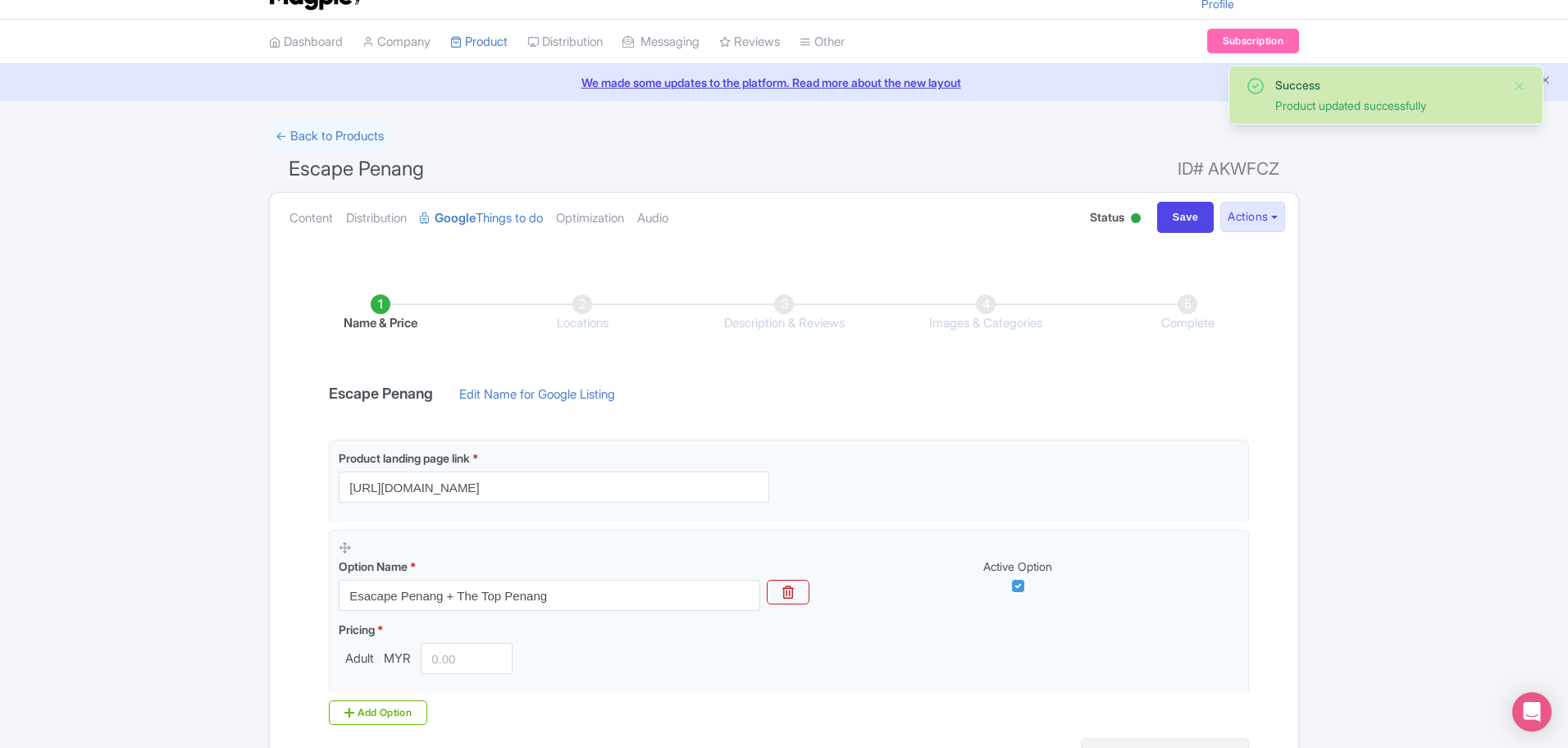
scroll to position [206, 0]
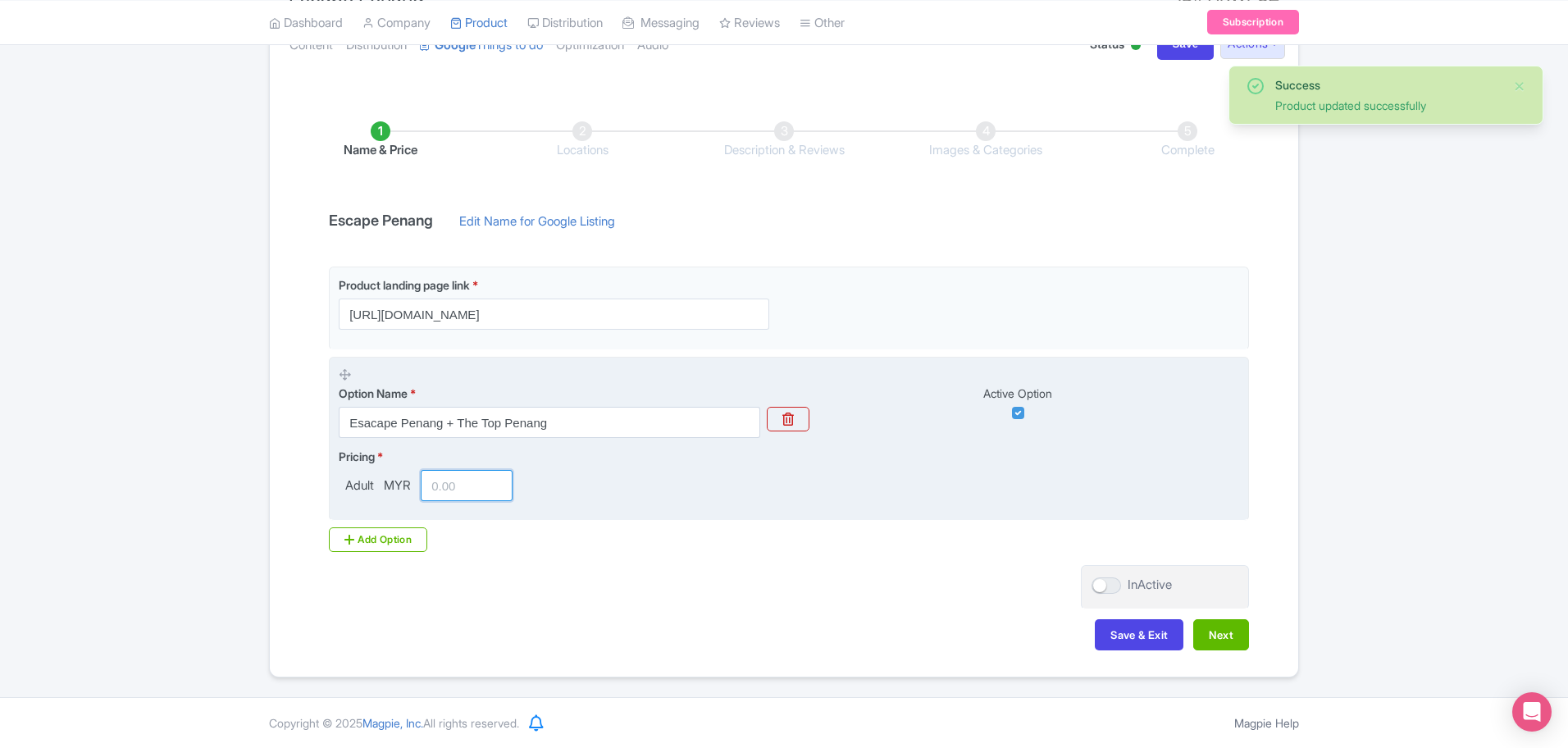
click at [468, 489] on input "number" at bounding box center [467, 485] width 92 height 31
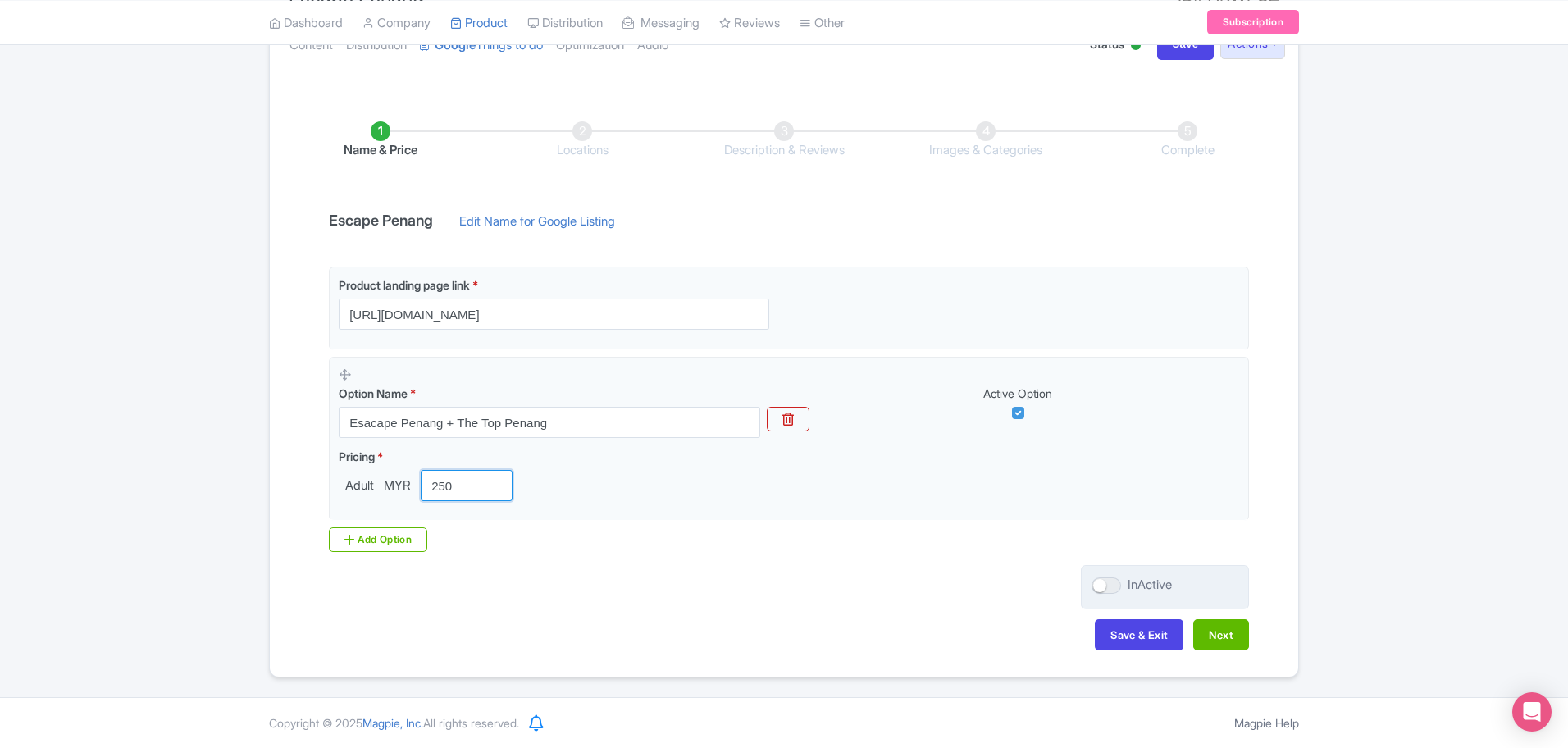
type input "250"
click at [1098, 578] on div at bounding box center [1106, 585] width 30 height 16
click at [1098, 580] on input "InActive" at bounding box center [1097, 585] width 11 height 11
checkbox input "true"
click at [1229, 629] on button "Next" at bounding box center [1221, 635] width 55 height 31
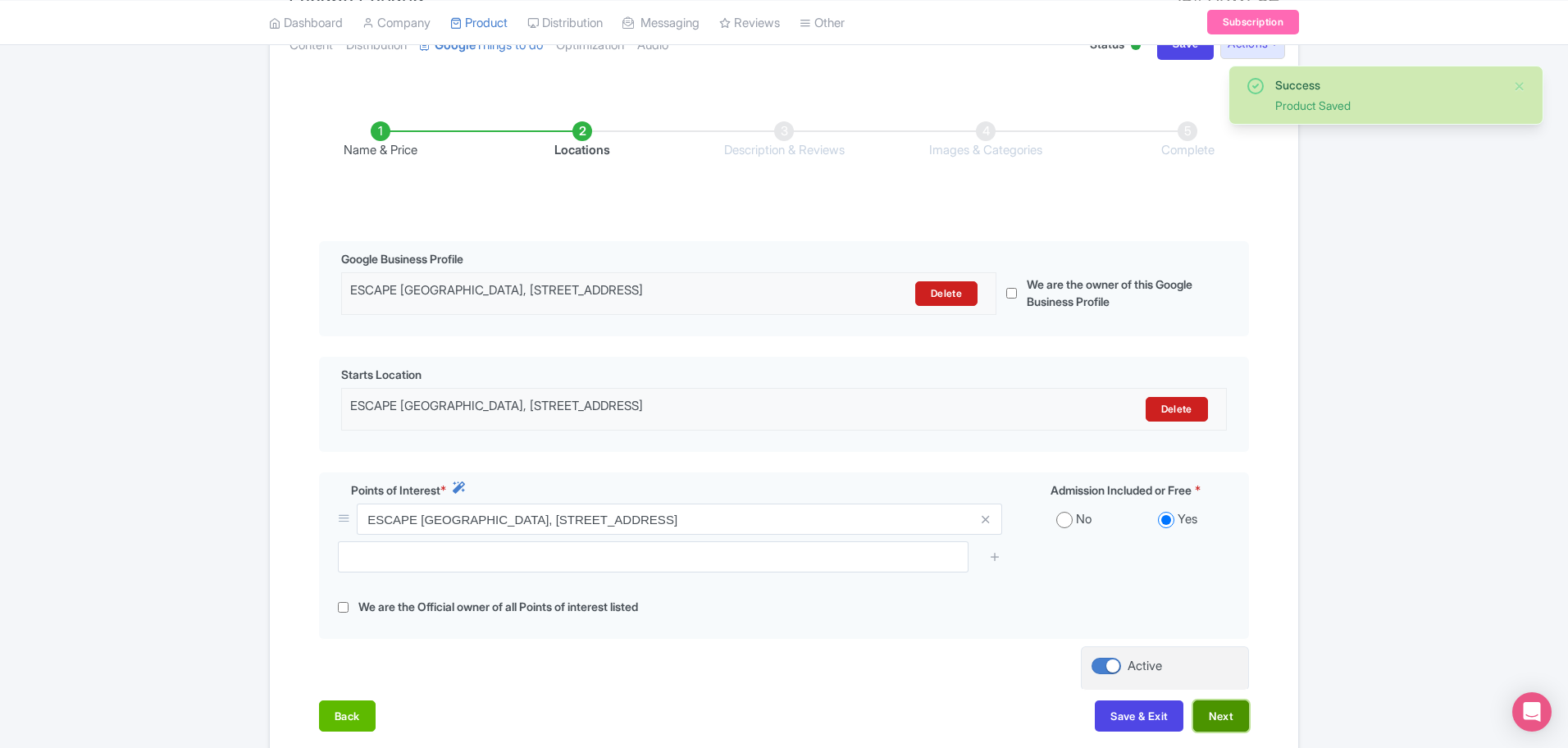
click at [1220, 729] on button "Next" at bounding box center [1221, 715] width 55 height 31
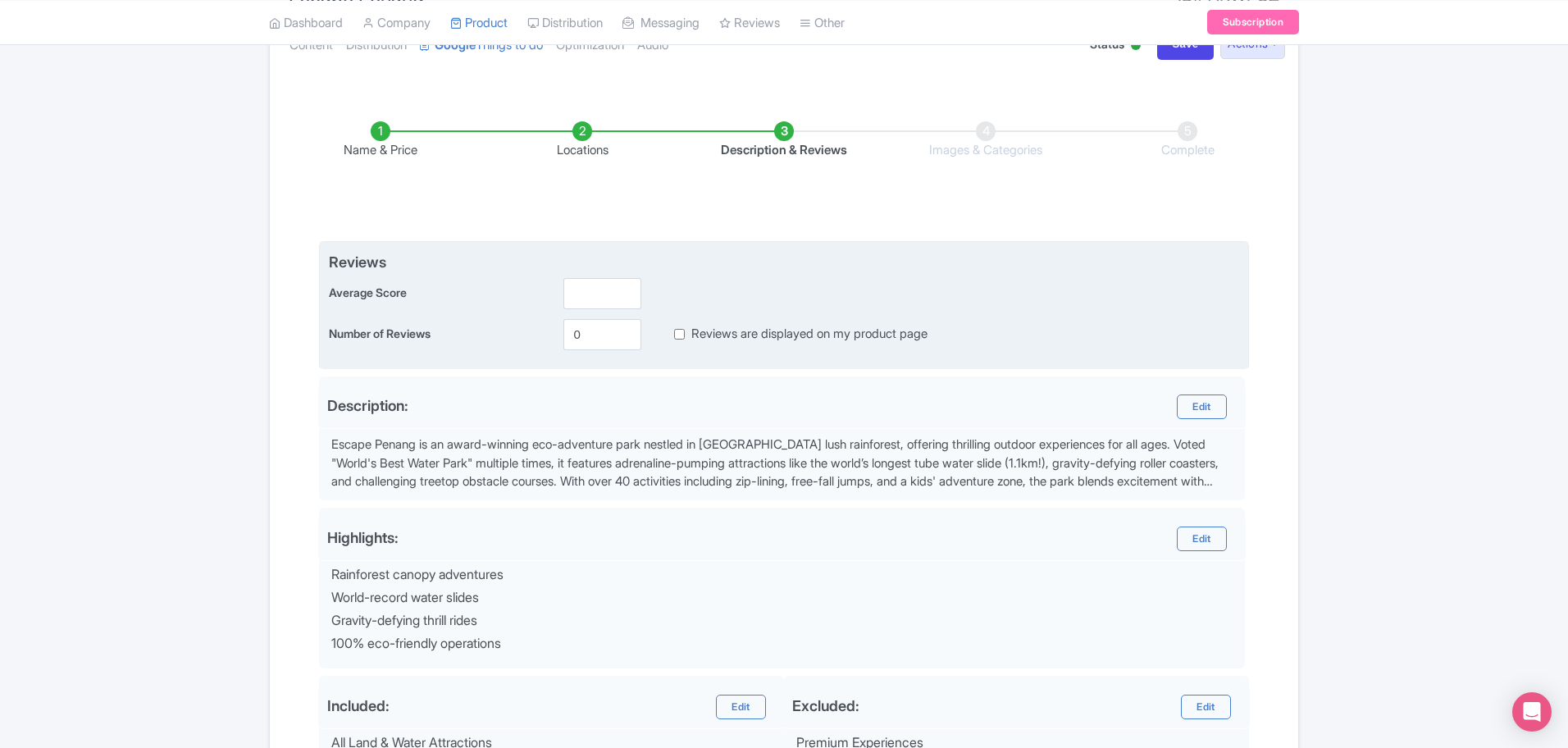
click at [681, 340] on input "Reviews are displayed on my product page" at bounding box center [679, 333] width 11 height 19
checkbox input "true"
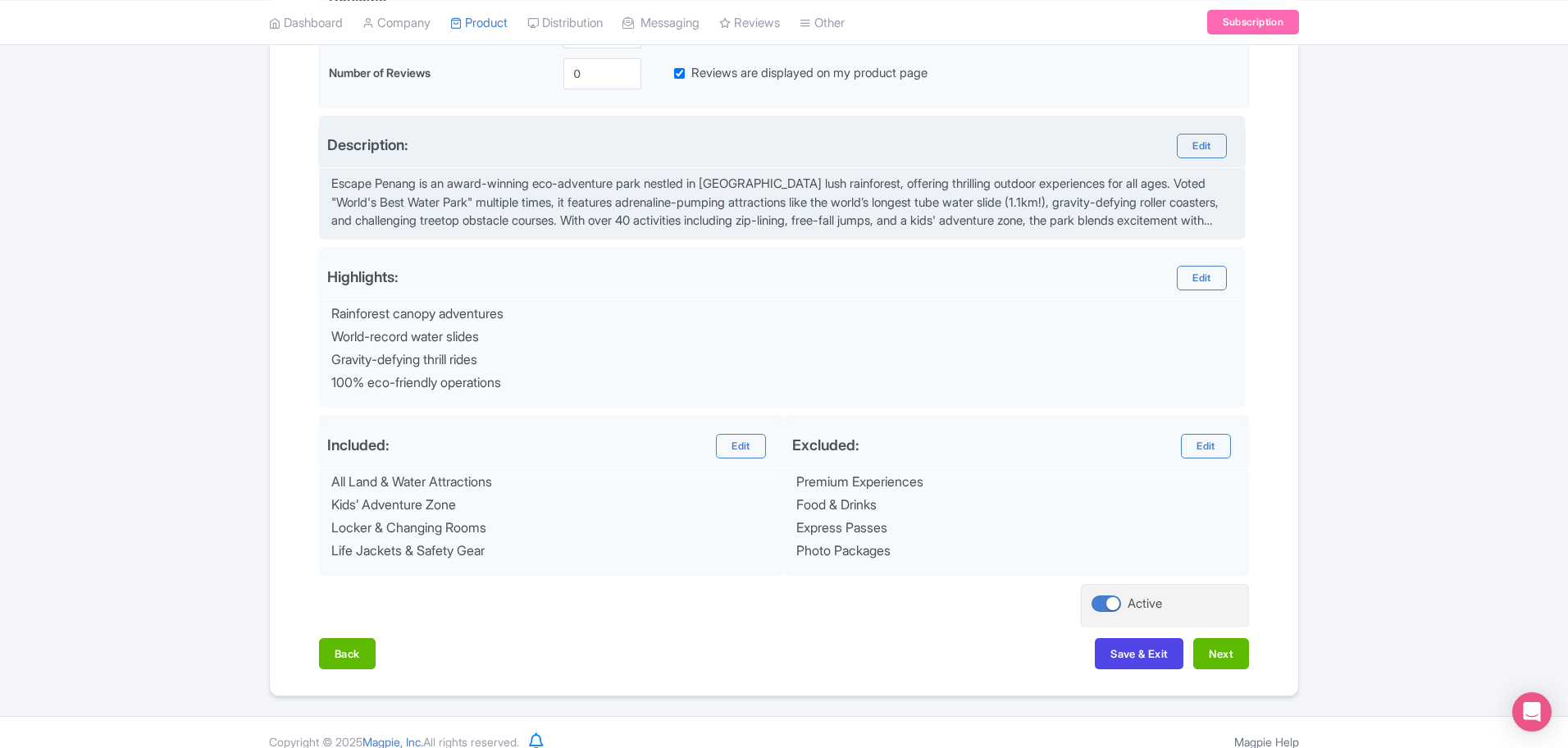
scroll to position [486, 0]
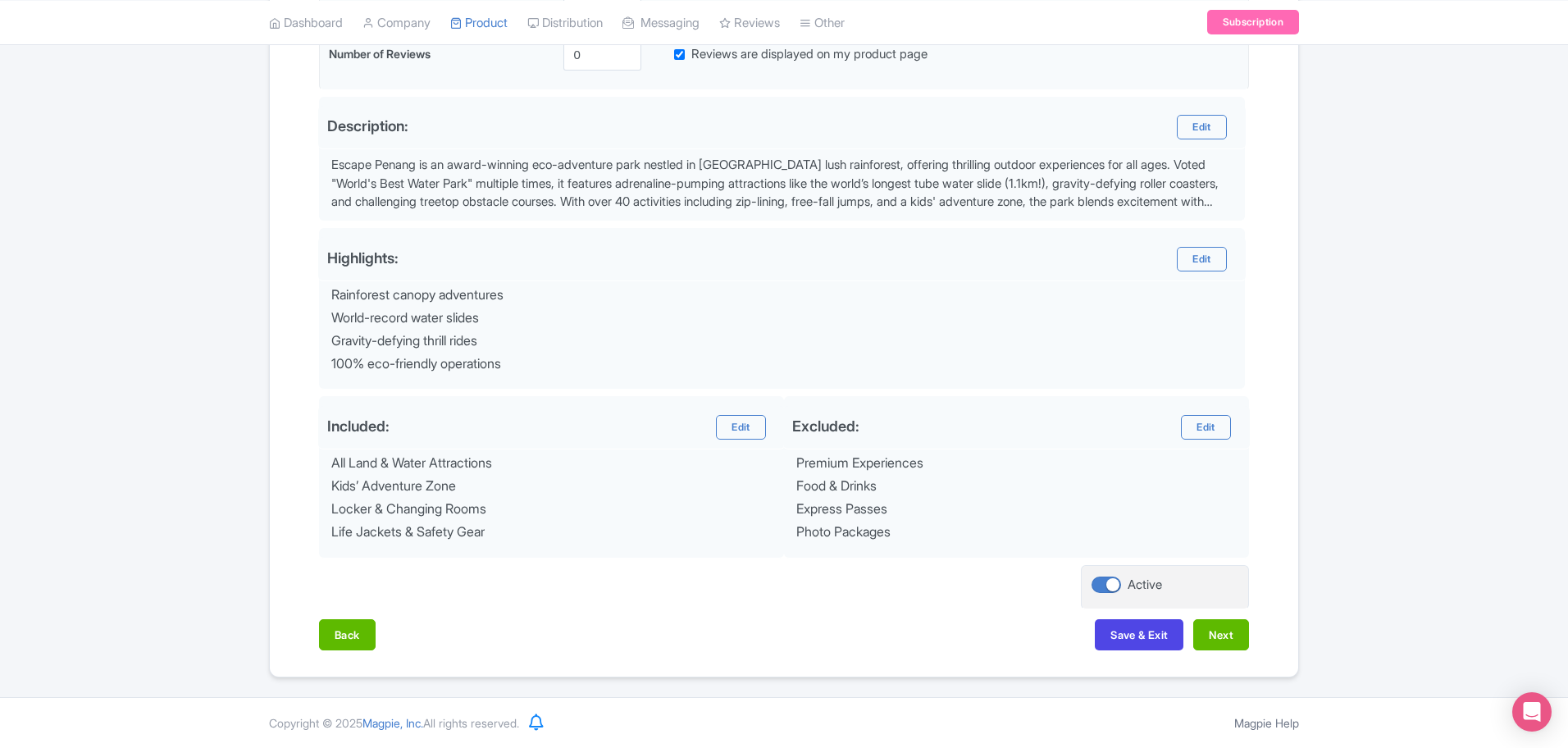
click at [1252, 634] on div "Name & Price Locations Description & Reviews Images & Categories Complete Edit …" at bounding box center [784, 237] width 1008 height 857
click at [1237, 641] on button "Next" at bounding box center [1221, 635] width 55 height 31
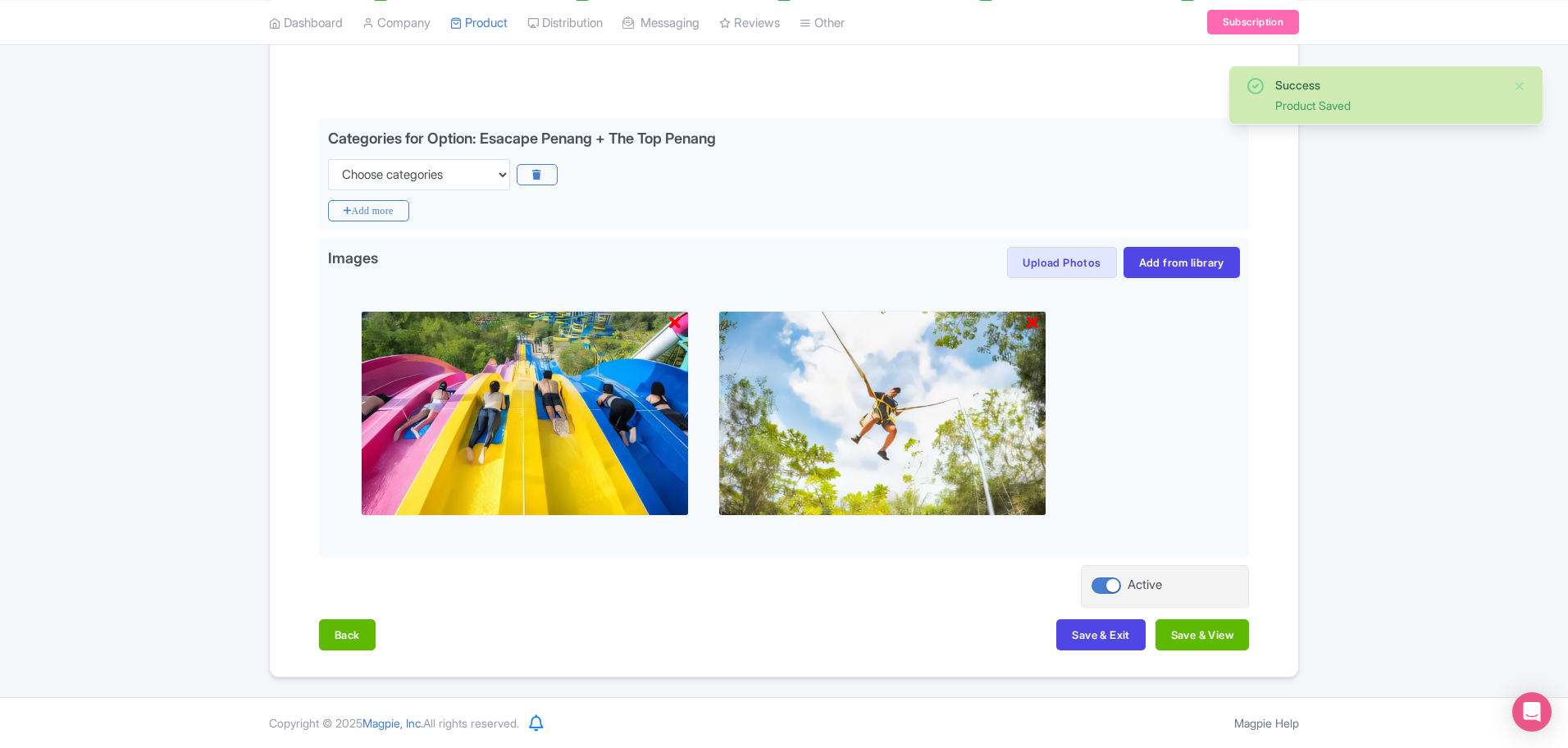
scroll to position [330, 0]
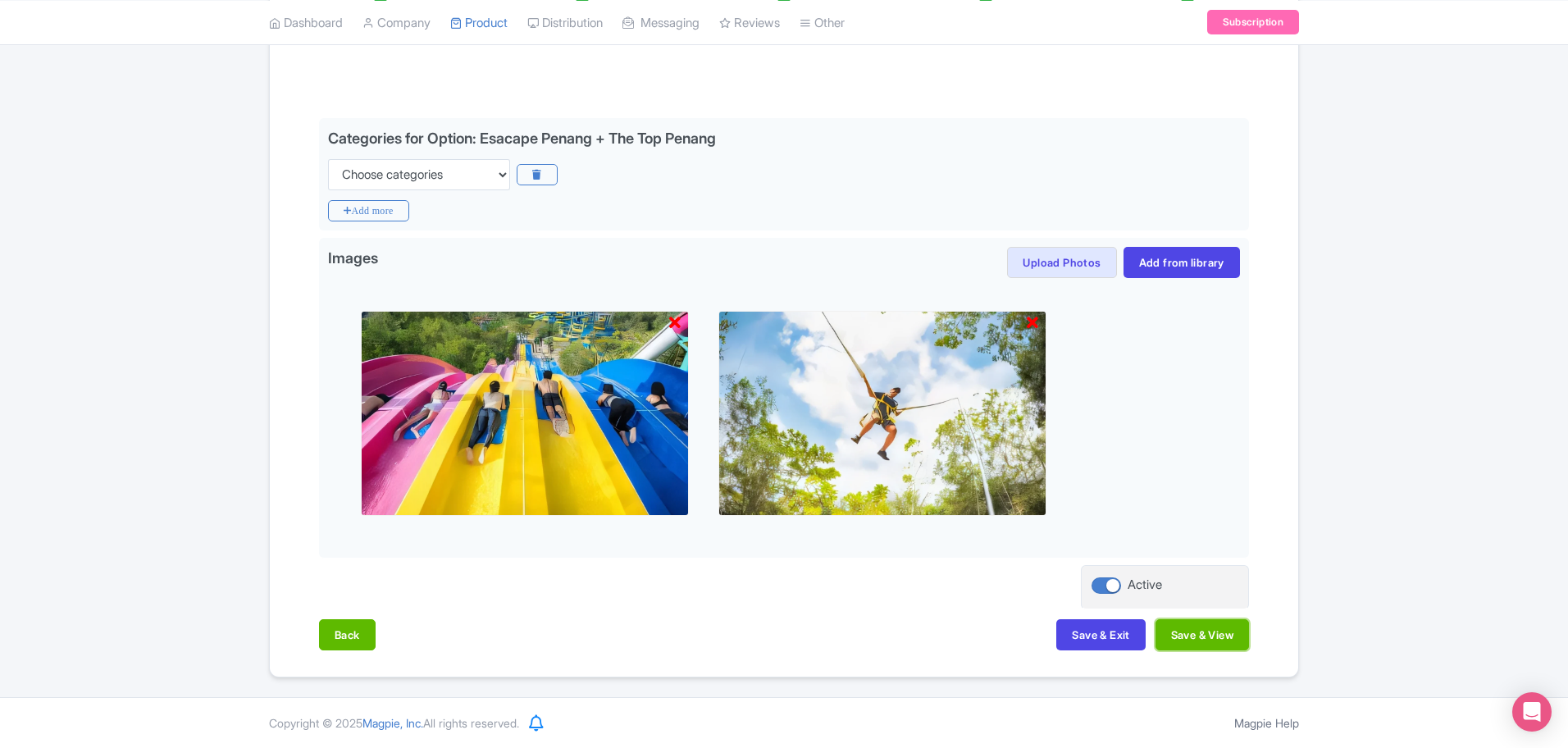
click at [1237, 641] on button "Save & View" at bounding box center [1201, 635] width 94 height 31
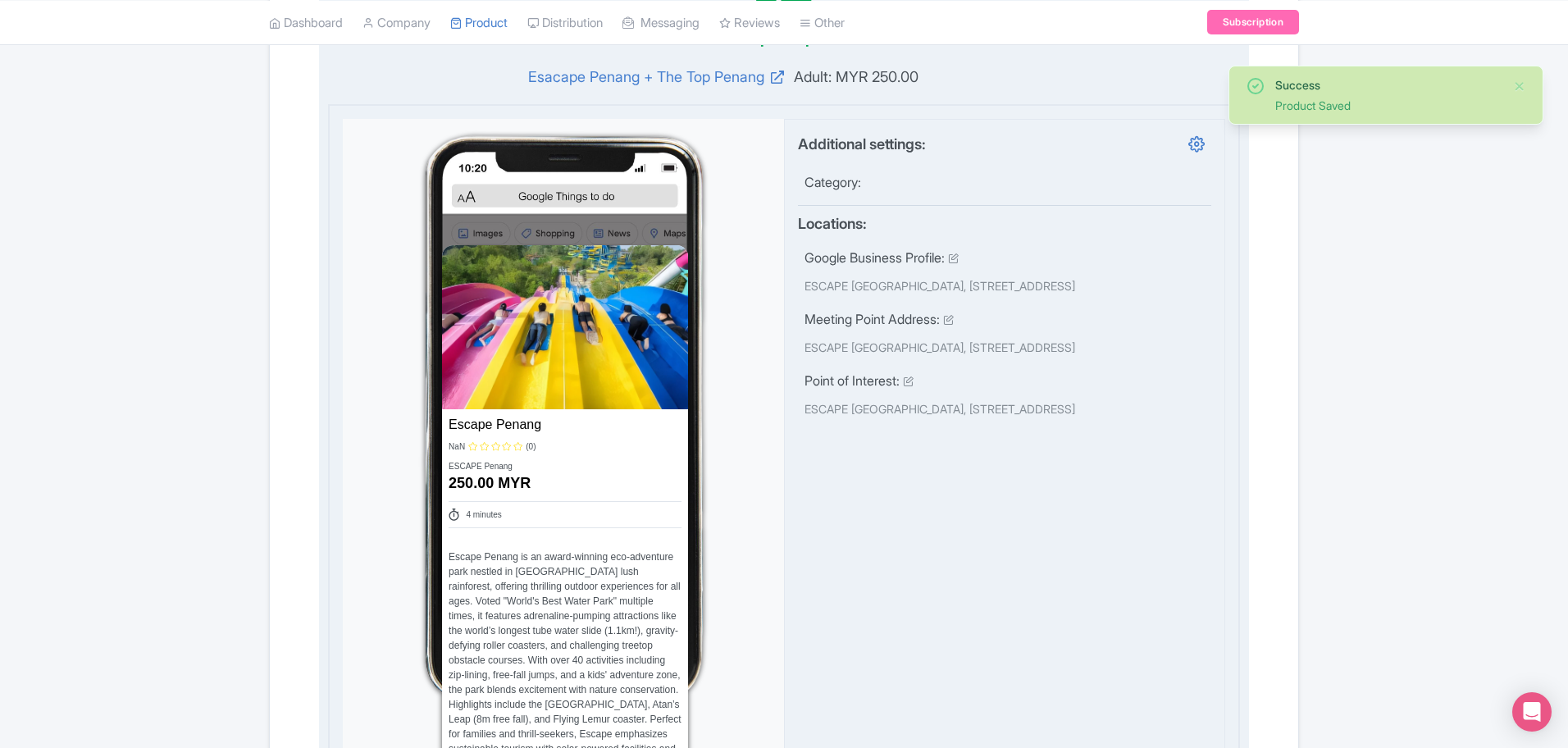
scroll to position [1046, 0]
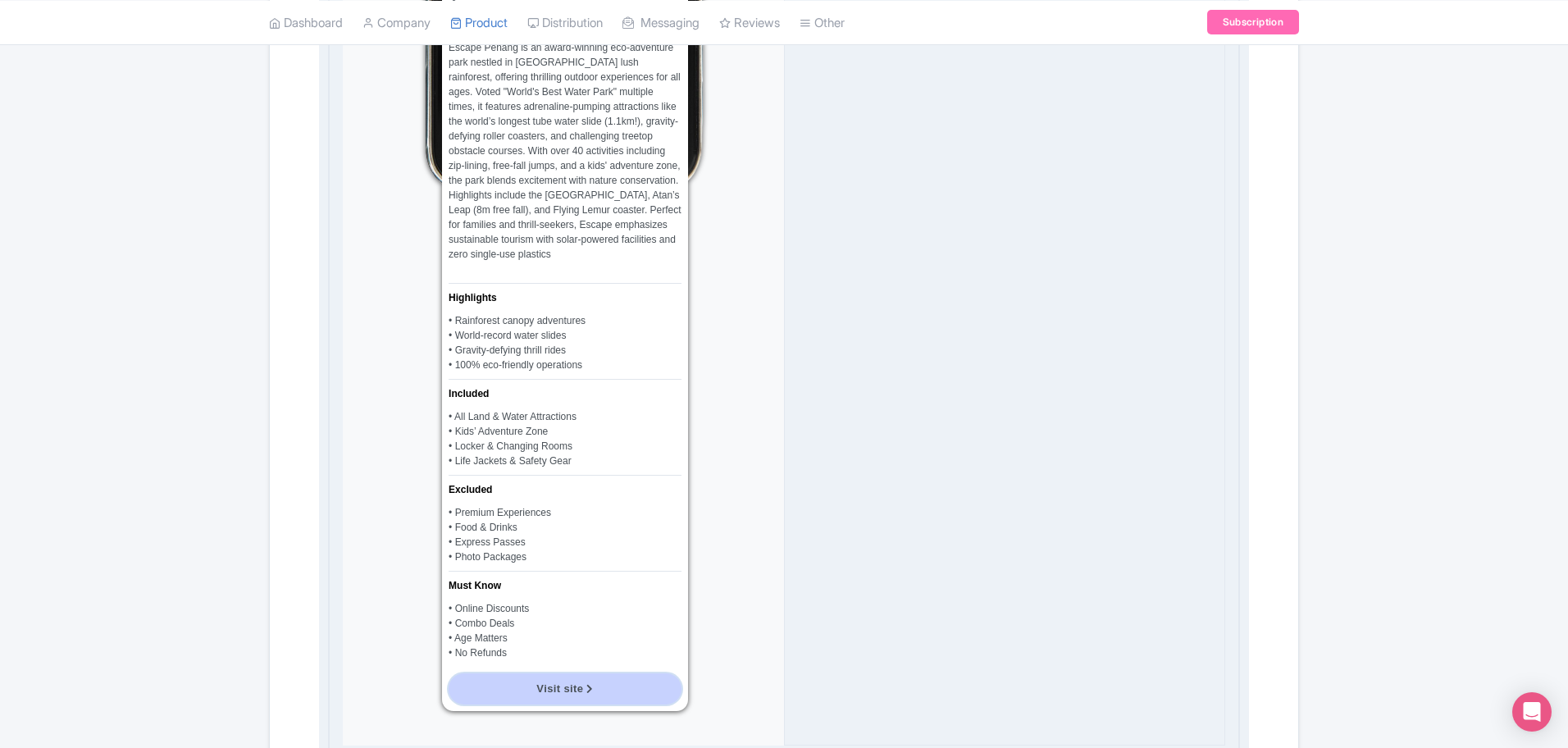
click at [553, 685] on span "Visit site" at bounding box center [560, 688] width 46 height 13
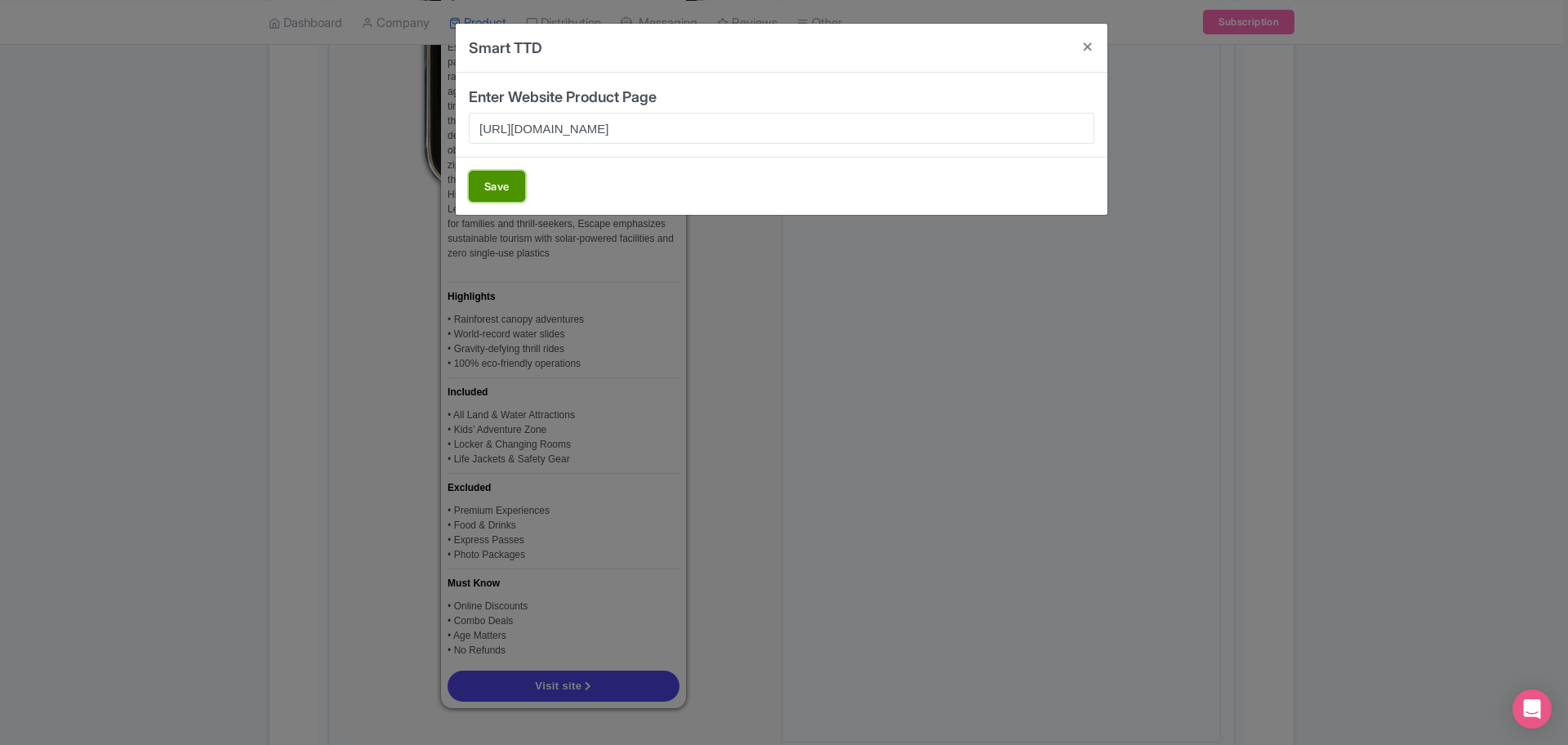
click at [508, 184] on button "Save" at bounding box center [497, 186] width 56 height 31
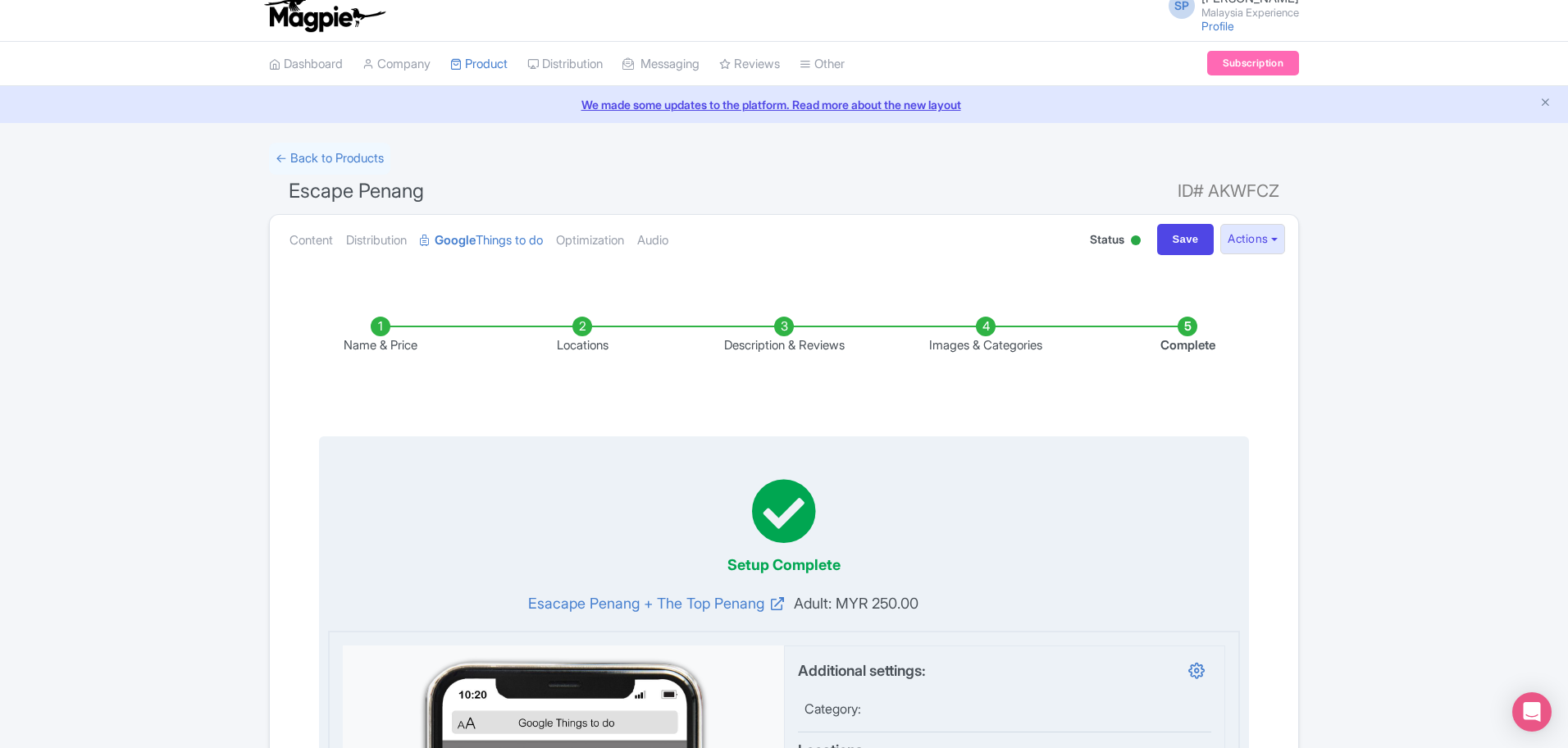
scroll to position [0, 0]
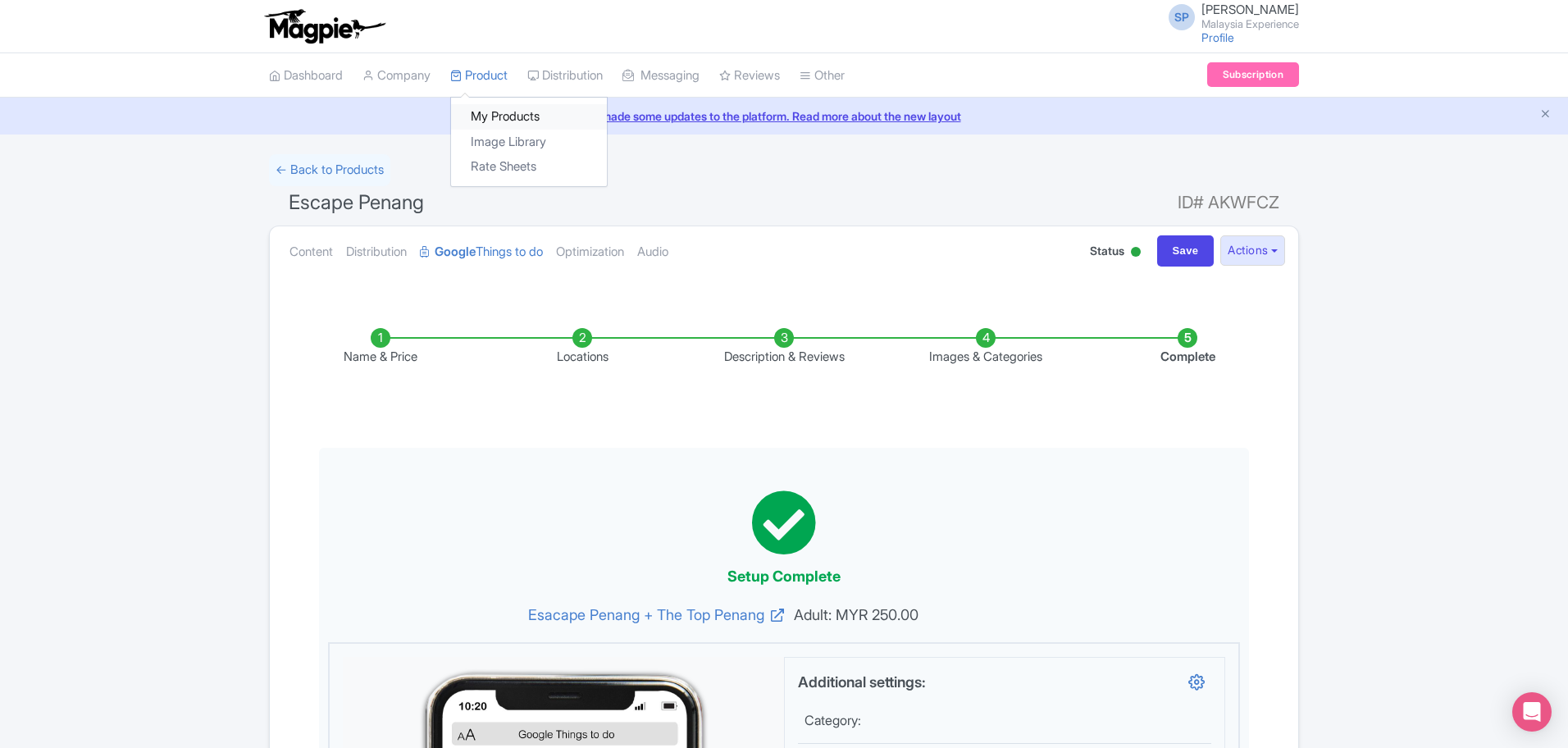
click at [510, 112] on link "My Products" at bounding box center [529, 116] width 156 height 25
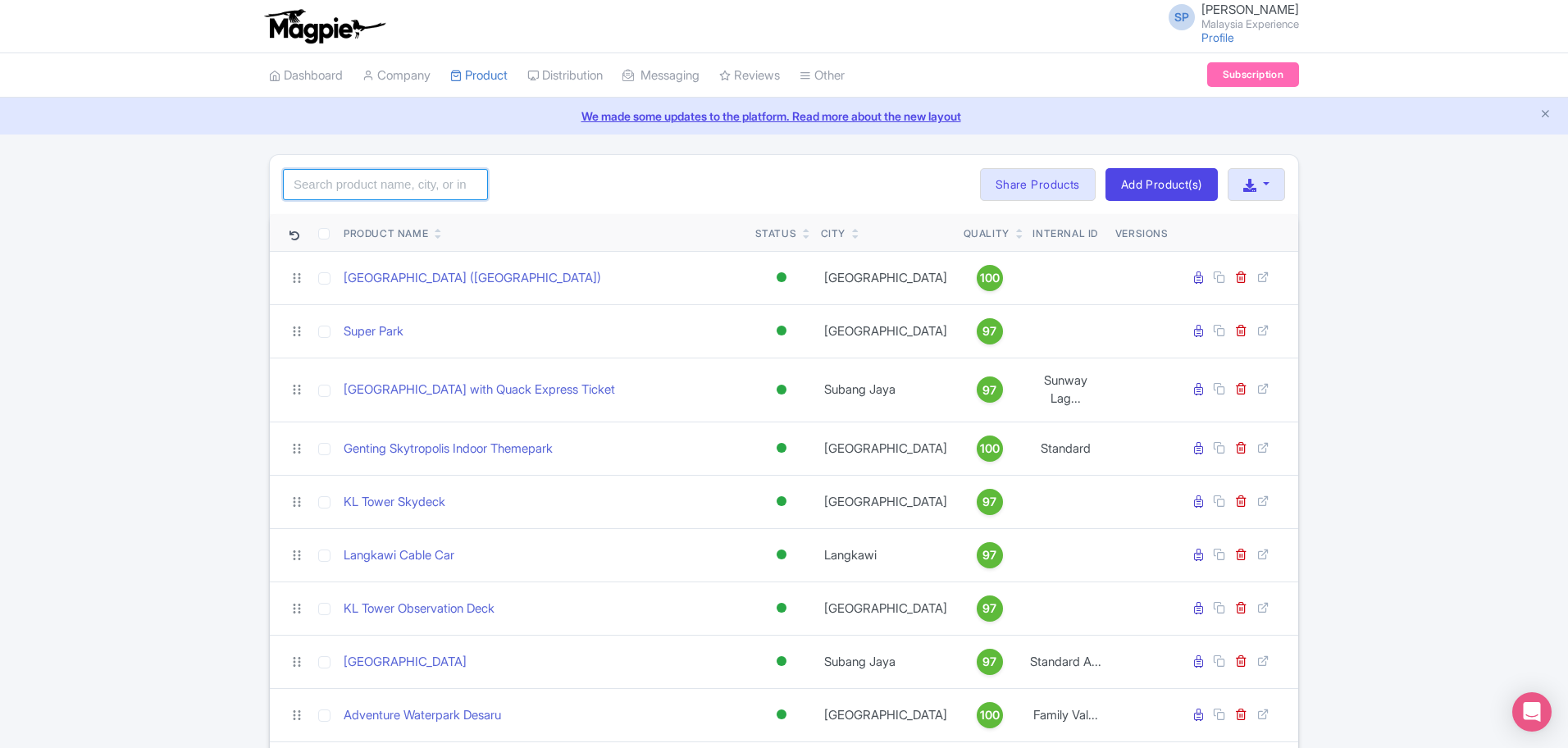
click at [365, 191] on input "search" at bounding box center [384, 184] width 205 height 31
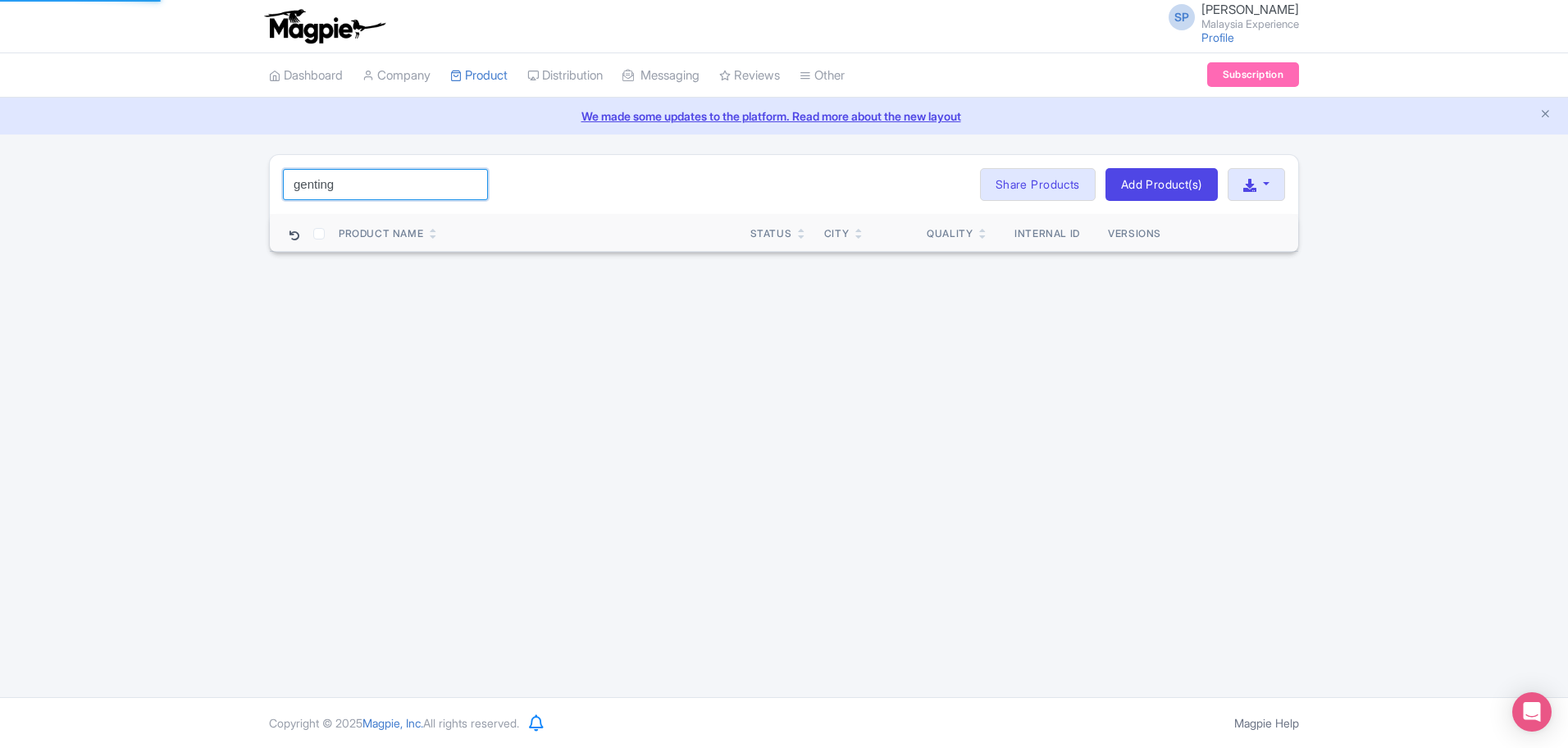
click button "Search" at bounding box center [0, 0] width 0 height 0
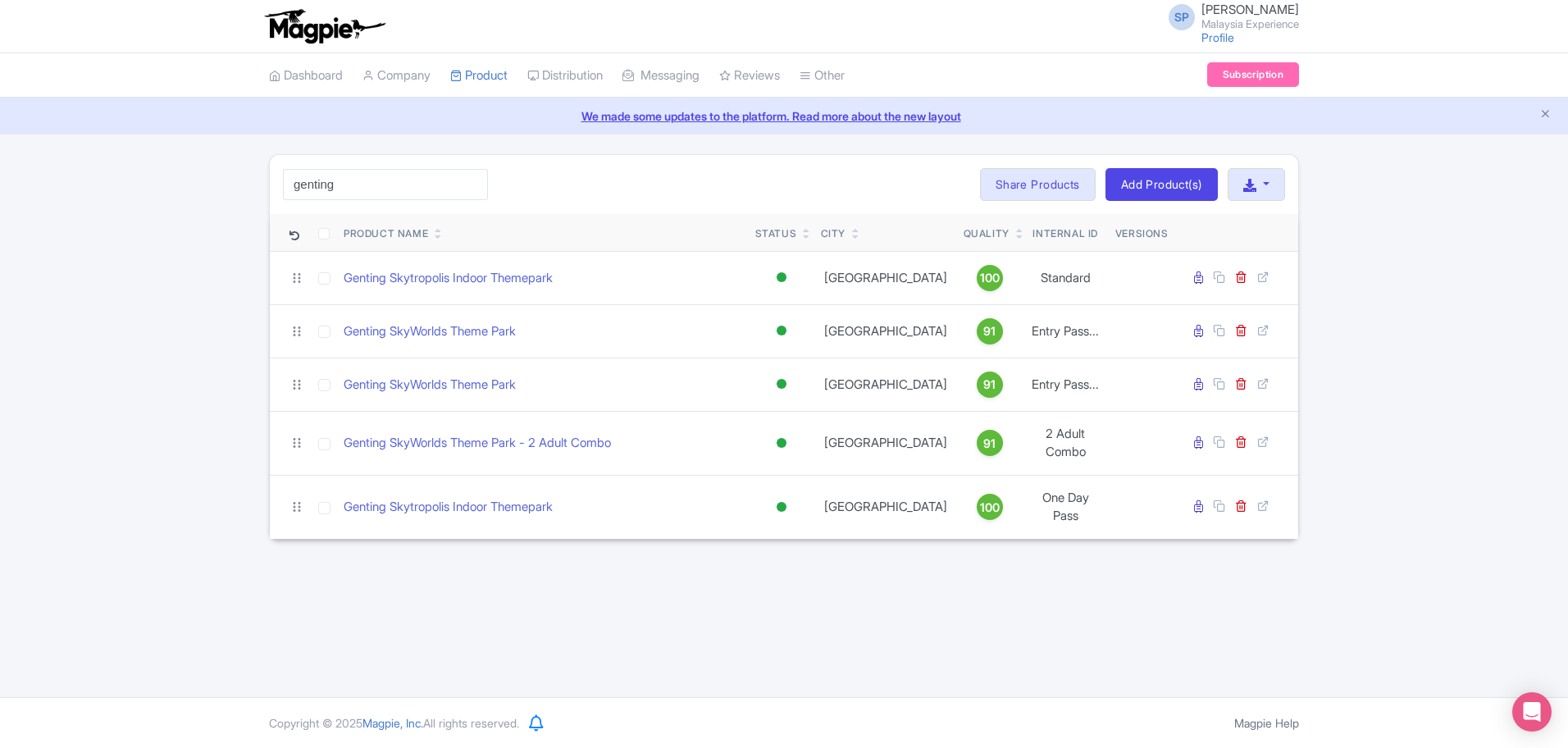
click at [1083, 632] on div "SP [PERSON_NAME] [GEOGRAPHIC_DATA] Experience Profile Users Settings Sign out D…" at bounding box center [784, 349] width 1568 height 697
click at [401, 194] on input "genting" at bounding box center [384, 184] width 205 height 31
click button "Search" at bounding box center [0, 0] width 0 height 0
type input "genting skyw"
click button "Search" at bounding box center [0, 0] width 0 height 0
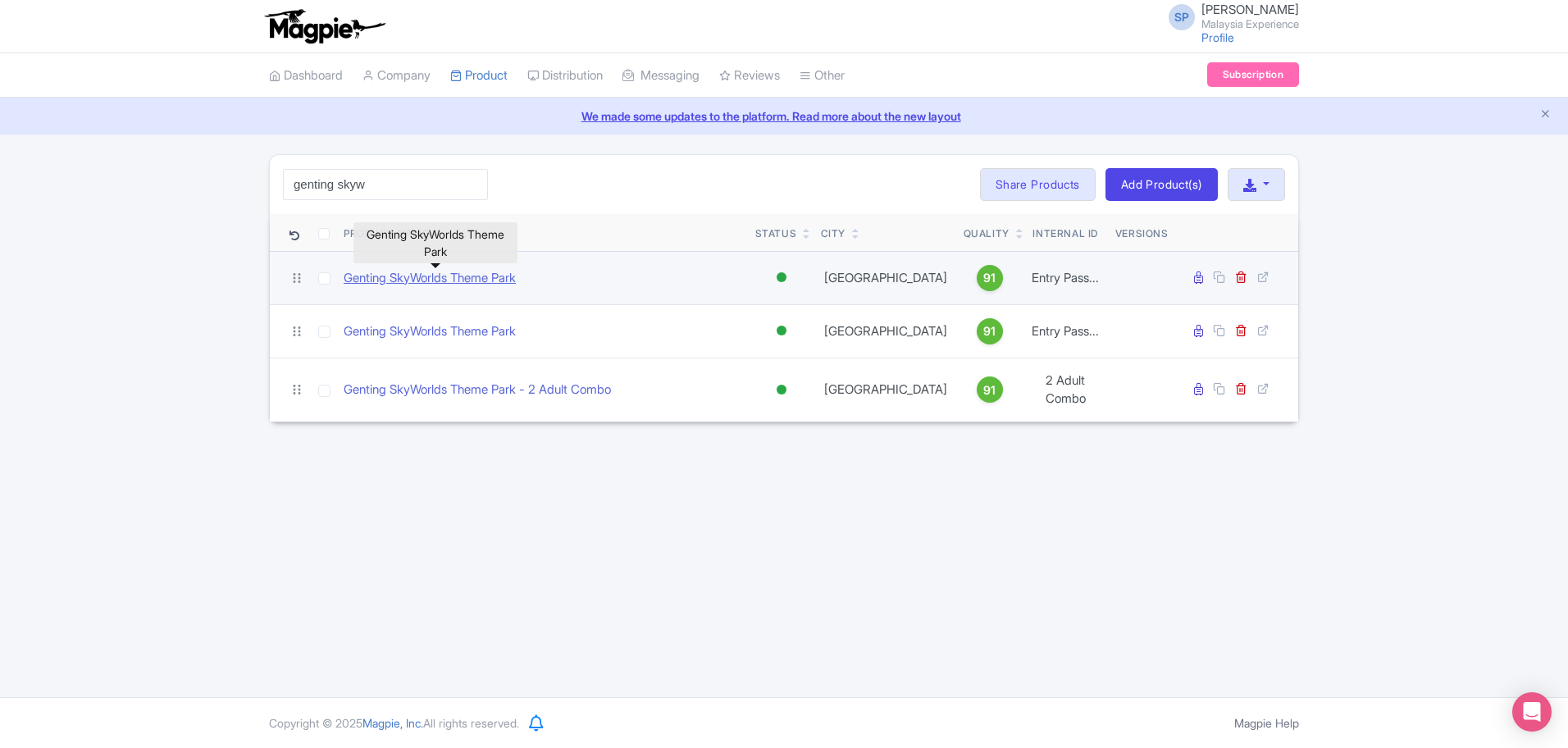
click at [442, 272] on link "Genting SkyWorlds Theme Park" at bounding box center [429, 278] width 173 height 19
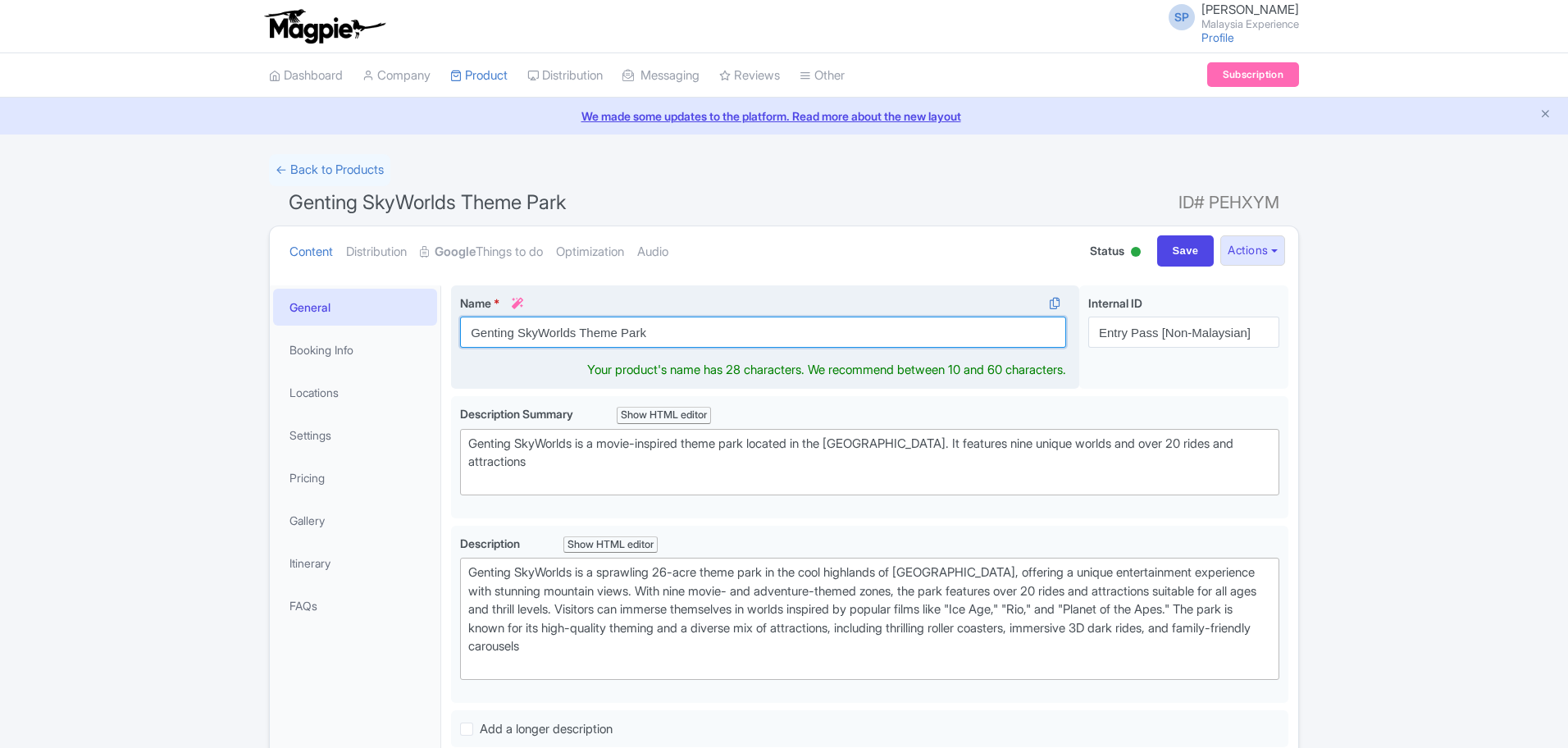
click at [681, 333] on input "Genting SkyWorlds Theme Park" at bounding box center [763, 332] width 606 height 31
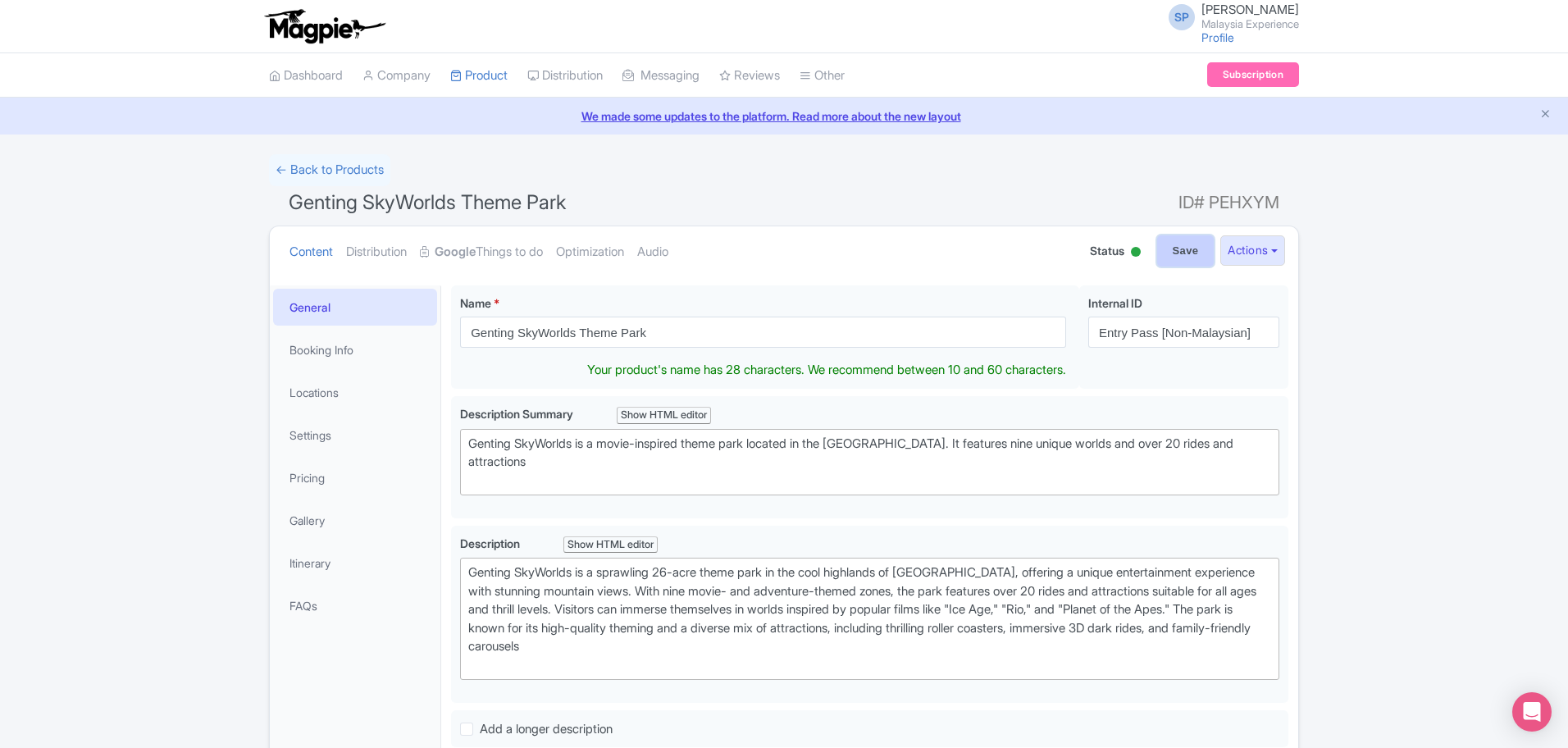
click at [1194, 256] on input "Save" at bounding box center [1185, 250] width 57 height 31
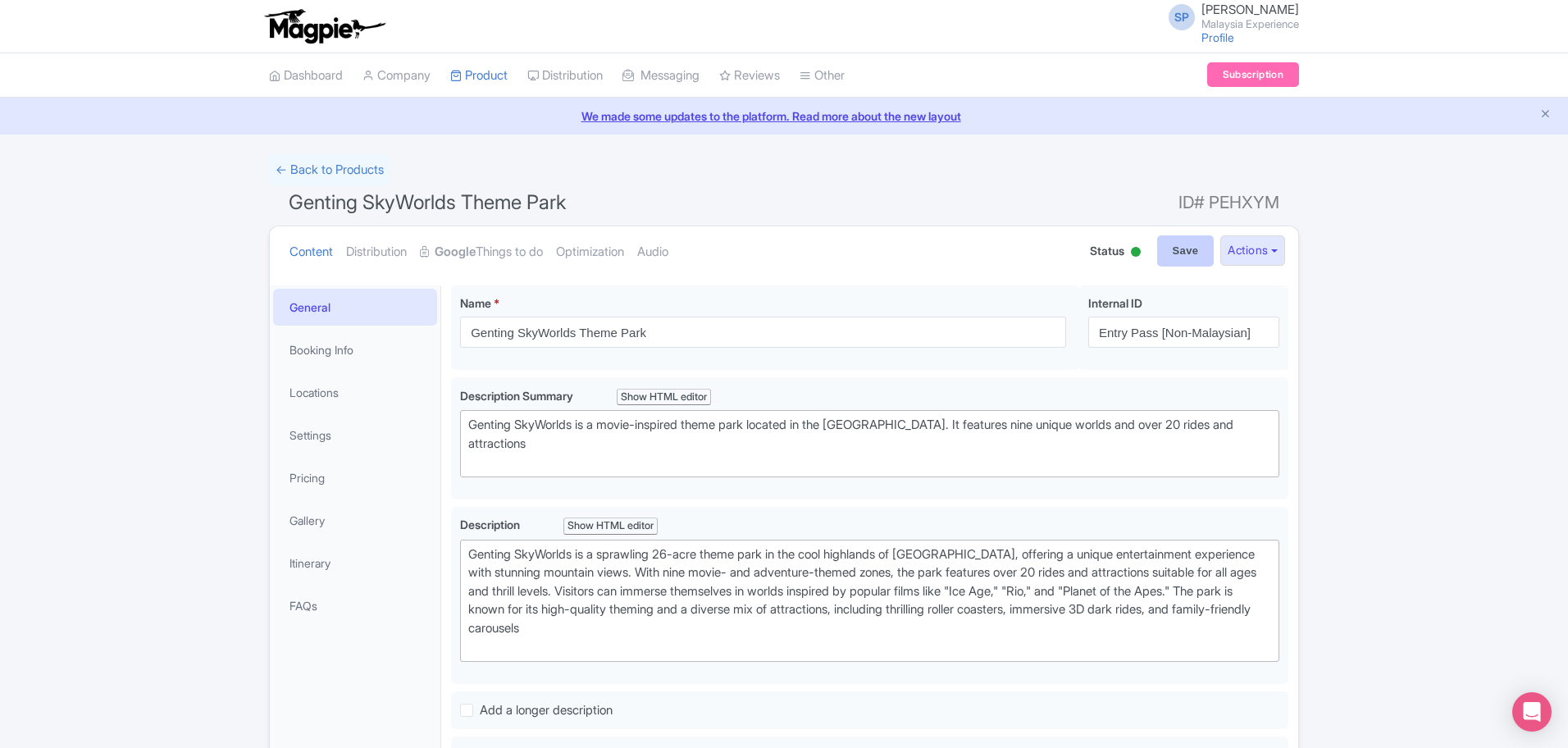
type input "Saving..."
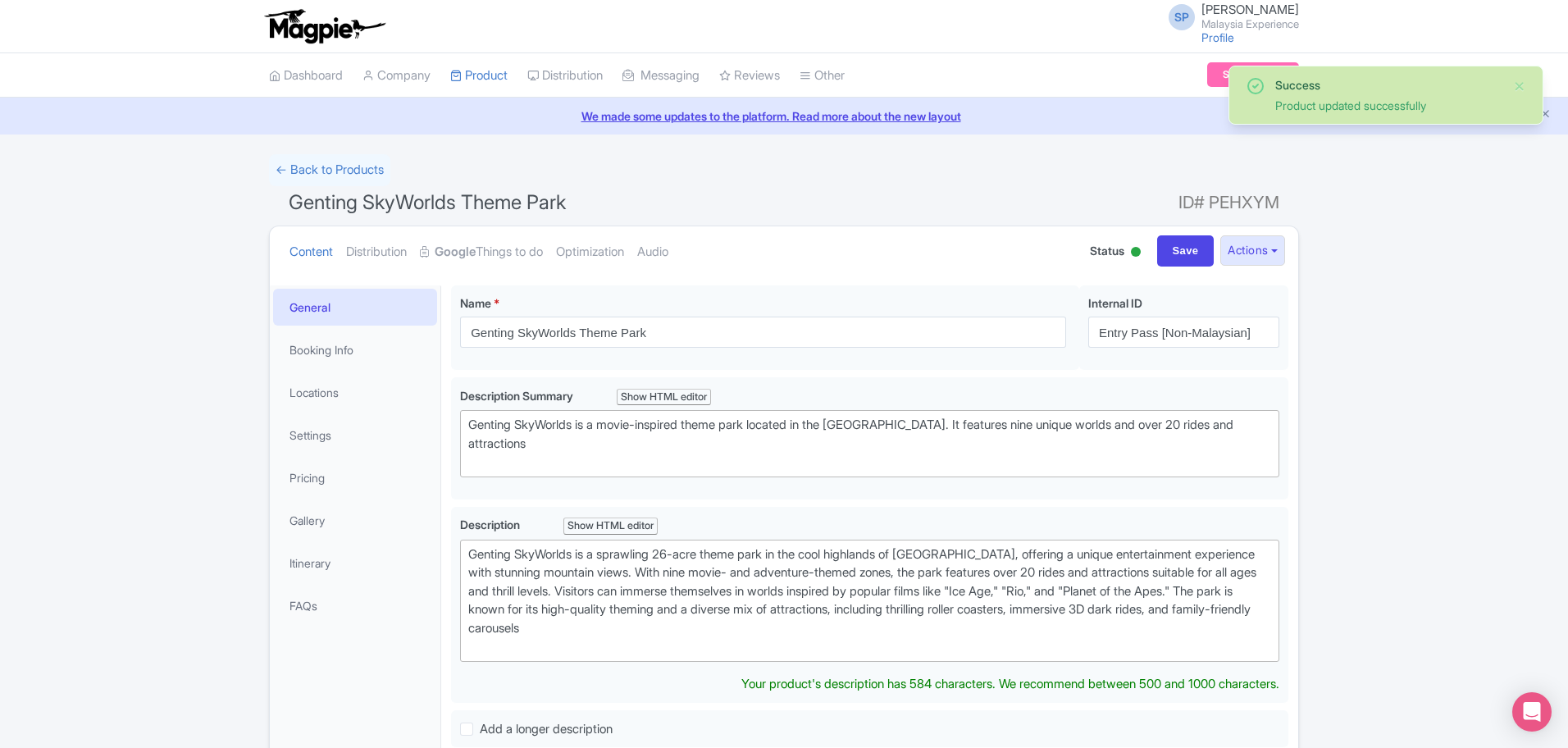
type trix-editor "<div>&nbsp;Genting SkyWorlds is a sprawling 26-acre theme park in the cool high…"
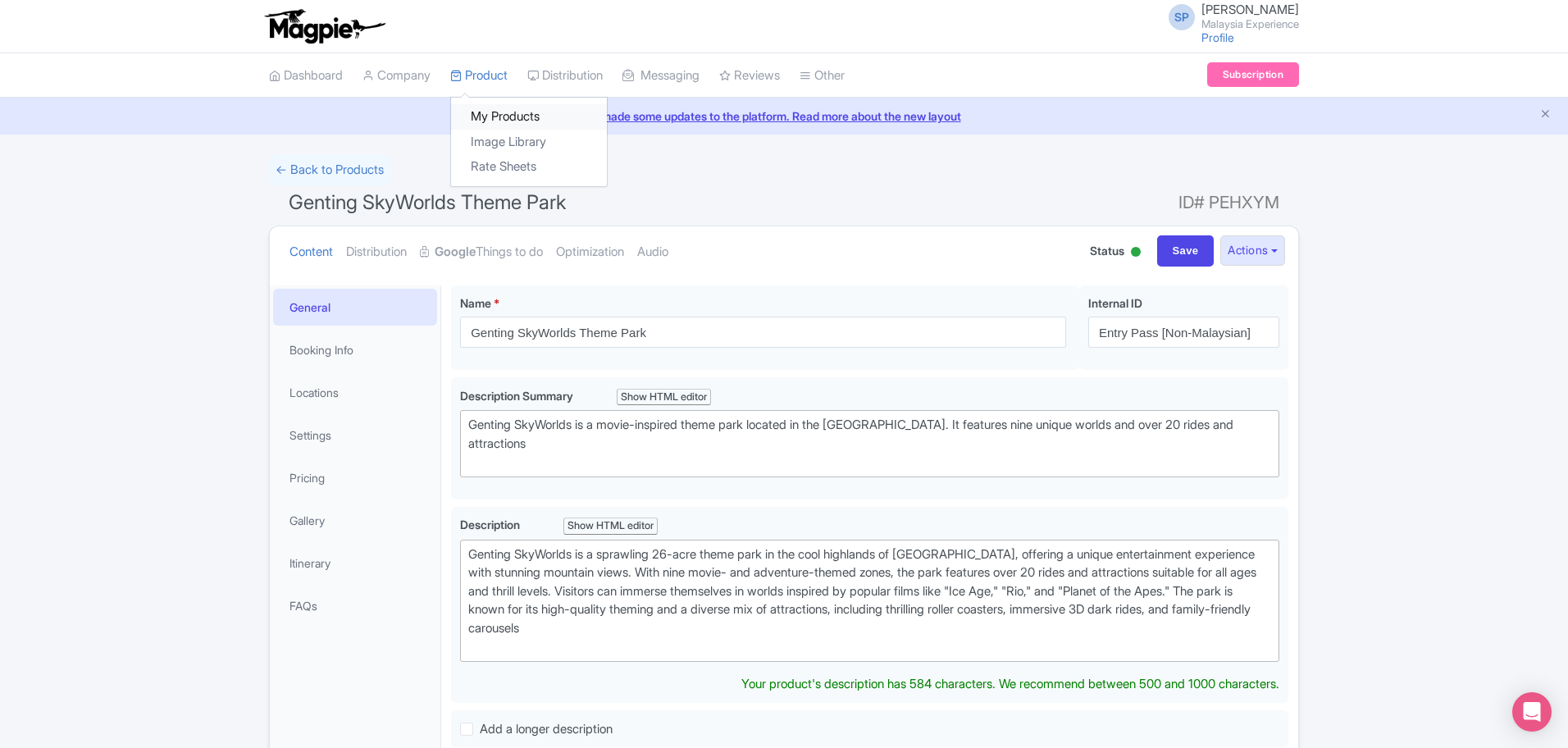
click at [513, 122] on link "My Products" at bounding box center [529, 116] width 156 height 25
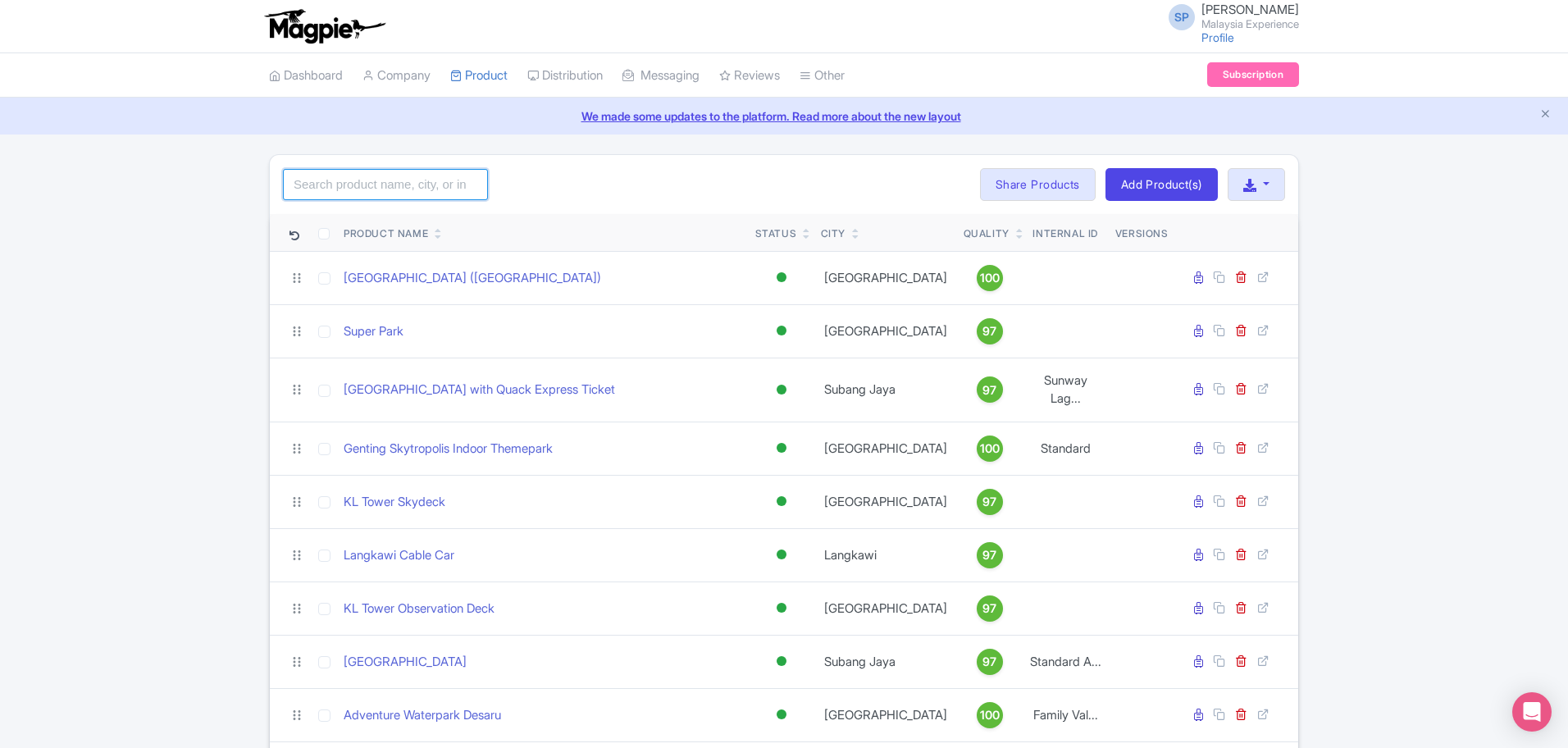
click at [402, 182] on input "search" at bounding box center [384, 184] width 205 height 31
type input "habitat"
click button "Search" at bounding box center [0, 0] width 0 height 0
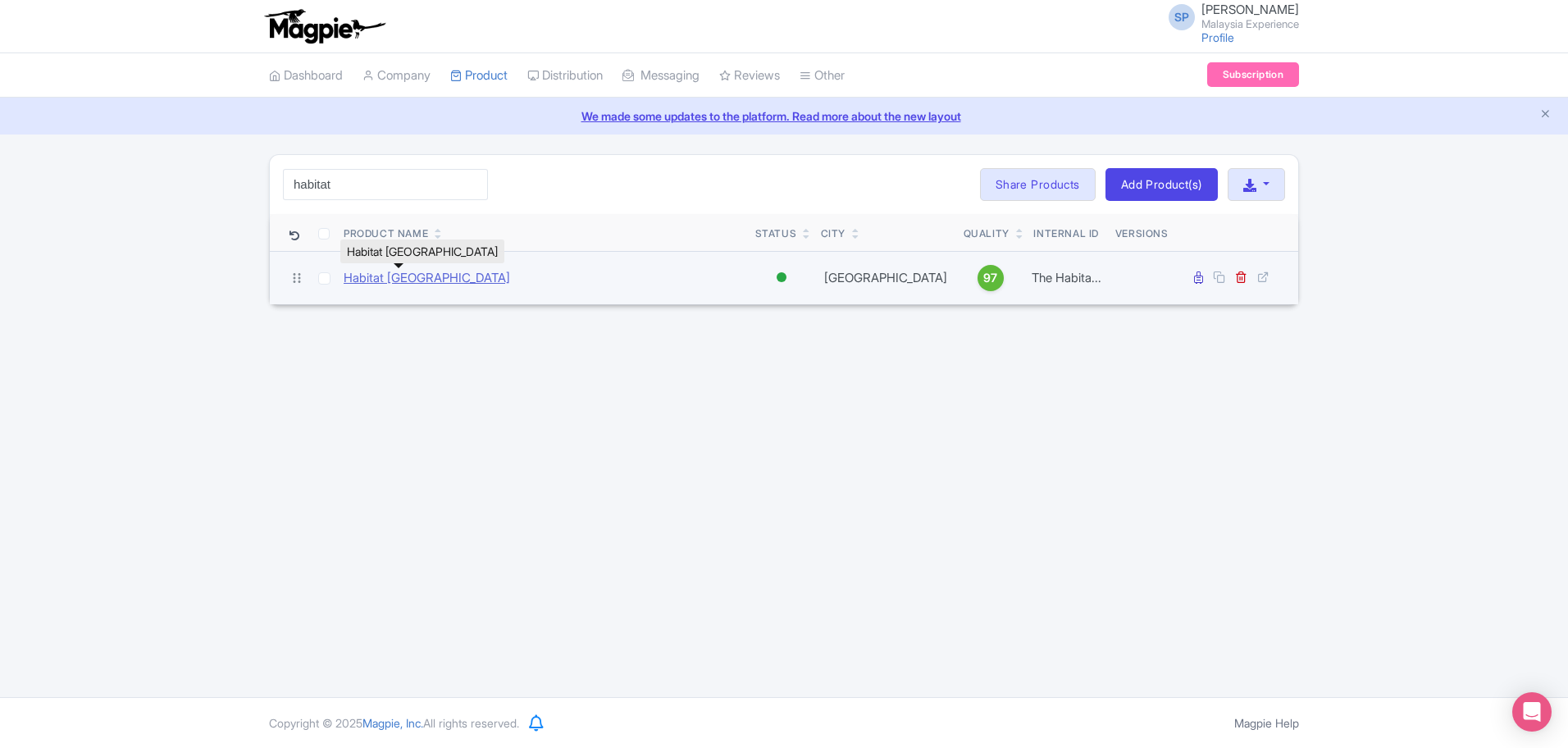
click at [428, 282] on link "Habitat [GEOGRAPHIC_DATA]" at bounding box center [426, 278] width 166 height 19
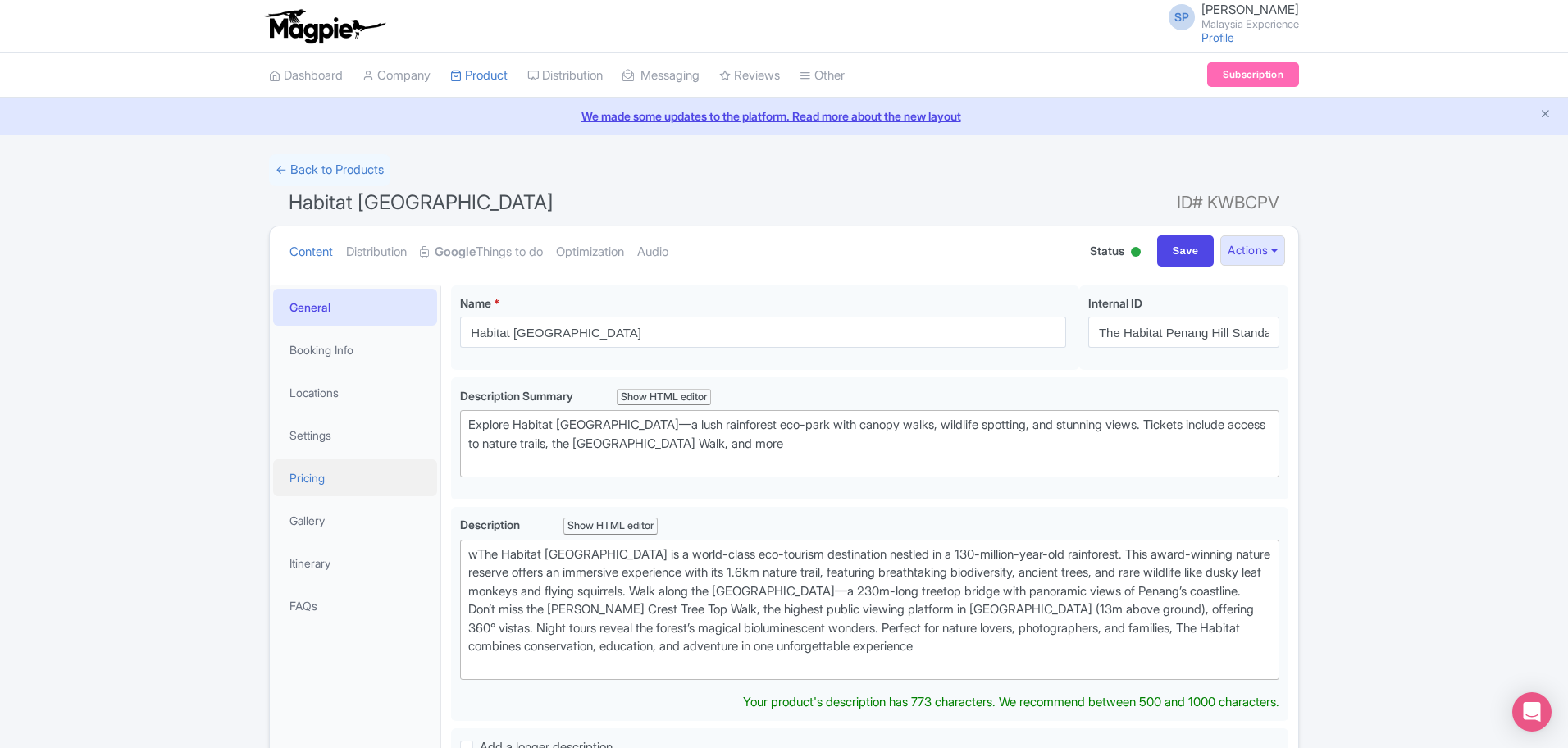
click at [302, 476] on link "Pricing" at bounding box center [354, 477] width 164 height 37
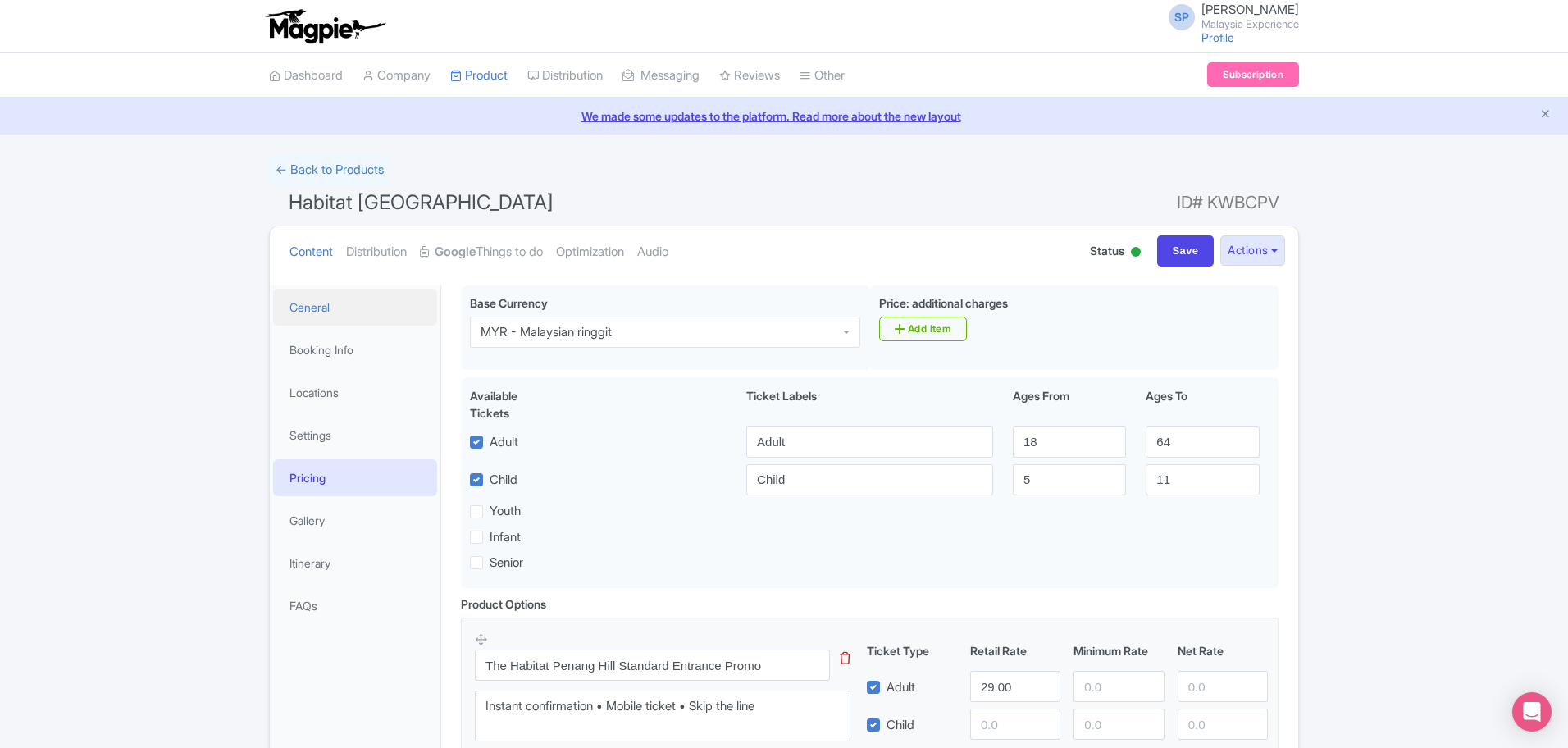
click at [333, 308] on link "General" at bounding box center [354, 307] width 164 height 37
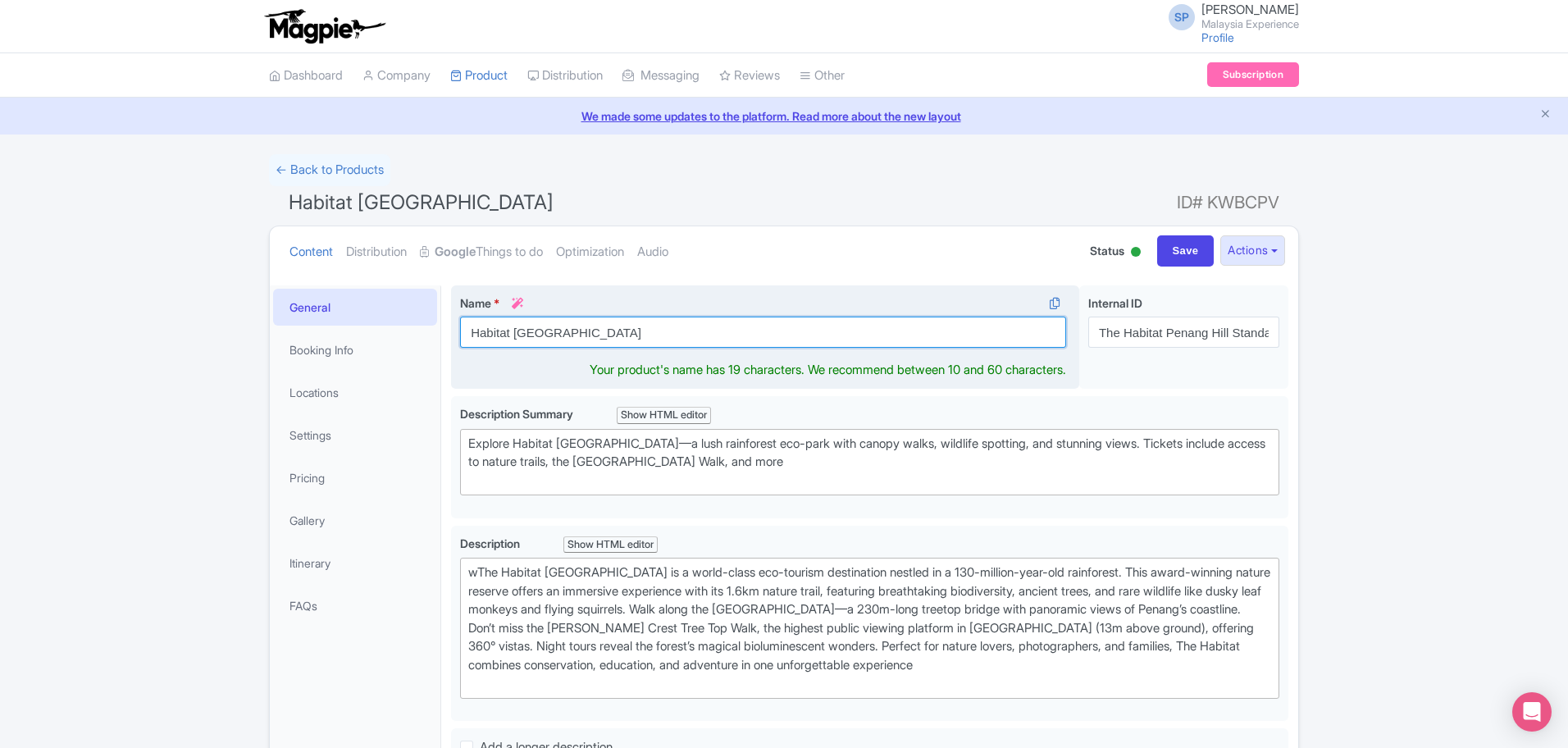
click at [714, 339] on input "Habitat [GEOGRAPHIC_DATA]" at bounding box center [763, 332] width 606 height 31
paste input "The"
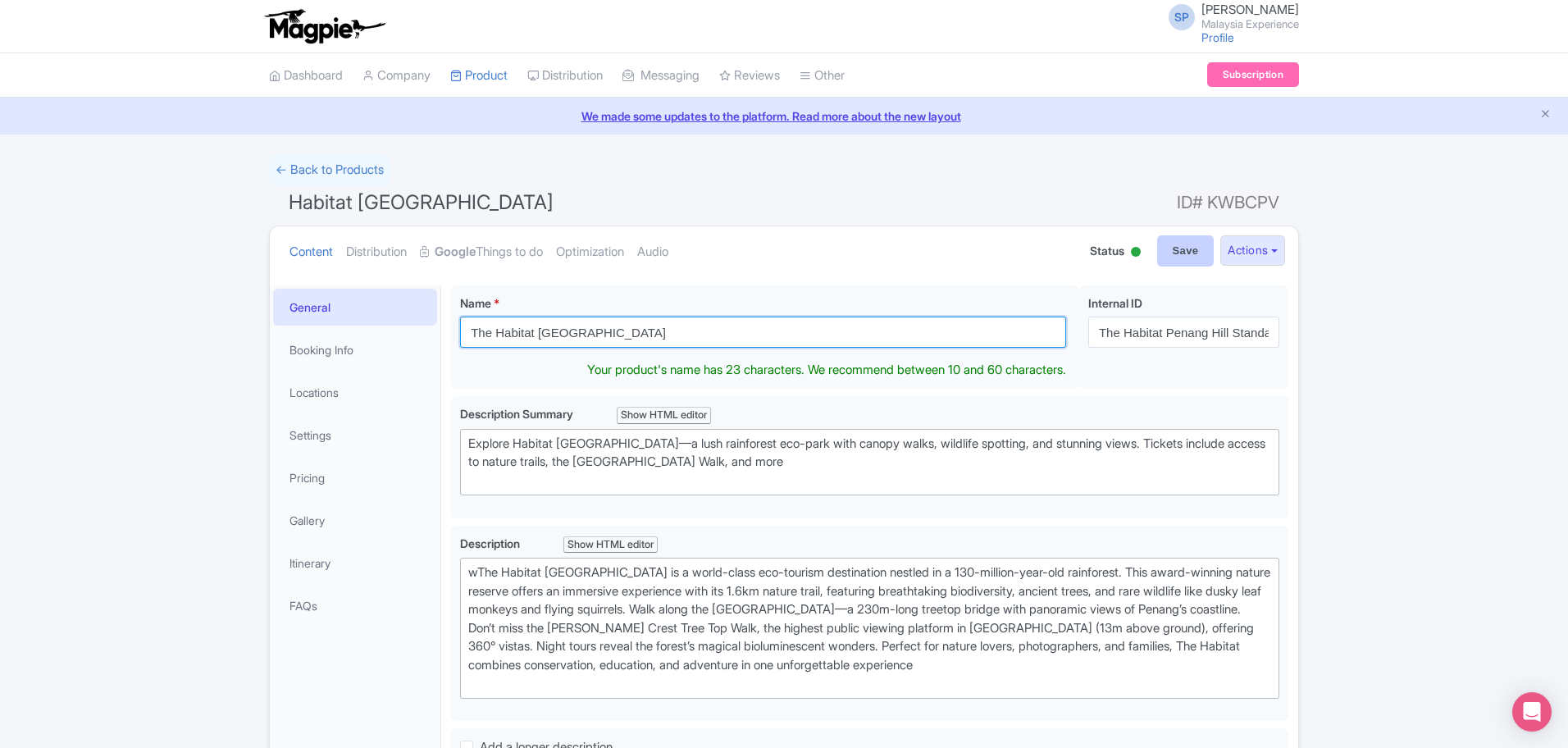
type input "The Habitat [GEOGRAPHIC_DATA]"
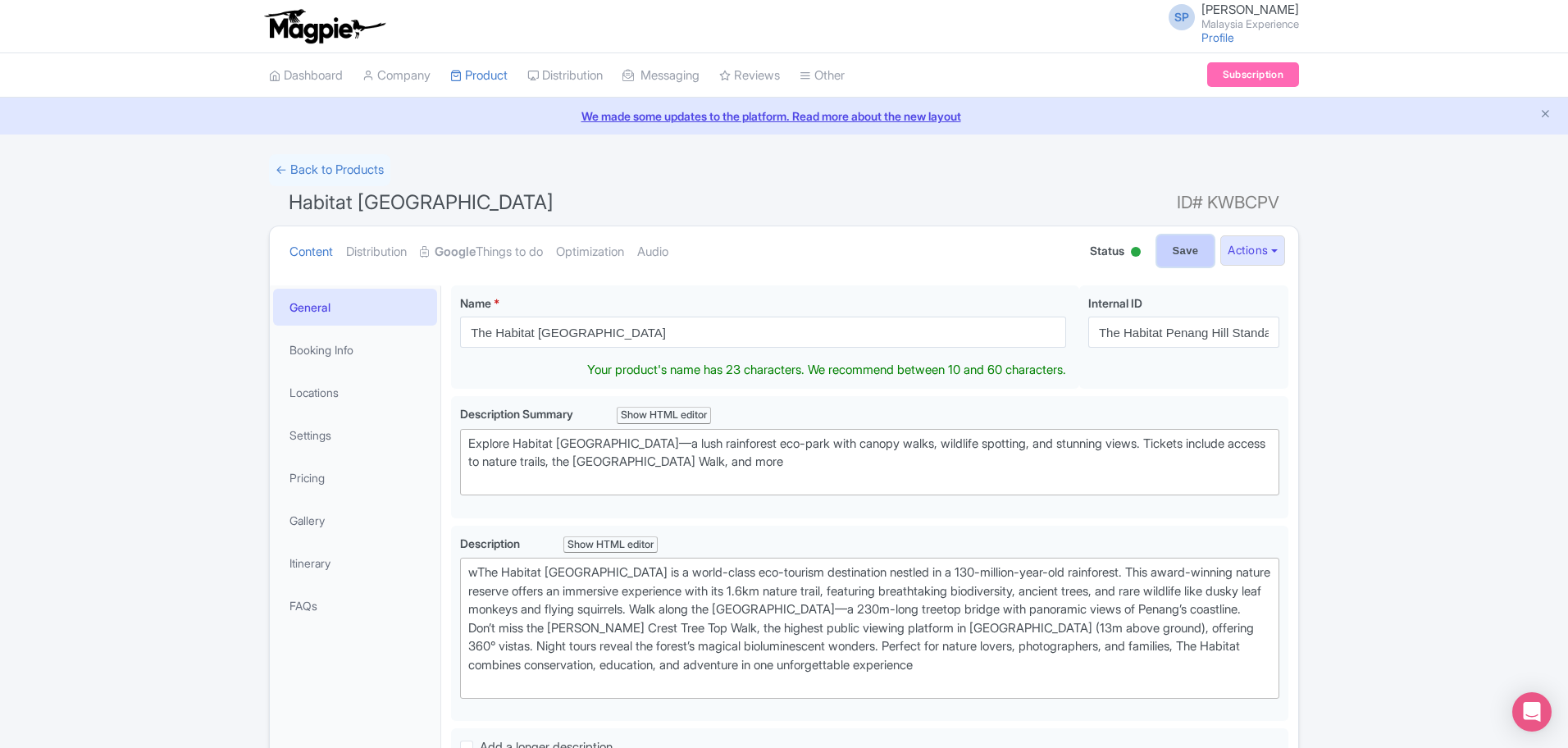
click at [1182, 249] on input "Save" at bounding box center [1185, 250] width 57 height 31
type input "Saving..."
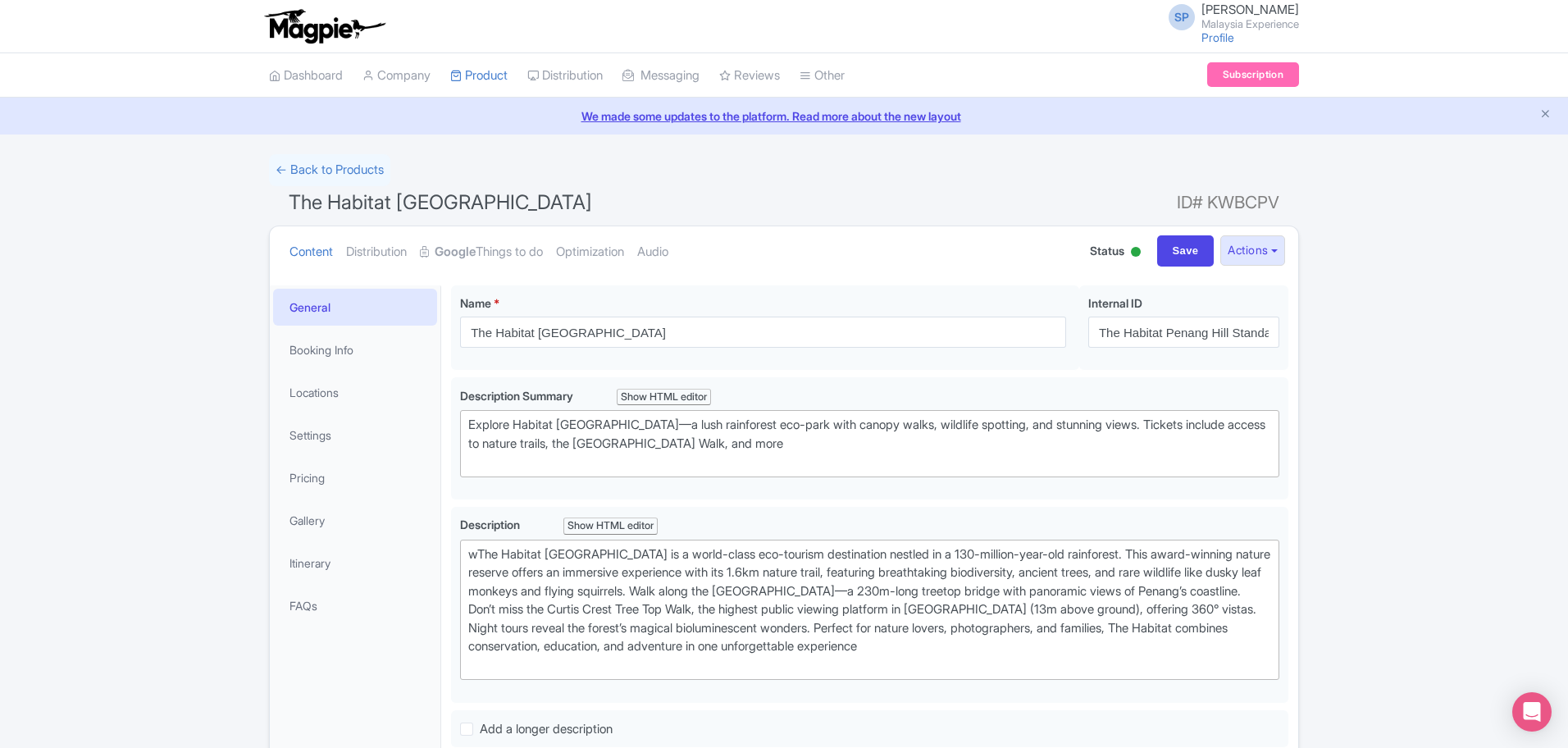
scroll to position [285, 0]
